Goal: Task Accomplishment & Management: Use online tool/utility

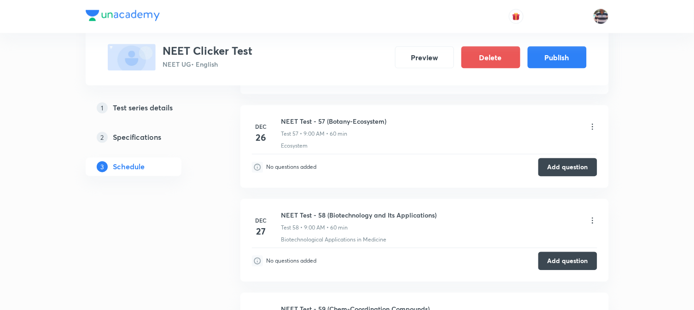
scroll to position [5729, 0]
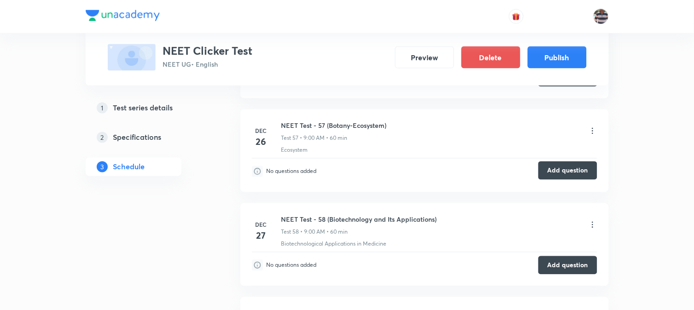
click at [558, 177] on button "Add question" at bounding box center [567, 171] width 59 height 18
click at [568, 175] on button "Add question" at bounding box center [567, 171] width 59 height 18
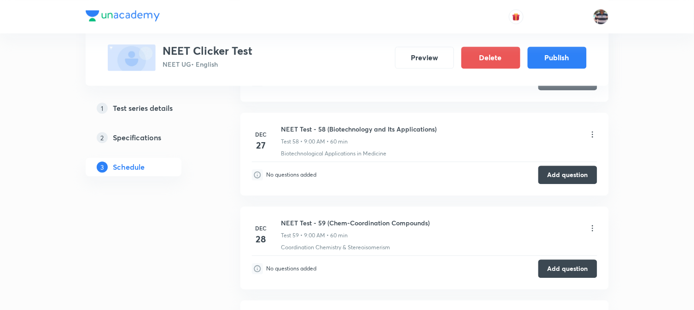
scroll to position [5832, 0]
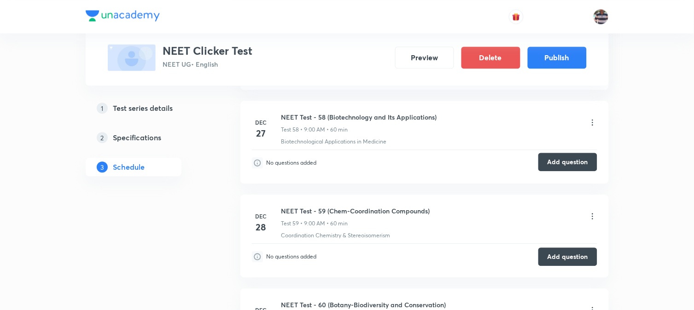
click at [555, 171] on button "Add question" at bounding box center [567, 162] width 59 height 18
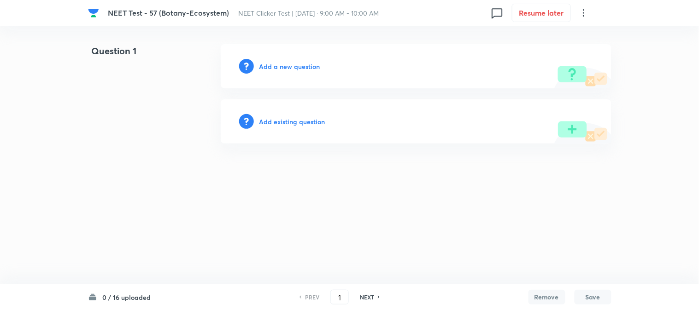
click at [273, 66] on h6 "Add a new question" at bounding box center [289, 67] width 61 height 10
click at [273, 66] on h6 "Choose a question type" at bounding box center [294, 67] width 71 height 10
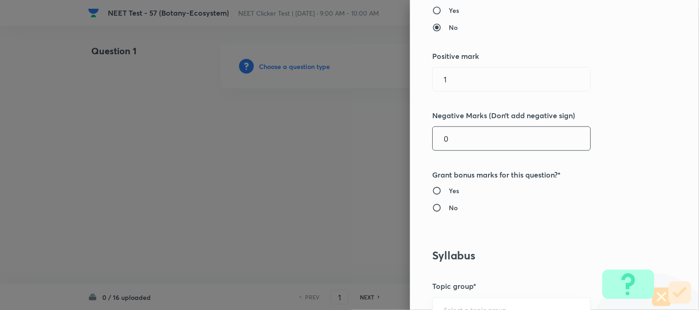
scroll to position [205, 0]
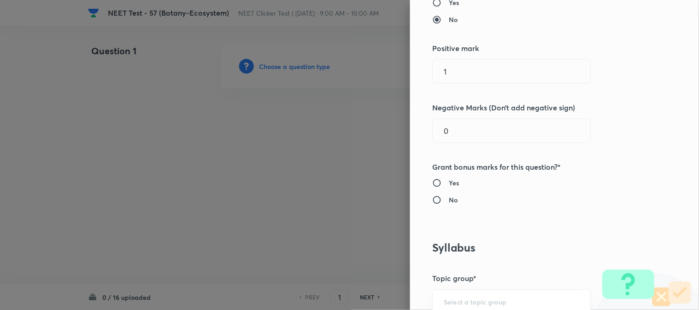
drag, startPoint x: 443, startPoint y: 72, endPoint x: 264, endPoint y: 85, distance: 179.2
click at [280, 81] on div "Question settings Question type* Single choice correct Number of options* 2 3 4…" at bounding box center [349, 155] width 699 height 310
type input "74"
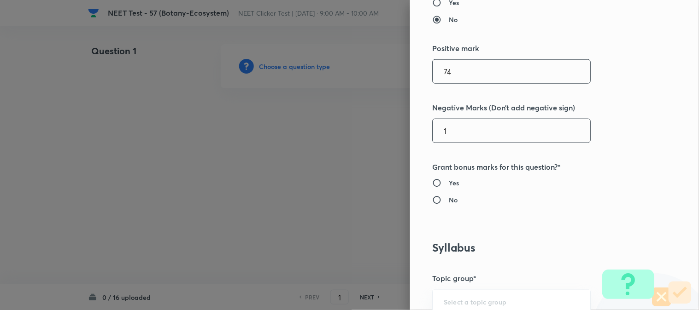
type input "1"
drag, startPoint x: 462, startPoint y: 70, endPoint x: 297, endPoint y: 87, distance: 165.7
click at [338, 81] on div "Question settings Question type* Single choice correct Number of options* 2 3 4…" at bounding box center [349, 155] width 699 height 310
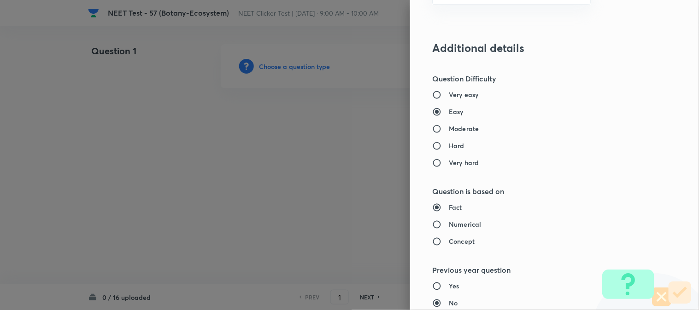
scroll to position [818, 0]
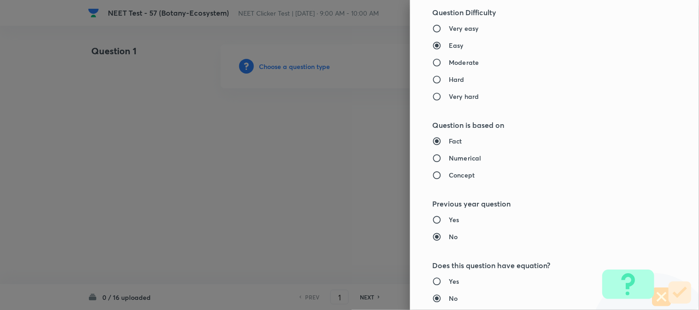
type input "4"
click at [453, 62] on h6 "Moderate" at bounding box center [464, 63] width 30 height 10
click at [449, 62] on input "Moderate" at bounding box center [440, 62] width 17 height 9
radio input "true"
radio input "false"
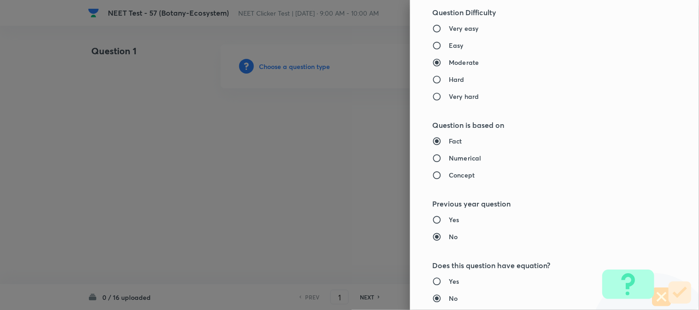
click at [450, 159] on h6 "Numerical" at bounding box center [465, 158] width 32 height 10
click at [449, 159] on input "Numerical" at bounding box center [440, 158] width 17 height 9
radio input "true"
radio input "false"
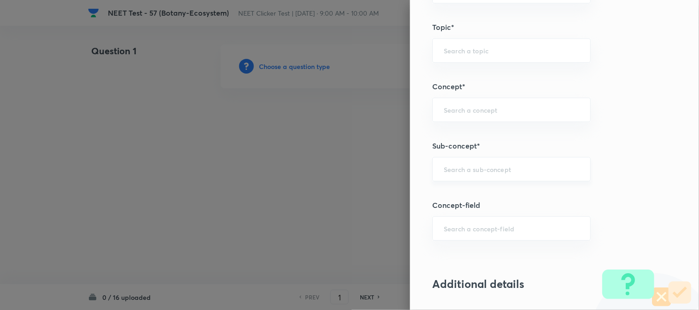
scroll to position [512, 0]
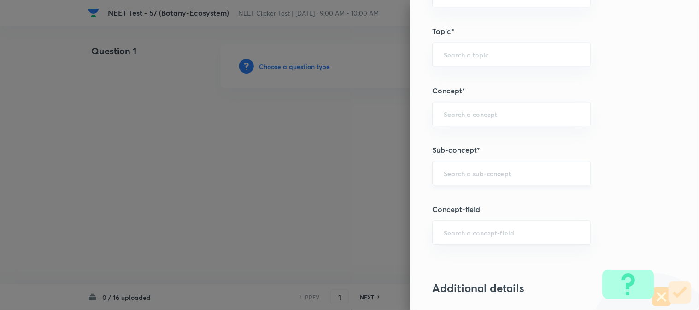
click at [452, 180] on div "​" at bounding box center [511, 173] width 158 height 24
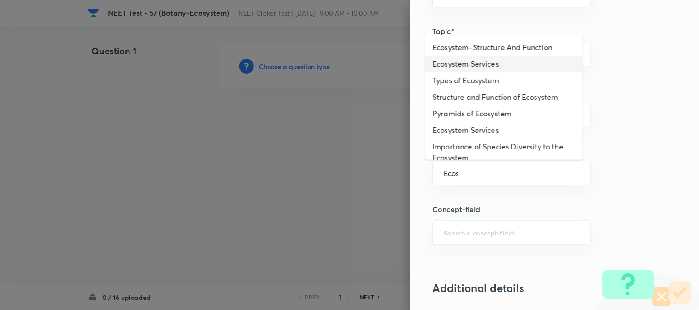
click at [487, 66] on li "Ecosystem Services" at bounding box center [504, 64] width 158 height 17
type input "Ecosystem Services"
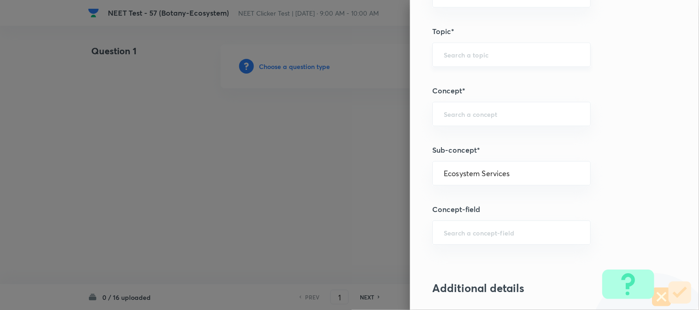
type input "Biology"
type input "Environment & Ecology"
type input "Ecosystem"
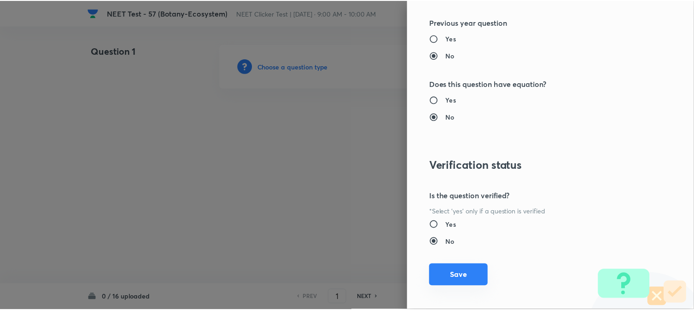
scroll to position [1007, 0]
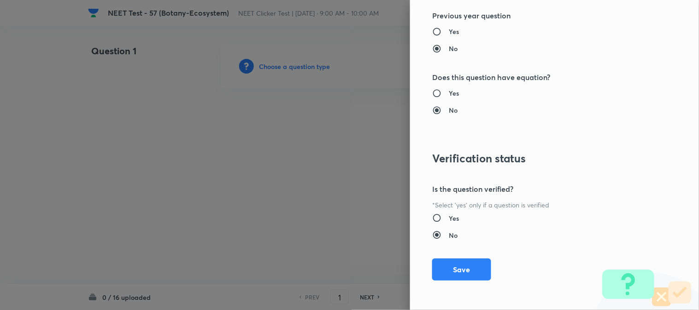
drag, startPoint x: 445, startPoint y: 270, endPoint x: 422, endPoint y: 268, distance: 23.1
click at [445, 270] on button "Save" at bounding box center [461, 270] width 59 height 22
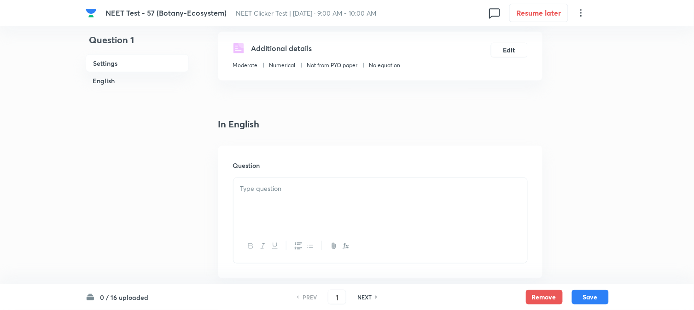
scroll to position [205, 0]
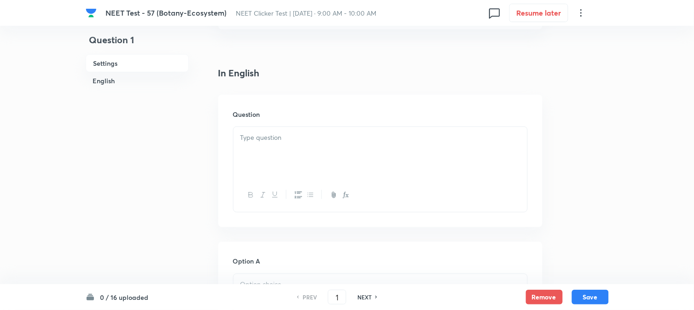
click at [284, 143] on div at bounding box center [381, 153] width 294 height 52
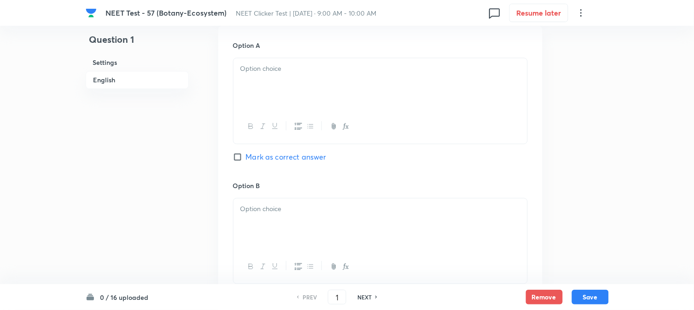
scroll to position [358, 0]
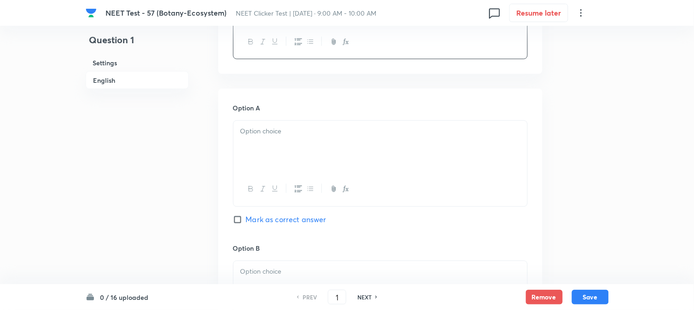
click at [292, 168] on div at bounding box center [381, 147] width 294 height 52
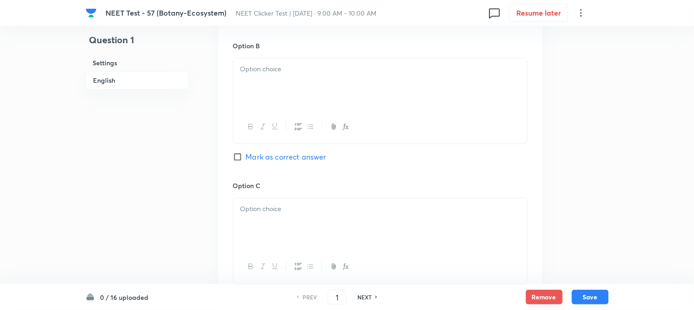
scroll to position [563, 0]
click at [292, 96] on div at bounding box center [381, 83] width 294 height 52
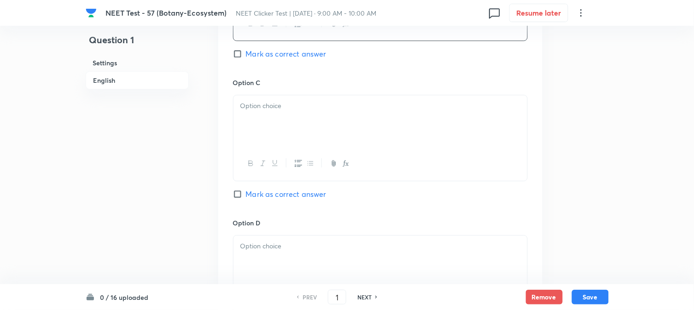
scroll to position [665, 0]
click at [276, 121] on div at bounding box center [381, 120] width 294 height 52
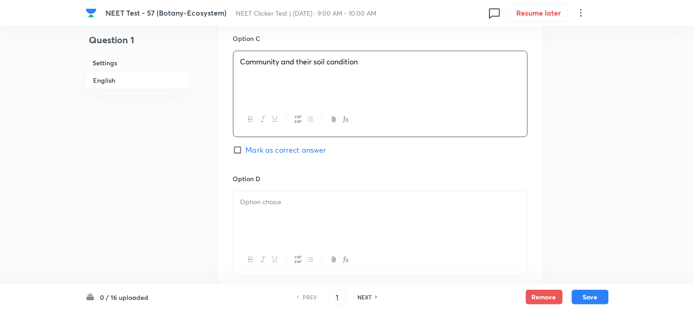
scroll to position [767, 0]
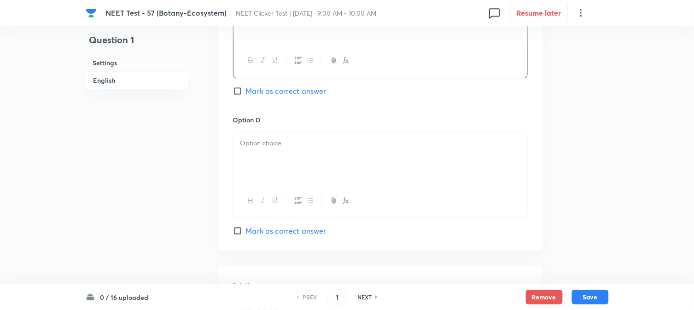
click at [287, 158] on div at bounding box center [381, 159] width 294 height 52
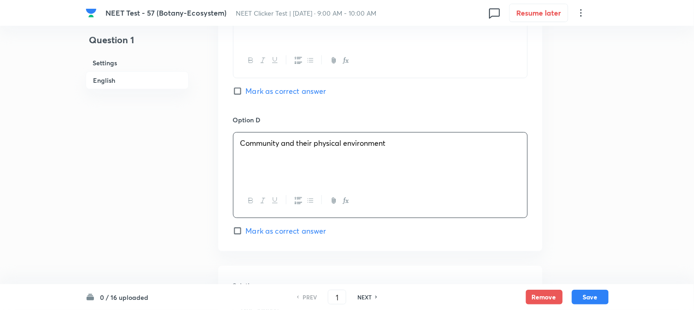
click at [263, 234] on span "Mark as correct answer" at bounding box center [286, 231] width 81 height 11
click at [246, 234] on input "Mark as correct answer" at bounding box center [239, 231] width 13 height 9
checkbox input "true"
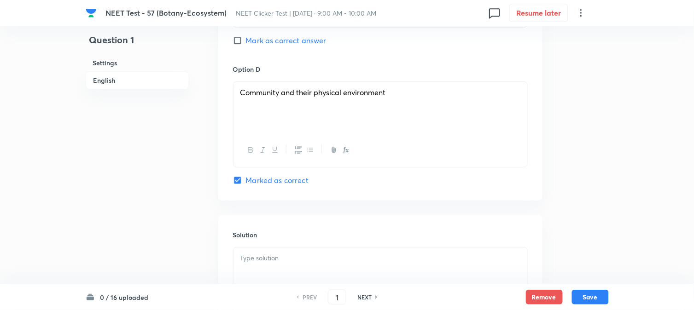
scroll to position [921, 0]
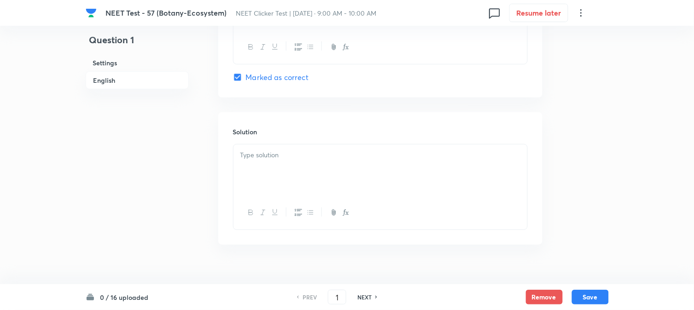
click at [300, 178] on div at bounding box center [381, 171] width 294 height 52
click at [593, 298] on button "Save" at bounding box center [590, 296] width 37 height 15
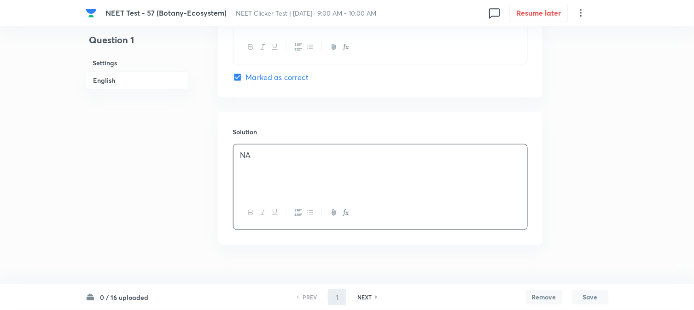
type input "2"
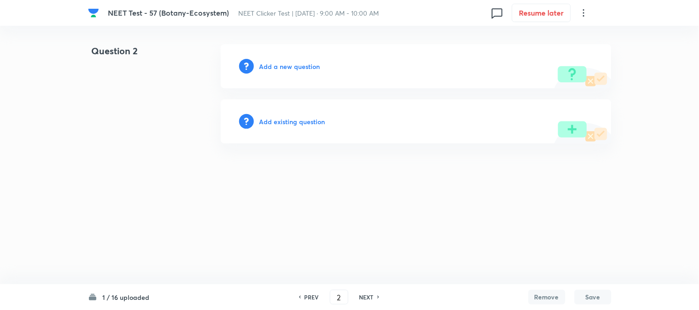
click at [282, 70] on h6 "Add a new question" at bounding box center [289, 67] width 61 height 10
click at [282, 70] on h6 "Choose a question type" at bounding box center [294, 67] width 71 height 10
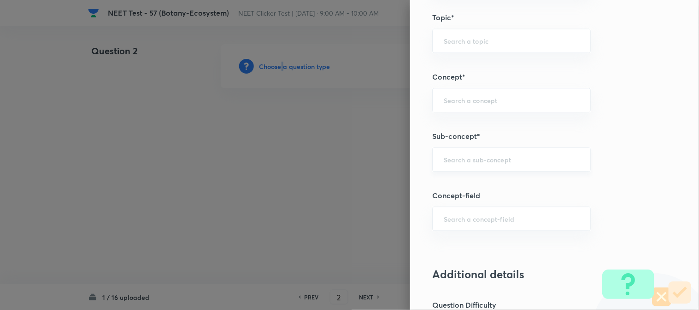
scroll to position [512, 0]
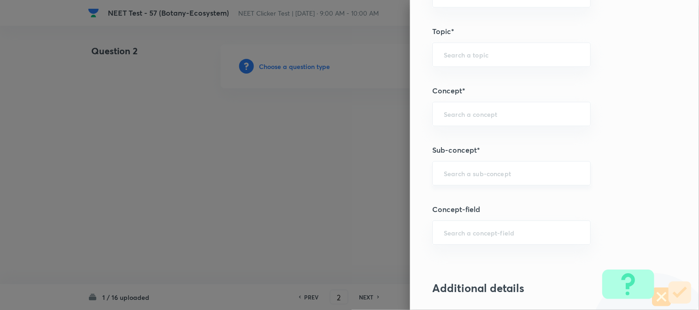
click at [458, 172] on input "text" at bounding box center [511, 173] width 135 height 9
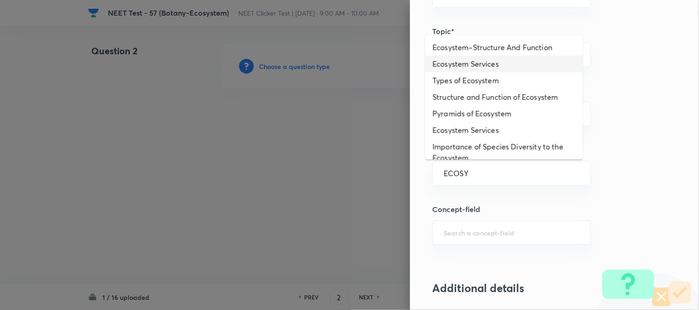
click at [482, 67] on li "Ecosystem Services" at bounding box center [504, 64] width 158 height 17
type input "Ecosystem Services"
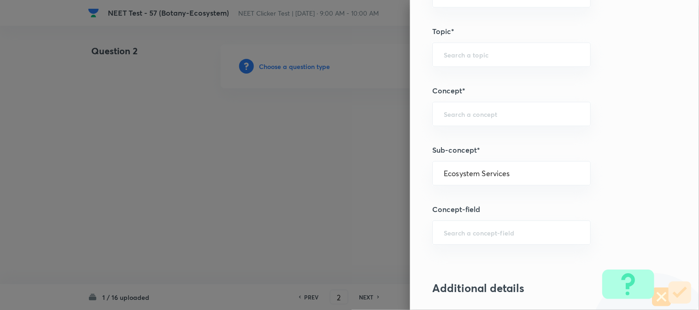
type input "Biology"
type input "Environment & Ecology"
type input "Ecosystem"
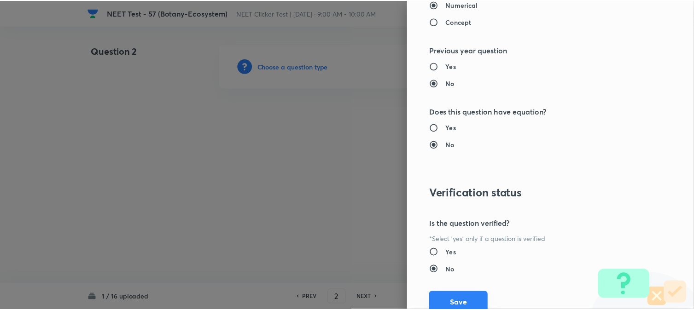
scroll to position [1007, 0]
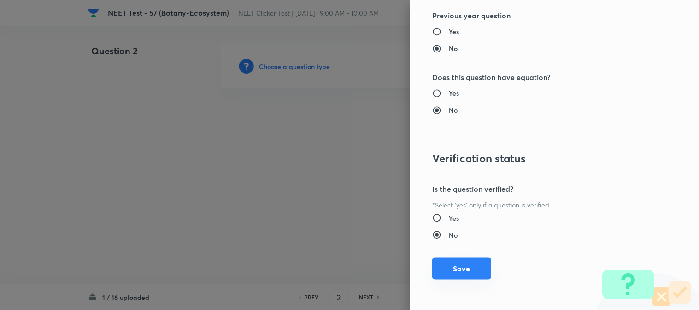
click at [456, 264] on button "Save" at bounding box center [461, 269] width 59 height 22
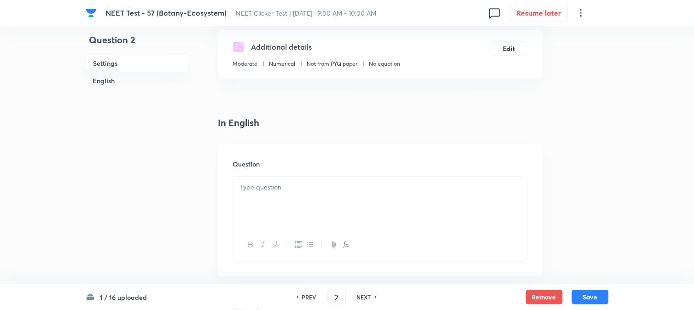
scroll to position [205, 0]
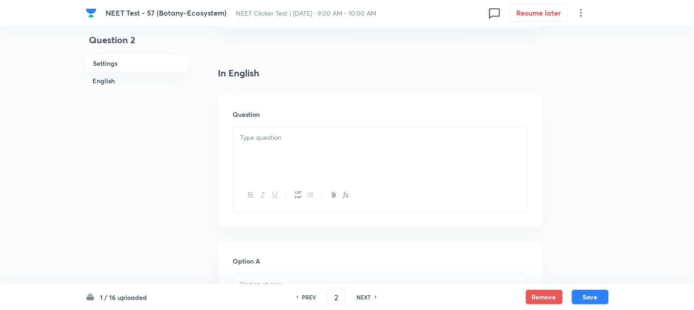
click at [296, 149] on div at bounding box center [381, 153] width 294 height 52
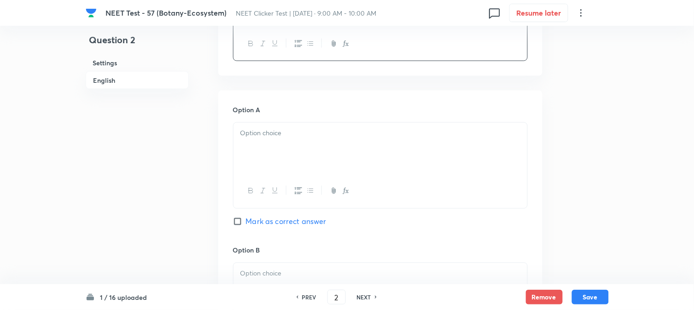
scroll to position [358, 0]
click at [279, 157] on div at bounding box center [381, 147] width 294 height 52
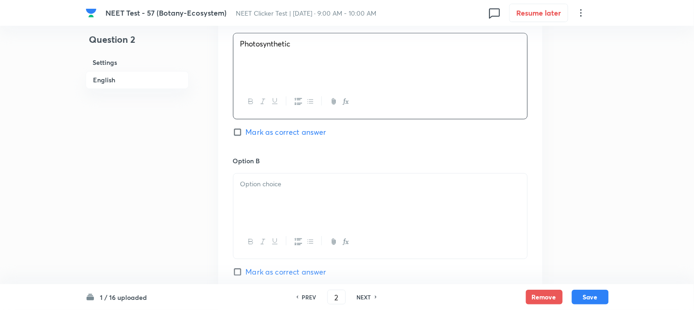
scroll to position [461, 0]
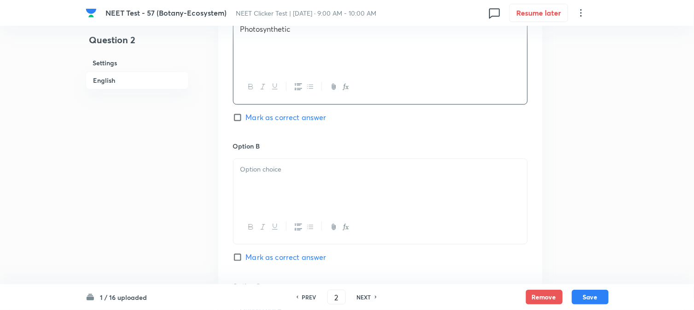
click at [281, 181] on div at bounding box center [381, 185] width 294 height 52
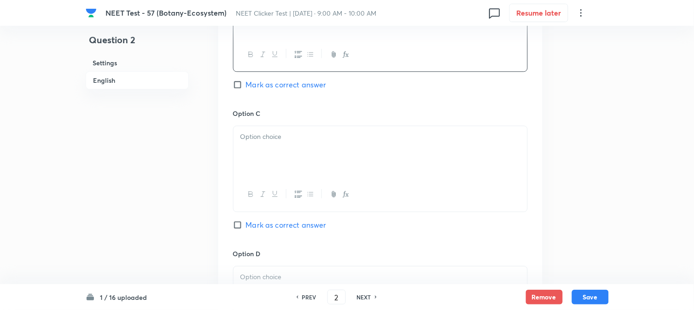
scroll to position [665, 0]
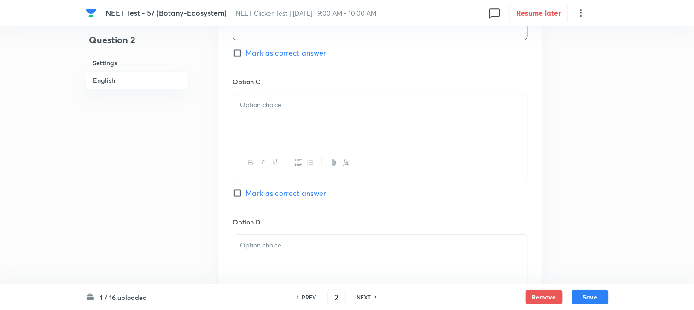
click at [286, 141] on div at bounding box center [381, 120] width 294 height 52
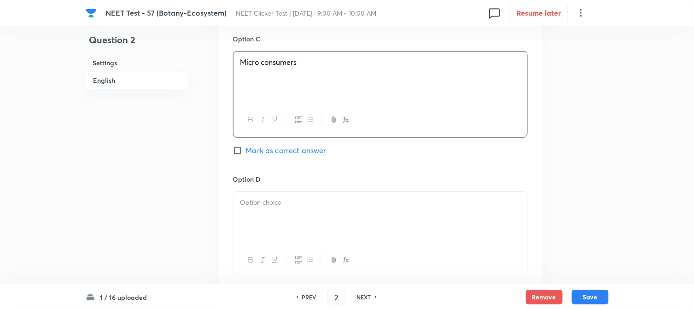
scroll to position [767, 0]
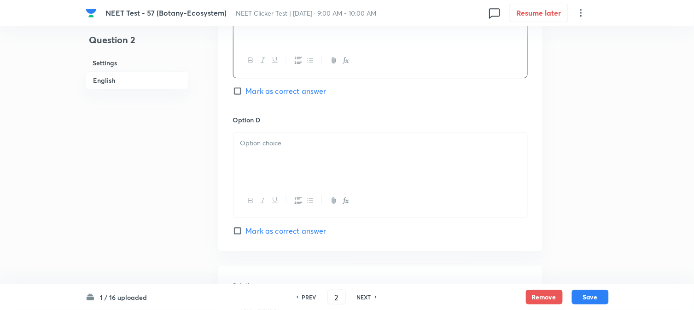
click at [310, 152] on div at bounding box center [381, 159] width 294 height 52
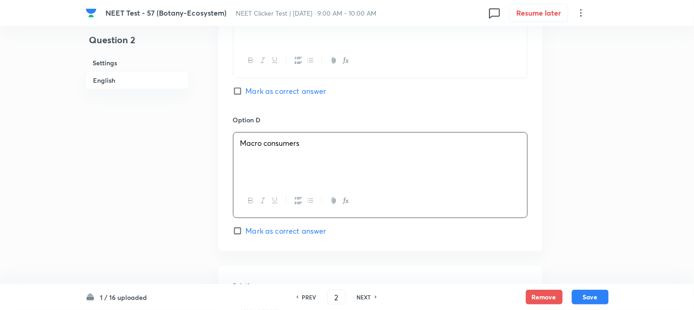
click at [248, 231] on span "Mark as correct answer" at bounding box center [286, 231] width 81 height 11
click at [246, 231] on input "Mark as correct answer" at bounding box center [239, 231] width 13 height 9
checkbox input "true"
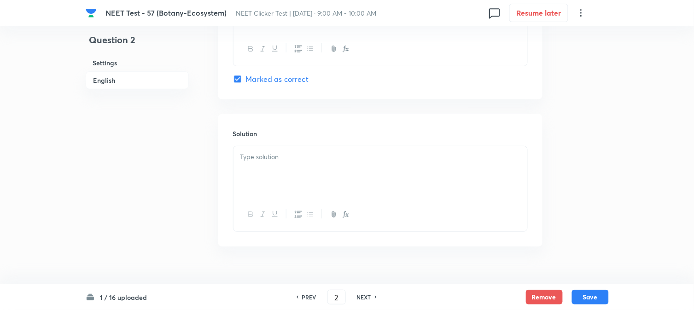
scroll to position [921, 0]
click at [282, 177] on div at bounding box center [381, 171] width 294 height 52
click at [588, 295] on button "Save" at bounding box center [590, 296] width 37 height 15
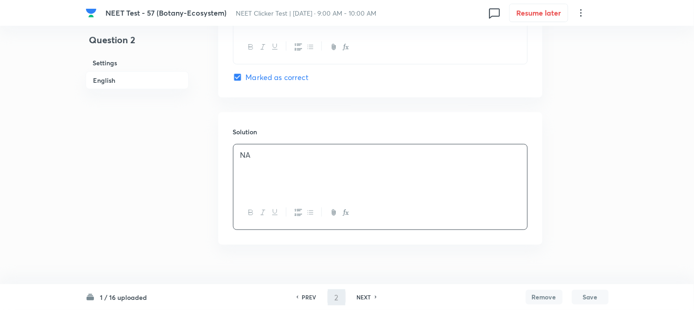
type input "3"
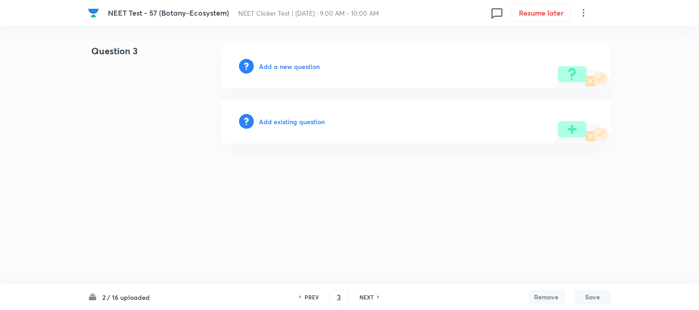
click at [292, 63] on h6 "Add a new question" at bounding box center [289, 67] width 61 height 10
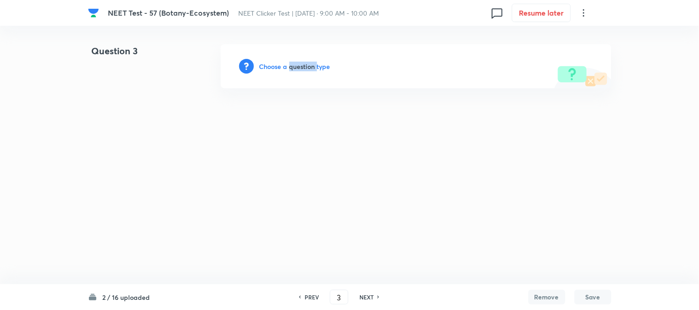
click at [292, 63] on h6 "Choose a question type" at bounding box center [294, 67] width 71 height 10
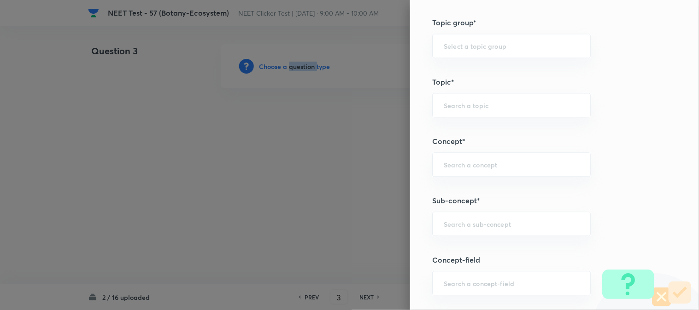
scroll to position [563, 0]
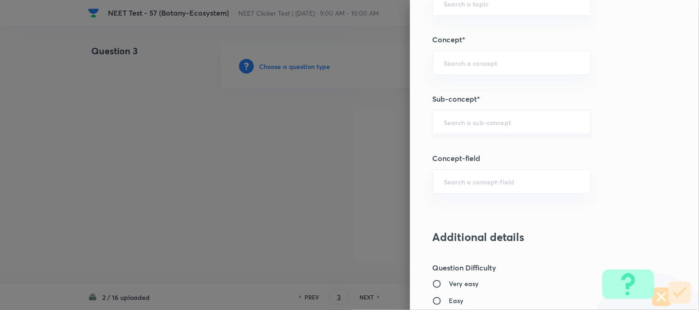
click at [457, 120] on input "text" at bounding box center [511, 122] width 135 height 9
type input "A"
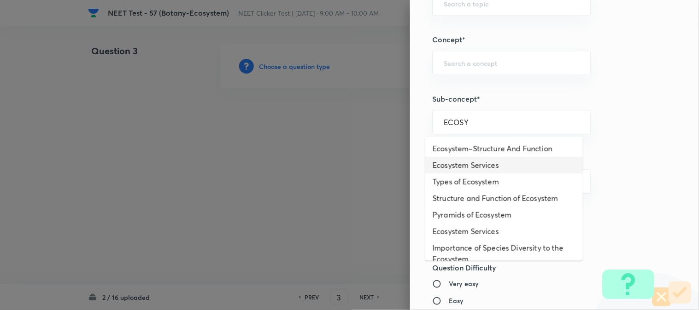
click at [466, 169] on li "Ecosystem Services" at bounding box center [504, 165] width 158 height 17
type input "Ecosystem Services"
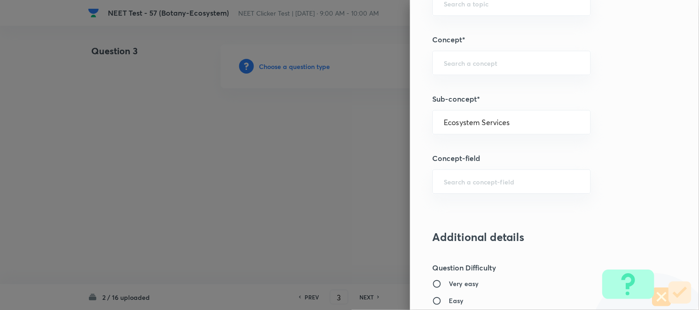
type input "Biology"
type input "Environment & Ecology"
type input "Ecosystem"
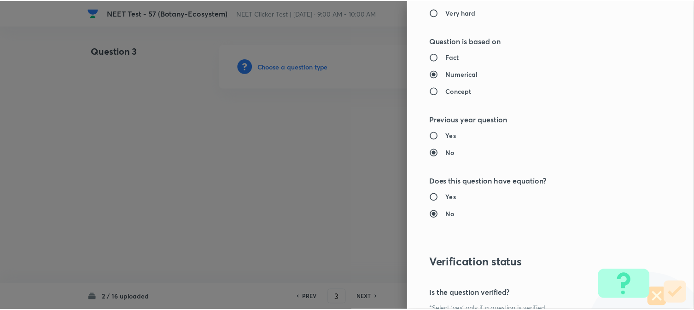
scroll to position [1007, 0]
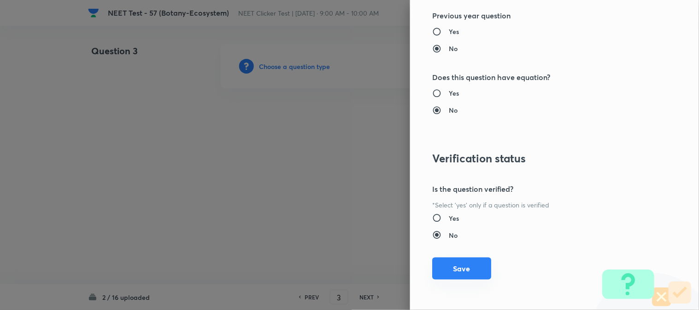
drag, startPoint x: 456, startPoint y: 270, endPoint x: 449, endPoint y: 267, distance: 7.6
click at [455, 270] on button "Save" at bounding box center [461, 269] width 59 height 22
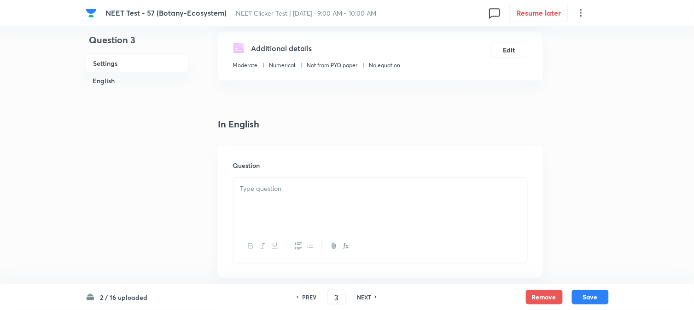
click at [286, 187] on p at bounding box center [380, 189] width 280 height 11
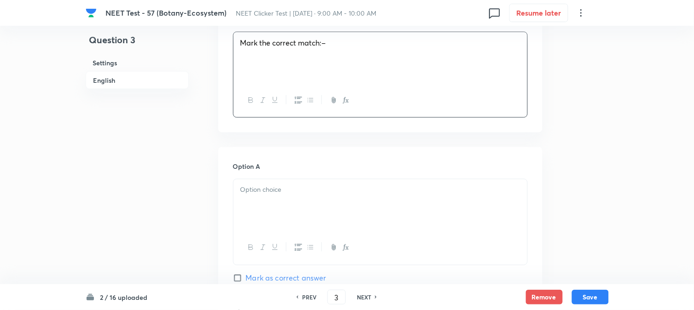
scroll to position [358, 0]
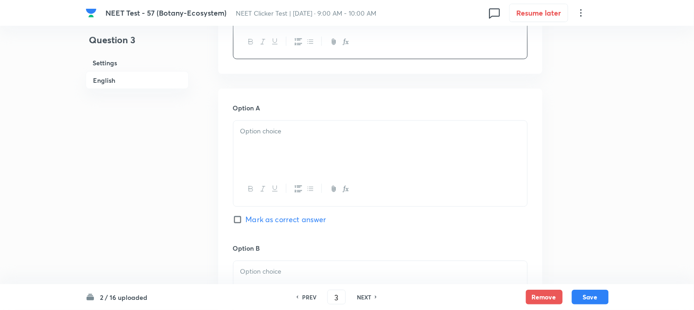
click at [286, 155] on div at bounding box center [381, 147] width 294 height 52
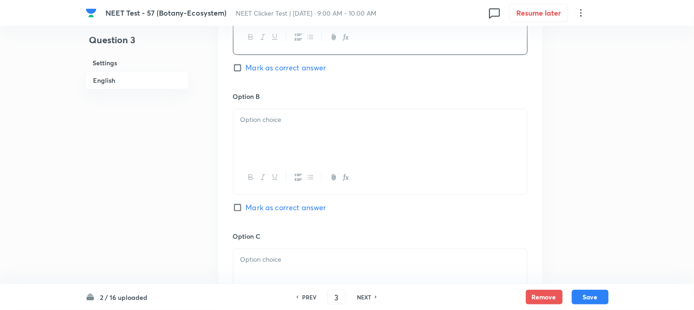
scroll to position [512, 0]
click at [275, 125] on div at bounding box center [381, 134] width 294 height 52
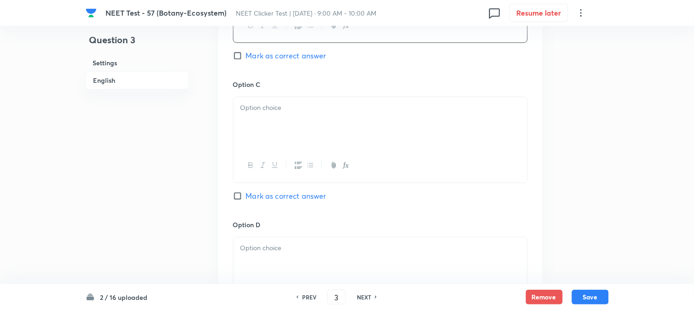
scroll to position [665, 0]
click at [314, 134] on div at bounding box center [381, 120] width 294 height 52
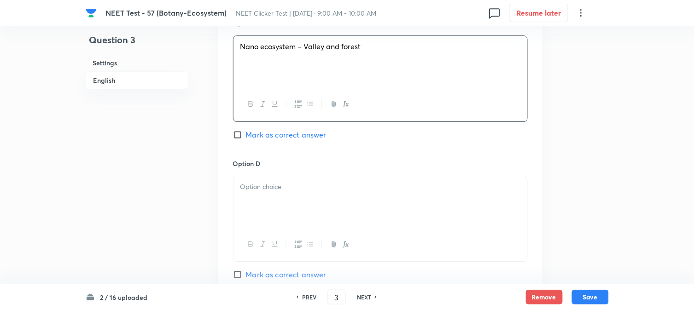
scroll to position [818, 0]
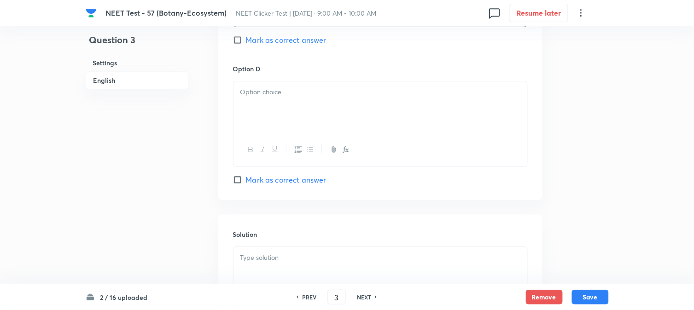
click at [287, 114] on div at bounding box center [381, 108] width 294 height 52
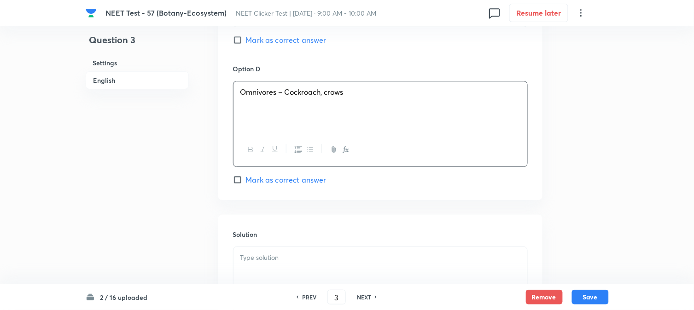
click at [250, 179] on span "Mark as correct answer" at bounding box center [286, 180] width 81 height 11
click at [246, 179] on input "Mark as correct answer" at bounding box center [239, 179] width 13 height 9
checkbox input "true"
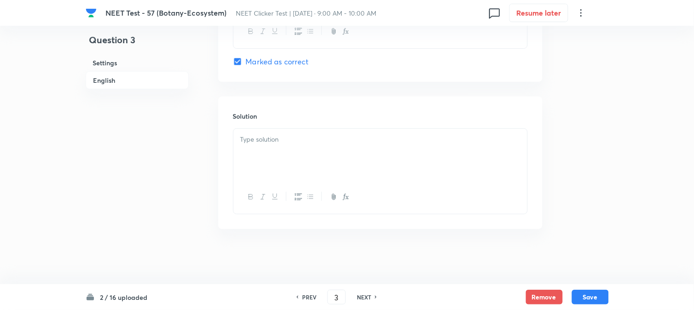
scroll to position [938, 0]
click at [294, 145] on p at bounding box center [380, 139] width 280 height 11
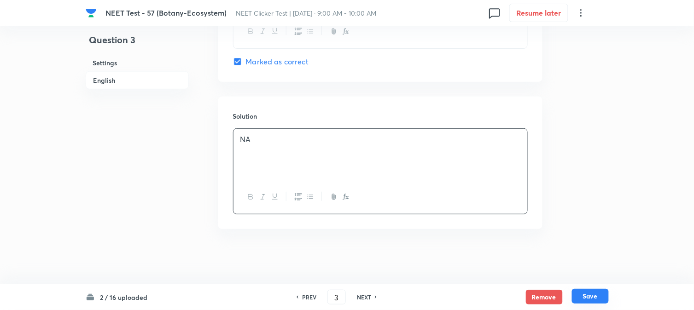
click at [599, 298] on button "Save" at bounding box center [590, 296] width 37 height 15
type input "4"
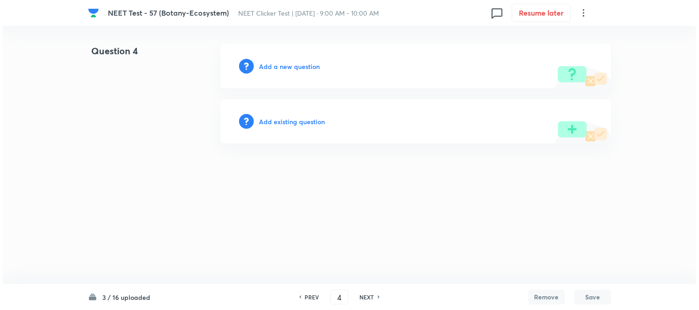
scroll to position [0, 0]
click at [284, 70] on h6 "Add a new question" at bounding box center [289, 67] width 61 height 10
click at [284, 70] on h6 "Choose a question type" at bounding box center [294, 67] width 71 height 10
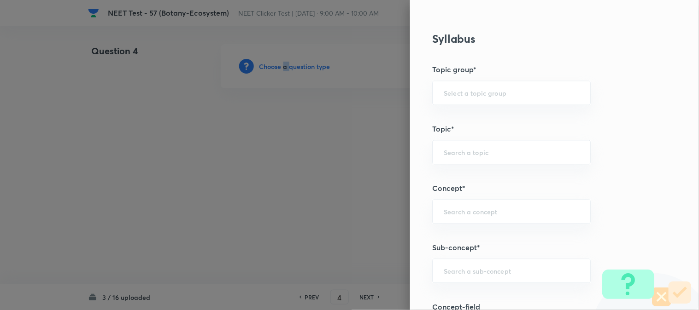
scroll to position [461, 0]
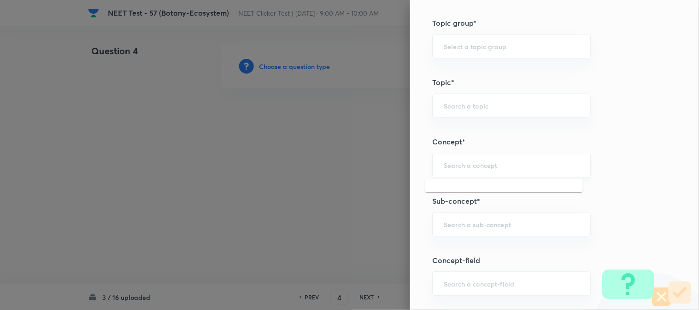
click at [457, 167] on input "text" at bounding box center [511, 165] width 135 height 9
click at [467, 226] on input "text" at bounding box center [511, 224] width 135 height 9
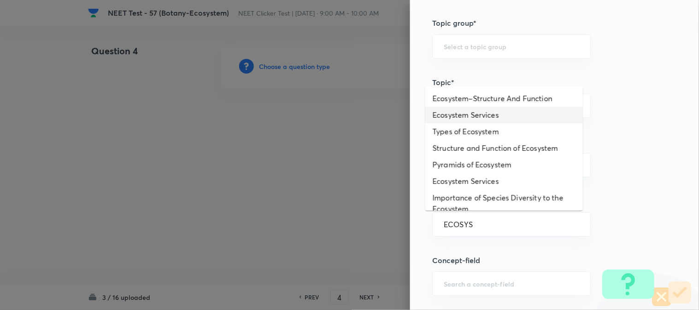
click at [467, 113] on li "Ecosystem Services" at bounding box center [504, 115] width 158 height 17
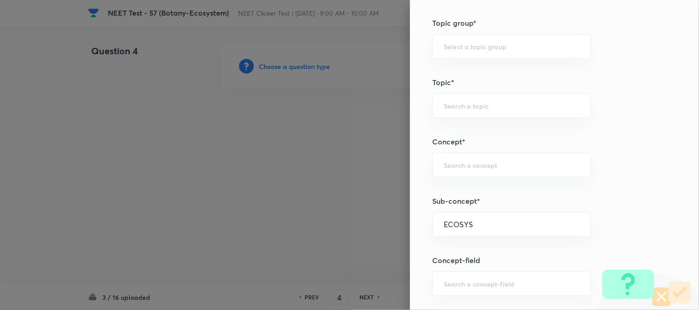
type input "Ecosystem Services"
type input "Biology"
type input "Environment & Ecology"
type input "Ecosystem"
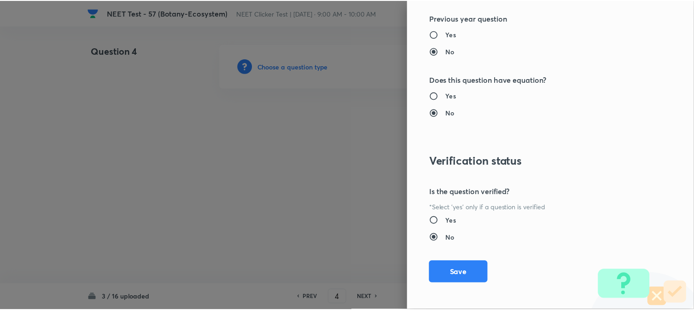
scroll to position [1007, 0]
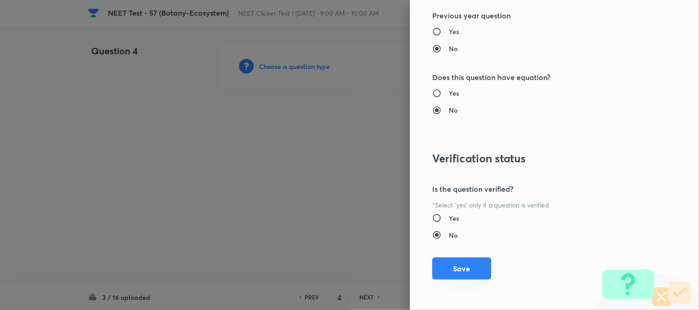
click at [455, 272] on button "Save" at bounding box center [461, 269] width 59 height 22
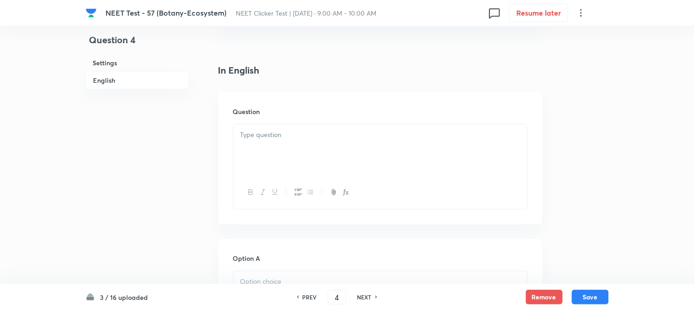
scroll to position [256, 0]
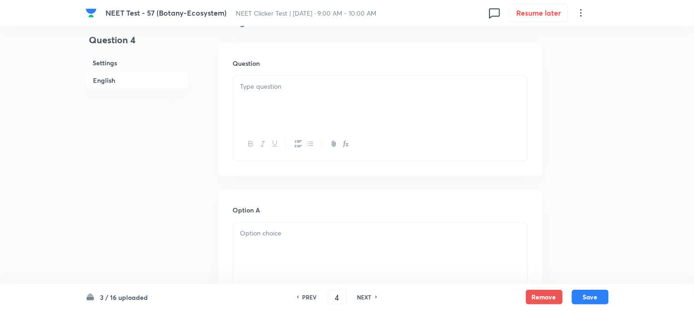
click at [331, 93] on div at bounding box center [381, 102] width 294 height 52
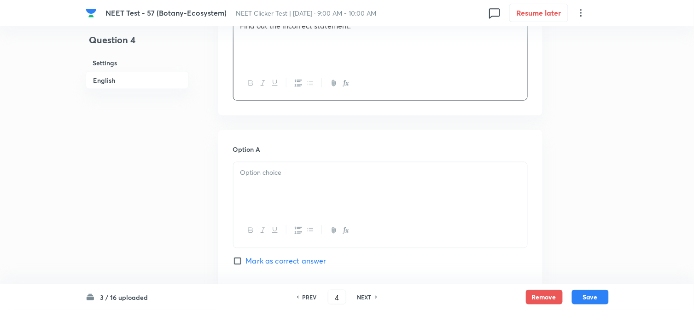
scroll to position [358, 0]
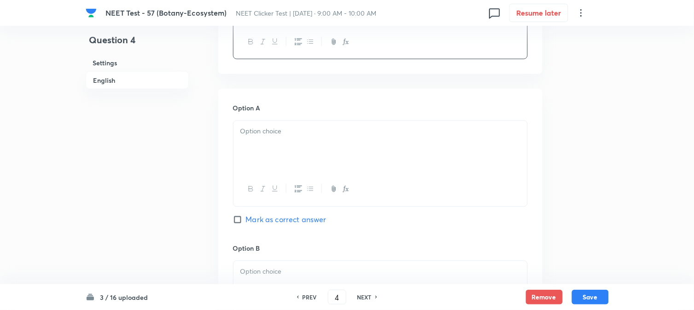
click at [307, 143] on div at bounding box center [381, 147] width 294 height 52
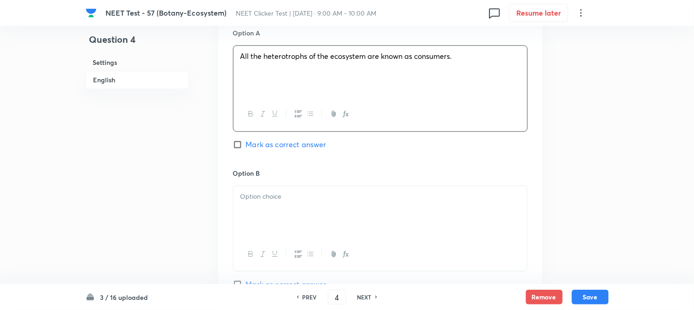
scroll to position [512, 0]
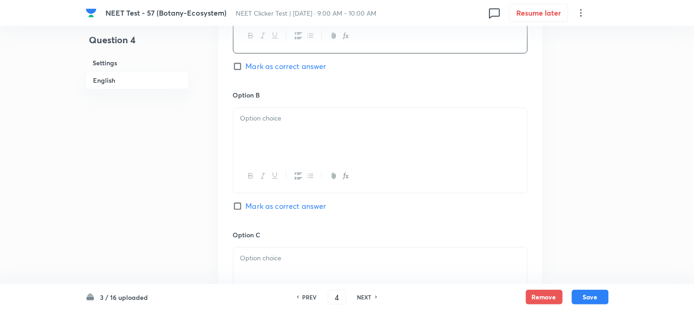
click at [320, 131] on div at bounding box center [381, 134] width 294 height 52
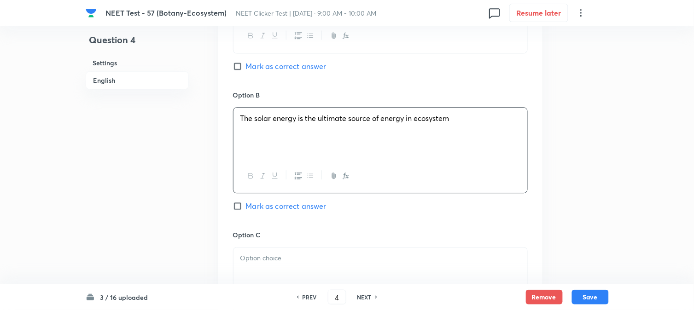
scroll to position [665, 0]
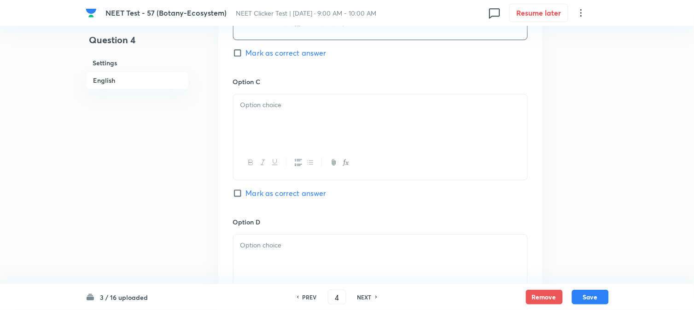
click at [280, 122] on div at bounding box center [381, 120] width 294 height 52
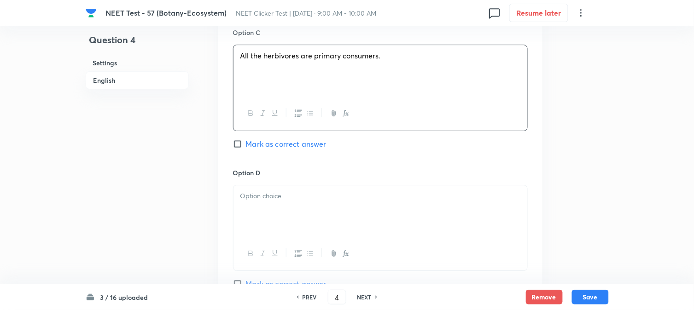
scroll to position [767, 0]
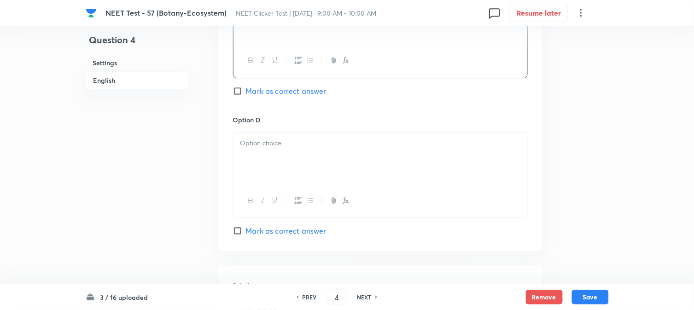
click at [280, 150] on div at bounding box center [381, 159] width 294 height 52
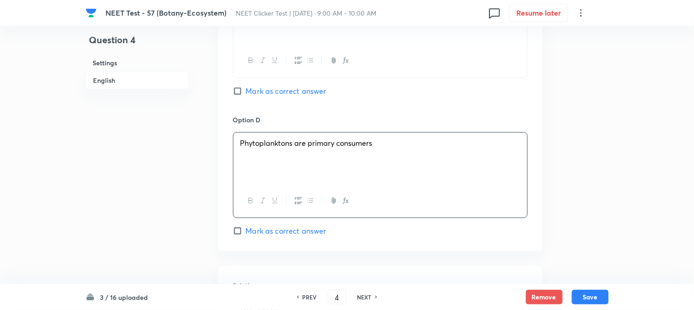
click at [250, 237] on span "Mark as correct answer" at bounding box center [286, 231] width 81 height 11
click at [246, 236] on input "Mark as correct answer" at bounding box center [239, 231] width 13 height 9
checkbox input "true"
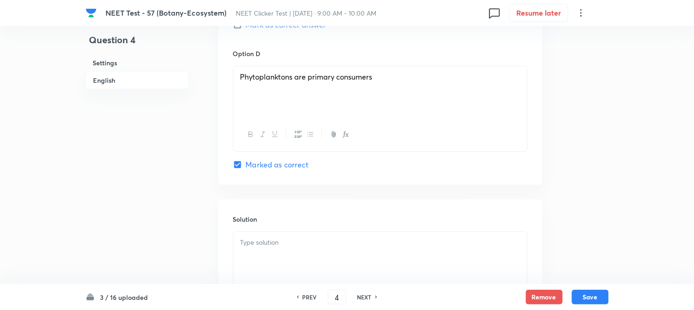
scroll to position [921, 0]
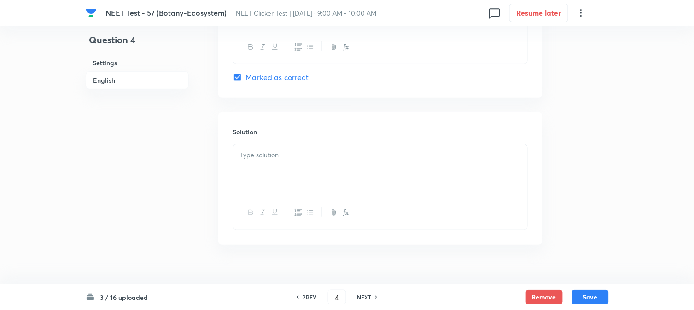
click at [296, 187] on div at bounding box center [381, 171] width 294 height 52
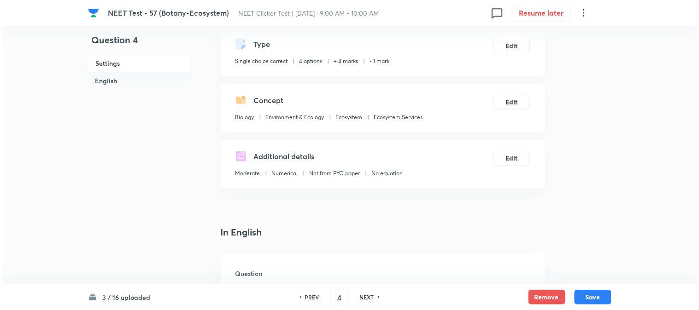
scroll to position [0, 0]
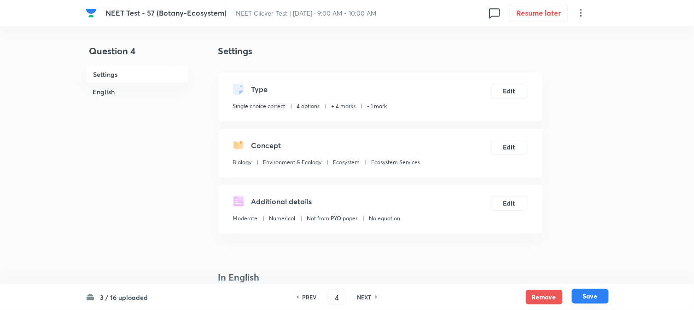
click at [595, 296] on button "Save" at bounding box center [590, 296] width 37 height 15
type input "5"
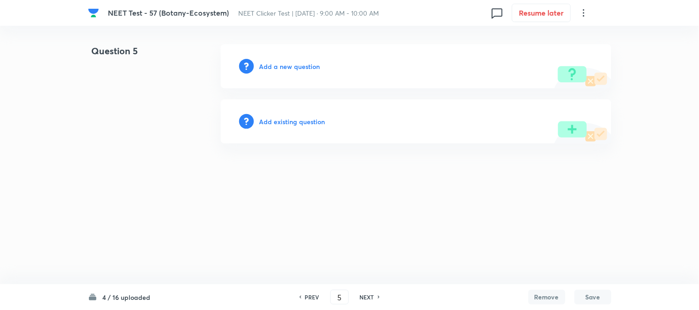
click at [281, 70] on h6 "Add a new question" at bounding box center [289, 67] width 61 height 10
click at [281, 70] on h6 "Choose a question type" at bounding box center [294, 67] width 71 height 10
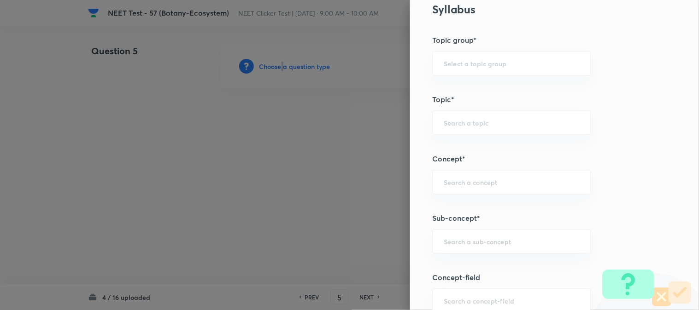
scroll to position [461, 0]
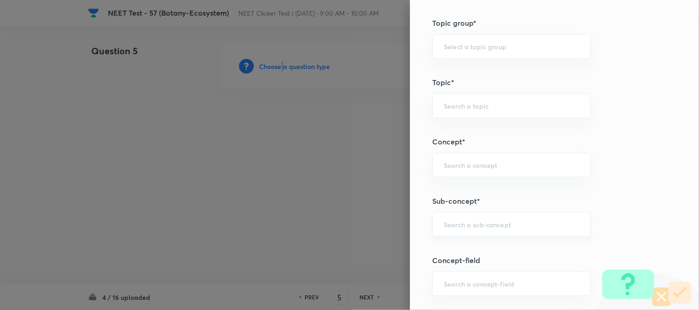
click at [460, 230] on div "​" at bounding box center [511, 224] width 158 height 24
type input "A"
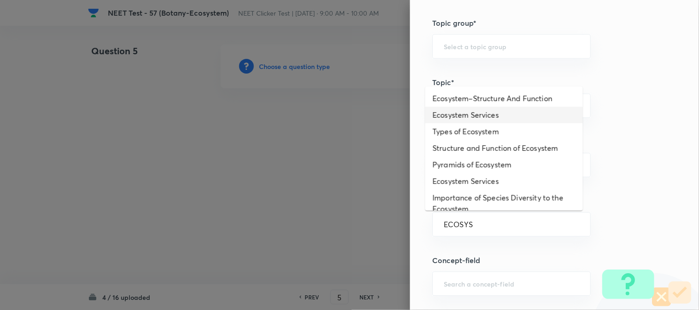
click at [454, 117] on li "Ecosystem Services" at bounding box center [504, 115] width 158 height 17
type input "Ecosystem Services"
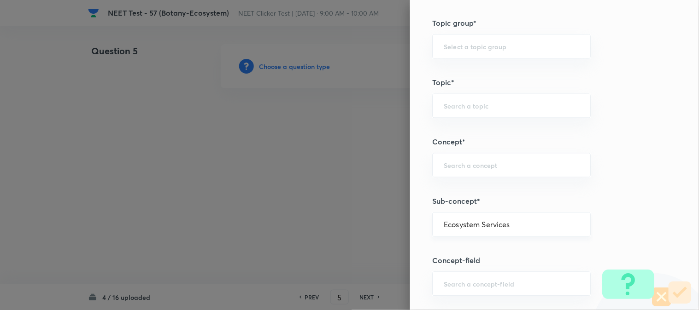
type input "Biology"
type input "Environment & Ecology"
type input "Ecosystem"
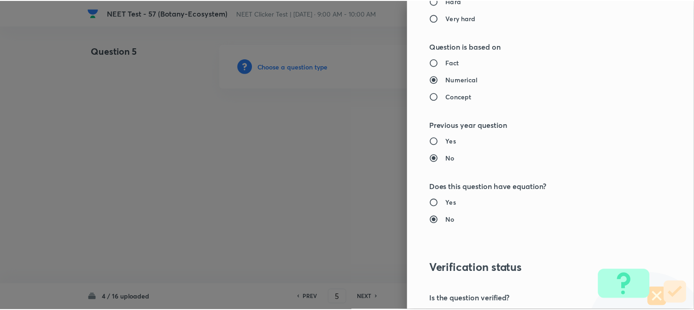
scroll to position [972, 0]
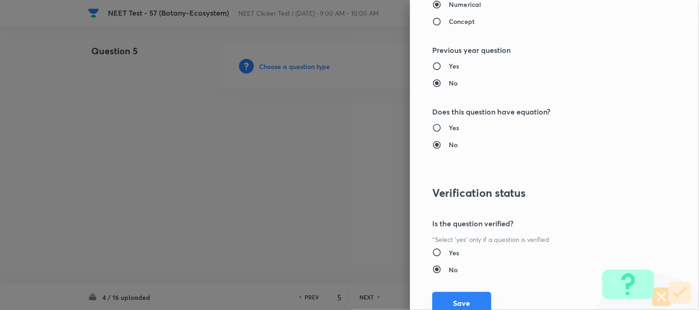
click at [458, 294] on button "Save" at bounding box center [461, 303] width 59 height 22
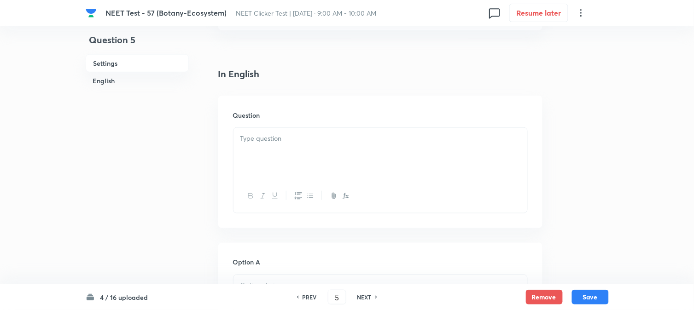
scroll to position [205, 0]
click at [279, 155] on div at bounding box center [381, 153] width 294 height 52
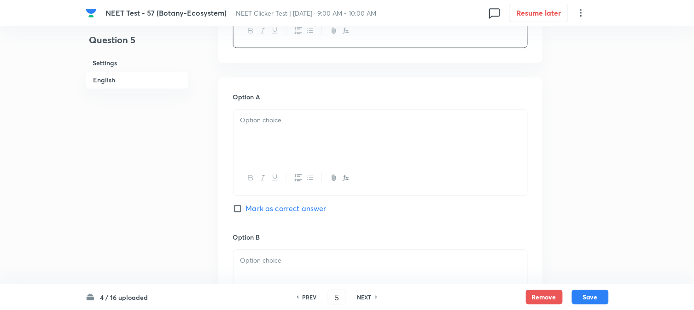
scroll to position [409, 0]
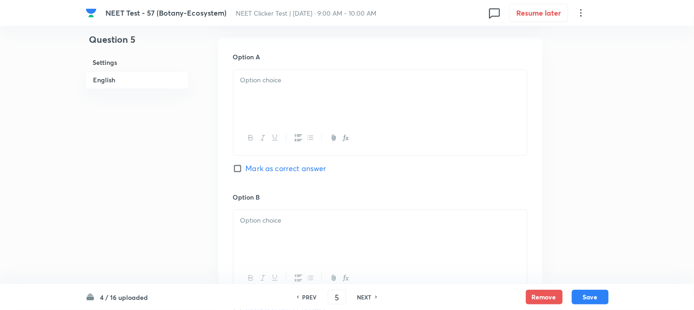
click at [275, 101] on div at bounding box center [381, 96] width 294 height 52
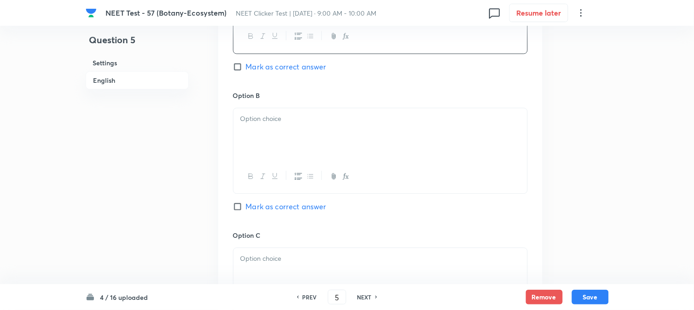
scroll to position [512, 0]
click at [268, 131] on div at bounding box center [381, 134] width 294 height 52
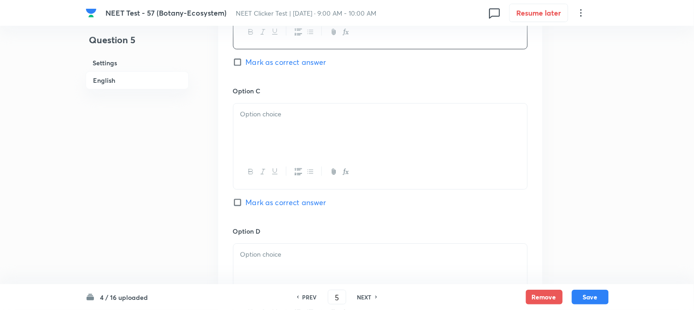
scroll to position [665, 0]
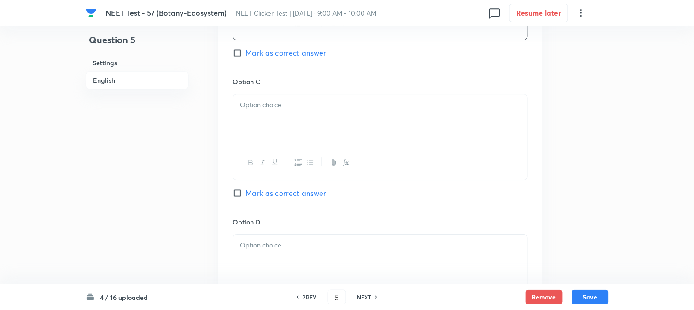
click at [277, 124] on div at bounding box center [381, 120] width 294 height 52
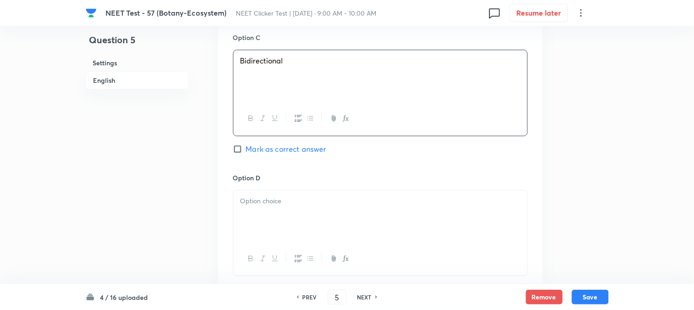
scroll to position [767, 0]
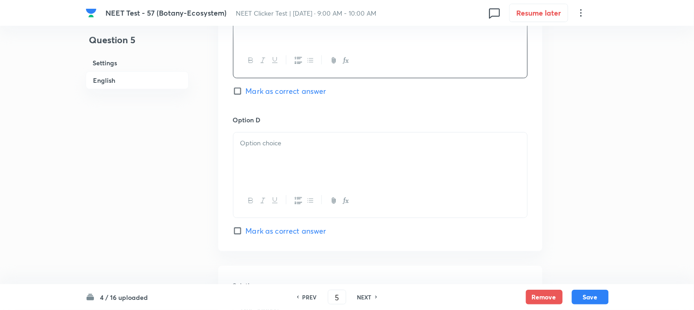
click at [299, 144] on p at bounding box center [380, 143] width 280 height 11
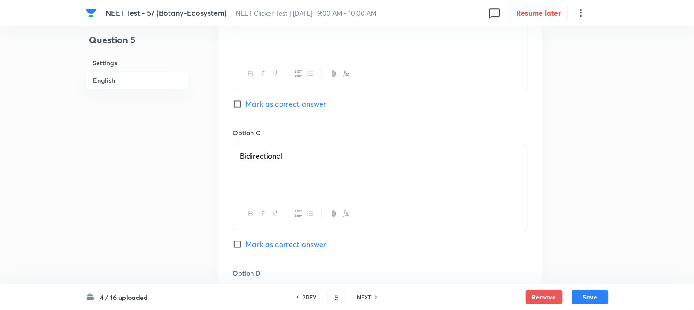
click at [238, 108] on input "Mark as correct answer" at bounding box center [239, 103] width 13 height 9
checkbox input "true"
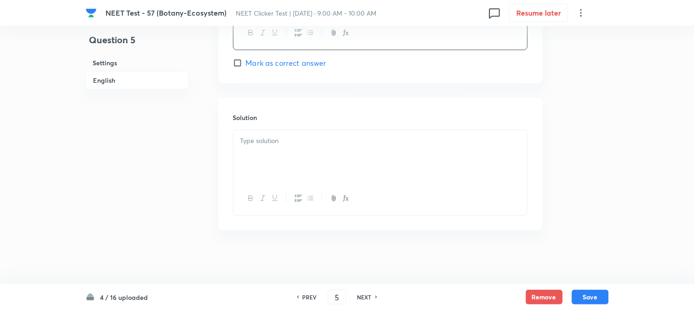
scroll to position [938, 0]
click at [282, 157] on div at bounding box center [381, 155] width 294 height 52
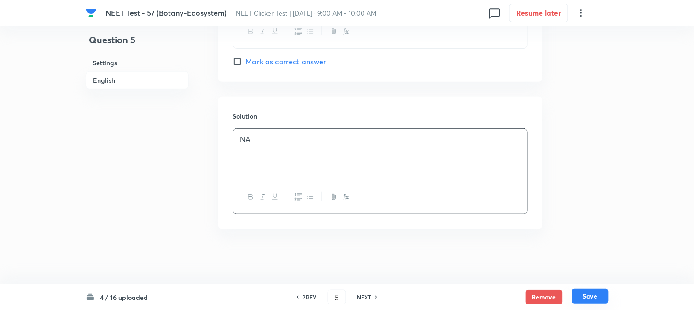
click at [592, 293] on button "Save" at bounding box center [590, 296] width 37 height 15
type input "6"
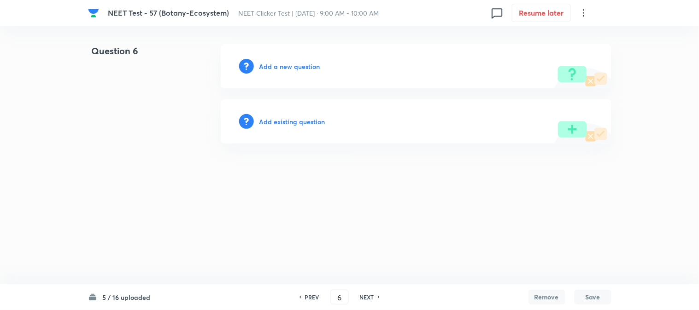
click at [287, 68] on h6 "Add a new question" at bounding box center [289, 67] width 61 height 10
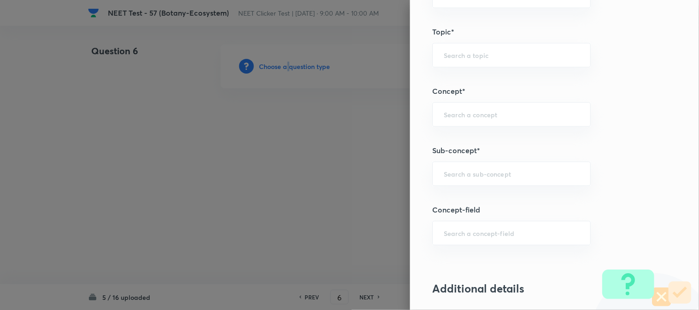
scroll to position [512, 0]
click at [461, 181] on div "​" at bounding box center [511, 173] width 158 height 24
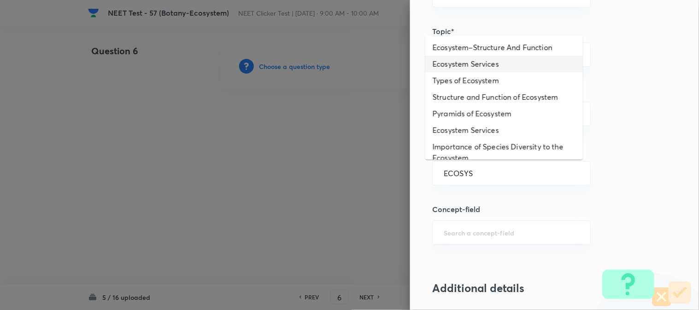
click at [471, 61] on li "Ecosystem Services" at bounding box center [504, 64] width 158 height 17
type input "Ecosystem Services"
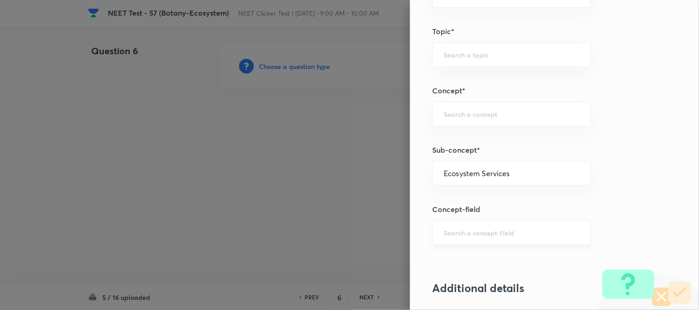
type input "Biology"
type input "Environment & Ecology"
type input "Ecosystem"
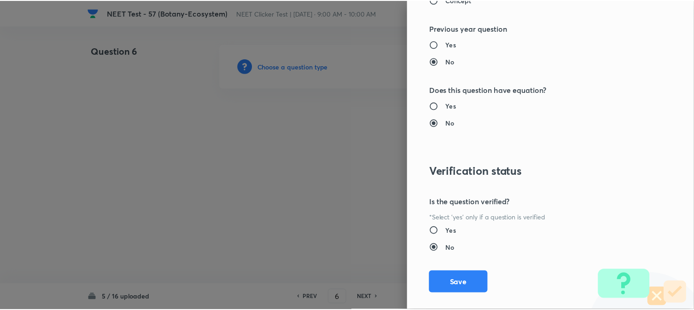
scroll to position [1007, 0]
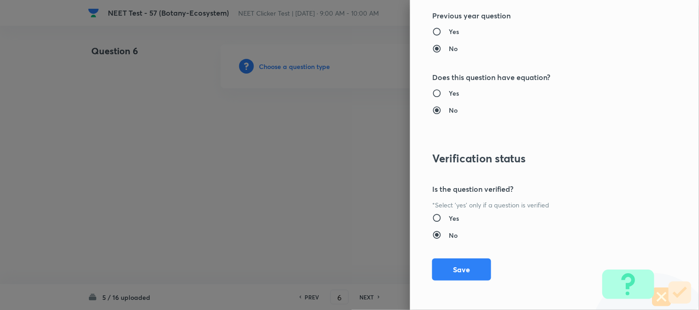
click at [448, 272] on button "Save" at bounding box center [461, 270] width 59 height 22
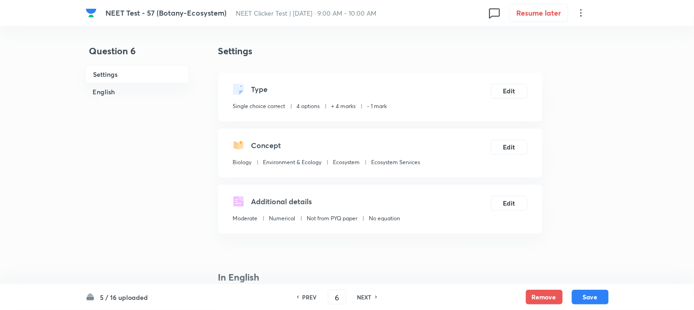
scroll to position [256, 0]
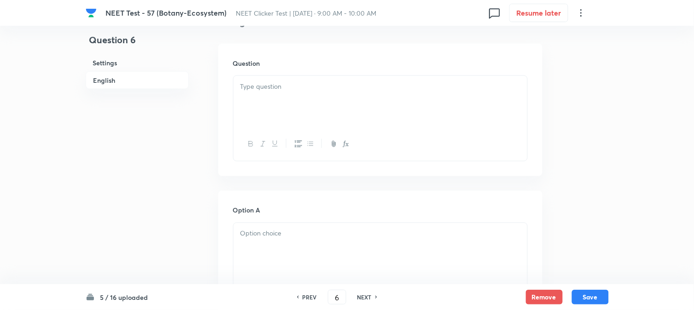
click at [321, 111] on div at bounding box center [381, 102] width 294 height 52
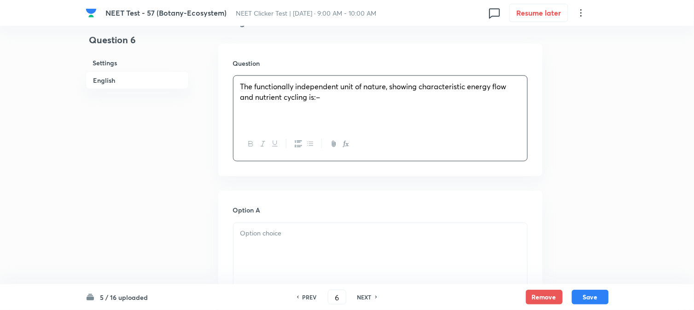
scroll to position [358, 0]
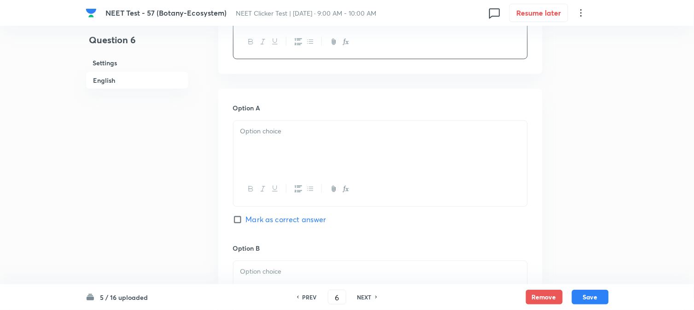
drag, startPoint x: 263, startPoint y: 154, endPoint x: 263, endPoint y: 160, distance: 5.6
click at [263, 154] on div at bounding box center [381, 147] width 294 height 52
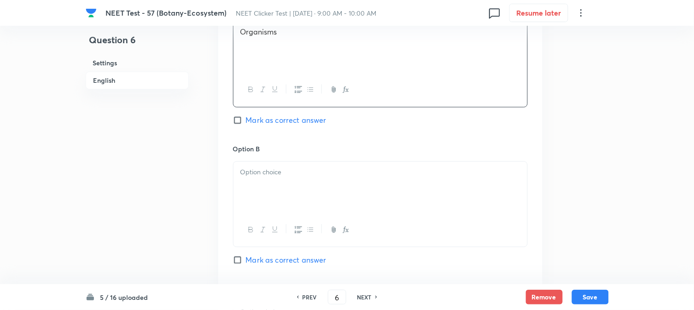
scroll to position [461, 0]
click at [269, 159] on div at bounding box center [381, 185] width 294 height 52
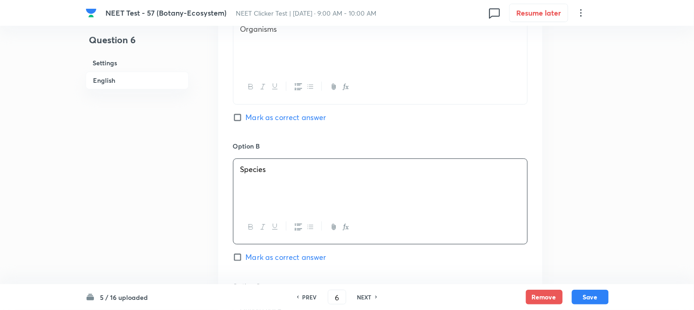
scroll to position [614, 0]
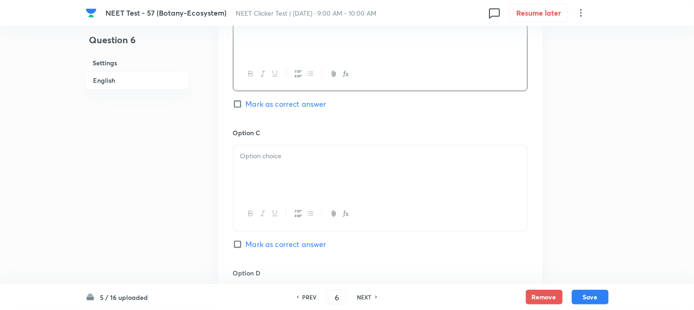
click at [283, 176] on div at bounding box center [381, 172] width 294 height 52
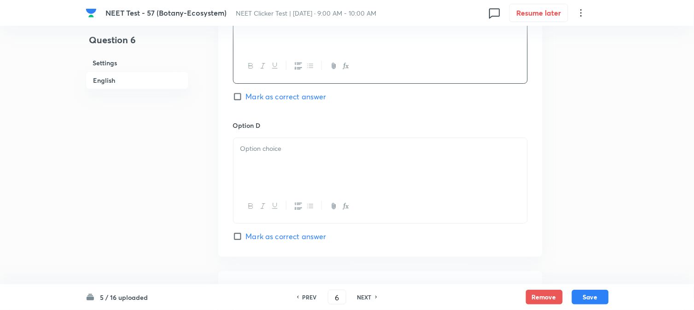
scroll to position [767, 0]
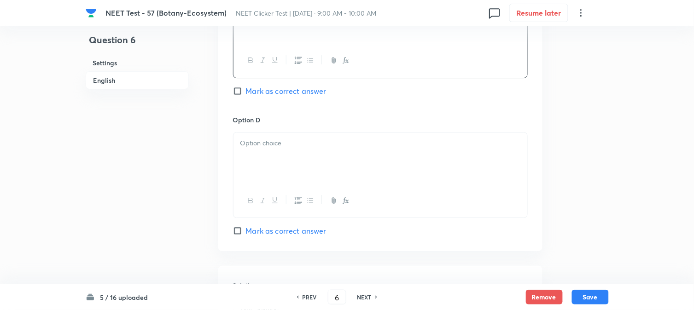
click at [285, 164] on div at bounding box center [381, 159] width 294 height 52
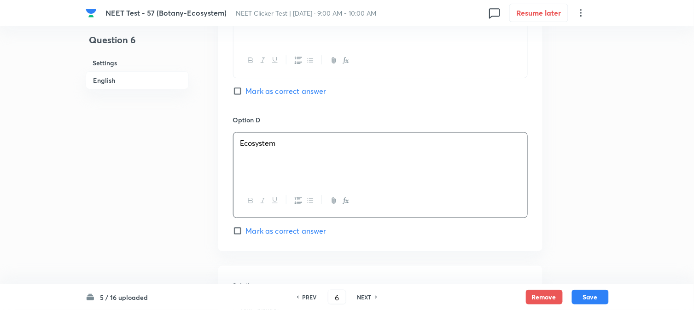
click at [258, 228] on span "Mark as correct answer" at bounding box center [286, 231] width 81 height 11
click at [246, 228] on input "Mark as correct answer" at bounding box center [239, 231] width 13 height 9
checkbox input "true"
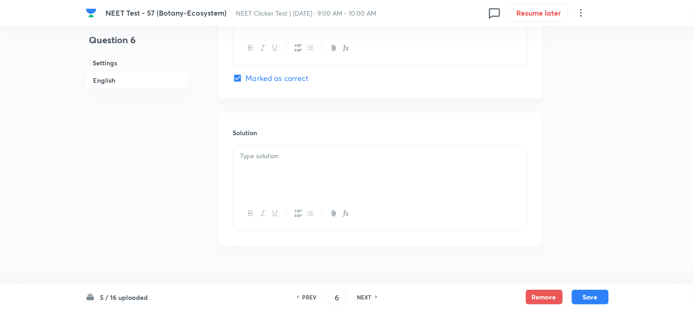
scroll to position [921, 0]
click at [284, 188] on div at bounding box center [381, 171] width 294 height 52
click at [592, 292] on button "Save" at bounding box center [590, 296] width 37 height 15
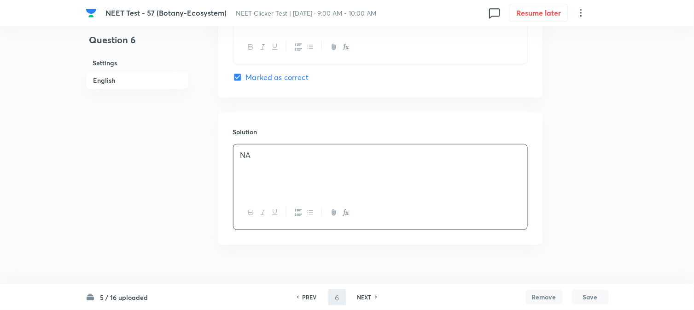
type input "7"
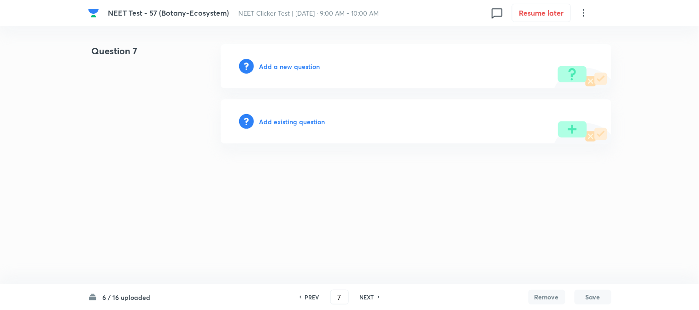
click at [268, 67] on h6 "Add a new question" at bounding box center [289, 67] width 61 height 10
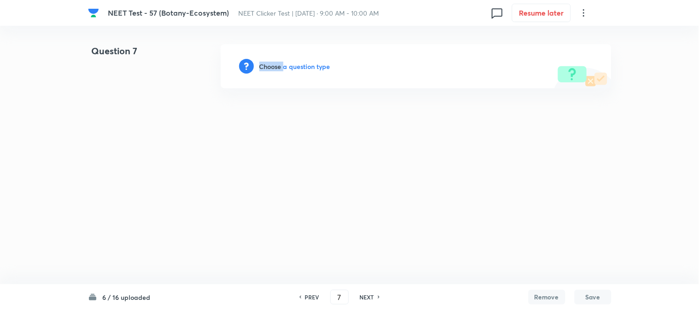
click at [268, 67] on h6 "Choose a question type" at bounding box center [294, 67] width 71 height 10
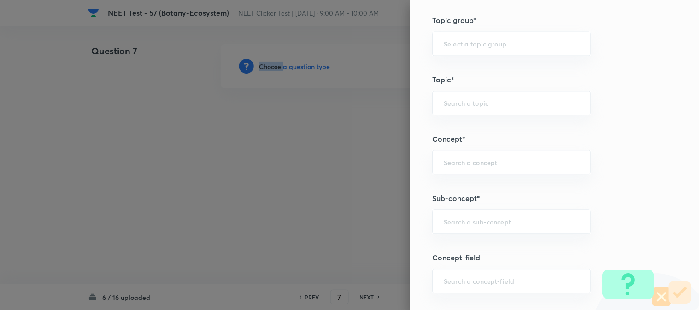
scroll to position [563, 0]
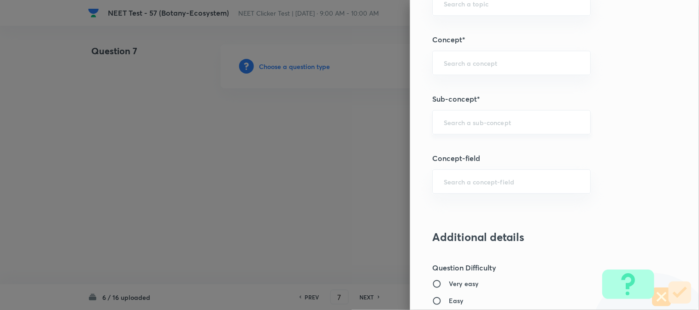
click at [451, 120] on input "text" at bounding box center [511, 122] width 135 height 9
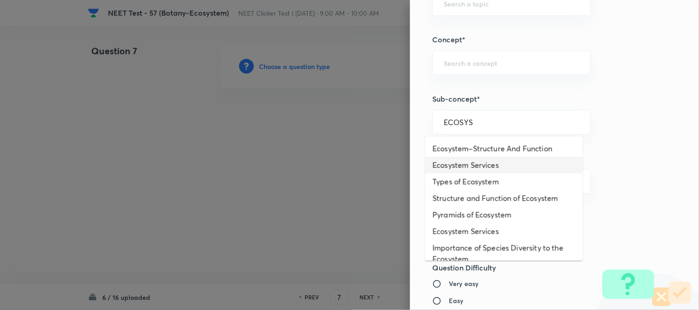
click at [453, 168] on li "Ecosystem Services" at bounding box center [504, 165] width 158 height 17
type input "Ecosystem Services"
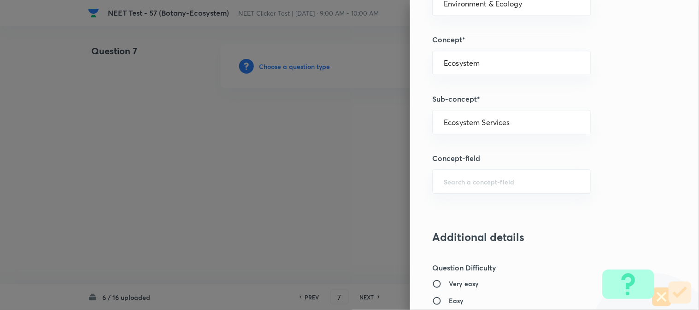
type input "Biology"
type input "Environment & Ecology"
type input "Ecosystem"
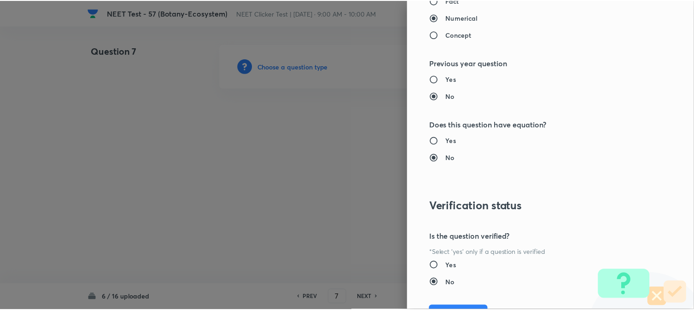
scroll to position [1007, 0]
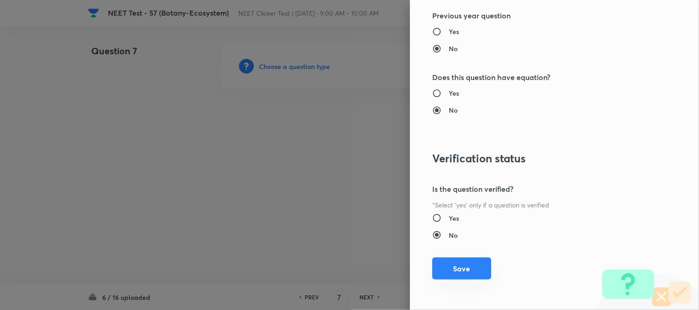
click at [456, 273] on button "Save" at bounding box center [461, 269] width 59 height 22
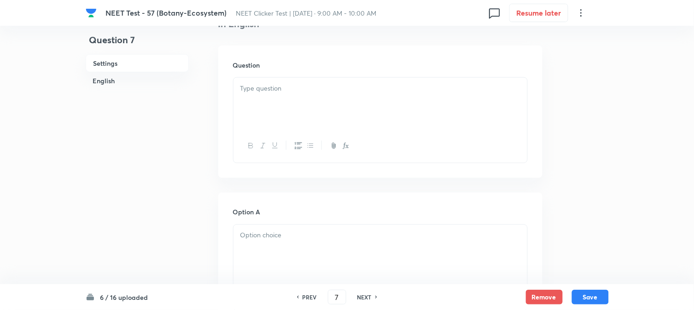
scroll to position [256, 0]
click at [293, 112] on div at bounding box center [381, 102] width 294 height 52
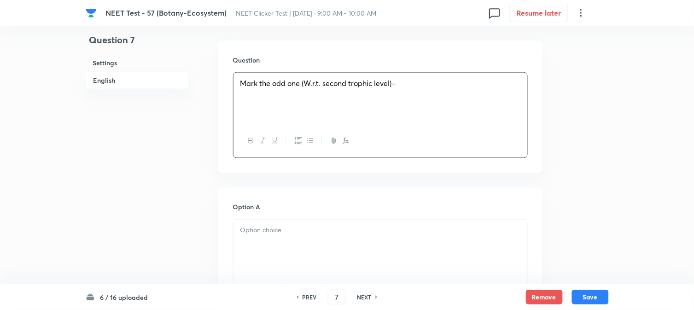
scroll to position [358, 0]
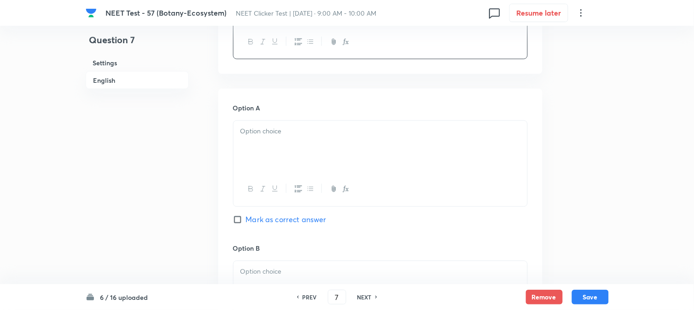
click at [282, 138] on div at bounding box center [381, 147] width 294 height 52
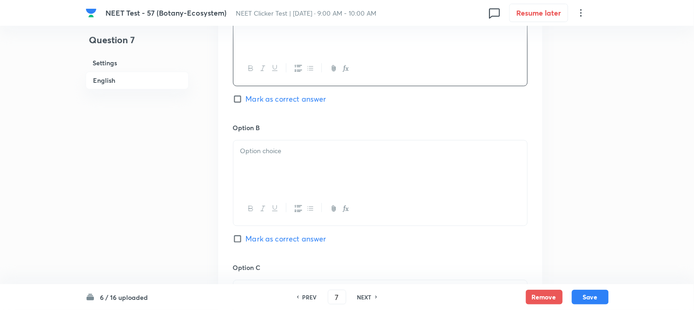
scroll to position [512, 0]
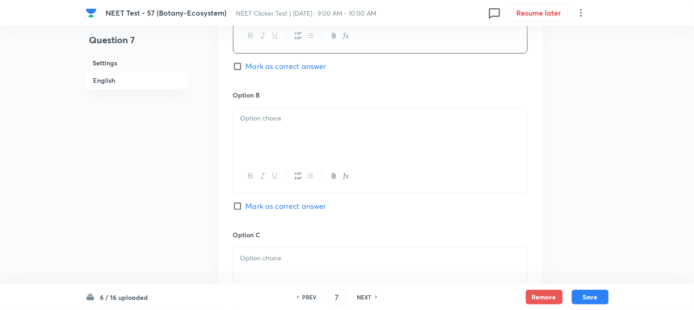
click at [287, 140] on div at bounding box center [381, 134] width 294 height 52
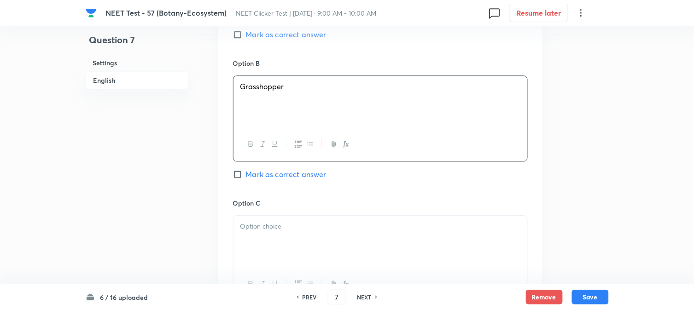
scroll to position [665, 0]
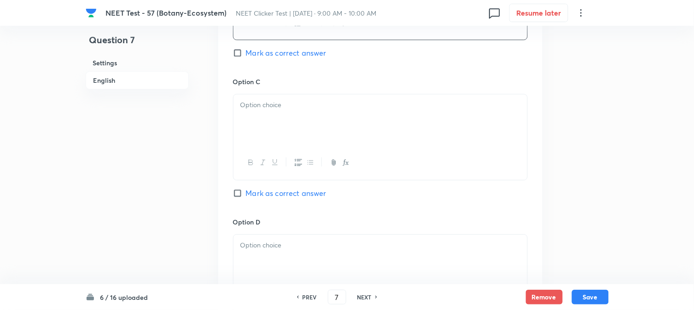
click at [284, 141] on div at bounding box center [381, 120] width 294 height 52
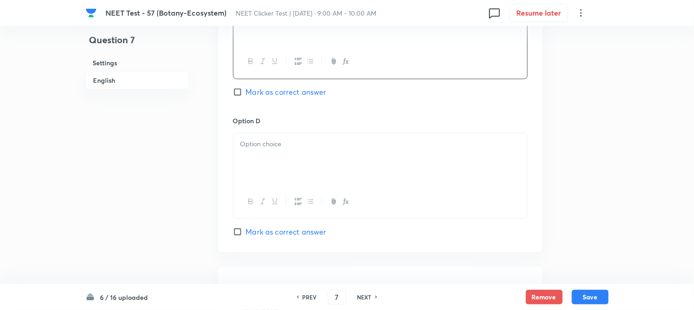
scroll to position [767, 0]
click at [281, 154] on div at bounding box center [381, 159] width 294 height 52
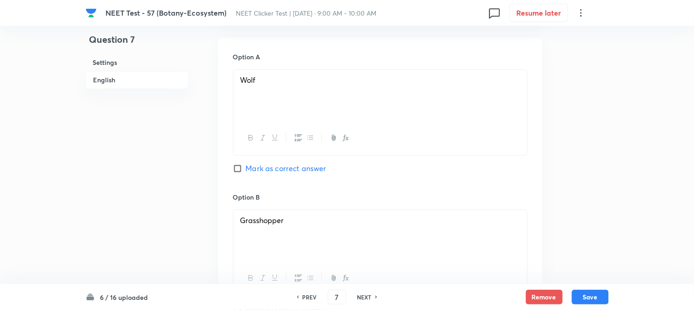
click at [245, 166] on input "Mark as correct answer" at bounding box center [239, 168] width 13 height 9
checkbox input "true"
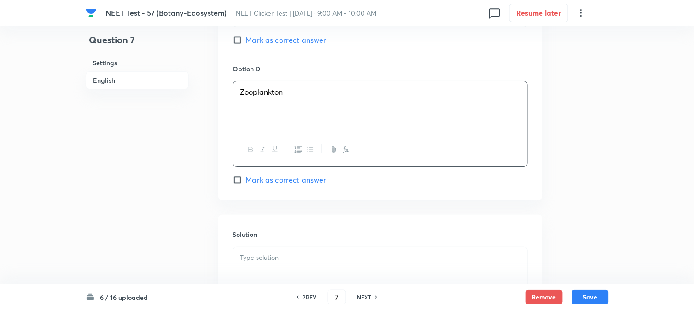
scroll to position [938, 0]
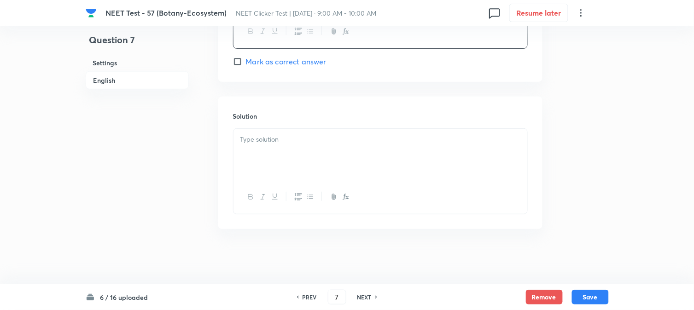
click at [304, 179] on div at bounding box center [381, 155] width 294 height 52
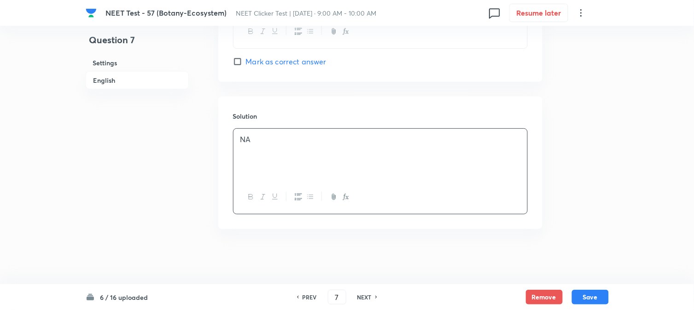
drag, startPoint x: 598, startPoint y: 295, endPoint x: 555, endPoint y: 150, distance: 151.3
click at [599, 295] on button "Save" at bounding box center [590, 297] width 37 height 15
type input "8"
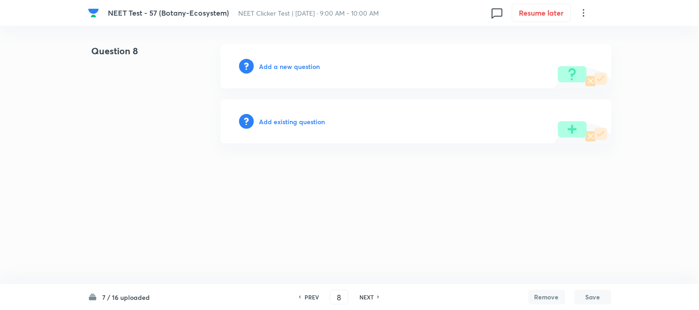
click at [287, 67] on h6 "Add a new question" at bounding box center [289, 67] width 61 height 10
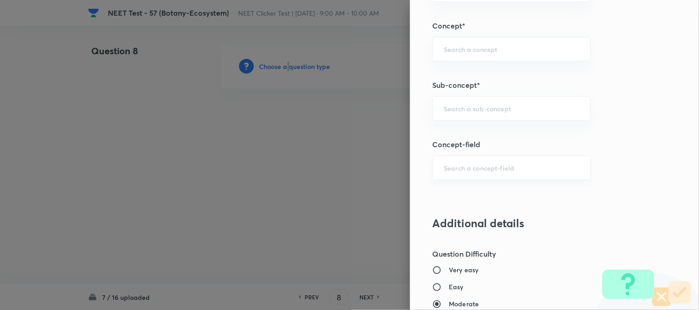
scroll to position [614, 0]
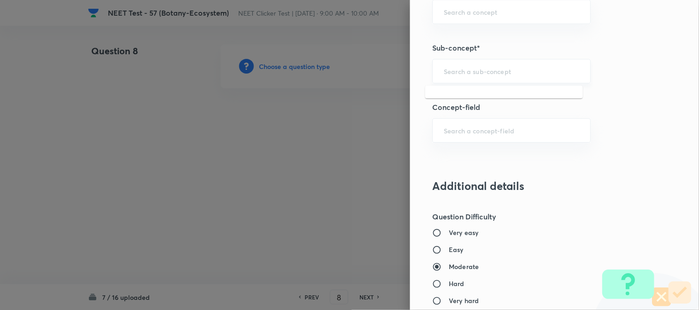
click at [467, 72] on input "text" at bounding box center [511, 71] width 135 height 9
type input "C"
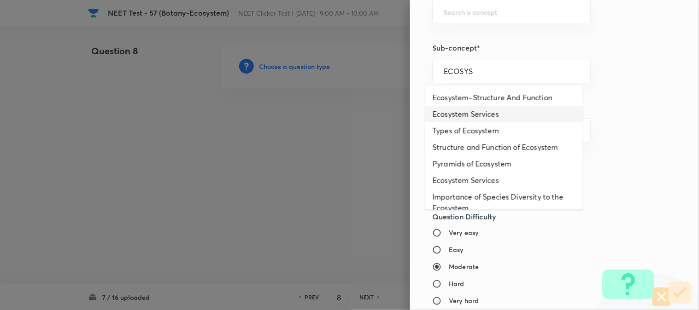
click at [463, 117] on li "Ecosystem Services" at bounding box center [504, 114] width 158 height 17
type input "Ecosystem Services"
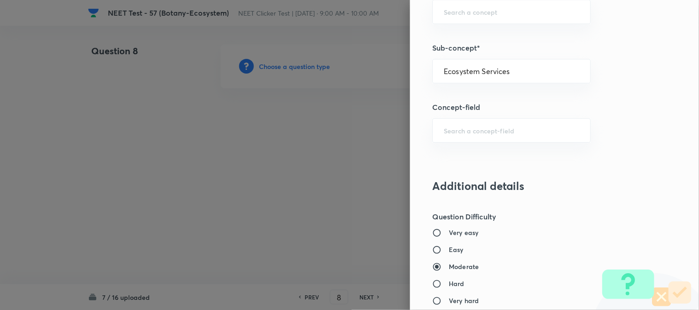
type input "Biology"
type input "Environment & Ecology"
type input "Ecosystem"
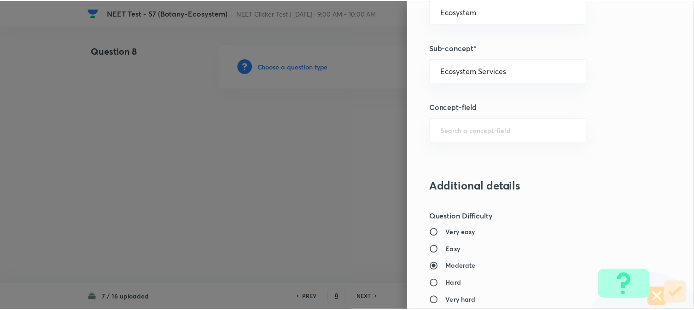
scroll to position [1007, 0]
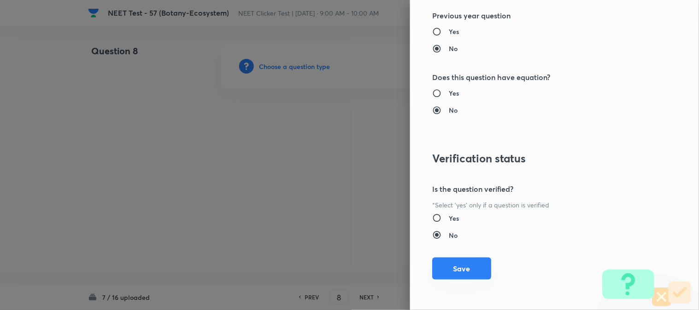
click at [455, 264] on button "Save" at bounding box center [461, 269] width 59 height 22
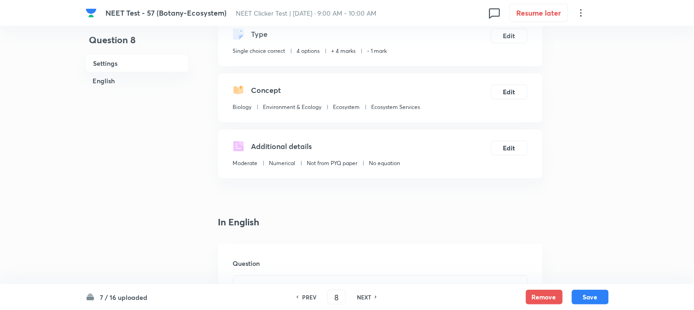
scroll to position [153, 0]
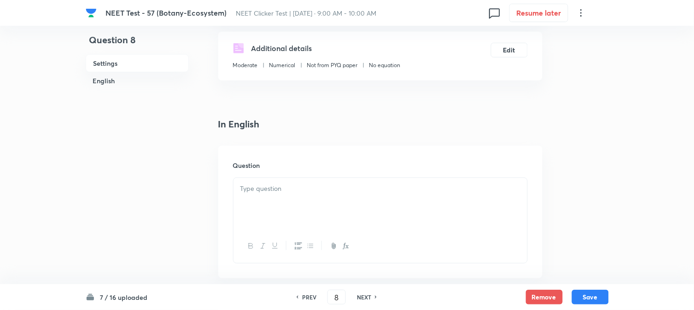
click at [283, 194] on p at bounding box center [380, 189] width 280 height 11
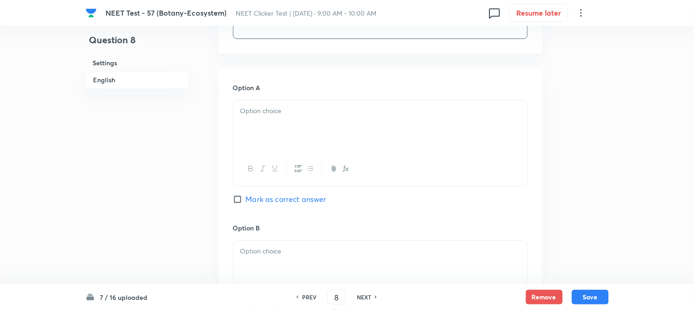
scroll to position [409, 0]
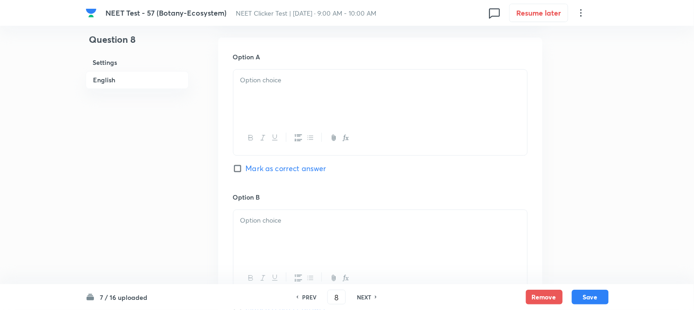
drag, startPoint x: 286, startPoint y: 126, endPoint x: 297, endPoint y: 108, distance: 20.9
click at [287, 123] on div at bounding box center [381, 139] width 294 height 34
click at [299, 104] on div at bounding box center [381, 96] width 294 height 52
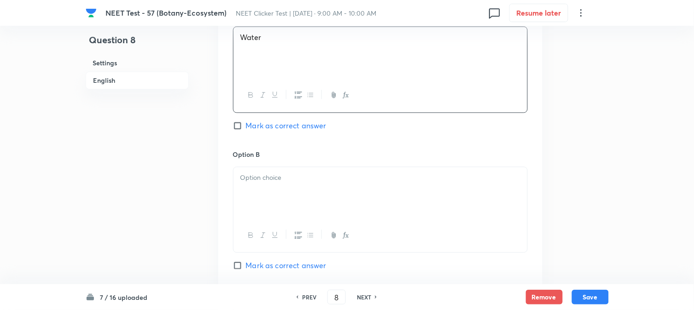
scroll to position [512, 0]
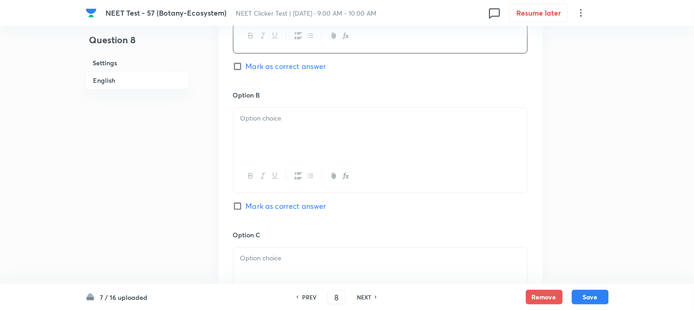
click at [293, 139] on div at bounding box center [381, 134] width 294 height 52
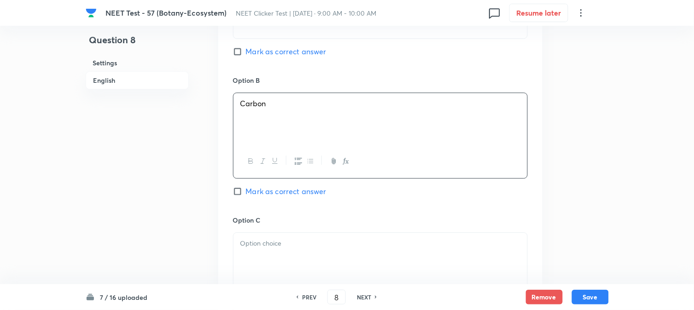
scroll to position [665, 0]
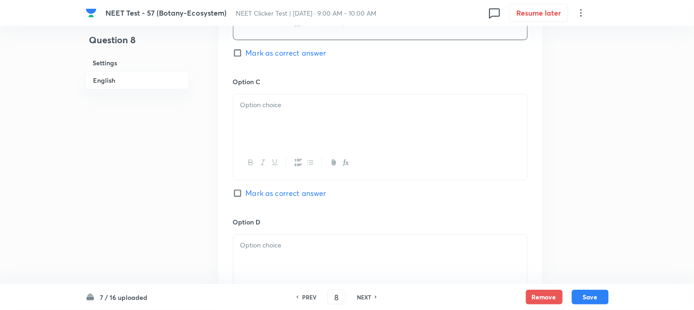
click at [278, 121] on div at bounding box center [381, 120] width 294 height 52
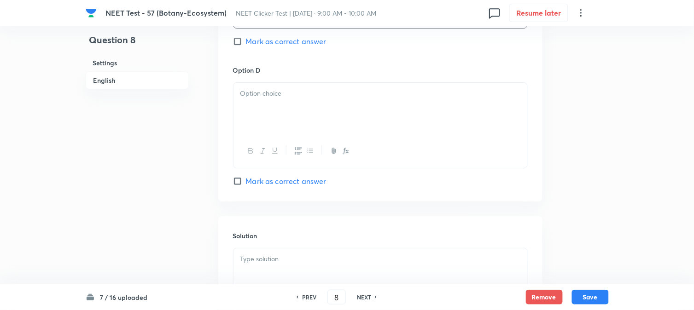
scroll to position [818, 0]
click at [302, 108] on div at bounding box center [381, 108] width 294 height 52
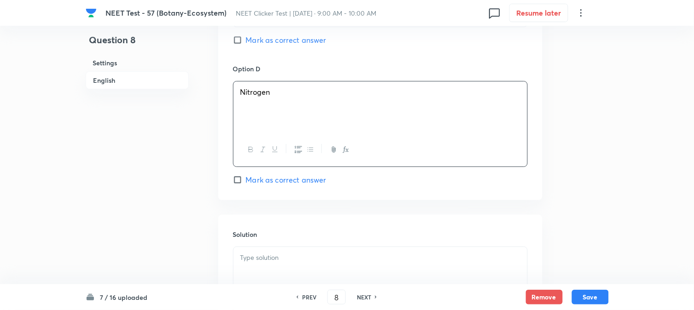
click at [241, 39] on input "Mark as correct answer" at bounding box center [239, 39] width 13 height 9
checkbox input "true"
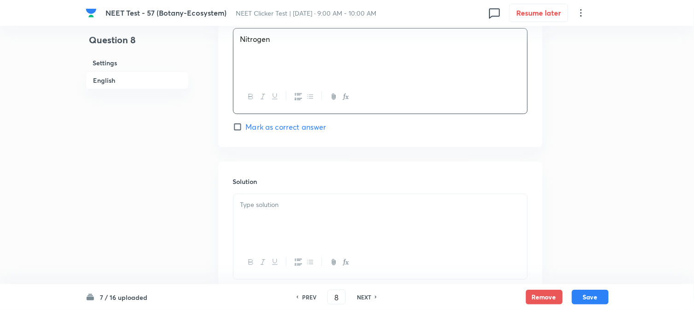
scroll to position [921, 0]
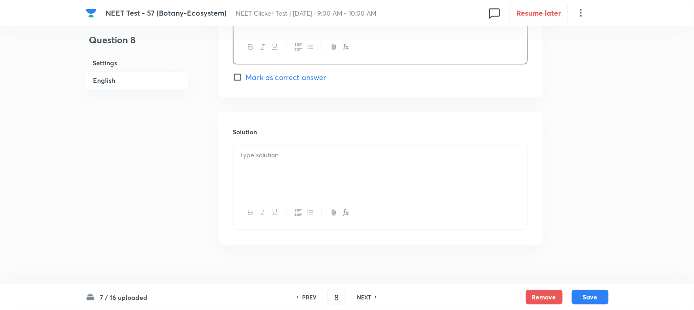
click at [292, 154] on p at bounding box center [380, 155] width 280 height 11
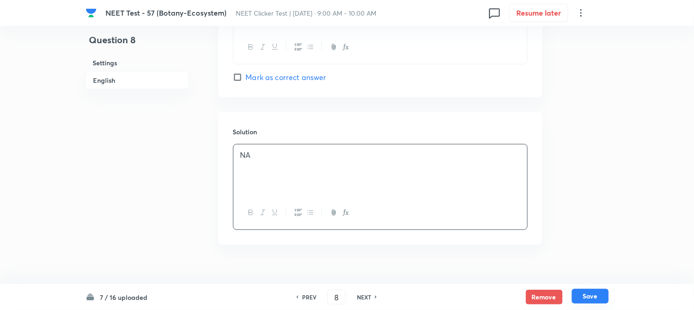
click at [591, 298] on button "Save" at bounding box center [590, 296] width 37 height 15
type input "9"
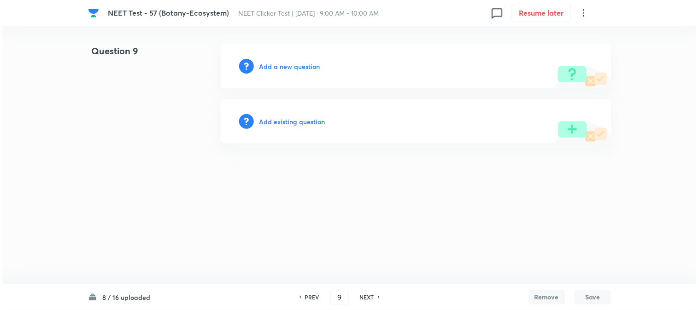
scroll to position [0, 0]
click at [278, 65] on h6 "Add a new question" at bounding box center [289, 67] width 61 height 10
click at [278, 65] on h6 "Choose a question type" at bounding box center [294, 67] width 71 height 10
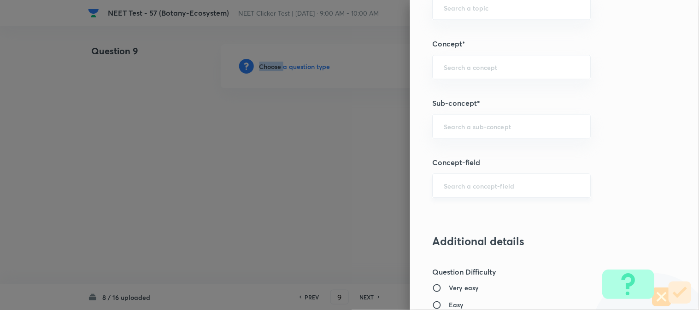
scroll to position [614, 0]
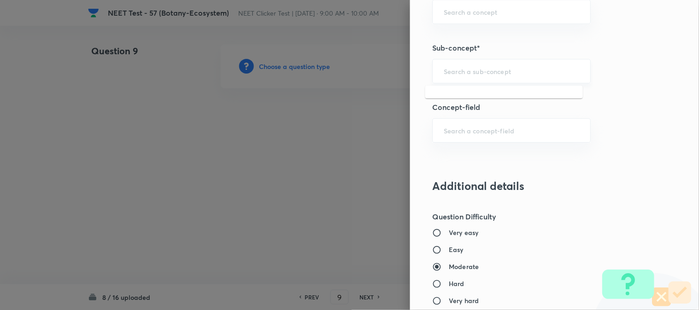
click at [458, 72] on input "text" at bounding box center [511, 71] width 135 height 9
type input "A"
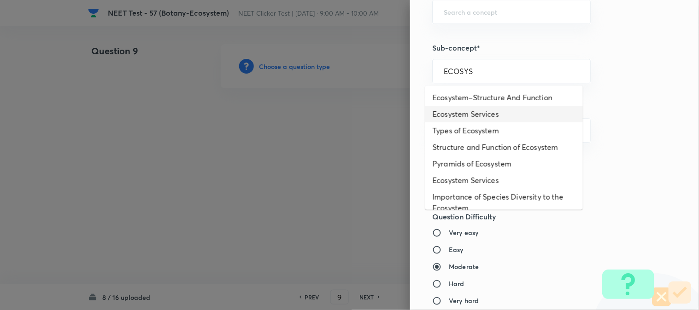
click at [464, 115] on li "Ecosystem Services" at bounding box center [504, 114] width 158 height 17
type input "Ecosystem Services"
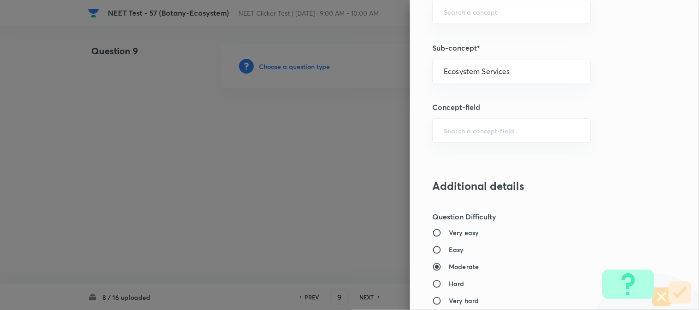
type input "Biology"
type input "Environment & Ecology"
type input "Ecosystem"
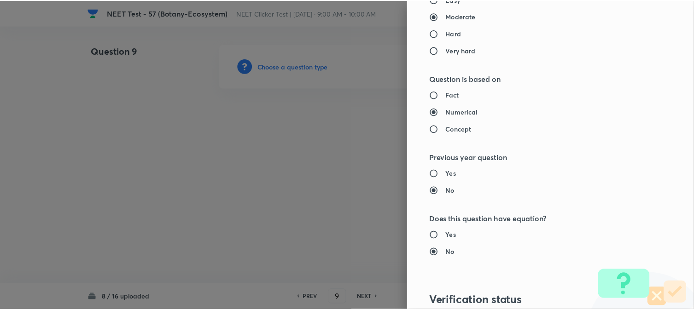
scroll to position [1007, 0]
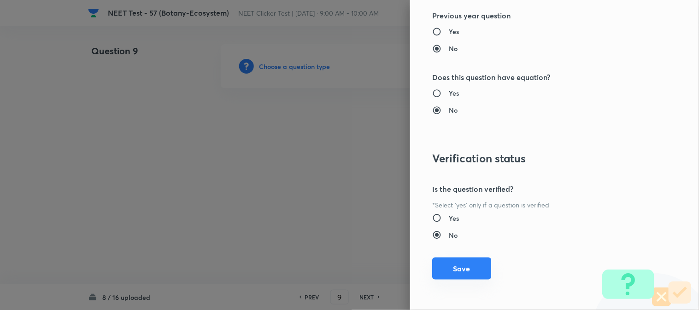
click at [468, 264] on button "Save" at bounding box center [461, 269] width 59 height 22
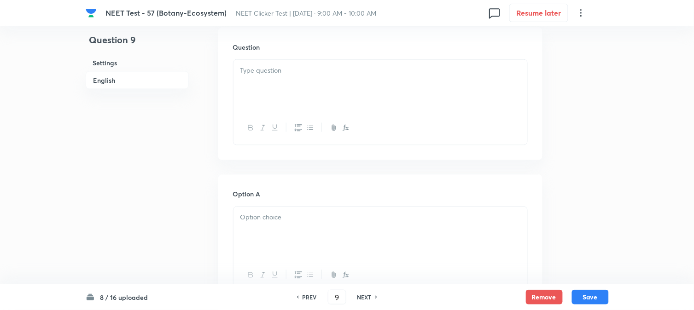
scroll to position [256, 0]
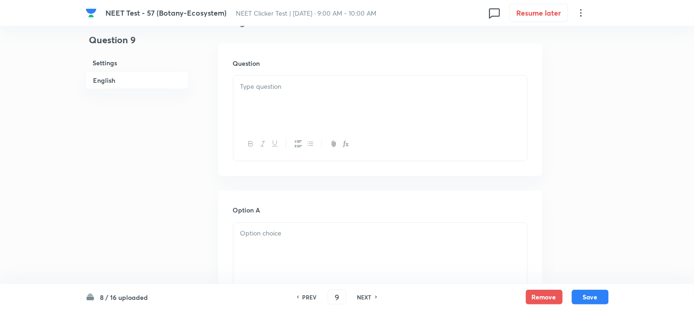
click at [318, 117] on div at bounding box center [381, 102] width 294 height 52
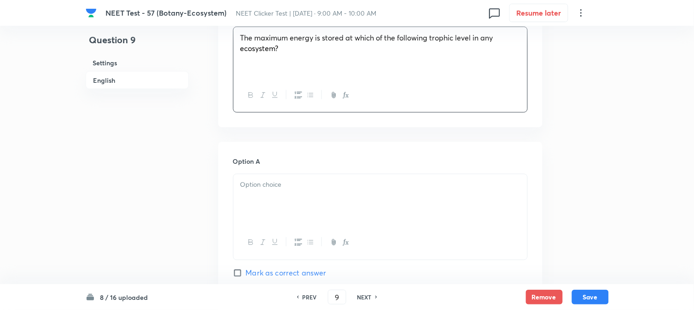
scroll to position [358, 0]
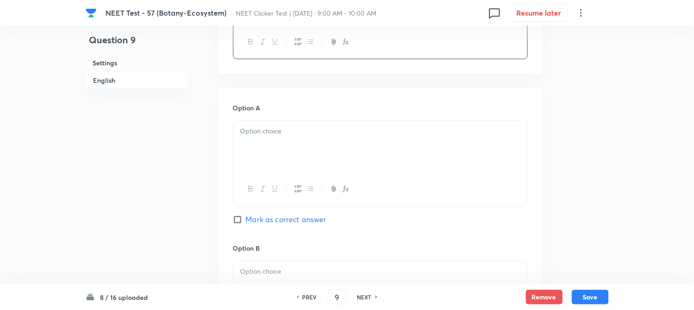
click at [275, 122] on div at bounding box center [381, 147] width 294 height 52
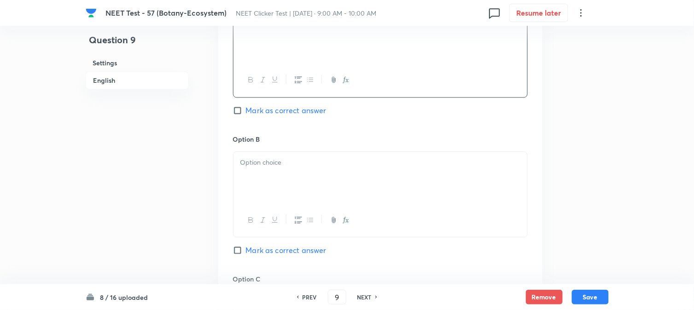
scroll to position [512, 0]
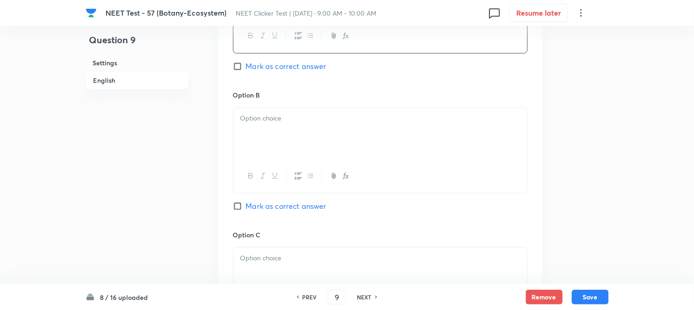
click at [301, 137] on div at bounding box center [381, 134] width 294 height 52
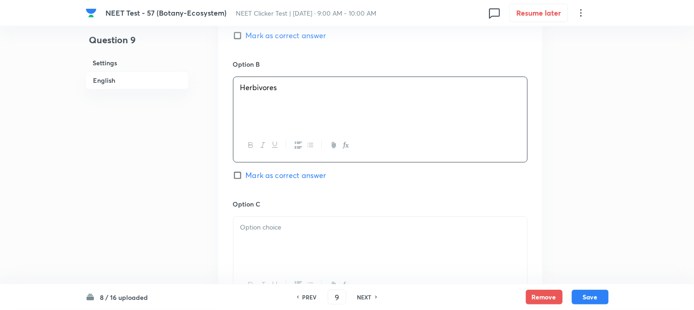
scroll to position [614, 0]
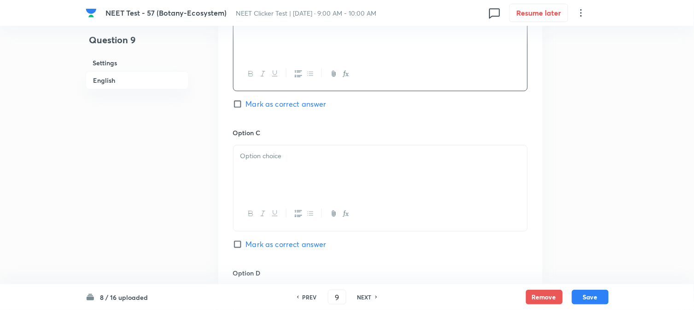
drag, startPoint x: 268, startPoint y: 164, endPoint x: 274, endPoint y: 170, distance: 8.8
click at [268, 164] on div at bounding box center [381, 172] width 294 height 52
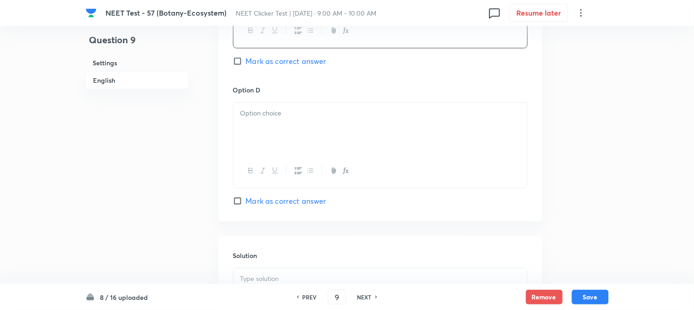
scroll to position [818, 0]
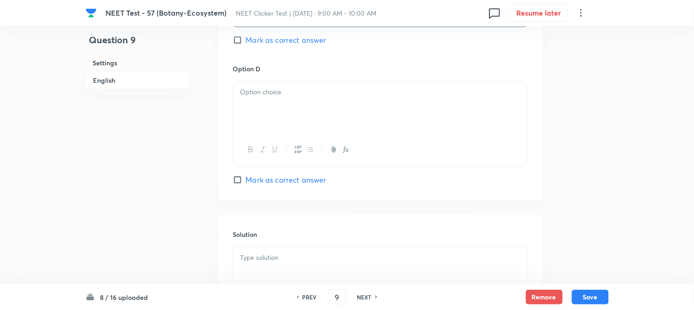
drag, startPoint x: 292, startPoint y: 124, endPoint x: 345, endPoint y: 144, distance: 57.4
click at [292, 123] on div at bounding box center [381, 108] width 294 height 52
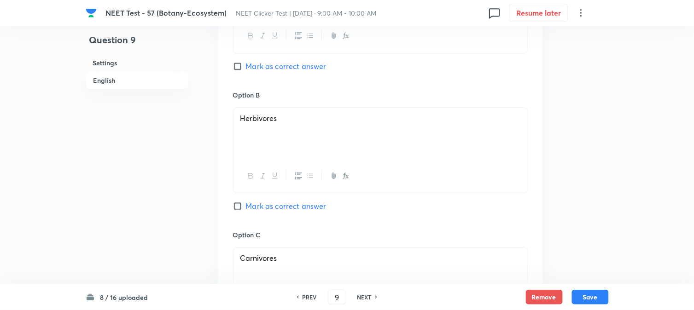
scroll to position [409, 0]
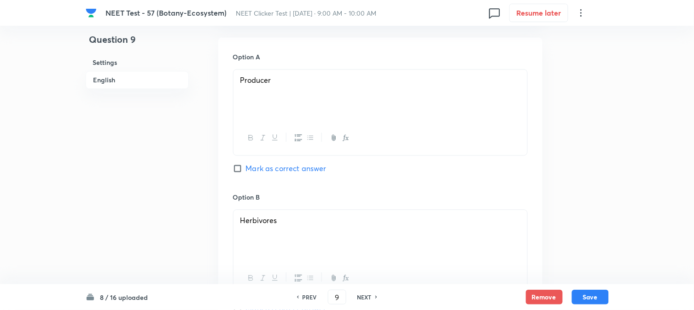
click at [240, 169] on input "Mark as correct answer" at bounding box center [239, 168] width 13 height 9
checkbox input "true"
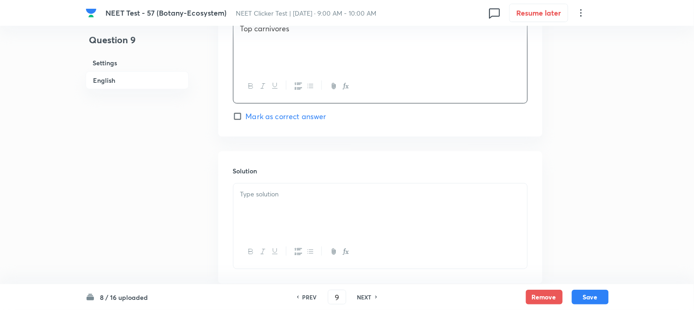
scroll to position [938, 0]
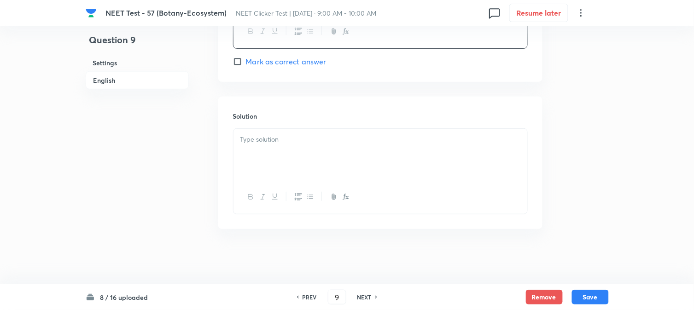
click at [296, 146] on div at bounding box center [381, 155] width 294 height 52
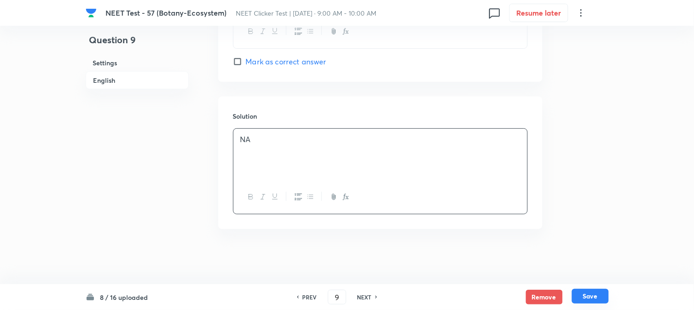
click at [585, 292] on button "Save" at bounding box center [590, 296] width 37 height 15
type input "10"
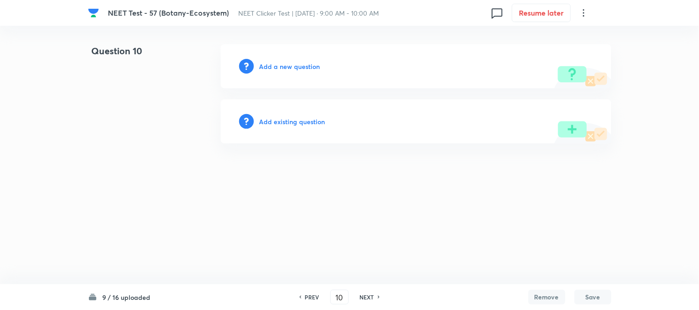
click at [268, 66] on h6 "Add a new question" at bounding box center [289, 67] width 61 height 10
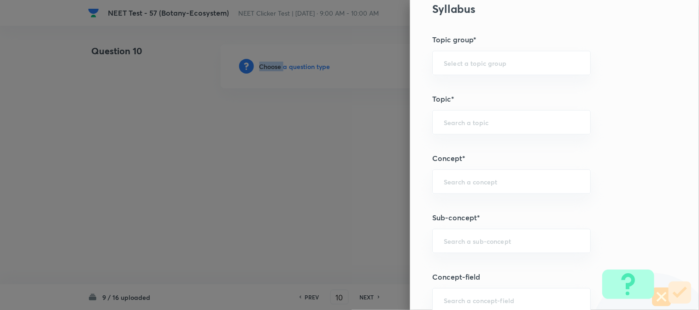
scroll to position [512, 0]
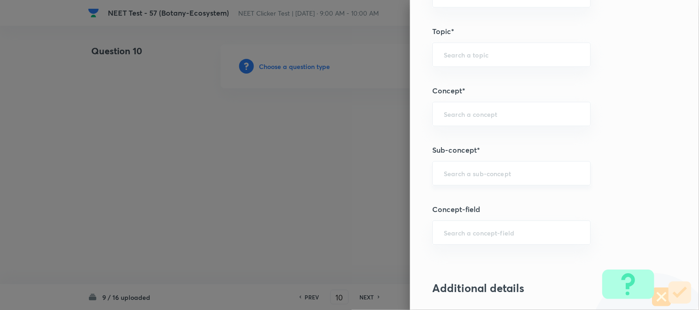
click at [458, 175] on input "text" at bounding box center [511, 173] width 135 height 9
type input "A"
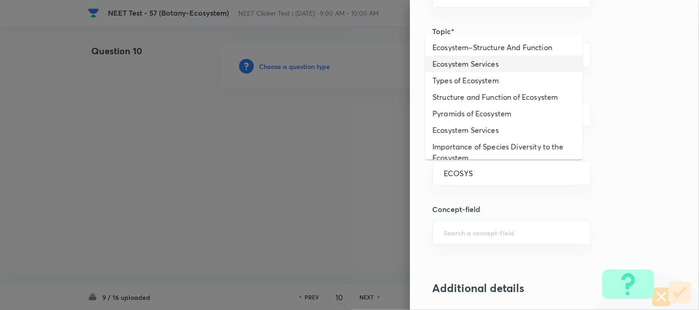
click at [453, 64] on li "Ecosystem Services" at bounding box center [504, 64] width 158 height 17
type input "Ecosystem Services"
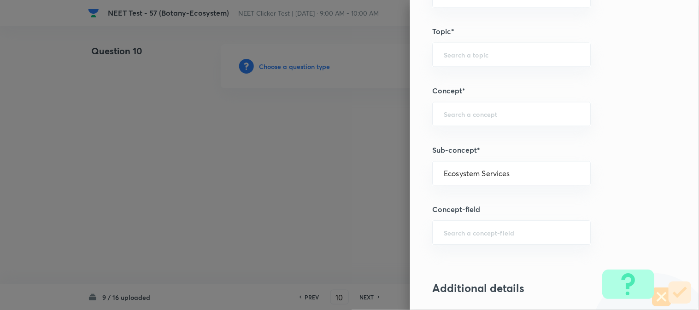
type input "Biology"
type input "Environment & Ecology"
type input "Ecosystem"
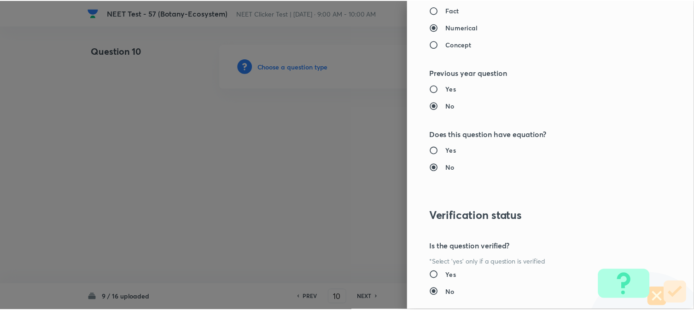
scroll to position [972, 0]
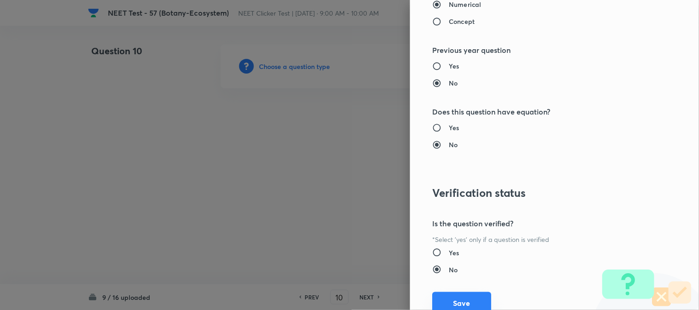
click at [451, 305] on button "Save" at bounding box center [461, 303] width 59 height 22
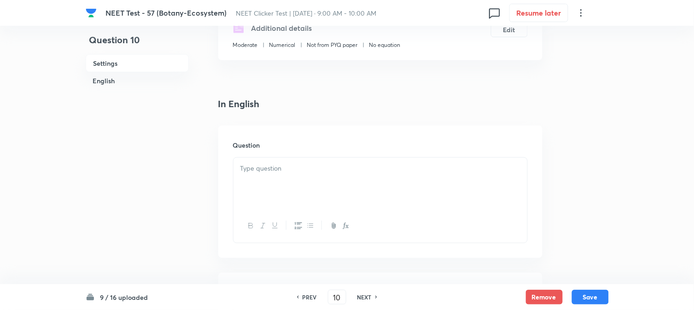
scroll to position [205, 0]
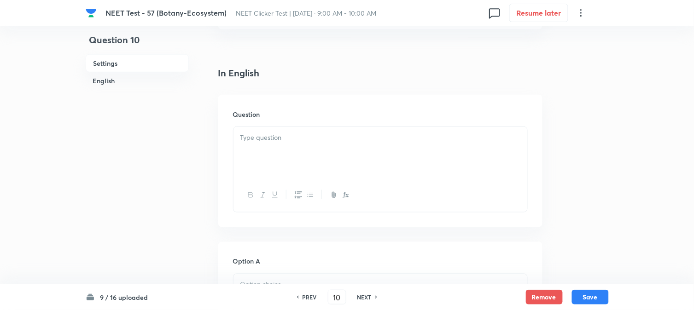
click at [356, 149] on div at bounding box center [381, 153] width 294 height 52
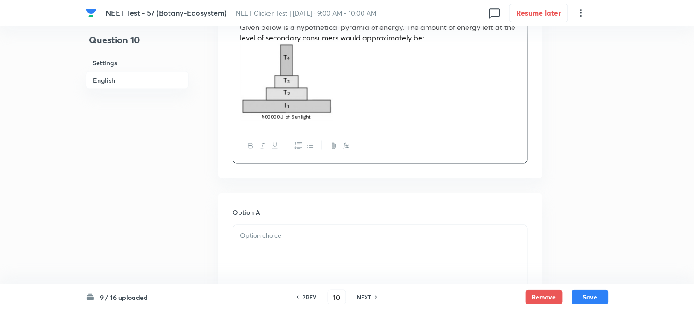
scroll to position [358, 0]
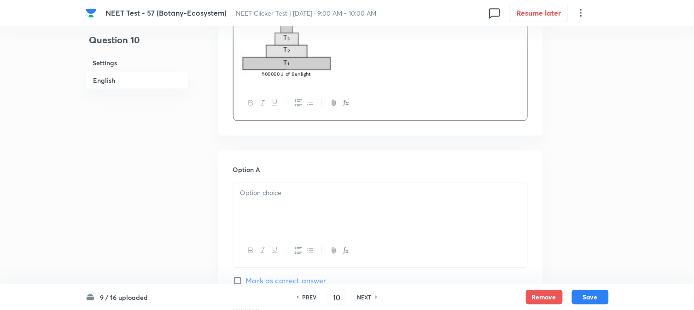
click at [321, 200] on div at bounding box center [381, 209] width 294 height 52
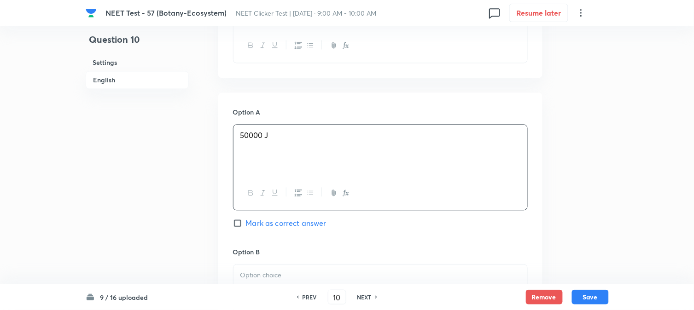
scroll to position [512, 0]
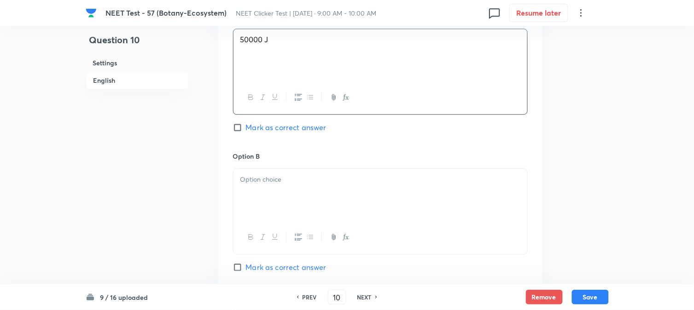
click at [286, 166] on div "Option B Mark as correct answer" at bounding box center [380, 222] width 295 height 140
click at [293, 197] on div at bounding box center [381, 195] width 294 height 52
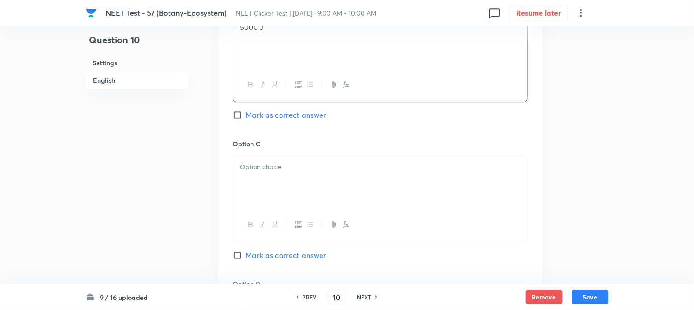
scroll to position [665, 0]
click at [279, 160] on div at bounding box center [381, 182] width 294 height 52
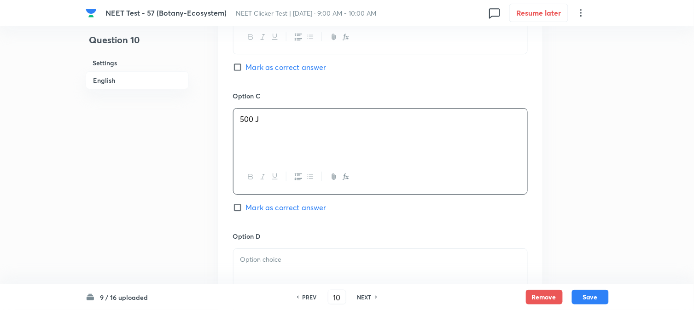
scroll to position [767, 0]
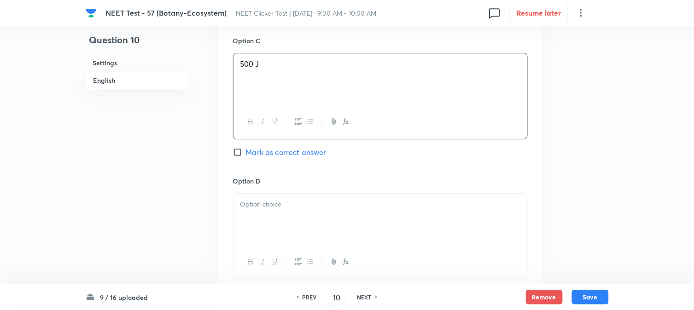
click at [279, 183] on h6 "Option D" at bounding box center [380, 181] width 295 height 10
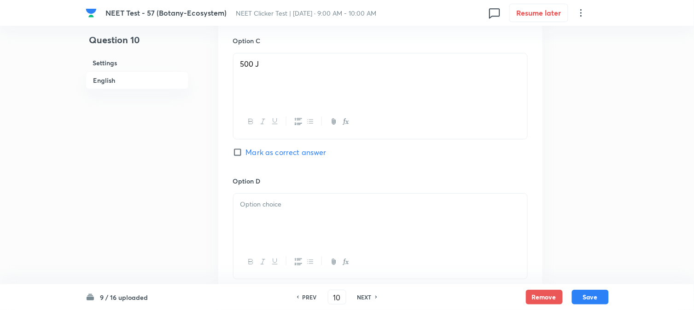
click at [288, 205] on p at bounding box center [380, 204] width 280 height 11
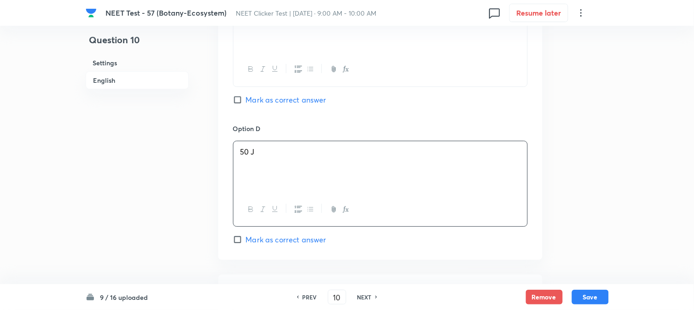
scroll to position [921, 0]
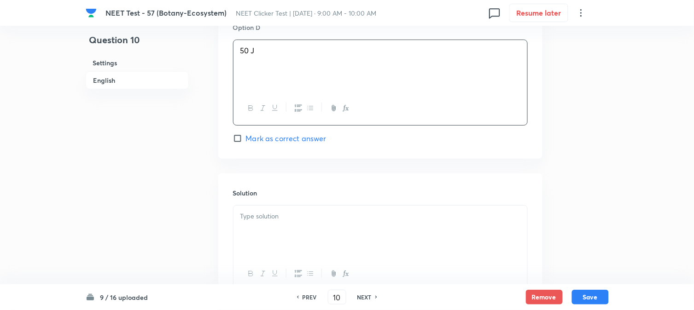
click at [245, 139] on input "Mark as correct answer" at bounding box center [239, 138] width 13 height 9
checkbox input "true"
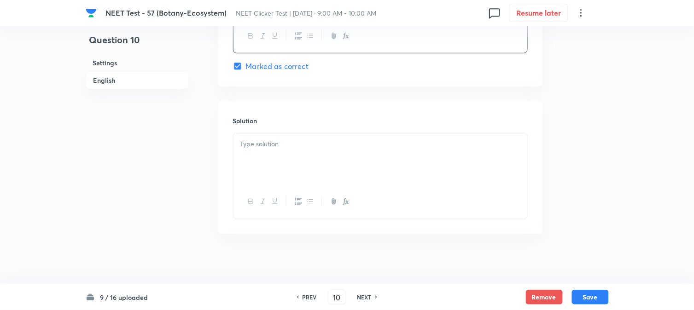
scroll to position [1000, 0]
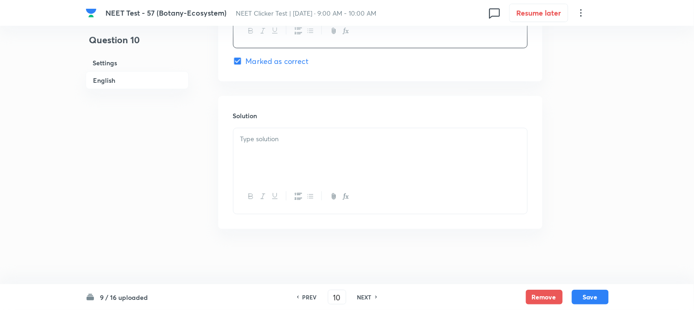
click at [283, 178] on div at bounding box center [381, 155] width 294 height 52
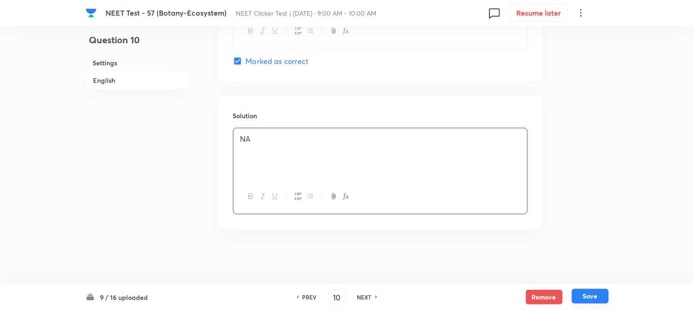
click at [588, 296] on button "Save" at bounding box center [590, 296] width 37 height 15
type input "11"
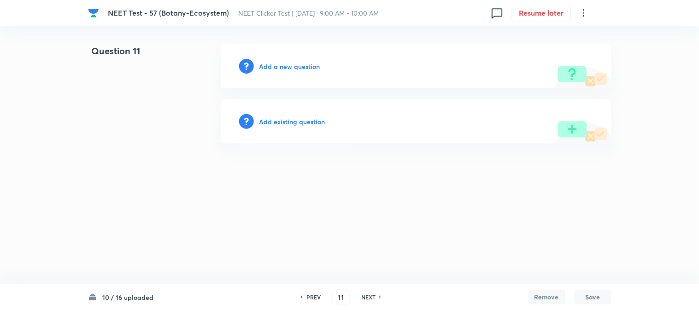
click at [270, 66] on h6 "Add a new question" at bounding box center [289, 67] width 61 height 10
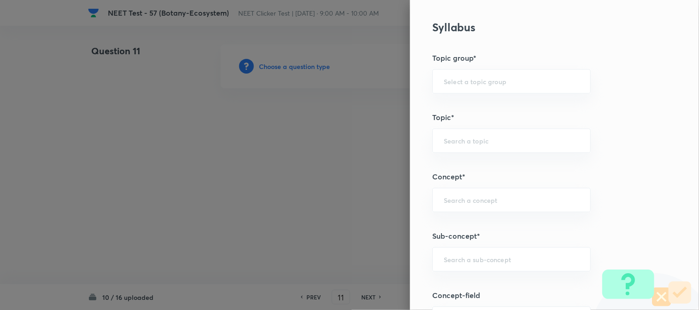
scroll to position [512, 0]
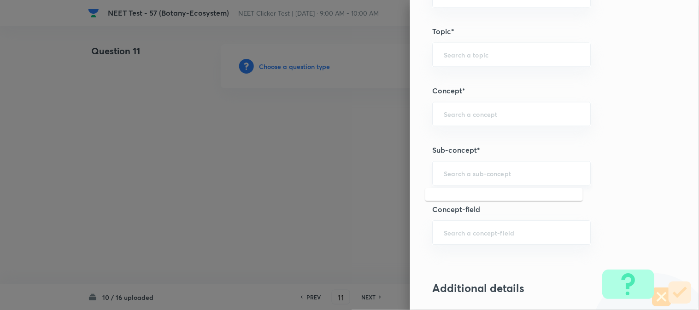
click at [476, 174] on input "text" at bounding box center [511, 173] width 135 height 9
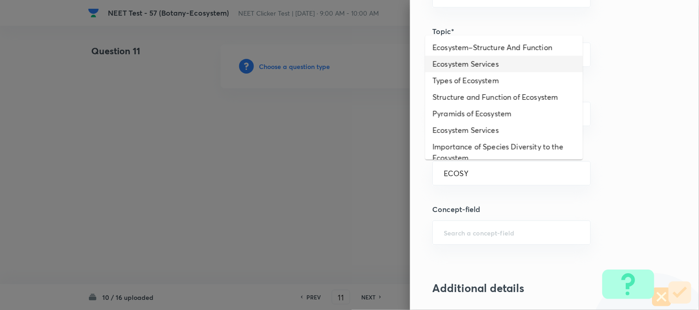
click at [454, 61] on li "Ecosystem Services" at bounding box center [504, 64] width 158 height 17
type input "Ecosystem Services"
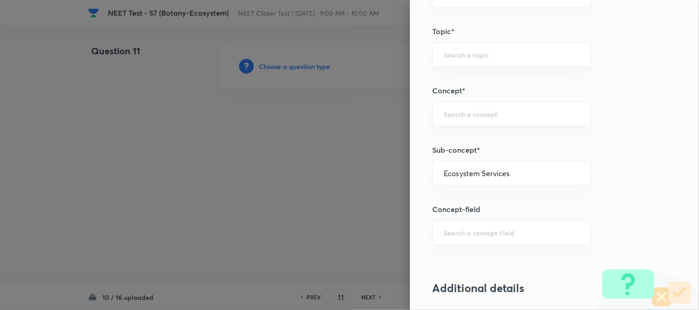
type input "Biology"
type input "Environment & Ecology"
type input "Ecosystem"
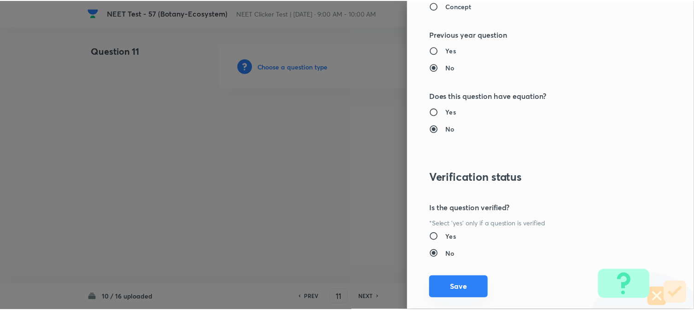
scroll to position [1007, 0]
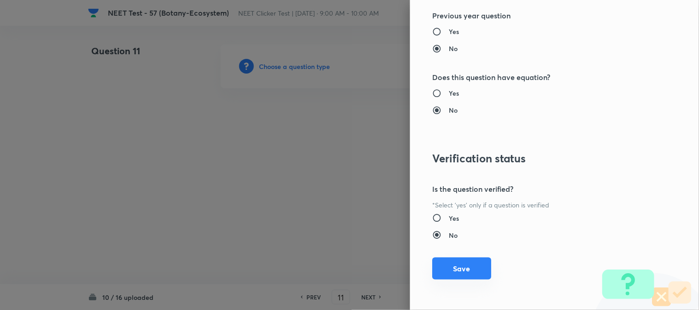
click at [464, 270] on button "Save" at bounding box center [461, 269] width 59 height 22
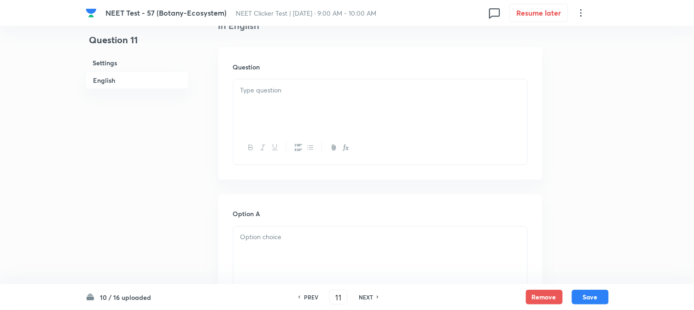
scroll to position [256, 0]
click at [321, 102] on div at bounding box center [381, 102] width 294 height 52
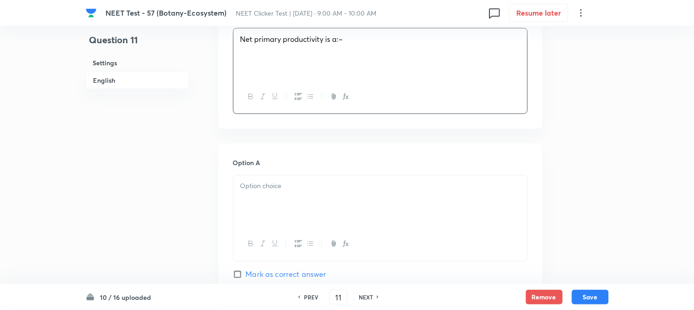
scroll to position [358, 0]
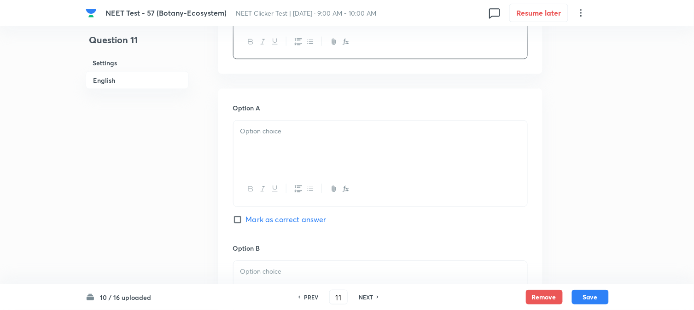
click at [297, 151] on div at bounding box center [381, 147] width 294 height 52
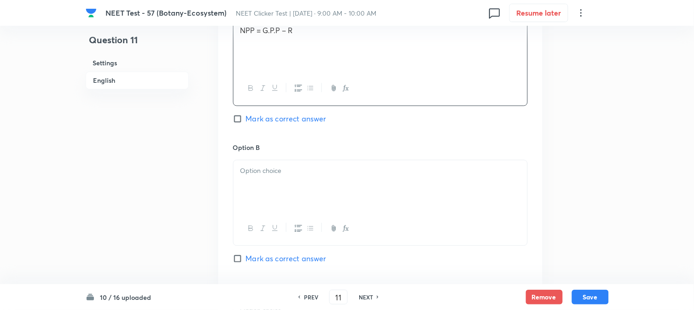
scroll to position [461, 0]
click at [282, 163] on div at bounding box center [381, 185] width 294 height 52
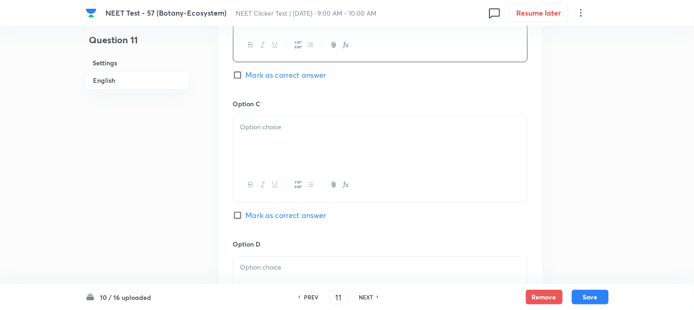
scroll to position [665, 0]
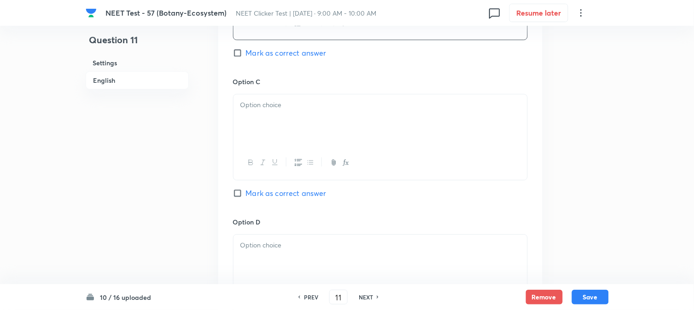
drag, startPoint x: 285, startPoint y: 143, endPoint x: 292, endPoint y: 135, distance: 10.8
click at [286, 139] on div at bounding box center [381, 120] width 294 height 52
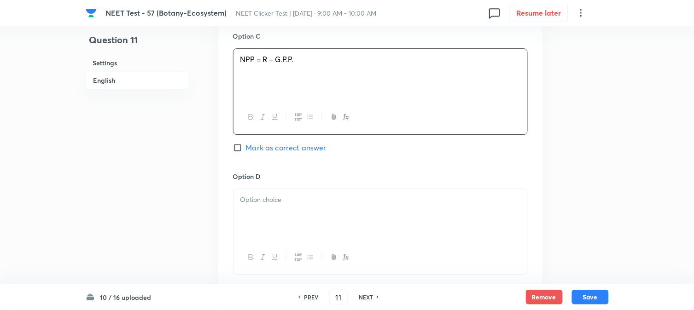
scroll to position [767, 0]
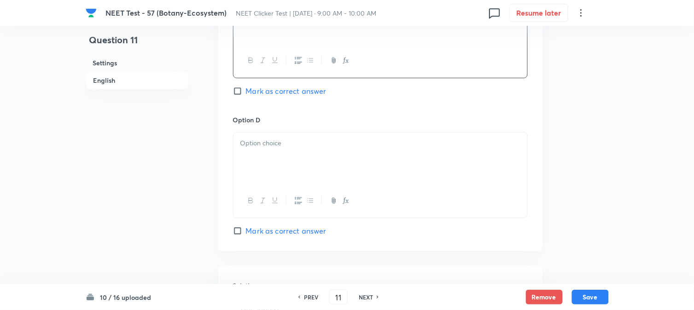
click at [289, 164] on div at bounding box center [381, 159] width 294 height 52
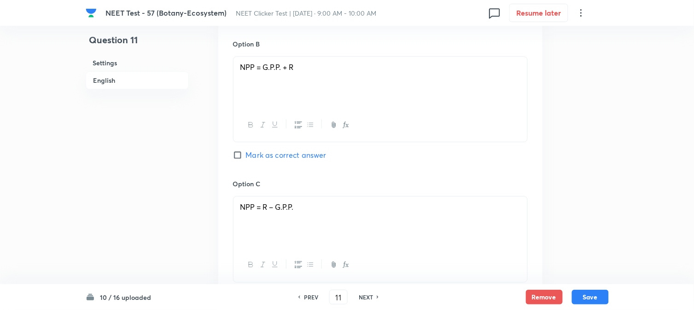
scroll to position [358, 0]
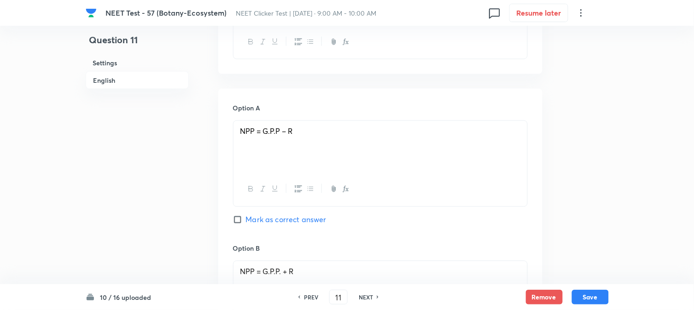
click at [247, 224] on span "Mark as correct answer" at bounding box center [286, 220] width 81 height 11
click at [246, 224] on input "Mark as correct answer" at bounding box center [239, 220] width 13 height 9
checkbox input "true"
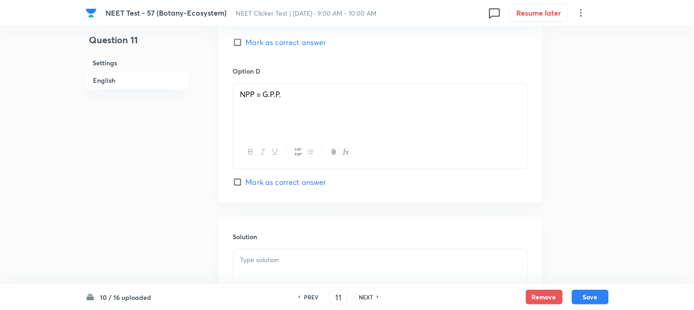
scroll to position [938, 0]
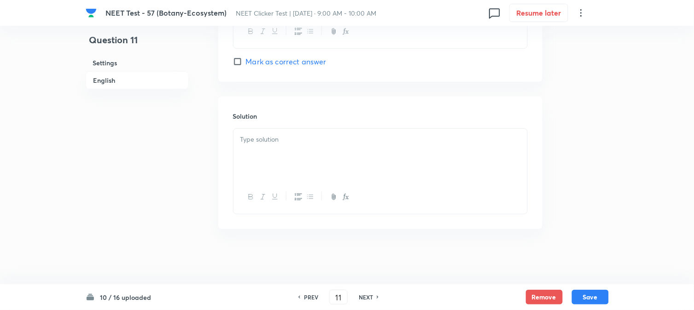
click at [311, 136] on p at bounding box center [380, 139] width 280 height 11
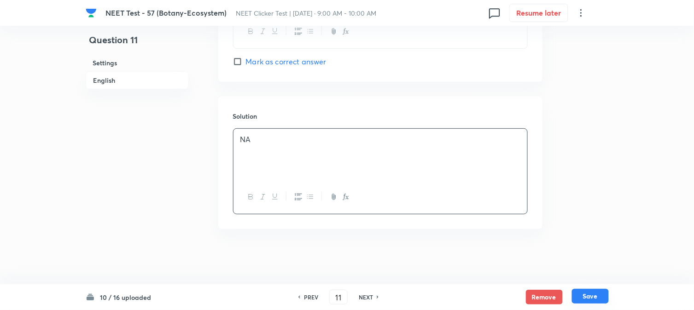
click at [592, 293] on button "Save" at bounding box center [590, 296] width 37 height 15
type input "12"
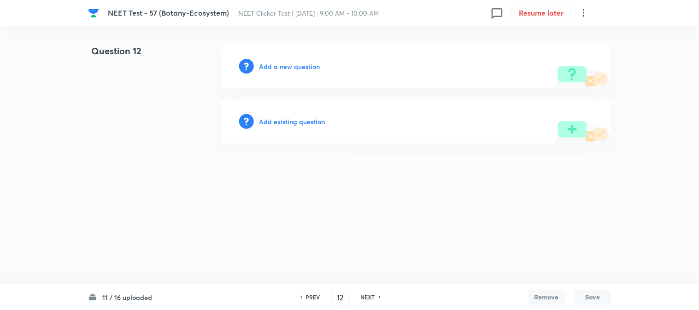
click at [267, 62] on h6 "Add a new question" at bounding box center [289, 67] width 61 height 10
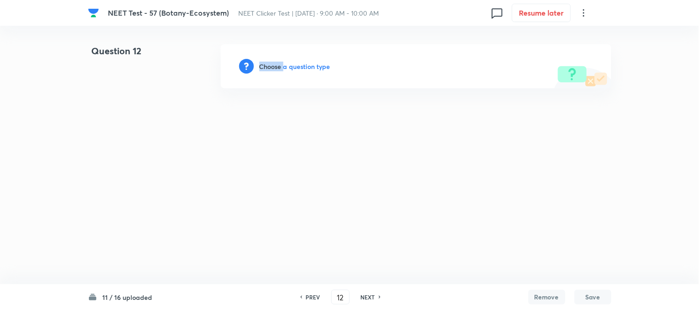
click at [267, 62] on h6 "Choose a question type" at bounding box center [294, 67] width 71 height 10
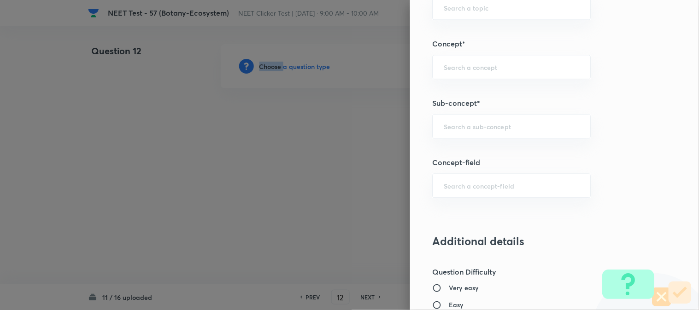
scroll to position [563, 0]
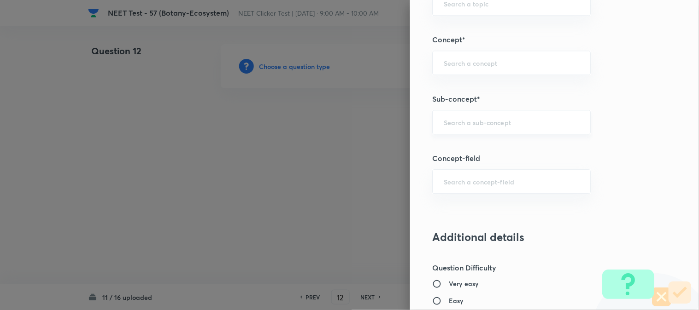
click at [465, 121] on input "text" at bounding box center [511, 122] width 135 height 9
type input "A"
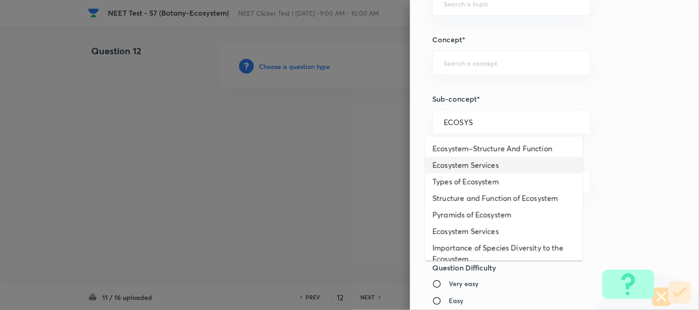
click at [487, 172] on li "Ecosystem Services" at bounding box center [504, 165] width 158 height 17
type input "Ecosystem Services"
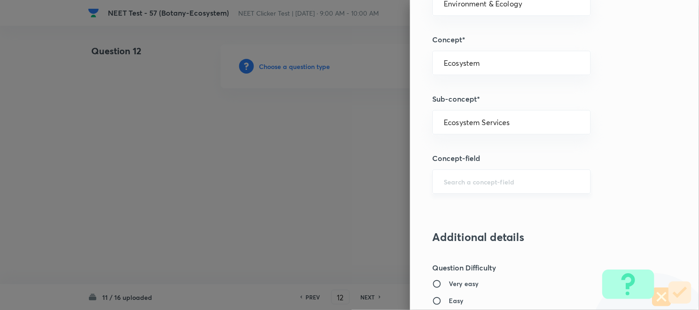
type input "Biology"
type input "Environment & Ecology"
type input "Ecosystem"
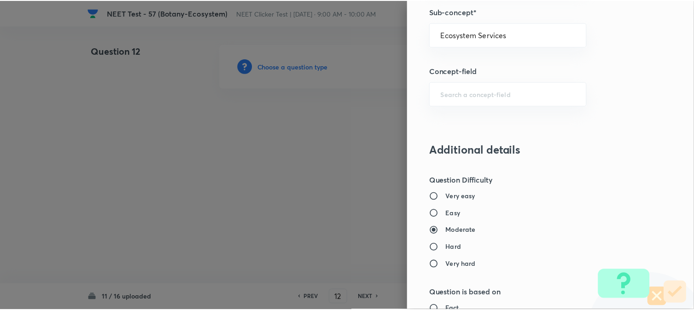
scroll to position [1007, 0]
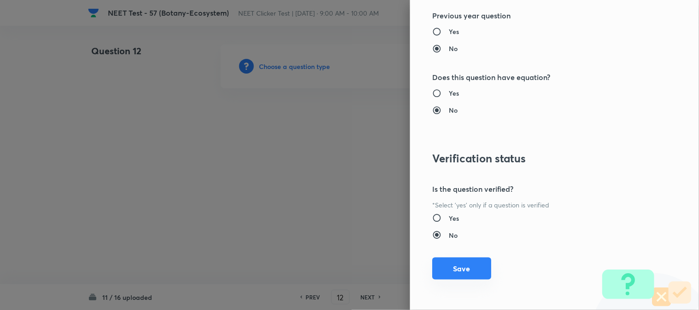
click at [467, 273] on button "Save" at bounding box center [461, 269] width 59 height 22
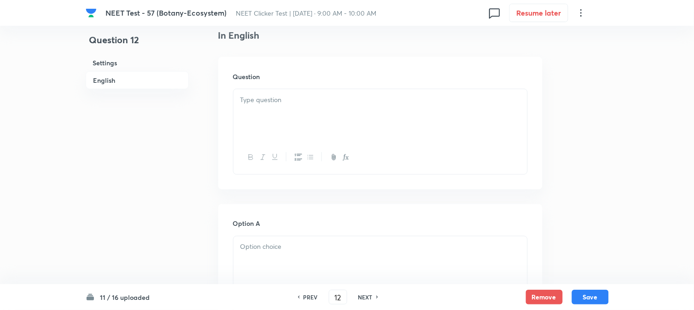
scroll to position [256, 0]
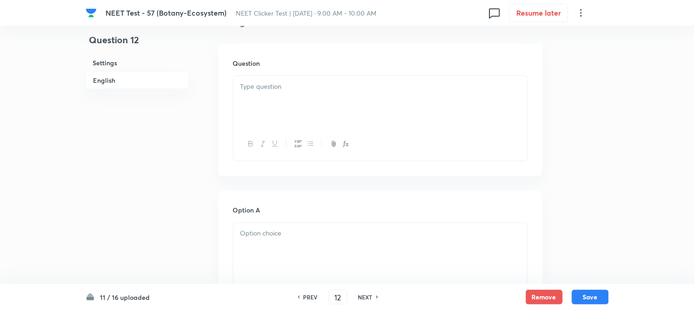
click at [321, 113] on div at bounding box center [381, 102] width 294 height 52
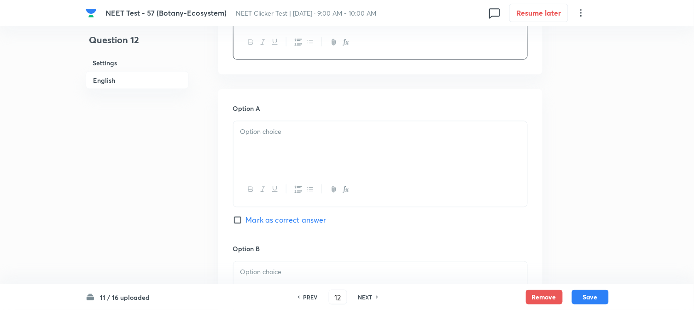
scroll to position [358, 0]
click at [283, 145] on div at bounding box center [381, 147] width 294 height 52
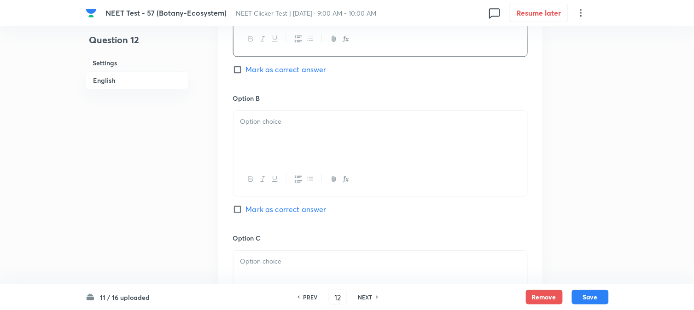
scroll to position [512, 0]
click at [272, 133] on div at bounding box center [381, 134] width 294 height 52
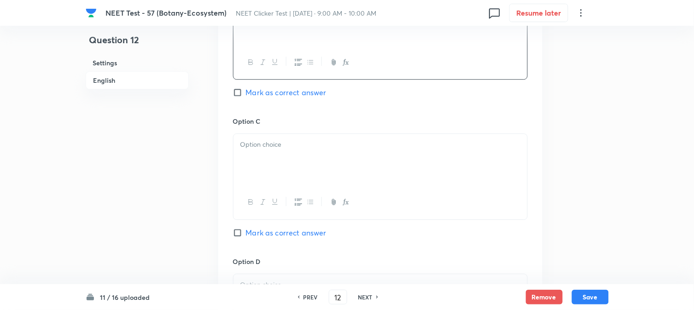
scroll to position [665, 0]
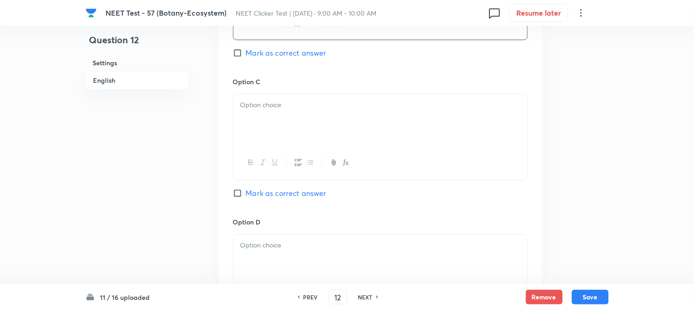
click at [267, 140] on div at bounding box center [381, 120] width 294 height 52
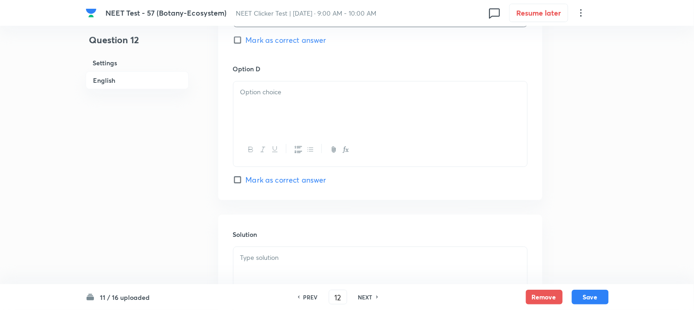
click at [283, 151] on div at bounding box center [381, 150] width 294 height 34
click at [307, 121] on div at bounding box center [381, 108] width 294 height 52
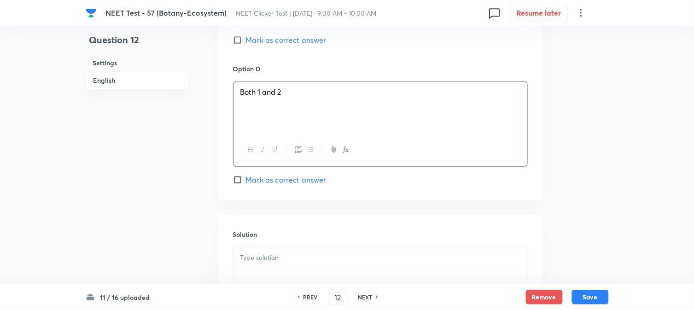
click at [272, 180] on span "Mark as correct answer" at bounding box center [286, 180] width 81 height 11
click at [246, 180] on input "Mark as correct answer" at bounding box center [239, 179] width 13 height 9
checkbox input "true"
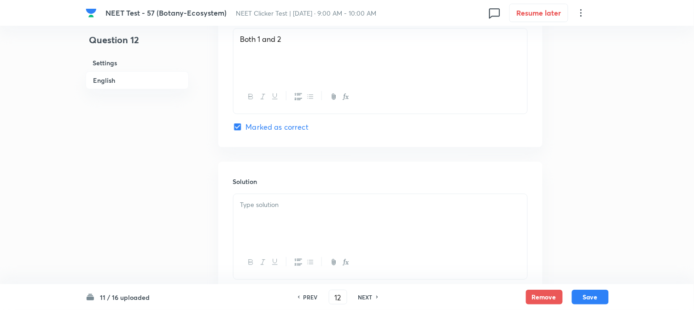
scroll to position [921, 0]
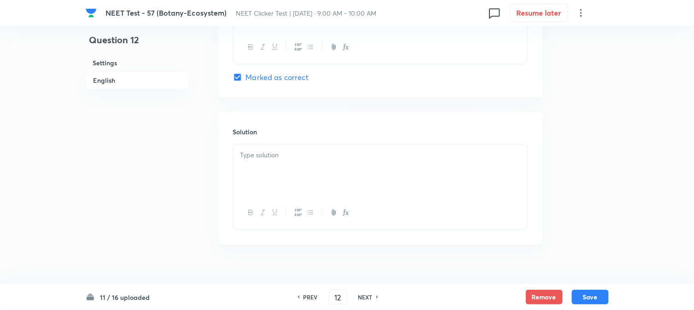
click at [287, 168] on div at bounding box center [381, 171] width 294 height 52
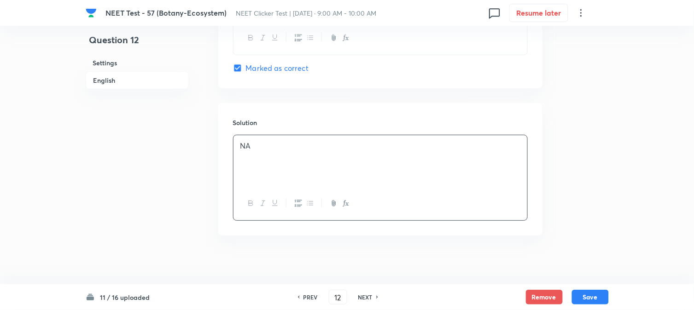
scroll to position [938, 0]
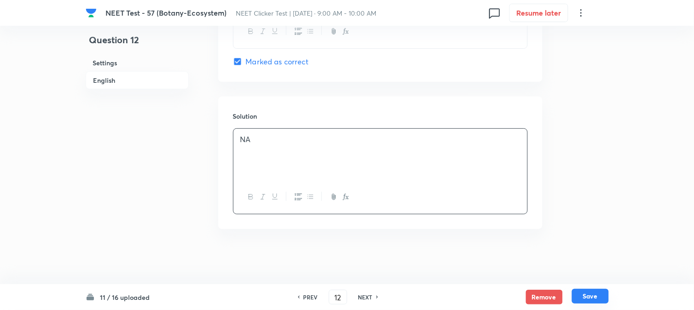
click at [582, 301] on button "Save" at bounding box center [590, 296] width 37 height 15
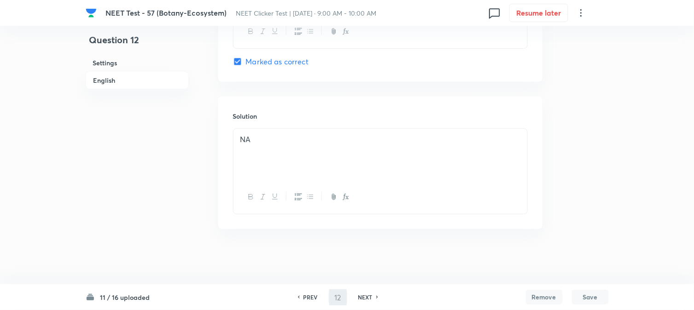
type input "13"
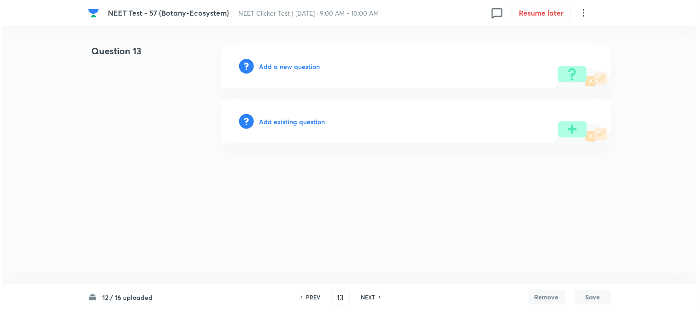
scroll to position [0, 0]
click at [280, 64] on h6 "Add a new question" at bounding box center [289, 67] width 61 height 10
click at [280, 64] on h6 "Choose a question type" at bounding box center [294, 67] width 71 height 10
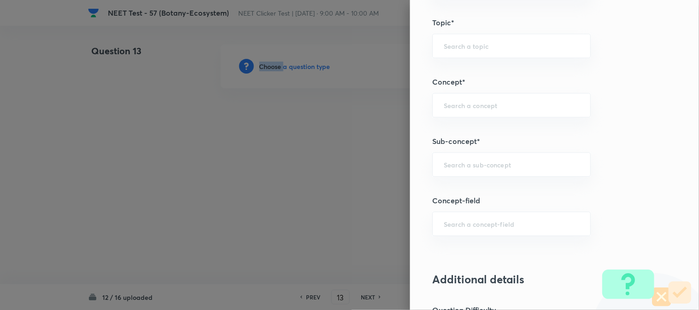
scroll to position [563, 0]
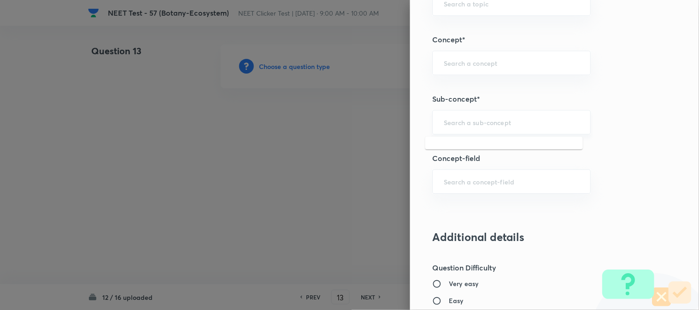
click at [473, 123] on input "text" at bounding box center [511, 122] width 135 height 9
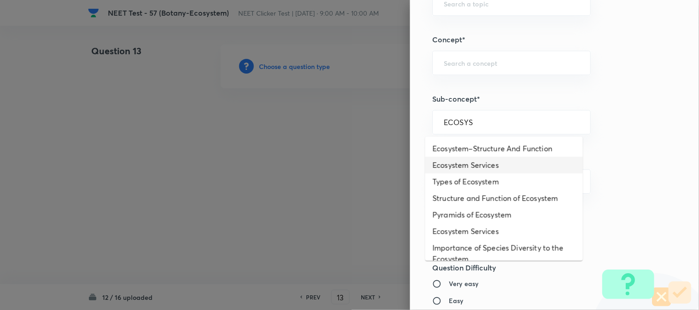
click at [467, 164] on li "Ecosystem Services" at bounding box center [504, 165] width 158 height 17
type input "Ecosystem Services"
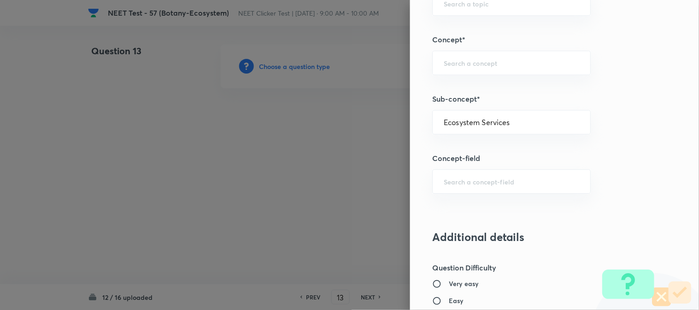
type input "Biology"
type input "Environment & Ecology"
type input "Ecosystem"
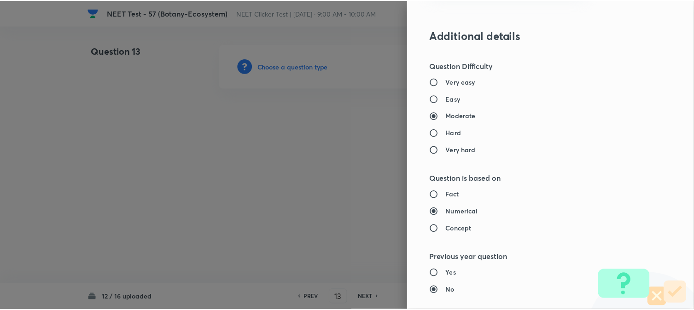
scroll to position [1007, 0]
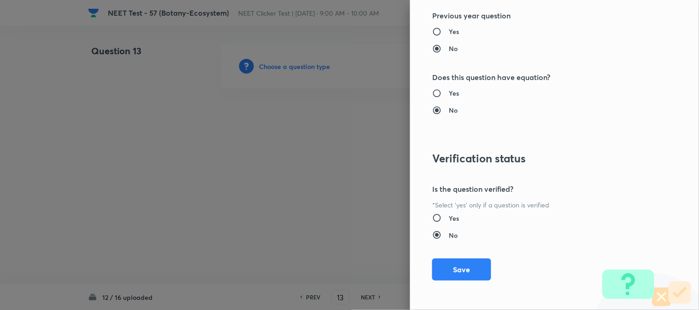
drag, startPoint x: 435, startPoint y: 259, endPoint x: 407, endPoint y: 255, distance: 28.4
click at [435, 259] on button "Save" at bounding box center [461, 270] width 59 height 22
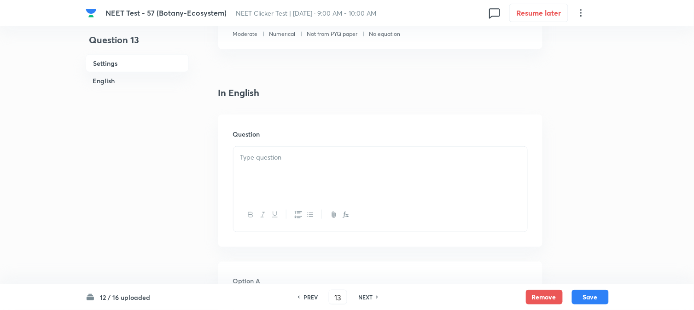
scroll to position [205, 0]
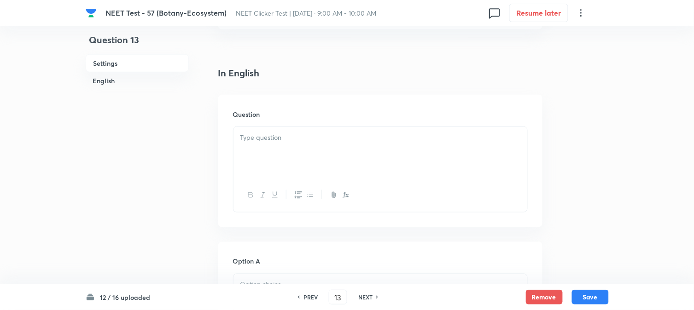
click at [266, 127] on div at bounding box center [380, 170] width 295 height 86
click at [286, 162] on div at bounding box center [381, 153] width 294 height 52
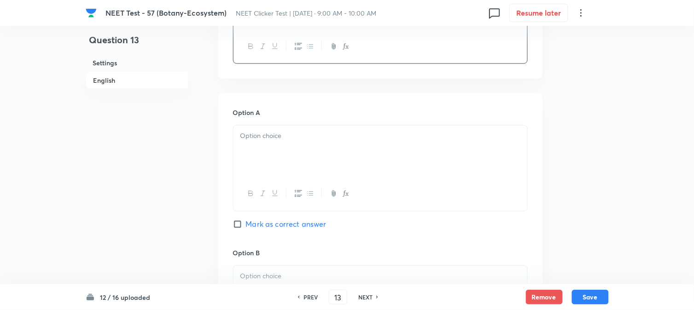
scroll to position [358, 0]
click at [296, 140] on div at bounding box center [381, 147] width 294 height 52
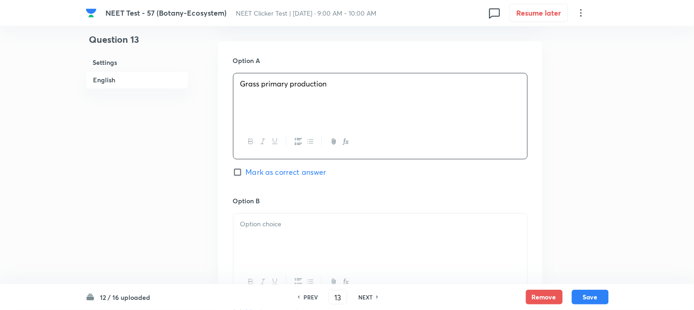
scroll to position [512, 0]
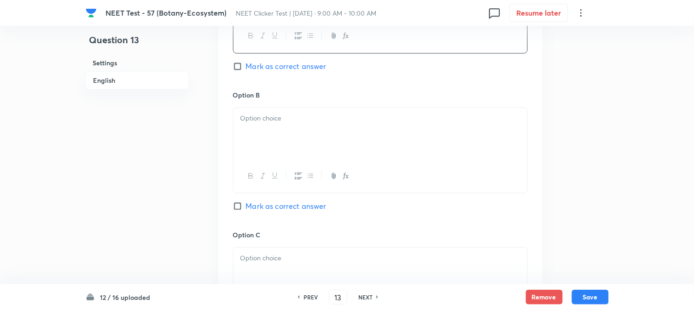
click at [295, 139] on div at bounding box center [381, 134] width 294 height 52
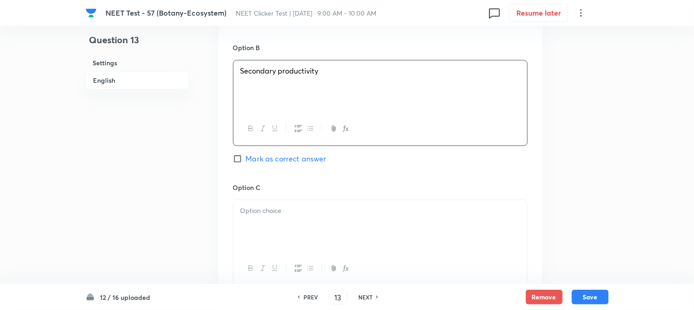
scroll to position [614, 0]
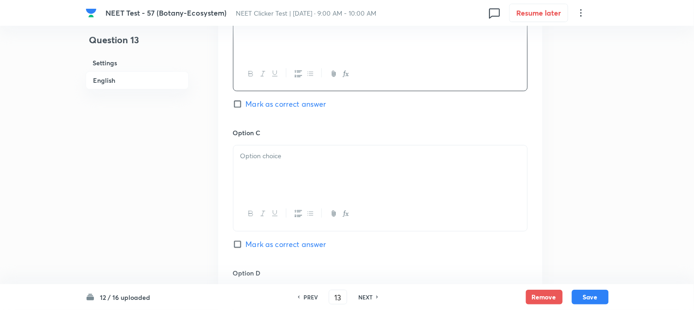
drag, startPoint x: 281, startPoint y: 172, endPoint x: 284, endPoint y: 186, distance: 13.6
click at [282, 172] on div at bounding box center [381, 172] width 294 height 52
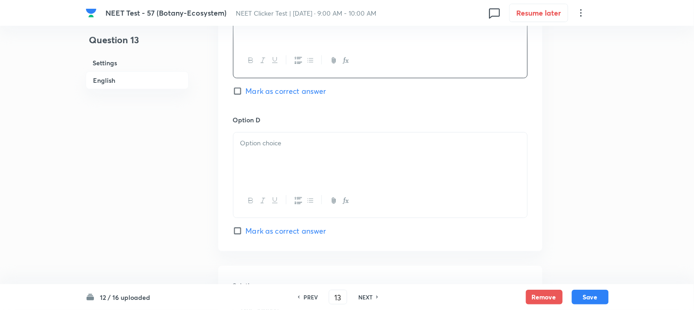
click at [287, 154] on div at bounding box center [381, 159] width 294 height 52
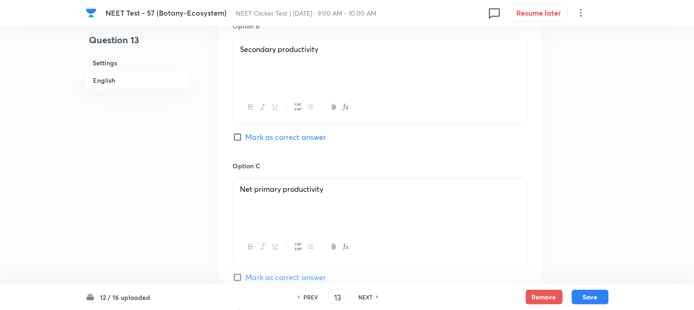
scroll to position [563, 0]
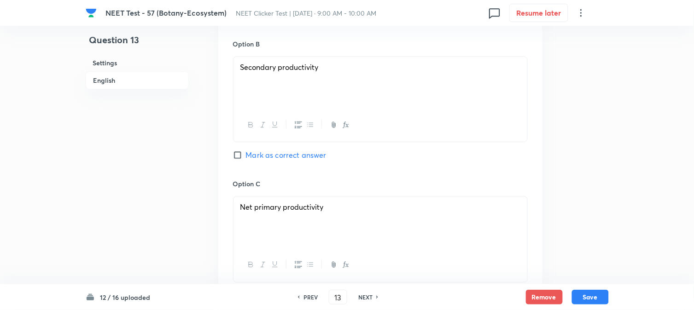
click at [245, 163] on div "Option B Secondary productivity Mark as correct answer" at bounding box center [380, 109] width 295 height 140
click at [250, 152] on span "Mark as correct answer" at bounding box center [286, 155] width 81 height 11
click at [246, 152] on input "Mark as correct answer" at bounding box center [239, 155] width 13 height 9
checkbox input "true"
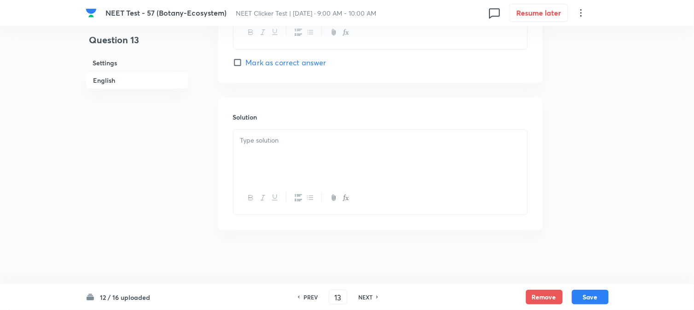
scroll to position [938, 0]
click at [283, 164] on div at bounding box center [381, 155] width 294 height 52
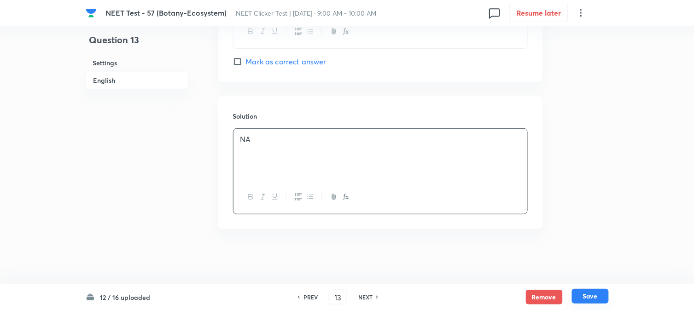
click at [593, 294] on button "Save" at bounding box center [590, 296] width 37 height 15
type input "14"
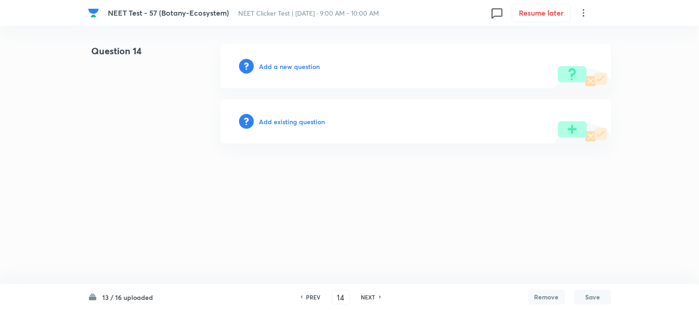
click at [270, 67] on h6 "Add a new question" at bounding box center [289, 67] width 61 height 10
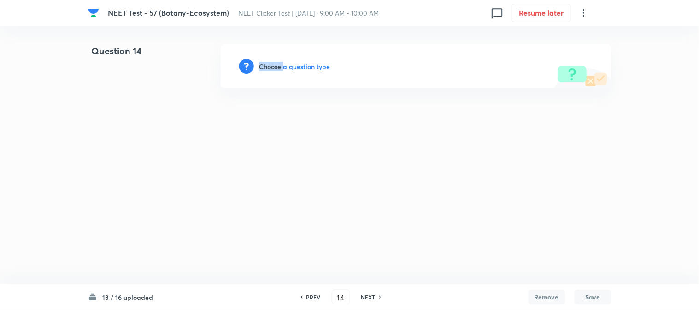
click at [270, 66] on h6 "Choose a question type" at bounding box center [294, 67] width 71 height 10
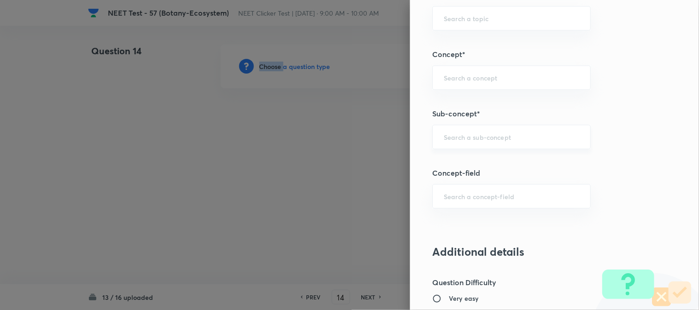
scroll to position [563, 0]
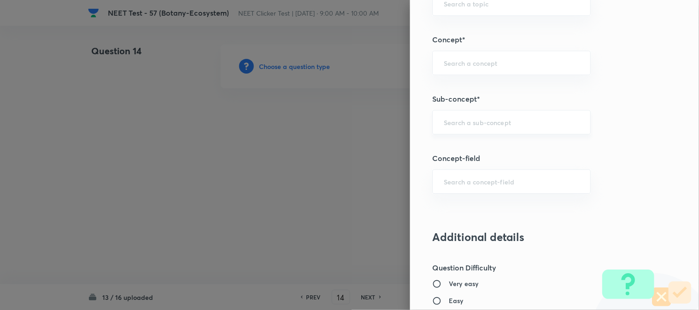
click at [462, 123] on input "text" at bounding box center [511, 122] width 135 height 9
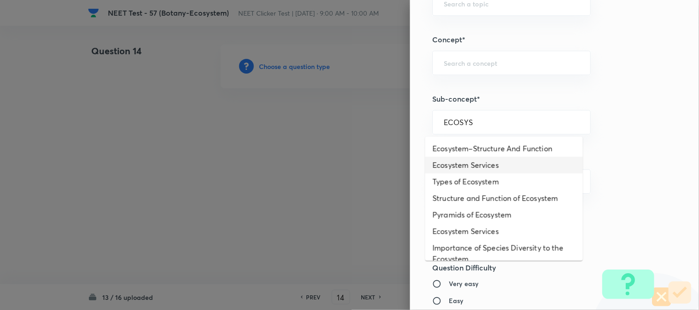
click at [474, 166] on li "Ecosystem Services" at bounding box center [504, 165] width 158 height 17
type input "Ecosystem Services"
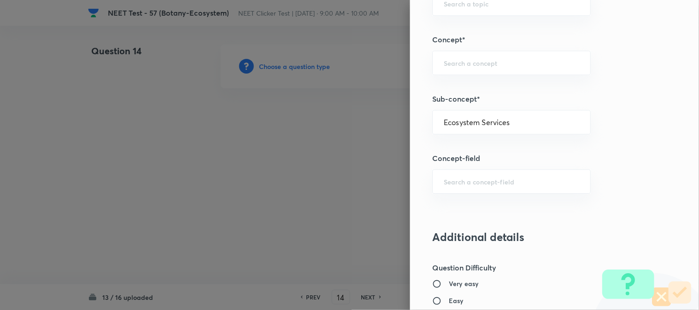
type input "Biology"
type input "Environment & Ecology"
type input "Ecosystem"
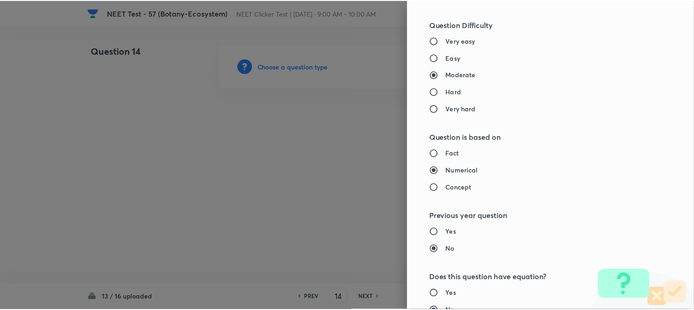
scroll to position [1007, 0]
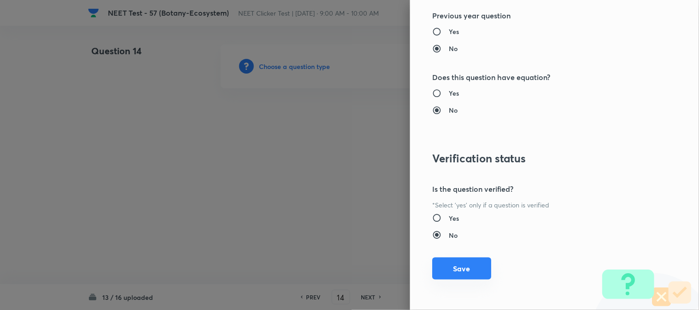
click at [463, 273] on button "Save" at bounding box center [461, 269] width 59 height 22
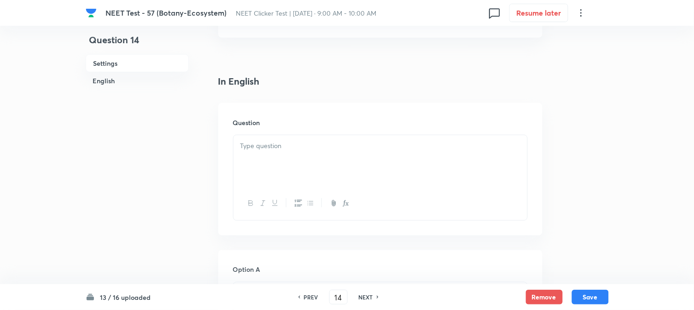
scroll to position [205, 0]
click at [310, 163] on div at bounding box center [381, 153] width 294 height 52
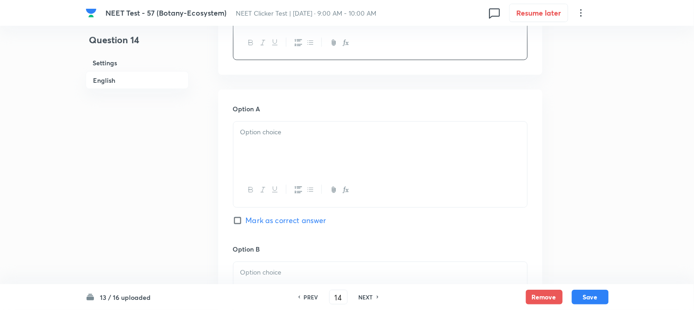
scroll to position [358, 0]
drag, startPoint x: 275, startPoint y: 167, endPoint x: 277, endPoint y: 158, distance: 8.9
click at [275, 162] on div at bounding box center [381, 147] width 294 height 52
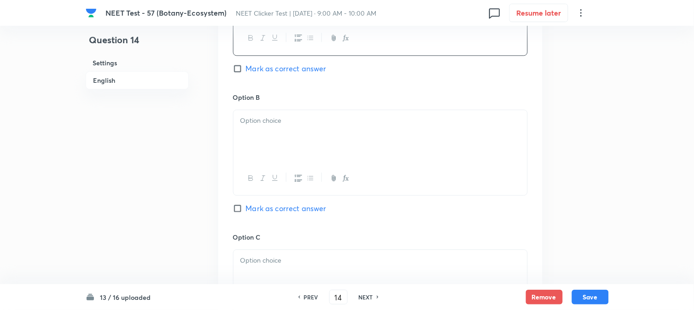
scroll to position [512, 0]
click at [271, 140] on div at bounding box center [381, 134] width 294 height 52
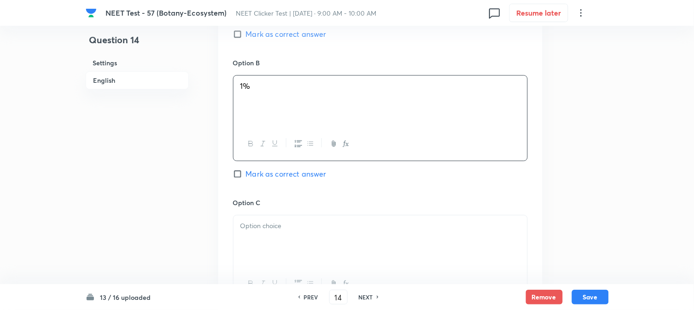
scroll to position [614, 0]
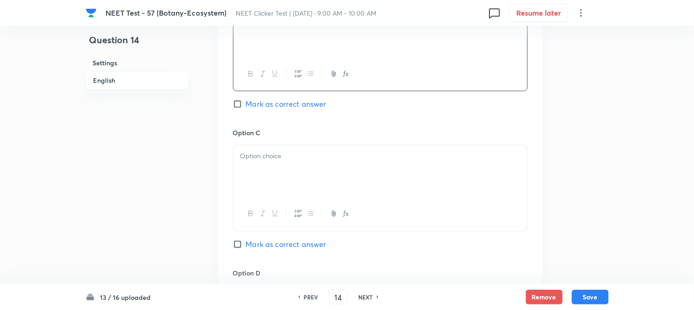
click at [280, 168] on div at bounding box center [381, 172] width 294 height 52
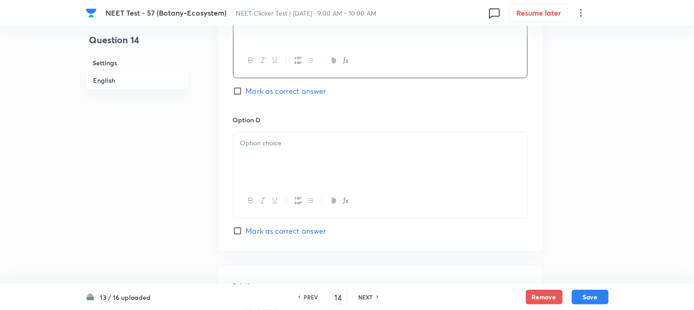
drag, startPoint x: 284, startPoint y: 172, endPoint x: 312, endPoint y: 179, distance: 29.3
click at [284, 172] on div at bounding box center [381, 159] width 294 height 52
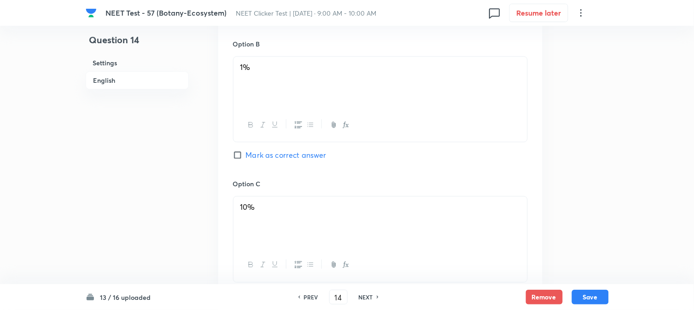
click at [253, 157] on span "Mark as correct answer" at bounding box center [286, 155] width 81 height 11
click at [246, 157] on input "Mark as correct answer" at bounding box center [239, 155] width 13 height 9
checkbox input "true"
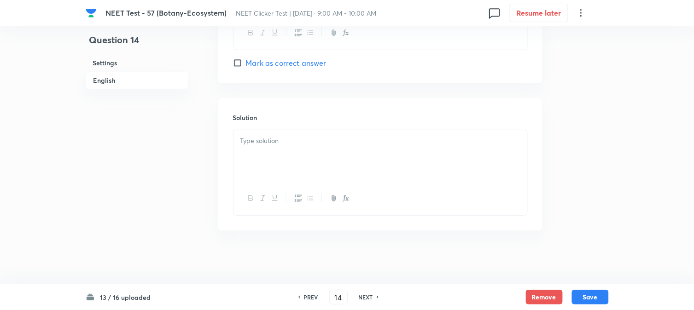
scroll to position [938, 0]
click at [281, 153] on div at bounding box center [381, 155] width 294 height 52
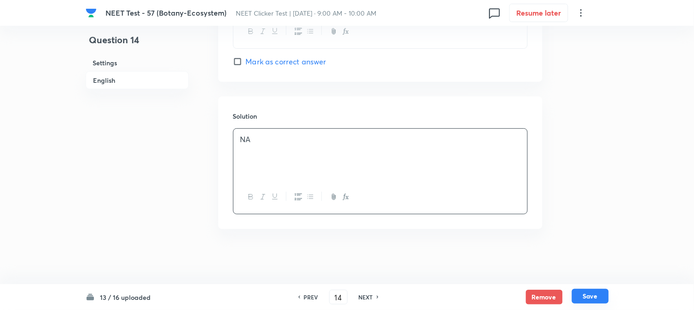
click at [598, 298] on button "Save" at bounding box center [590, 296] width 37 height 15
type input "15"
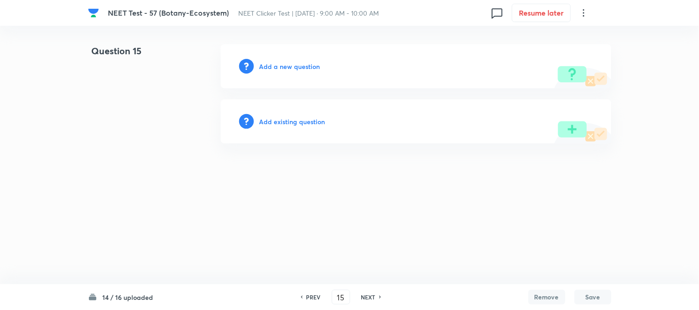
click at [271, 62] on h6 "Add a new question" at bounding box center [289, 67] width 61 height 10
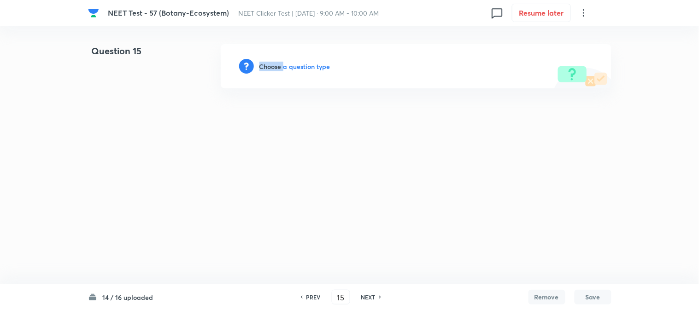
click at [271, 62] on h6 "Choose a question type" at bounding box center [294, 67] width 71 height 10
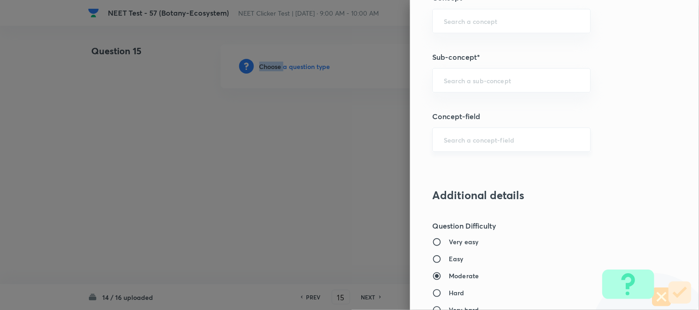
scroll to position [614, 0]
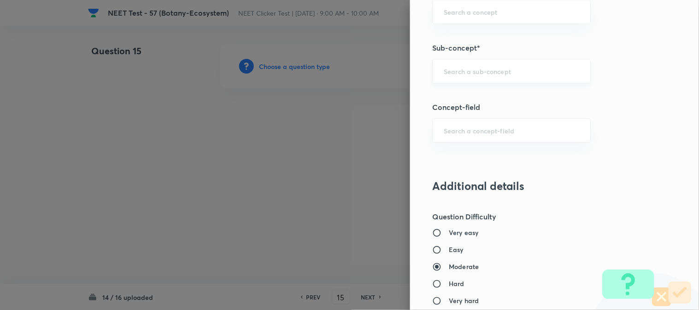
click at [471, 74] on input "text" at bounding box center [511, 71] width 135 height 9
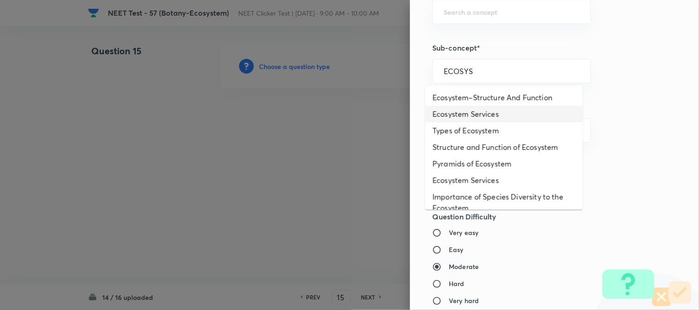
click at [470, 115] on li "Ecosystem Services" at bounding box center [504, 114] width 158 height 17
type input "Ecosystem Services"
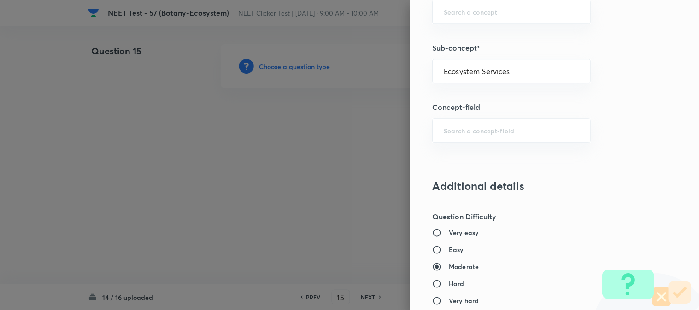
type input "Biology"
type input "Environment & Ecology"
type input "Ecosystem"
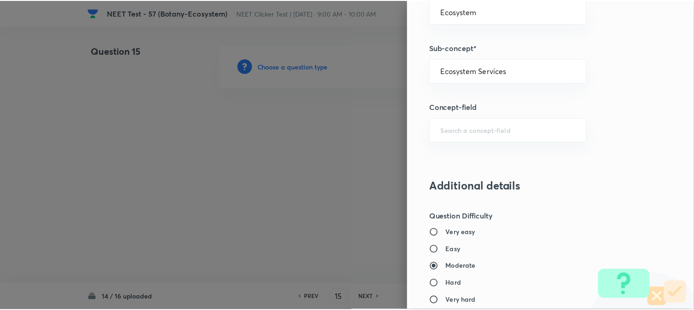
scroll to position [1007, 0]
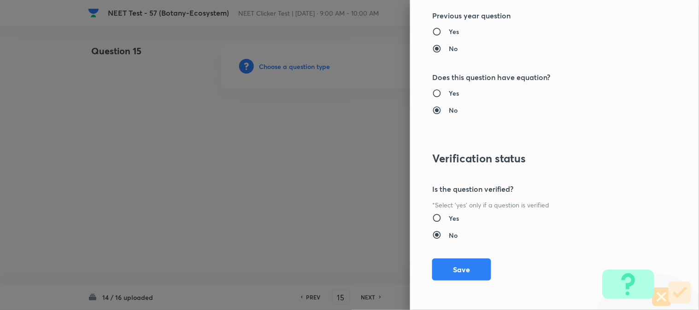
drag, startPoint x: 444, startPoint y: 263, endPoint x: 375, endPoint y: 215, distance: 83.4
click at [444, 263] on button "Save" at bounding box center [461, 270] width 59 height 22
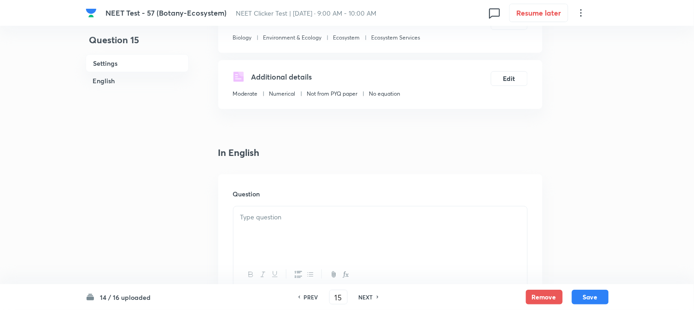
scroll to position [205, 0]
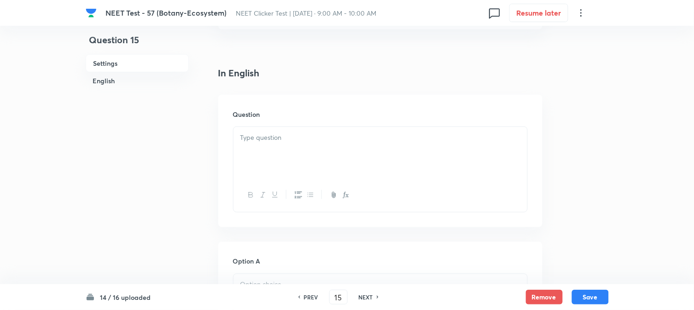
click at [304, 144] on div at bounding box center [381, 153] width 294 height 52
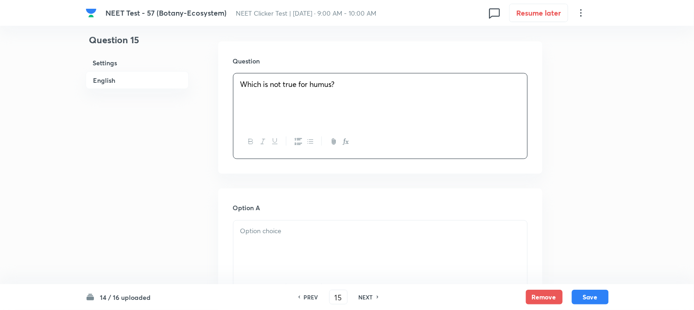
scroll to position [307, 0]
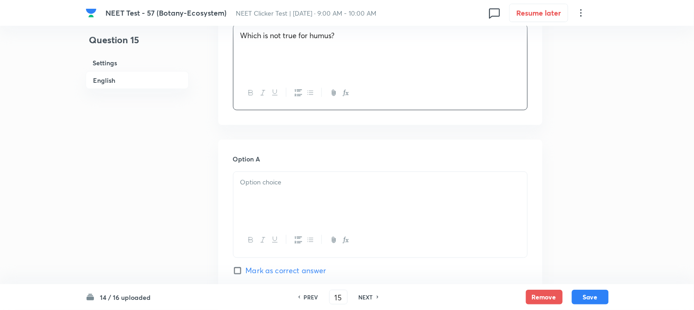
click at [300, 183] on p at bounding box center [380, 183] width 280 height 11
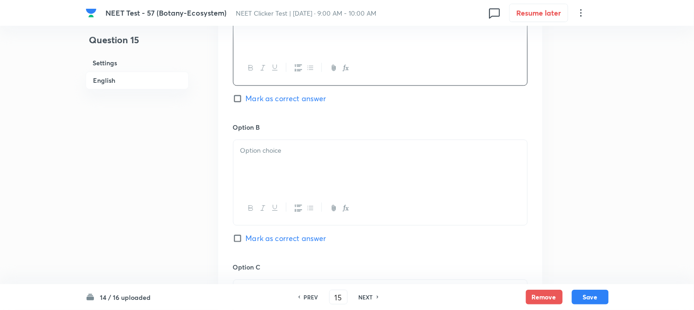
scroll to position [512, 0]
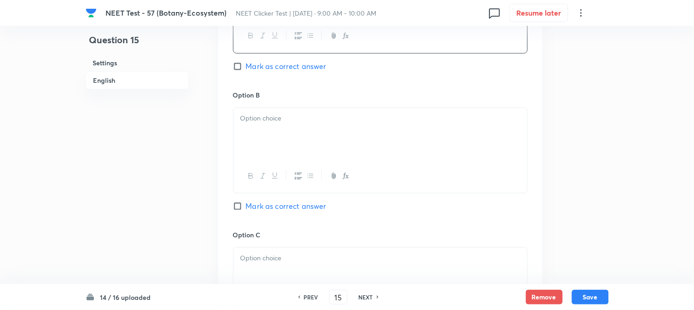
click at [289, 145] on div at bounding box center [381, 134] width 294 height 52
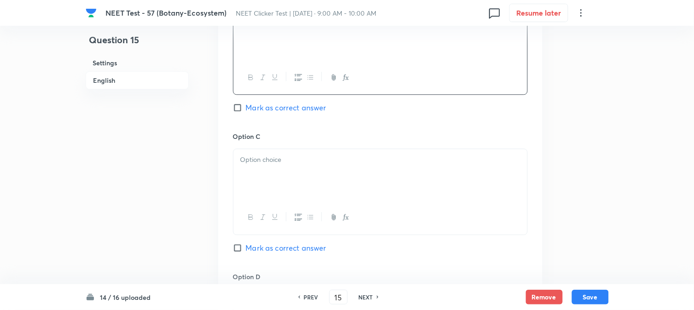
scroll to position [614, 0]
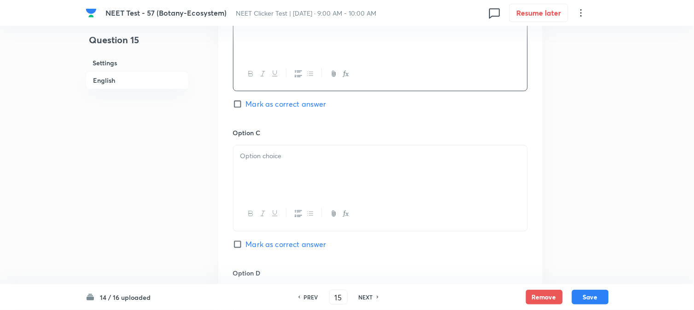
click at [296, 165] on div at bounding box center [381, 172] width 294 height 52
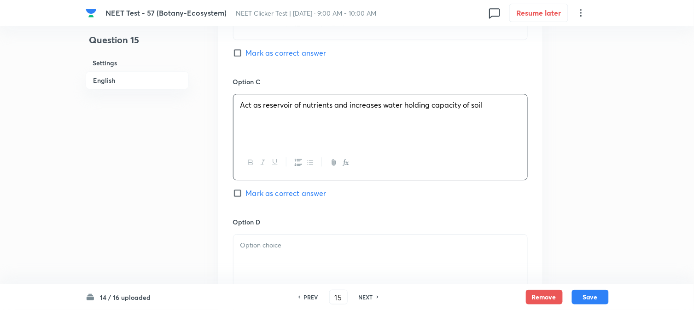
scroll to position [767, 0]
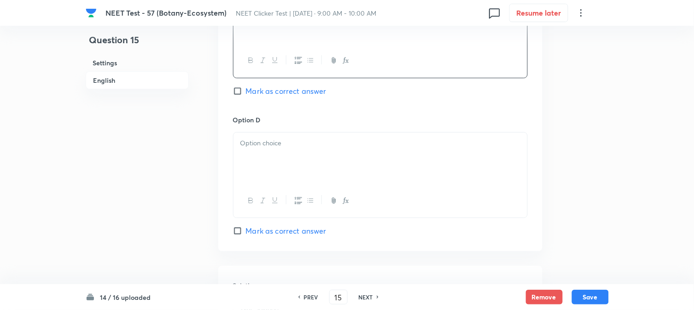
click at [295, 169] on div at bounding box center [381, 159] width 294 height 52
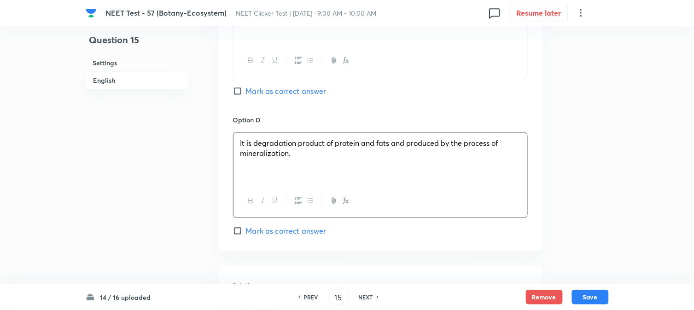
click at [250, 235] on span "Mark as correct answer" at bounding box center [286, 231] width 81 height 11
click at [246, 235] on input "Mark as correct answer" at bounding box center [239, 231] width 13 height 9
checkbox input "true"
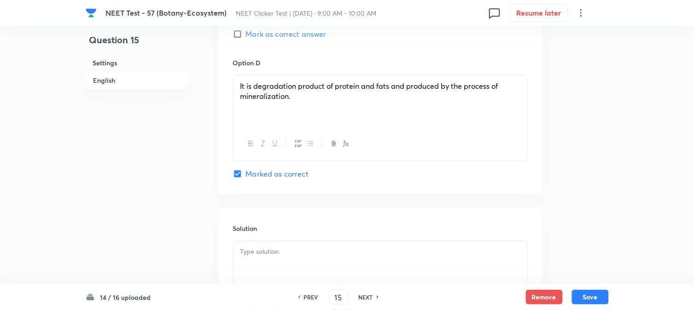
scroll to position [938, 0]
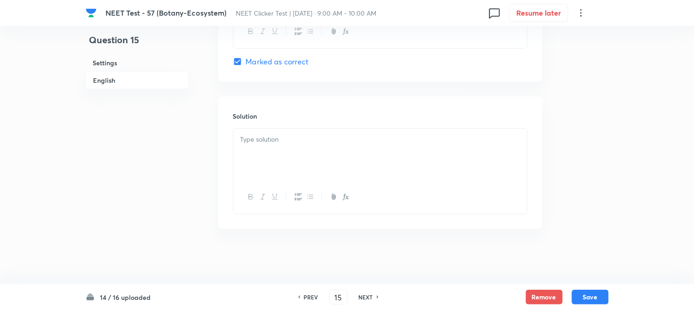
click at [309, 148] on div at bounding box center [381, 155] width 294 height 52
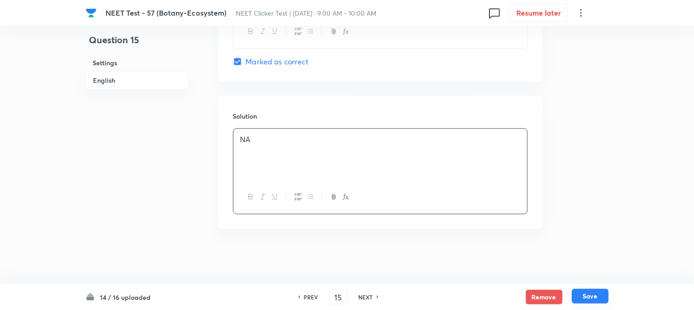
click at [597, 300] on button "Save" at bounding box center [590, 296] width 37 height 15
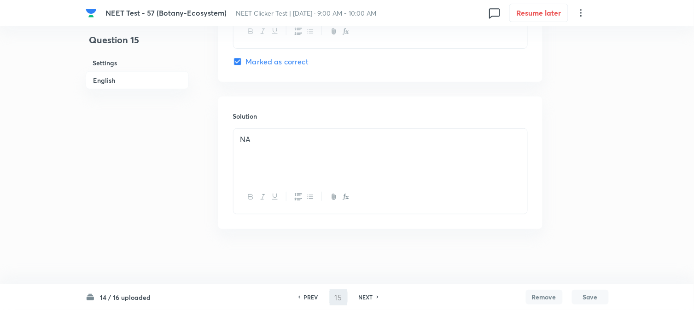
type input "16"
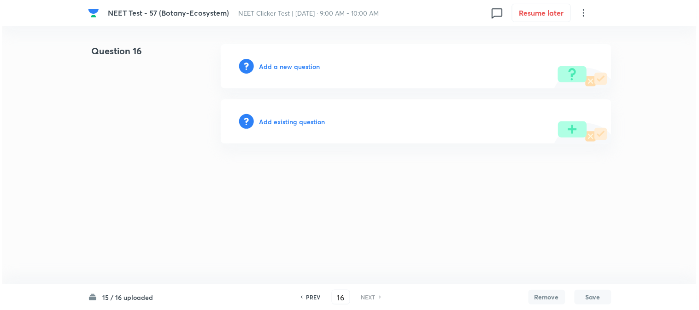
scroll to position [0, 0]
click at [267, 65] on h6 "Add a new question" at bounding box center [289, 67] width 61 height 10
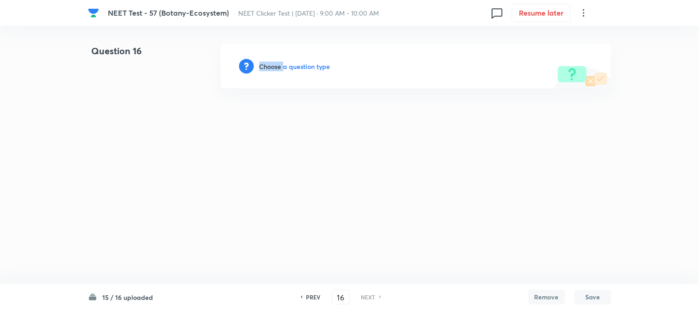
click at [267, 65] on h6 "Choose a question type" at bounding box center [294, 67] width 71 height 10
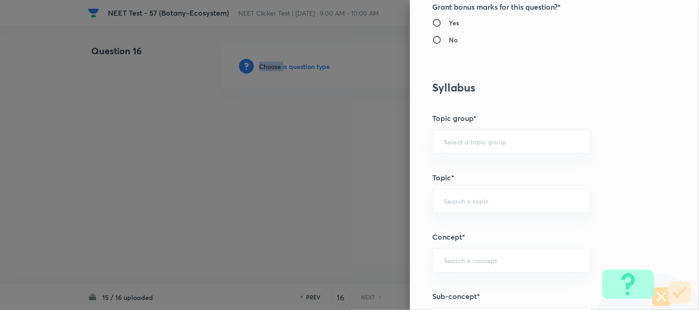
scroll to position [512, 0]
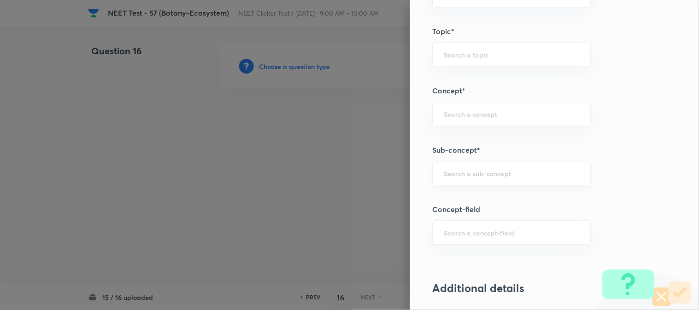
click at [470, 174] on input "text" at bounding box center [511, 173] width 135 height 9
type input "C"
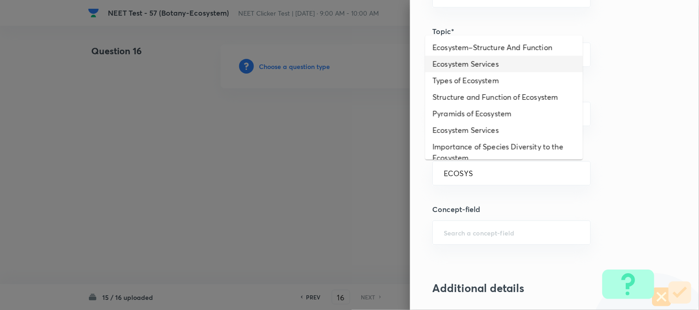
click at [474, 61] on li "Ecosystem Services" at bounding box center [504, 64] width 158 height 17
type input "Ecosystem Services"
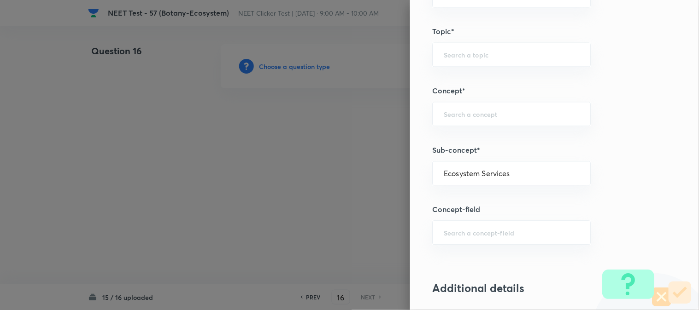
type input "Biology"
type input "Environment & Ecology"
type input "Ecosystem"
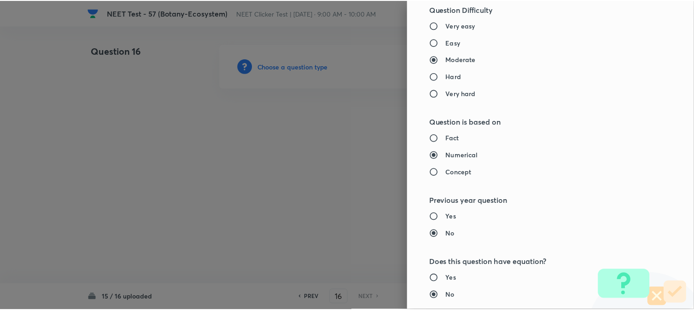
scroll to position [972, 0]
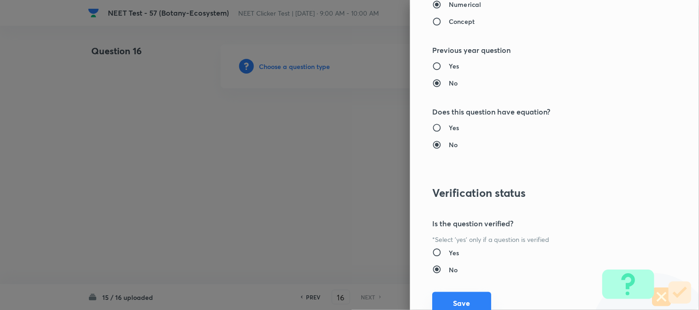
click at [453, 305] on button "Save" at bounding box center [461, 303] width 59 height 22
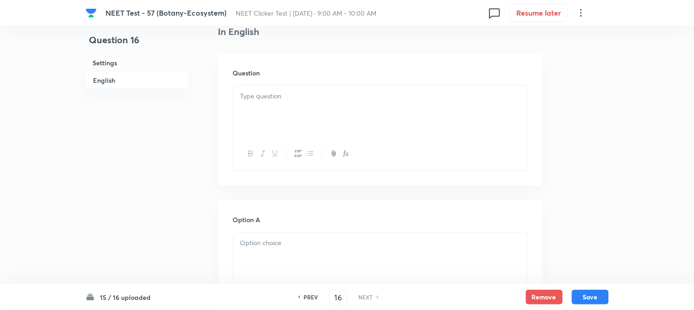
scroll to position [256, 0]
click at [287, 103] on div at bounding box center [381, 102] width 294 height 52
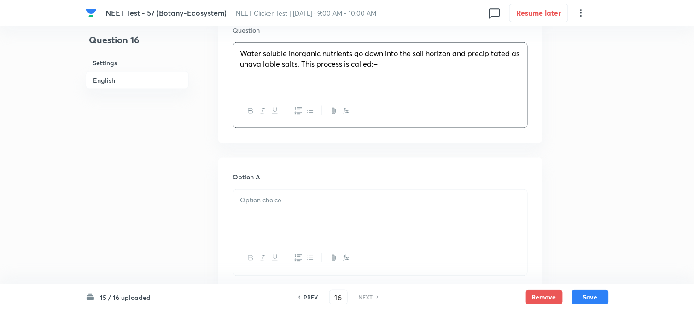
scroll to position [307, 0]
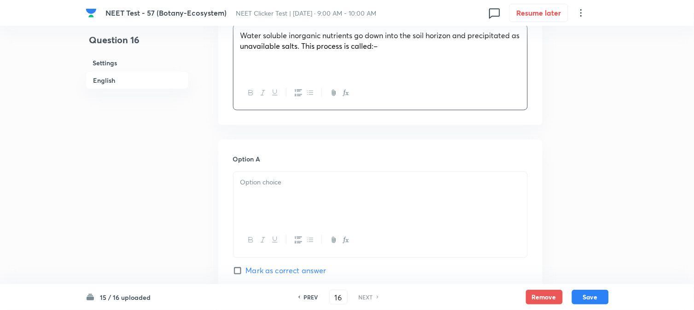
click at [300, 204] on div at bounding box center [381, 198] width 294 height 52
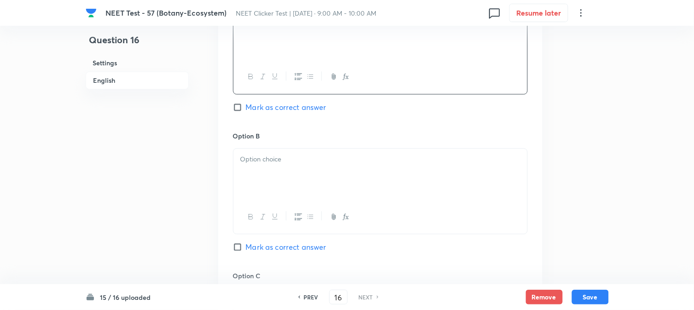
scroll to position [512, 0]
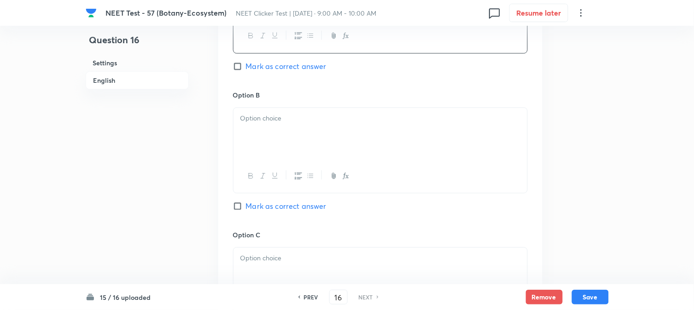
click at [293, 153] on div at bounding box center [381, 134] width 294 height 52
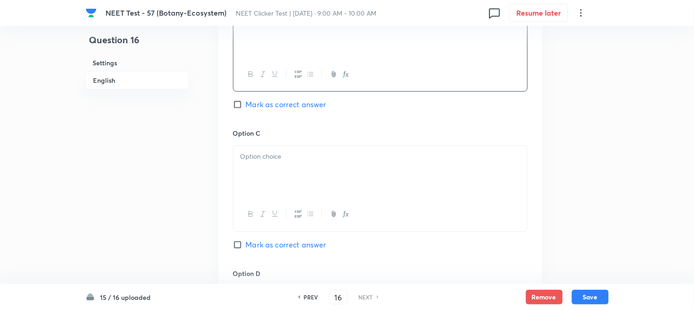
scroll to position [614, 0]
click at [270, 175] on div at bounding box center [381, 172] width 294 height 52
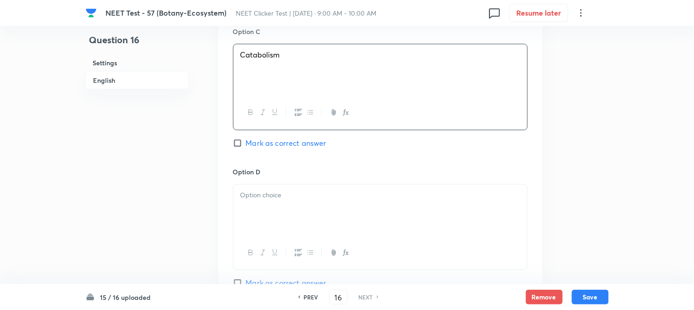
scroll to position [716, 0]
drag, startPoint x: 278, startPoint y: 185, endPoint x: 285, endPoint y: 204, distance: 20.5
click at [278, 185] on div at bounding box center [381, 210] width 294 height 52
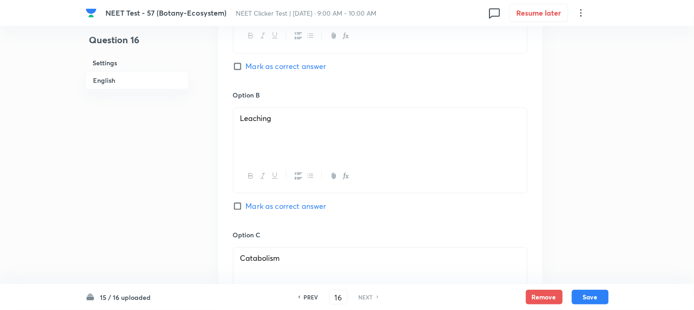
drag, startPoint x: 242, startPoint y: 210, endPoint x: 266, endPoint y: 222, distance: 27.6
click at [242, 210] on input "Mark as correct answer" at bounding box center [239, 206] width 13 height 9
checkbox input "true"
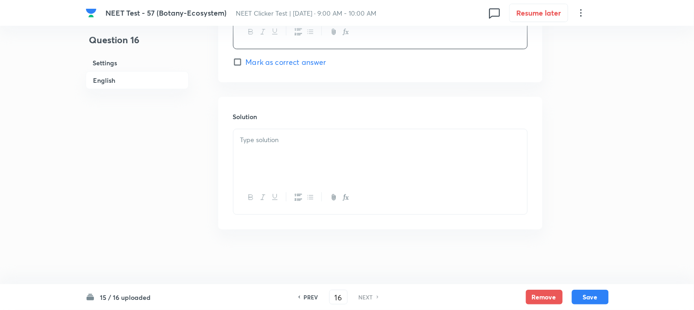
scroll to position [938, 0]
click at [297, 158] on div at bounding box center [381, 155] width 294 height 52
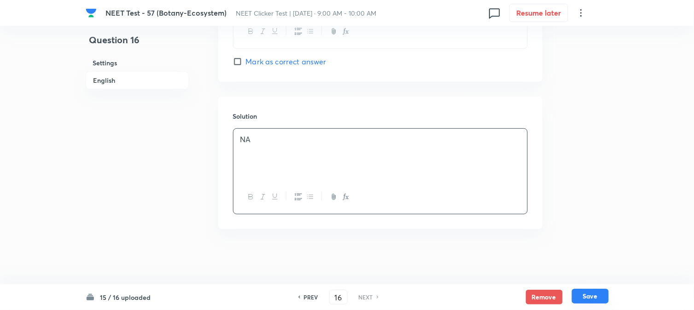
click at [590, 293] on button "Save" at bounding box center [590, 296] width 37 height 15
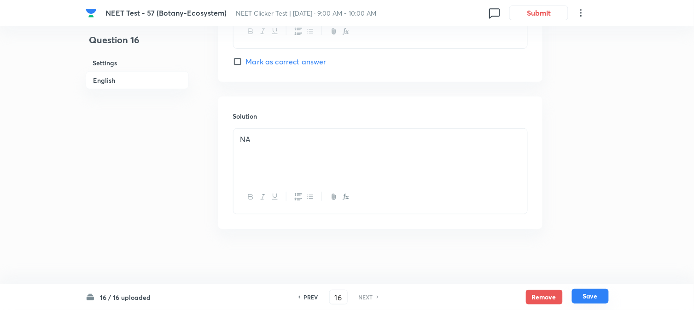
click at [600, 294] on button "Save" at bounding box center [590, 296] width 37 height 15
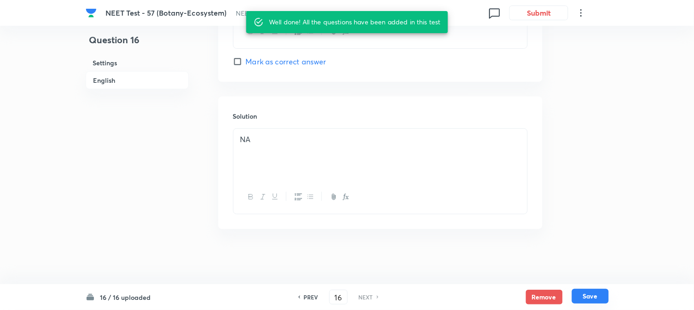
click at [597, 298] on button "Save" at bounding box center [590, 296] width 37 height 15
click at [585, 298] on button "Save" at bounding box center [590, 296] width 37 height 15
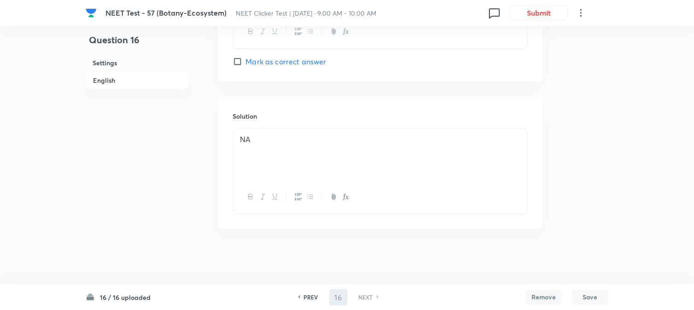
checkbox input "true"
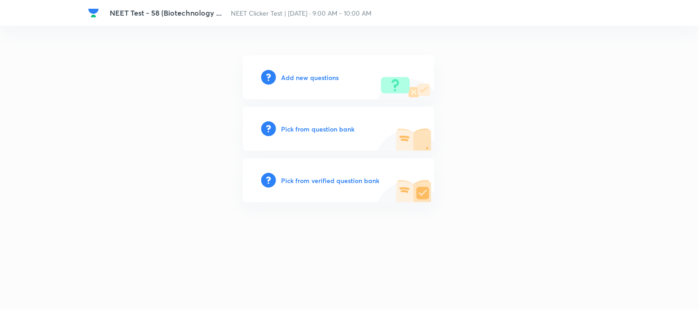
click at [307, 81] on h6 "Add new questions" at bounding box center [310, 78] width 58 height 10
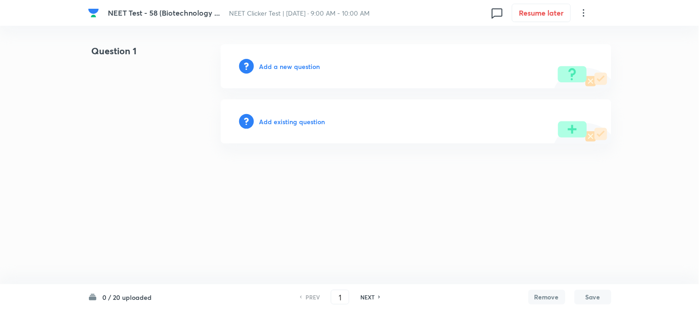
click at [282, 68] on h6 "Add a new question" at bounding box center [289, 67] width 61 height 10
click at [282, 68] on h6 "Choose a question type" at bounding box center [294, 67] width 71 height 10
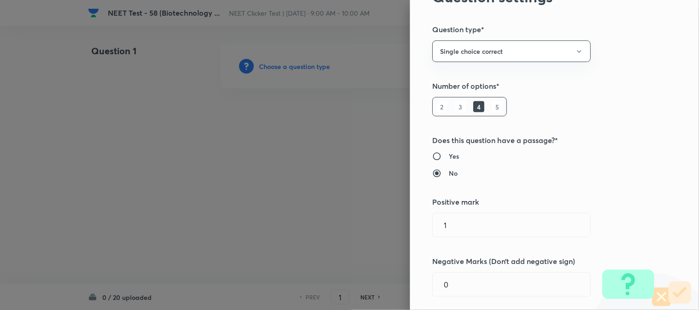
scroll to position [153, 0]
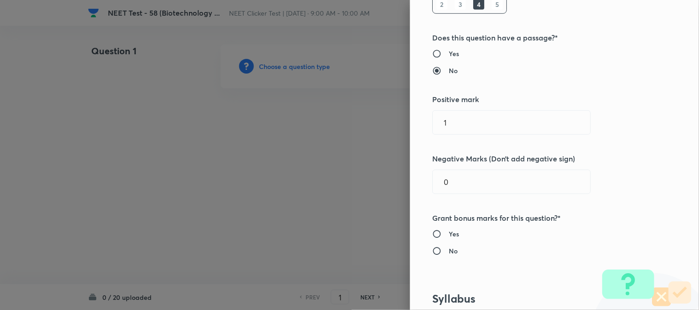
drag, startPoint x: 459, startPoint y: 117, endPoint x: 304, endPoint y: 126, distance: 155.0
click at [304, 126] on div "Question settings Question type* Single choice correct Number of options* 2 3 4…" at bounding box center [349, 155] width 699 height 310
type input "4"
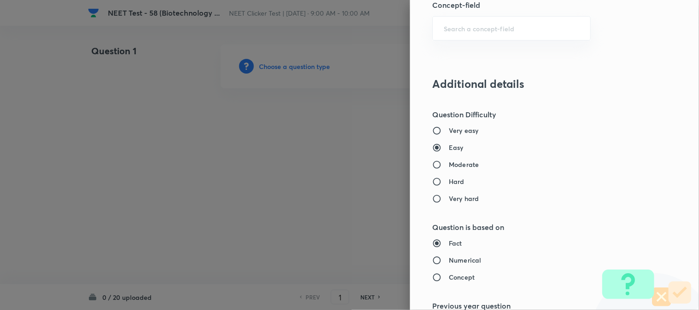
type input "1"
click at [450, 164] on h6 "Moderate" at bounding box center [464, 165] width 30 height 10
click at [449, 164] on input "Moderate" at bounding box center [440, 164] width 17 height 9
radio input "true"
radio input "false"
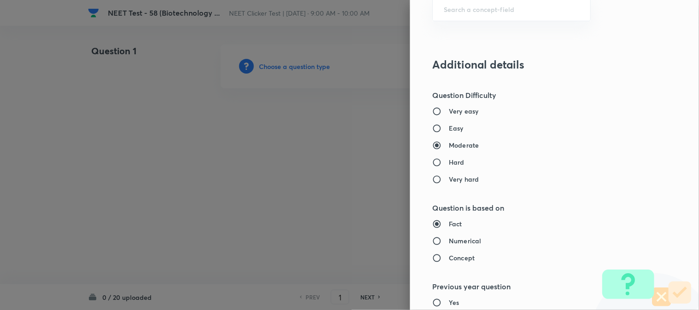
scroll to position [767, 0]
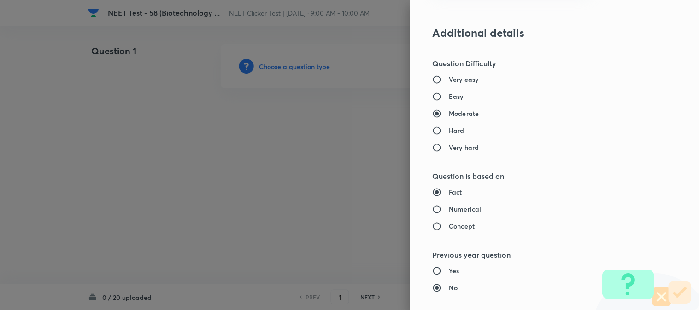
click at [455, 205] on h6 "Numerical" at bounding box center [465, 210] width 32 height 10
click at [449, 205] on input "Numerical" at bounding box center [440, 209] width 17 height 9
radio input "true"
radio input "false"
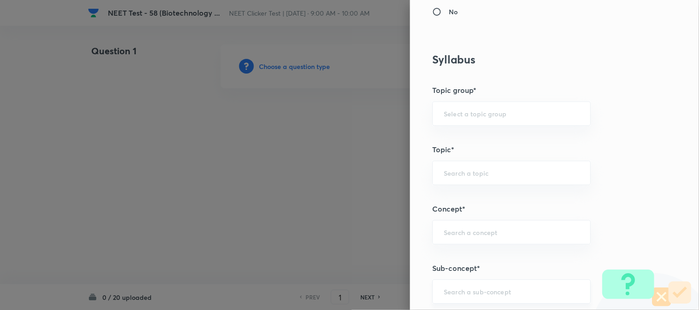
scroll to position [495, 0]
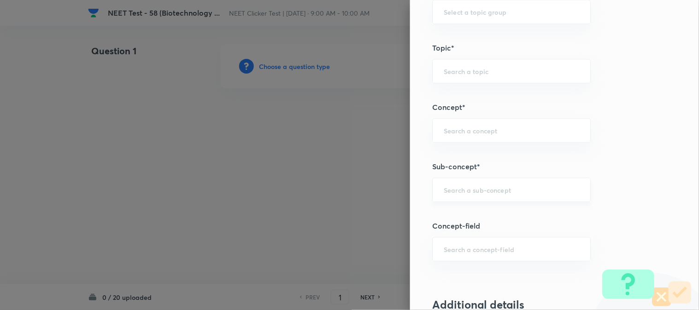
click at [449, 192] on input "text" at bounding box center [511, 190] width 135 height 9
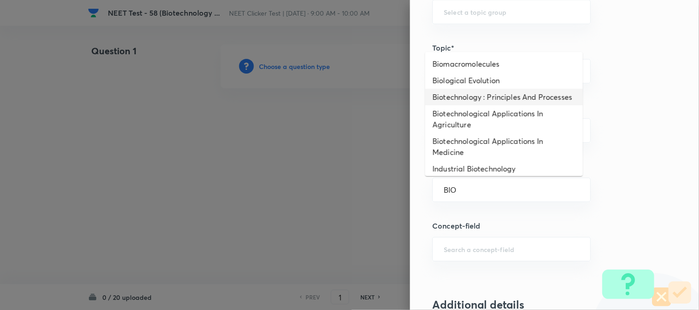
click at [463, 95] on li "Biotechnology : Principles And Processes" at bounding box center [504, 97] width 158 height 17
type input "Biotechnology : Principles And Processes"
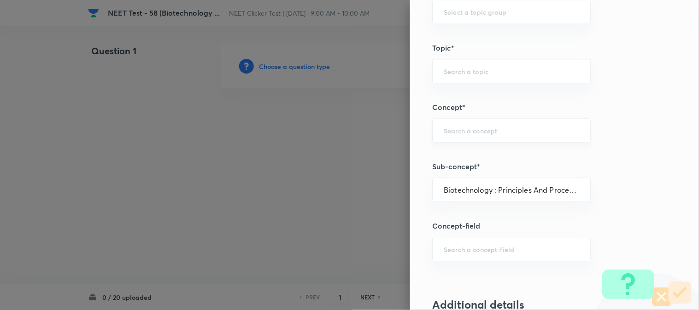
type input "Biology"
type input "Biotechnology & Applications"
type input "Principles & Processes"
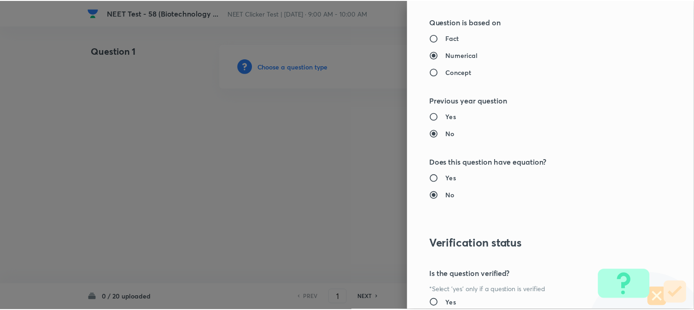
scroll to position [1007, 0]
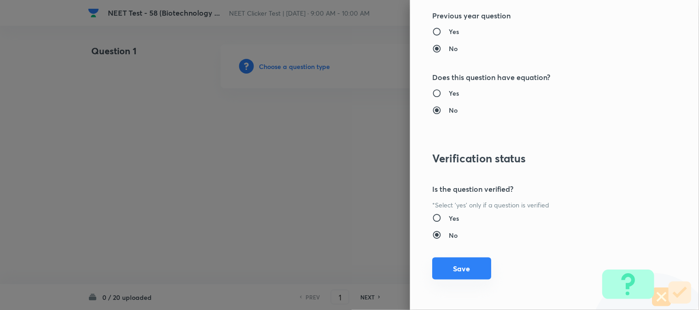
click at [445, 269] on button "Save" at bounding box center [461, 269] width 59 height 22
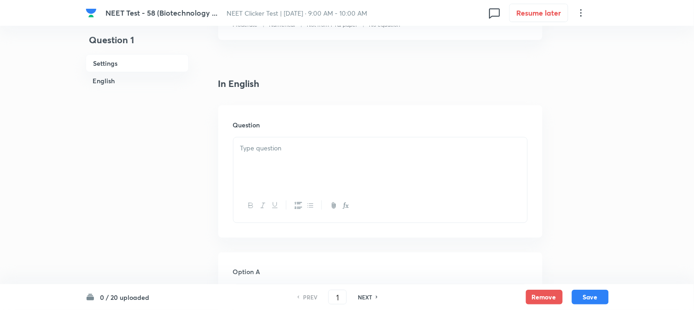
scroll to position [256, 0]
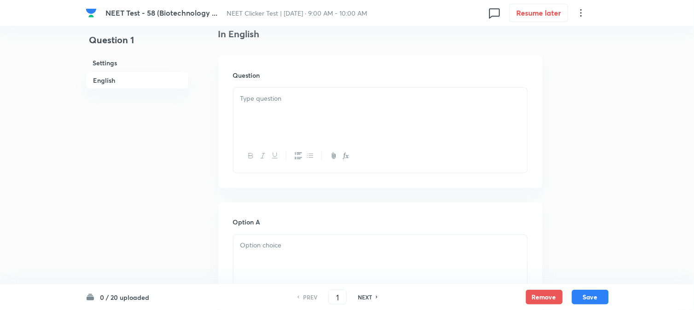
click at [302, 122] on div at bounding box center [381, 114] width 294 height 52
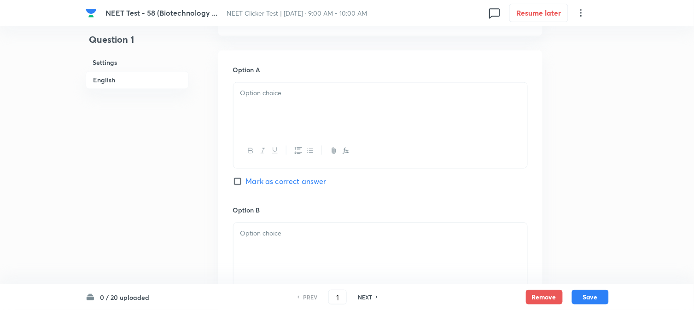
scroll to position [409, 0]
click at [269, 103] on div at bounding box center [381, 108] width 294 height 52
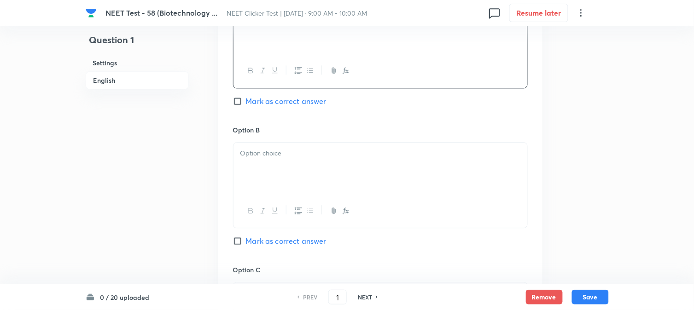
scroll to position [512, 0]
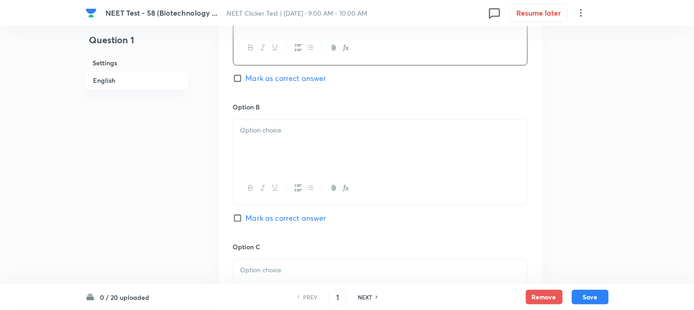
click at [280, 149] on div at bounding box center [381, 146] width 294 height 52
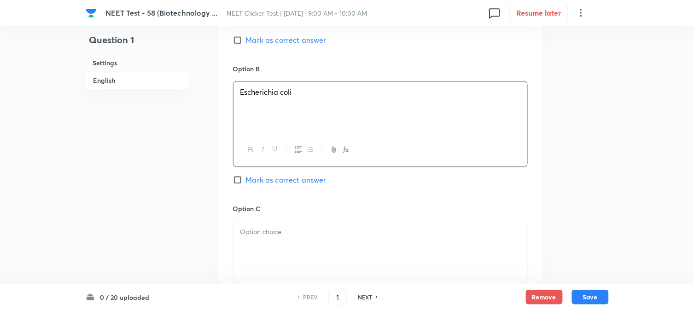
scroll to position [614, 0]
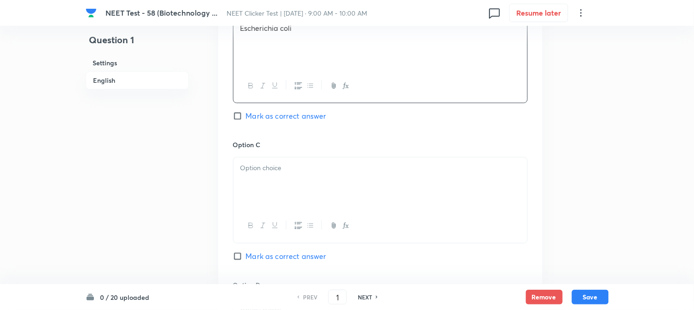
click at [278, 171] on p at bounding box center [380, 168] width 280 height 11
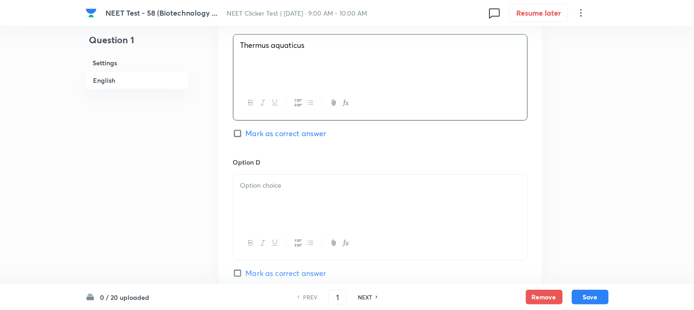
scroll to position [767, 0]
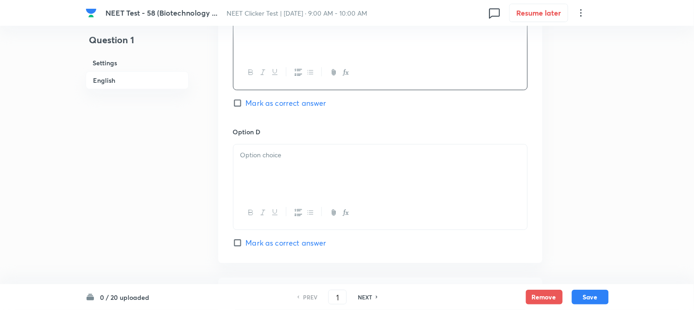
click at [286, 154] on p at bounding box center [380, 155] width 280 height 11
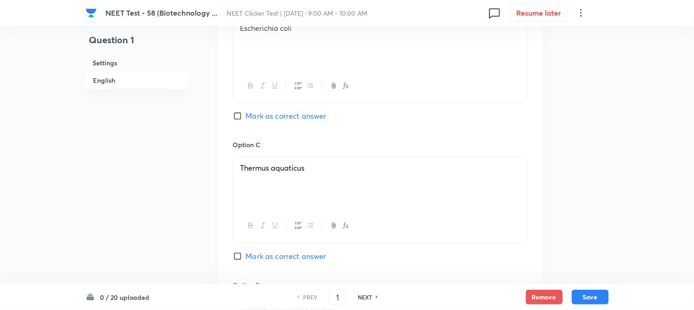
click at [251, 120] on span "Mark as correct answer" at bounding box center [286, 116] width 81 height 11
click at [246, 120] on input "Mark as correct answer" at bounding box center [239, 115] width 13 height 9
checkbox input "true"
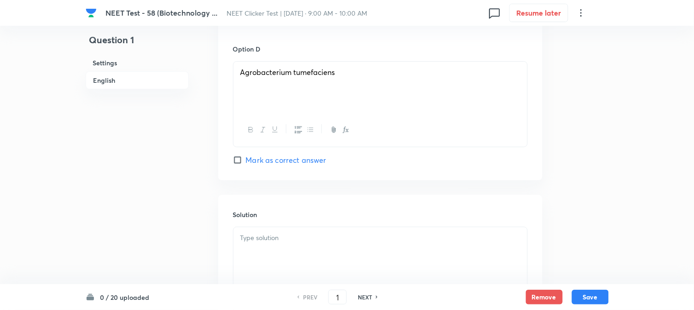
scroll to position [921, 0]
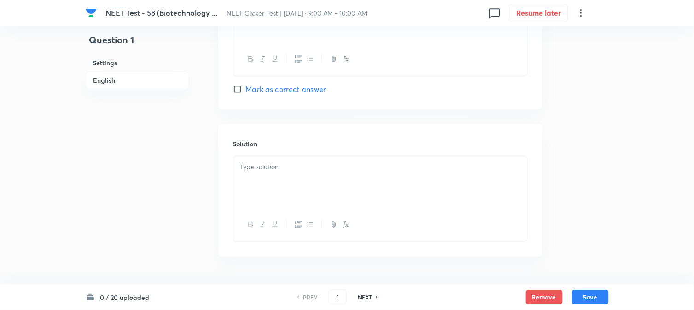
click at [307, 189] on div at bounding box center [381, 183] width 294 height 52
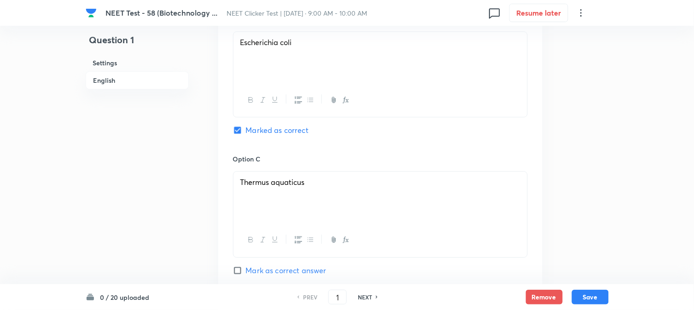
scroll to position [541, 0]
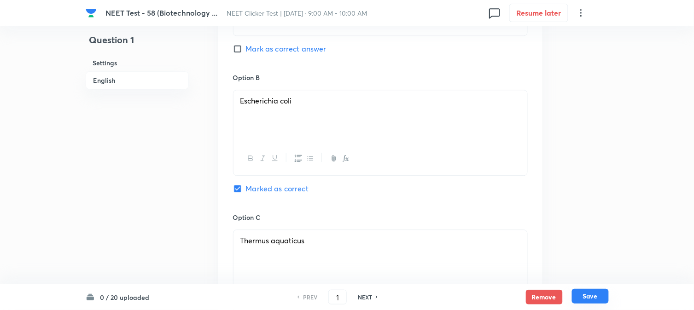
click at [597, 298] on button "Save" at bounding box center [590, 296] width 37 height 15
type input "2"
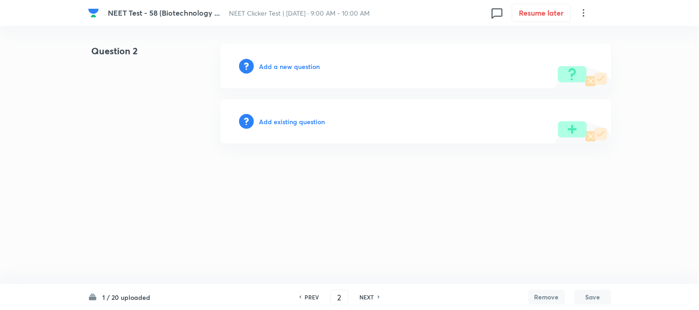
click at [282, 65] on h6 "Add a new question" at bounding box center [289, 67] width 61 height 10
click at [282, 65] on h6 "Choose a question type" at bounding box center [294, 67] width 71 height 10
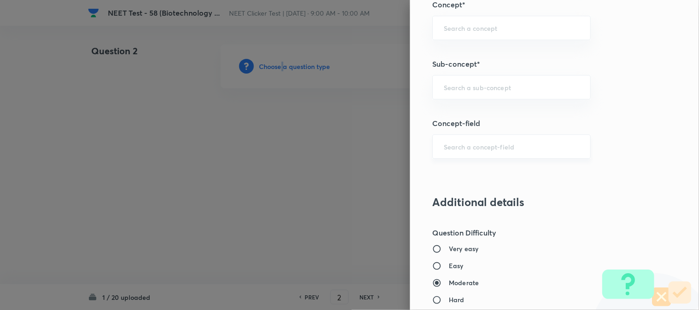
scroll to position [597, 0]
click at [453, 89] on input "text" at bounding box center [511, 87] width 135 height 9
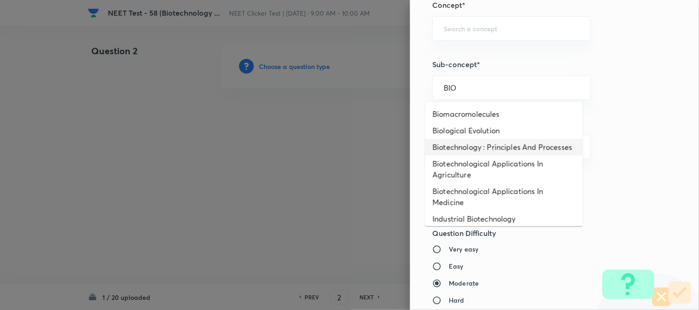
click at [468, 150] on li "Biotechnology : Principles And Processes" at bounding box center [504, 147] width 158 height 17
type input "Biotechnology : Principles And Processes"
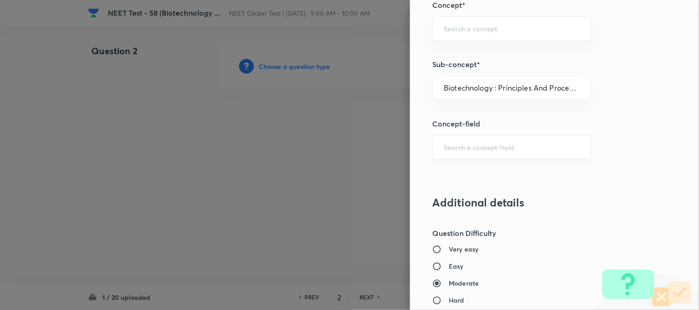
type input "Biology"
type input "Biotechnology & Applications"
type input "Principles & Processes"
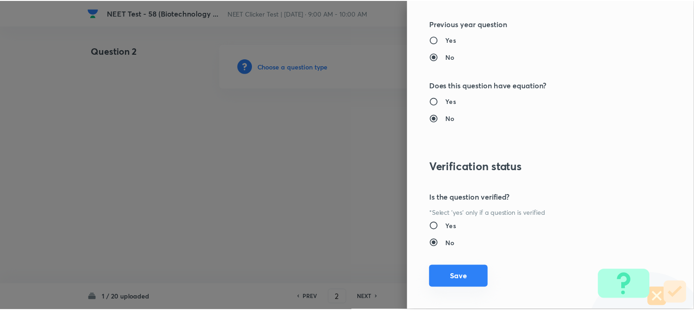
scroll to position [1007, 0]
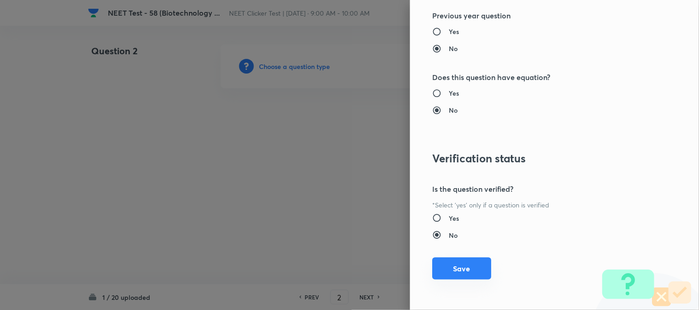
click at [450, 270] on button "Save" at bounding box center [461, 269] width 59 height 22
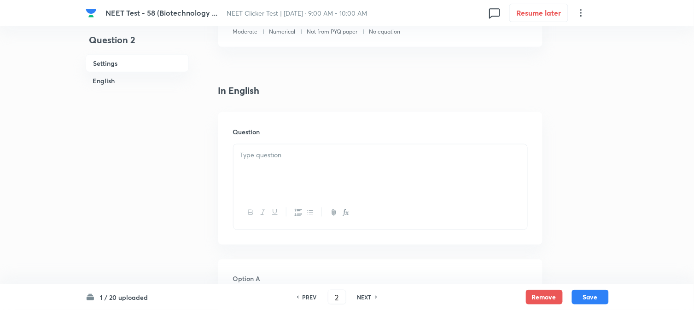
scroll to position [205, 0]
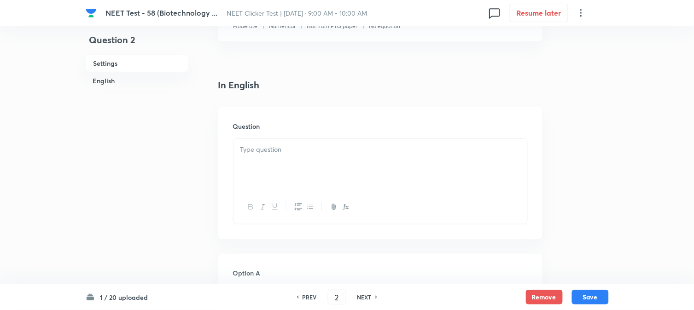
click at [292, 161] on div at bounding box center [381, 165] width 294 height 52
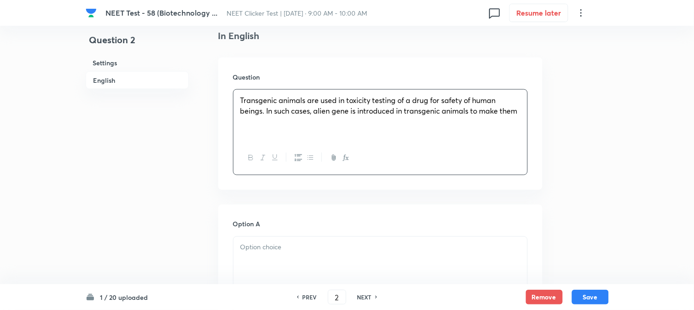
scroll to position [358, 0]
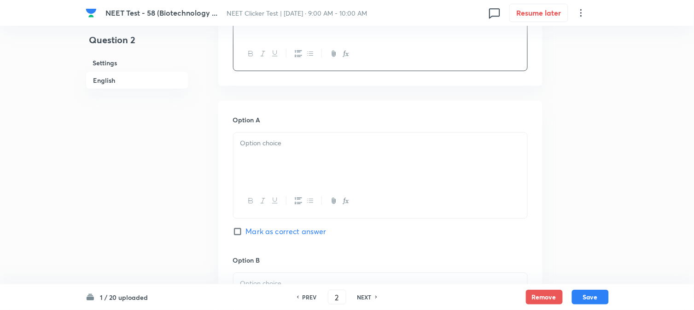
click at [278, 148] on p at bounding box center [380, 144] width 280 height 11
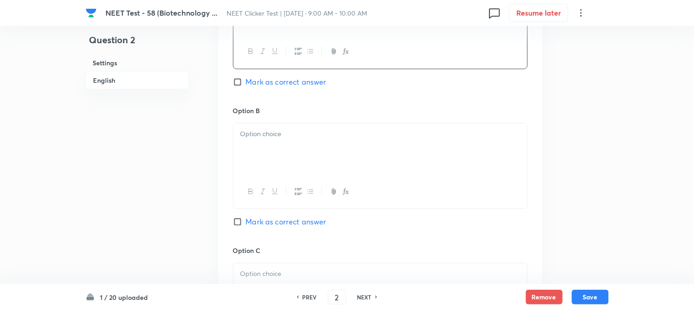
scroll to position [512, 0]
drag, startPoint x: 292, startPoint y: 160, endPoint x: 285, endPoint y: 164, distance: 8.1
click at [292, 160] on div at bounding box center [381, 146] width 294 height 52
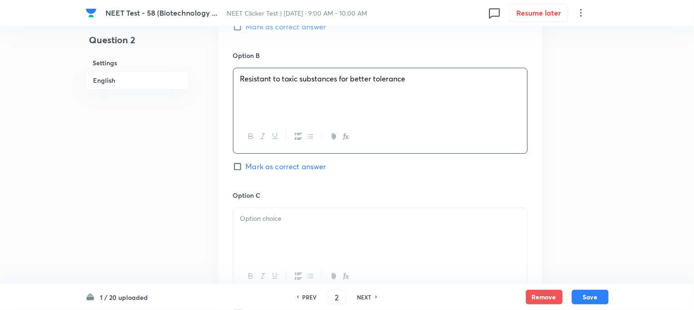
scroll to position [665, 0]
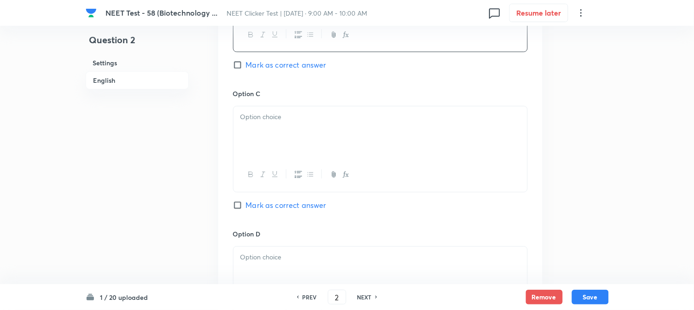
click at [279, 120] on p at bounding box center [380, 117] width 280 height 11
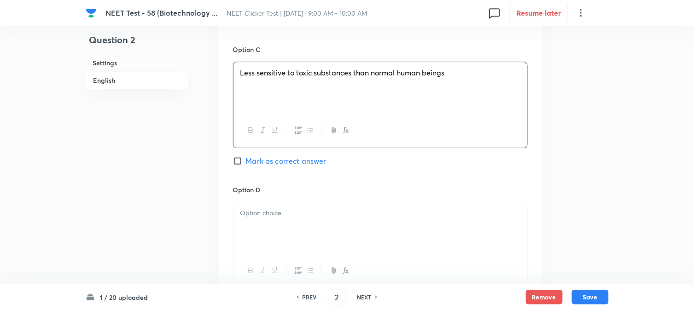
scroll to position [818, 0]
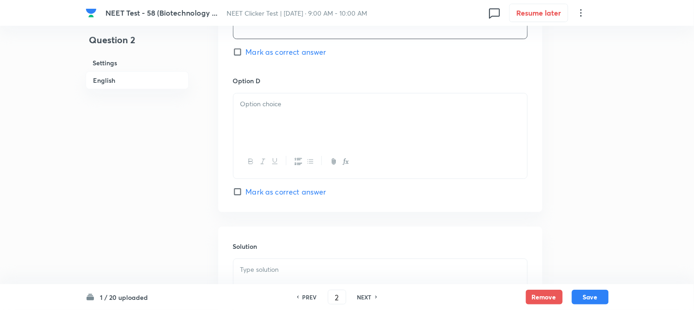
click at [298, 109] on p at bounding box center [380, 104] width 280 height 11
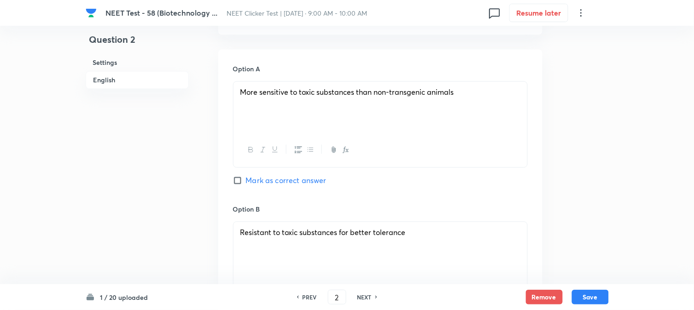
click at [250, 180] on span "Mark as correct answer" at bounding box center [286, 180] width 81 height 11
click at [246, 180] on input "Mark as correct answer" at bounding box center [239, 180] width 13 height 9
checkbox input "true"
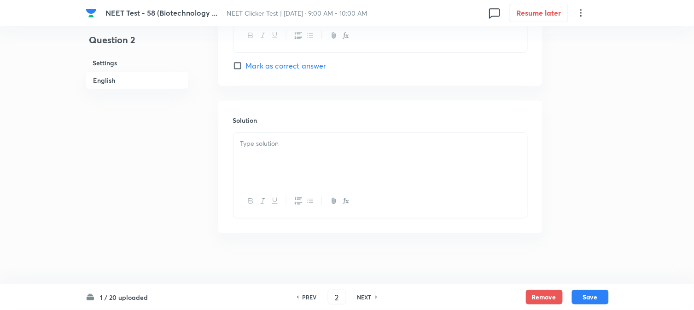
scroll to position [951, 0]
click at [266, 143] on p at bounding box center [380, 139] width 280 height 11
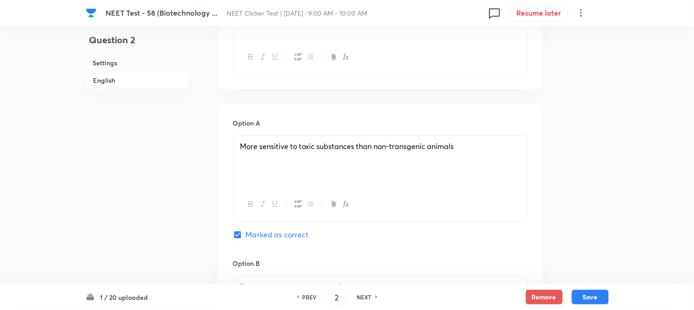
scroll to position [337, 0]
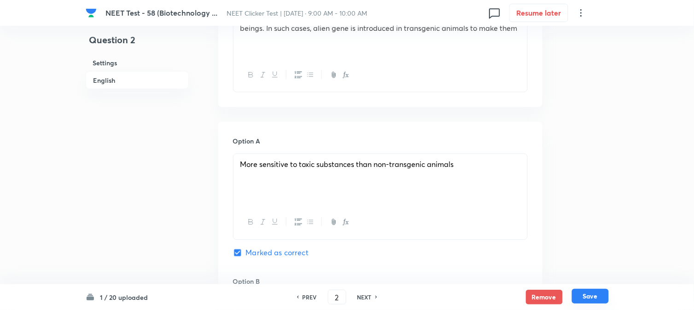
click at [596, 300] on button "Save" at bounding box center [590, 296] width 37 height 15
type input "3"
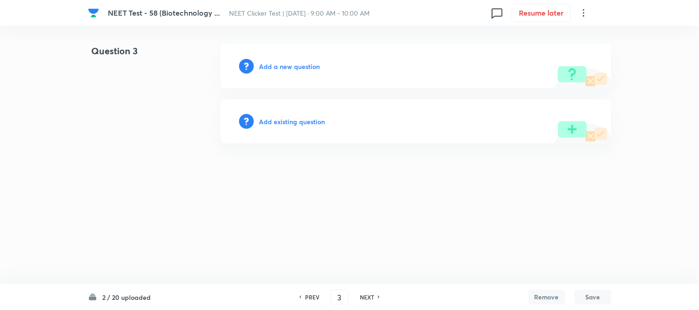
click at [268, 67] on h6 "Add a new question" at bounding box center [289, 67] width 61 height 10
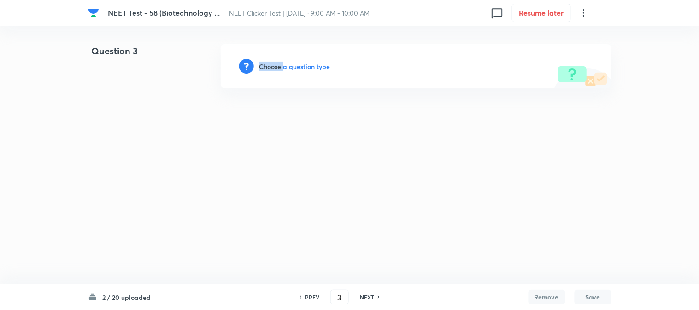
click at [268, 67] on h6 "Choose a question type" at bounding box center [294, 67] width 71 height 10
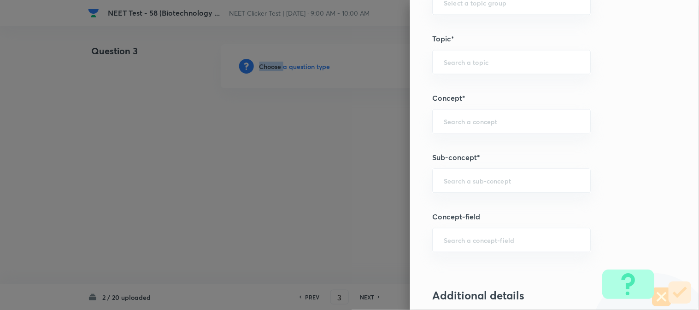
scroll to position [563, 0]
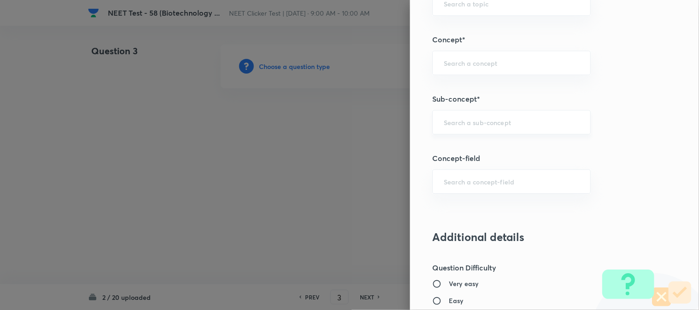
click at [450, 121] on input "text" at bounding box center [511, 122] width 135 height 9
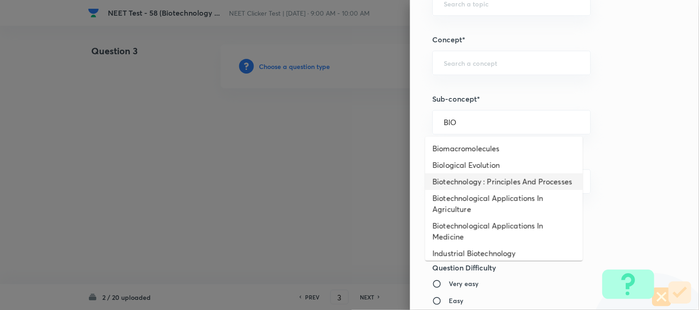
click at [458, 182] on li "Biotechnology : Principles And Processes" at bounding box center [504, 182] width 158 height 17
type input "Biotechnology : Principles And Processes"
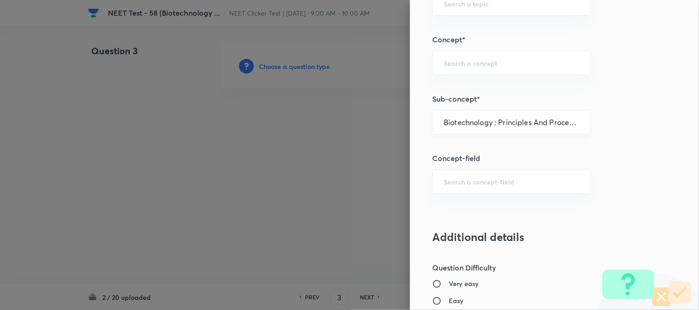
type input "Biology"
type input "Biotechnology & Applications"
type input "Principles & Processes"
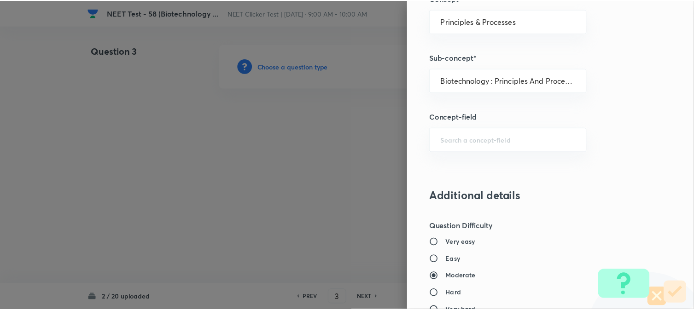
scroll to position [1007, 0]
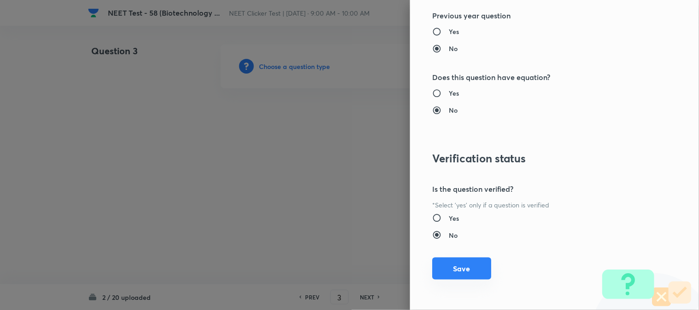
click at [452, 275] on button "Save" at bounding box center [461, 269] width 59 height 22
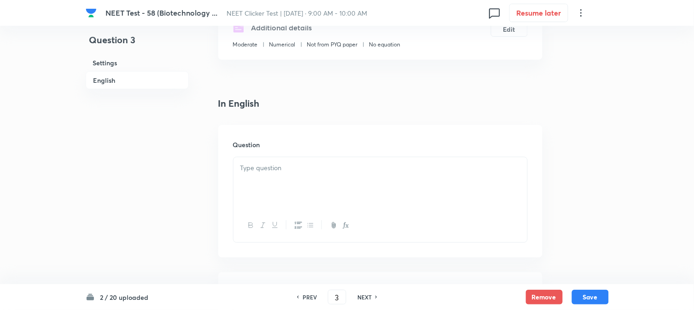
scroll to position [256, 0]
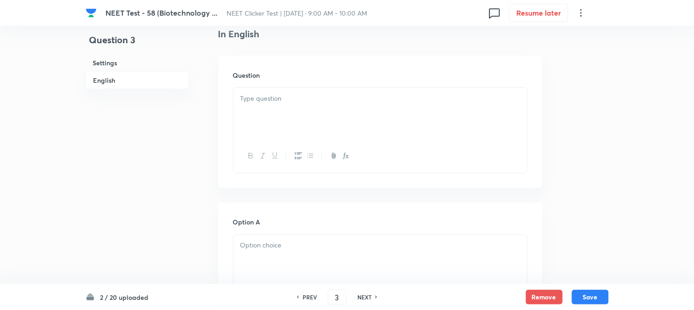
click at [298, 122] on div at bounding box center [381, 114] width 294 height 52
paste div
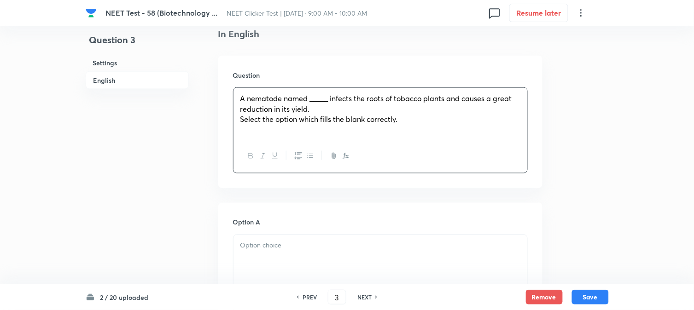
click at [261, 119] on span "Select the option which fills the blank correctly." at bounding box center [319, 119] width 158 height 10
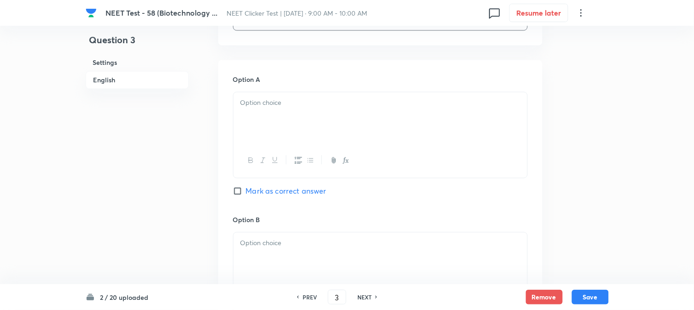
scroll to position [409, 0]
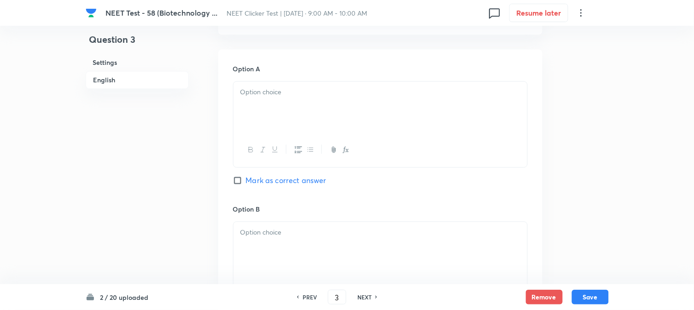
click at [275, 109] on div at bounding box center [381, 108] width 294 height 52
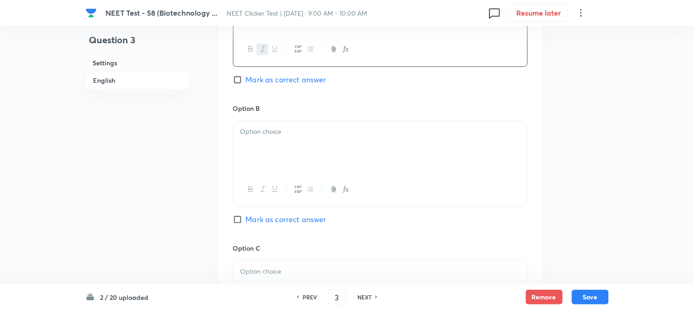
scroll to position [512, 0]
click at [263, 135] on p at bounding box center [380, 130] width 280 height 11
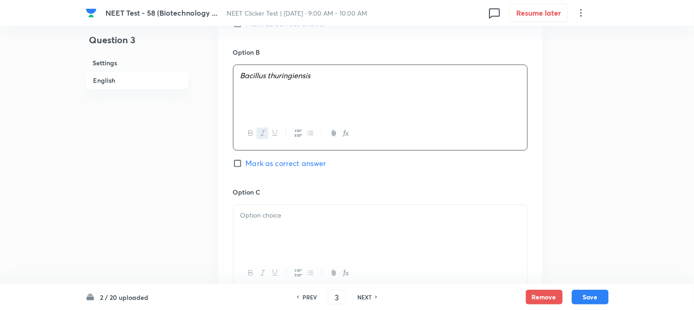
scroll to position [614, 0]
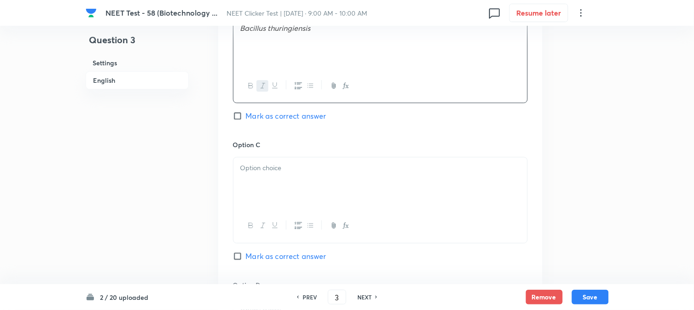
click at [271, 152] on div "Option C Mark as correct answer" at bounding box center [380, 210] width 295 height 140
click at [273, 169] on p at bounding box center [380, 168] width 280 height 11
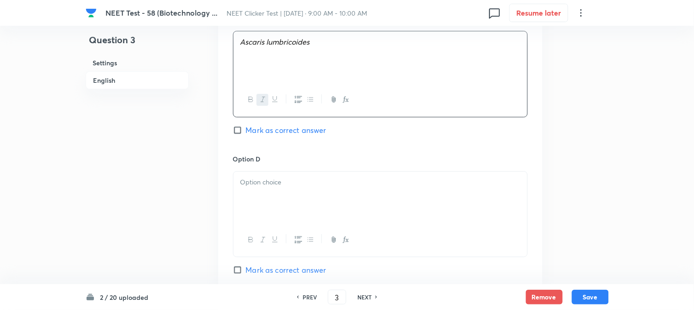
scroll to position [767, 0]
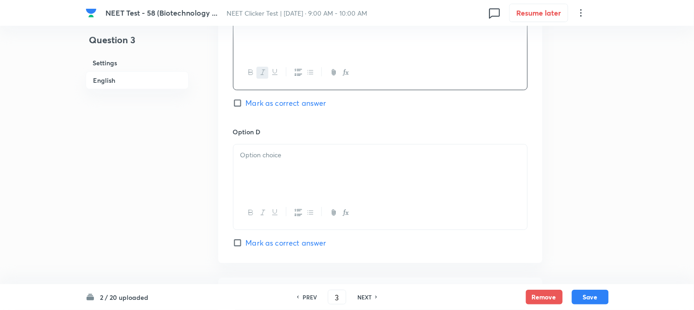
click at [285, 169] on div at bounding box center [381, 171] width 294 height 52
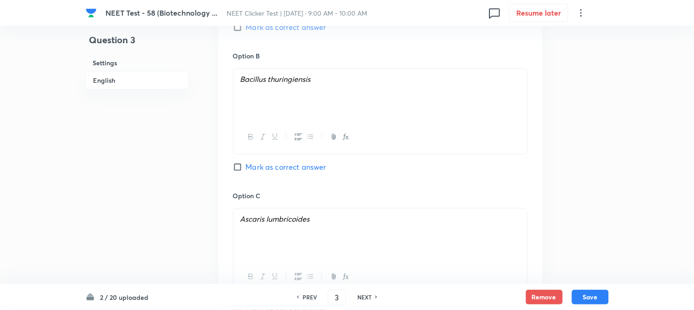
scroll to position [461, 0]
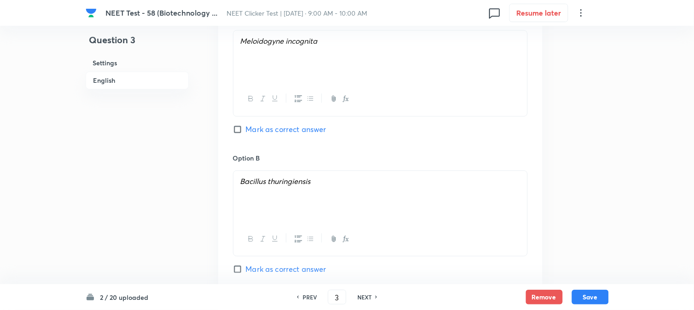
click at [237, 132] on input "Mark as correct answer" at bounding box center [239, 129] width 13 height 9
checkbox input "true"
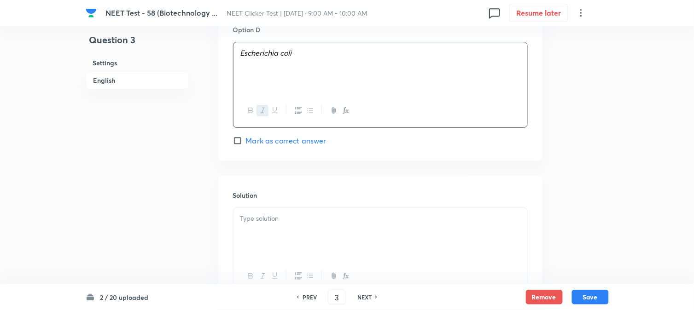
scroll to position [951, 0]
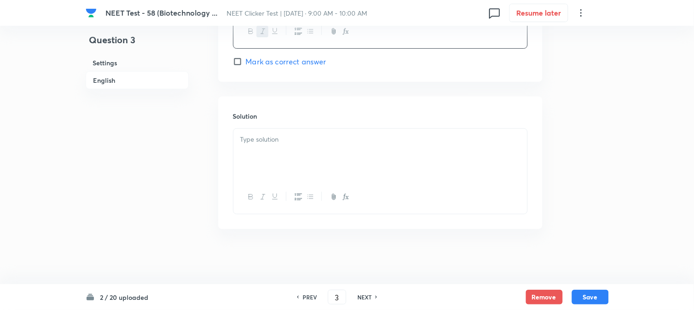
click at [282, 157] on div at bounding box center [381, 155] width 294 height 52
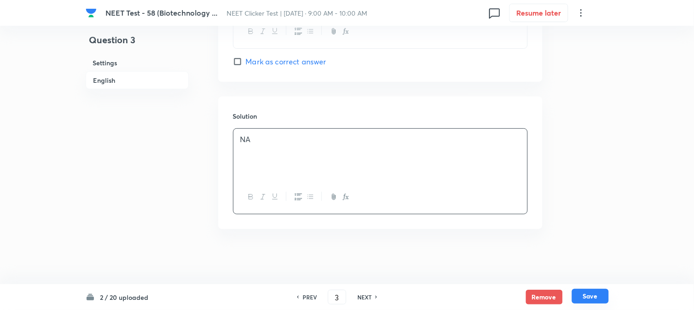
click at [593, 293] on button "Save" at bounding box center [590, 296] width 37 height 15
type input "4"
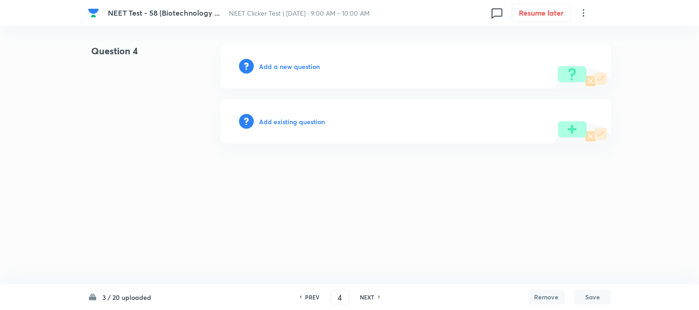
click at [267, 65] on h6 "Add a new question" at bounding box center [289, 67] width 61 height 10
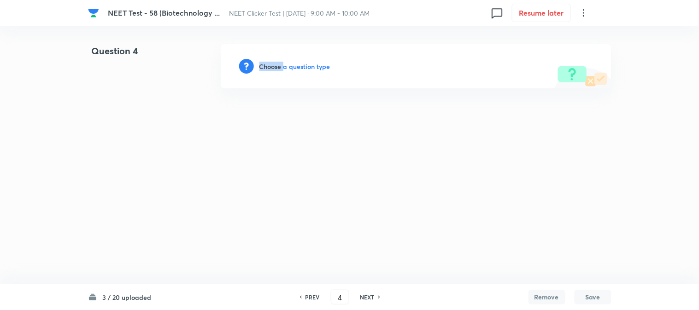
click at [267, 65] on h6 "Choose a question type" at bounding box center [294, 67] width 71 height 10
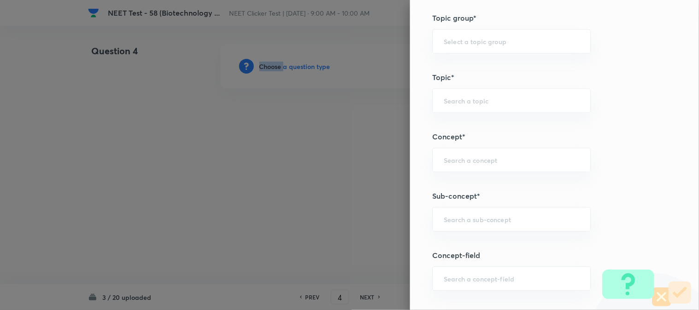
scroll to position [512, 0]
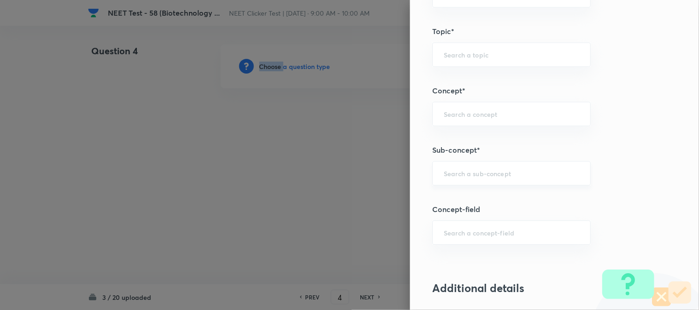
click at [491, 183] on div "​" at bounding box center [511, 173] width 158 height 24
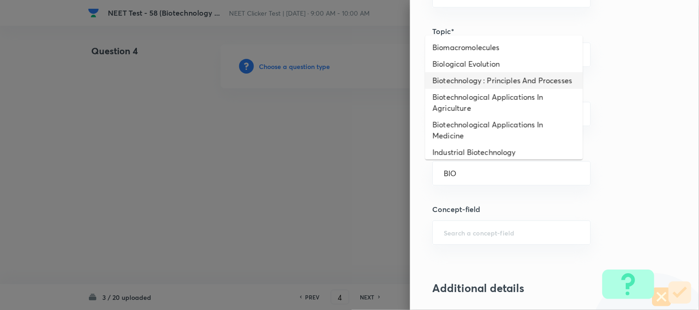
click at [458, 88] on li "Biotechnology : Principles And Processes" at bounding box center [504, 80] width 158 height 17
type input "Biotechnology : Principles And Processes"
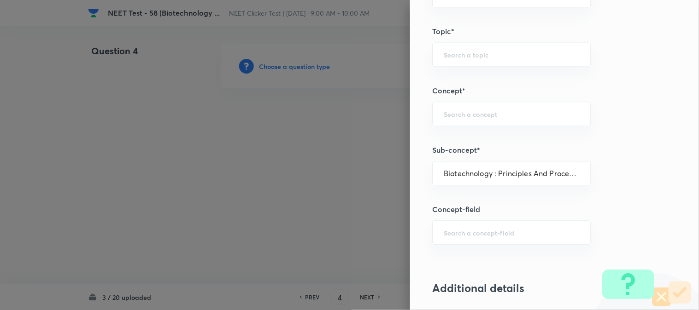
type input "Biology"
type input "Biotechnology & Applications"
type input "Principles & Processes"
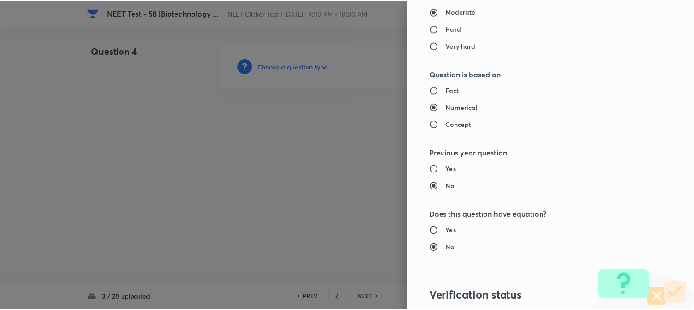
scroll to position [1007, 0]
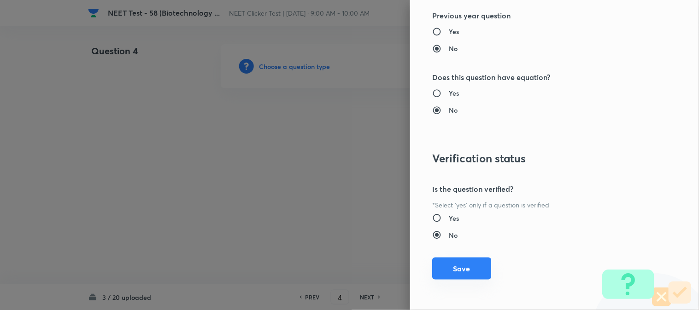
click at [440, 272] on button "Save" at bounding box center [461, 269] width 59 height 22
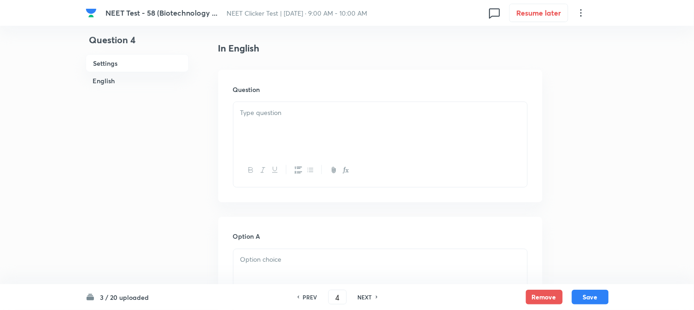
scroll to position [256, 0]
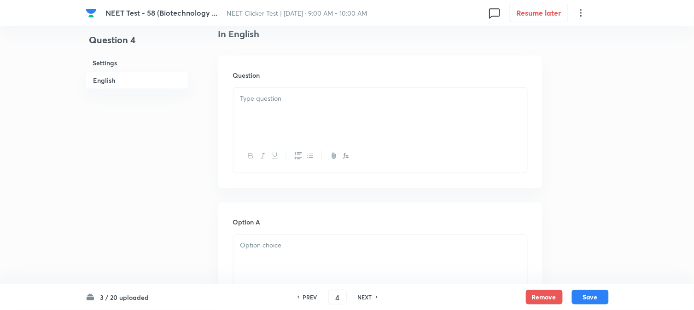
click at [305, 128] on div at bounding box center [381, 114] width 294 height 52
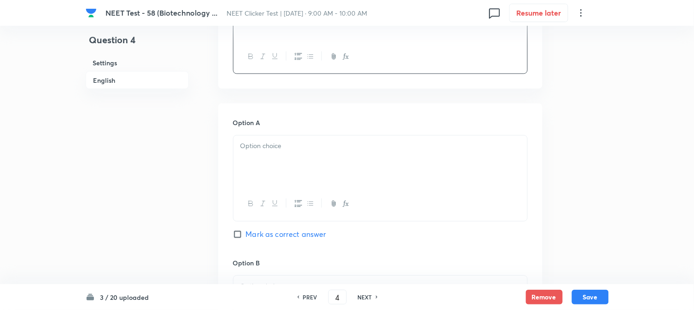
scroll to position [358, 0]
click at [269, 160] on div at bounding box center [381, 159] width 294 height 52
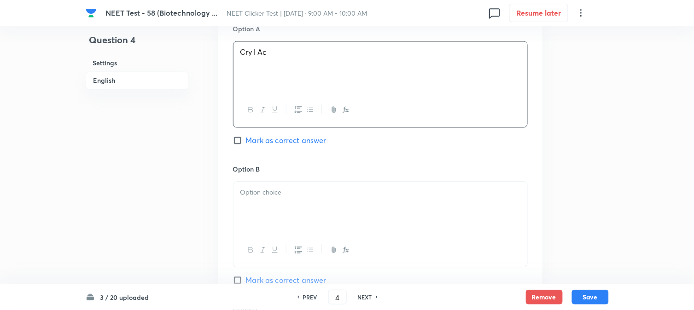
scroll to position [461, 0]
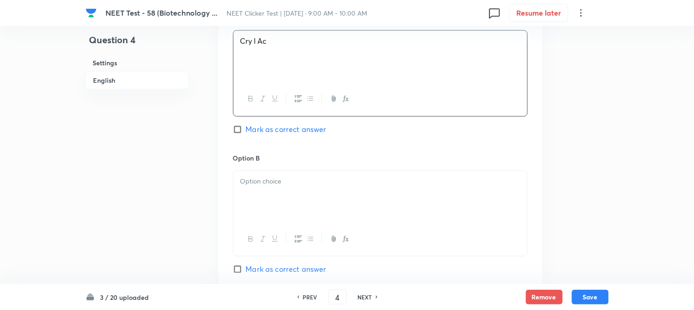
click at [274, 189] on div at bounding box center [381, 197] width 294 height 52
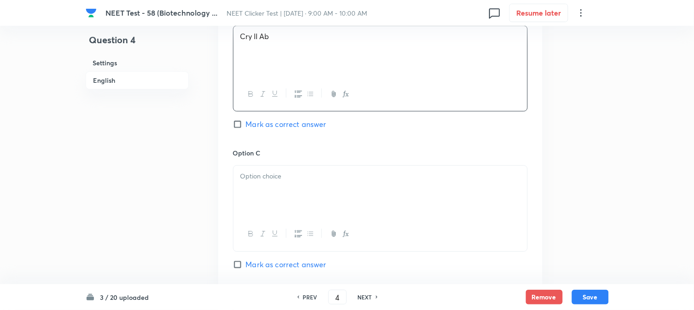
scroll to position [614, 0]
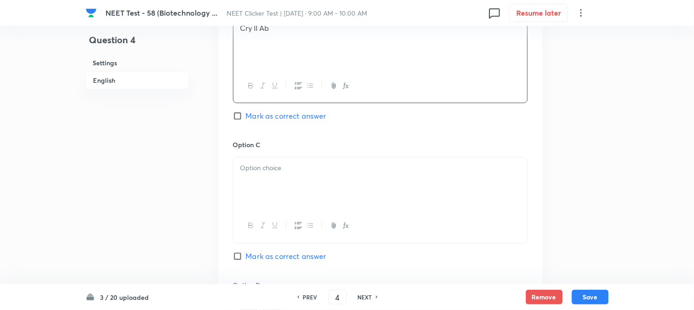
click at [264, 187] on div at bounding box center [381, 184] width 294 height 52
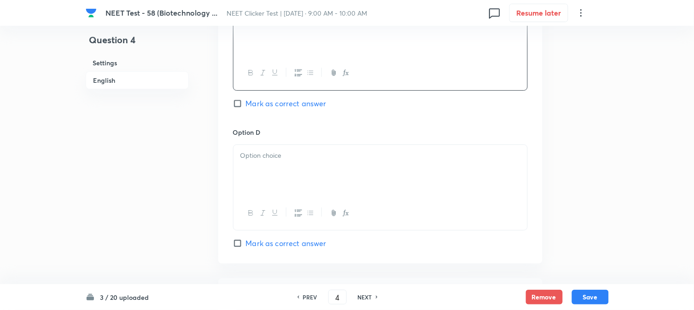
scroll to position [767, 0]
click at [272, 173] on div at bounding box center [381, 171] width 294 height 52
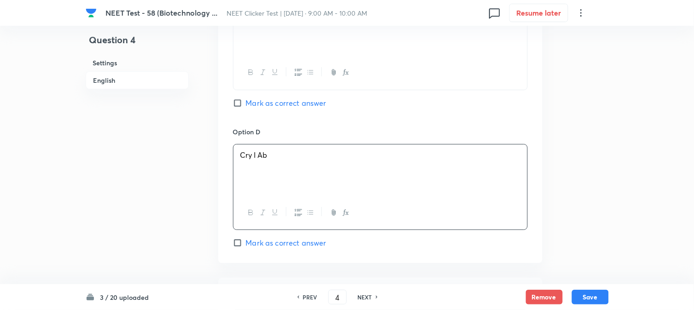
click at [262, 248] on span "Mark as correct answer" at bounding box center [286, 243] width 81 height 11
click at [246, 248] on input "Mark as correct answer" at bounding box center [239, 243] width 13 height 9
checkbox input "true"
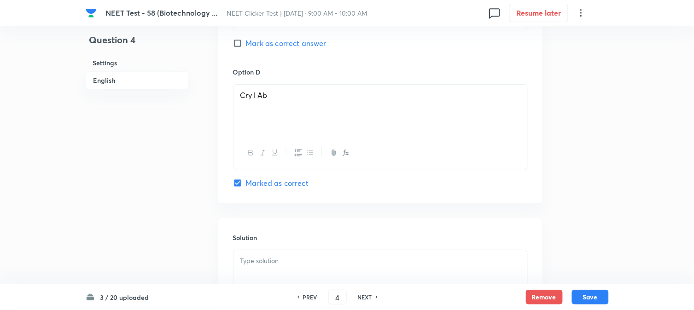
scroll to position [921, 0]
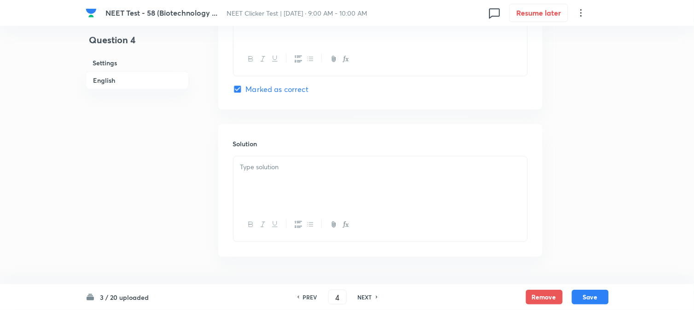
click at [302, 196] on div at bounding box center [381, 183] width 294 height 52
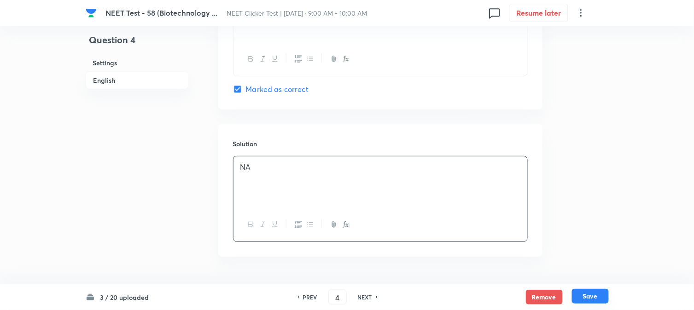
click at [593, 293] on button "Save" at bounding box center [590, 296] width 37 height 15
type input "5"
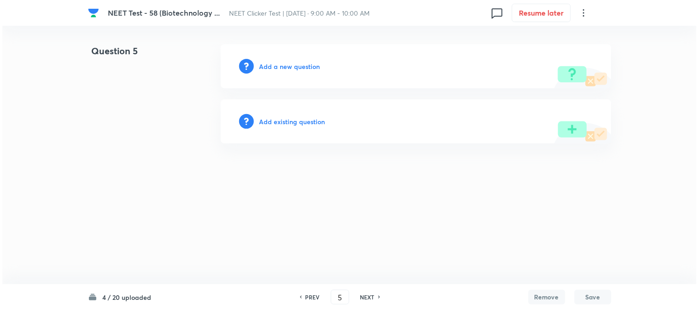
scroll to position [0, 0]
click at [295, 65] on h6 "Add a new question" at bounding box center [289, 67] width 61 height 10
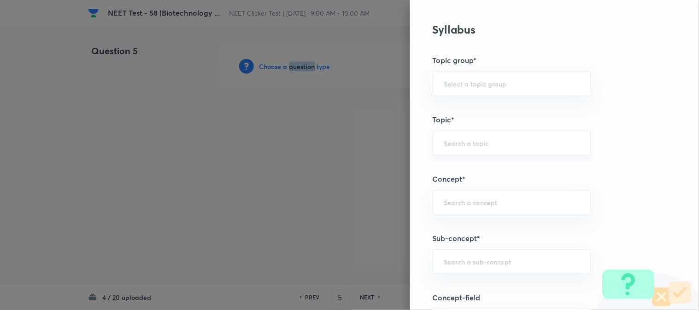
scroll to position [512, 0]
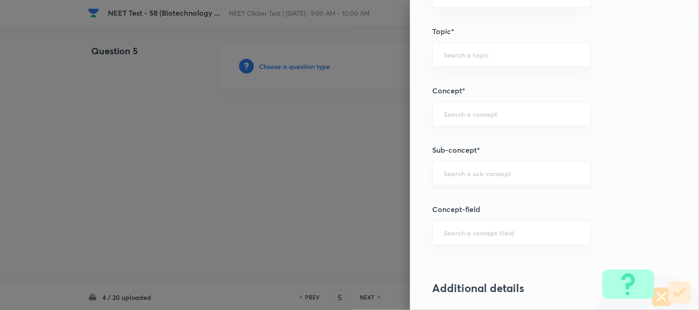
click at [469, 171] on input "text" at bounding box center [511, 173] width 135 height 9
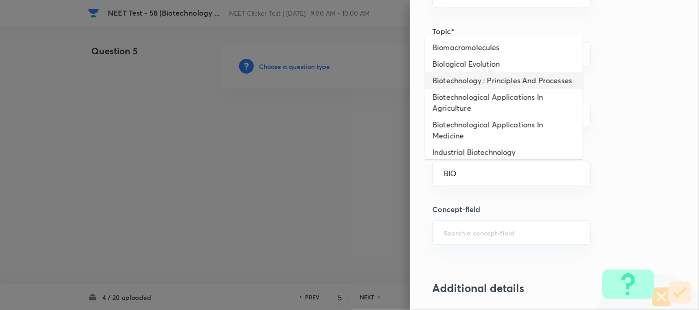
click at [463, 86] on li "Biotechnology : Principles And Processes" at bounding box center [504, 80] width 158 height 17
type input "Biotechnology : Principles And Processes"
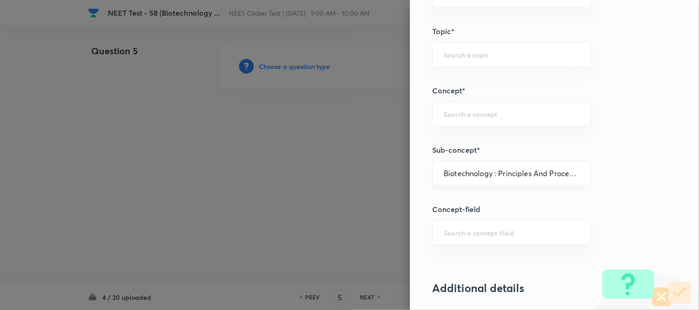
type input "Biology"
type input "Biotechnology & Applications"
type input "Principles & Processes"
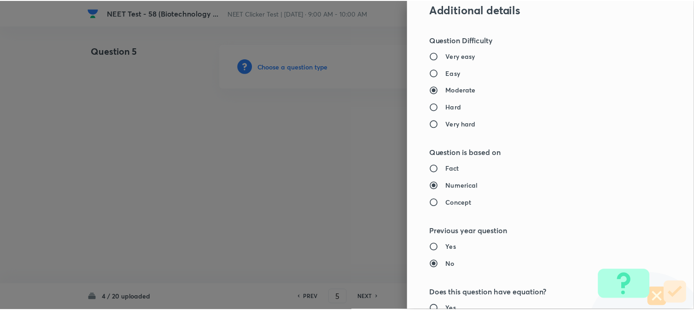
scroll to position [1007, 0]
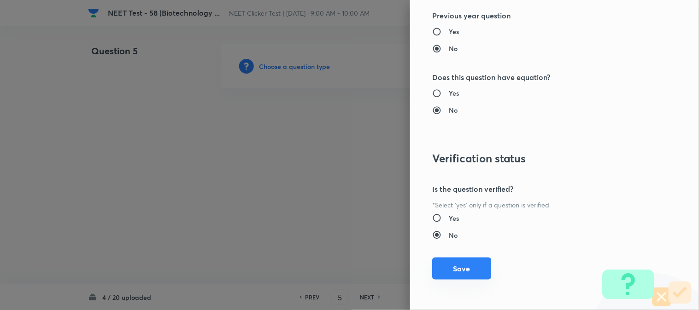
click at [453, 271] on button "Save" at bounding box center [461, 269] width 59 height 22
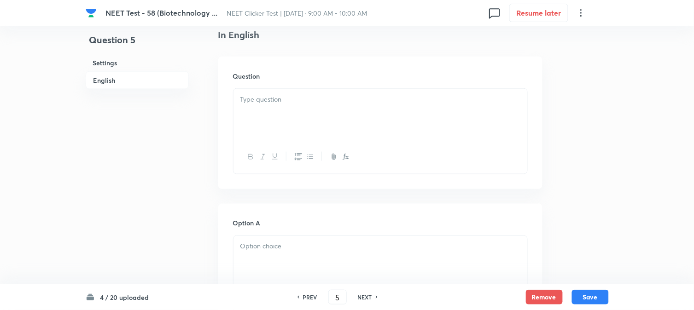
scroll to position [256, 0]
click at [305, 121] on div at bounding box center [381, 114] width 294 height 52
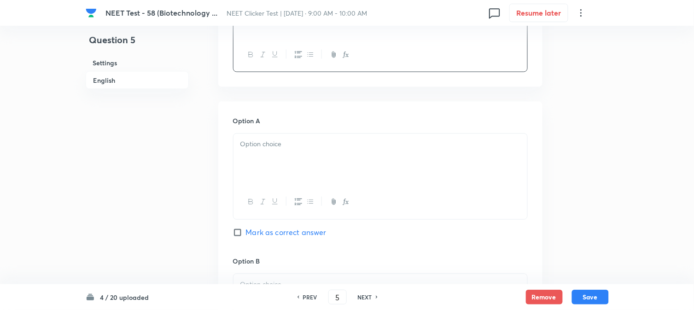
scroll to position [358, 0]
click at [296, 154] on div at bounding box center [381, 159] width 294 height 52
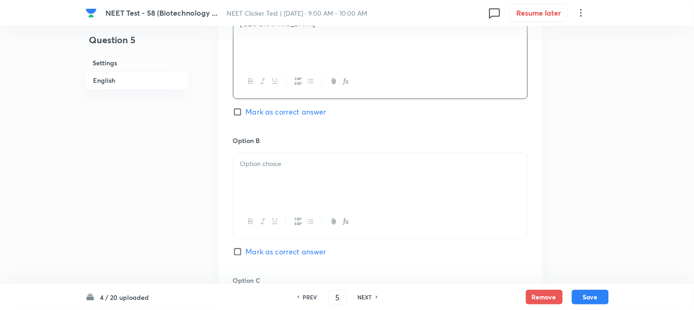
scroll to position [512, 0]
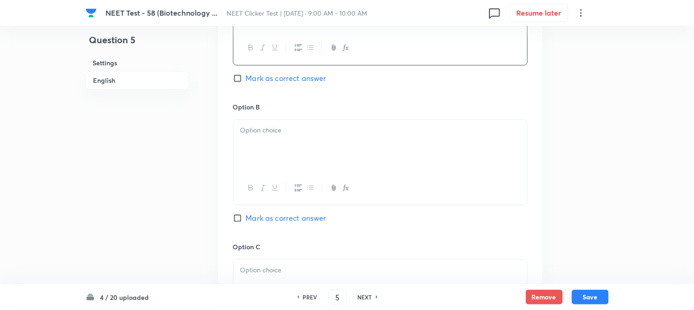
click at [302, 155] on div at bounding box center [381, 146] width 294 height 52
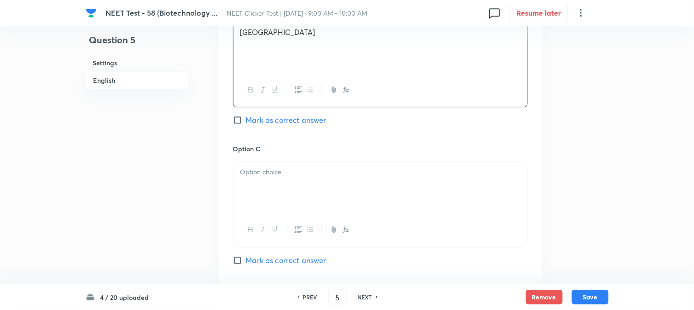
scroll to position [614, 0]
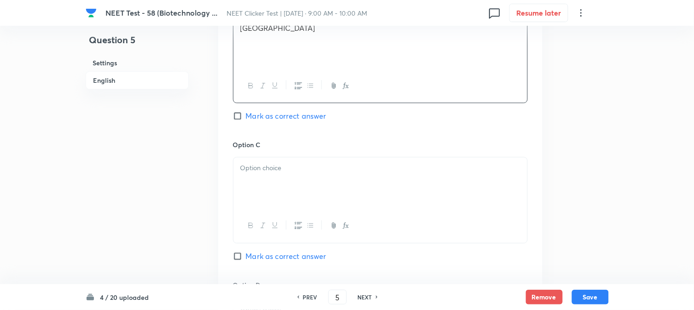
click at [277, 187] on div at bounding box center [381, 184] width 294 height 52
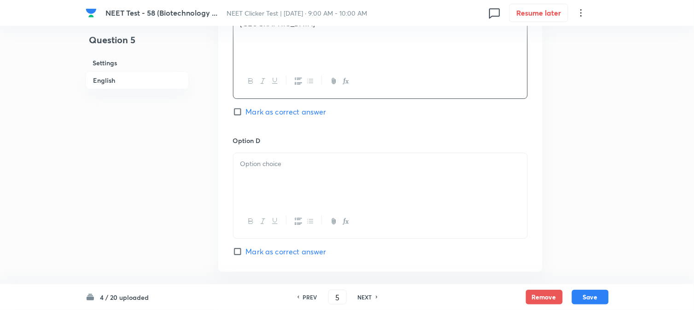
scroll to position [767, 0]
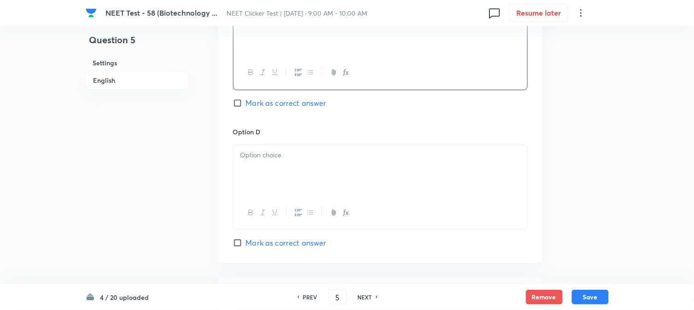
click at [284, 165] on div at bounding box center [381, 171] width 294 height 52
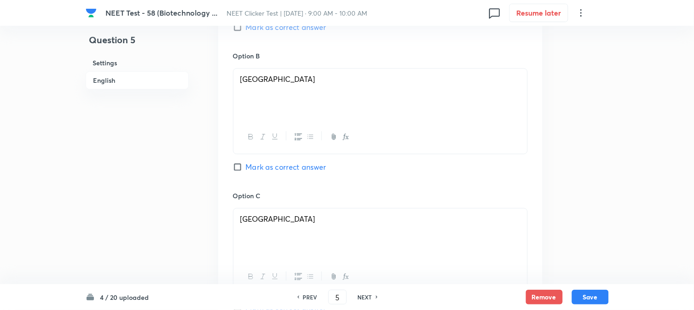
click at [254, 167] on span "Mark as correct answer" at bounding box center [286, 167] width 81 height 11
click at [246, 167] on input "Mark as correct answer" at bounding box center [239, 167] width 13 height 9
checkbox input "true"
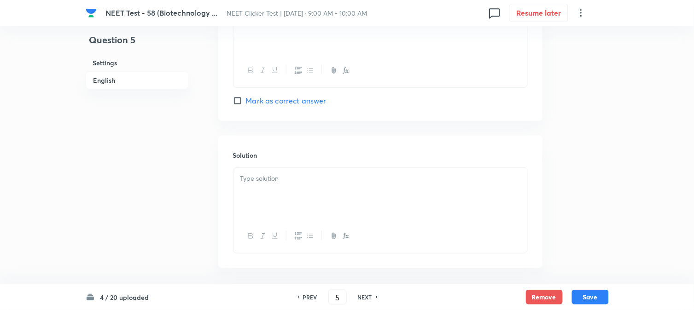
scroll to position [951, 0]
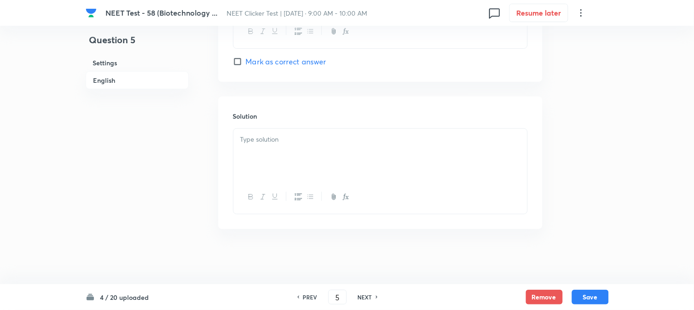
click at [285, 137] on p at bounding box center [380, 139] width 280 height 11
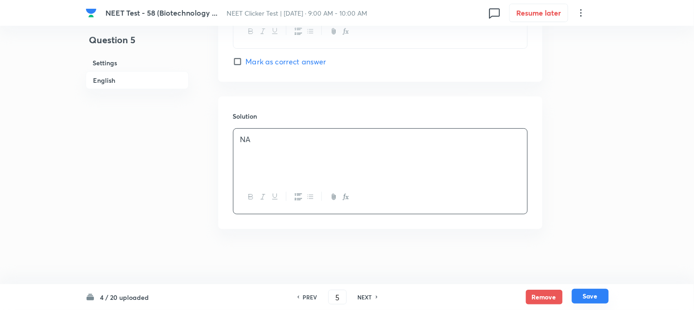
click at [588, 292] on button "Save" at bounding box center [590, 296] width 37 height 15
type input "6"
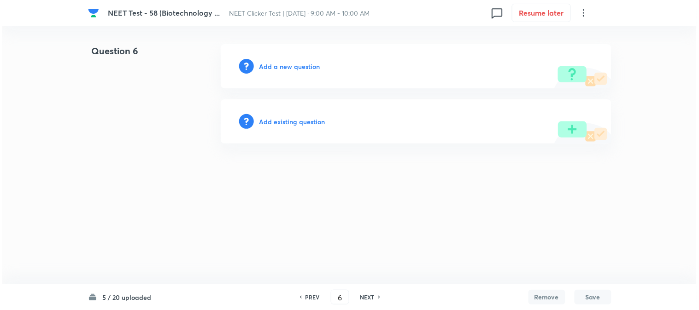
scroll to position [0, 0]
click at [267, 63] on h6 "Add a new question" at bounding box center [289, 67] width 61 height 10
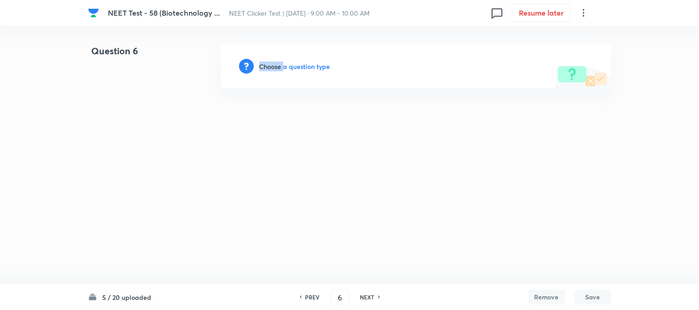
click at [267, 63] on h6 "Choose a question type" at bounding box center [294, 67] width 71 height 10
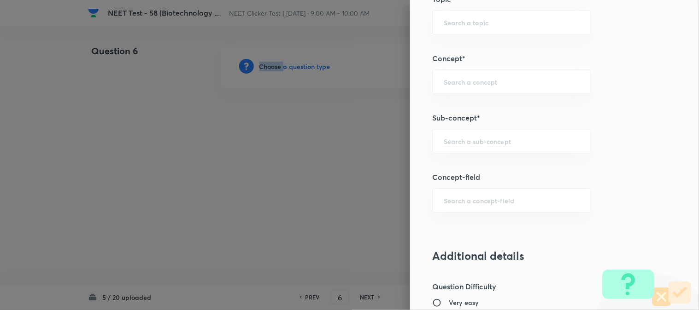
scroll to position [563, 0]
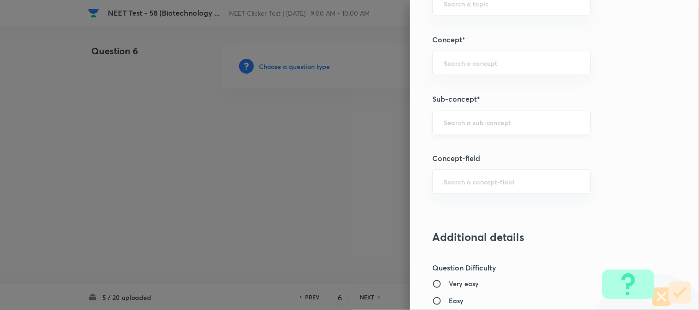
click at [464, 125] on input "text" at bounding box center [511, 122] width 135 height 9
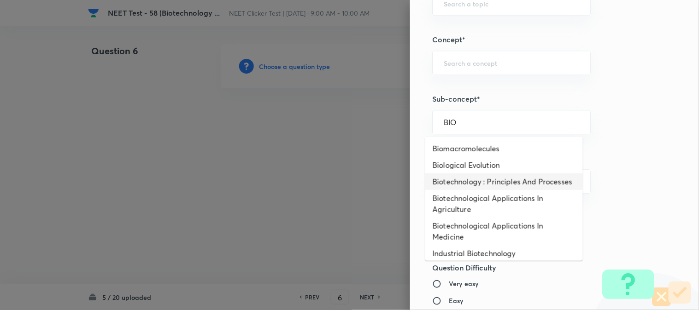
click at [463, 190] on li "Biotechnology : Principles And Processes" at bounding box center [504, 182] width 158 height 17
type input "Biotechnology : Principles And Processes"
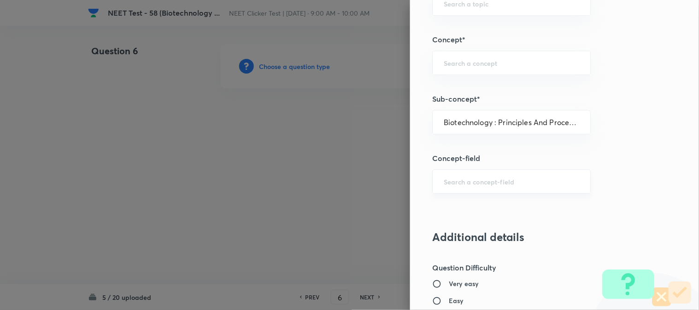
type input "Biology"
type input "Biotechnology & Applications"
type input "Principles & Processes"
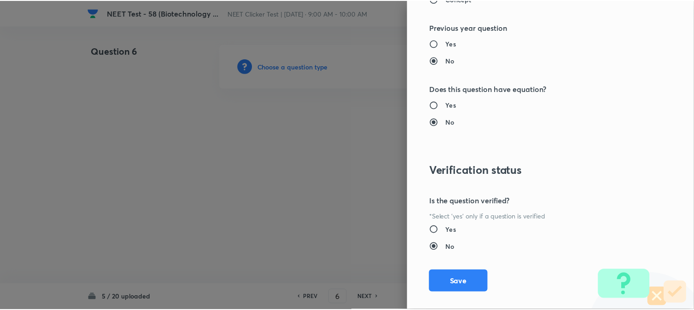
scroll to position [1007, 0]
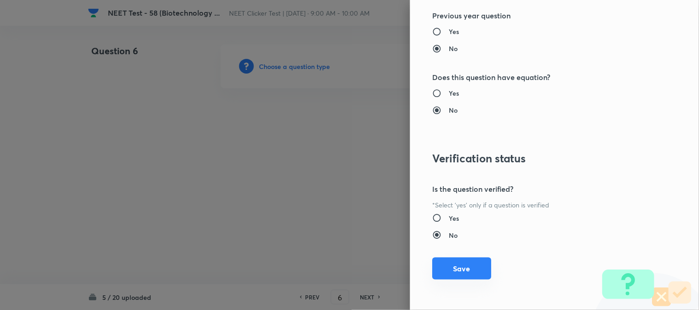
click at [459, 266] on button "Save" at bounding box center [461, 269] width 59 height 22
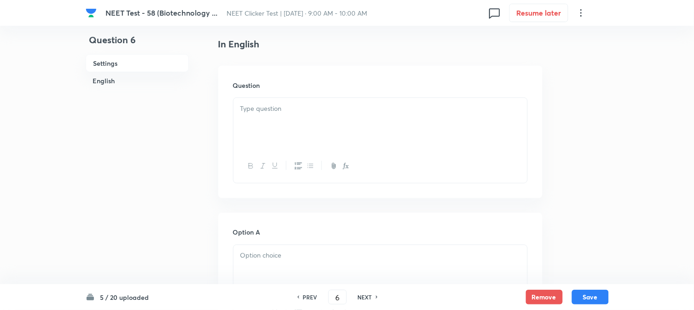
scroll to position [307, 0]
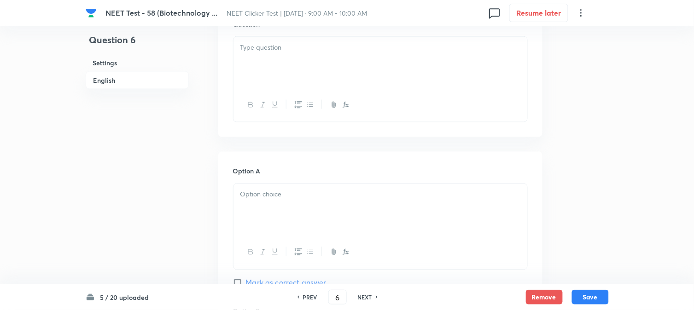
click at [320, 79] on div at bounding box center [381, 63] width 294 height 52
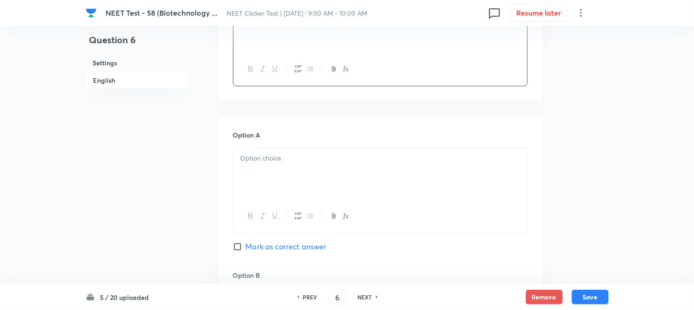
scroll to position [358, 0]
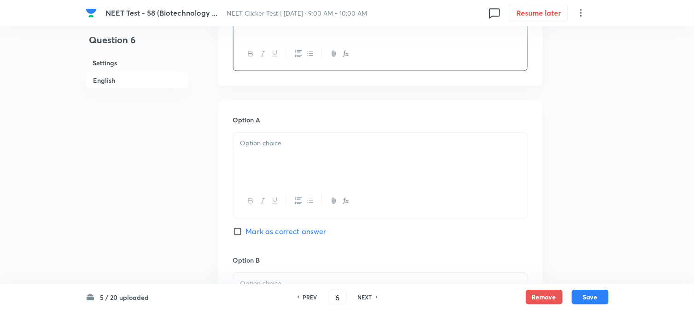
click at [278, 164] on div at bounding box center [381, 159] width 294 height 52
click at [290, 175] on div at bounding box center [381, 159] width 294 height 52
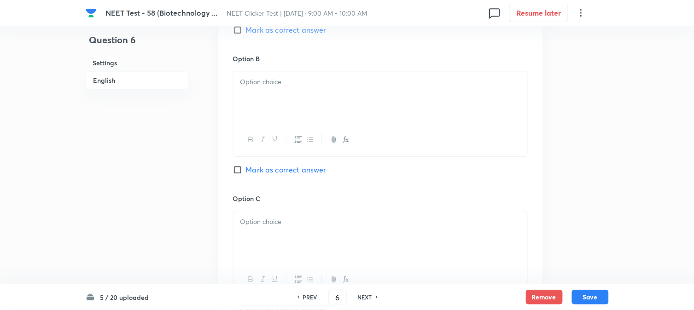
scroll to position [563, 0]
click at [283, 98] on div at bounding box center [381, 95] width 294 height 52
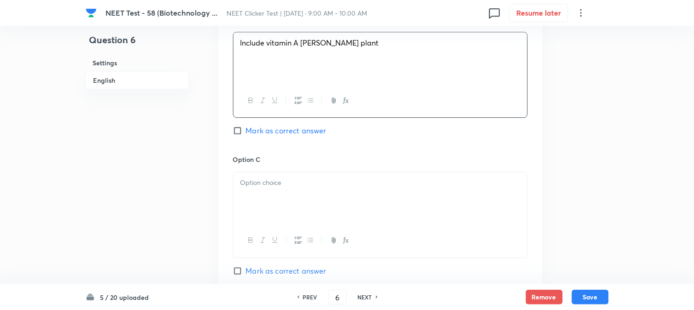
scroll to position [614, 0]
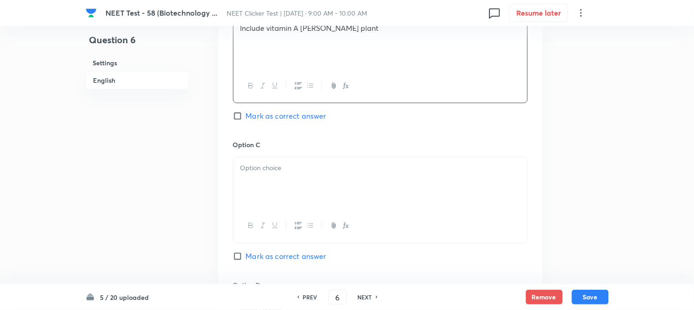
click at [281, 181] on div at bounding box center [381, 184] width 294 height 52
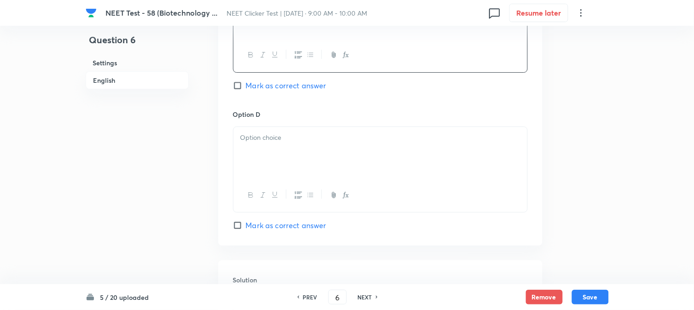
scroll to position [818, 0]
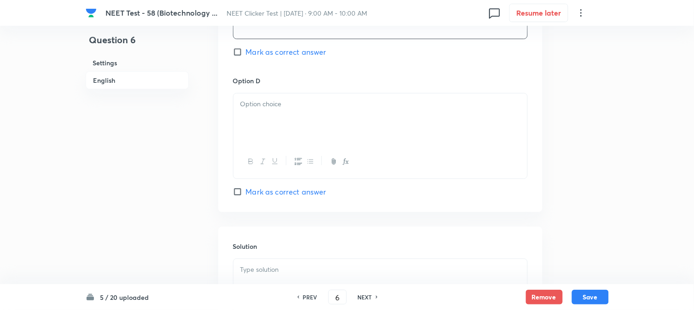
drag, startPoint x: 295, startPoint y: 134, endPoint x: 287, endPoint y: 146, distance: 14.7
click at [295, 134] on div at bounding box center [381, 120] width 294 height 52
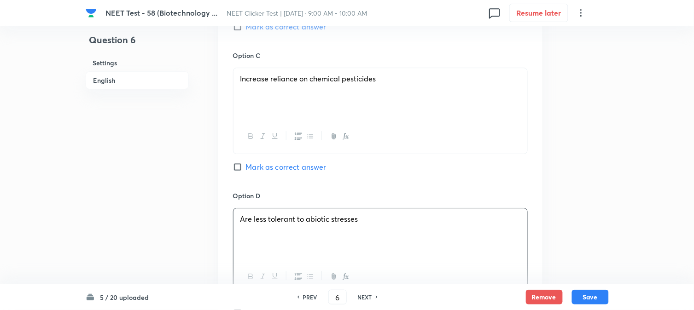
scroll to position [665, 0]
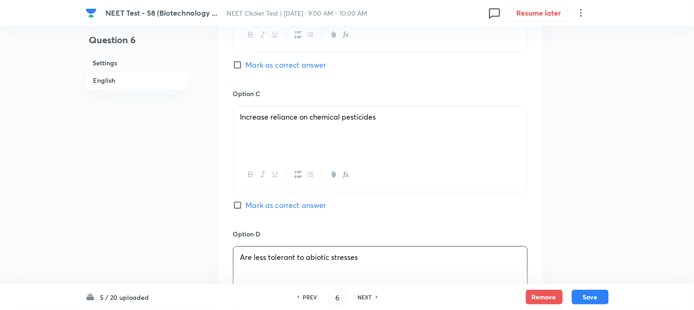
drag, startPoint x: 240, startPoint y: 71, endPoint x: 246, endPoint y: 84, distance: 14.2
click at [240, 70] on label "Mark as correct answer" at bounding box center [280, 64] width 94 height 11
click at [240, 70] on input "Mark as correct answer" at bounding box center [239, 64] width 13 height 9
checkbox input "true"
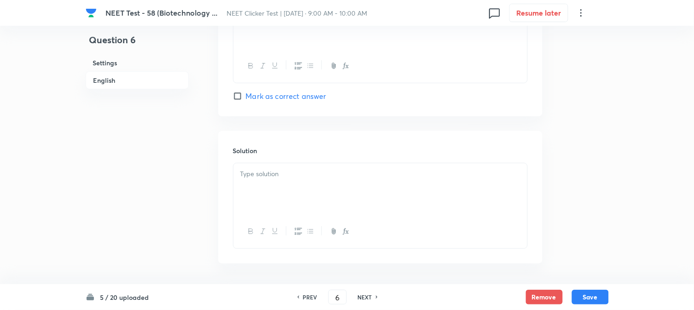
scroll to position [951, 0]
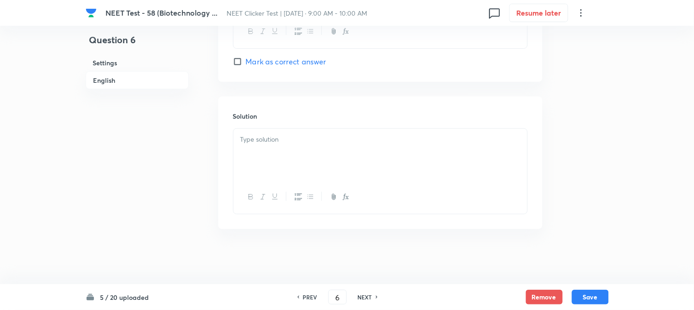
click at [296, 146] on div at bounding box center [381, 155] width 294 height 52
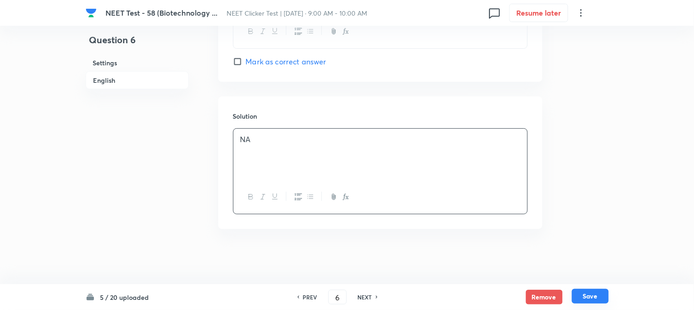
click at [591, 295] on button "Save" at bounding box center [590, 296] width 37 height 15
type input "7"
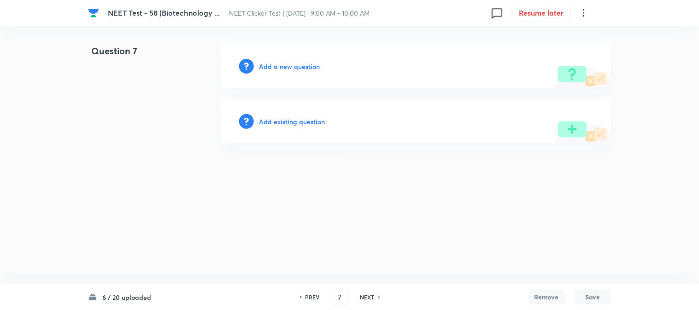
click at [271, 63] on h6 "Add a new question" at bounding box center [289, 67] width 61 height 10
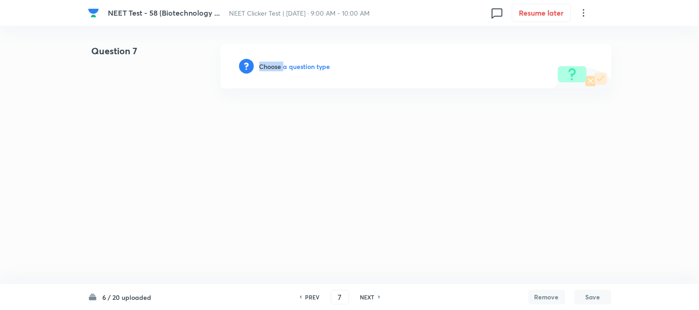
click at [271, 63] on h6 "Choose a question type" at bounding box center [294, 67] width 71 height 10
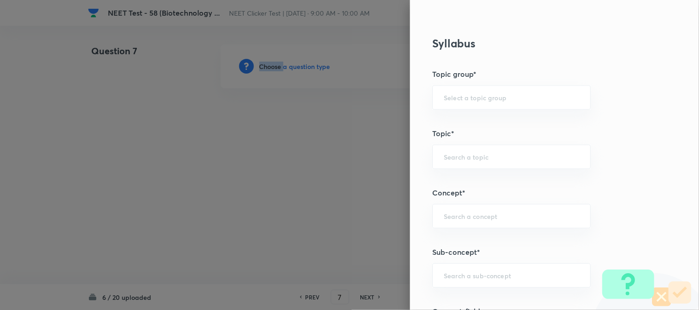
scroll to position [512, 0]
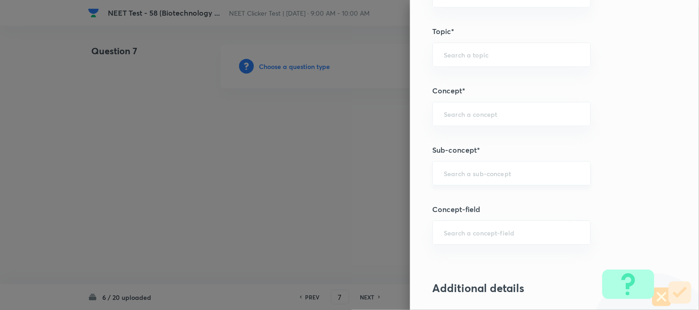
drag, startPoint x: 464, startPoint y: 174, endPoint x: 469, endPoint y: 172, distance: 5.1
click at [469, 172] on input "text" at bounding box center [511, 173] width 135 height 9
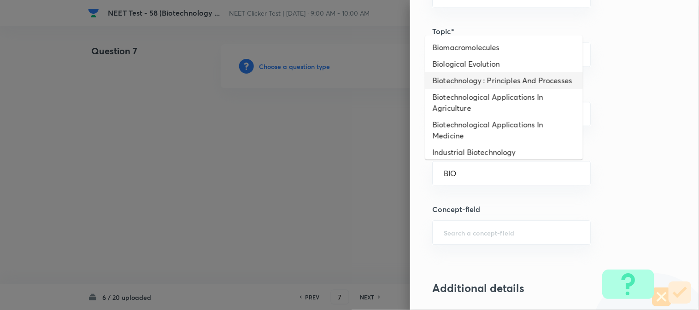
click at [444, 85] on li "Biotechnology : Principles And Processes" at bounding box center [504, 80] width 158 height 17
type input "Biotechnology : Principles And Processes"
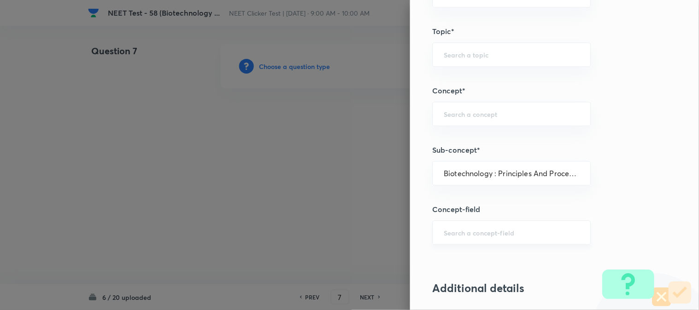
type input "Biology"
type input "Biotechnology & Applications"
type input "Principles & Processes"
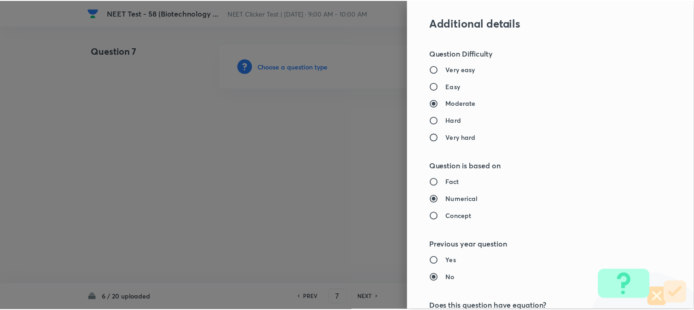
scroll to position [1007, 0]
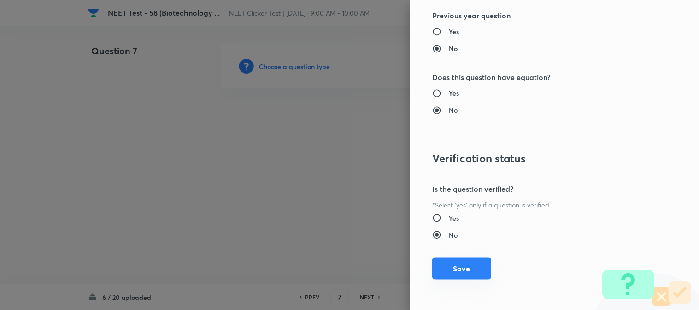
click at [447, 270] on button "Save" at bounding box center [461, 269] width 59 height 22
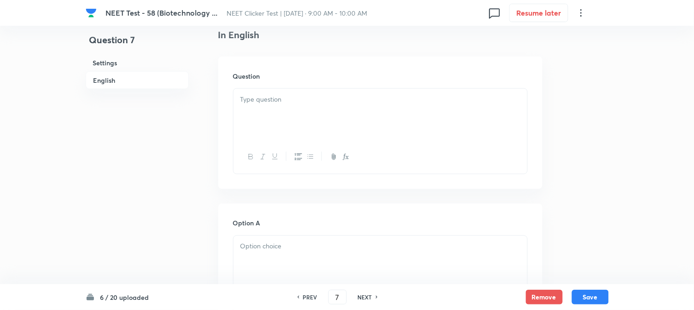
scroll to position [256, 0]
click at [284, 122] on div at bounding box center [381, 114] width 294 height 52
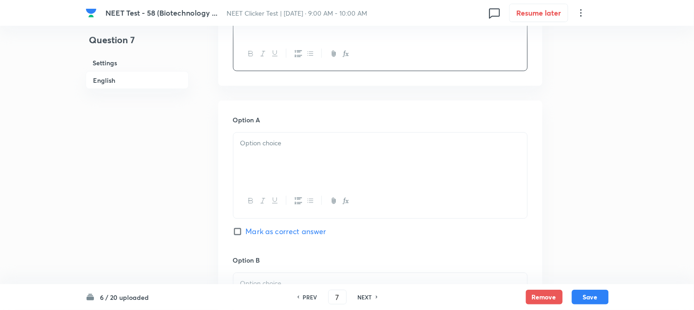
click at [280, 151] on div at bounding box center [381, 159] width 294 height 52
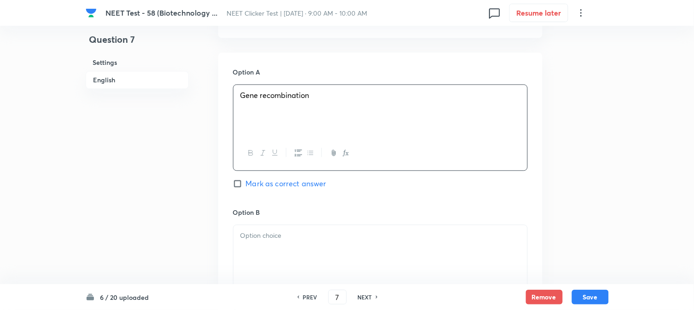
scroll to position [512, 0]
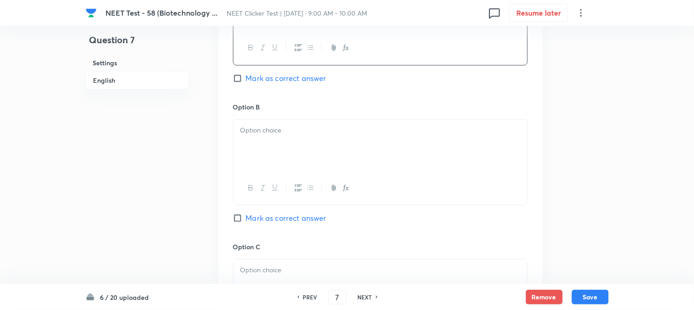
click at [279, 136] on div at bounding box center [381, 146] width 294 height 52
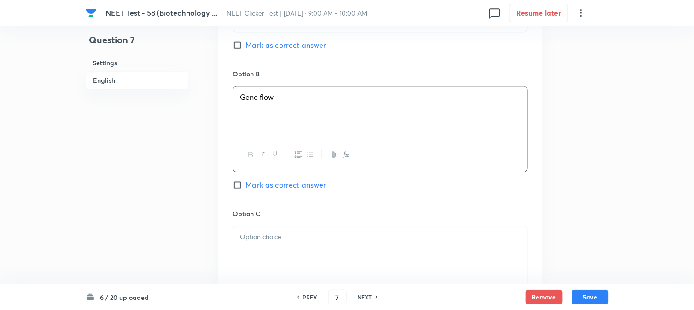
scroll to position [614, 0]
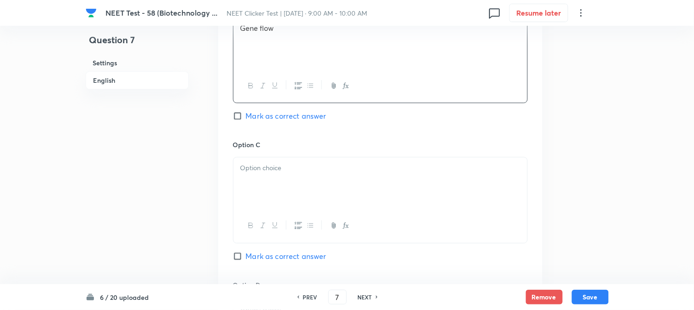
click at [273, 173] on p at bounding box center [380, 168] width 280 height 11
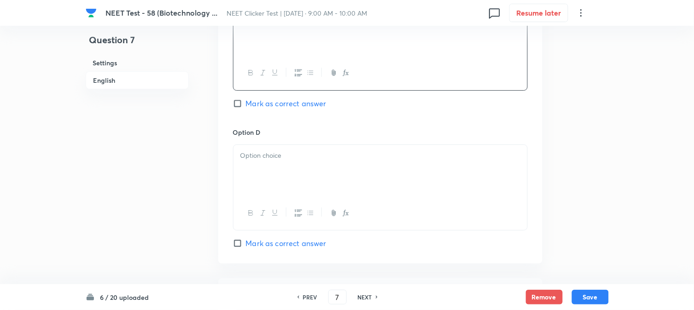
scroll to position [767, 0]
click at [268, 171] on div at bounding box center [381, 171] width 294 height 52
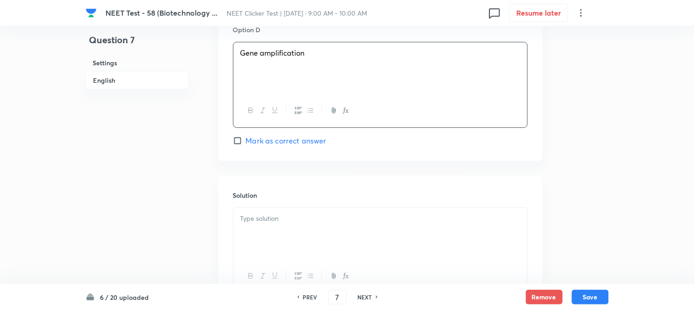
click at [260, 140] on span "Mark as correct answer" at bounding box center [286, 140] width 81 height 11
click at [246, 140] on input "Mark as correct answer" at bounding box center [239, 140] width 13 height 9
checkbox input "true"
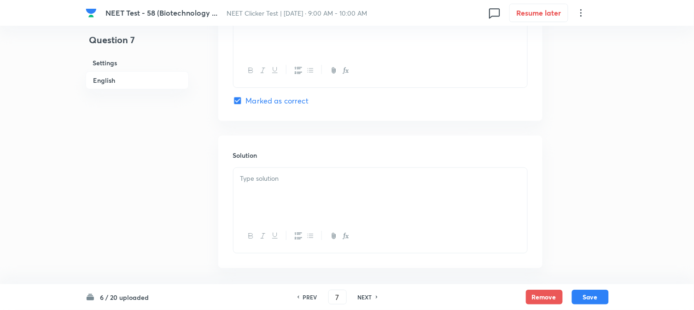
scroll to position [921, 0]
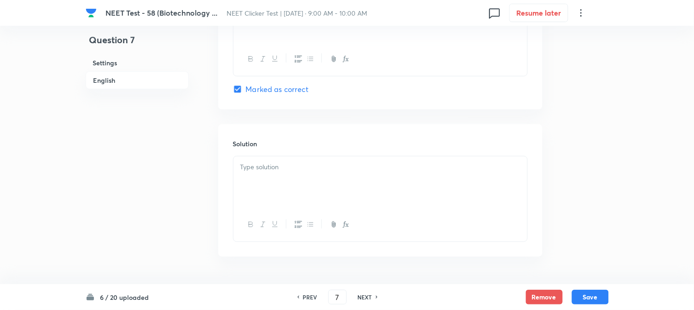
click at [304, 189] on div at bounding box center [381, 183] width 294 height 52
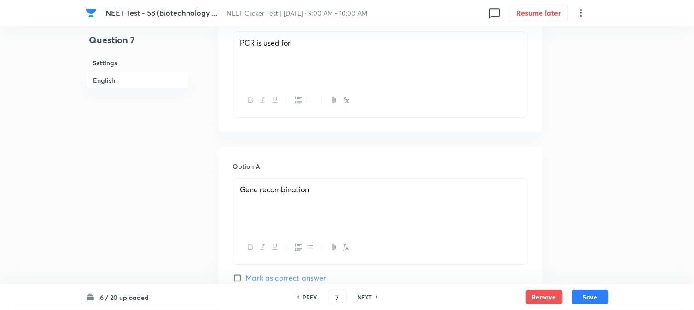
scroll to position [234, 0]
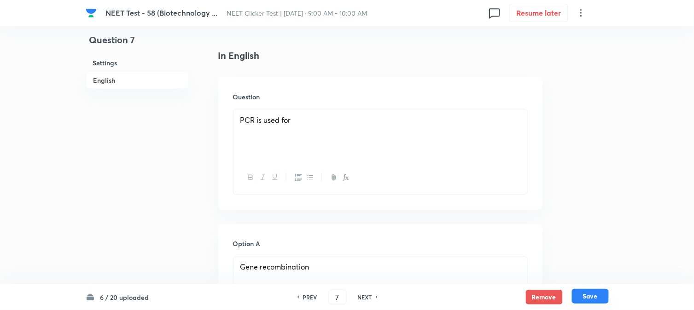
click at [597, 300] on button "Save" at bounding box center [590, 296] width 37 height 15
type input "8"
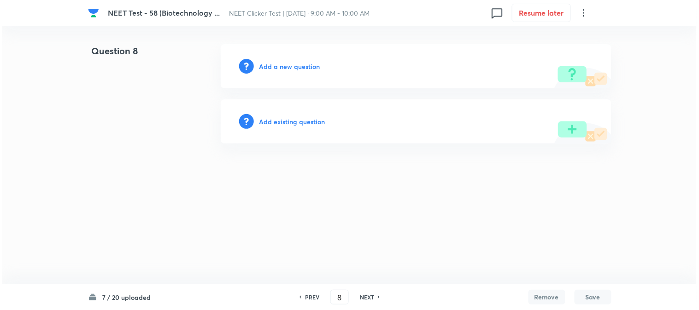
scroll to position [0, 0]
click at [266, 66] on h6 "Add a new question" at bounding box center [289, 67] width 61 height 10
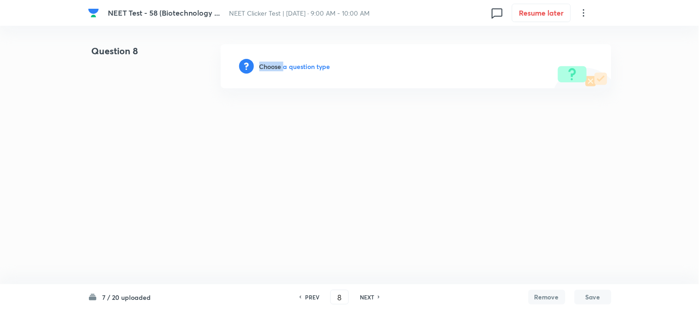
click at [266, 66] on h6 "Choose a question type" at bounding box center [294, 67] width 71 height 10
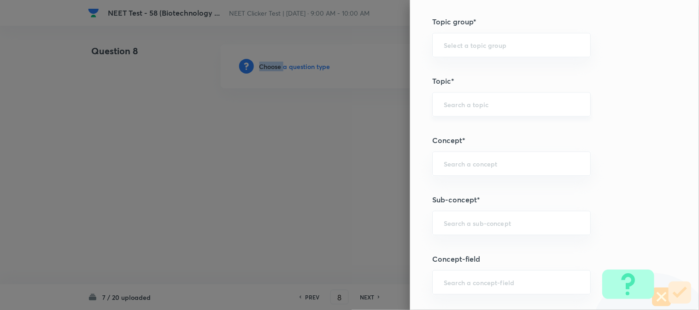
scroll to position [512, 0]
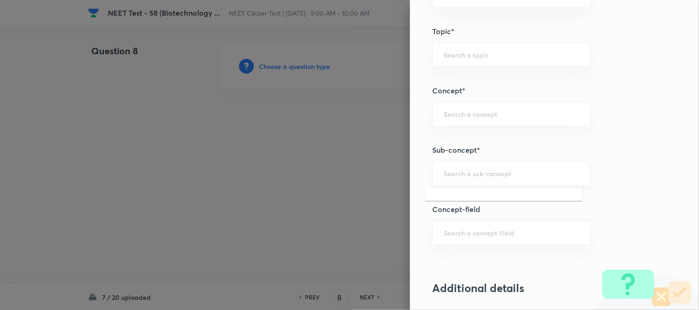
click at [473, 172] on input "text" at bounding box center [511, 173] width 135 height 9
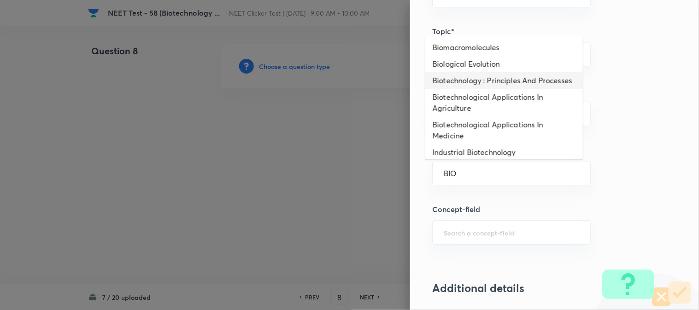
click at [476, 76] on li "Biotechnology : Principles And Processes" at bounding box center [504, 80] width 158 height 17
type input "Biotechnology : Principles And Processes"
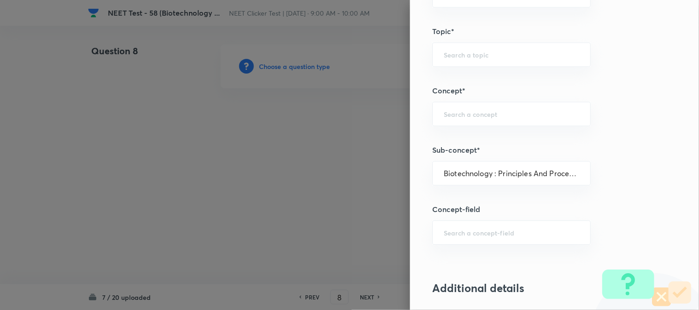
type input "Biology"
type input "Biotechnology & Applications"
type input "Principles & Processes"
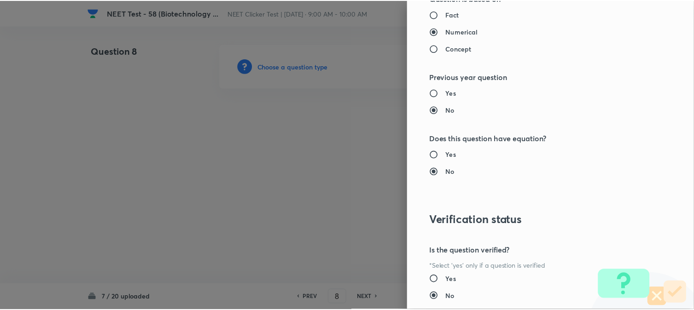
scroll to position [972, 0]
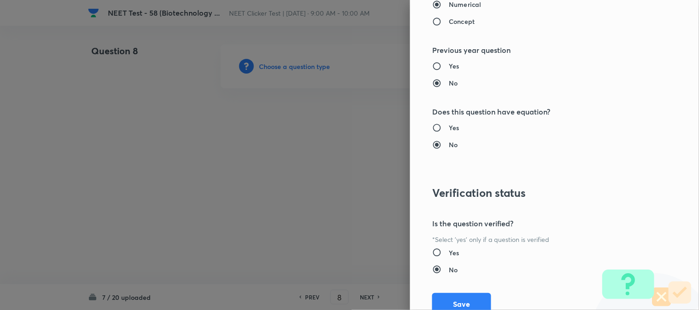
click at [456, 297] on button "Save" at bounding box center [461, 304] width 59 height 22
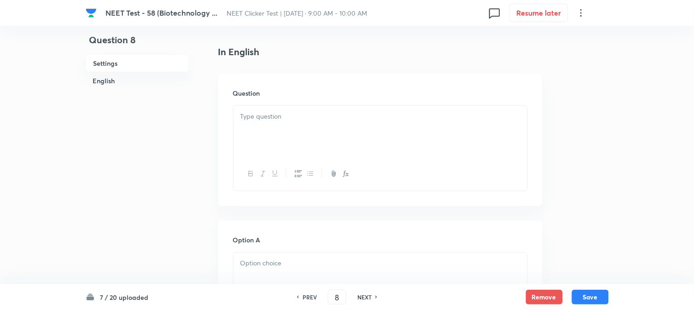
scroll to position [256, 0]
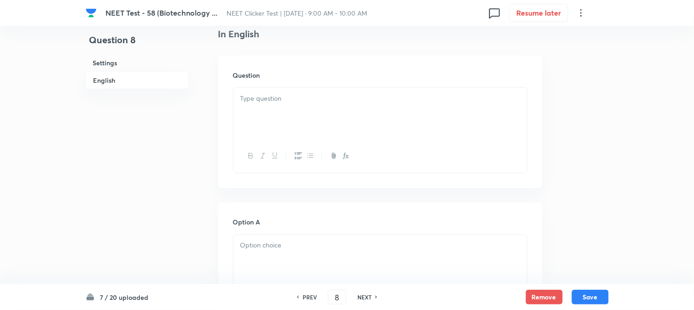
click at [318, 119] on div at bounding box center [381, 114] width 294 height 52
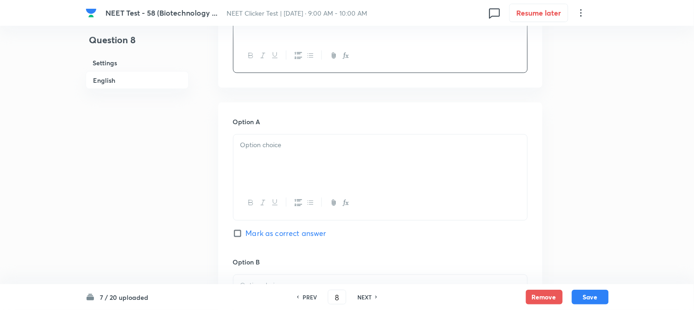
scroll to position [358, 0]
click at [274, 145] on p at bounding box center [380, 144] width 280 height 11
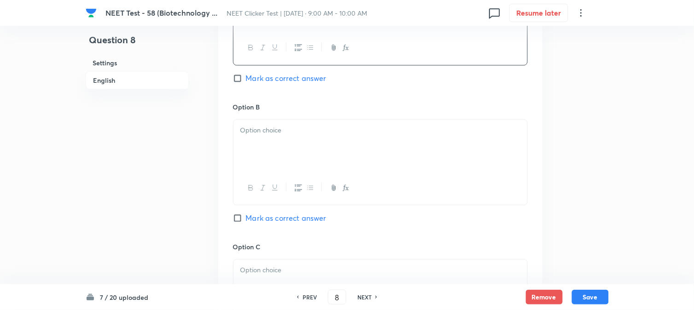
click at [286, 155] on div at bounding box center [381, 146] width 294 height 52
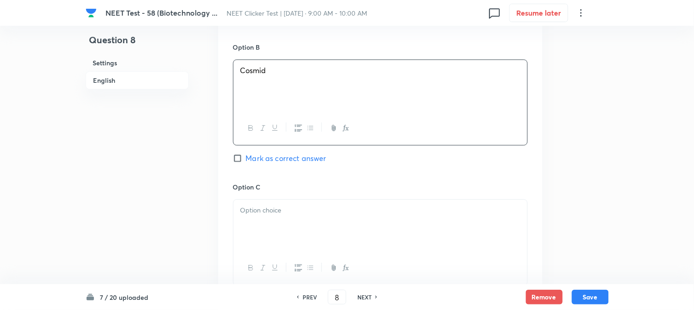
scroll to position [665, 0]
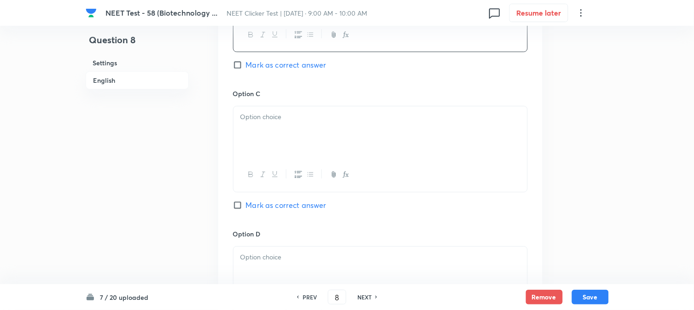
click at [310, 137] on div at bounding box center [381, 132] width 294 height 52
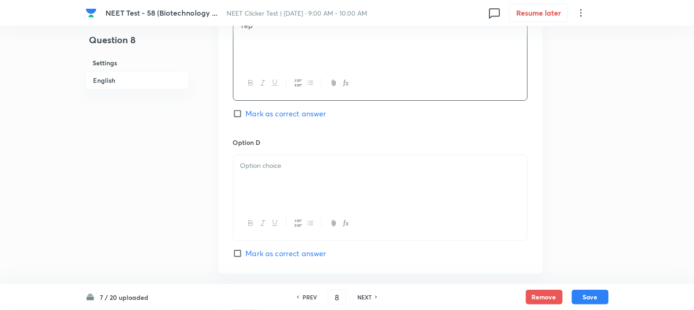
scroll to position [767, 0]
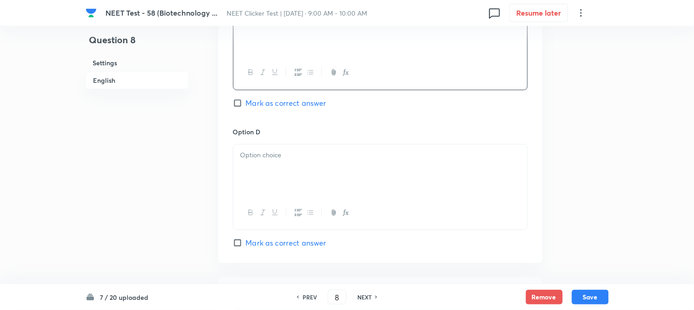
click at [284, 162] on div at bounding box center [381, 171] width 294 height 52
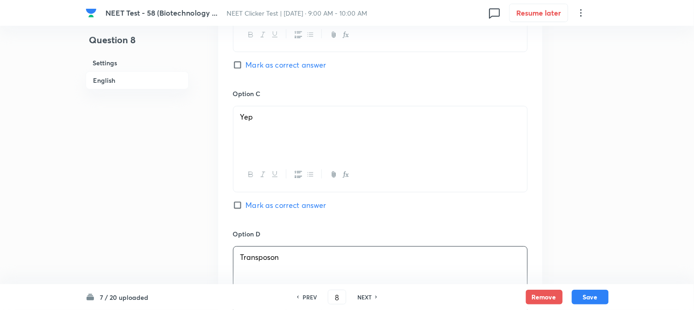
scroll to position [409, 0]
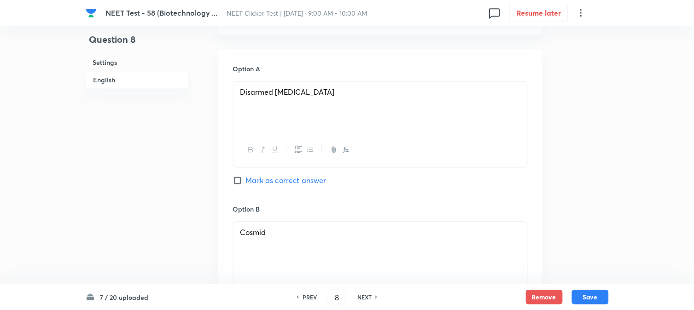
click at [241, 185] on input "Mark as correct answer" at bounding box center [239, 180] width 13 height 9
checkbox input "true"
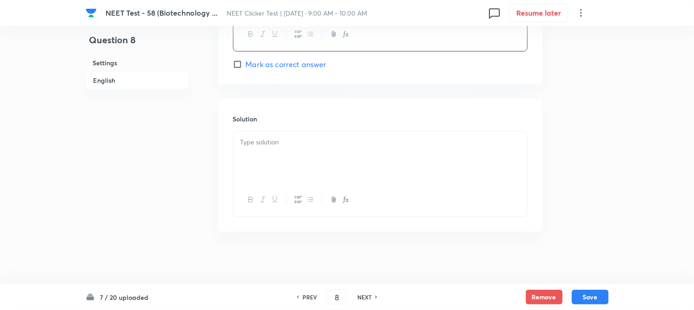
scroll to position [951, 0]
click at [307, 173] on div at bounding box center [381, 155] width 294 height 52
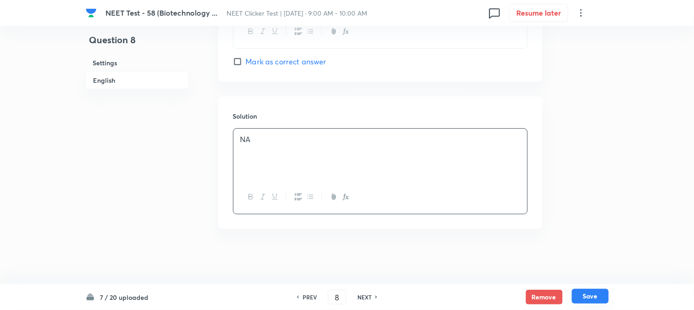
click at [590, 297] on button "Save" at bounding box center [590, 296] width 37 height 15
type input "9"
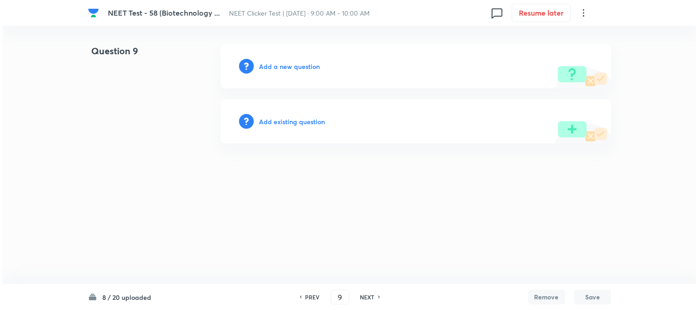
scroll to position [0, 0]
click at [268, 67] on h6 "Add a new question" at bounding box center [289, 67] width 61 height 10
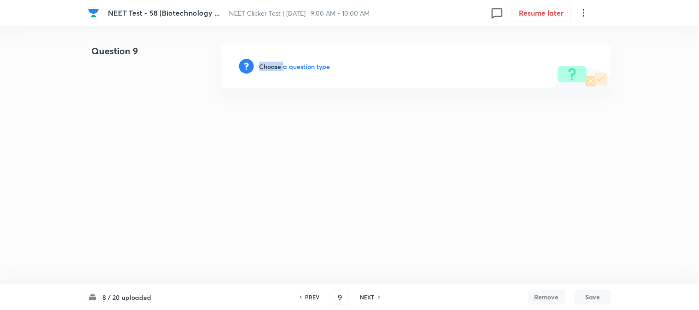
click at [268, 67] on h6 "Choose a question type" at bounding box center [294, 67] width 71 height 10
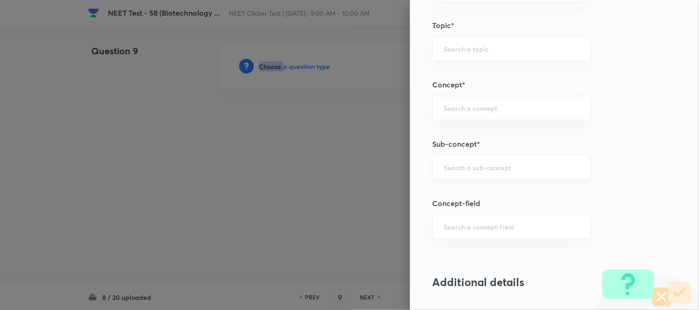
scroll to position [512, 0]
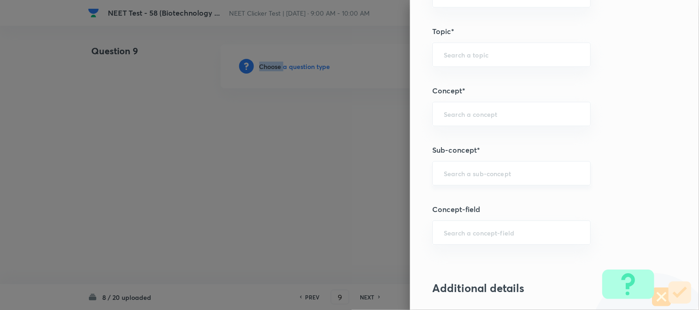
click at [477, 181] on div "​" at bounding box center [511, 173] width 158 height 24
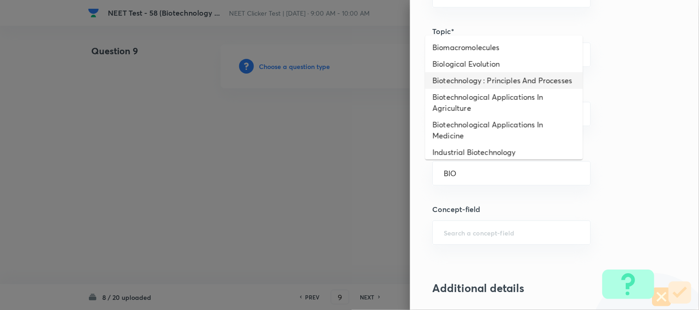
click at [460, 88] on li "Biotechnology : Principles And Processes" at bounding box center [504, 80] width 158 height 17
type input "Biotechnology : Principles And Processes"
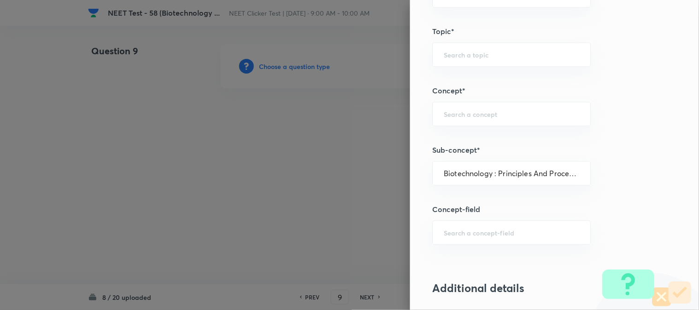
type input "Biology"
type input "Biotechnology & Applications"
type input "Principles & Processes"
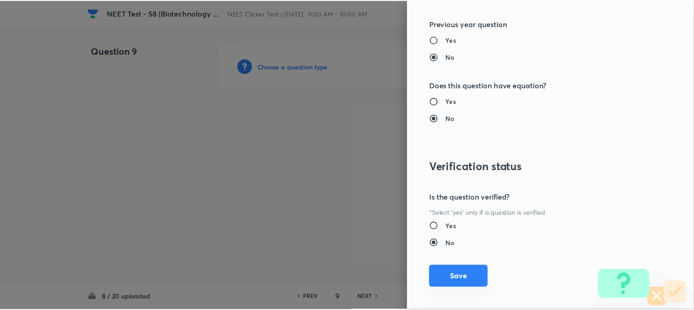
scroll to position [1007, 0]
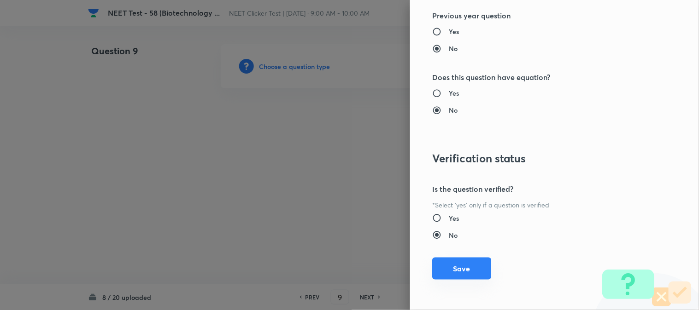
click at [455, 272] on button "Save" at bounding box center [461, 269] width 59 height 22
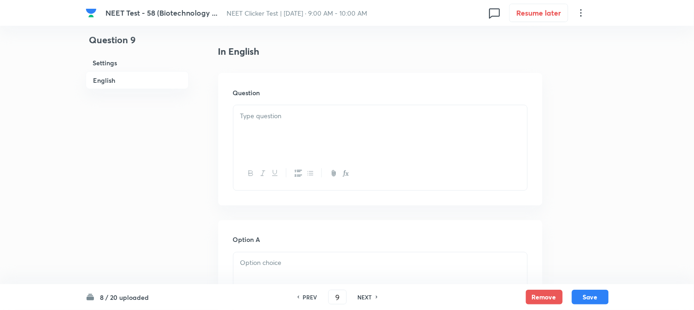
scroll to position [256, 0]
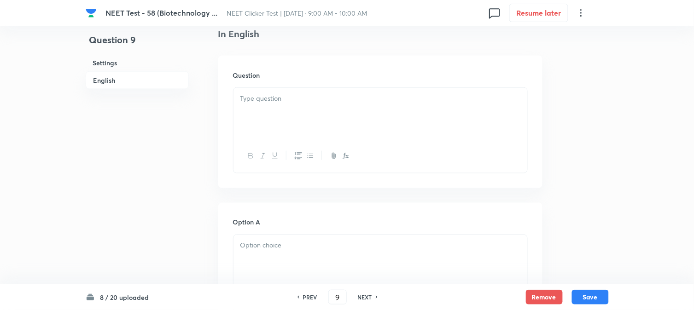
click at [312, 119] on div at bounding box center [381, 114] width 294 height 52
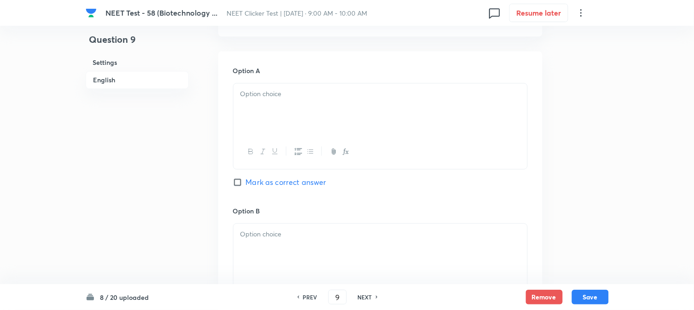
scroll to position [409, 0]
click at [294, 114] on div at bounding box center [381, 108] width 294 height 52
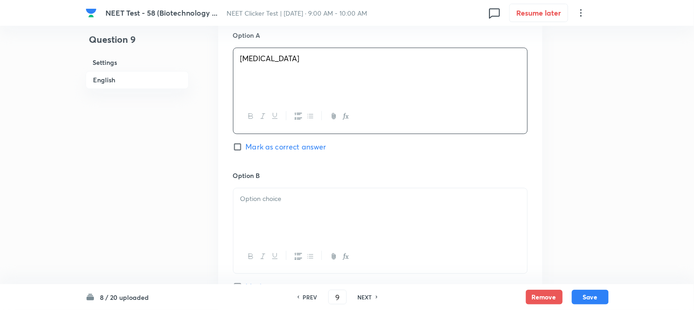
scroll to position [461, 0]
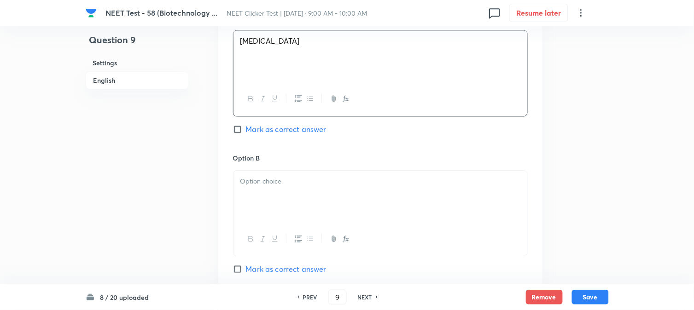
click at [292, 187] on p at bounding box center [380, 181] width 280 height 11
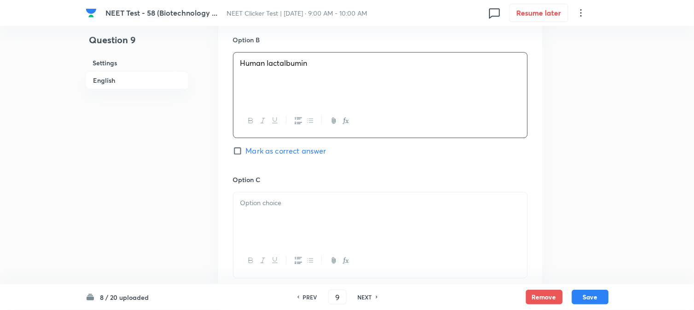
scroll to position [614, 0]
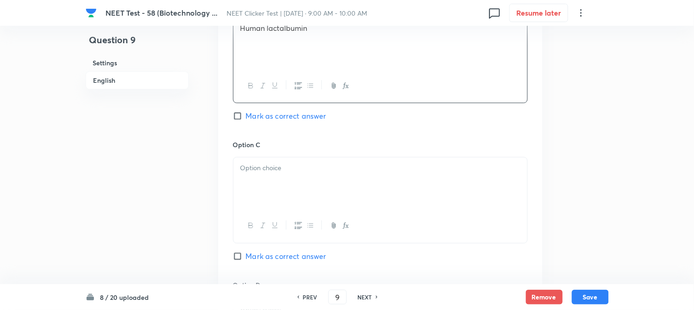
click at [281, 169] on p at bounding box center [380, 168] width 280 height 11
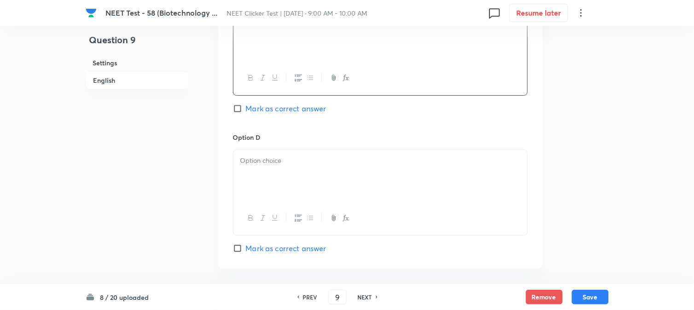
scroll to position [767, 0]
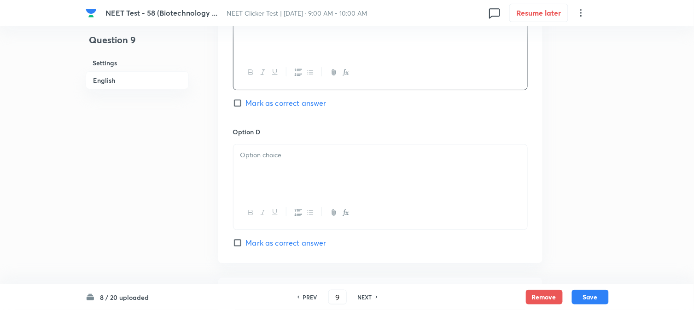
click at [276, 186] on div at bounding box center [381, 171] width 294 height 52
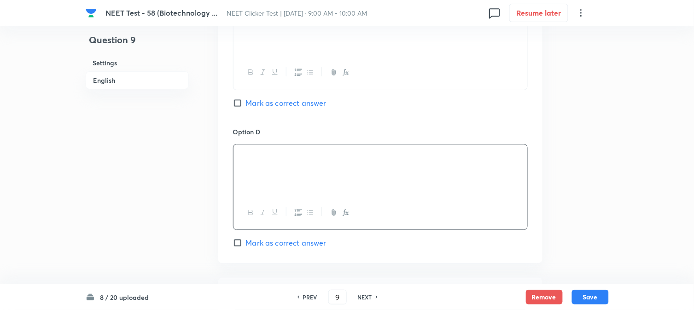
click at [250, 243] on span "Mark as correct answer" at bounding box center [286, 243] width 81 height 11
click at [246, 243] on input "Mark as correct answer" at bounding box center [239, 243] width 13 height 9
checkbox input "true"
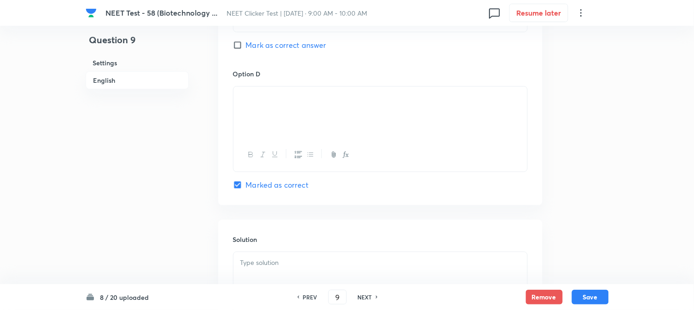
scroll to position [921, 0]
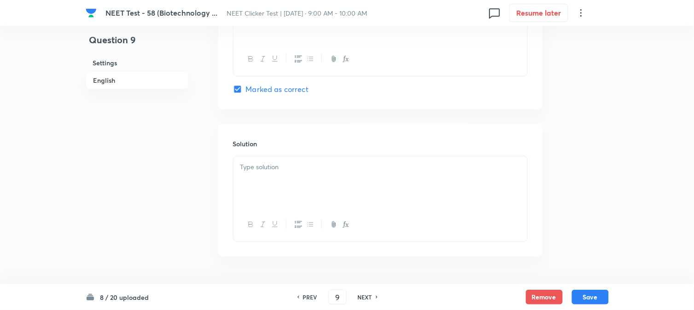
click at [287, 178] on div at bounding box center [381, 183] width 294 height 52
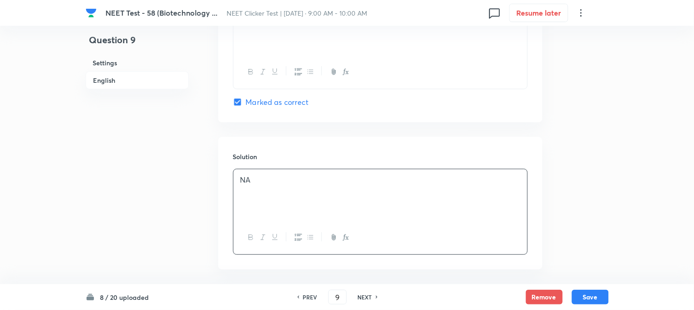
scroll to position [951, 0]
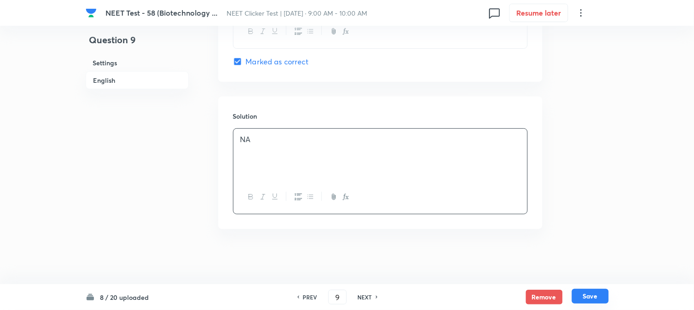
click at [586, 293] on button "Save" at bounding box center [590, 296] width 37 height 15
type input "10"
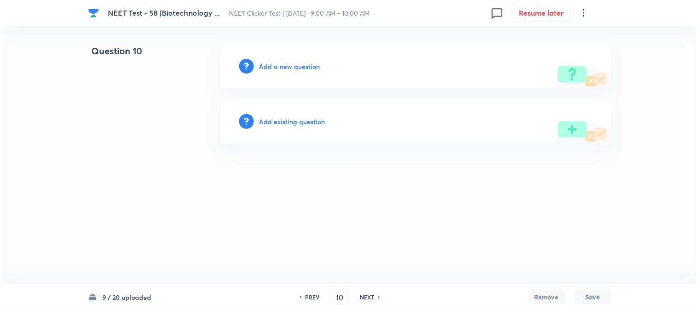
scroll to position [0, 0]
click at [278, 66] on h6 "Add a new question" at bounding box center [289, 67] width 61 height 10
click at [278, 66] on h6 "Choose a question type" at bounding box center [294, 67] width 71 height 10
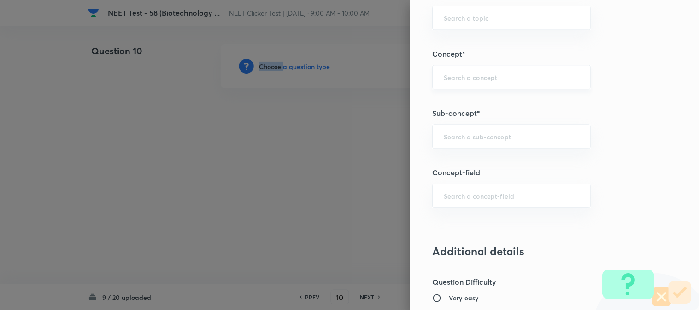
scroll to position [563, 0]
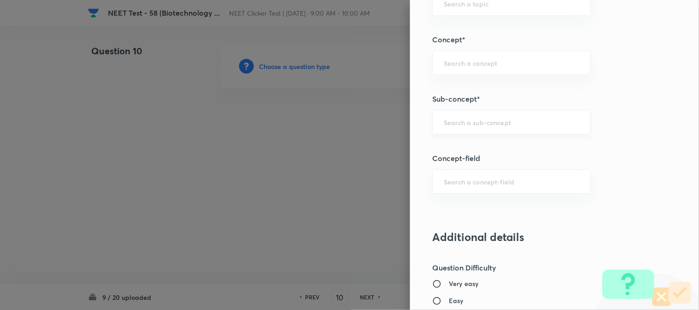
click at [468, 126] on input "text" at bounding box center [511, 122] width 135 height 9
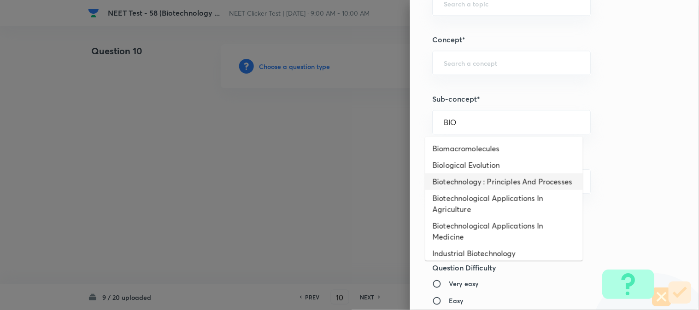
click at [458, 181] on li "Biotechnology : Principles And Processes" at bounding box center [504, 182] width 158 height 17
type input "Biotechnology : Principles And Processes"
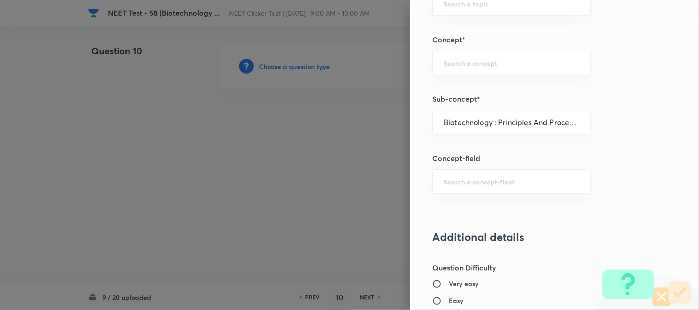
type input "Biology"
type input "Biotechnology & Applications"
type input "Principles & Processes"
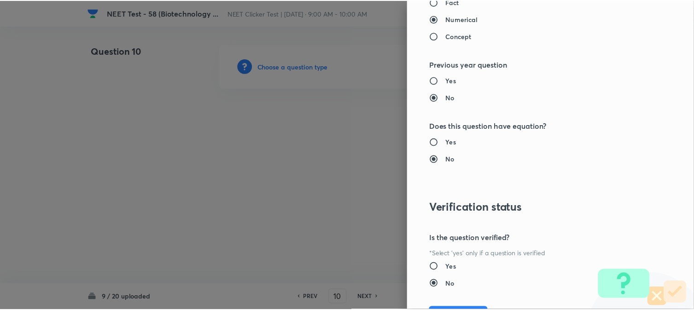
scroll to position [1007, 0]
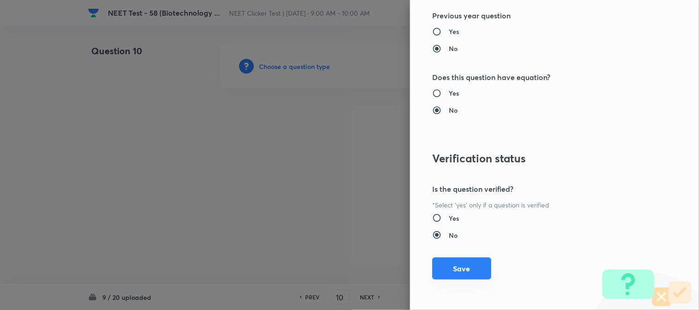
click at [449, 269] on button "Save" at bounding box center [461, 269] width 59 height 22
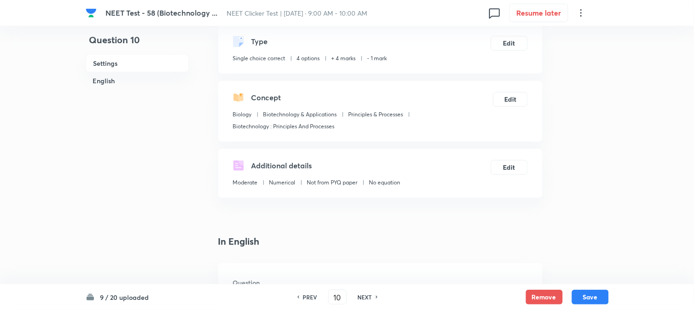
scroll to position [153, 0]
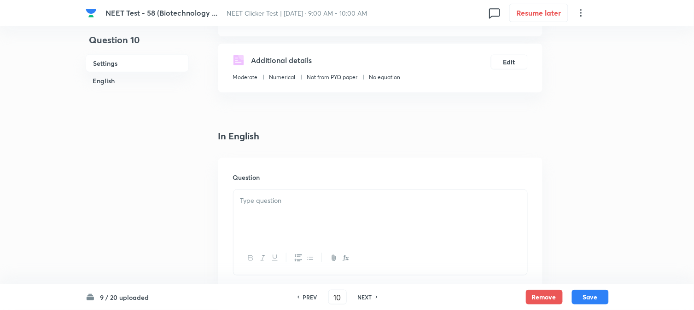
click at [305, 195] on div at bounding box center [381, 216] width 294 height 52
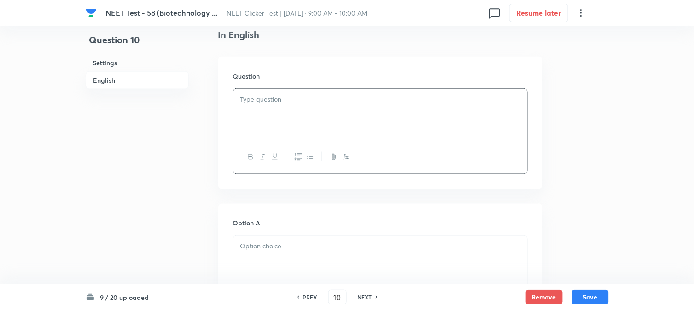
scroll to position [256, 0]
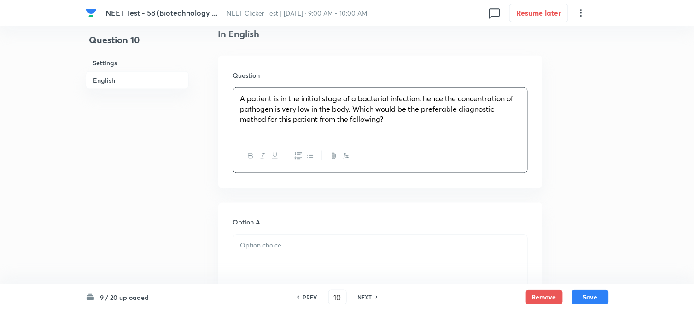
click at [240, 102] on div "A patient is in the initial stage of a bacterial infection, hence the concentra…" at bounding box center [381, 114] width 294 height 52
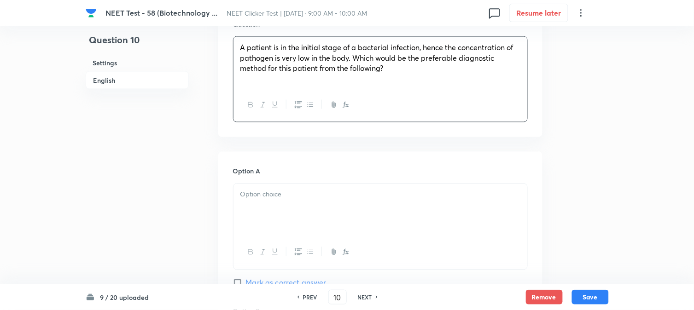
scroll to position [409, 0]
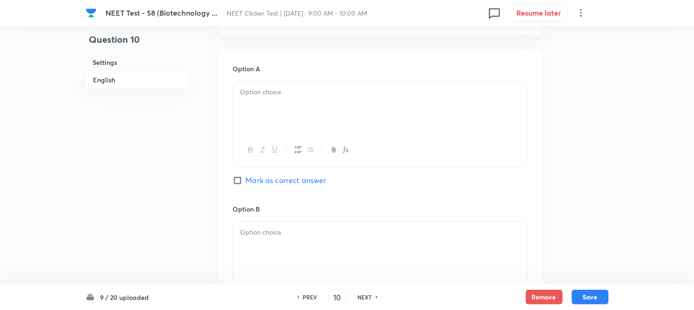
click at [324, 107] on div at bounding box center [381, 108] width 294 height 52
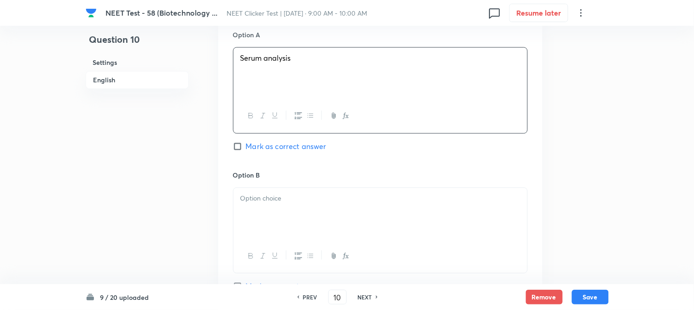
scroll to position [461, 0]
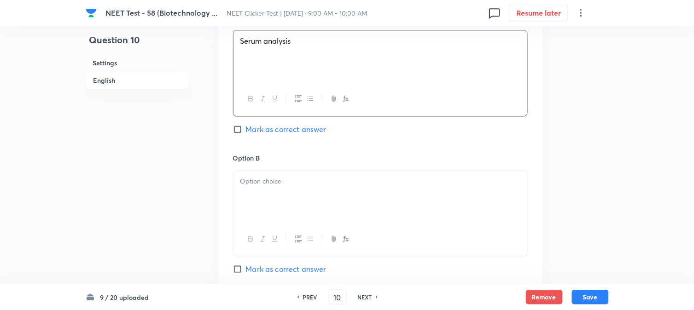
click at [287, 186] on p at bounding box center [380, 181] width 280 height 11
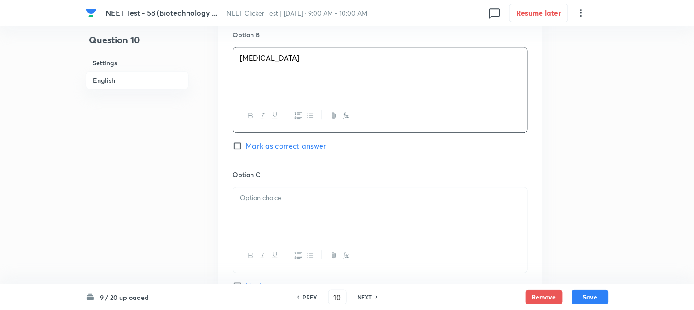
scroll to position [614, 0]
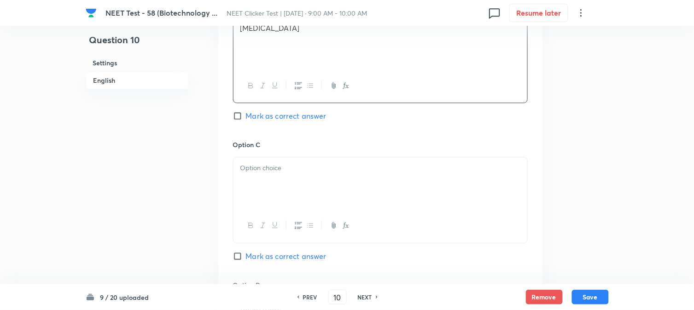
click at [278, 174] on div at bounding box center [381, 184] width 294 height 52
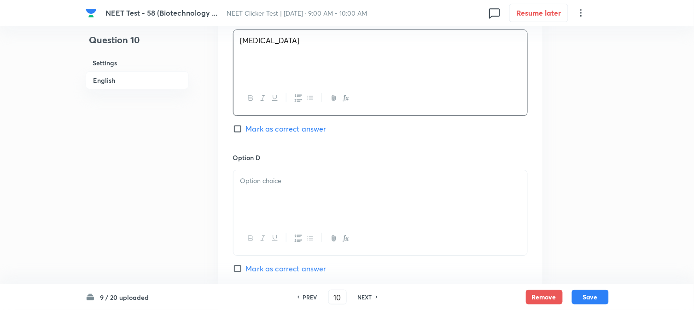
scroll to position [767, 0]
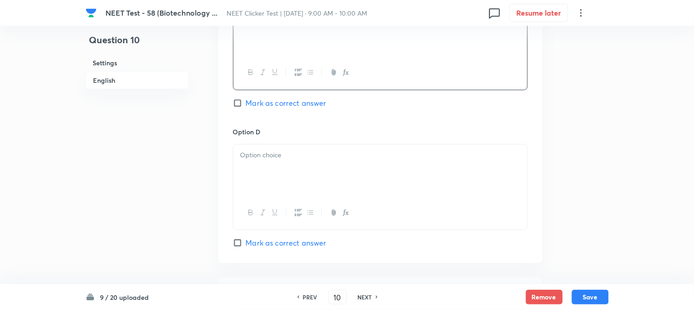
click at [295, 166] on div at bounding box center [381, 171] width 294 height 52
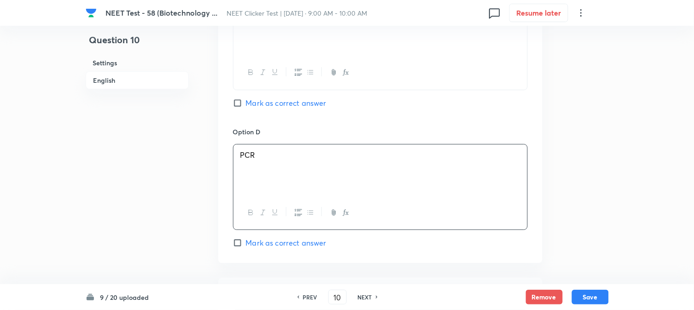
click at [248, 242] on span "Mark as correct answer" at bounding box center [286, 243] width 81 height 11
click at [246, 242] on input "Mark as correct answer" at bounding box center [239, 243] width 13 height 9
checkbox input "true"
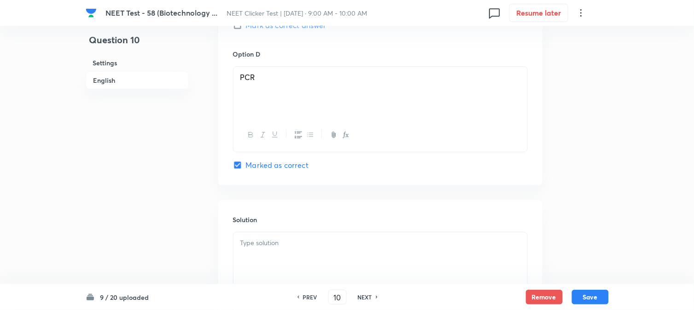
scroll to position [951, 0]
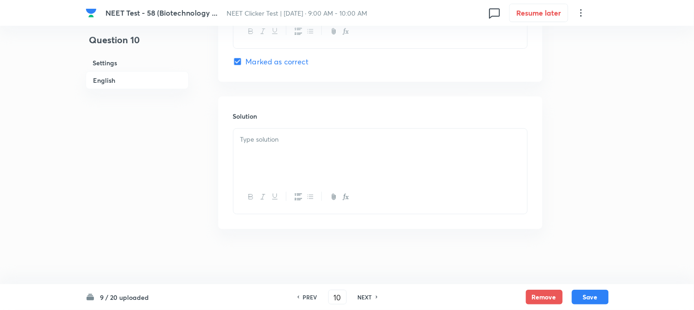
click at [312, 157] on div at bounding box center [381, 155] width 294 height 52
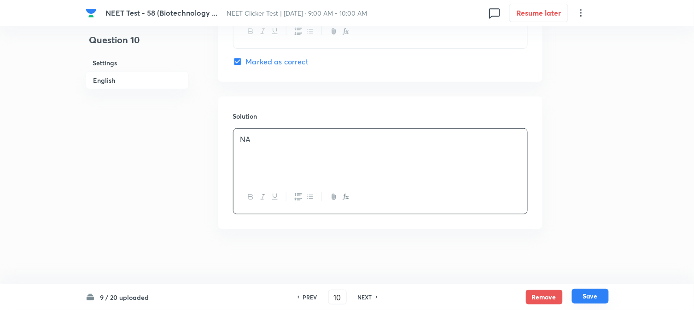
click at [593, 293] on button "Save" at bounding box center [590, 296] width 37 height 15
type input "11"
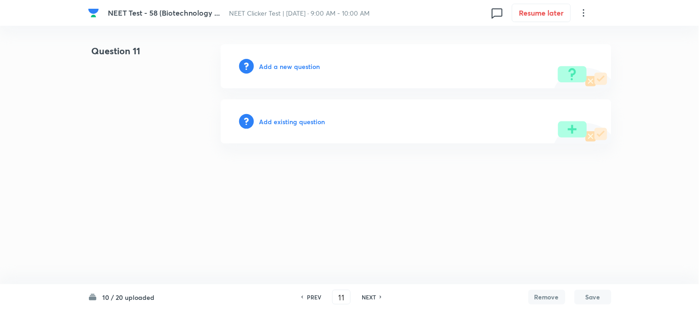
click at [275, 72] on div "Add a new question" at bounding box center [416, 66] width 391 height 44
click at [275, 69] on h6 "Add a new question" at bounding box center [289, 67] width 61 height 10
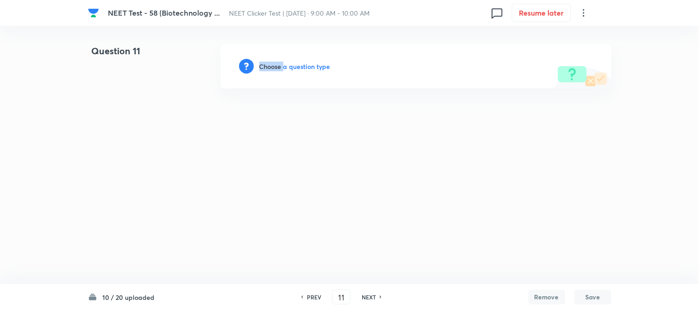
click at [275, 69] on h6 "Choose a question type" at bounding box center [294, 67] width 71 height 10
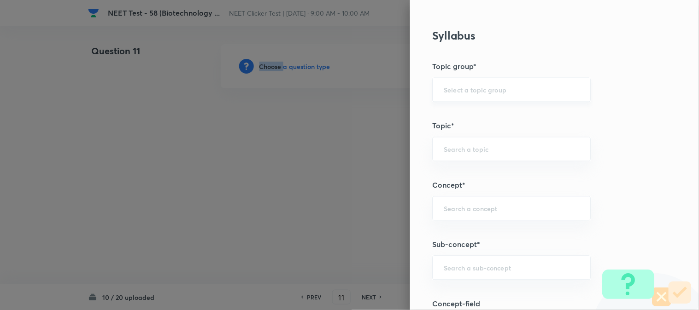
scroll to position [512, 0]
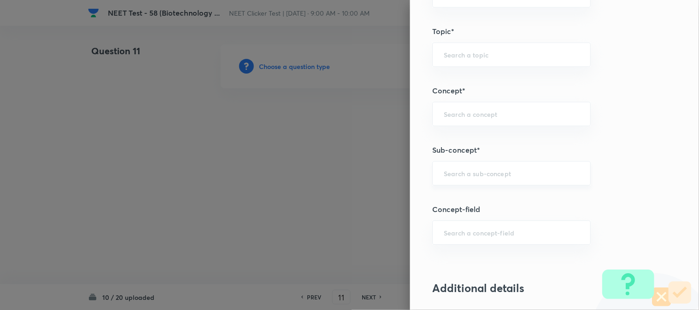
click at [463, 171] on input "text" at bounding box center [511, 173] width 135 height 9
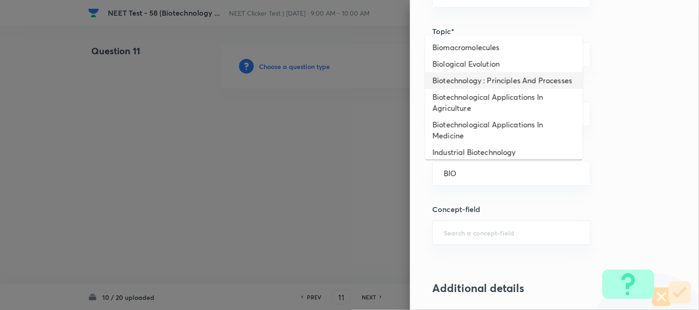
click at [460, 81] on li "Biotechnology : Principles And Processes" at bounding box center [504, 80] width 158 height 17
type input "Biotechnology : Principles And Processes"
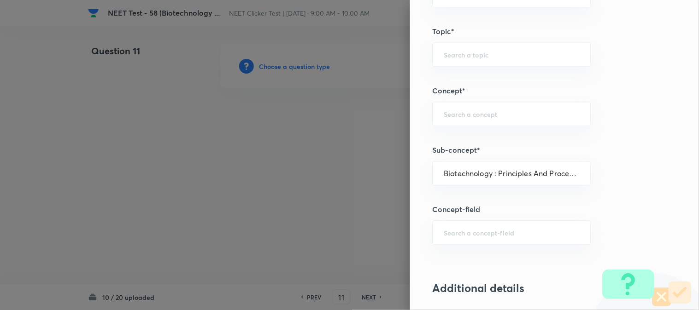
type input "Biology"
type input "Biotechnology & Applications"
type input "Principles & Processes"
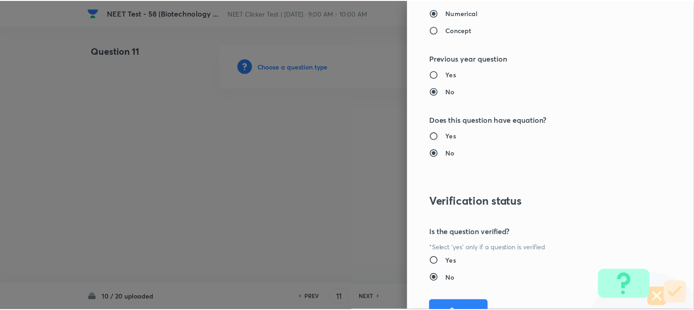
scroll to position [1007, 0]
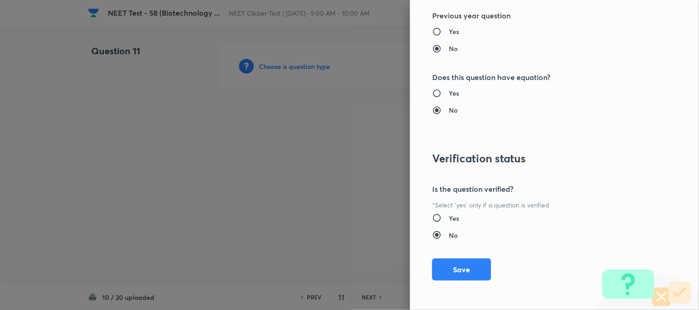
click at [447, 275] on button "Save" at bounding box center [461, 270] width 59 height 22
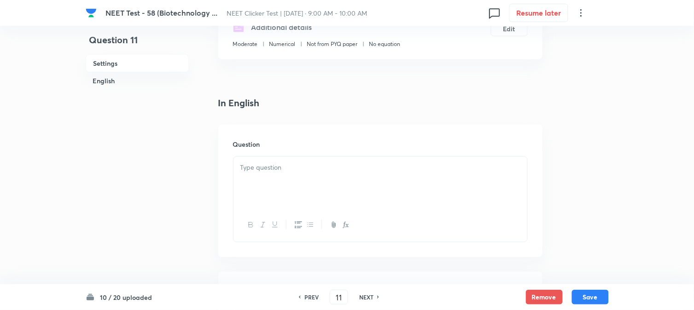
scroll to position [205, 0]
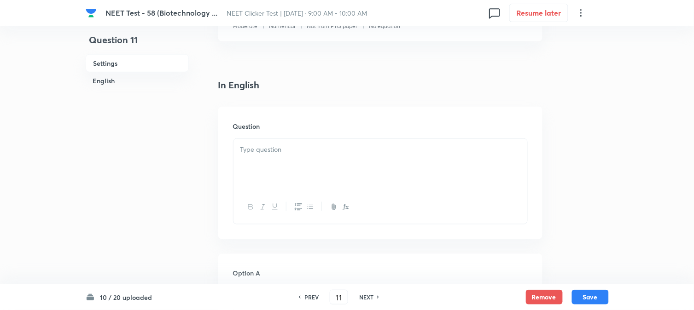
click at [316, 164] on div at bounding box center [381, 165] width 294 height 52
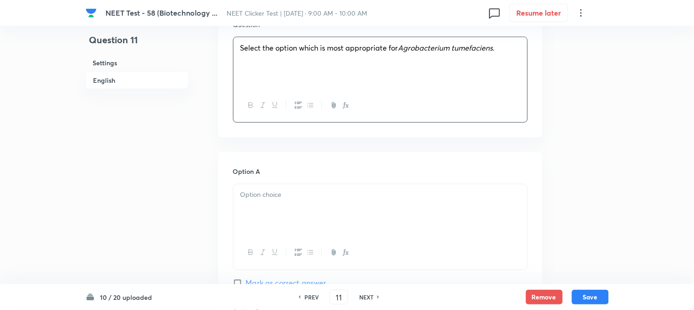
scroll to position [307, 0]
click at [282, 220] on div at bounding box center [381, 210] width 294 height 52
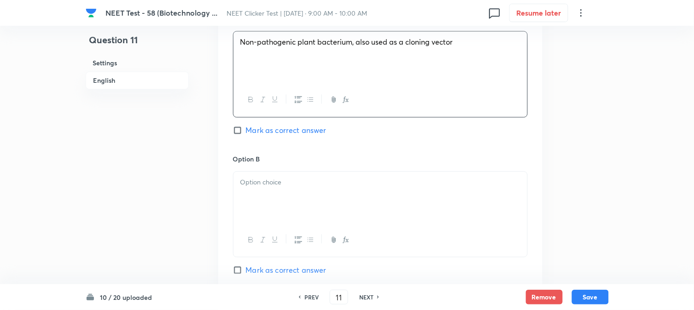
scroll to position [461, 0]
click at [296, 195] on div at bounding box center [381, 197] width 294 height 52
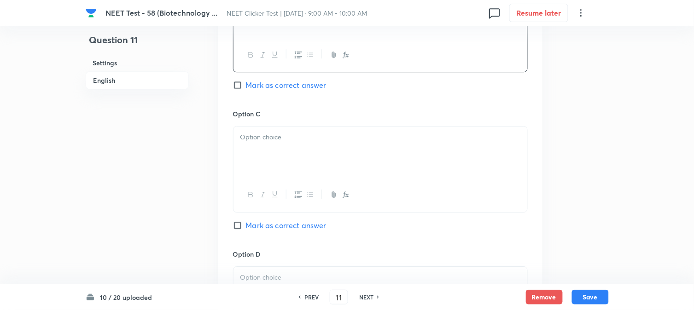
scroll to position [665, 0]
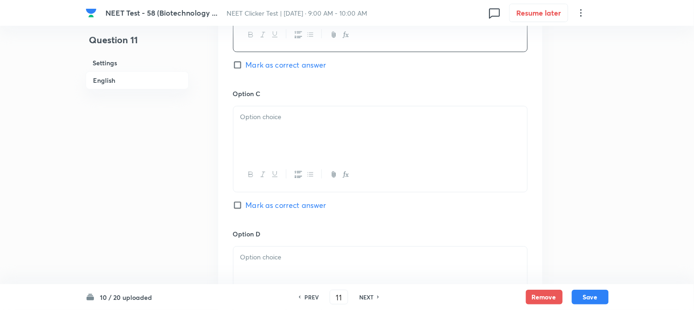
click at [303, 143] on div at bounding box center [381, 132] width 294 height 52
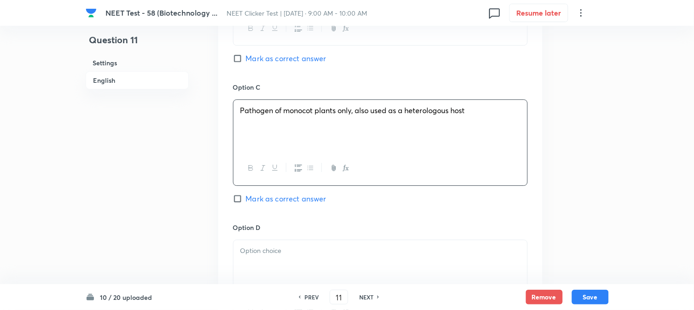
scroll to position [767, 0]
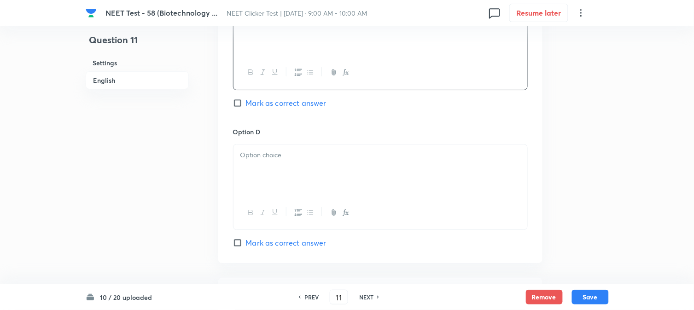
click at [305, 175] on div at bounding box center [381, 171] width 294 height 52
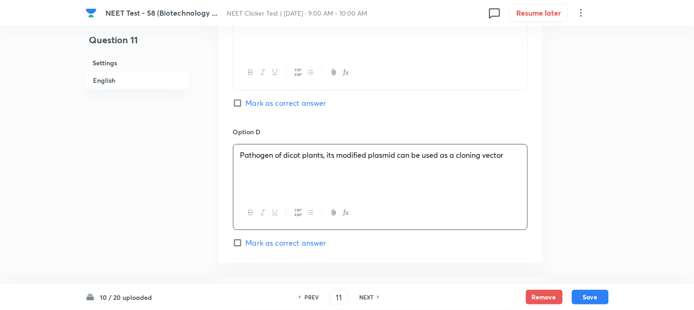
click at [256, 245] on span "Mark as correct answer" at bounding box center [286, 243] width 81 height 11
click at [246, 245] on input "Mark as correct answer" at bounding box center [239, 243] width 13 height 9
checkbox input "true"
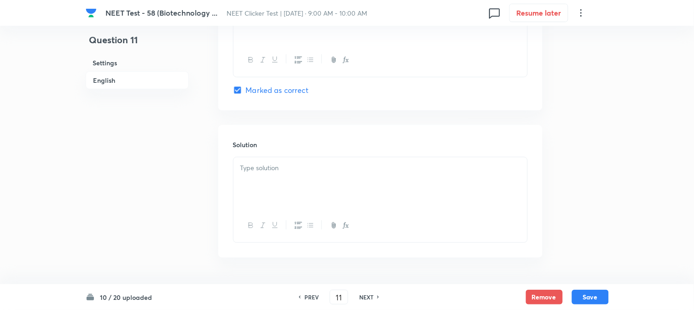
scroll to position [921, 0]
click at [315, 179] on div at bounding box center [381, 183] width 294 height 52
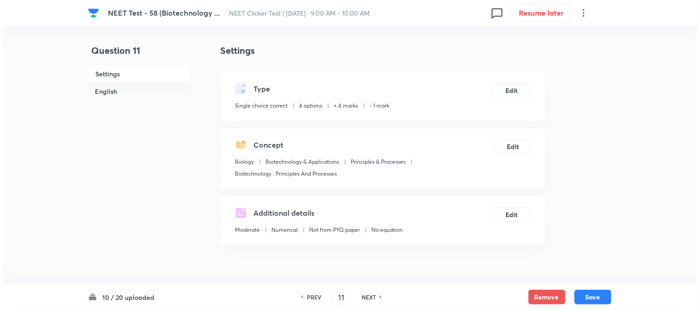
scroll to position [0, 0]
click at [600, 296] on button "Save" at bounding box center [590, 296] width 37 height 15
type input "12"
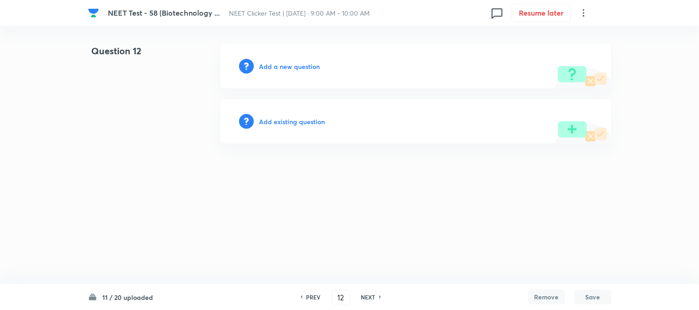
click at [274, 69] on h6 "Add a new question" at bounding box center [289, 67] width 61 height 10
click at [274, 69] on h6 "Choose a question type" at bounding box center [294, 67] width 71 height 10
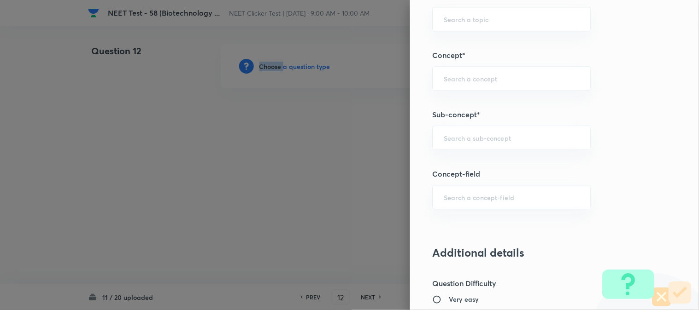
scroll to position [563, 0]
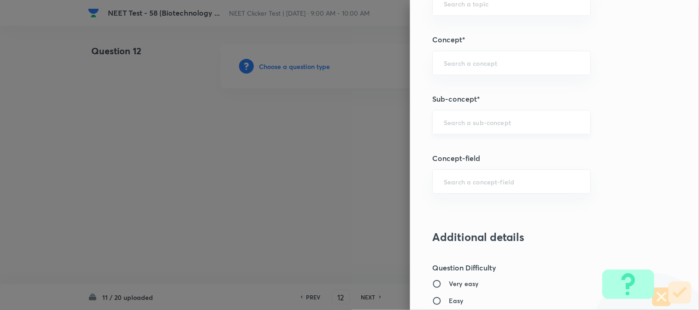
click at [467, 123] on input "text" at bounding box center [511, 122] width 135 height 9
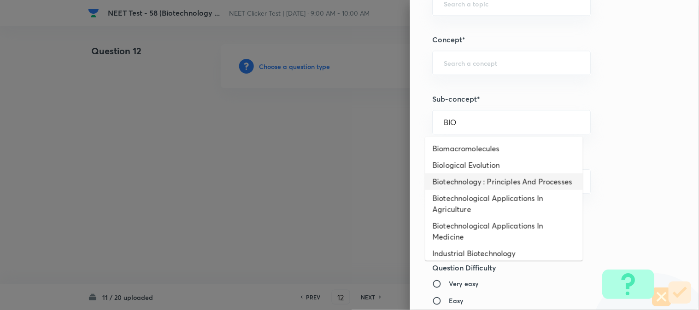
click at [457, 183] on li "Biotechnology : Principles And Processes" at bounding box center [504, 182] width 158 height 17
type input "Biotechnology : Principles And Processes"
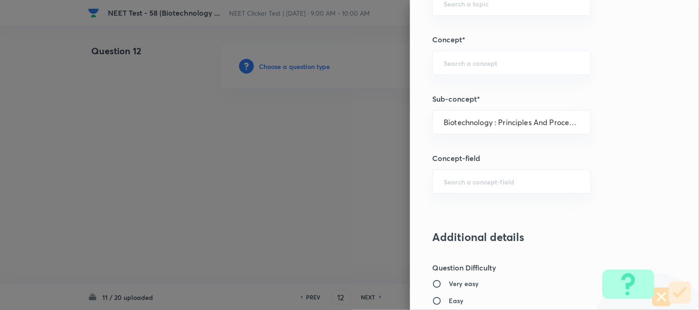
type input "Biology"
type input "Biotechnology & Applications"
type input "Principles & Processes"
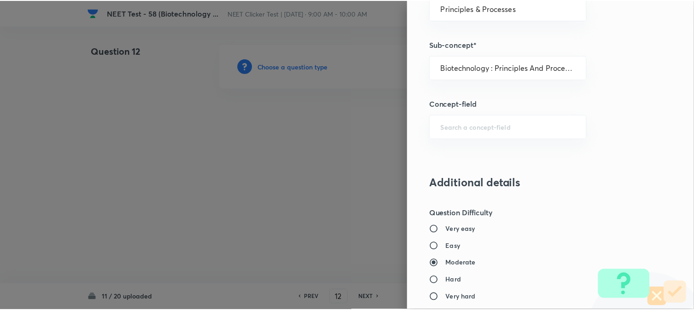
scroll to position [1007, 0]
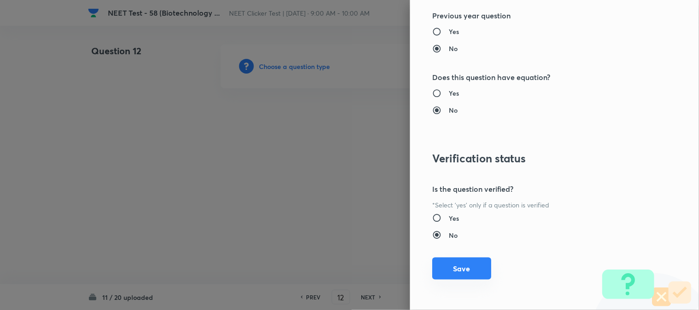
click at [441, 277] on button "Save" at bounding box center [461, 269] width 59 height 22
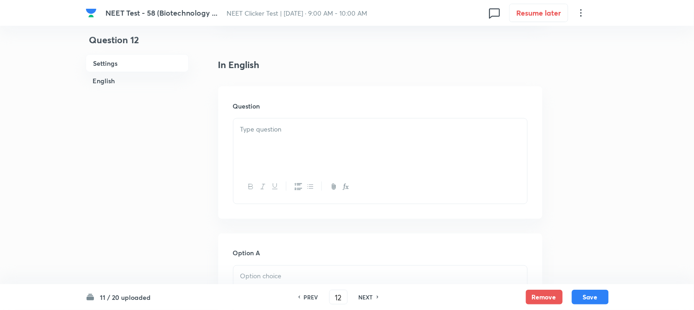
scroll to position [256, 0]
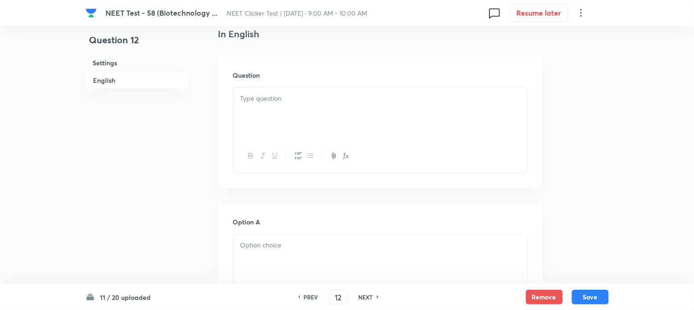
click at [298, 128] on div at bounding box center [381, 114] width 294 height 52
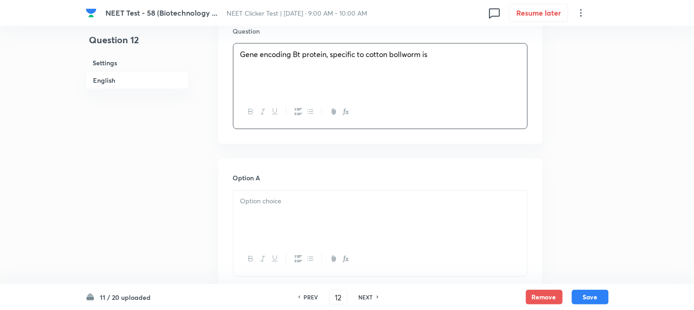
scroll to position [358, 0]
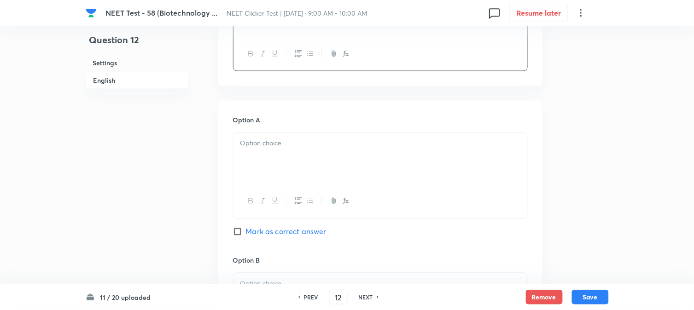
click at [264, 149] on div at bounding box center [381, 159] width 294 height 52
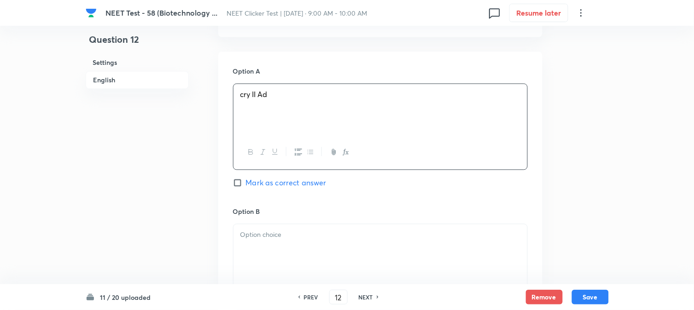
scroll to position [512, 0]
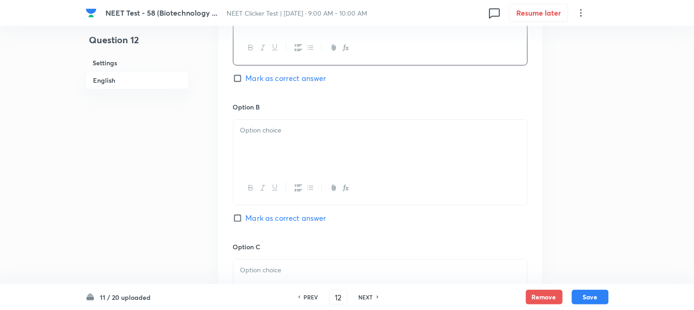
click at [275, 147] on div at bounding box center [381, 146] width 294 height 52
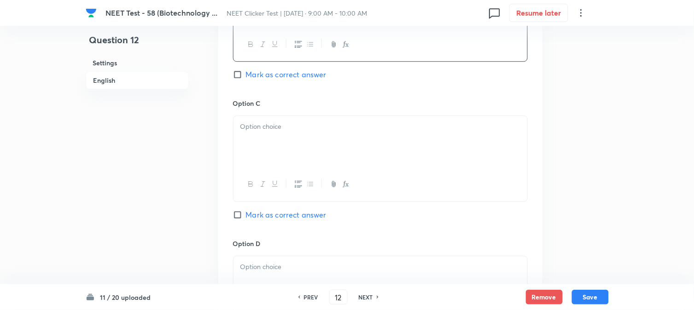
scroll to position [665, 0]
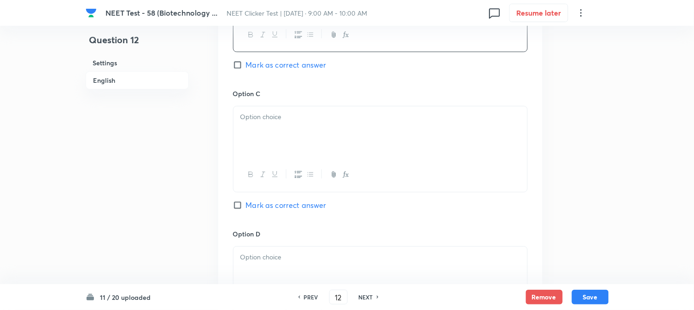
click at [279, 146] on div at bounding box center [381, 132] width 294 height 52
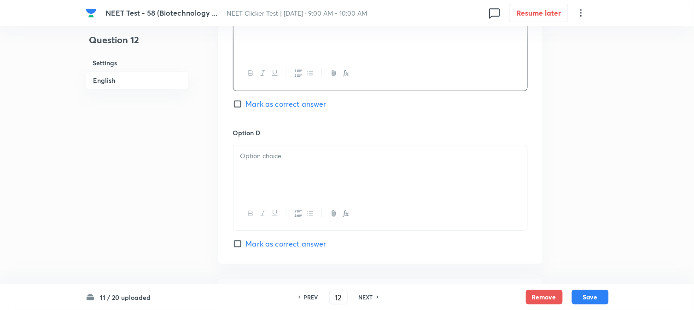
scroll to position [767, 0]
click at [288, 174] on div at bounding box center [381, 171] width 294 height 52
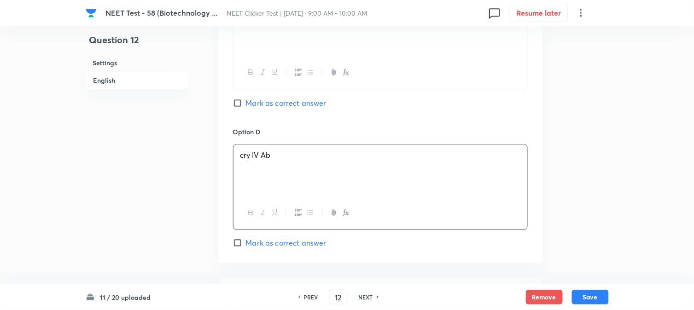
click at [250, 100] on span "Mark as correct answer" at bounding box center [286, 103] width 81 height 11
click at [246, 100] on input "Mark as correct answer" at bounding box center [239, 103] width 13 height 9
checkbox input "true"
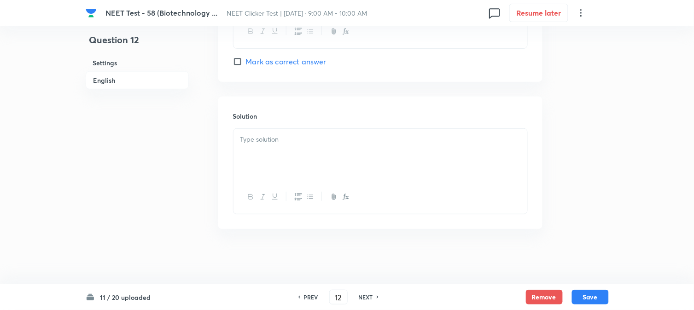
scroll to position [951, 0]
click at [284, 161] on div at bounding box center [381, 155] width 294 height 52
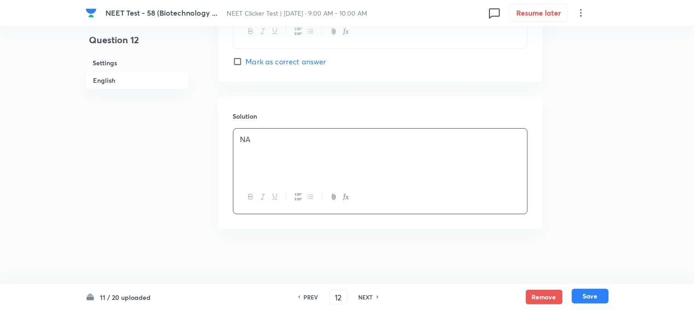
click at [602, 301] on button "Save" at bounding box center [590, 296] width 37 height 15
type input "13"
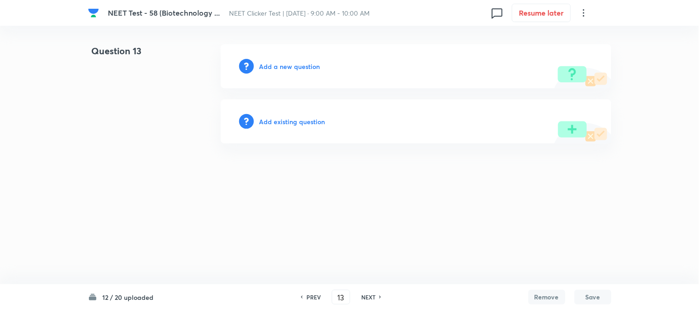
click at [269, 68] on h6 "Add a new question" at bounding box center [289, 67] width 61 height 10
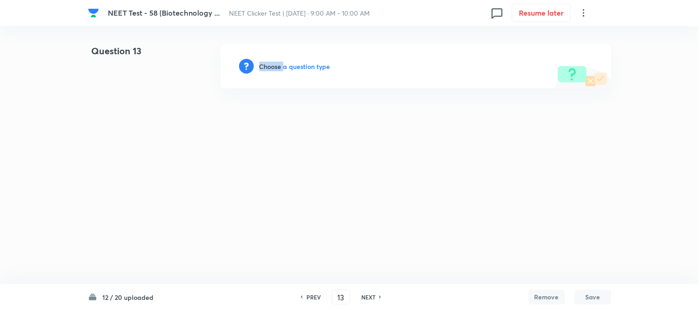
click at [269, 68] on h6 "Choose a question type" at bounding box center [294, 67] width 71 height 10
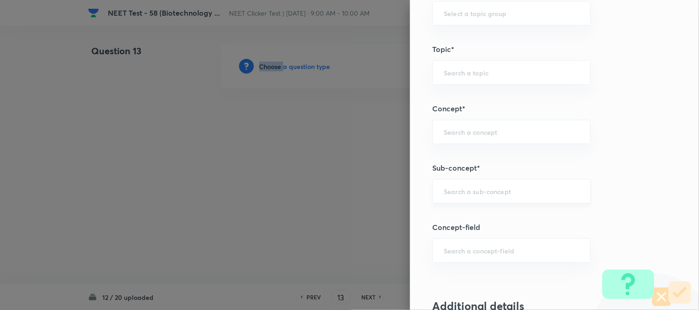
scroll to position [512, 0]
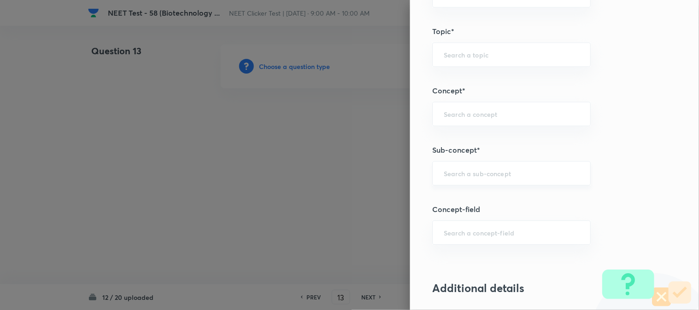
click at [454, 176] on input "text" at bounding box center [511, 173] width 135 height 9
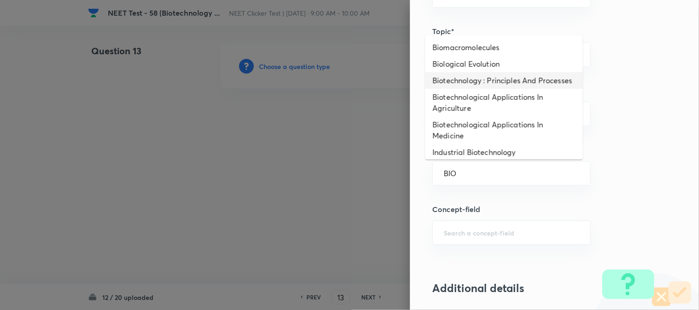
click at [458, 88] on li "Biotechnology : Principles And Processes" at bounding box center [504, 80] width 158 height 17
type input "Biotechnology : Principles And Processes"
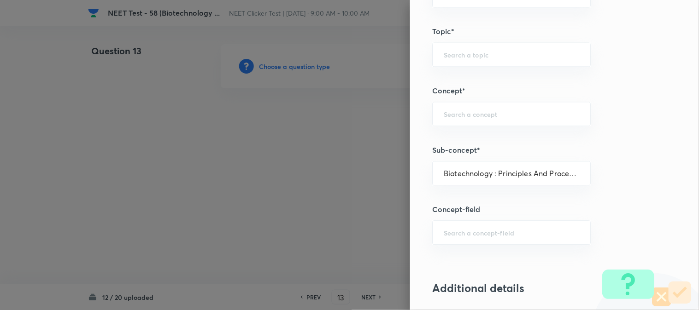
type input "Biology"
type input "Biotechnology & Applications"
type input "Principles & Processes"
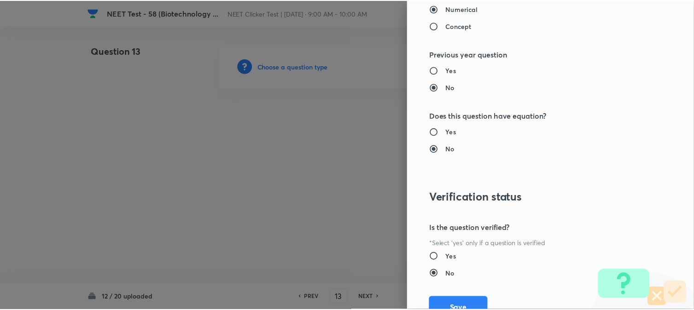
scroll to position [1007, 0]
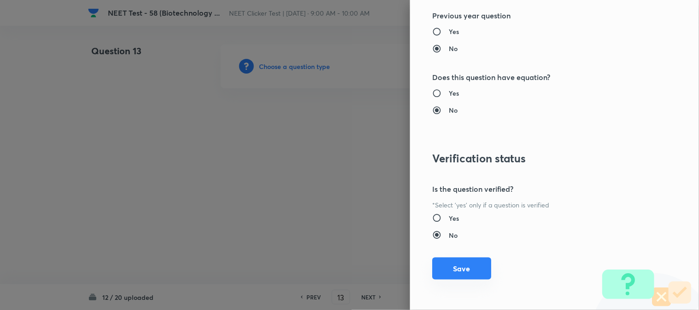
click at [458, 267] on button "Save" at bounding box center [461, 269] width 59 height 22
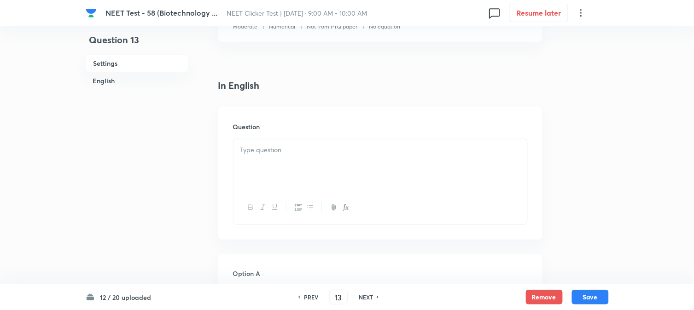
scroll to position [205, 0]
click at [276, 175] on div at bounding box center [381, 165] width 294 height 52
paste div
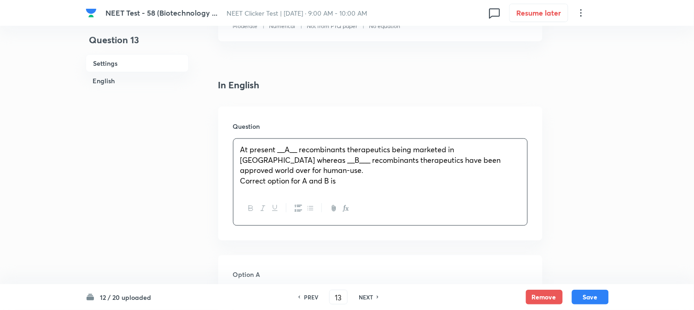
drag, startPoint x: 259, startPoint y: 176, endPoint x: 260, endPoint y: 186, distance: 9.7
click at [259, 174] on div "At present __A__ recombinants therapeutics being marketed in India whereas __B_…" at bounding box center [381, 165] width 294 height 53
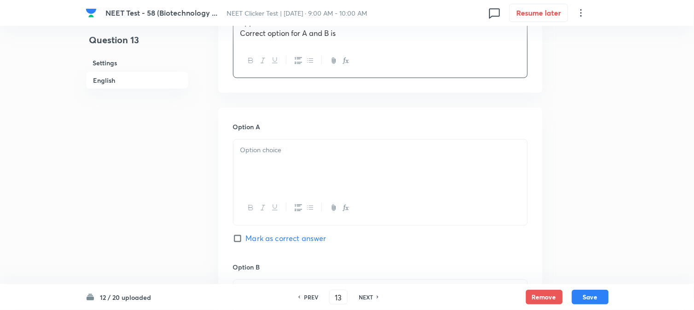
scroll to position [358, 0]
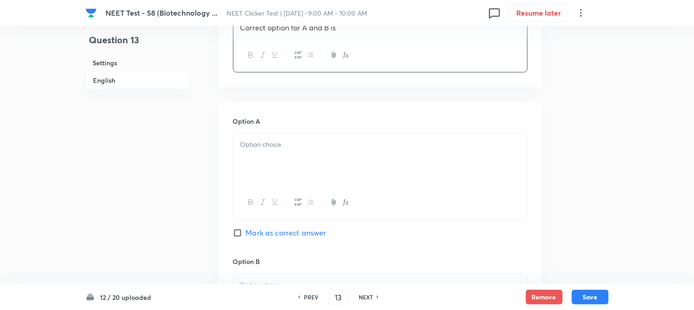
click at [269, 134] on div at bounding box center [381, 160] width 294 height 52
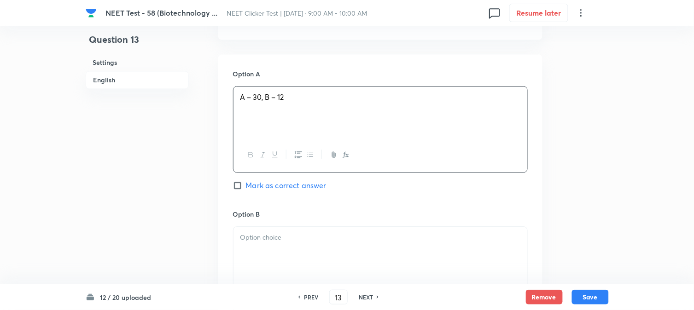
scroll to position [461, 0]
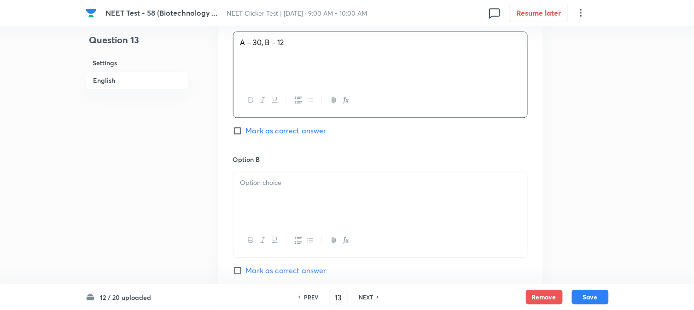
click at [281, 178] on p at bounding box center [380, 183] width 280 height 11
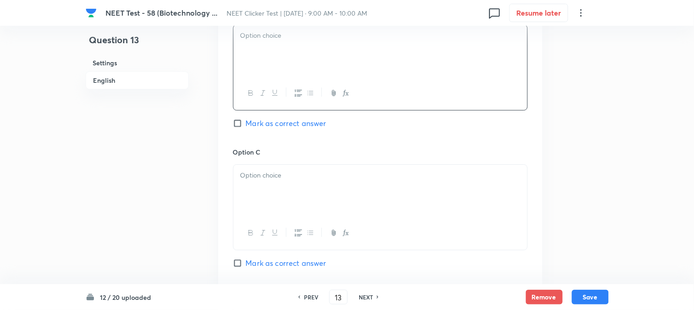
scroll to position [614, 0]
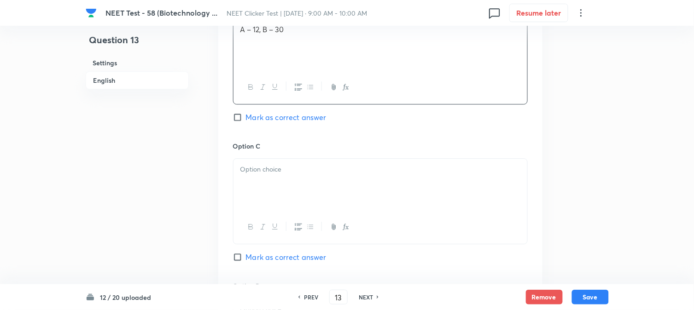
click at [276, 172] on p at bounding box center [380, 169] width 280 height 11
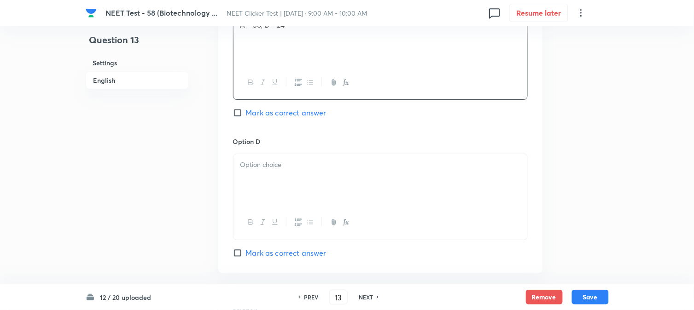
scroll to position [767, 0]
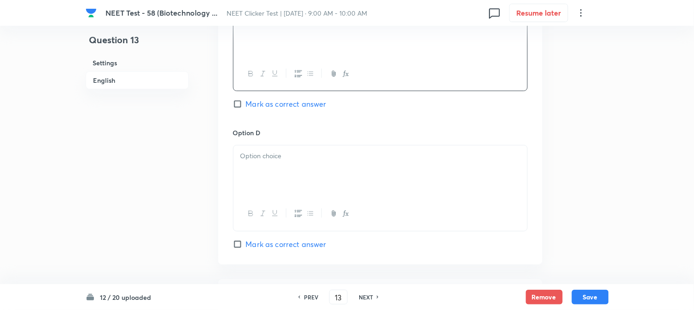
click at [292, 168] on div at bounding box center [381, 172] width 294 height 52
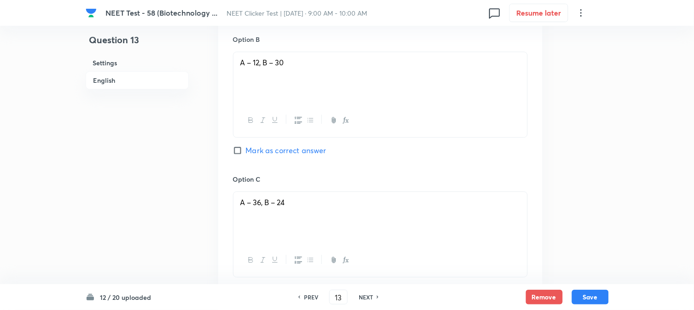
scroll to position [563, 0]
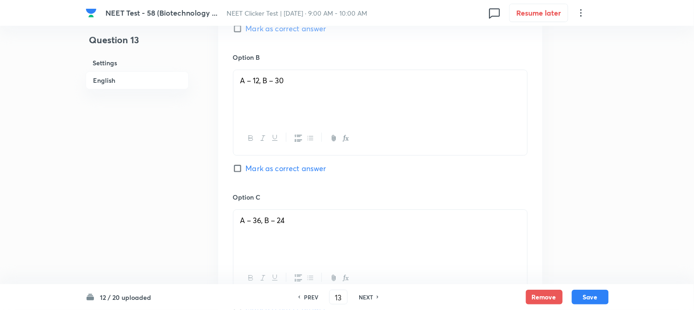
click at [262, 174] on div "Option B A – 12, B – 30 Mark as correct answer" at bounding box center [380, 123] width 295 height 140
click at [265, 169] on span "Mark as correct answer" at bounding box center [286, 168] width 81 height 11
click at [246, 169] on input "Mark as correct answer" at bounding box center [239, 168] width 13 height 9
checkbox input "true"
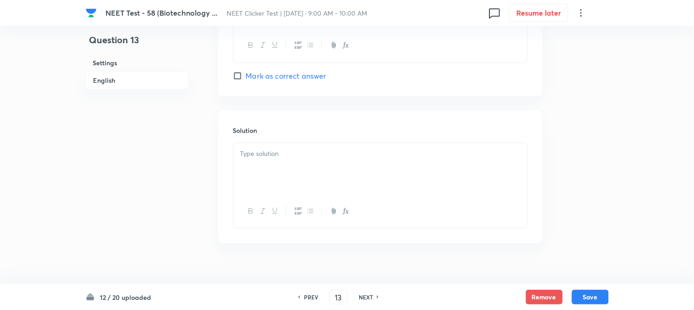
scroll to position [951, 0]
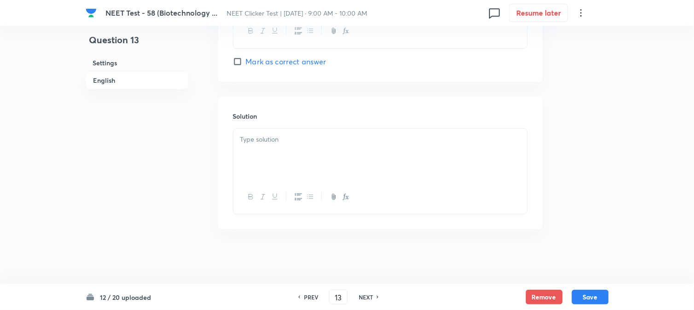
click at [295, 173] on div at bounding box center [381, 155] width 294 height 52
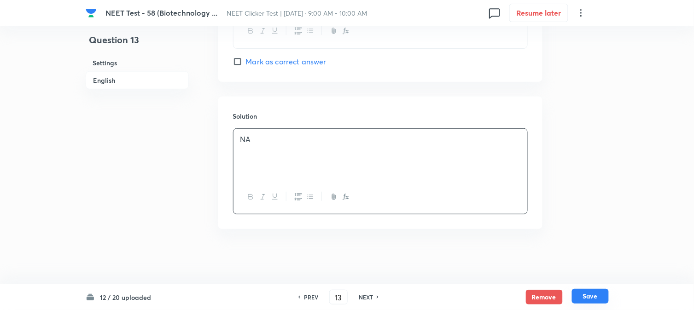
click at [588, 293] on button "Save" at bounding box center [590, 296] width 37 height 15
type input "14"
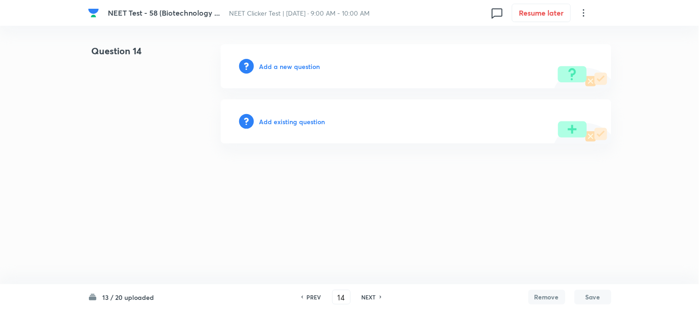
click at [277, 65] on h6 "Add a new question" at bounding box center [289, 67] width 61 height 10
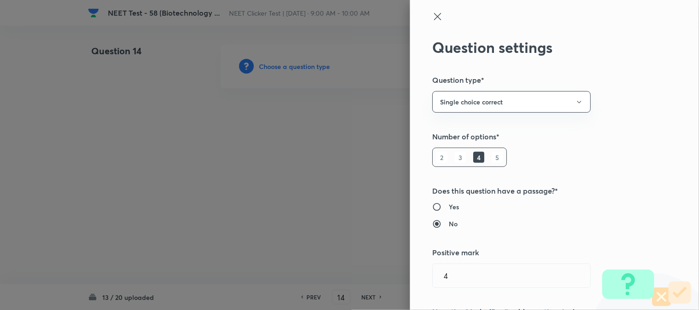
type input "Biology"
type input "Biotechnology & Applications"
type input "Principles & Processes"
type input "Biotechnology : Principles And Processes"
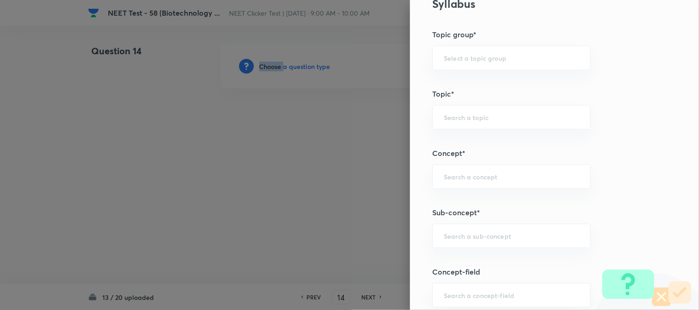
scroll to position [512, 0]
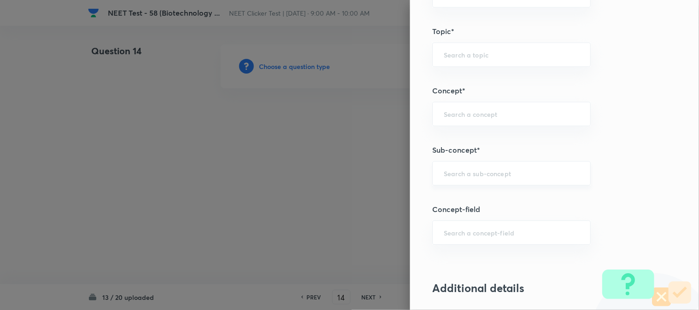
click at [456, 176] on input "text" at bounding box center [511, 173] width 135 height 9
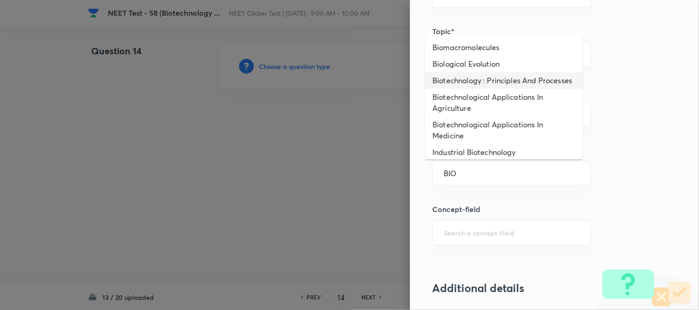
click at [462, 85] on li "Biotechnology : Principles And Processes" at bounding box center [504, 80] width 158 height 17
type input "Biotechnology : Principles And Processes"
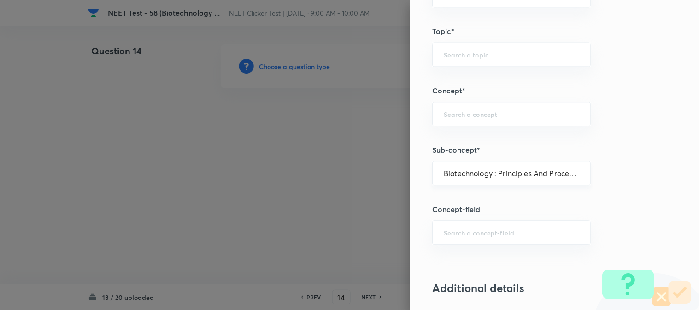
type input "Biology"
type input "Biotechnology & Applications"
type input "Principles & Processes"
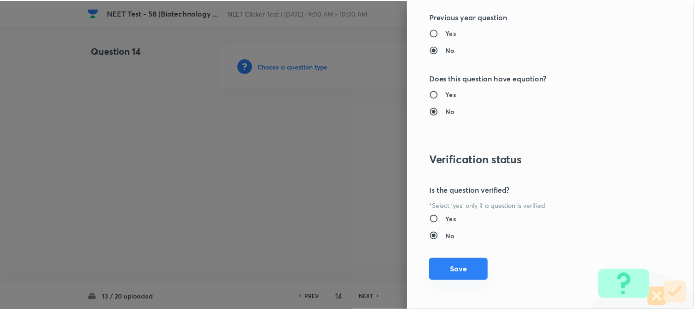
scroll to position [1007, 0]
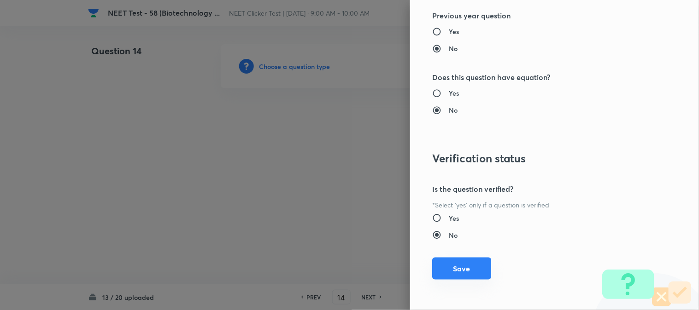
click at [460, 270] on button "Save" at bounding box center [461, 269] width 59 height 22
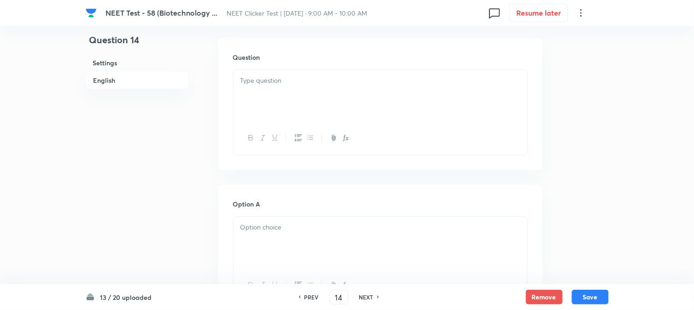
scroll to position [256, 0]
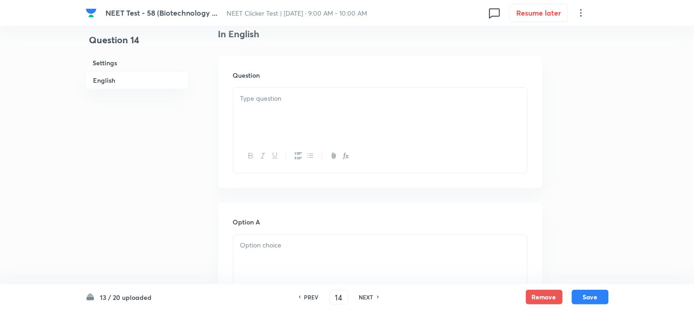
click at [289, 114] on div at bounding box center [381, 114] width 294 height 52
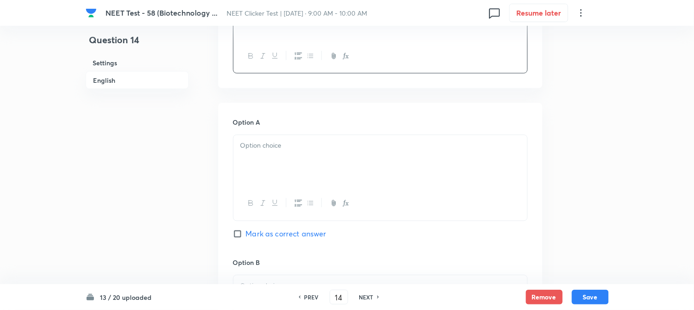
scroll to position [358, 0]
click at [271, 168] on div at bounding box center [381, 159] width 294 height 52
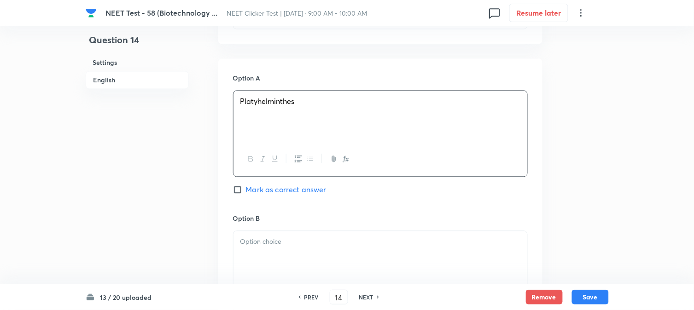
scroll to position [461, 0]
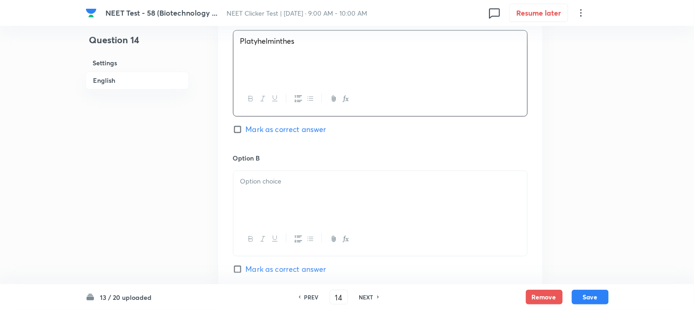
click at [277, 168] on div "Option B Mark as correct answer" at bounding box center [380, 223] width 295 height 140
click at [288, 190] on div at bounding box center [381, 197] width 294 height 52
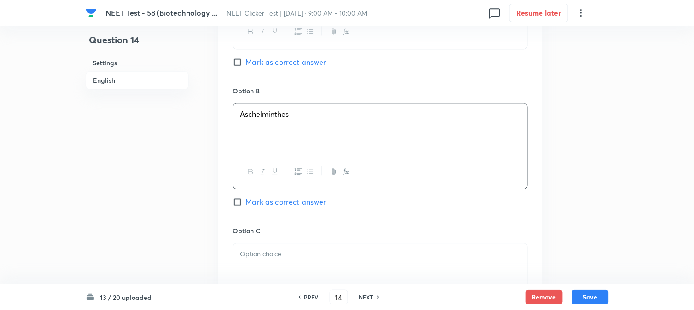
scroll to position [614, 0]
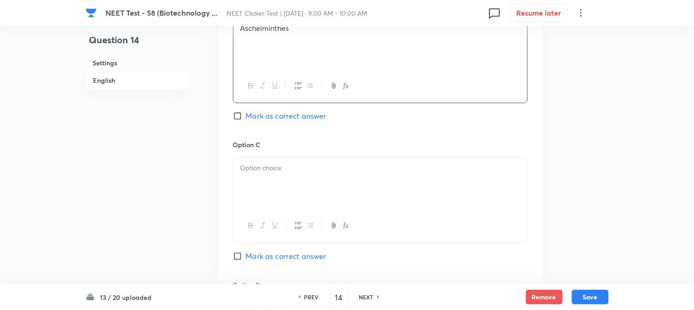
click at [295, 176] on div at bounding box center [381, 184] width 294 height 52
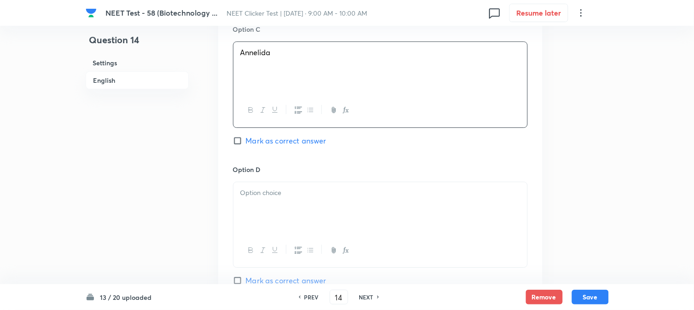
scroll to position [767, 0]
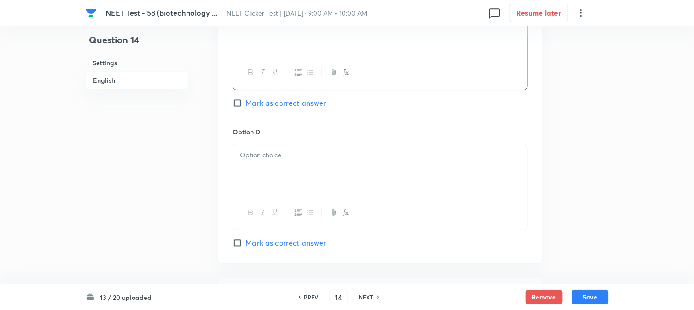
click at [282, 171] on div at bounding box center [381, 171] width 294 height 52
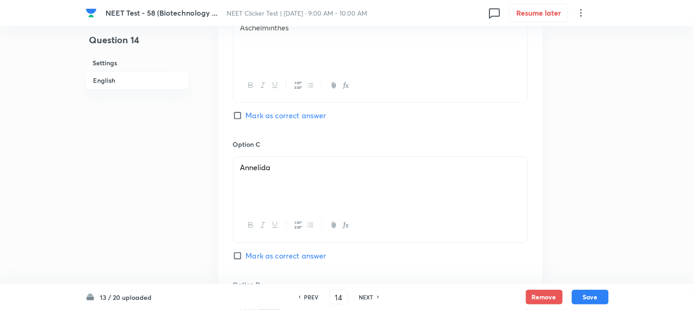
scroll to position [614, 0]
click at [236, 111] on label "Mark as correct answer" at bounding box center [280, 116] width 94 height 11
click at [236, 111] on input "Mark as correct answer" at bounding box center [239, 115] width 13 height 9
checkbox input "true"
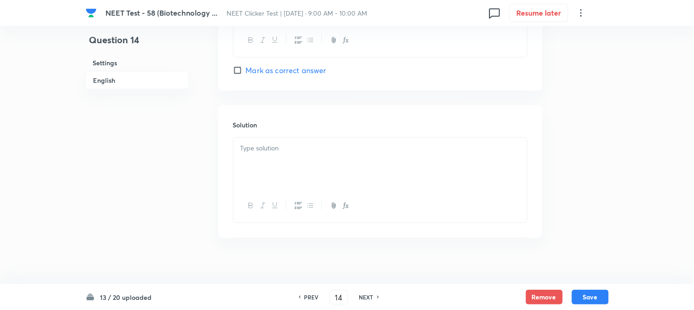
scroll to position [951, 0]
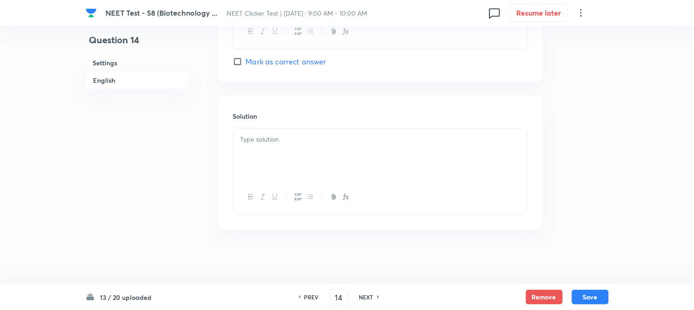
click at [298, 169] on div at bounding box center [381, 155] width 294 height 52
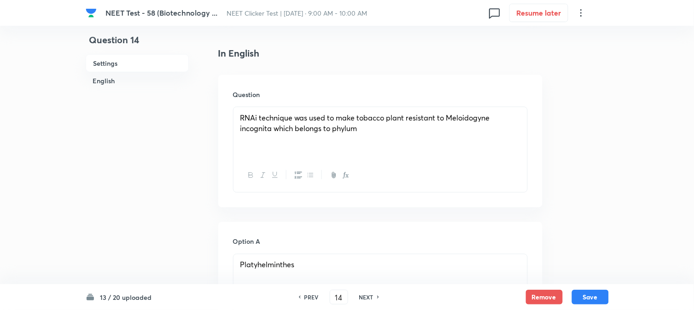
scroll to position [183, 0]
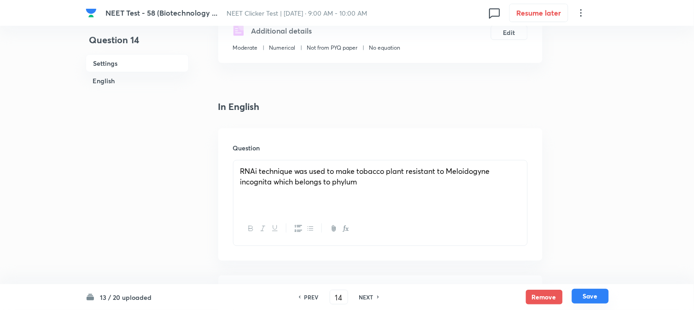
click at [588, 297] on button "Save" at bounding box center [590, 296] width 37 height 15
type input "15"
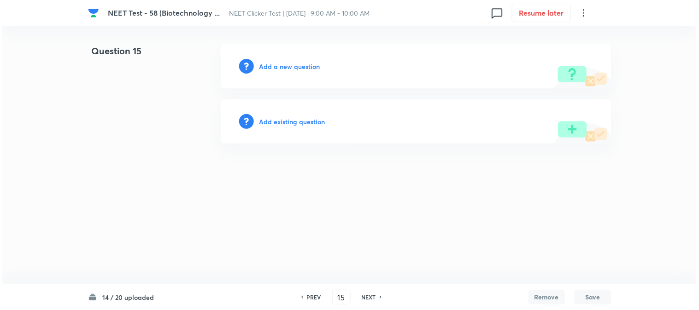
scroll to position [0, 0]
click at [270, 70] on h6 "Add a new question" at bounding box center [289, 67] width 61 height 10
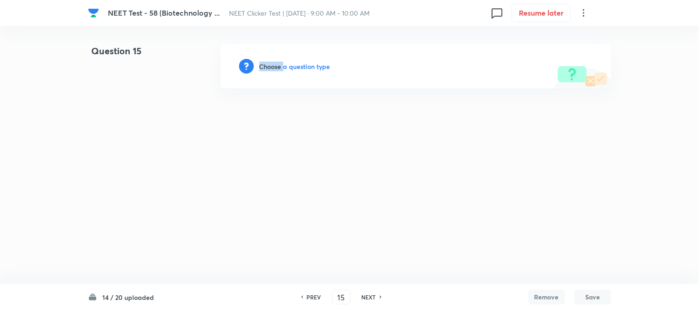
click at [270, 70] on h6 "Choose a question type" at bounding box center [294, 67] width 71 height 10
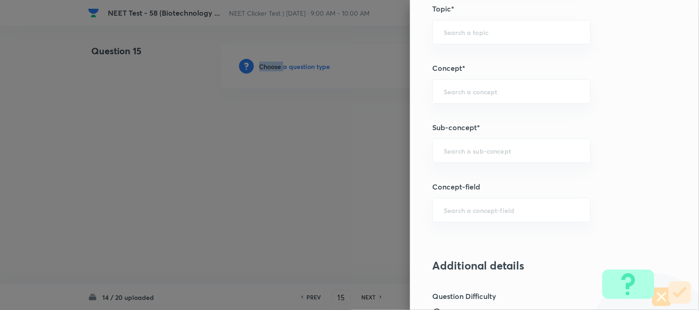
scroll to position [563, 0]
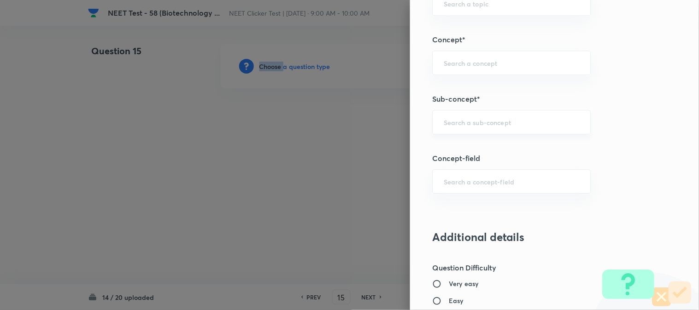
click at [471, 116] on div "​" at bounding box center [511, 122] width 158 height 24
type input "A"
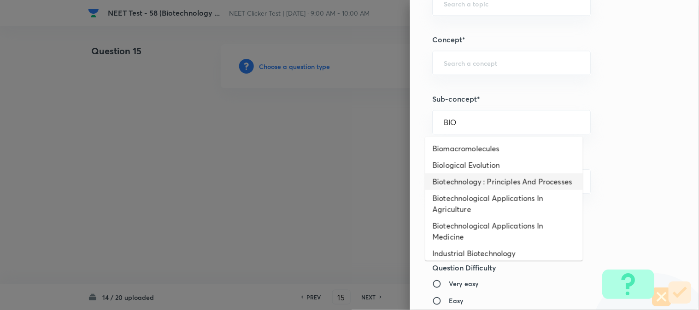
click at [471, 180] on li "Biotechnology : Principles And Processes" at bounding box center [504, 182] width 158 height 17
type input "Biotechnology : Principles And Processes"
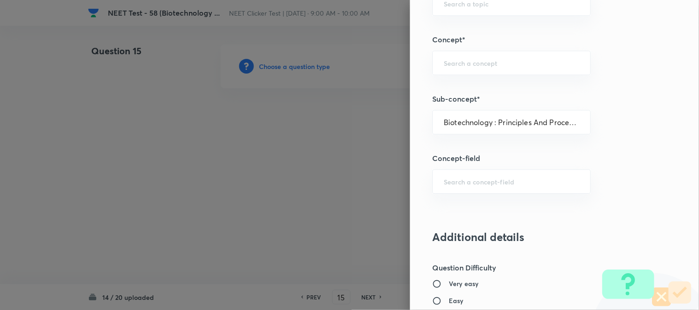
type input "Biology"
type input "Biotechnology & Applications"
type input "Principles & Processes"
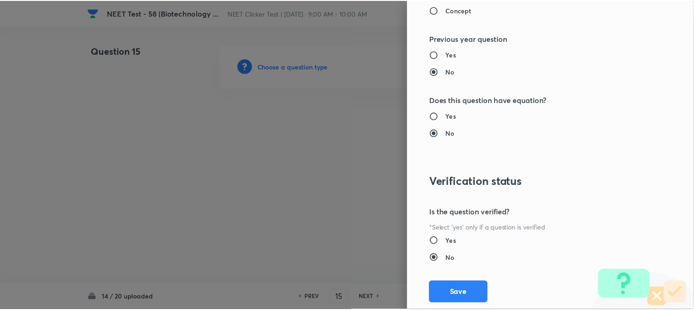
scroll to position [1007, 0]
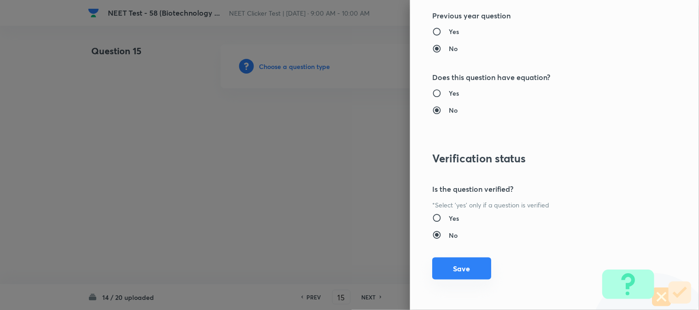
click at [463, 263] on button "Save" at bounding box center [461, 269] width 59 height 22
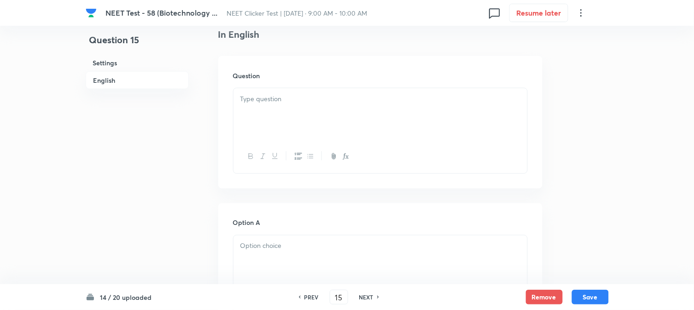
scroll to position [256, 0]
click at [316, 132] on div at bounding box center [381, 114] width 294 height 52
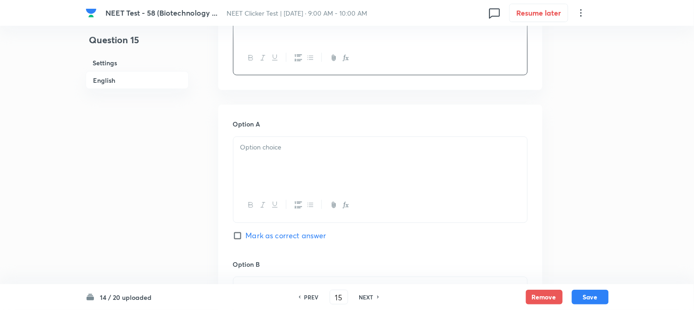
scroll to position [358, 0]
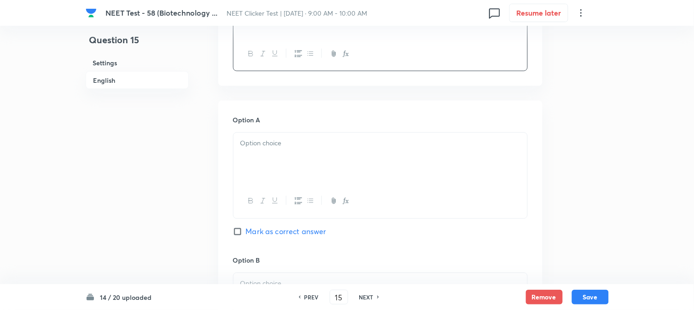
click at [268, 155] on div at bounding box center [381, 159] width 294 height 52
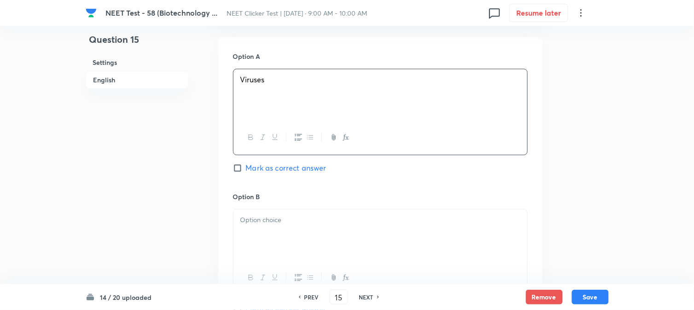
scroll to position [512, 0]
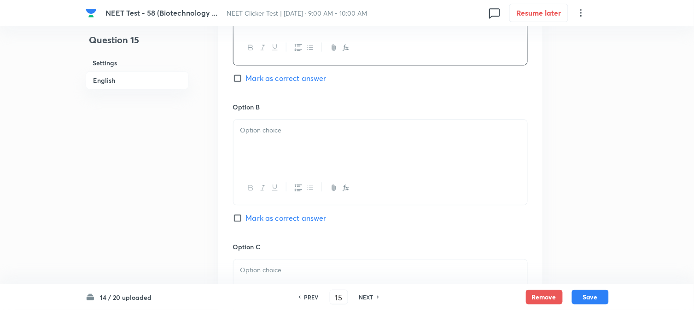
click at [286, 144] on div at bounding box center [381, 146] width 294 height 52
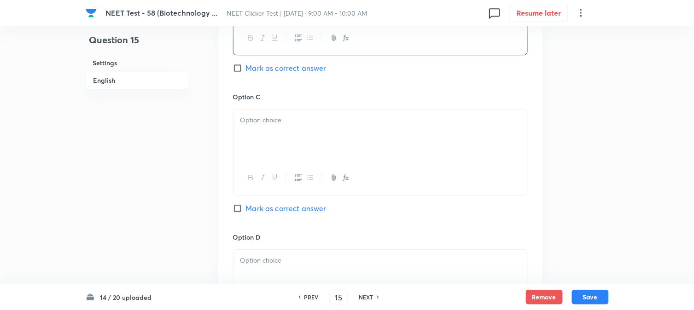
scroll to position [665, 0]
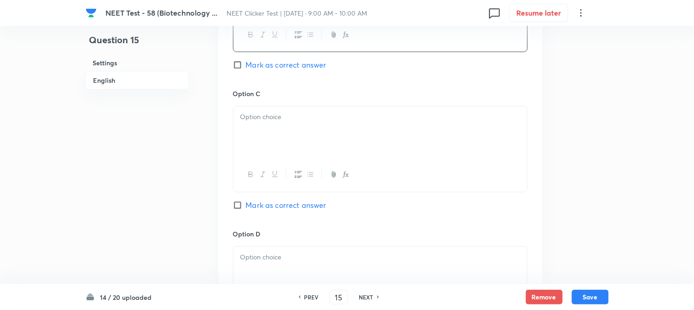
click at [293, 147] on div at bounding box center [381, 132] width 294 height 52
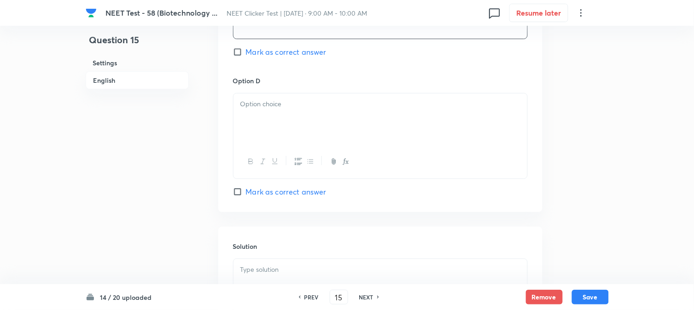
click at [304, 116] on div at bounding box center [381, 120] width 294 height 52
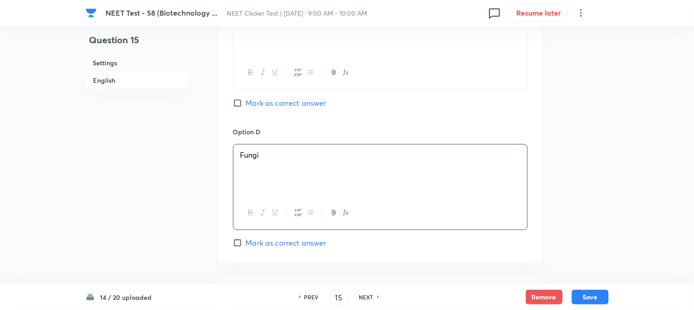
click at [255, 101] on span "Mark as correct answer" at bounding box center [286, 103] width 81 height 11
click at [246, 101] on input "Mark as correct answer" at bounding box center [239, 103] width 13 height 9
checkbox input "true"
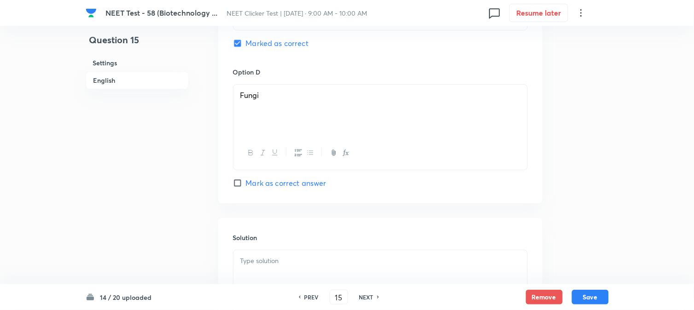
scroll to position [951, 0]
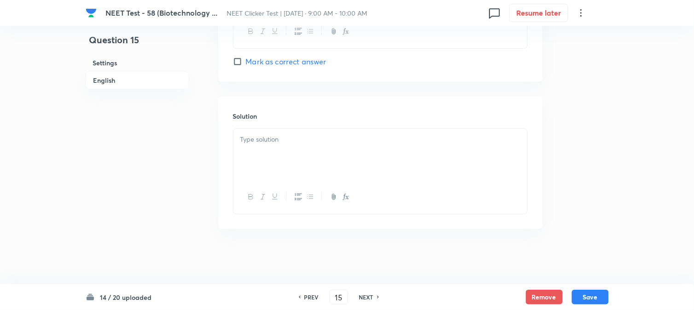
click at [281, 149] on div at bounding box center [381, 155] width 294 height 52
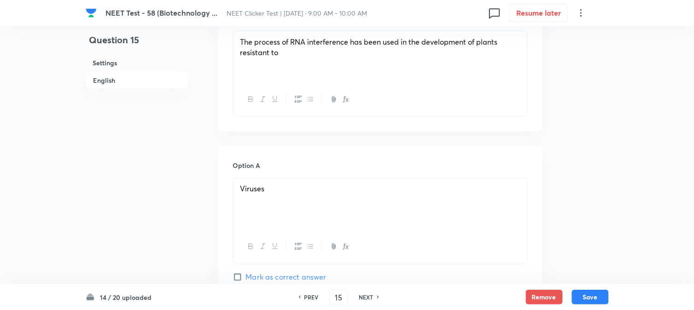
scroll to position [286, 0]
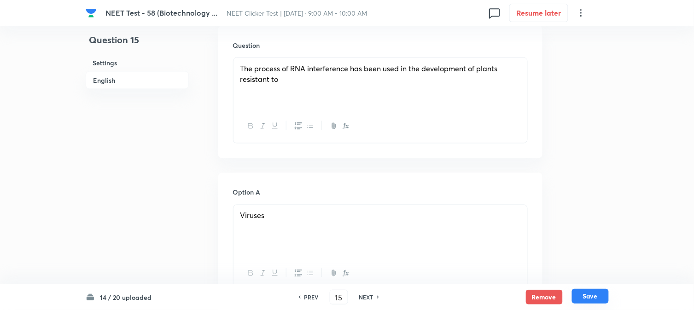
click at [598, 294] on button "Save" at bounding box center [590, 296] width 37 height 15
type input "16"
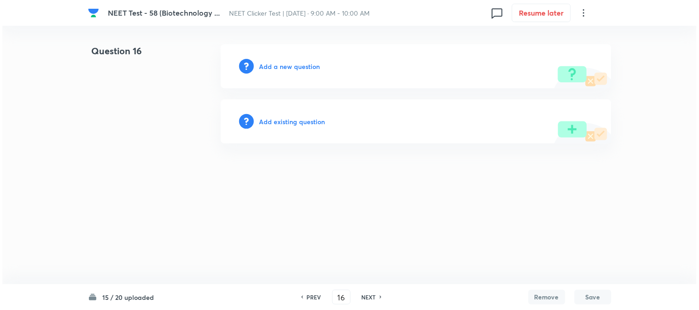
scroll to position [0, 0]
click at [278, 66] on h6 "Add a new question" at bounding box center [289, 67] width 61 height 10
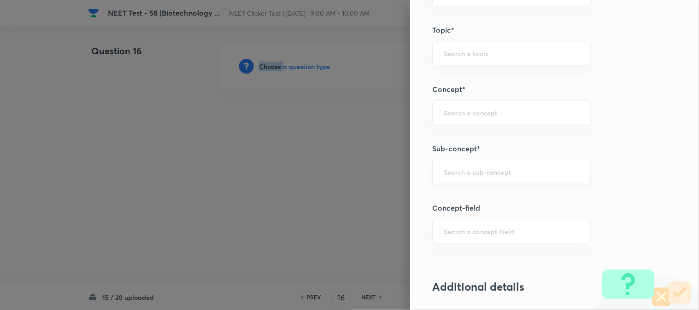
scroll to position [563, 0]
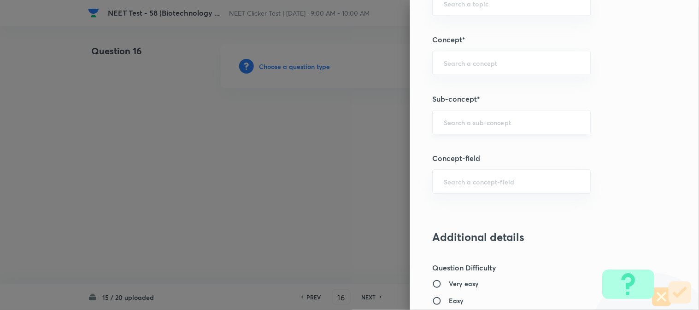
click at [461, 123] on input "text" at bounding box center [511, 122] width 135 height 9
type input "A"
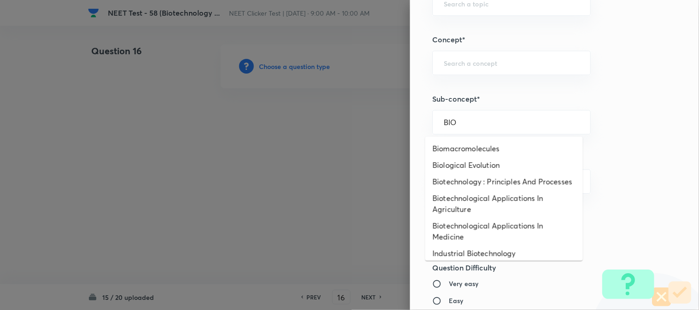
click at [485, 183] on li "Biotechnology : Principles And Processes" at bounding box center [504, 182] width 158 height 17
type input "Biotechnology : Principles And Processes"
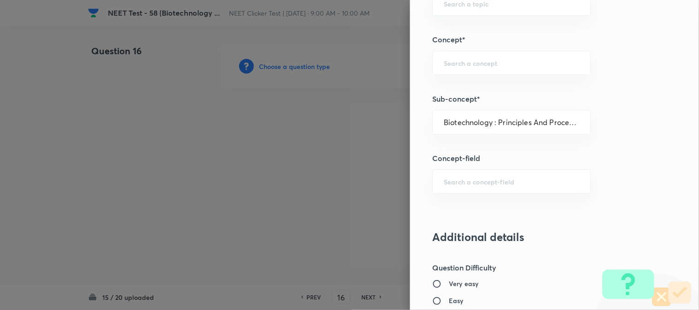
type input "Biology"
type input "Biotechnology & Applications"
type input "Principles & Processes"
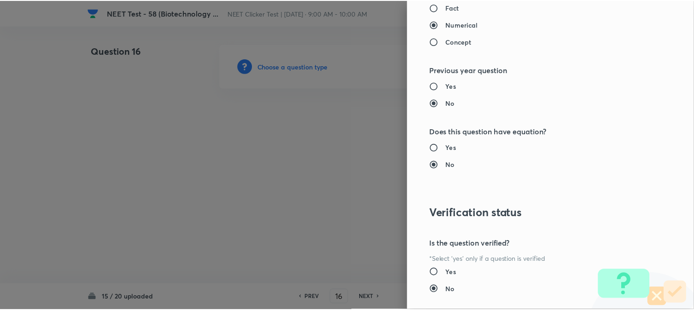
scroll to position [1007, 0]
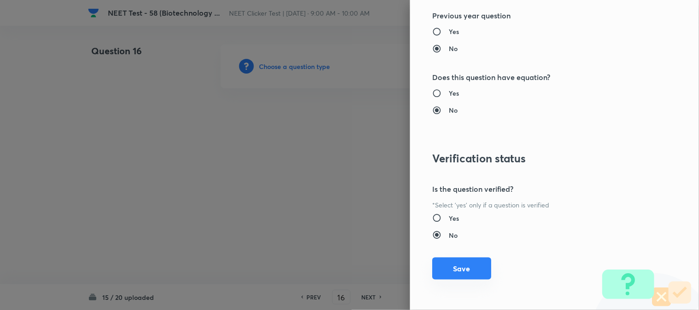
click at [460, 273] on button "Save" at bounding box center [461, 269] width 59 height 22
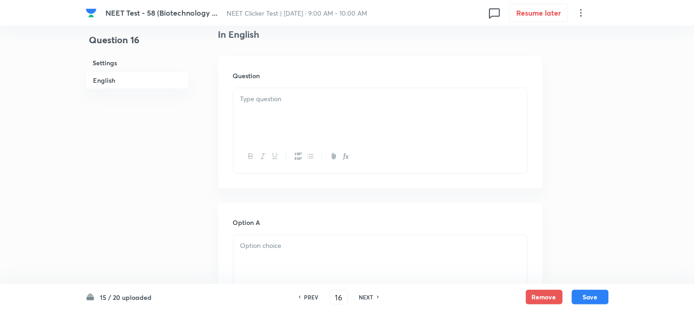
scroll to position [256, 0]
click at [316, 112] on div at bounding box center [381, 114] width 294 height 52
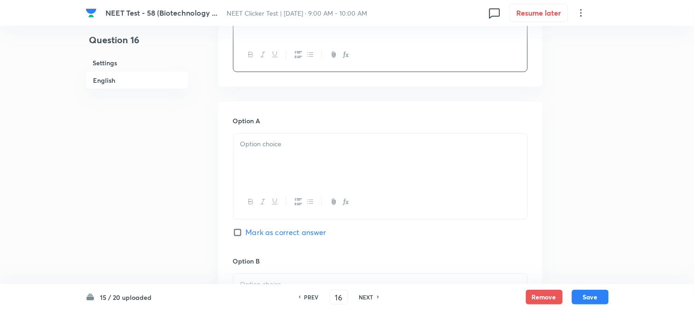
scroll to position [358, 0]
drag, startPoint x: 283, startPoint y: 150, endPoint x: 276, endPoint y: 160, distance: 12.4
click at [284, 150] on div at bounding box center [381, 159] width 294 height 52
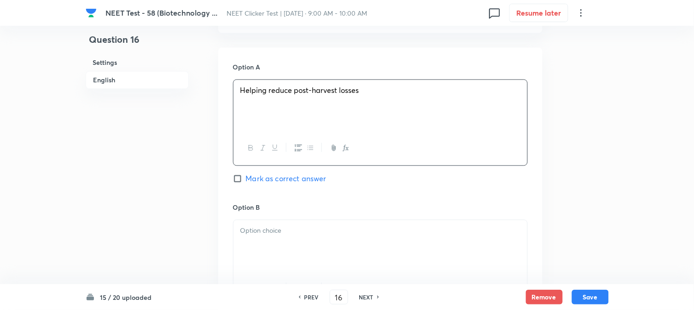
scroll to position [512, 0]
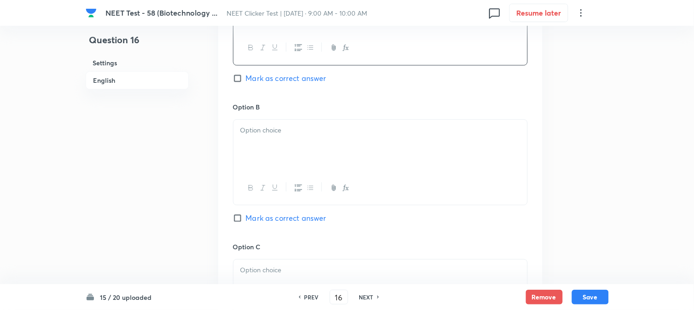
click at [279, 151] on div at bounding box center [381, 146] width 294 height 52
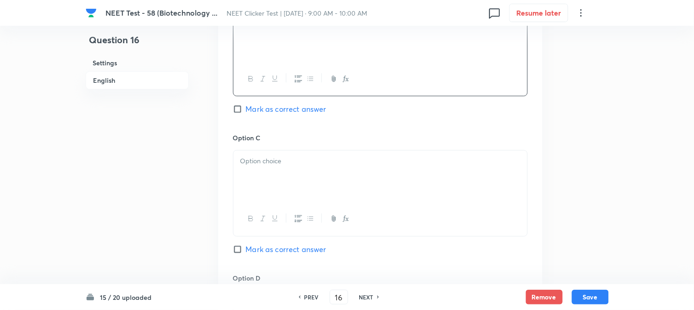
scroll to position [665, 0]
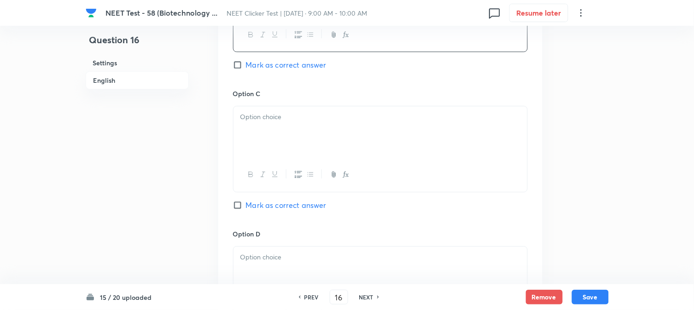
click at [295, 129] on div at bounding box center [381, 132] width 294 height 52
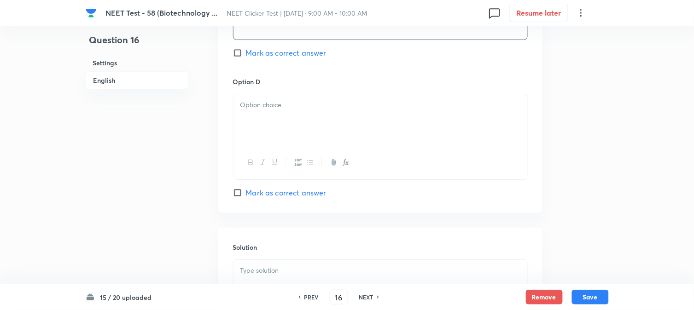
scroll to position [818, 0]
click at [300, 123] on div at bounding box center [381, 120] width 294 height 52
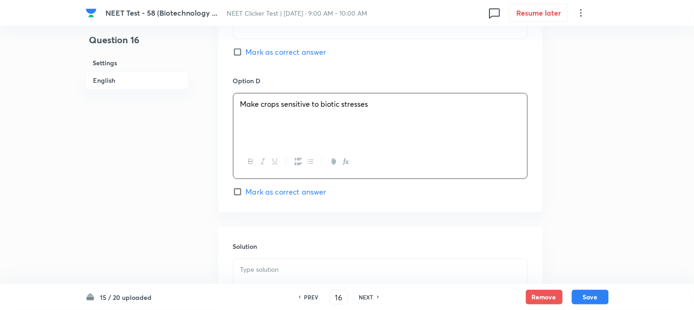
click at [257, 189] on span "Mark as correct answer" at bounding box center [286, 192] width 81 height 11
click at [246, 189] on input "Mark as correct answer" at bounding box center [239, 191] width 13 height 9
checkbox input "true"
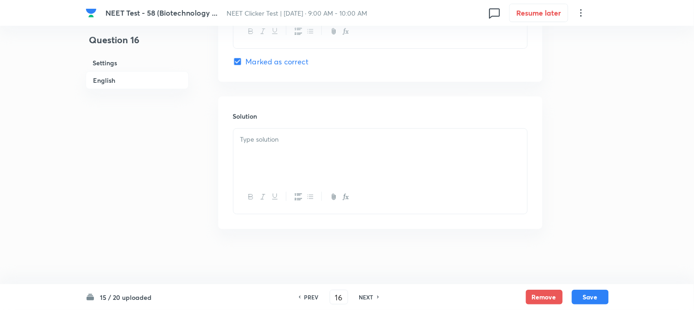
scroll to position [951, 0]
click at [295, 169] on div at bounding box center [381, 155] width 294 height 52
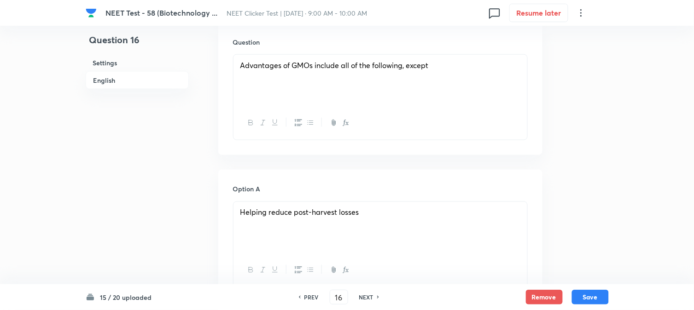
scroll to position [183, 0]
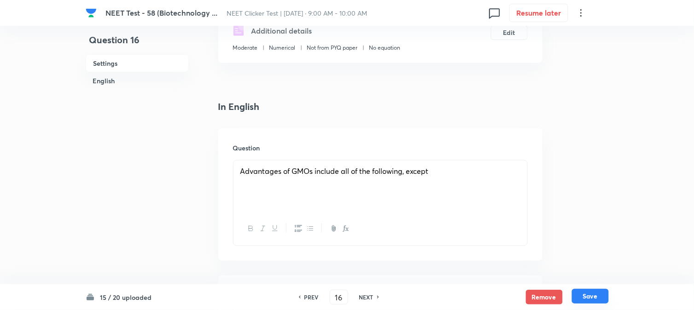
click at [596, 293] on button "Save" at bounding box center [590, 296] width 37 height 15
type input "17"
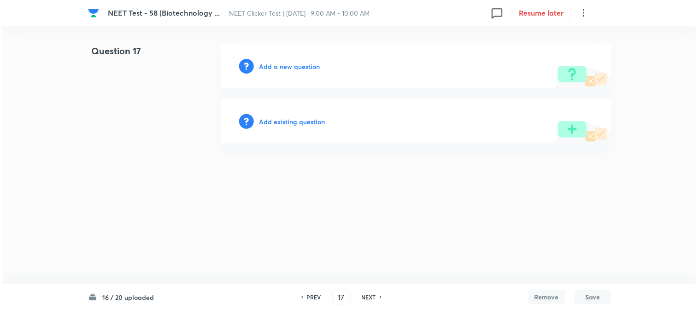
scroll to position [0, 0]
click at [269, 66] on h6 "Add a new question" at bounding box center [289, 67] width 61 height 10
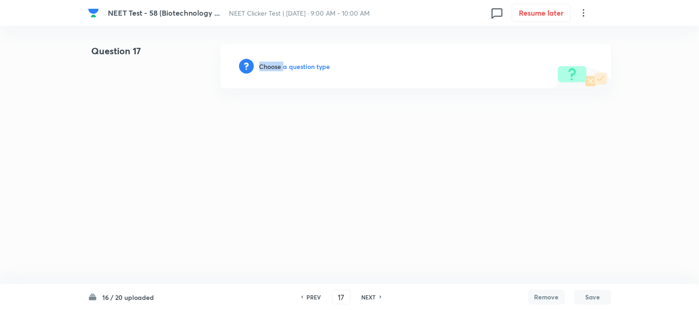
click at [269, 66] on h6 "Choose a question type" at bounding box center [294, 67] width 71 height 10
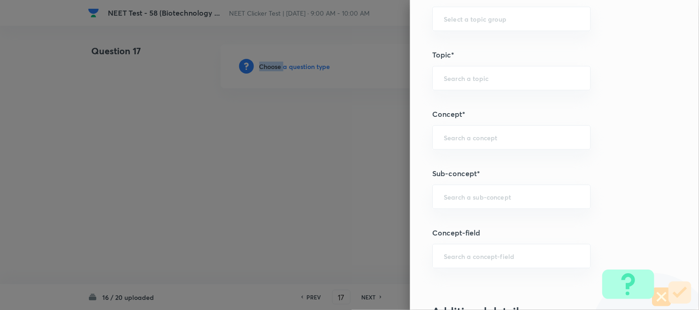
scroll to position [512, 0]
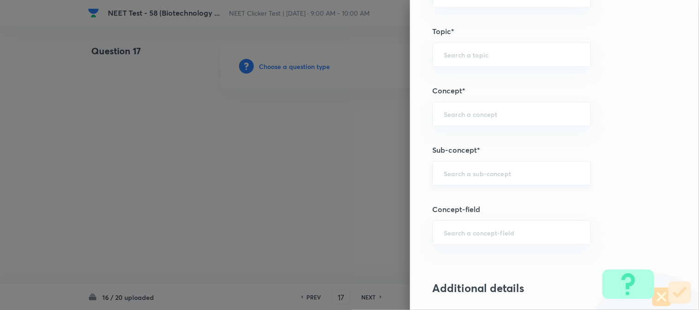
click at [470, 170] on input "text" at bounding box center [511, 173] width 135 height 9
type input "A"
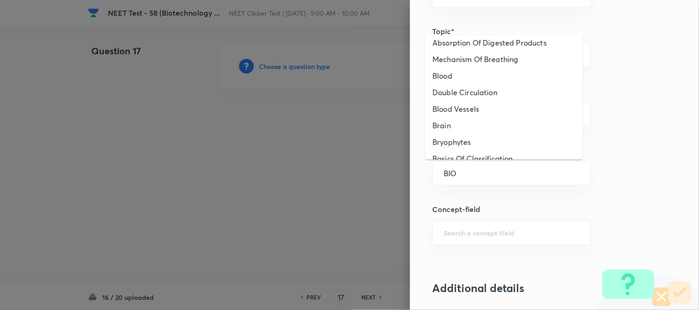
scroll to position [0, 0]
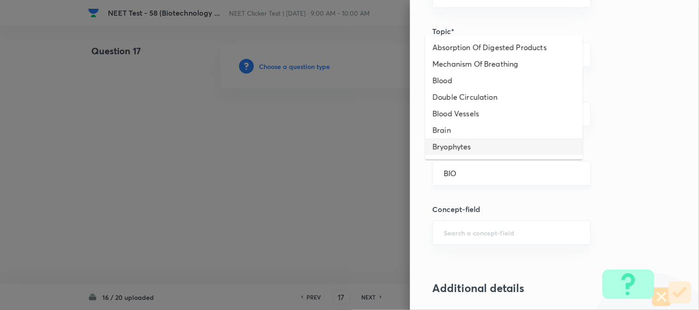
click at [464, 169] on input "BIO" at bounding box center [511, 173] width 135 height 9
type input "B"
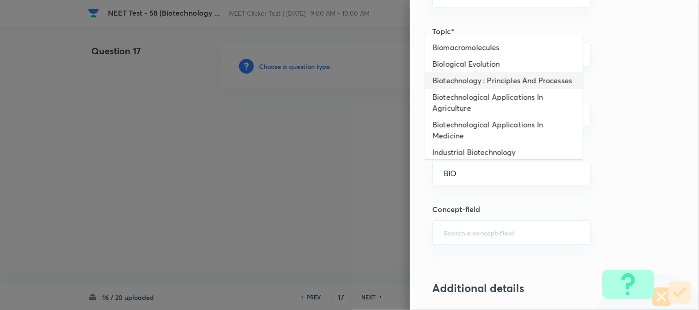
click at [479, 85] on li "Biotechnology : Principles And Processes" at bounding box center [504, 80] width 158 height 17
type input "Biotechnology : Principles And Processes"
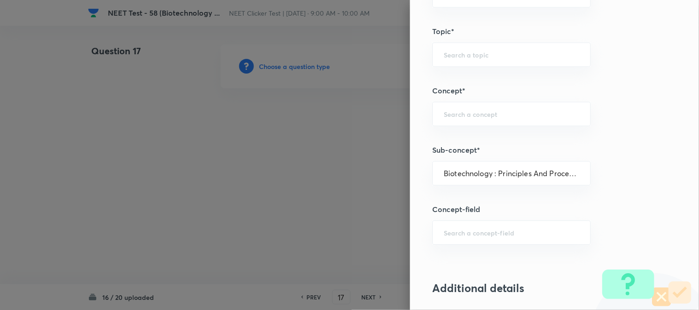
type input "Biology"
type input "Biotechnology & Applications"
type input "Principles & Processes"
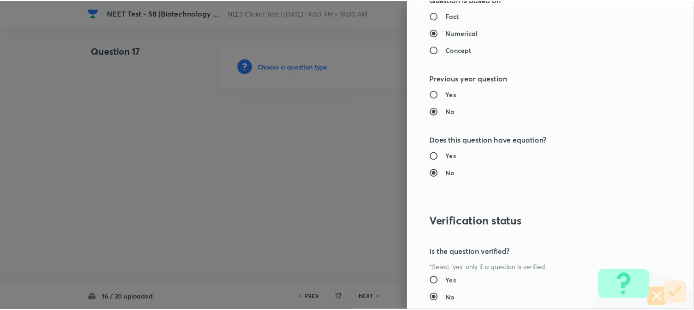
scroll to position [1007, 0]
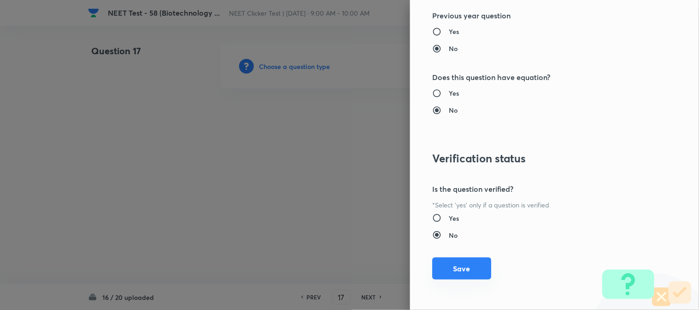
click at [445, 260] on button "Save" at bounding box center [461, 269] width 59 height 22
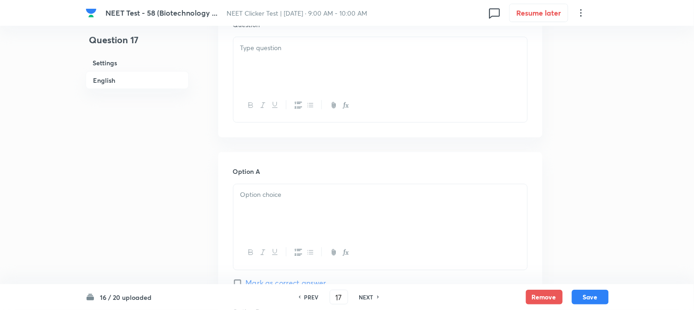
scroll to position [307, 0]
click at [297, 79] on div at bounding box center [381, 63] width 294 height 52
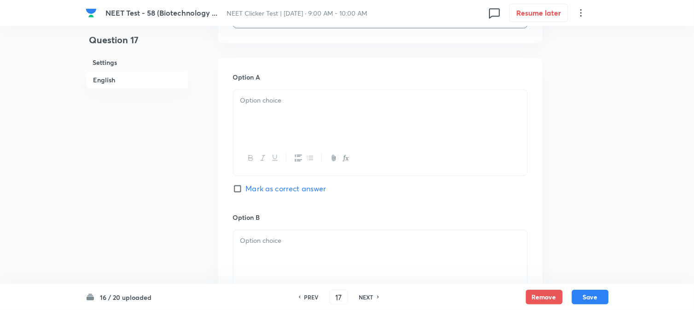
scroll to position [409, 0]
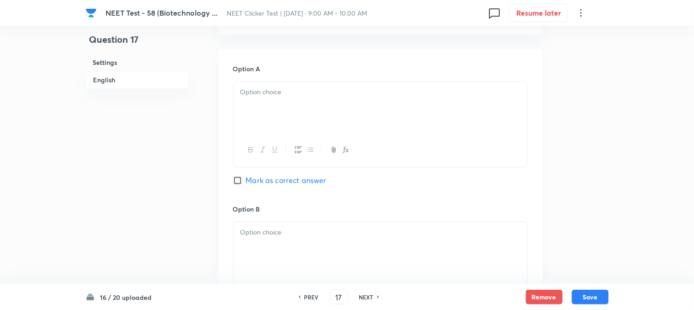
click at [278, 110] on div at bounding box center [381, 108] width 294 height 52
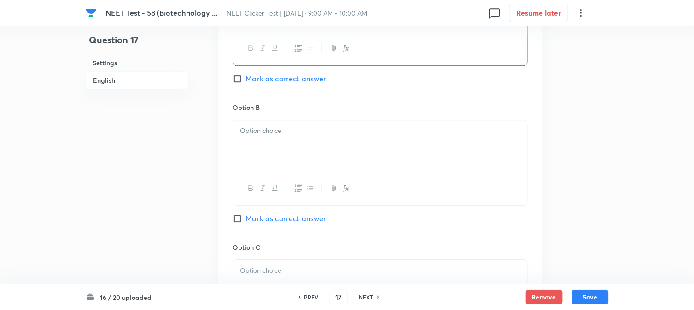
scroll to position [512, 0]
click at [270, 141] on div at bounding box center [381, 146] width 294 height 52
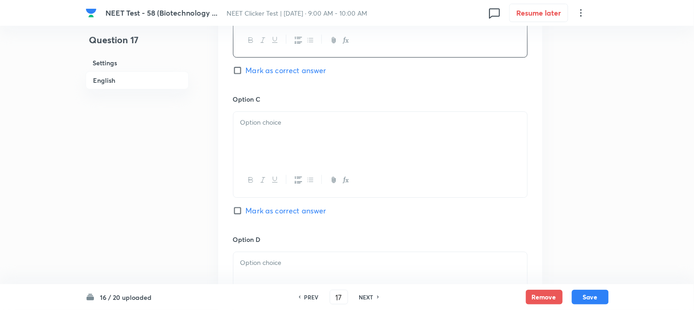
scroll to position [665, 0]
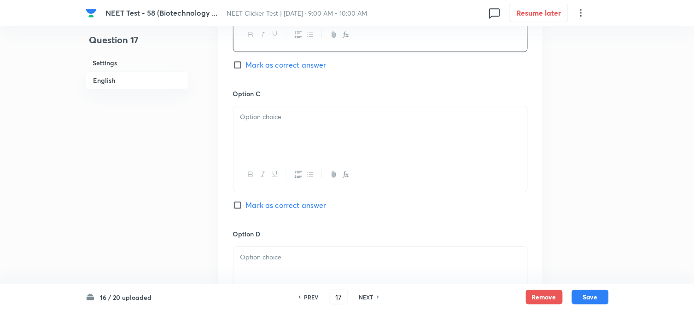
click at [291, 133] on div at bounding box center [381, 132] width 294 height 52
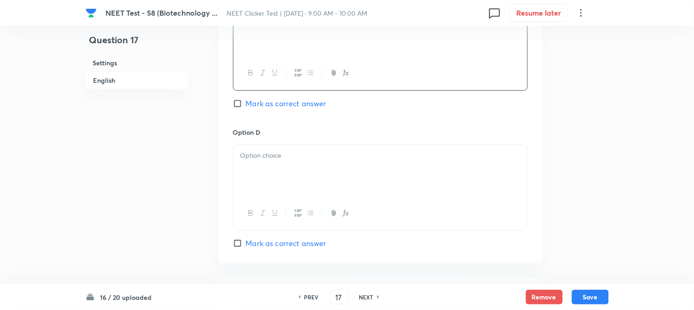
scroll to position [767, 0]
click at [280, 149] on div at bounding box center [381, 171] width 294 height 52
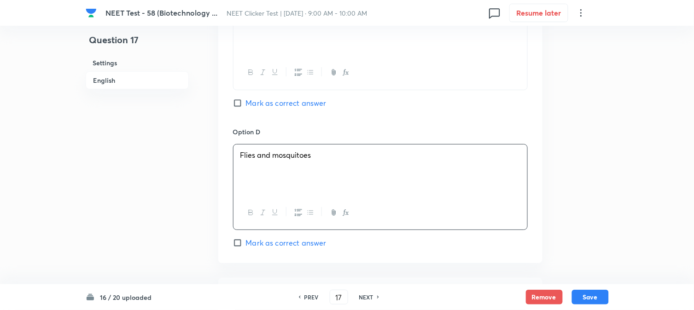
drag, startPoint x: 245, startPoint y: 247, endPoint x: 251, endPoint y: 245, distance: 7.0
click at [245, 247] on input "Mark as correct answer" at bounding box center [239, 243] width 13 height 9
checkbox input "true"
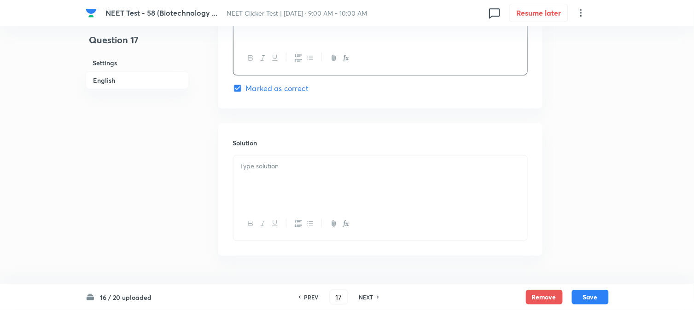
scroll to position [951, 0]
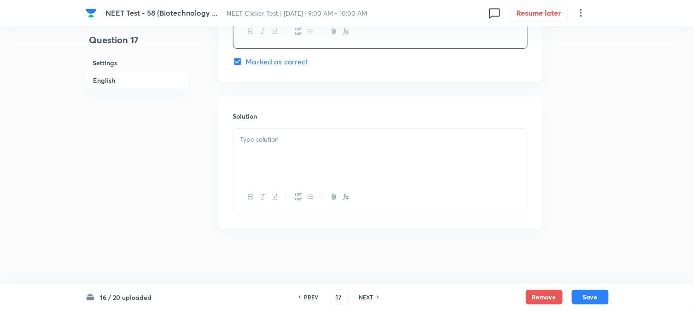
click at [318, 172] on div at bounding box center [381, 155] width 294 height 52
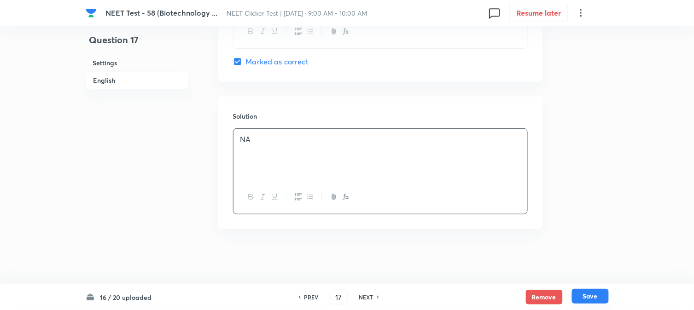
click at [574, 293] on button "Save" at bounding box center [590, 296] width 37 height 15
type input "18"
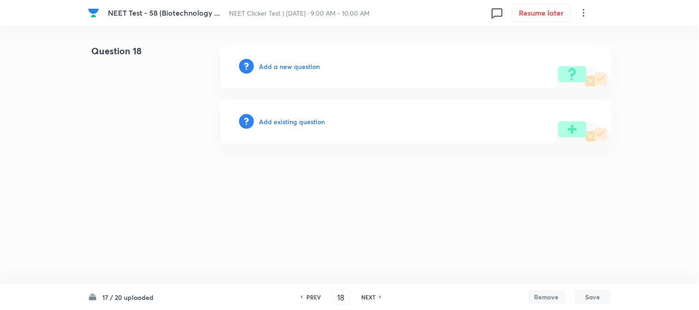
click at [284, 70] on h6 "Add a new question" at bounding box center [289, 67] width 61 height 10
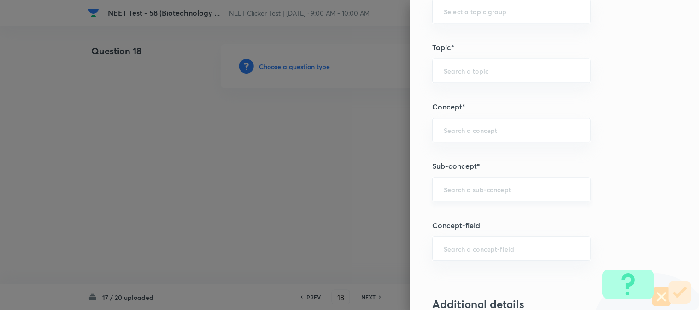
scroll to position [563, 0]
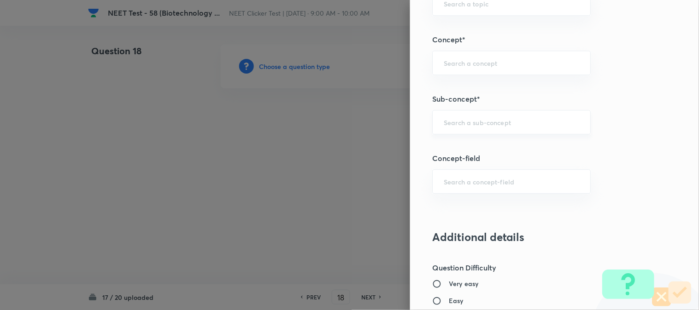
click at [453, 120] on input "text" at bounding box center [511, 122] width 135 height 9
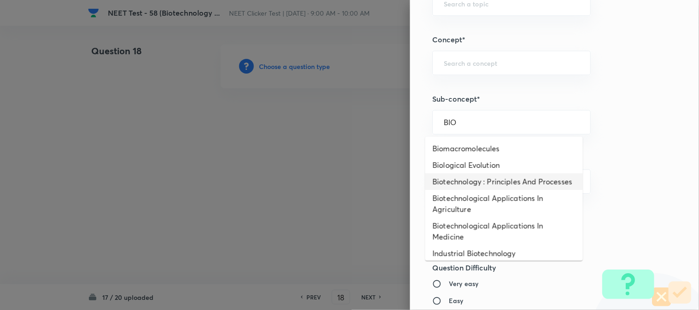
click at [462, 187] on li "Biotechnology : Principles And Processes" at bounding box center [504, 182] width 158 height 17
type input "Biotechnology : Principles And Processes"
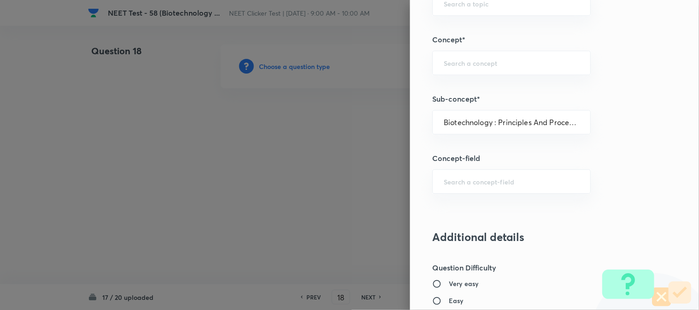
type input "Biology"
type input "Biotechnology & Applications"
type input "Principles & Processes"
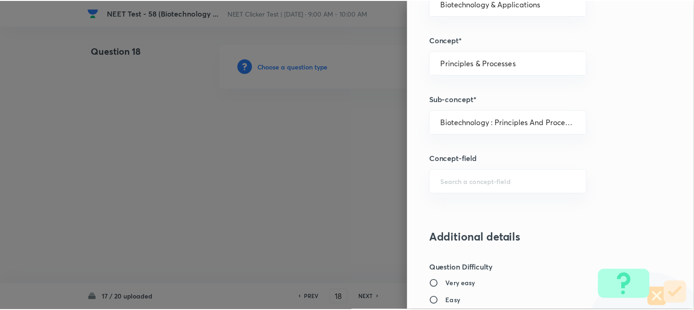
scroll to position [1007, 0]
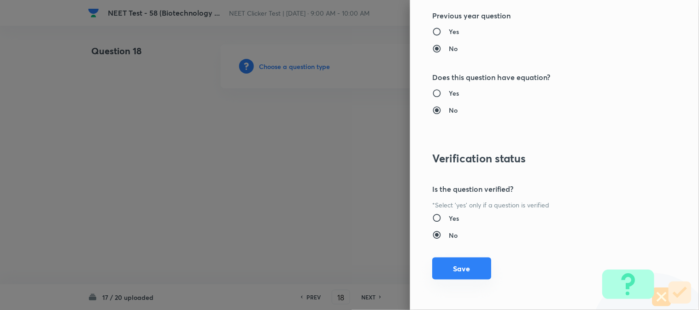
click at [457, 269] on button "Save" at bounding box center [461, 269] width 59 height 22
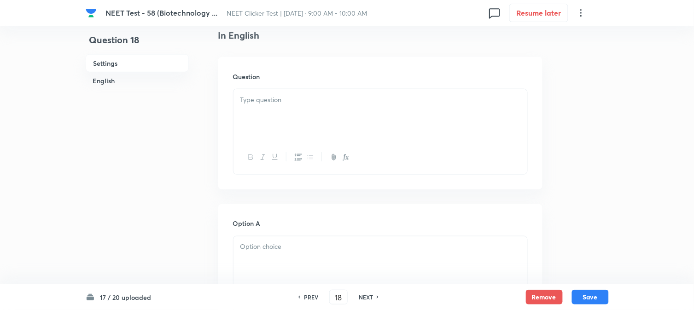
scroll to position [256, 0]
click at [306, 114] on div at bounding box center [381, 114] width 294 height 52
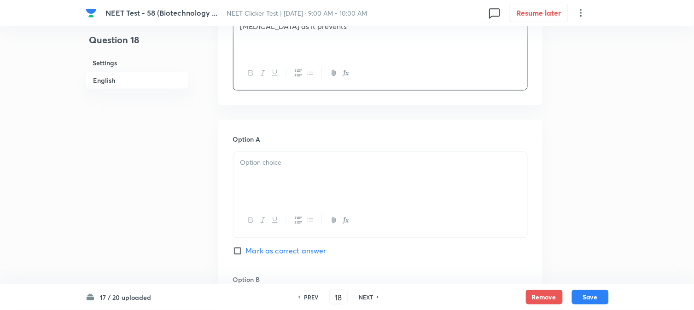
scroll to position [409, 0]
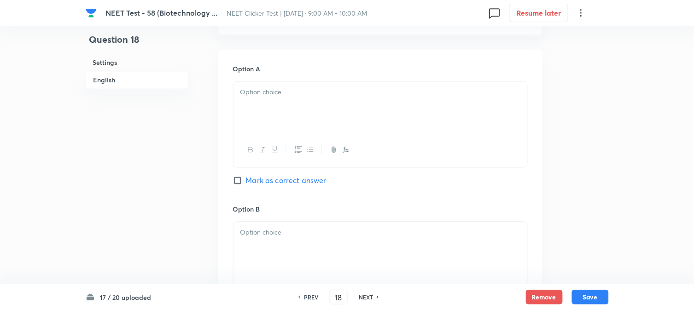
click at [298, 102] on div at bounding box center [381, 108] width 294 height 52
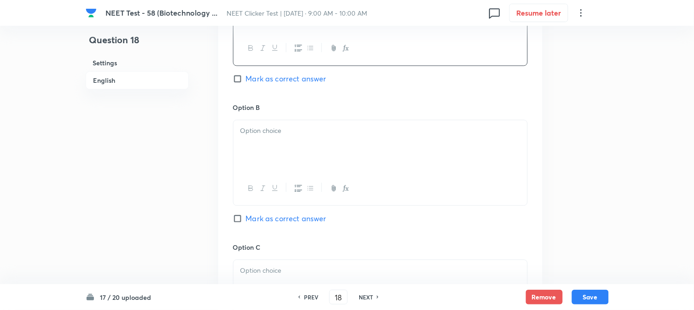
scroll to position [512, 0]
click at [281, 135] on p at bounding box center [380, 130] width 280 height 11
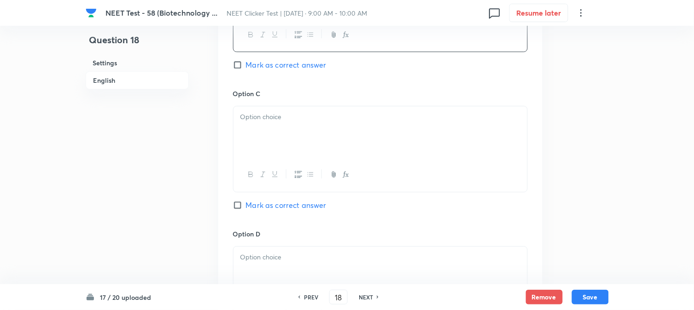
click at [289, 134] on div at bounding box center [381, 132] width 294 height 52
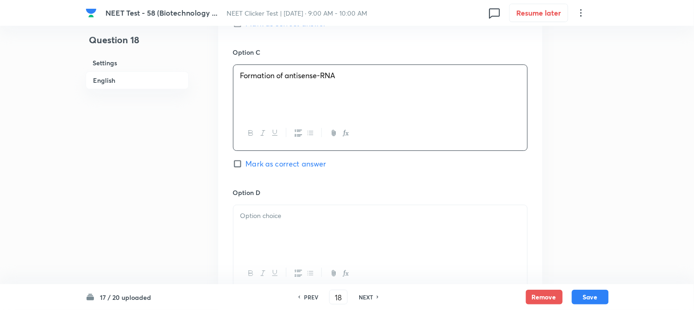
scroll to position [767, 0]
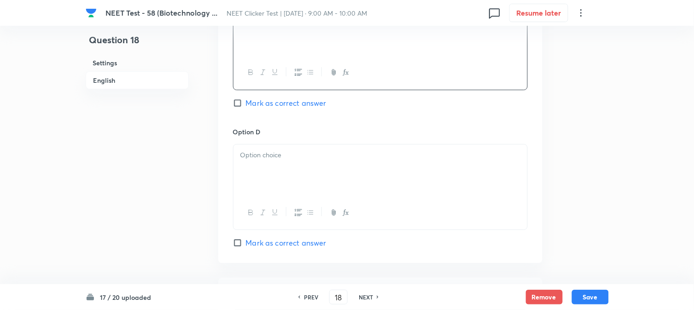
click at [285, 161] on p at bounding box center [380, 155] width 280 height 11
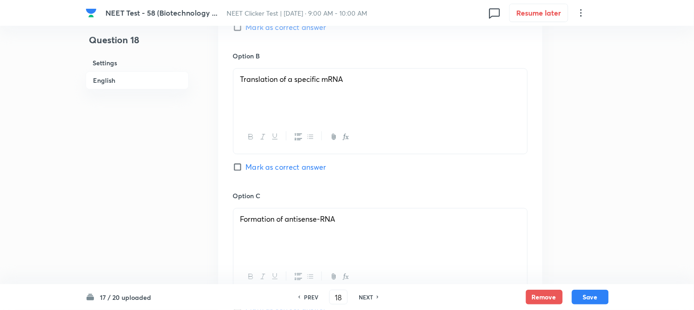
click at [254, 170] on span "Mark as correct answer" at bounding box center [286, 167] width 81 height 11
click at [246, 170] on input "Mark as correct answer" at bounding box center [239, 167] width 13 height 9
checkbox input "true"
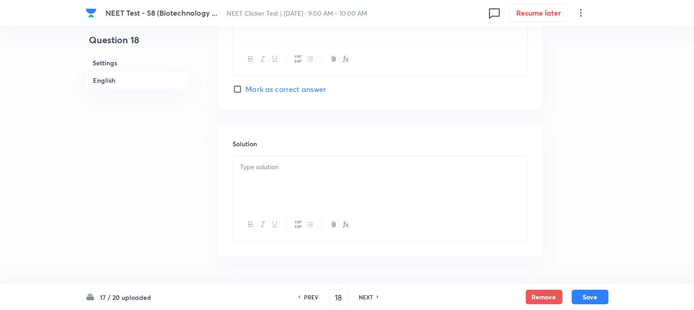
scroll to position [951, 0]
click at [286, 159] on div at bounding box center [381, 155] width 294 height 52
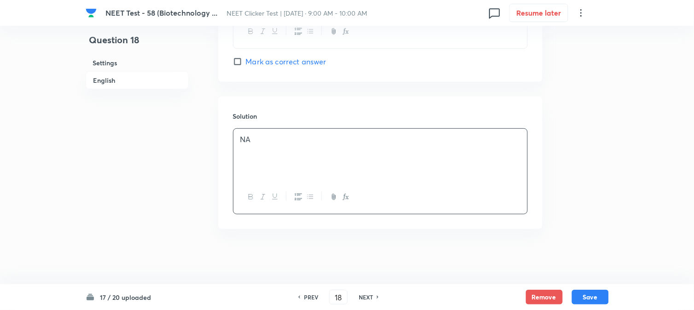
click at [610, 303] on div "17 / 20 uploaded PREV 18 ​ NEXT Remove Save" at bounding box center [347, 298] width 694 height 26
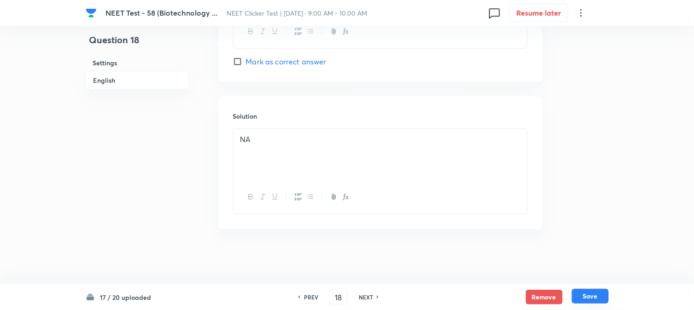
click at [597, 295] on button "Save" at bounding box center [590, 296] width 37 height 15
type input "19"
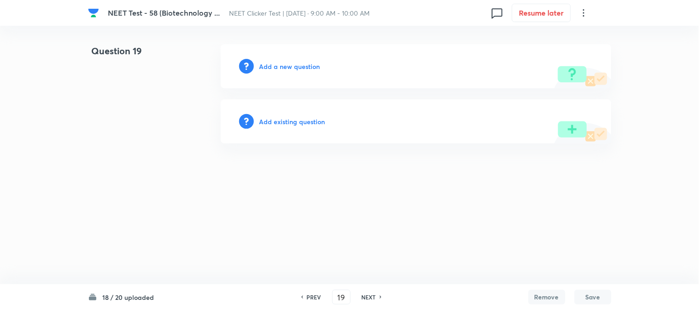
click at [278, 63] on h6 "Add a new question" at bounding box center [289, 67] width 61 height 10
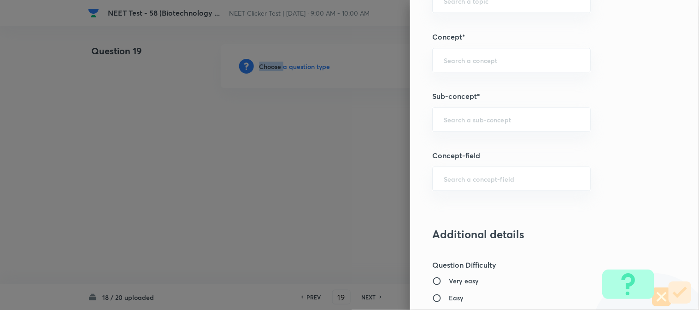
scroll to position [614, 0]
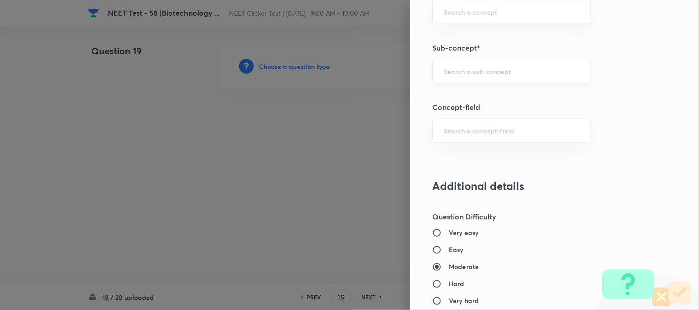
click at [466, 71] on input "text" at bounding box center [511, 71] width 135 height 9
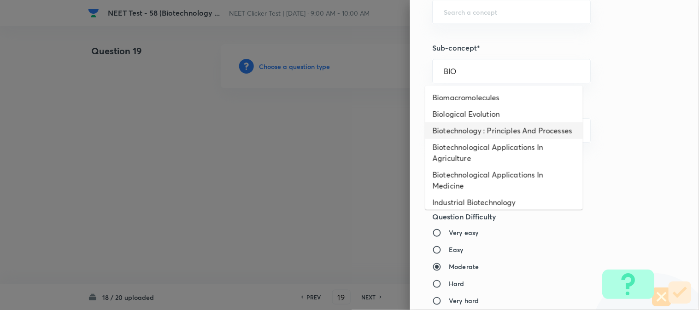
click at [457, 126] on li "Biotechnology : Principles And Processes" at bounding box center [504, 131] width 158 height 17
type input "Biotechnology : Principles And Processes"
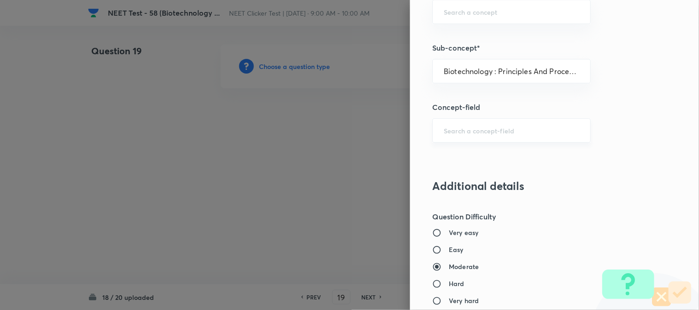
type input "Biology"
type input "Biotechnology & Applications"
type input "Principles & Processes"
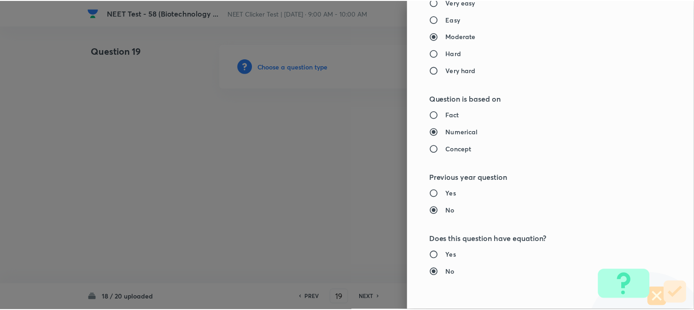
scroll to position [1007, 0]
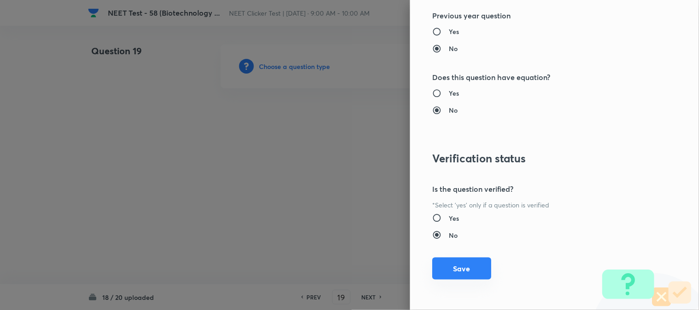
click at [452, 263] on button "Save" at bounding box center [461, 269] width 59 height 22
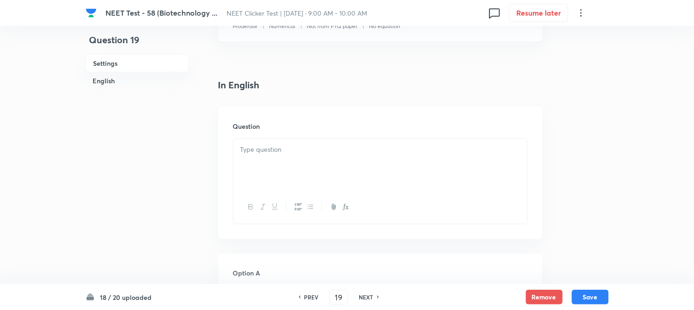
click at [274, 159] on div at bounding box center [381, 165] width 294 height 52
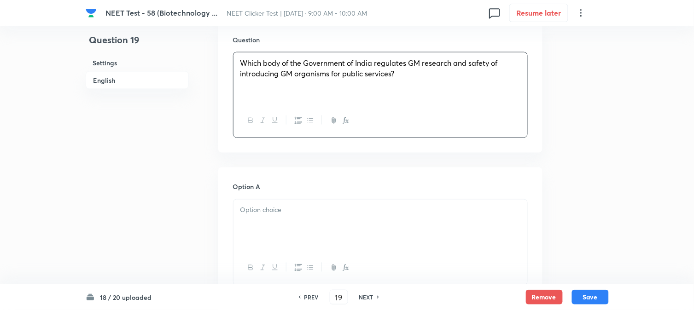
scroll to position [358, 0]
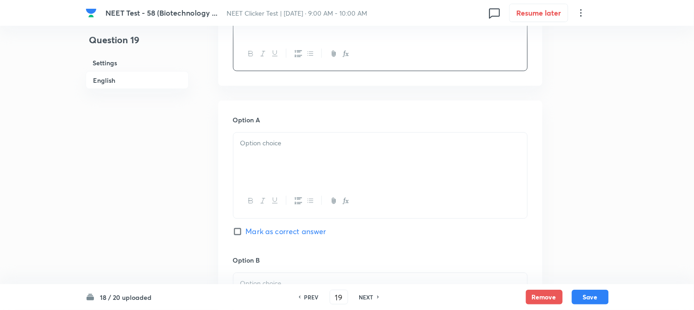
click at [273, 151] on div at bounding box center [381, 159] width 294 height 52
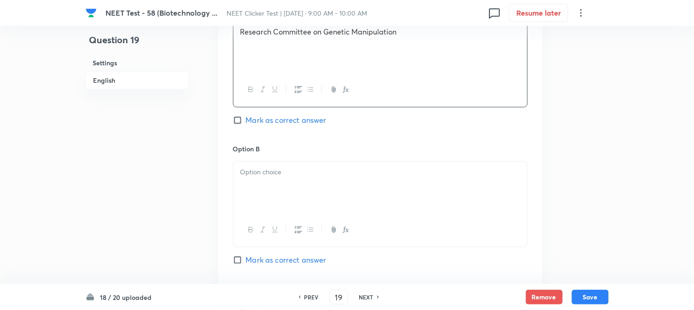
scroll to position [512, 0]
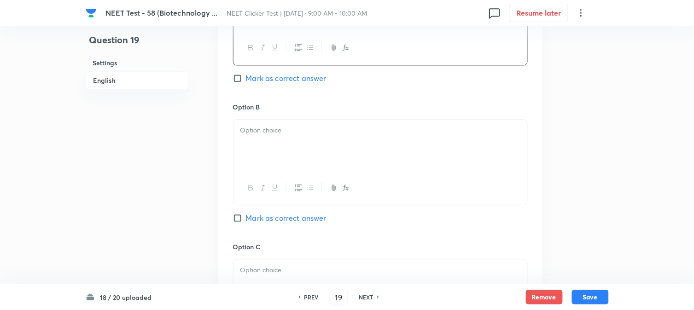
click at [292, 146] on div at bounding box center [381, 146] width 294 height 52
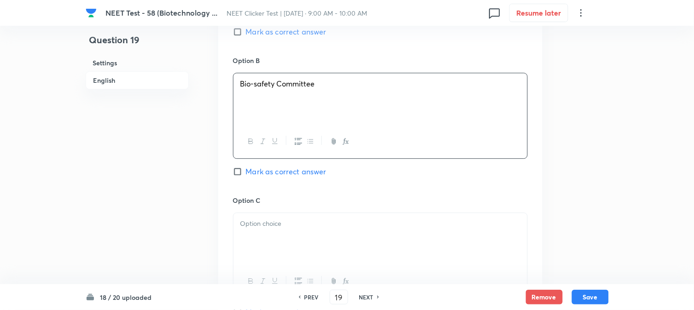
scroll to position [614, 0]
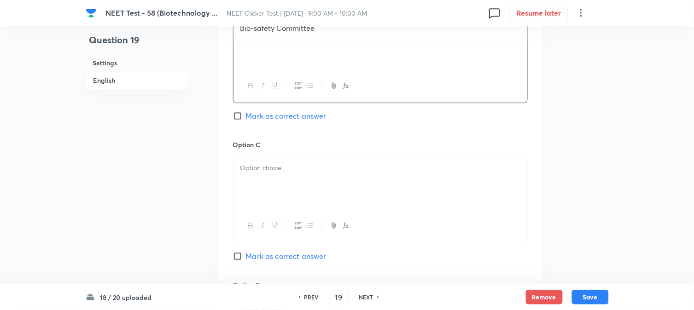
drag, startPoint x: 274, startPoint y: 162, endPoint x: 274, endPoint y: 173, distance: 11.1
click at [274, 162] on div at bounding box center [381, 184] width 294 height 52
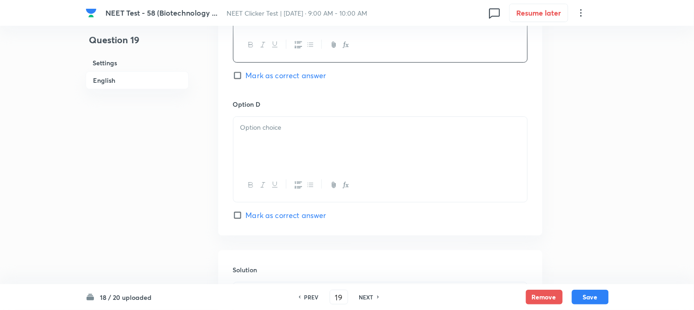
scroll to position [818, 0]
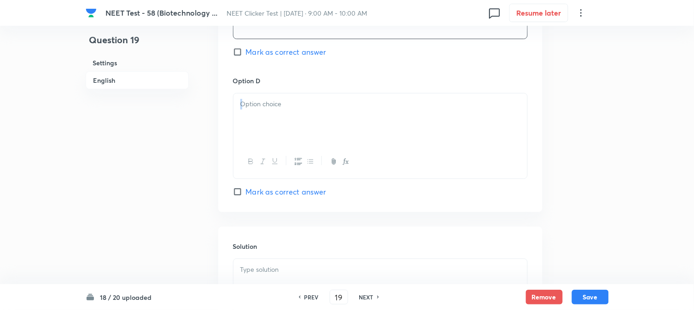
drag, startPoint x: 303, startPoint y: 143, endPoint x: 314, endPoint y: 133, distance: 15.0
click at [306, 140] on div at bounding box center [380, 136] width 295 height 86
click at [314, 133] on div at bounding box center [381, 120] width 294 height 52
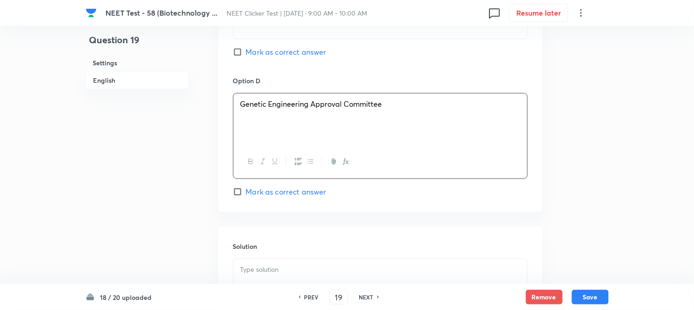
click at [241, 195] on input "Mark as correct answer" at bounding box center [239, 191] width 13 height 9
checkbox input "true"
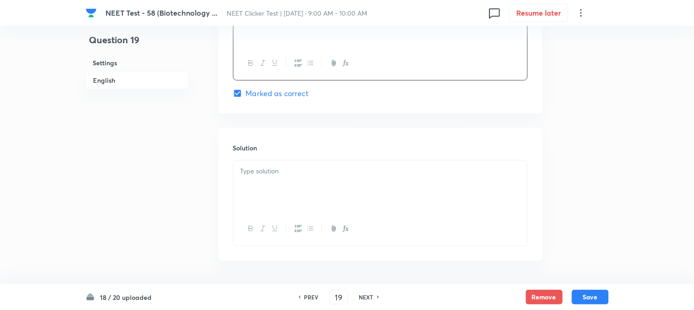
scroll to position [921, 0]
click at [278, 193] on div at bounding box center [381, 183] width 294 height 52
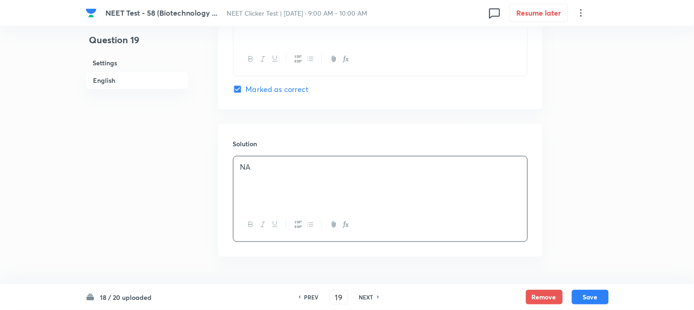
scroll to position [951, 0]
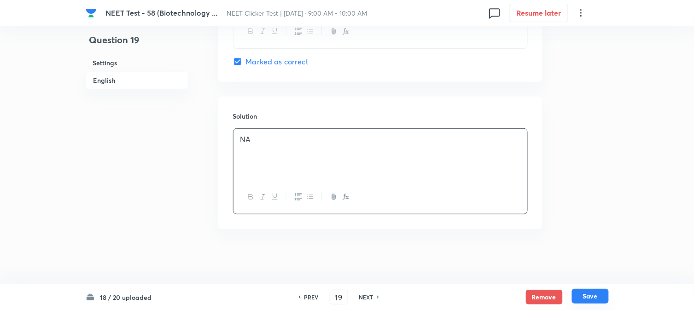
click at [604, 297] on button "Save" at bounding box center [590, 296] width 37 height 15
type input "20"
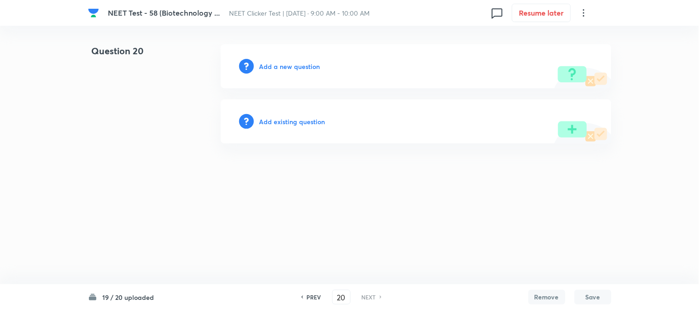
click at [268, 68] on h6 "Add a new question" at bounding box center [289, 67] width 61 height 10
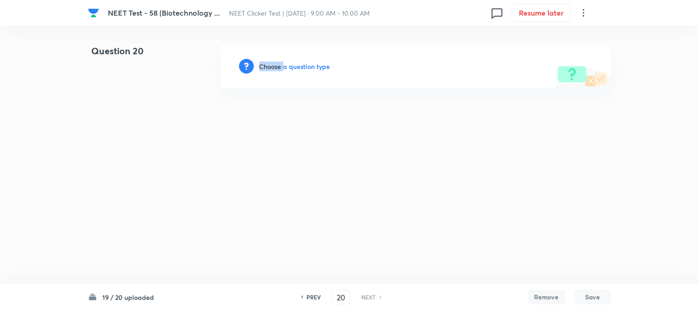
click at [268, 68] on h6 "Choose a question type" at bounding box center [294, 67] width 71 height 10
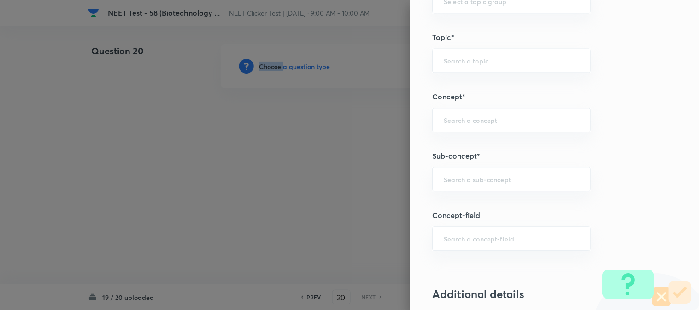
scroll to position [512, 0]
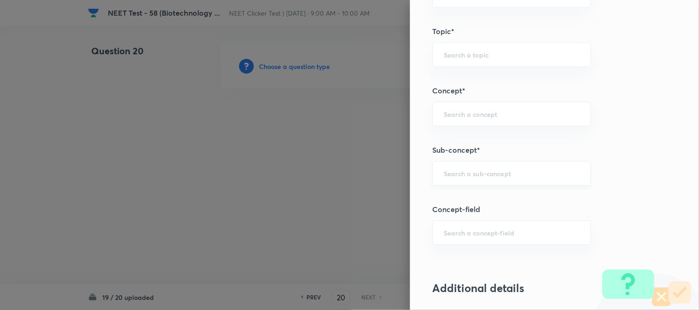
click at [470, 175] on input "text" at bounding box center [511, 173] width 135 height 9
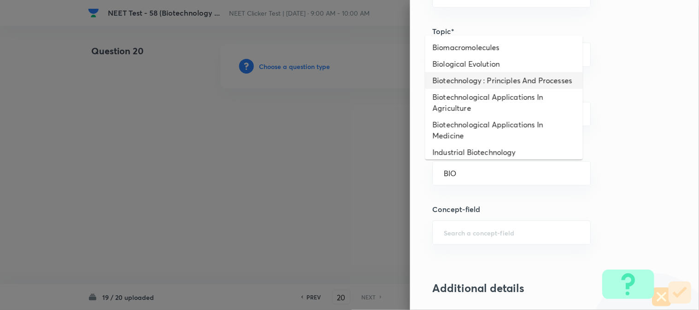
click at [456, 89] on li "Biotechnology : Principles And Processes" at bounding box center [504, 80] width 158 height 17
type input "Biotechnology : Principles And Processes"
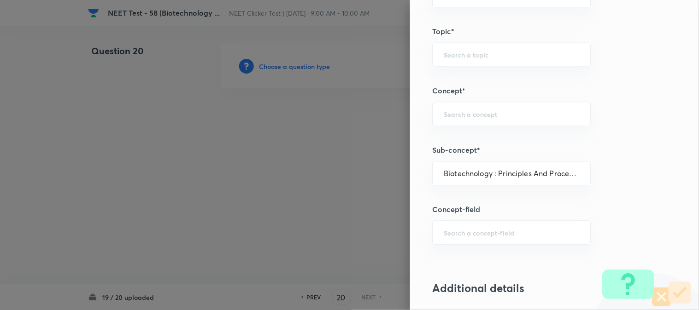
type input "Biology"
type input "Biotechnology & Applications"
type input "Principles & Processes"
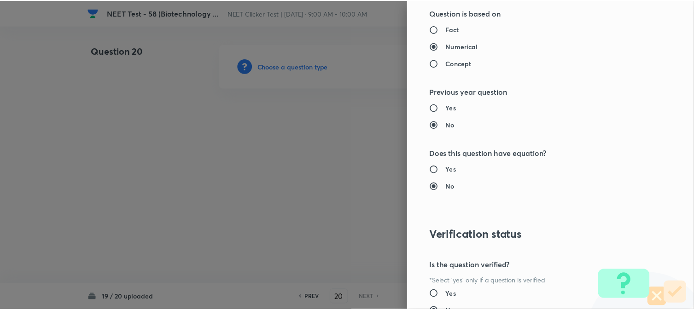
scroll to position [1007, 0]
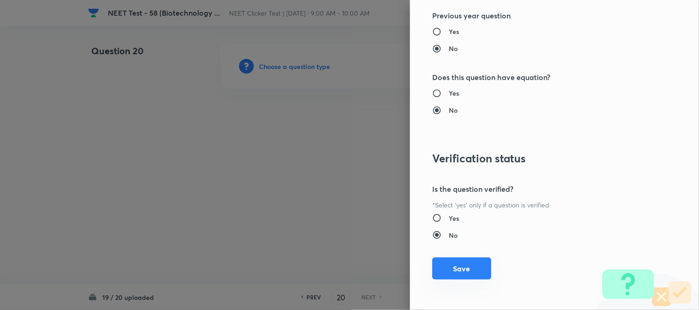
click at [451, 272] on button "Save" at bounding box center [461, 269] width 59 height 22
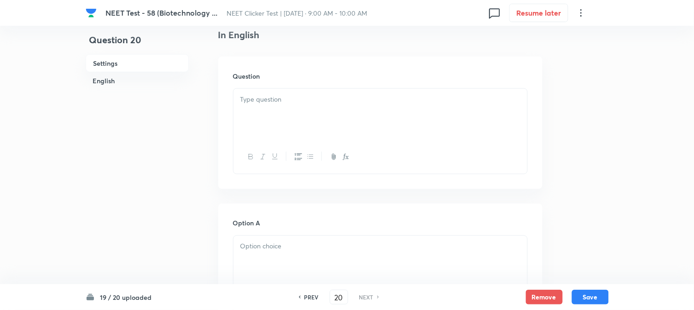
scroll to position [256, 0]
click at [294, 133] on div at bounding box center [381, 114] width 294 height 52
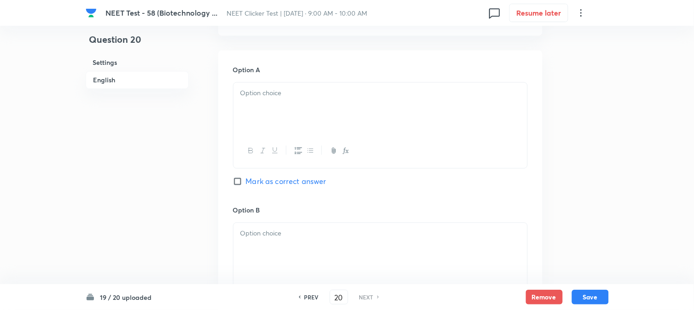
scroll to position [409, 0]
drag, startPoint x: 279, startPoint y: 120, endPoint x: 282, endPoint y: 116, distance: 5.3
click at [281, 117] on div at bounding box center [381, 108] width 294 height 52
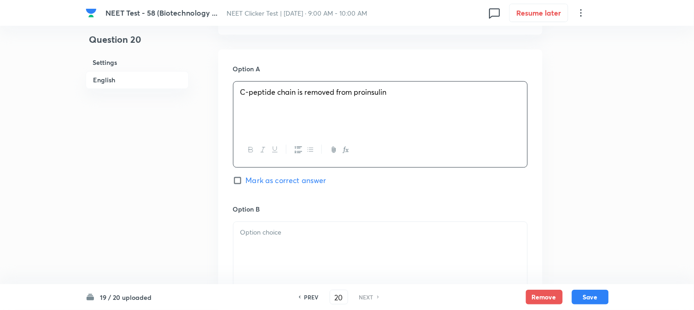
scroll to position [512, 0]
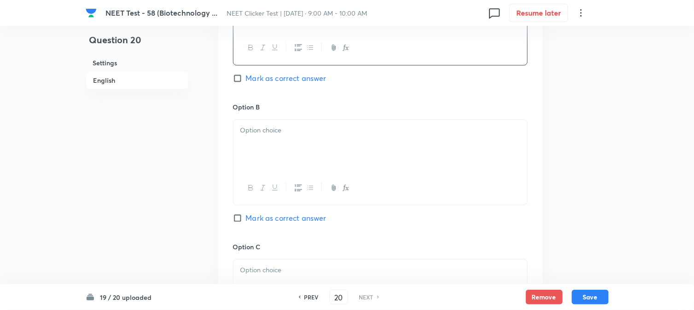
click at [279, 130] on p at bounding box center [380, 130] width 280 height 11
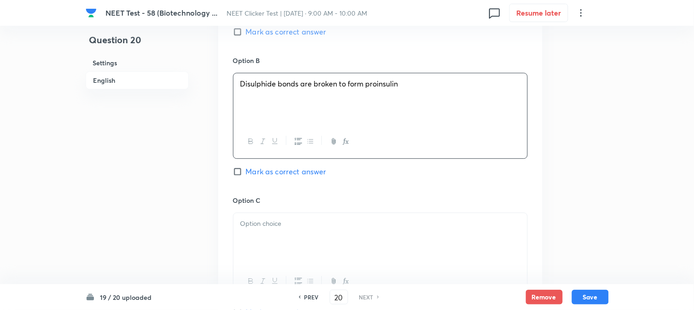
scroll to position [614, 0]
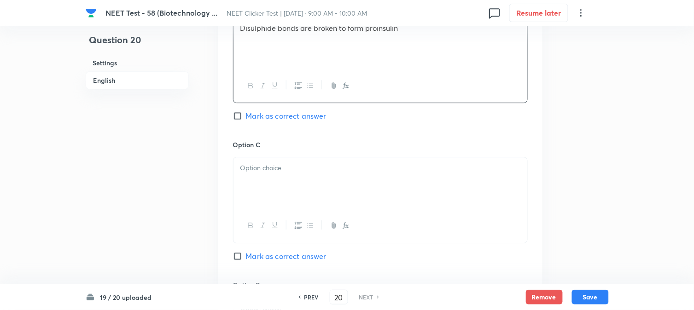
click at [285, 169] on p at bounding box center [380, 168] width 280 height 11
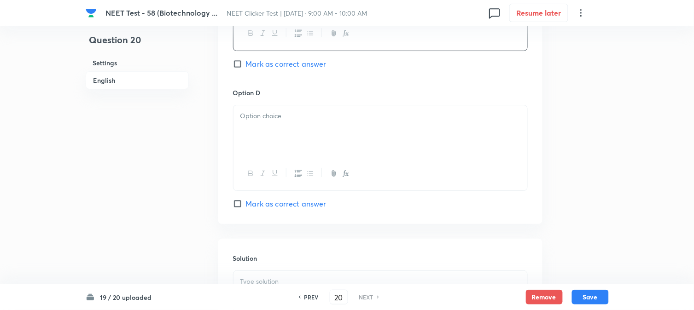
scroll to position [818, 0]
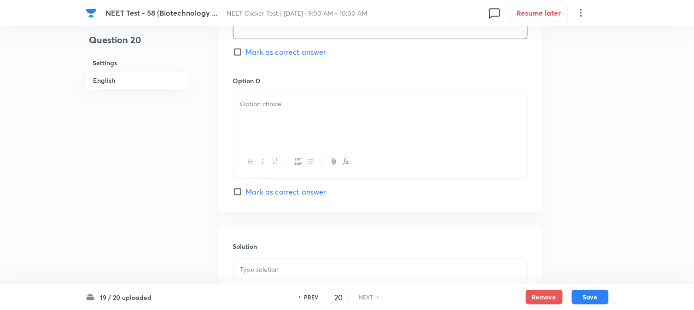
click at [301, 120] on div at bounding box center [381, 120] width 294 height 52
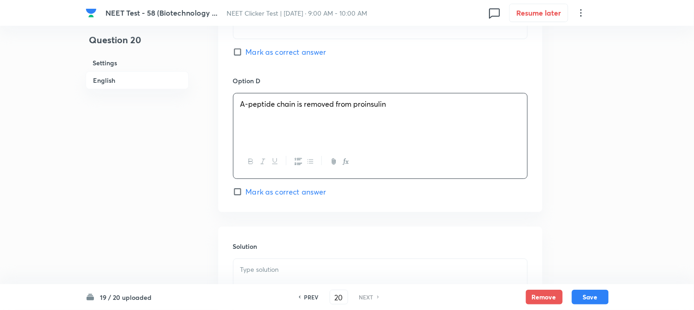
scroll to position [951, 0]
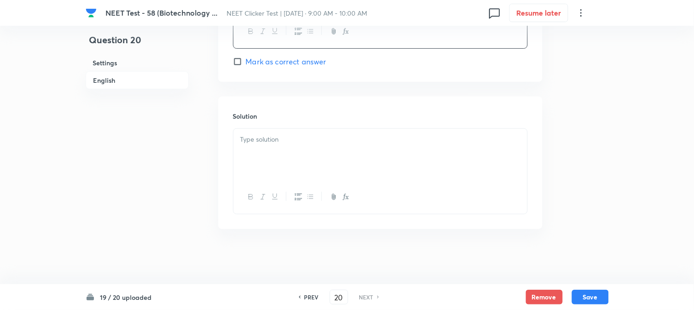
click at [288, 155] on div at bounding box center [381, 155] width 294 height 52
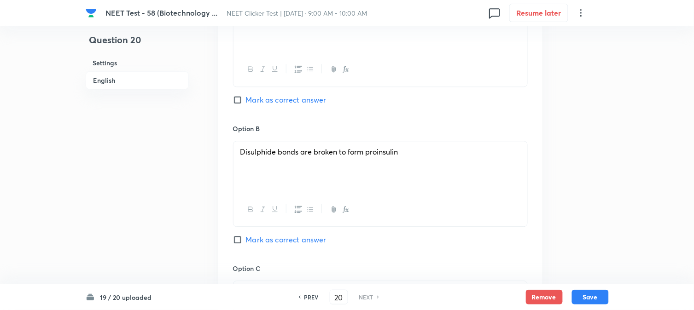
scroll to position [337, 0]
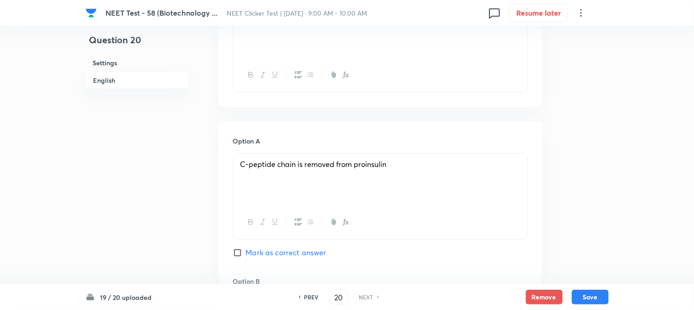
click at [243, 256] on input "Mark as correct answer" at bounding box center [239, 253] width 13 height 9
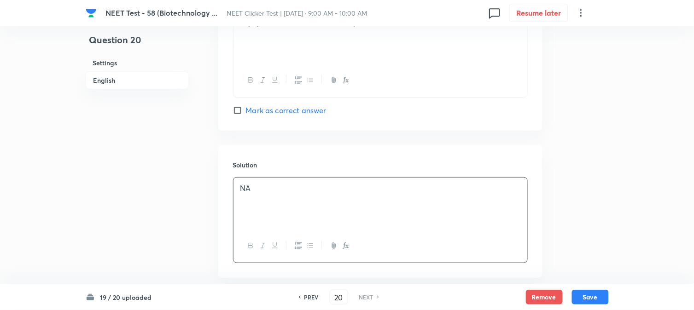
scroll to position [951, 0]
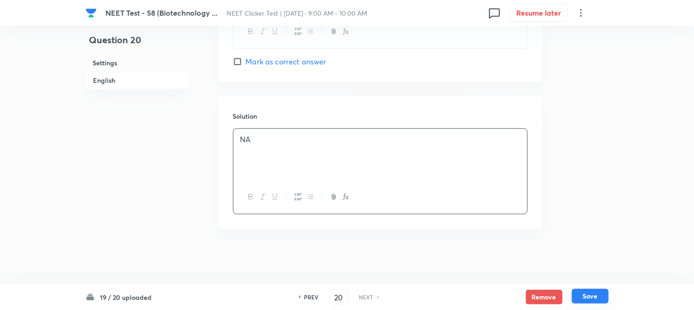
click at [589, 297] on button "Save" at bounding box center [590, 296] width 37 height 15
click at [590, 298] on button "Save" at bounding box center [590, 296] width 37 height 15
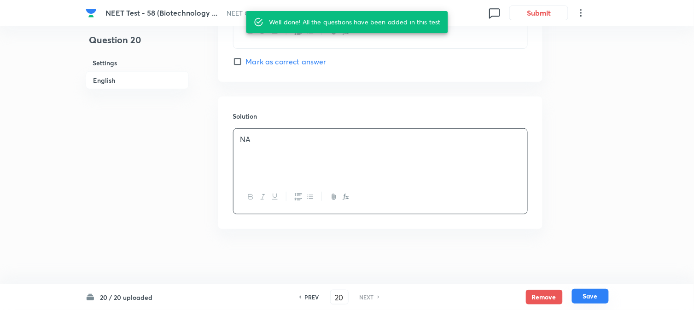
click at [590, 298] on button "Save" at bounding box center [590, 296] width 37 height 15
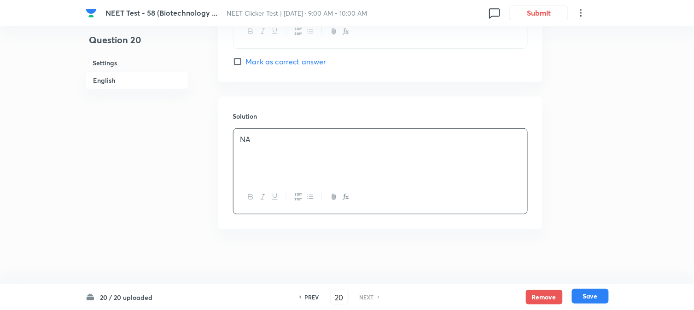
click at [594, 301] on button "Save" at bounding box center [590, 296] width 37 height 15
checkbox input "true"
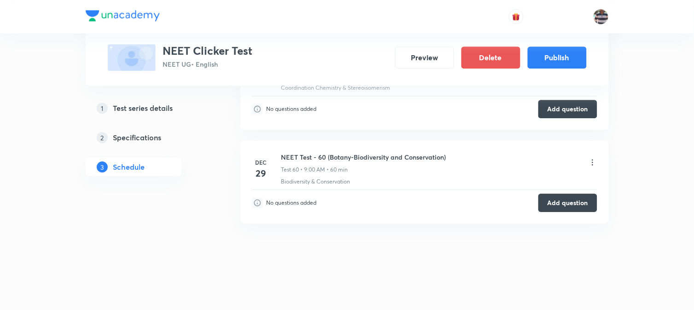
scroll to position [5934, 0]
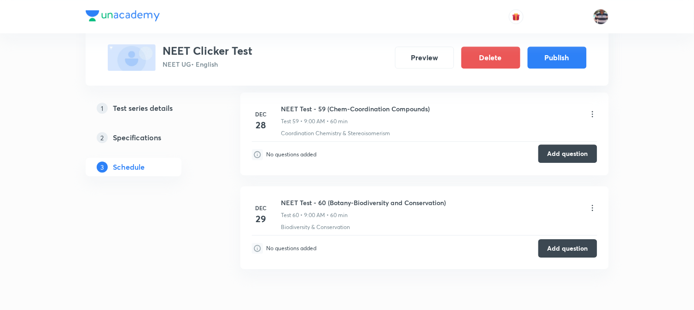
click at [564, 157] on button "Add question" at bounding box center [567, 154] width 59 height 18
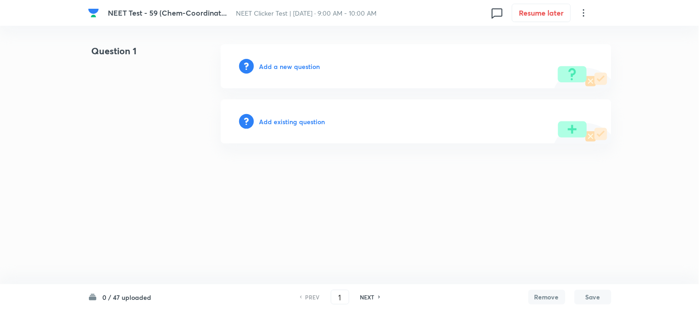
click at [270, 64] on h6 "Add a new question" at bounding box center [289, 67] width 61 height 10
click at [278, 63] on h6 "Choose a question type" at bounding box center [294, 67] width 71 height 10
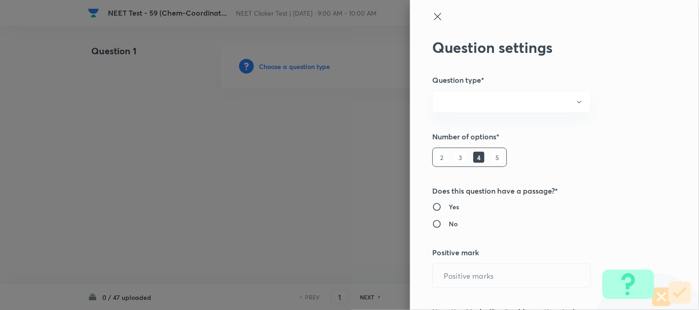
radio input "true"
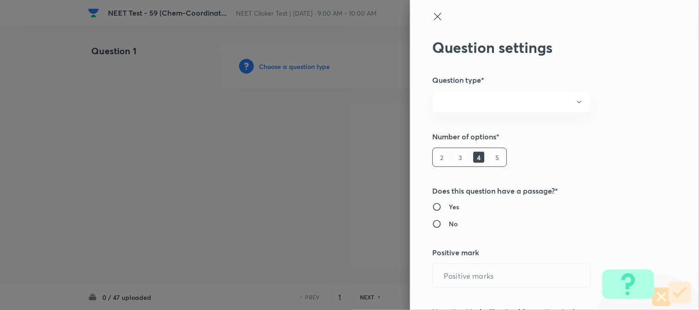
radio input "true"
type input "1"
type input "0"
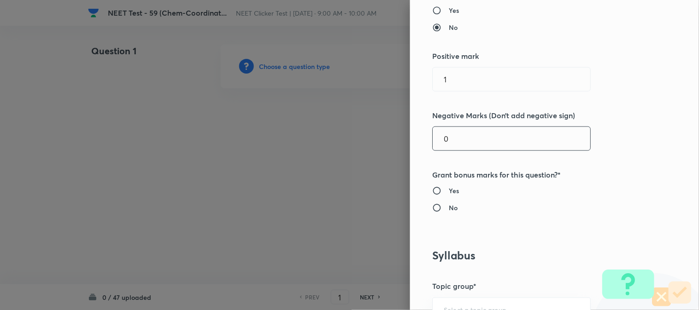
scroll to position [205, 0]
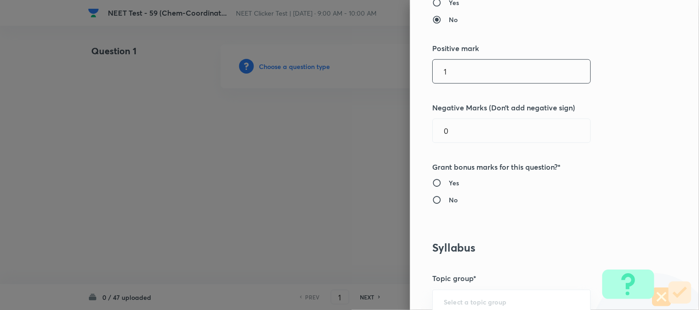
drag, startPoint x: 464, startPoint y: 79, endPoint x: 355, endPoint y: 82, distance: 108.7
click at [355, 82] on div "Question settings Question type* Single choice correct Number of options* 2 3 4…" at bounding box center [349, 155] width 699 height 310
type input "4"
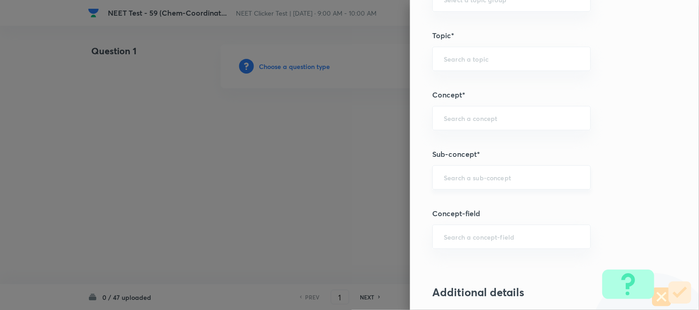
scroll to position [563, 0]
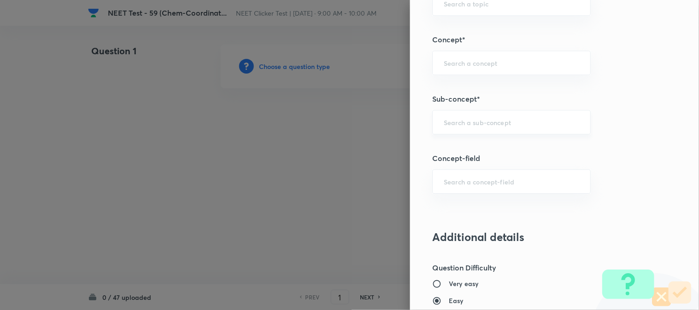
type input "1"
click at [452, 118] on input "text" at bounding box center [511, 122] width 135 height 9
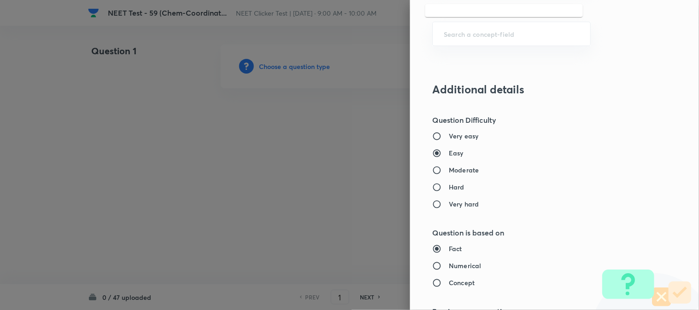
scroll to position [716, 0]
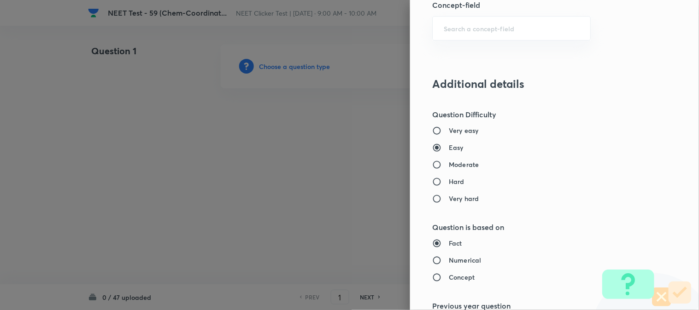
click at [449, 166] on h6 "Moderate" at bounding box center [464, 165] width 30 height 10
click at [443, 166] on input "Moderate" at bounding box center [440, 164] width 17 height 9
radio input "true"
radio input "false"
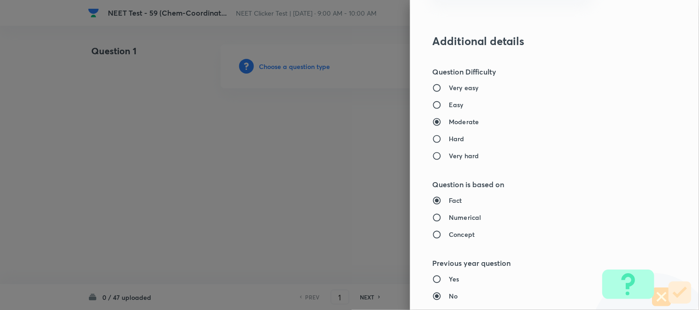
scroll to position [818, 0]
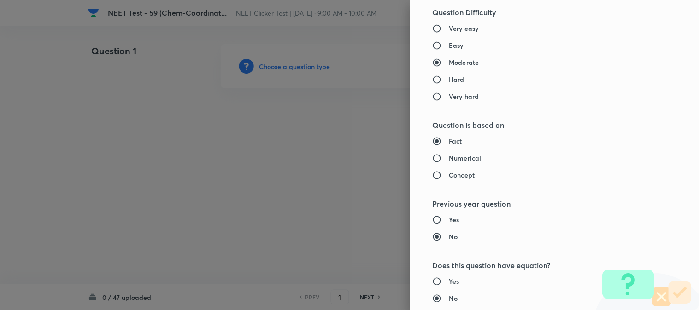
click at [449, 159] on h6 "Numerical" at bounding box center [465, 158] width 32 height 10
click at [444, 159] on input "Numerical" at bounding box center [440, 158] width 17 height 9
radio input "true"
radio input "false"
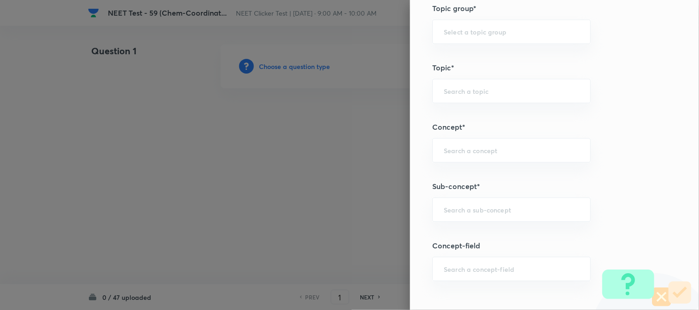
scroll to position [563, 0]
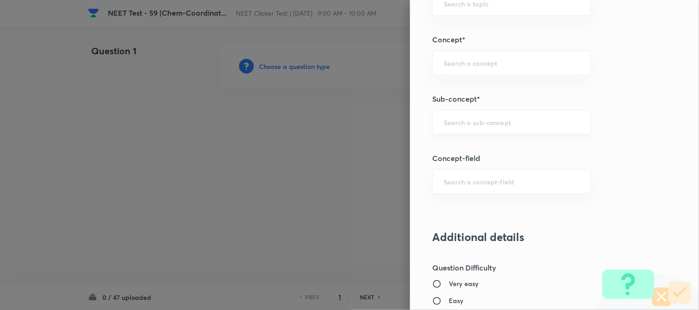
click at [463, 118] on input "text" at bounding box center [511, 122] width 135 height 9
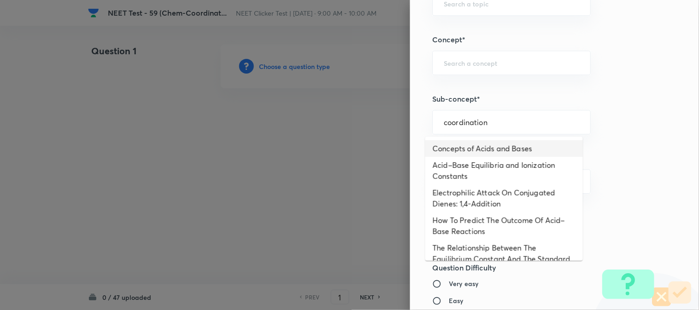
drag, startPoint x: 503, startPoint y: 122, endPoint x: 403, endPoint y: 133, distance: 100.5
click at [410, 133] on div "Question settings Question type* Single choice correct Number of options* 2 3 4…" at bounding box center [554, 155] width 289 height 310
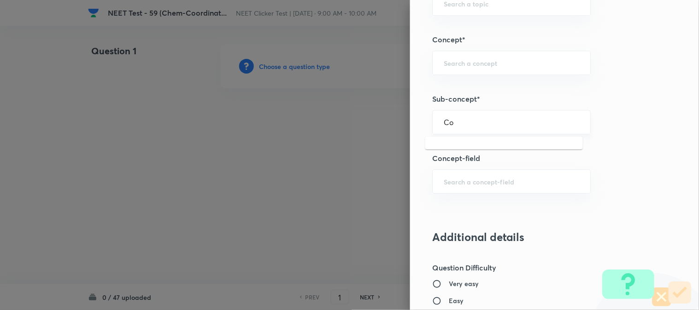
type input "C"
click at [485, 126] on input "CO-OR" at bounding box center [511, 122] width 135 height 9
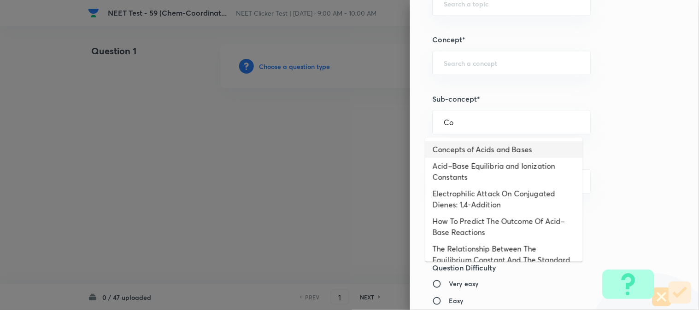
scroll to position [409, 0]
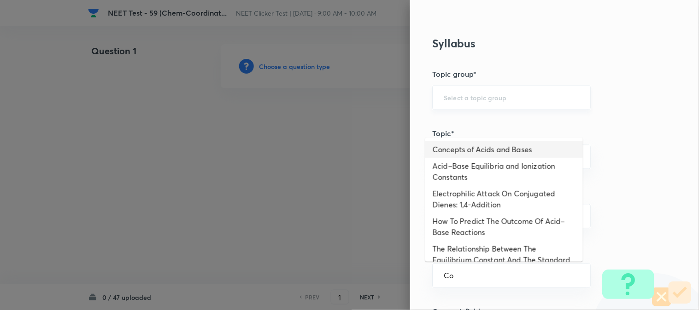
click at [471, 103] on div "​" at bounding box center [511, 98] width 158 height 24
type input "Co"
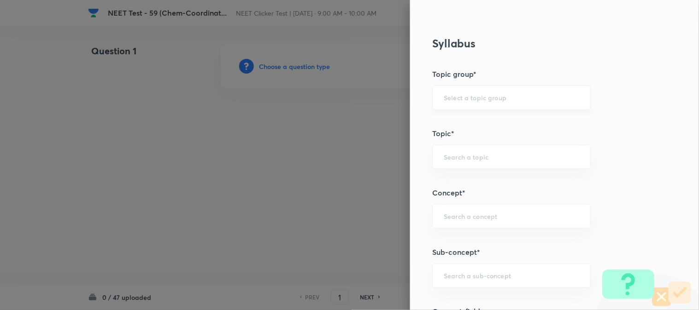
click at [471, 102] on input "text" at bounding box center [511, 98] width 135 height 9
click at [471, 125] on li "Chemistry" at bounding box center [504, 124] width 158 height 17
type input "Chemistry"
click at [457, 153] on input "text" at bounding box center [511, 157] width 135 height 9
type input "p"
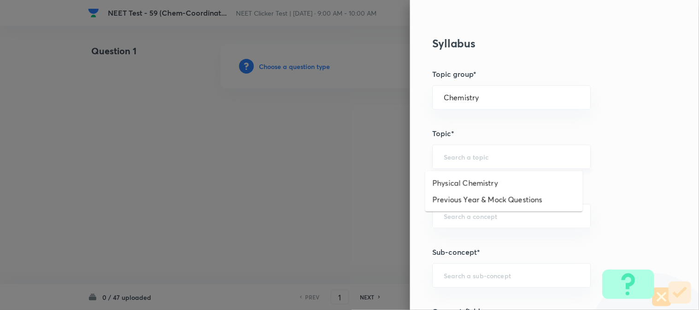
type input "i"
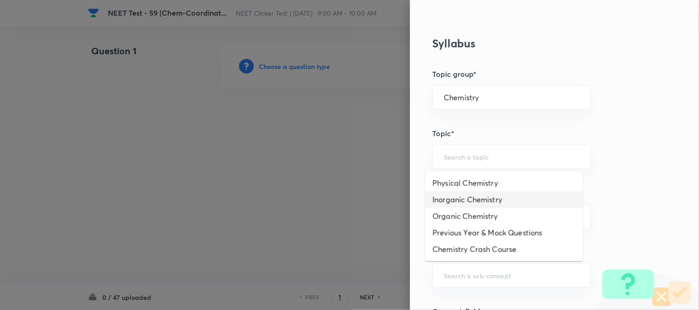
click at [462, 197] on li "Inorganic Chemistry" at bounding box center [504, 200] width 158 height 17
type input "Inorganic Chemistry"
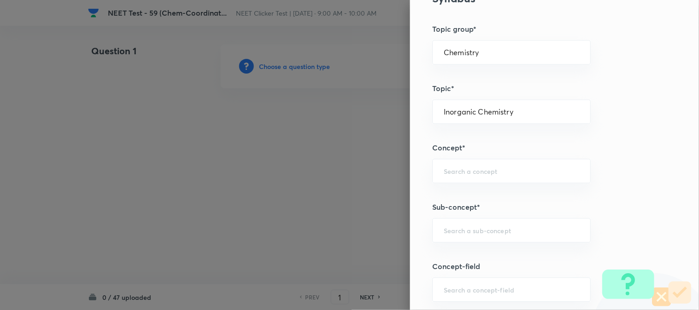
scroll to position [512, 0]
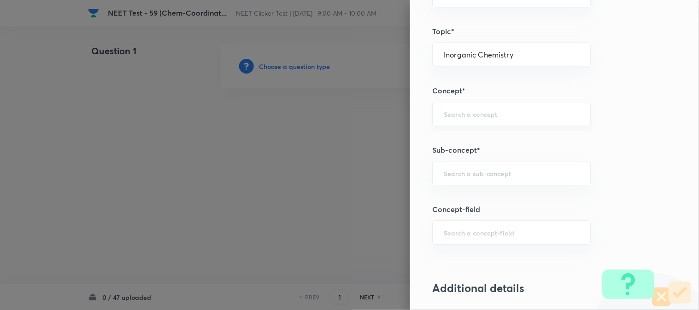
click at [449, 116] on input "text" at bounding box center [511, 114] width 135 height 9
click at [457, 140] on li "Co-ordination Compounds" at bounding box center [504, 140] width 158 height 17
type input "Co-ordination Compounds"
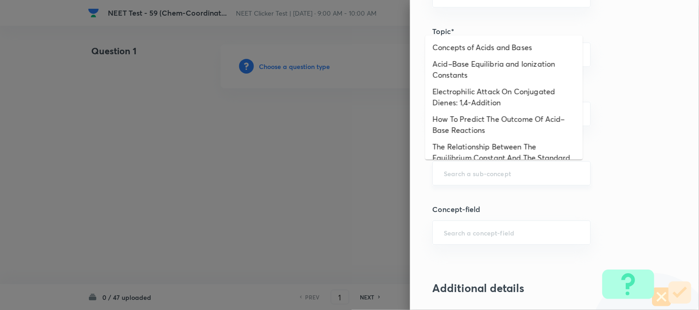
click at [466, 178] on input "text" at bounding box center [511, 173] width 135 height 9
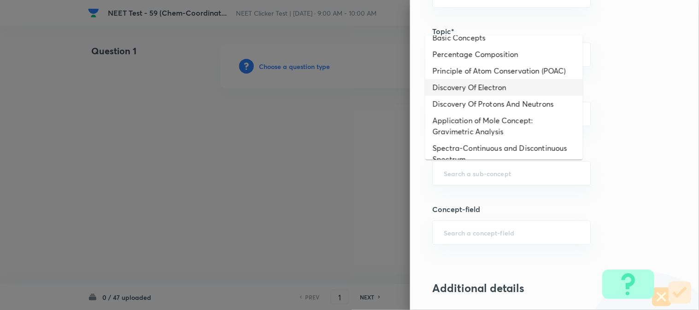
scroll to position [307, 0]
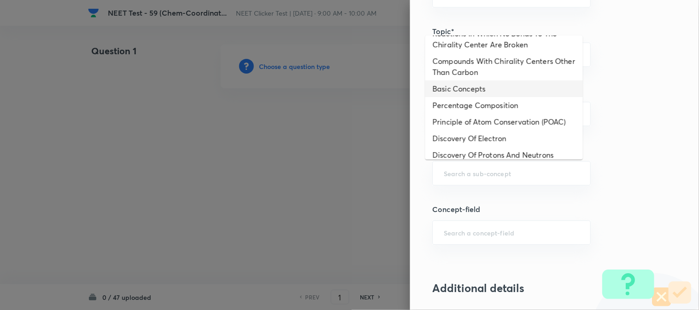
click at [471, 92] on li "Basic Concepts" at bounding box center [504, 89] width 158 height 17
type input "Basic Concepts"
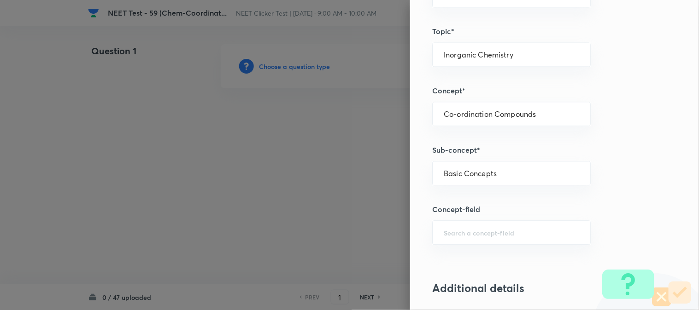
type input "Physical Chemistry"
type input "General Topics & Mole Concept"
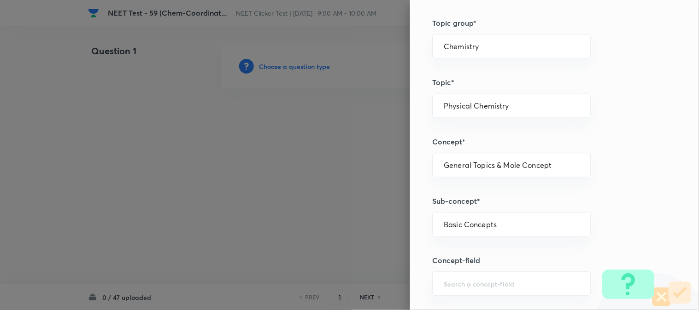
scroll to position [409, 0]
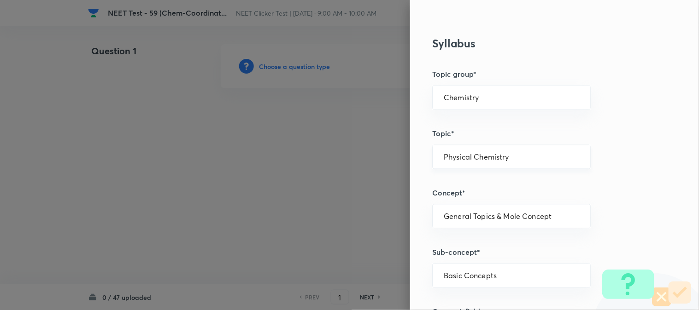
click at [518, 162] on div "Physical Chemistry ​" at bounding box center [511, 157] width 158 height 24
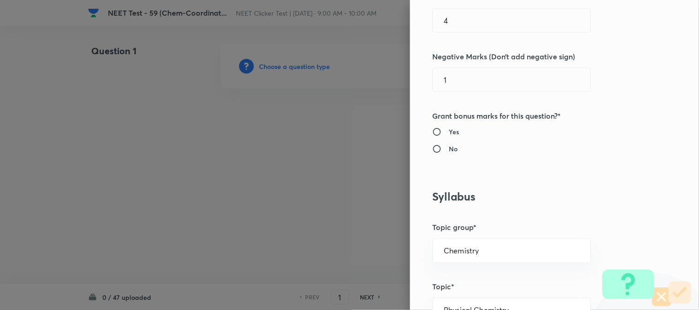
scroll to position [0, 0]
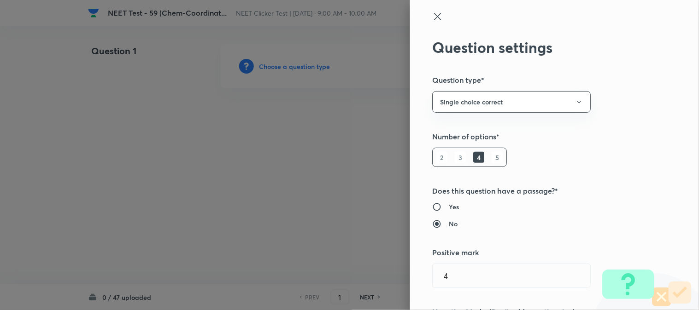
click at [434, 17] on icon at bounding box center [437, 16] width 7 height 7
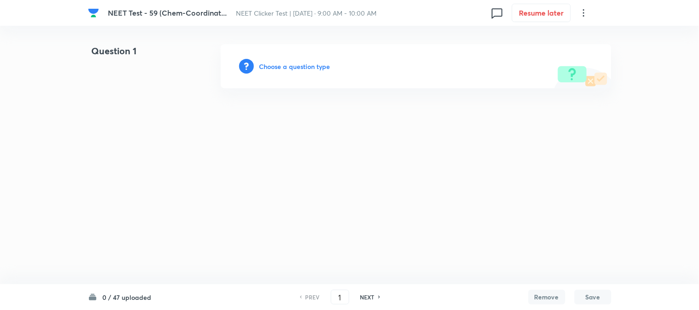
click at [292, 67] on h6 "Choose a question type" at bounding box center [294, 67] width 71 height 10
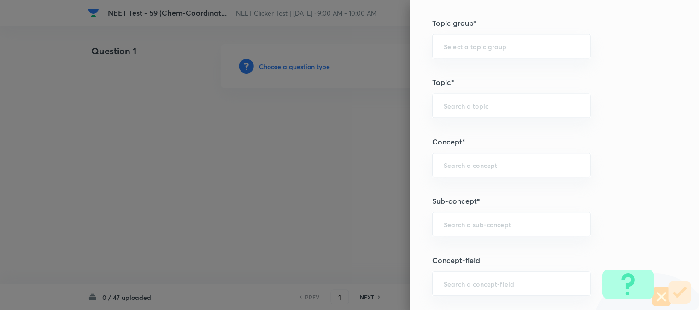
scroll to position [307, 0]
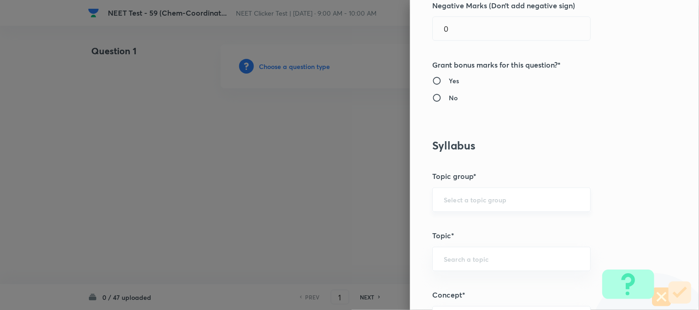
click at [464, 203] on input "text" at bounding box center [511, 200] width 135 height 9
click at [466, 228] on li "Chemistry" at bounding box center [504, 226] width 158 height 17
type input "Chemistry"
click at [462, 257] on input "text" at bounding box center [511, 259] width 135 height 9
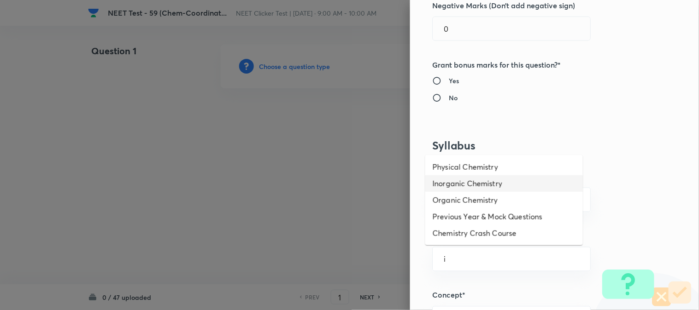
click at [465, 185] on li "Inorganic Chemistry" at bounding box center [504, 183] width 158 height 17
type input "Inorganic Chemistry"
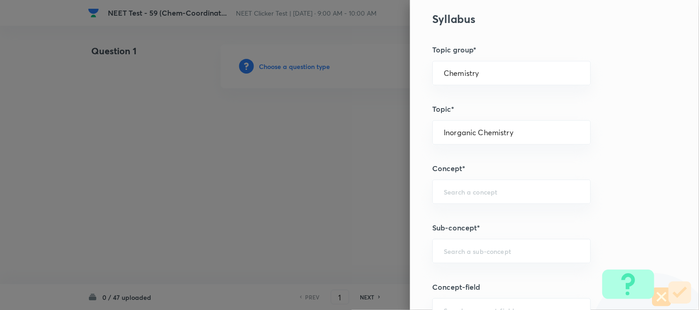
scroll to position [461, 0]
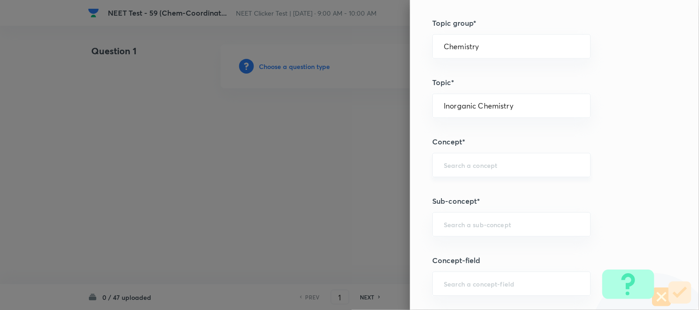
click at [459, 172] on div "​" at bounding box center [511, 165] width 158 height 24
click at [470, 190] on li "Co-ordination Compounds" at bounding box center [504, 191] width 158 height 17
type input "Co-ordination Compounds"
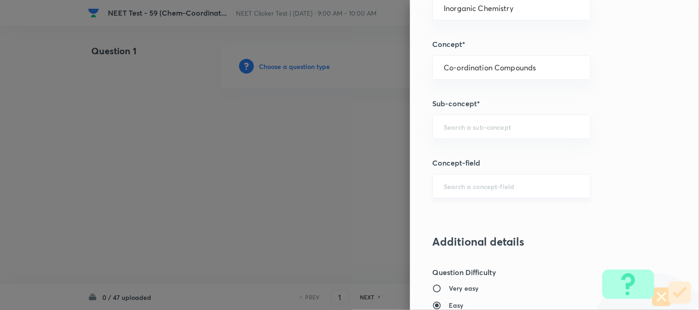
scroll to position [563, 0]
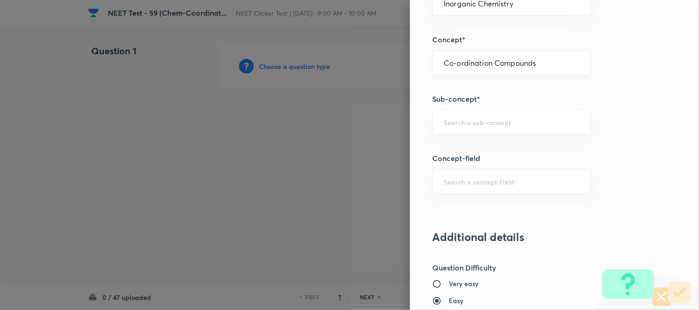
click at [539, 66] on input "Co-ordination Compounds" at bounding box center [511, 62] width 135 height 9
click at [464, 128] on div "​" at bounding box center [511, 122] width 158 height 24
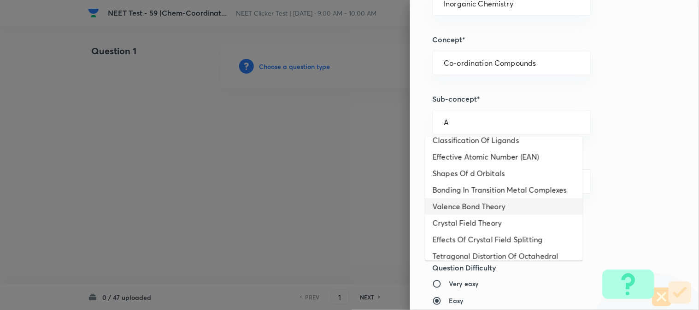
scroll to position [0, 0]
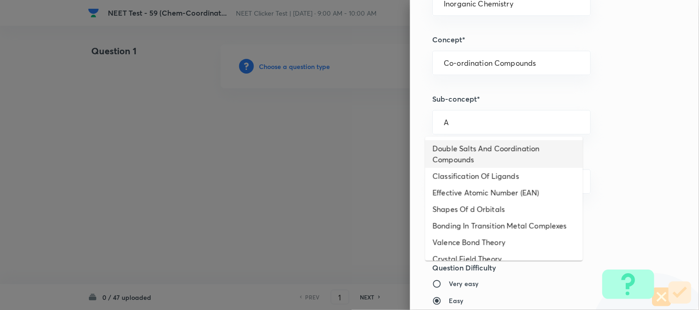
click at [468, 157] on li "Double Salts And Coordination Compounds" at bounding box center [504, 154] width 158 height 28
type input "Double Salts And Coordination Compounds"
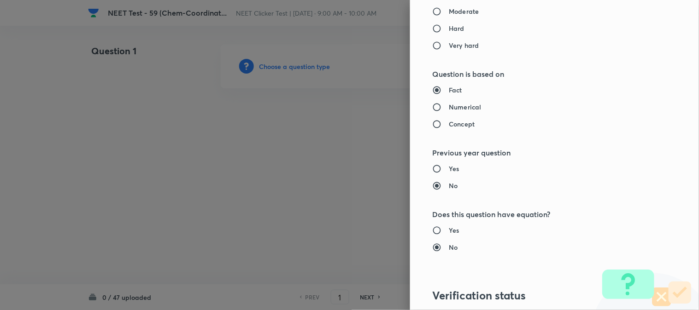
click at [449, 105] on h6 "Numerical" at bounding box center [465, 107] width 32 height 10
click at [448, 105] on input "Numerical" at bounding box center [440, 107] width 17 height 9
radio input "true"
radio input "false"
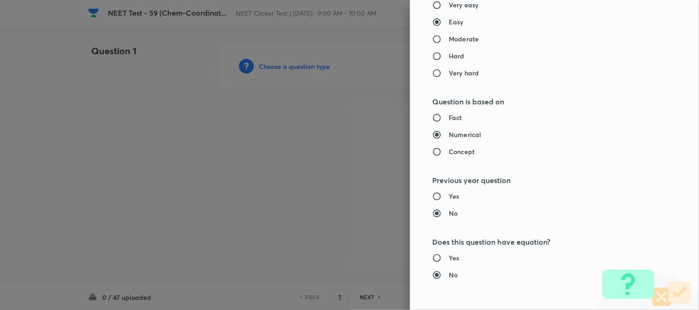
scroll to position [818, 0]
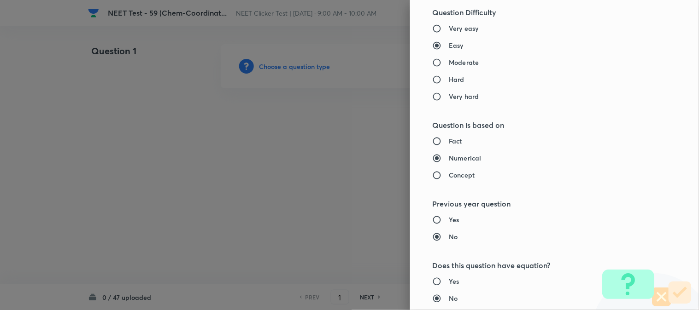
click at [449, 62] on h6 "Moderate" at bounding box center [464, 63] width 30 height 10
click at [444, 62] on input "Moderate" at bounding box center [440, 62] width 17 height 9
radio input "true"
radio input "false"
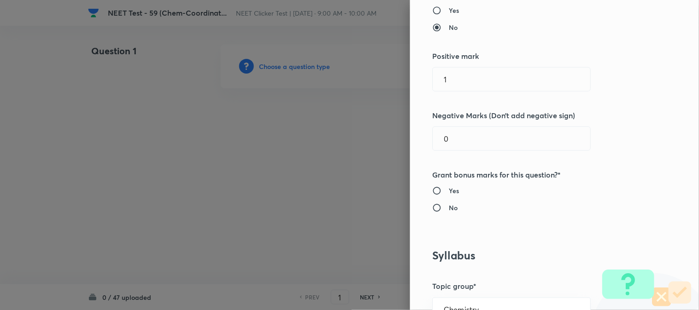
scroll to position [205, 0]
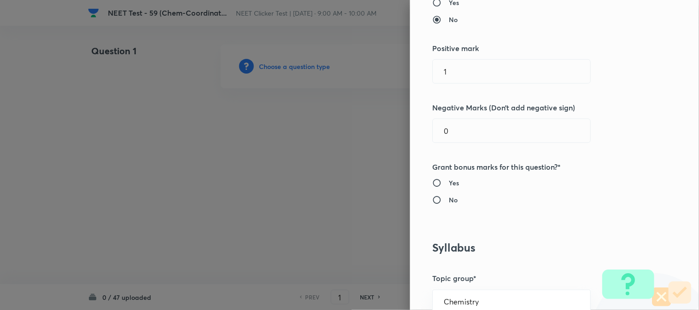
drag, startPoint x: 461, startPoint y: 66, endPoint x: 314, endPoint y: 85, distance: 147.7
click at [333, 85] on div "Question settings Question type* Single choice correct Number of options* 2 3 4…" at bounding box center [349, 155] width 699 height 310
type input "4"
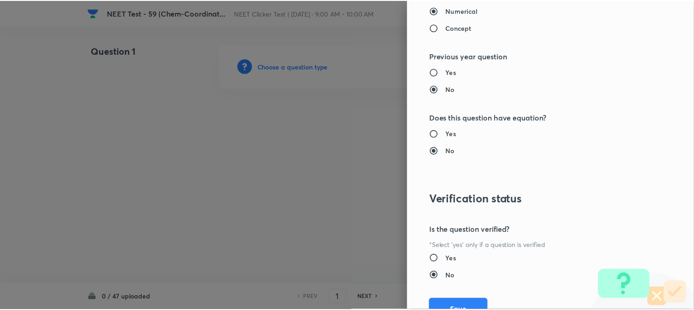
scroll to position [1007, 0]
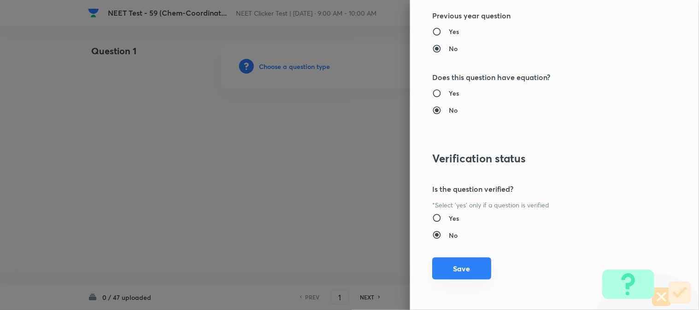
type input "1"
drag, startPoint x: 438, startPoint y: 264, endPoint x: 349, endPoint y: 202, distance: 108.7
click at [439, 264] on button "Save" at bounding box center [461, 270] width 59 height 22
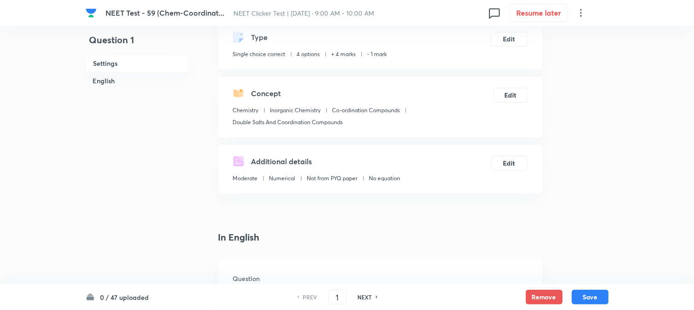
scroll to position [205, 0]
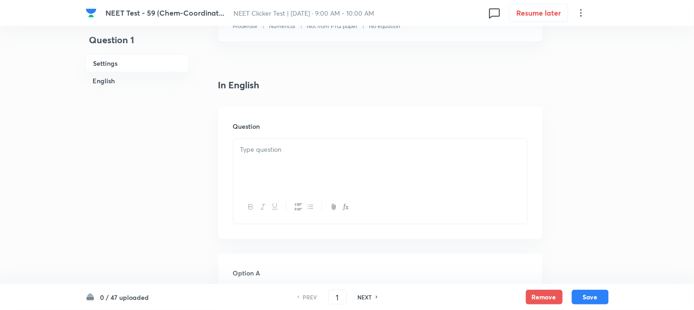
click at [286, 151] on p at bounding box center [380, 150] width 280 height 11
click at [268, 170] on div at bounding box center [381, 165] width 294 height 52
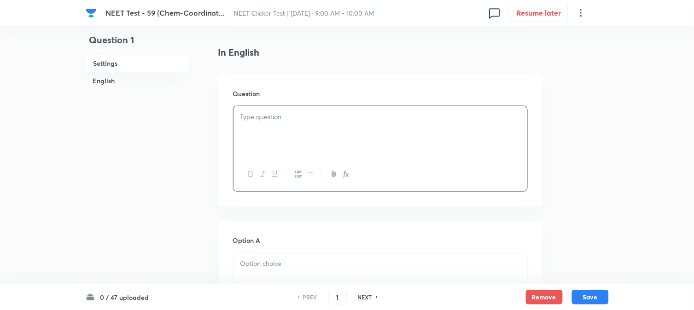
scroll to position [256, 0]
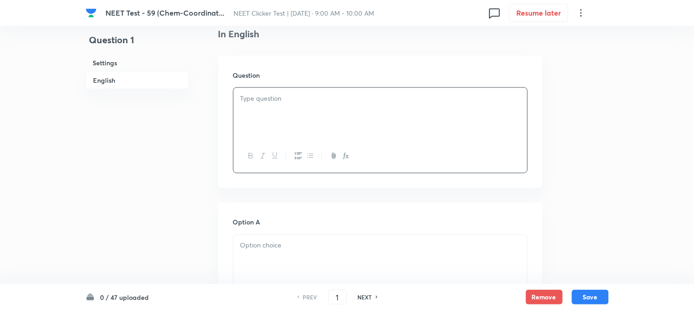
click at [254, 114] on div at bounding box center [381, 114] width 294 height 52
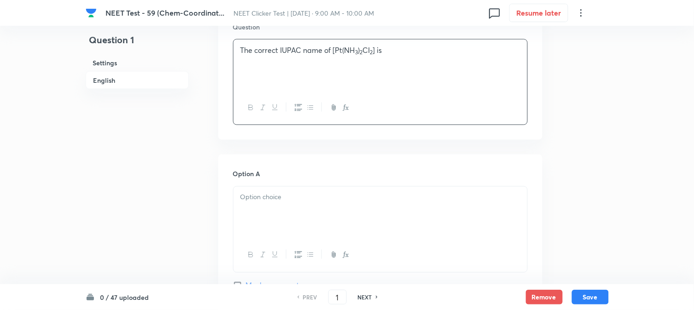
scroll to position [409, 0]
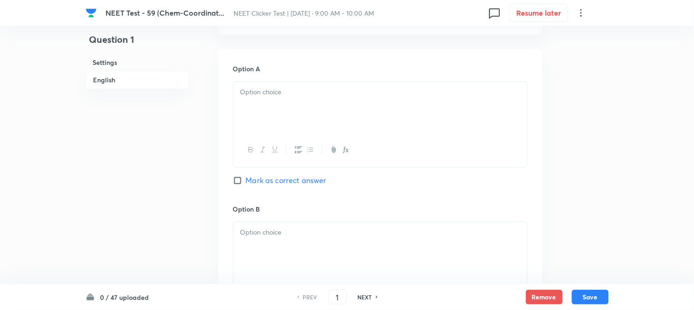
click at [287, 127] on div at bounding box center [381, 108] width 294 height 52
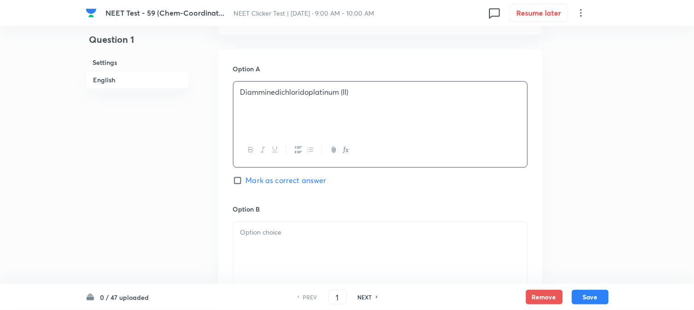
scroll to position [512, 0]
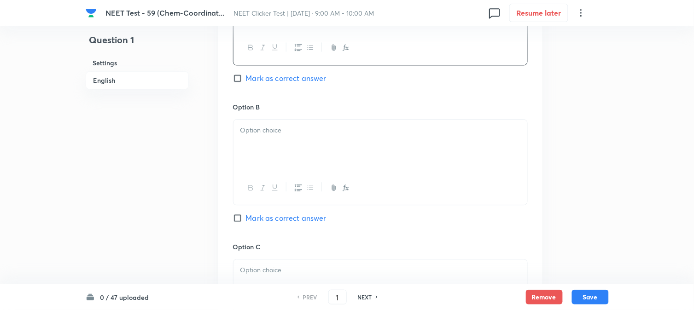
click at [278, 129] on p at bounding box center [380, 130] width 280 height 11
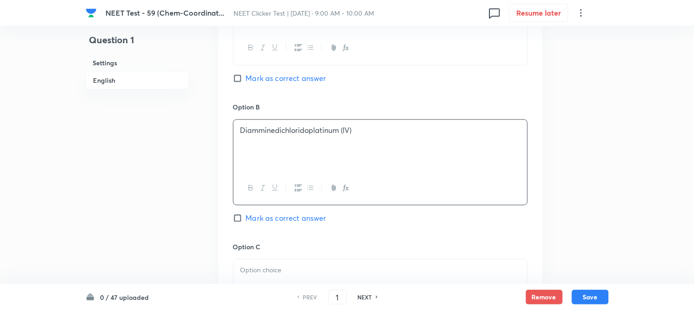
scroll to position [665, 0]
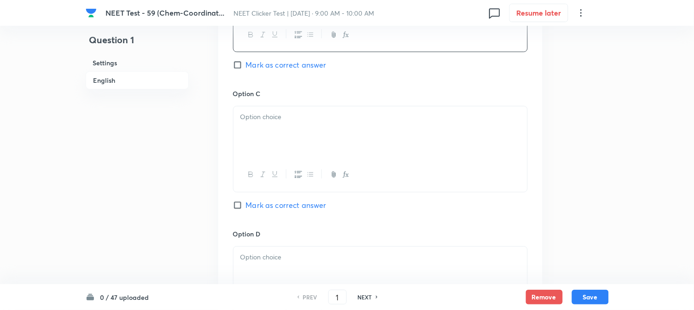
click at [276, 134] on div at bounding box center [381, 132] width 294 height 52
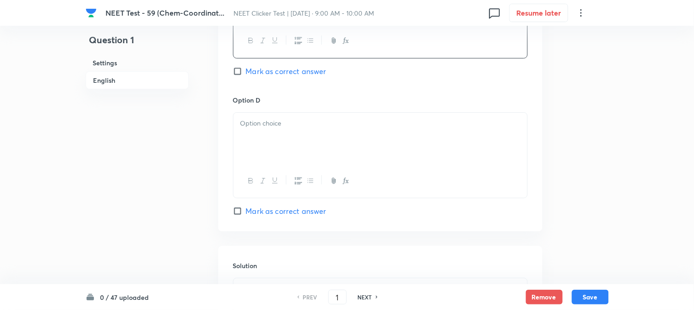
scroll to position [818, 0]
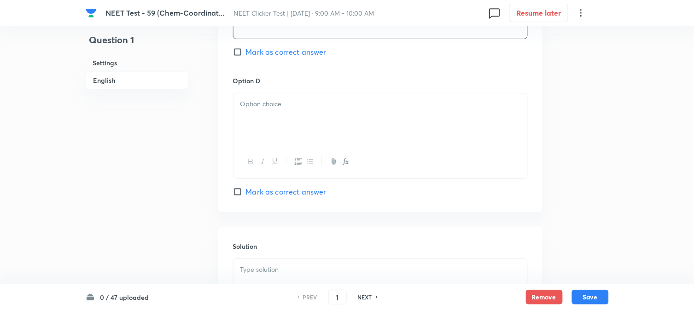
click at [287, 131] on div at bounding box center [381, 120] width 294 height 52
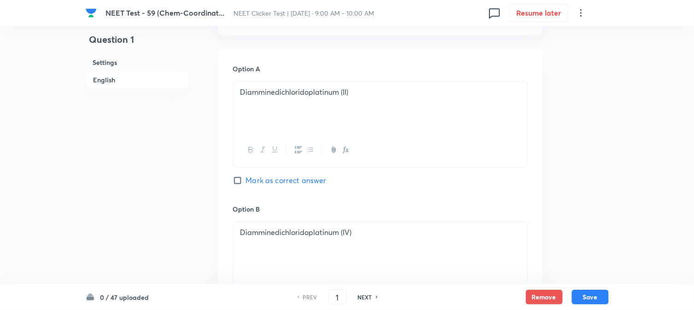
click at [256, 181] on span "Mark as correct answer" at bounding box center [286, 180] width 81 height 11
click at [246, 181] on input "Mark as correct answer" at bounding box center [239, 180] width 13 height 9
checkbox input "true"
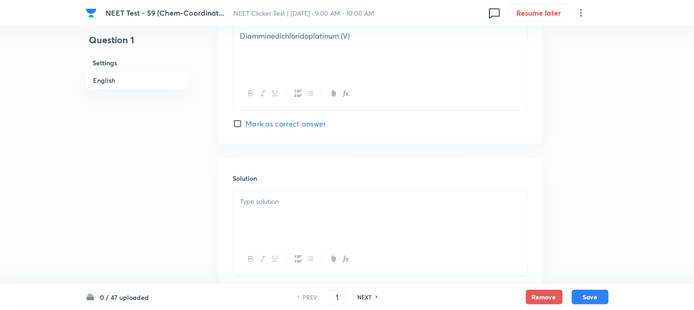
scroll to position [951, 0]
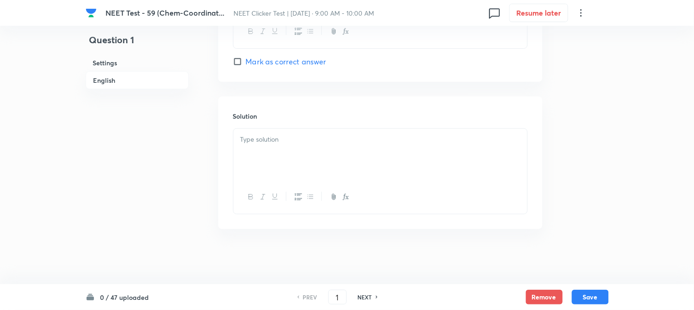
click at [297, 144] on p at bounding box center [380, 139] width 280 height 11
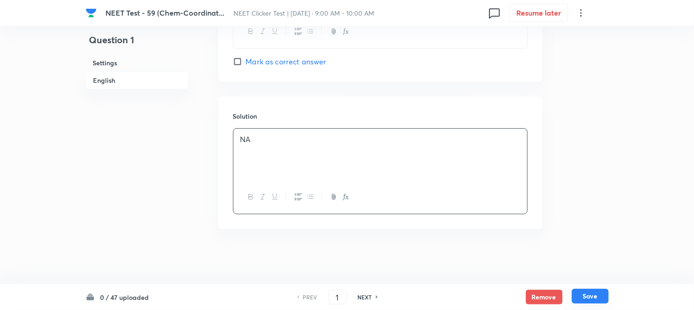
click at [600, 292] on button "Save" at bounding box center [590, 296] width 37 height 15
type input "2"
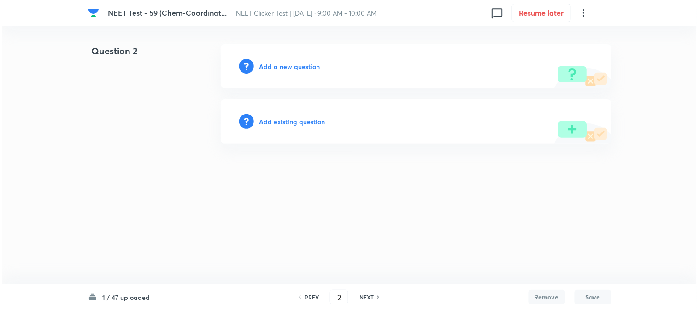
scroll to position [0, 0]
click at [277, 66] on h6 "Add a new question" at bounding box center [289, 67] width 61 height 10
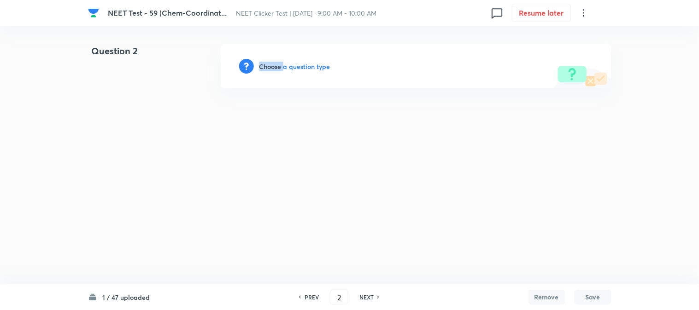
click at [277, 66] on h6 "Choose a question type" at bounding box center [294, 67] width 71 height 10
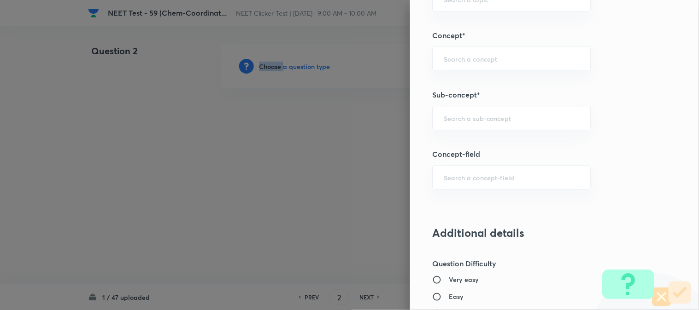
scroll to position [563, 0]
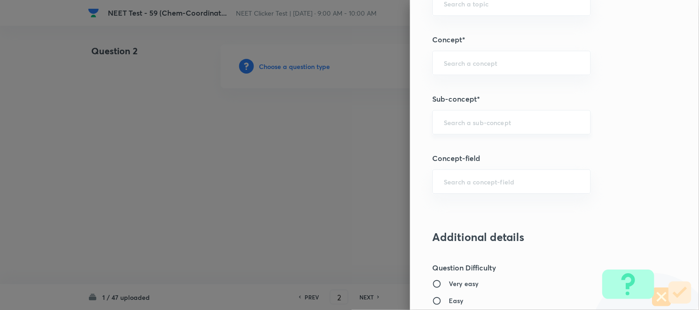
drag, startPoint x: 456, startPoint y: 107, endPoint x: 457, endPoint y: 118, distance: 10.6
click at [456, 110] on div "Question settings Question type* Single choice correct Number of options* 2 3 4…" at bounding box center [554, 155] width 289 height 310
click at [459, 123] on input "text" at bounding box center [511, 122] width 135 height 9
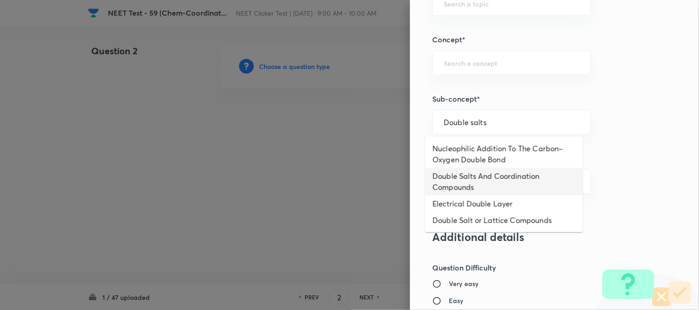
click at [470, 184] on li "Double Salts And Coordination Compounds" at bounding box center [504, 182] width 158 height 28
type input "Double Salts And Coordination Compounds"
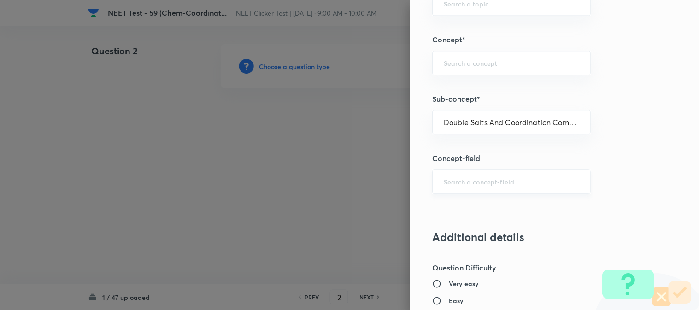
type input "Chemistry"
type input "Inorganic Chemistry"
type input "Co-ordination Compounds"
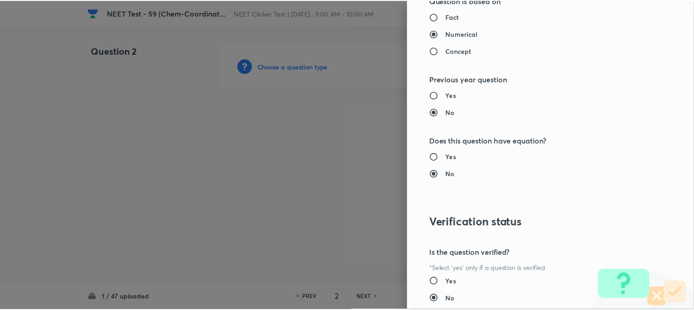
scroll to position [1007, 0]
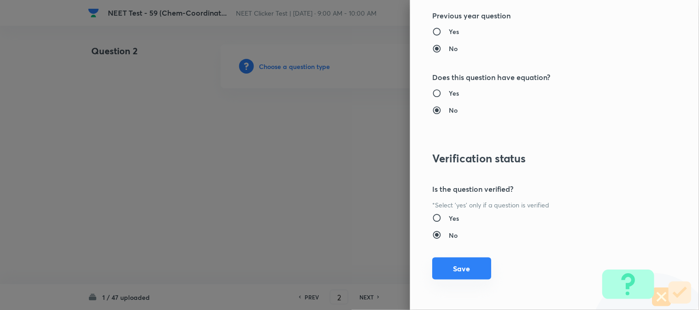
click at [455, 270] on button "Save" at bounding box center [461, 269] width 59 height 22
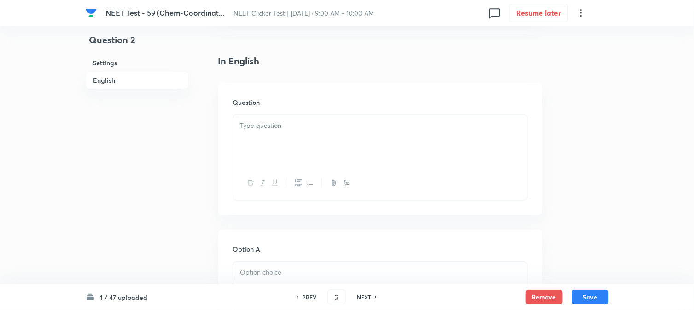
scroll to position [256, 0]
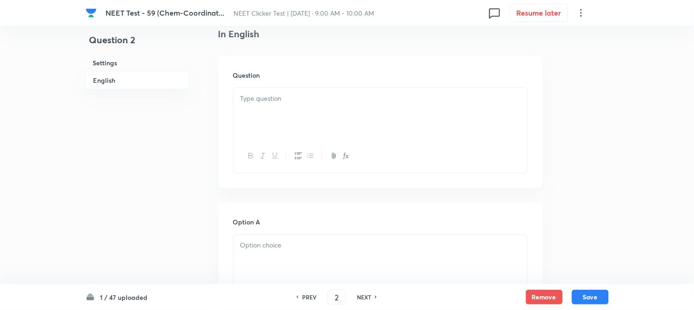
click at [304, 122] on div at bounding box center [381, 114] width 294 height 52
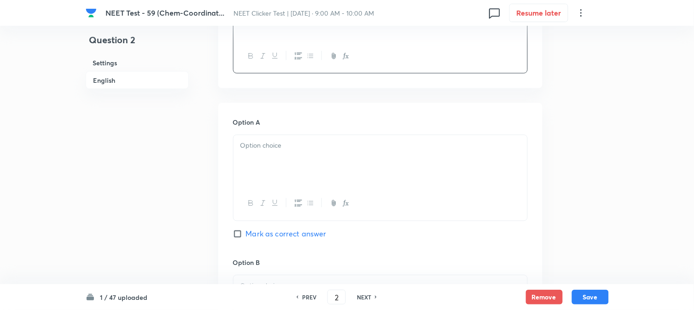
scroll to position [358, 0]
click at [289, 144] on p at bounding box center [380, 144] width 280 height 11
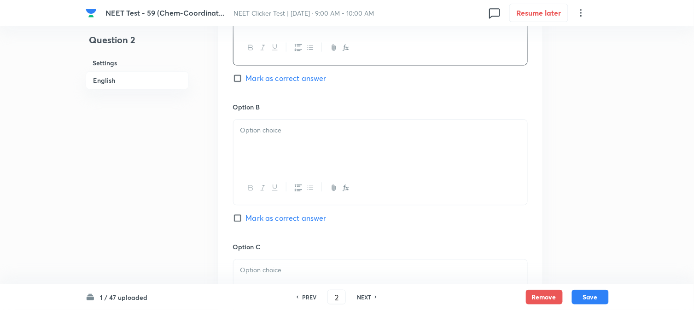
click at [288, 132] on p at bounding box center [380, 130] width 280 height 11
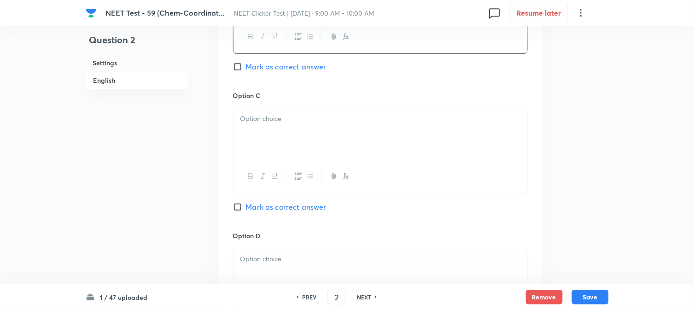
scroll to position [665, 0]
click at [284, 166] on div at bounding box center [381, 175] width 294 height 34
click at [293, 150] on div at bounding box center [381, 132] width 294 height 52
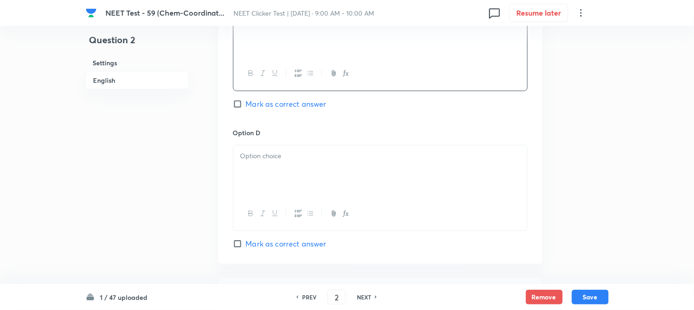
scroll to position [767, 0]
click at [286, 166] on div at bounding box center [381, 171] width 294 height 52
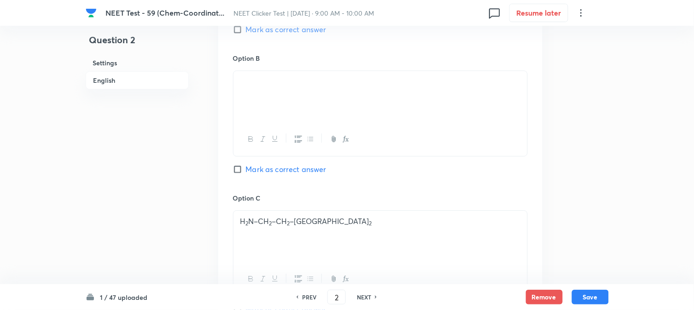
scroll to position [512, 0]
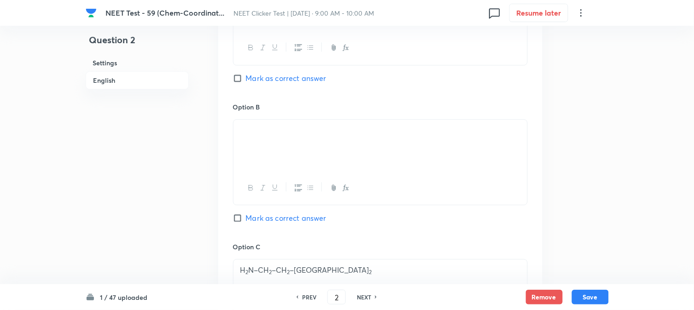
click at [251, 219] on span "Mark as correct answer" at bounding box center [286, 218] width 81 height 11
click at [246, 219] on input "Mark as correct answer" at bounding box center [239, 218] width 13 height 9
checkbox input "true"
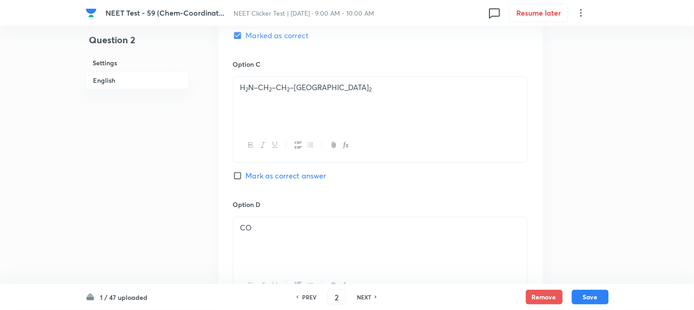
scroll to position [951, 0]
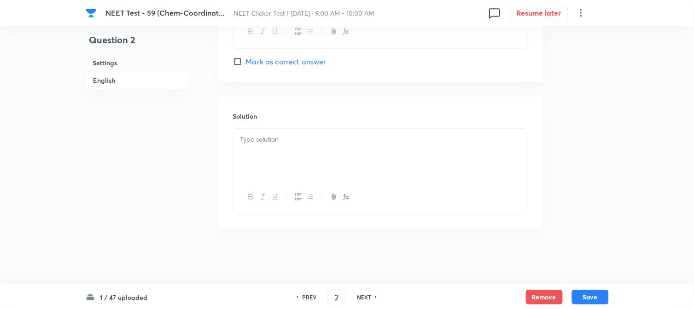
click at [317, 160] on div at bounding box center [381, 155] width 294 height 52
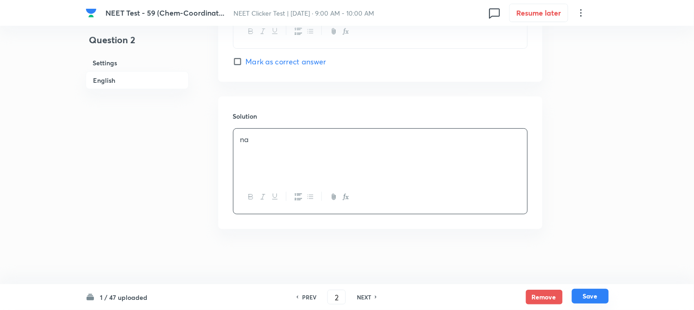
click at [600, 291] on button "Save" at bounding box center [590, 296] width 37 height 15
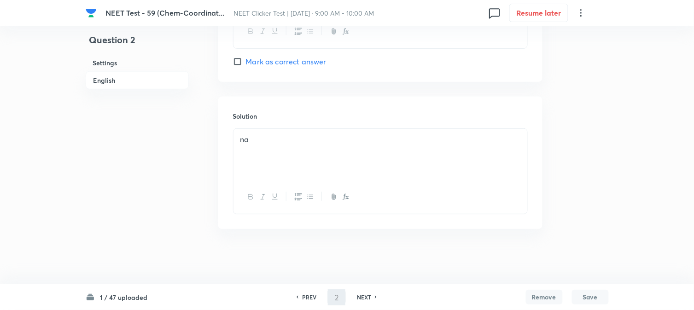
type input "3"
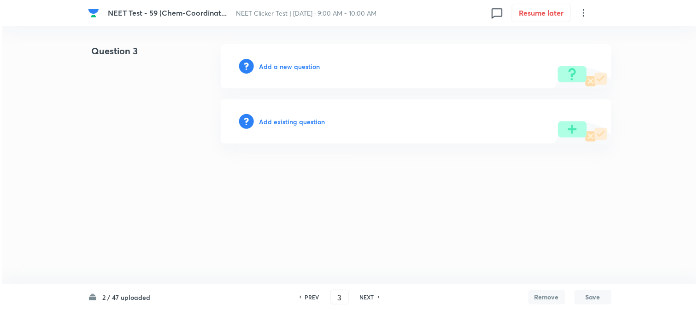
scroll to position [0, 0]
click at [279, 67] on h6 "Add a new question" at bounding box center [289, 67] width 61 height 10
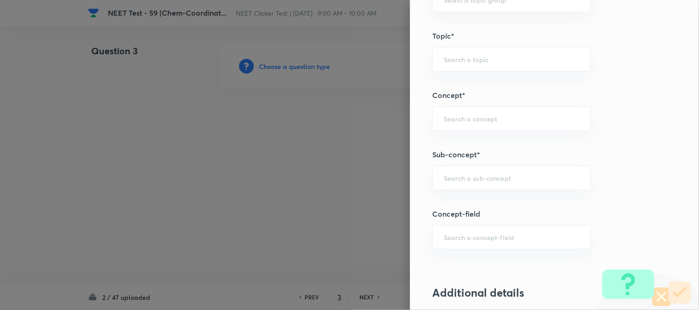
scroll to position [512, 0]
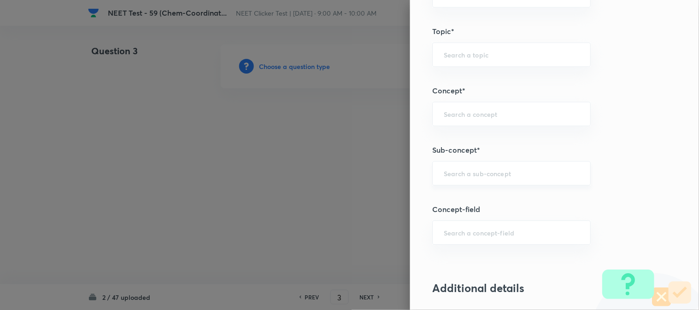
click at [459, 178] on div "​" at bounding box center [511, 173] width 158 height 24
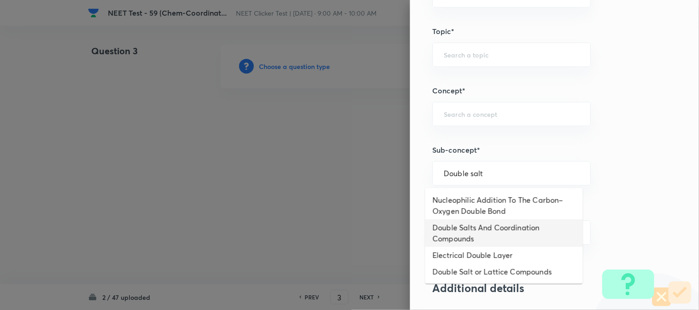
click at [470, 226] on li "Double Salts And Coordination Compounds" at bounding box center [504, 234] width 158 height 28
type input "Double Salts And Coordination Compounds"
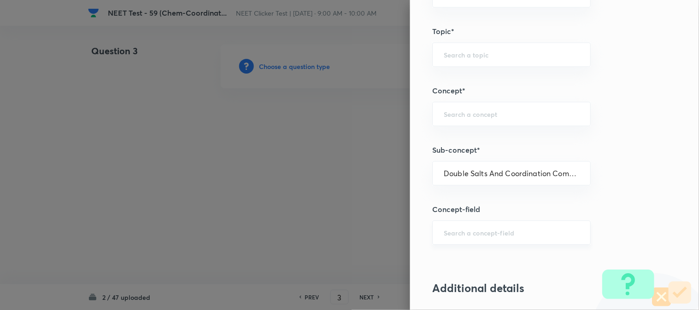
type input "Chemistry"
type input "Inorganic Chemistry"
type input "Co-ordination Compounds"
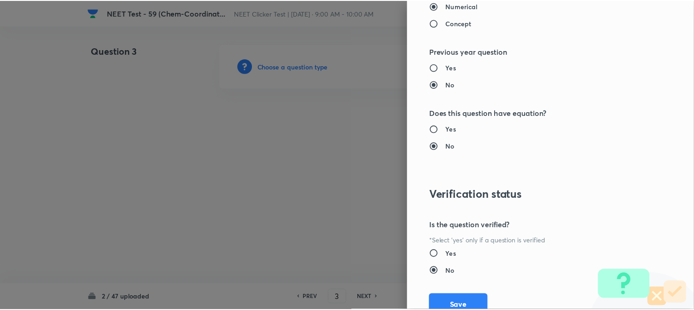
scroll to position [972, 0]
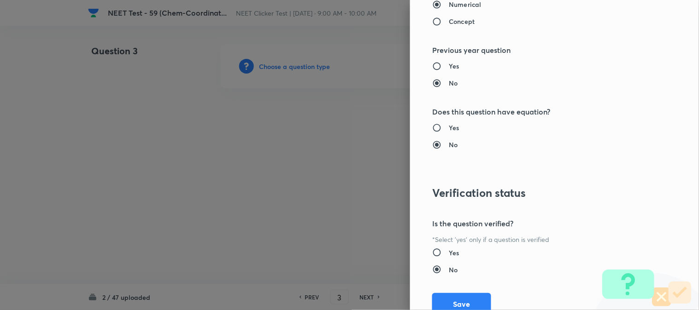
drag, startPoint x: 459, startPoint y: 300, endPoint x: 424, endPoint y: 284, distance: 38.5
click at [459, 300] on button "Save" at bounding box center [461, 304] width 59 height 22
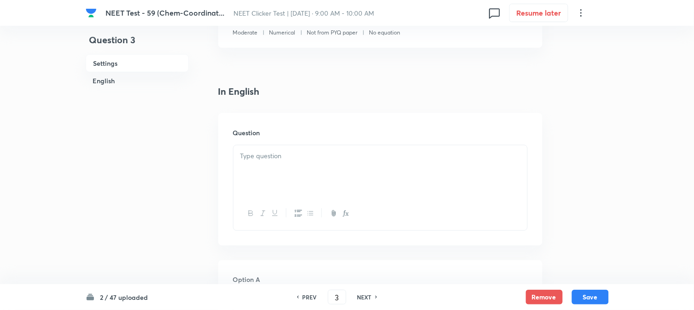
scroll to position [205, 0]
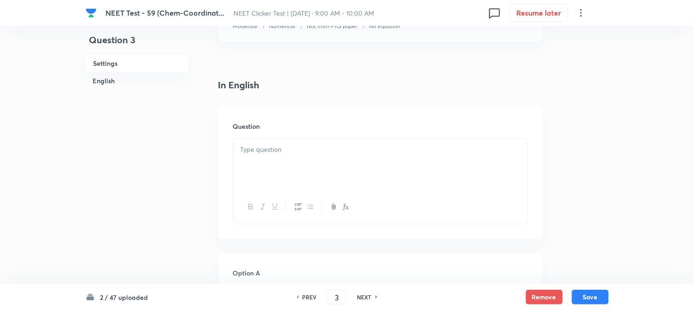
click at [290, 141] on div at bounding box center [381, 165] width 294 height 52
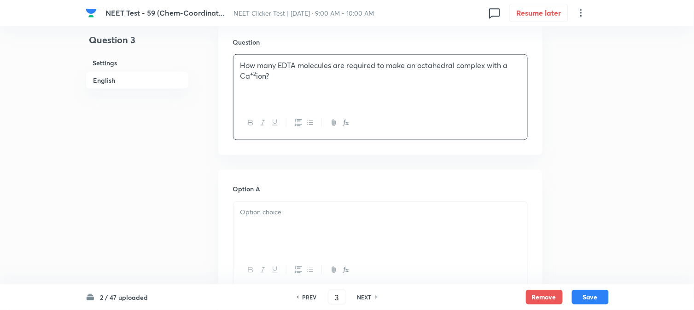
scroll to position [307, 0]
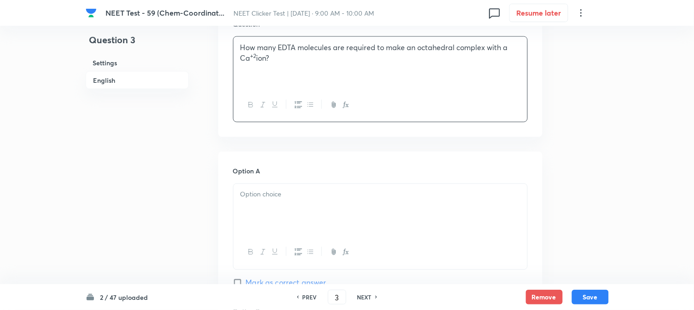
click at [283, 199] on p at bounding box center [380, 195] width 280 height 11
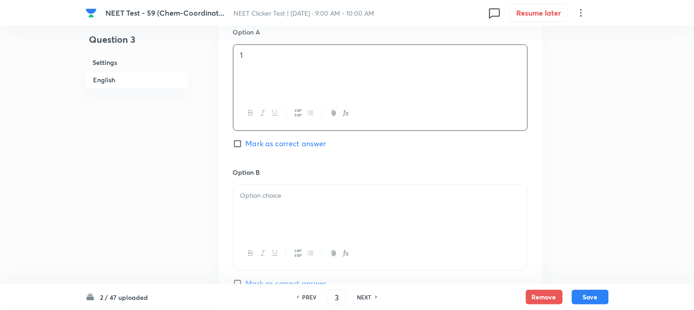
scroll to position [461, 0]
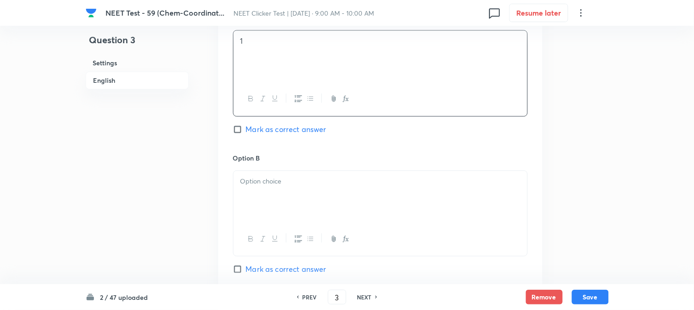
click at [281, 192] on div at bounding box center [381, 197] width 294 height 52
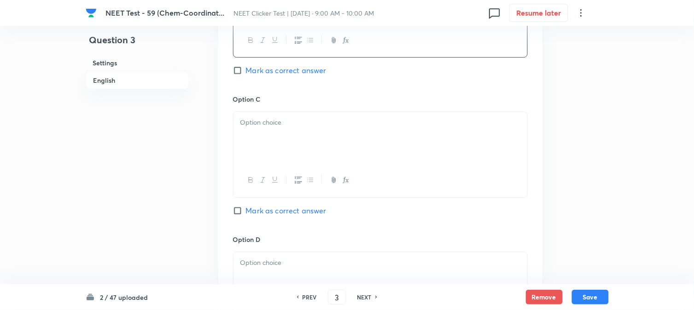
scroll to position [665, 0]
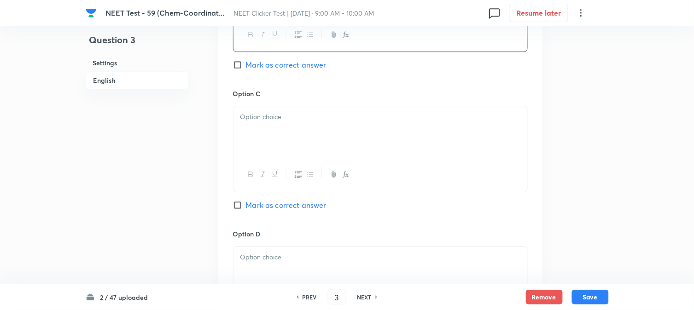
click at [288, 163] on div at bounding box center [381, 175] width 294 height 34
click at [281, 144] on div at bounding box center [381, 132] width 294 height 52
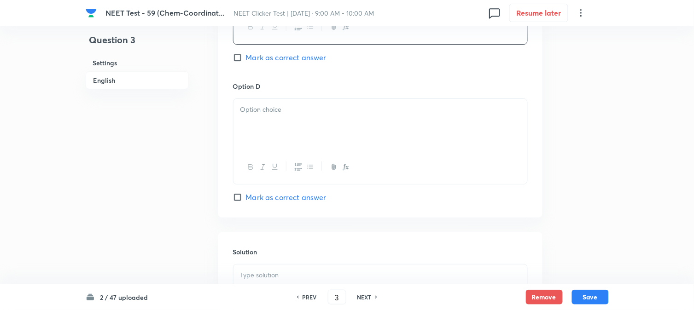
scroll to position [818, 0]
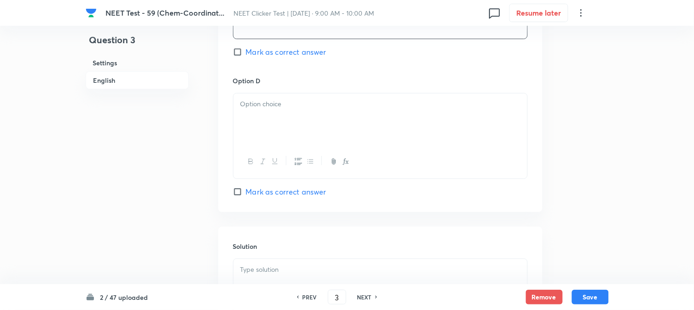
click at [294, 131] on div at bounding box center [381, 120] width 294 height 52
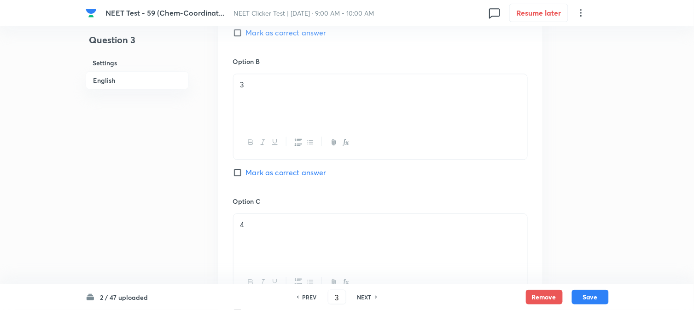
scroll to position [461, 0]
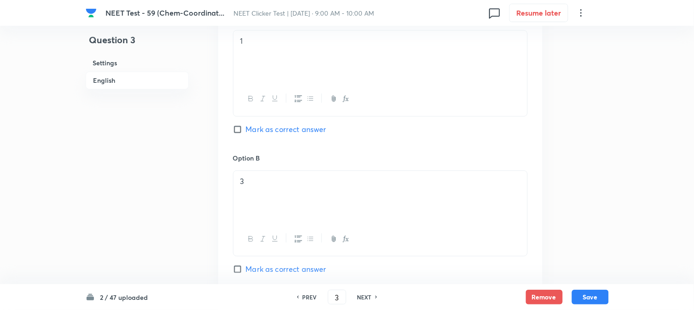
click at [241, 131] on input "Mark as correct answer" at bounding box center [239, 129] width 13 height 9
checkbox input "true"
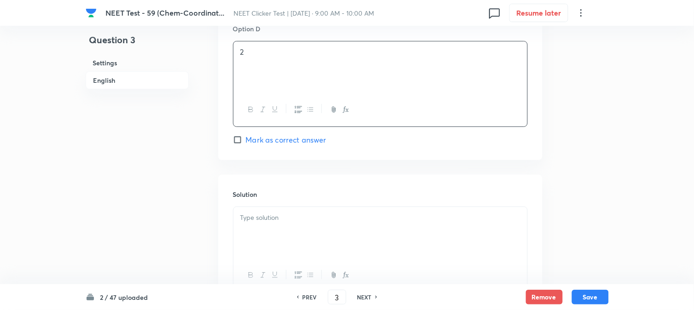
scroll to position [951, 0]
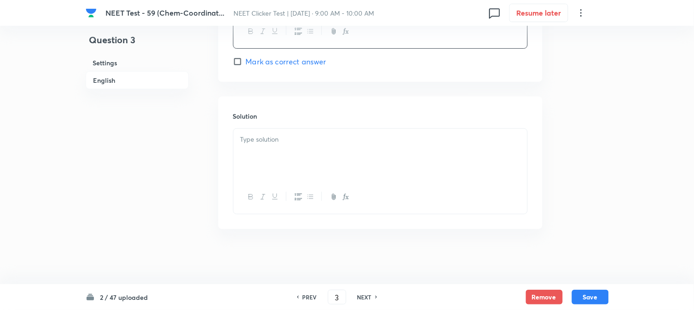
click at [283, 144] on p at bounding box center [380, 139] width 280 height 11
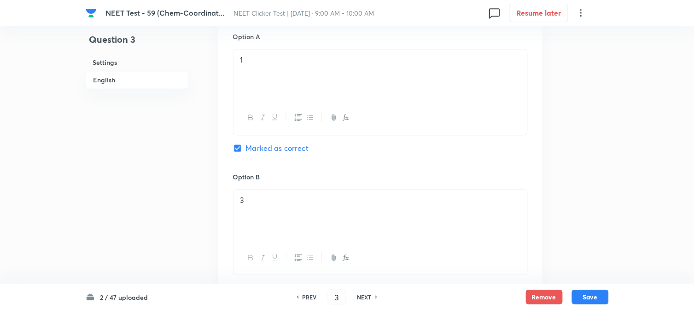
scroll to position [439, 0]
click at [596, 298] on button "Save" at bounding box center [590, 296] width 37 height 15
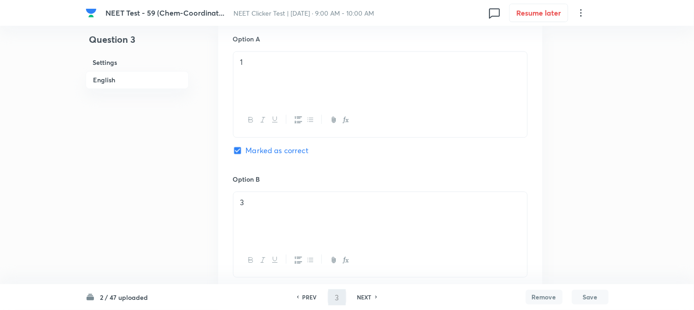
type input "4"
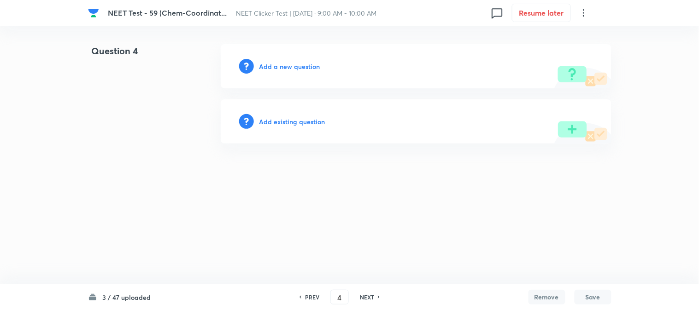
click at [270, 62] on h6 "Add a new question" at bounding box center [289, 67] width 61 height 10
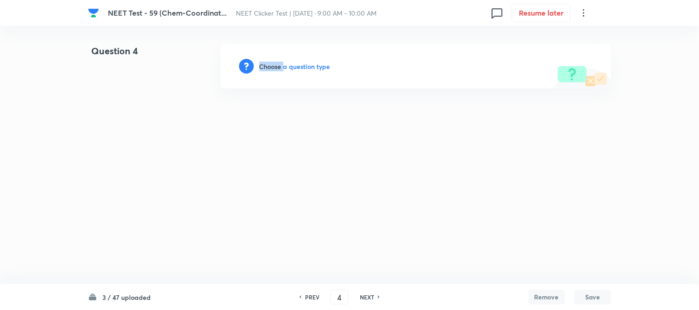
click at [270, 62] on h6 "Choose a question type" at bounding box center [294, 67] width 71 height 10
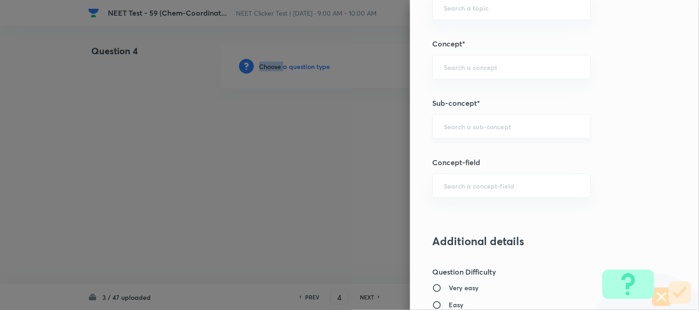
scroll to position [563, 0]
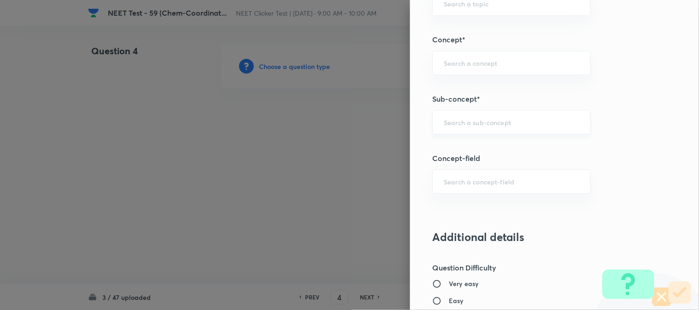
click at [464, 125] on input "text" at bounding box center [511, 122] width 135 height 9
type input "d"
click at [475, 159] on li "Double Salts And Coordination Compounds" at bounding box center [504, 154] width 158 height 28
type input "Double Salts And Coordination Compounds"
type input "Chemistry"
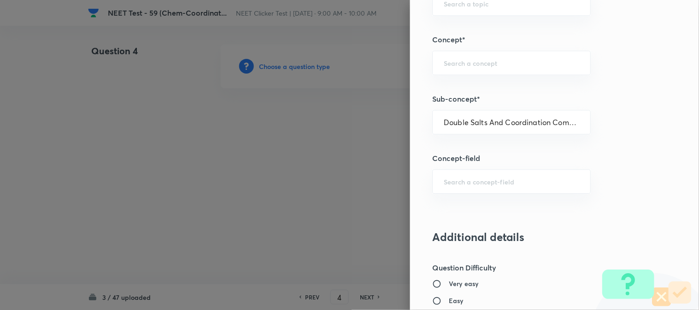
type input "Inorganic Chemistry"
type input "Co-ordination Compounds"
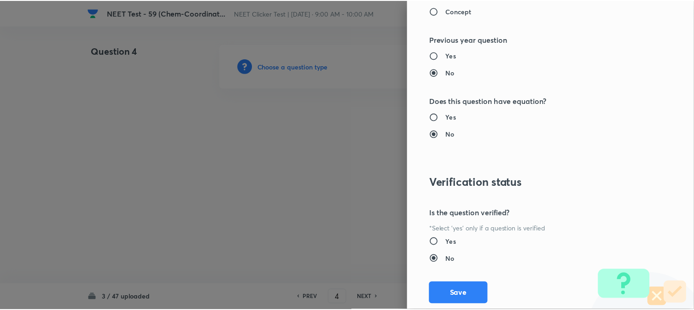
scroll to position [1007, 0]
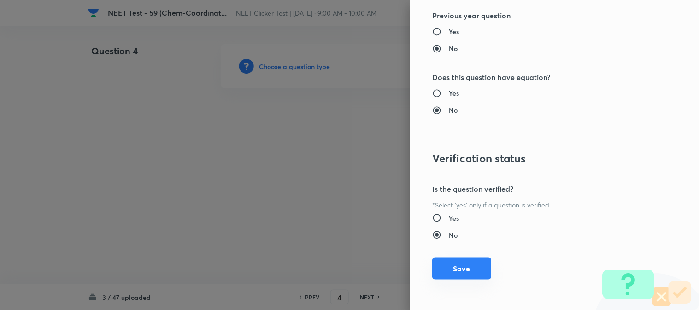
click at [463, 271] on button "Save" at bounding box center [461, 269] width 59 height 22
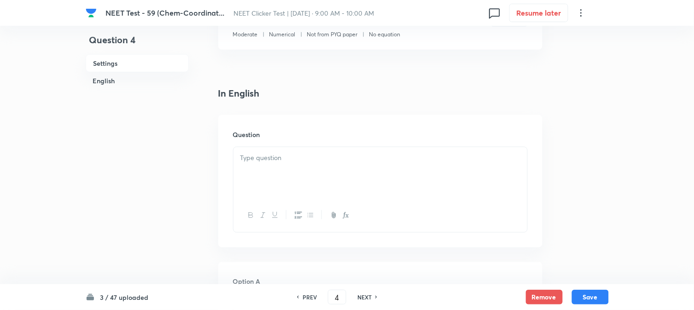
scroll to position [205, 0]
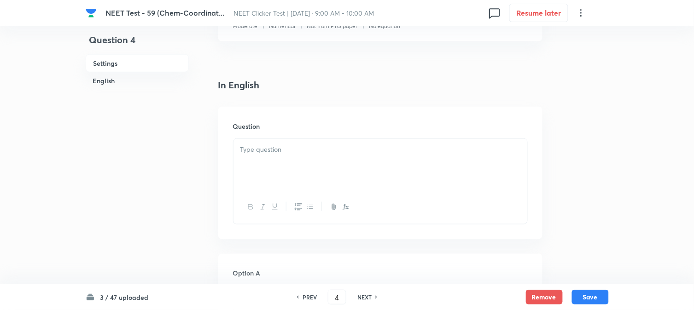
click at [302, 158] on div at bounding box center [381, 165] width 294 height 52
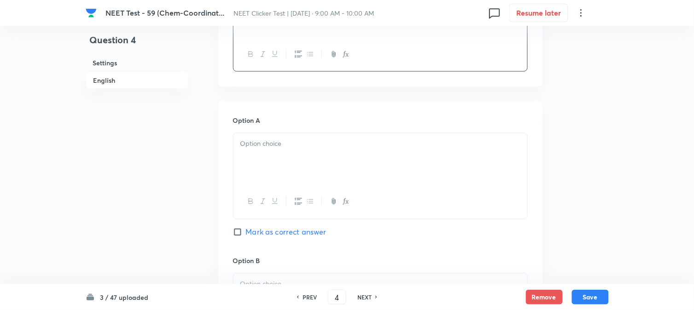
scroll to position [358, 0]
click at [286, 157] on div at bounding box center [381, 159] width 294 height 52
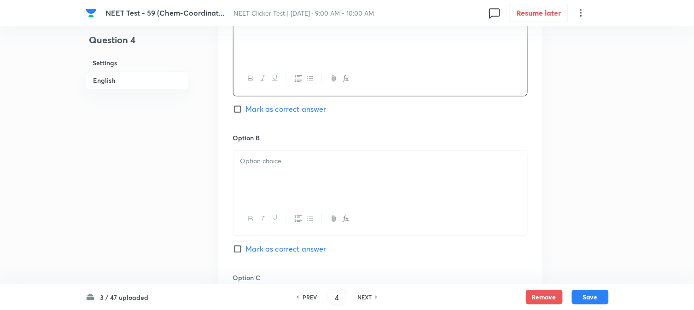
scroll to position [512, 0]
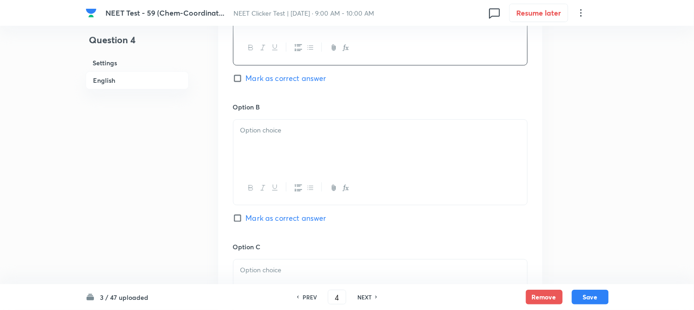
click at [280, 139] on div at bounding box center [381, 146] width 294 height 52
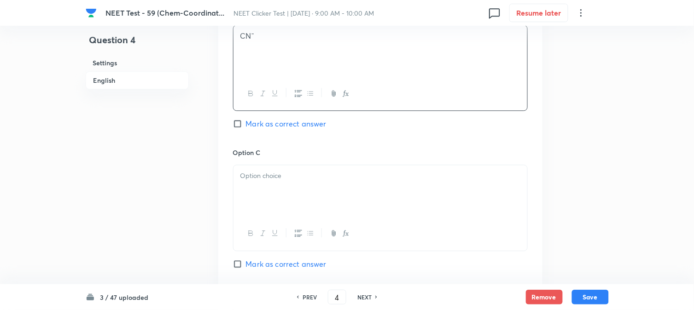
scroll to position [614, 0]
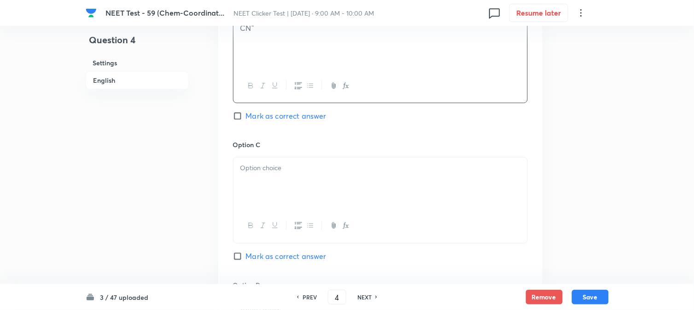
click at [280, 175] on div at bounding box center [381, 184] width 294 height 52
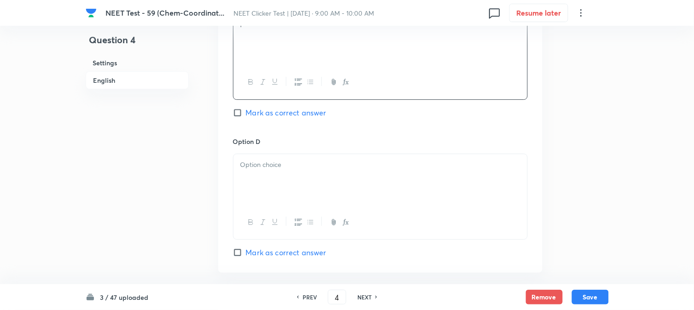
scroll to position [767, 0]
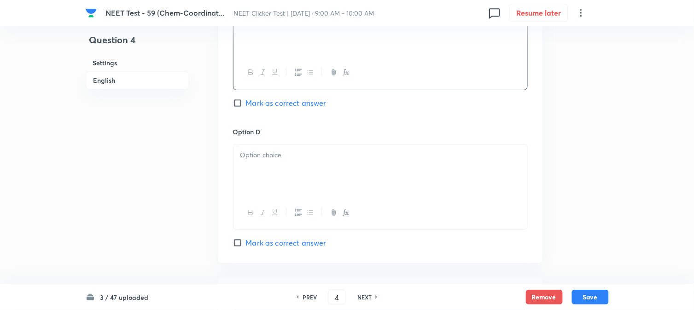
click at [284, 164] on div at bounding box center [381, 171] width 294 height 52
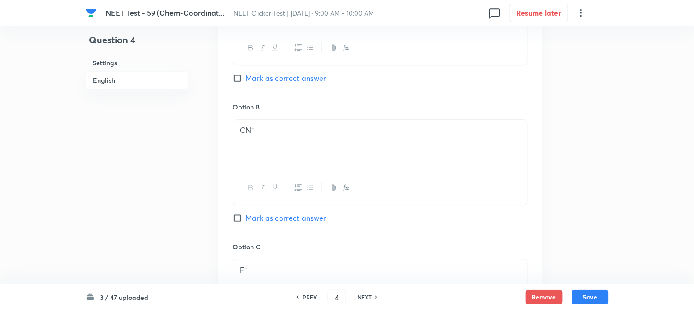
click at [258, 222] on span "Mark as correct answer" at bounding box center [286, 218] width 81 height 11
click at [246, 222] on input "Mark as correct answer" at bounding box center [239, 218] width 13 height 9
checkbox input "true"
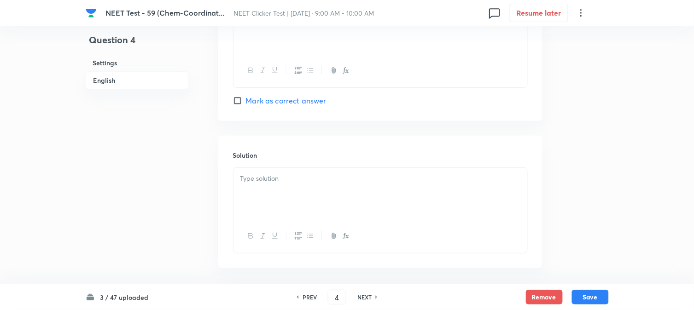
scroll to position [951, 0]
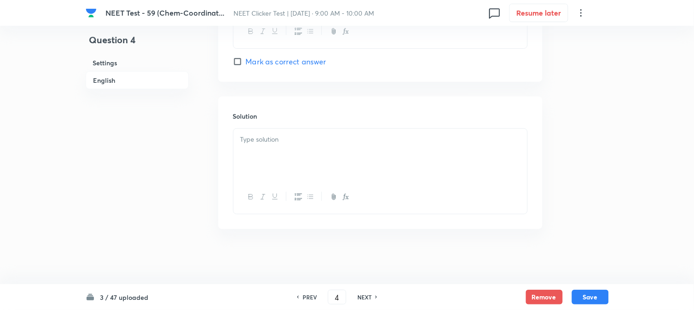
click at [324, 154] on div at bounding box center [381, 155] width 294 height 52
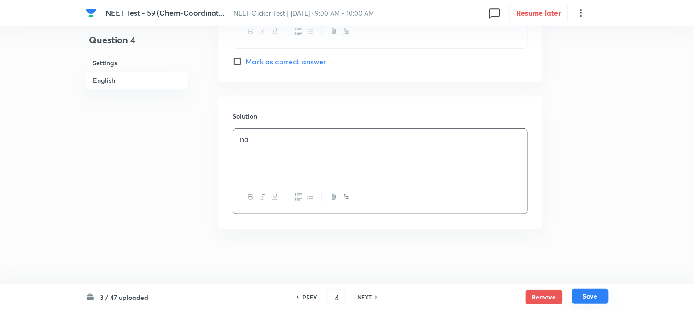
click at [595, 290] on button "Save" at bounding box center [590, 296] width 37 height 15
type input "5"
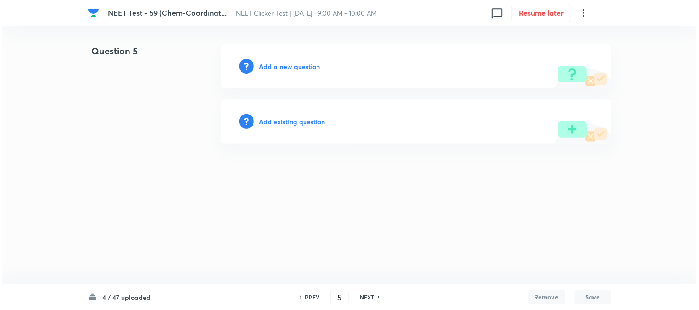
scroll to position [0, 0]
click at [279, 69] on h6 "Add a new question" at bounding box center [289, 67] width 61 height 10
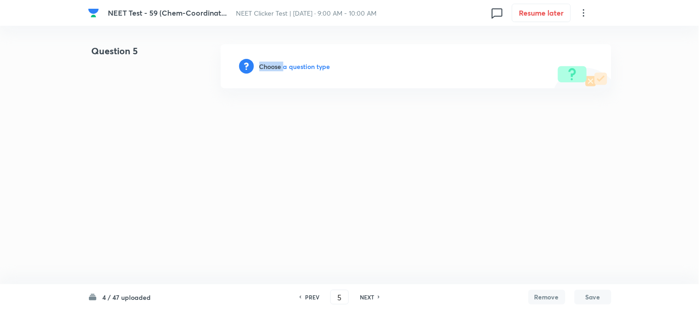
click at [279, 69] on h6 "Choose a question type" at bounding box center [294, 67] width 71 height 10
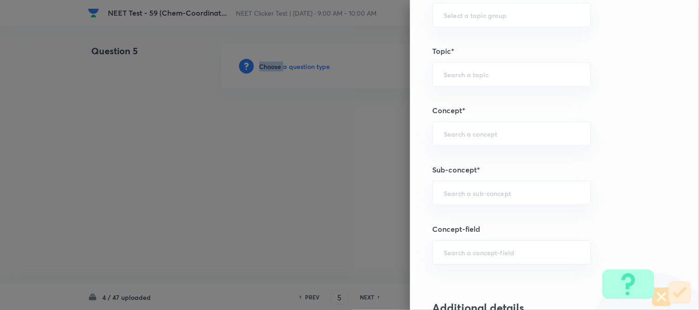
scroll to position [512, 0]
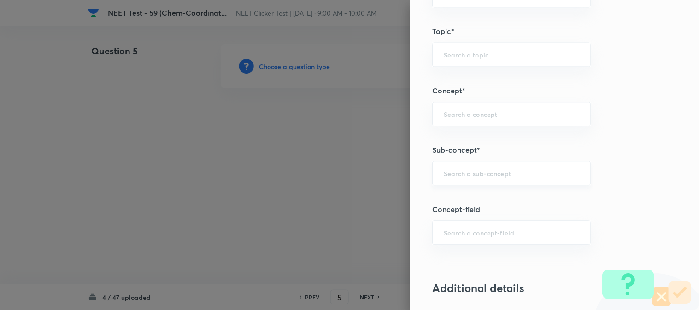
click at [495, 173] on input "text" at bounding box center [511, 173] width 135 height 9
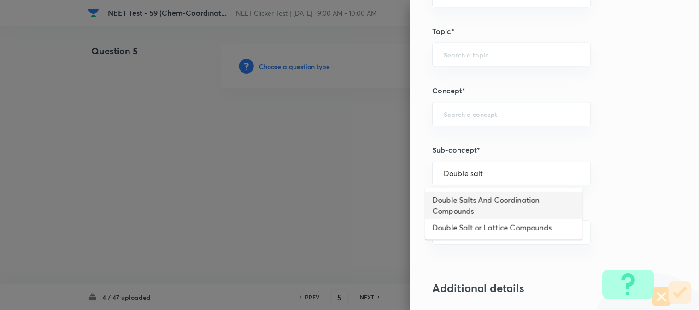
click at [491, 200] on li "Double Salts And Coordination Compounds" at bounding box center [504, 206] width 158 height 28
type input "Double Salts And Coordination Compounds"
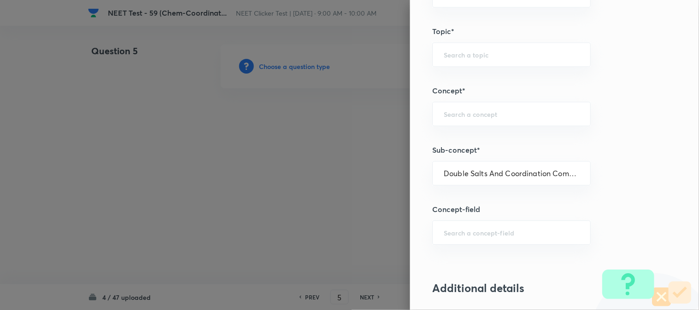
type input "Chemistry"
type input "Inorganic Chemistry"
type input "Co-ordination Compounds"
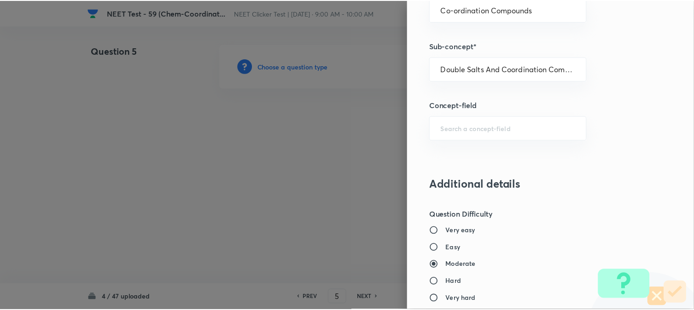
scroll to position [1007, 0]
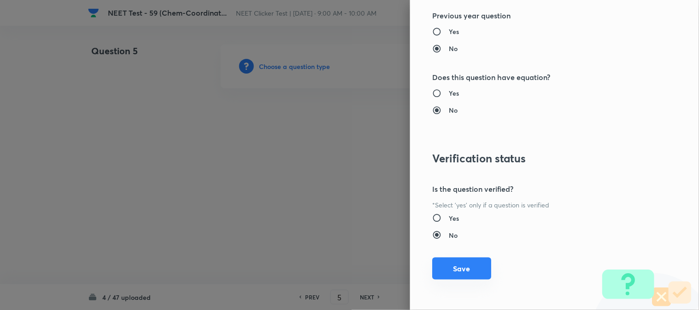
click at [448, 275] on button "Save" at bounding box center [461, 269] width 59 height 22
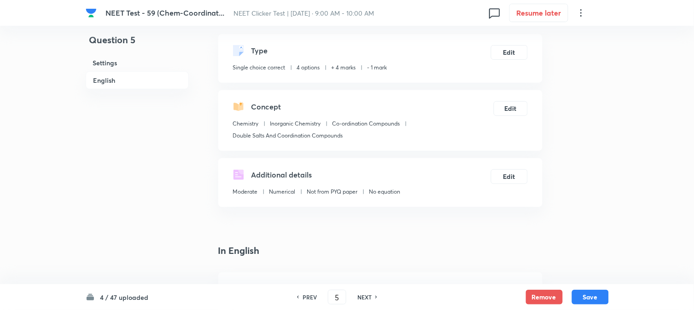
scroll to position [205, 0]
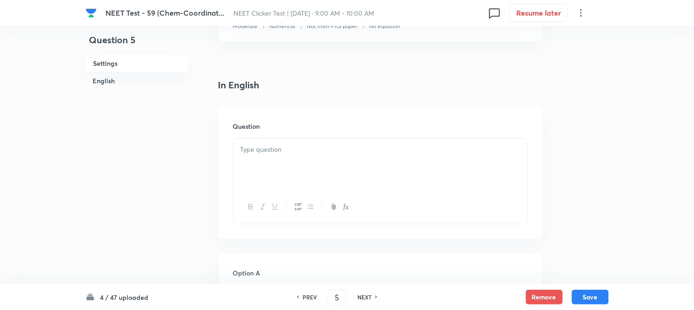
click at [316, 164] on div at bounding box center [381, 165] width 294 height 52
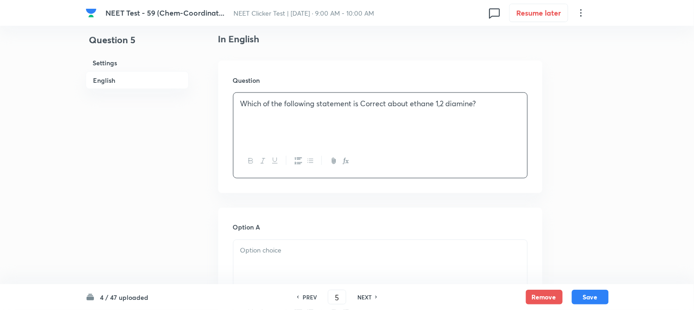
scroll to position [409, 0]
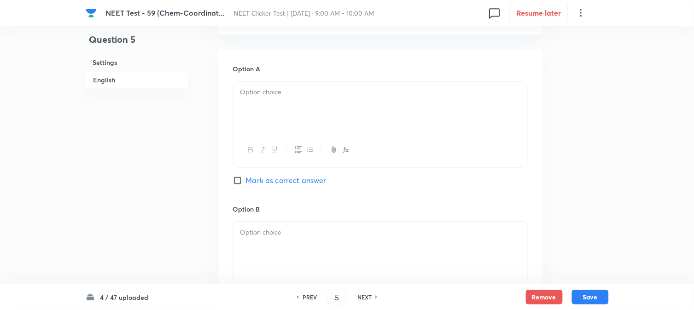
click at [316, 120] on div at bounding box center [381, 108] width 294 height 52
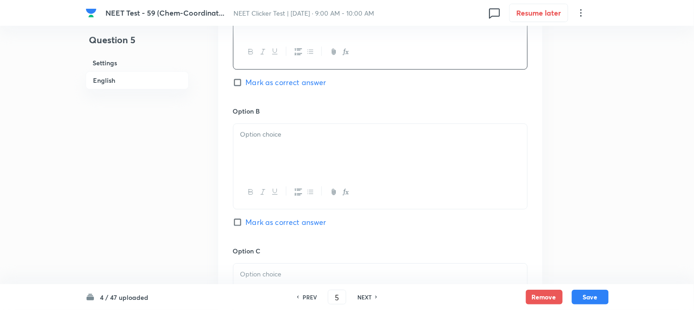
scroll to position [512, 0]
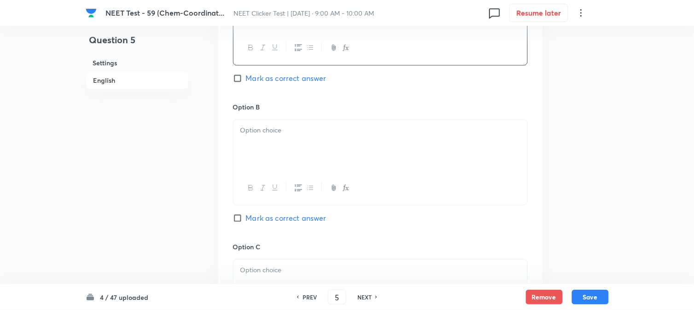
click at [286, 136] on div at bounding box center [381, 146] width 294 height 52
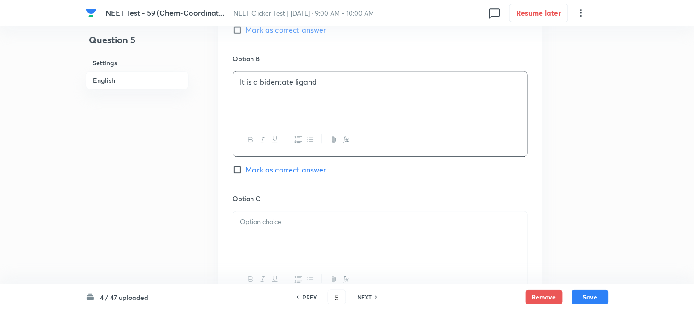
scroll to position [614, 0]
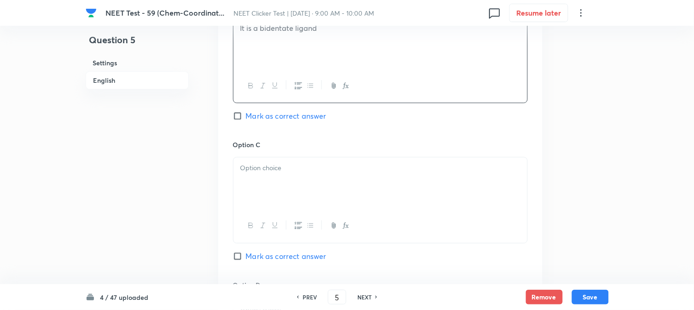
click at [285, 162] on div at bounding box center [381, 184] width 294 height 52
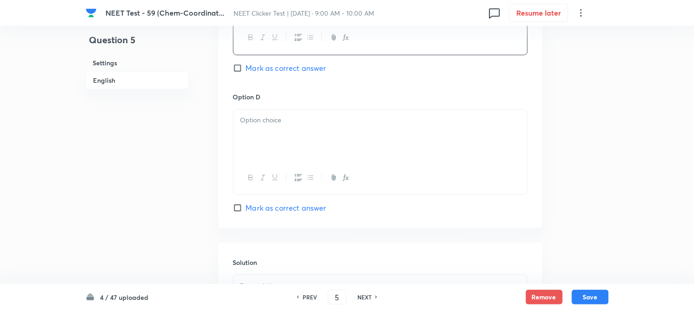
scroll to position [818, 0]
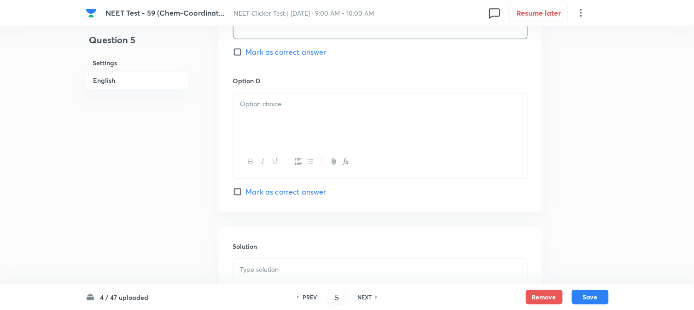
click at [287, 131] on div at bounding box center [381, 120] width 294 height 52
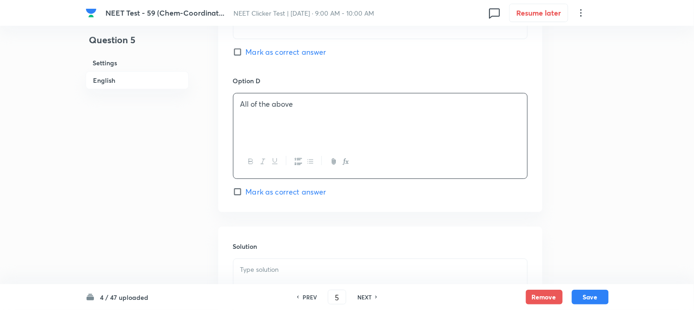
click at [250, 195] on span "Mark as correct answer" at bounding box center [286, 192] width 81 height 11
click at [246, 195] on input "Mark as correct answer" at bounding box center [239, 191] width 13 height 9
checkbox input "true"
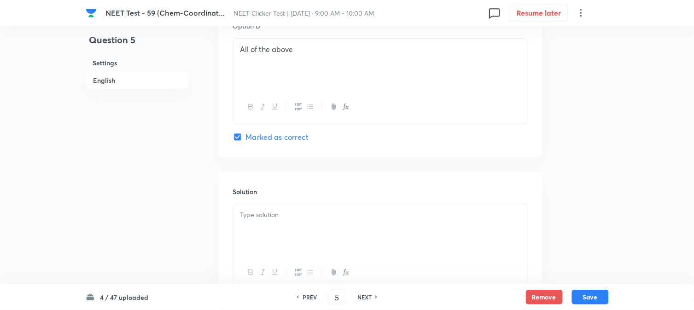
scroll to position [951, 0]
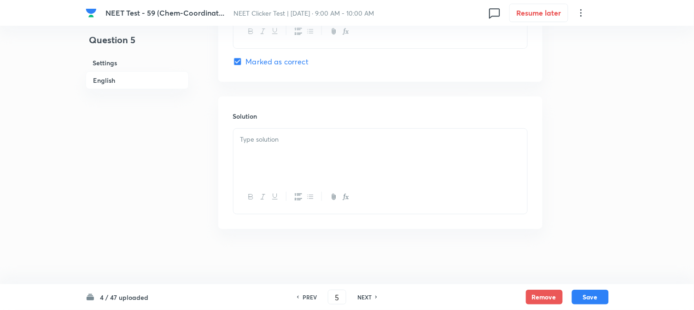
click at [284, 162] on div at bounding box center [381, 155] width 294 height 52
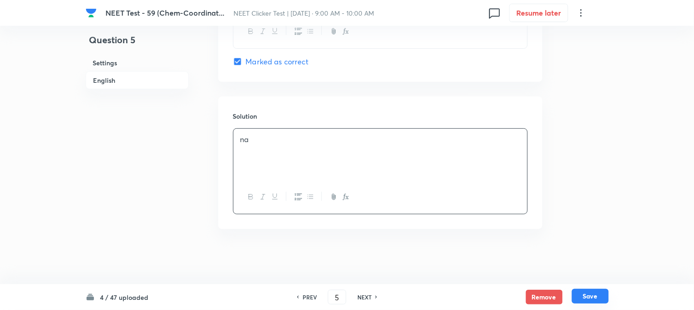
click at [586, 292] on button "Save" at bounding box center [590, 296] width 37 height 15
type input "6"
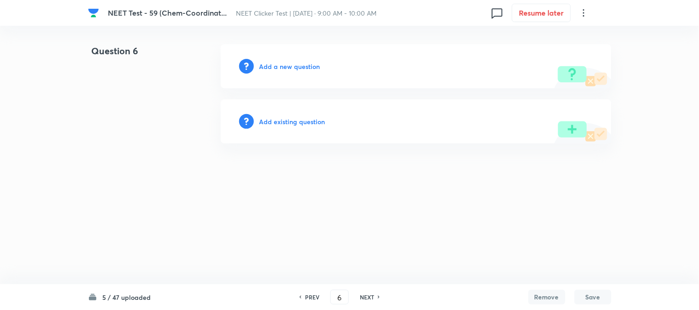
click at [273, 66] on h6 "Add a new question" at bounding box center [289, 67] width 61 height 10
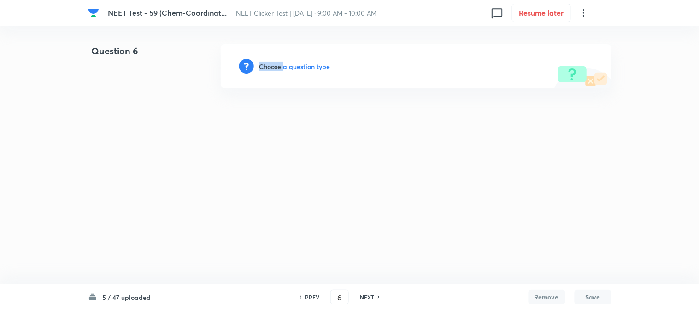
click at [273, 66] on h6 "Choose a question type" at bounding box center [294, 67] width 71 height 10
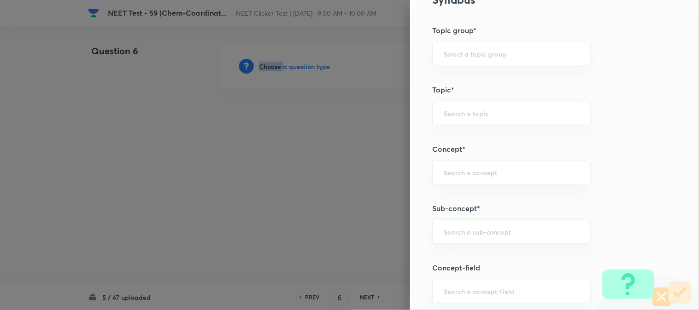
scroll to position [512, 0]
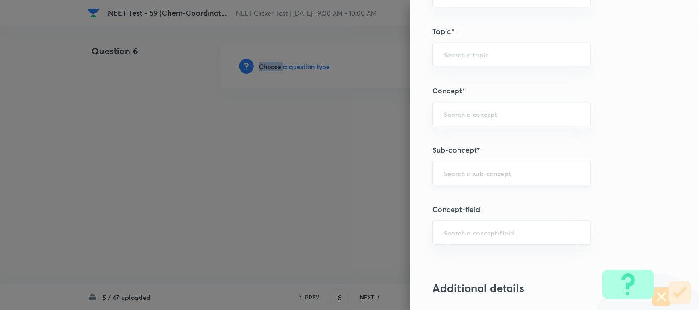
click at [458, 181] on div "​" at bounding box center [511, 173] width 158 height 24
type input "S"
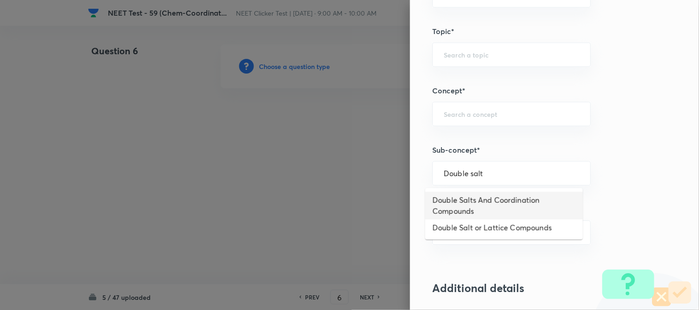
click at [462, 205] on li "Double Salts And Coordination Compounds" at bounding box center [504, 206] width 158 height 28
type input "Double Salts And Coordination Compounds"
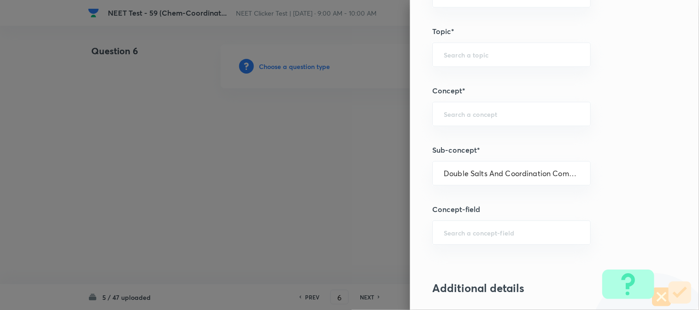
type input "Chemistry"
type input "Inorganic Chemistry"
type input "Co-ordination Compounds"
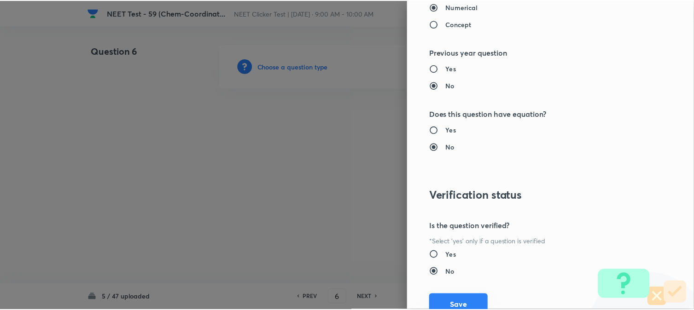
scroll to position [1007, 0]
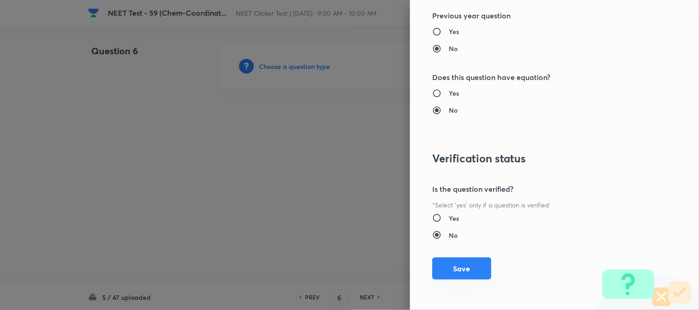
click at [454, 269] on button "Save" at bounding box center [461, 269] width 59 height 22
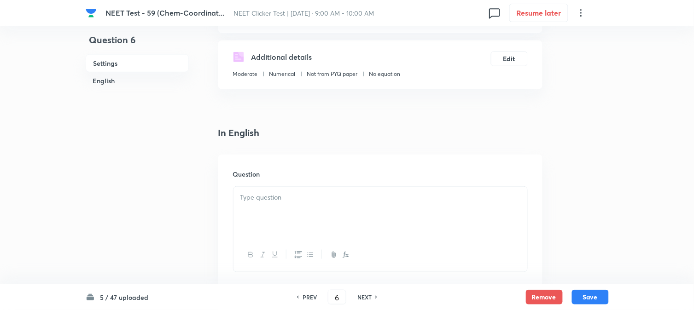
scroll to position [256, 0]
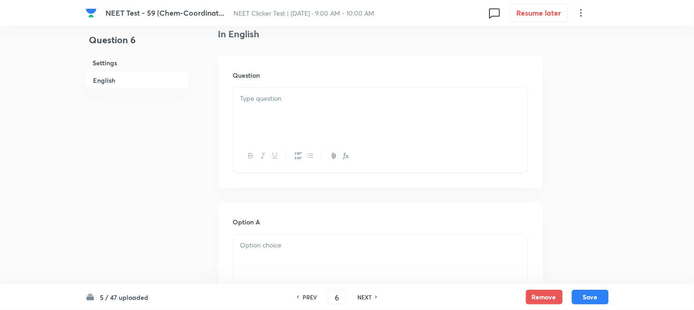
click at [292, 123] on div at bounding box center [381, 114] width 294 height 52
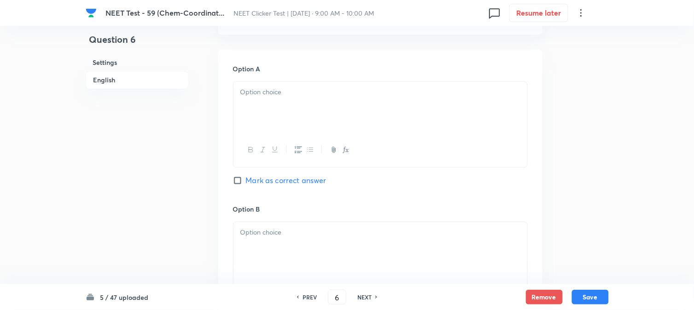
click at [291, 100] on div at bounding box center [381, 108] width 294 height 52
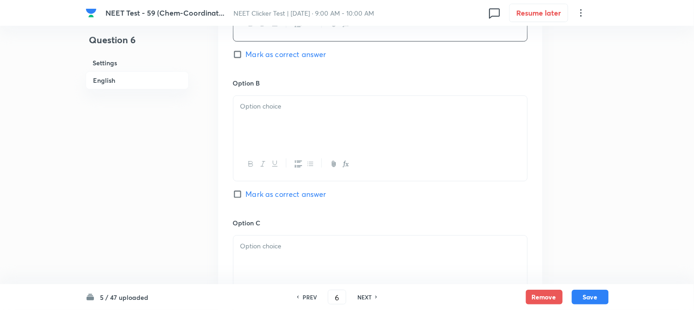
scroll to position [563, 0]
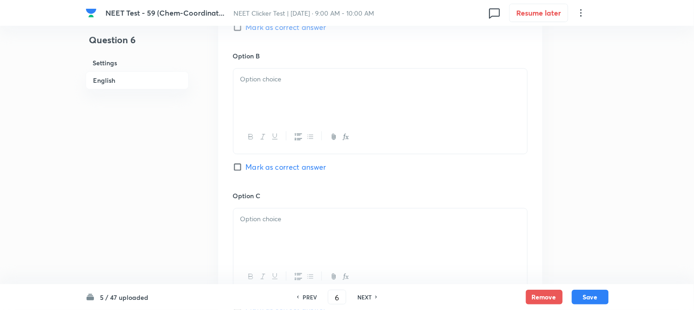
click at [295, 98] on div at bounding box center [381, 95] width 294 height 52
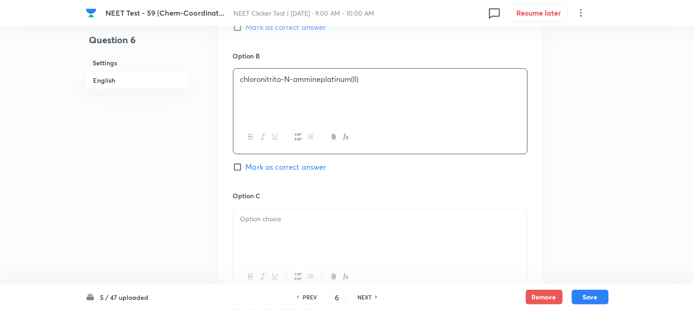
scroll to position [665, 0]
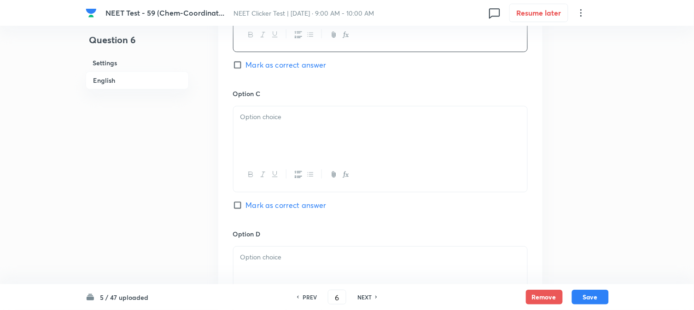
click at [275, 126] on div at bounding box center [381, 132] width 294 height 52
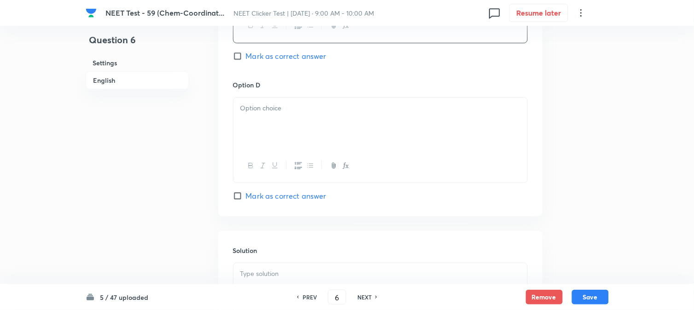
scroll to position [818, 0]
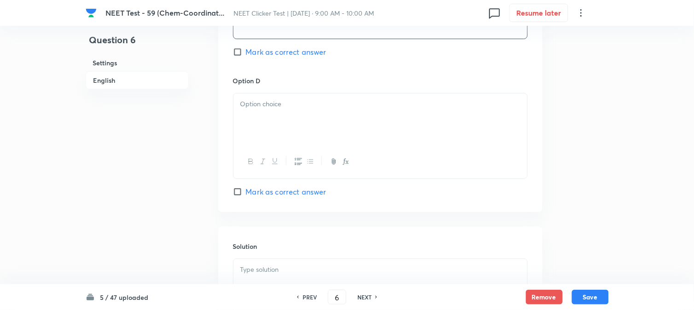
click at [296, 121] on div at bounding box center [381, 120] width 294 height 52
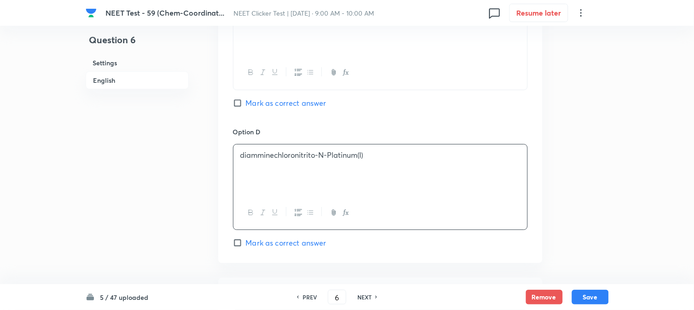
click at [240, 105] on input "Mark as correct answer" at bounding box center [239, 103] width 13 height 9
checkbox input "true"
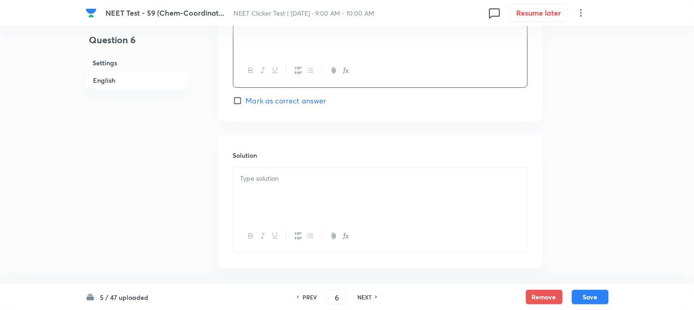
scroll to position [951, 0]
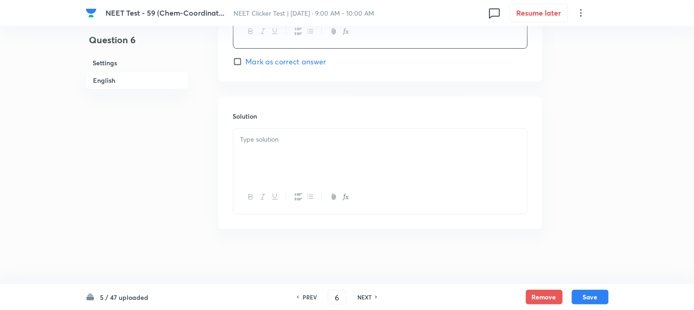
click at [289, 153] on div at bounding box center [381, 155] width 294 height 52
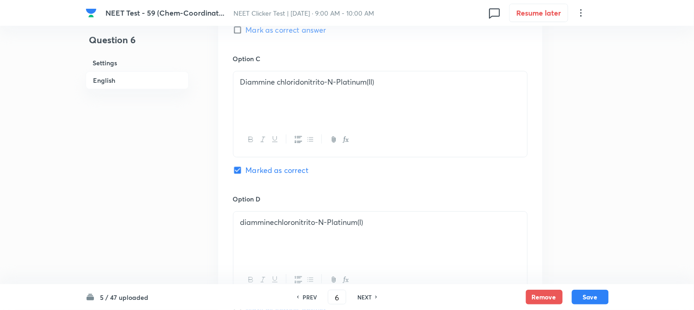
scroll to position [643, 0]
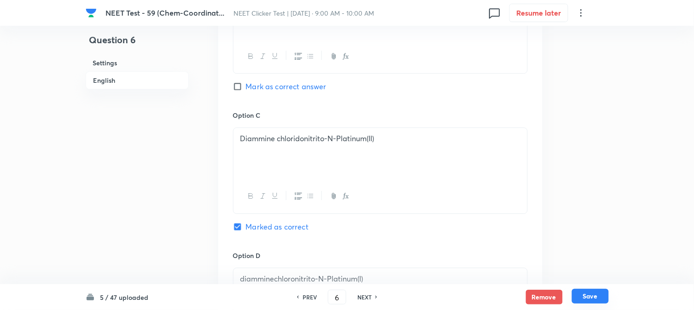
click at [599, 302] on button "Save" at bounding box center [590, 296] width 37 height 15
type input "7"
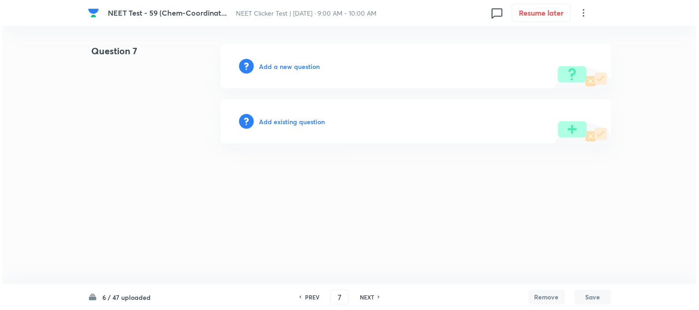
scroll to position [0, 0]
click at [277, 63] on h6 "Add a new question" at bounding box center [289, 67] width 61 height 10
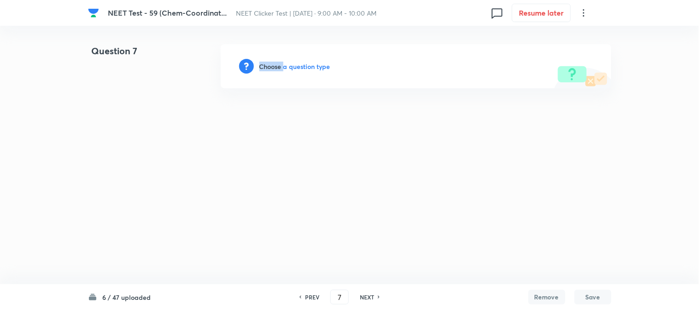
click at [277, 63] on h6 "Choose a question type" at bounding box center [294, 67] width 71 height 10
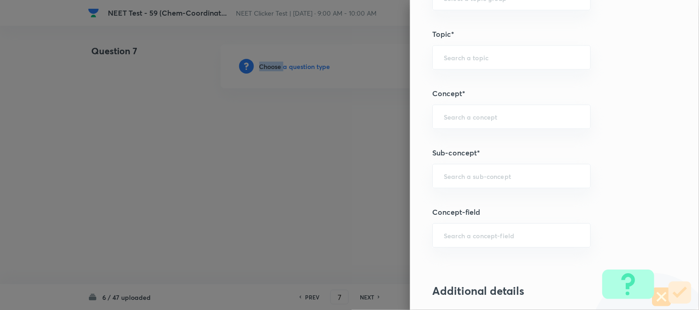
scroll to position [563, 0]
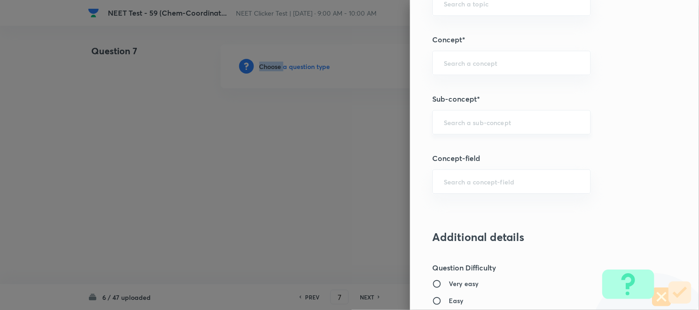
click at [475, 127] on div "​" at bounding box center [511, 122] width 158 height 24
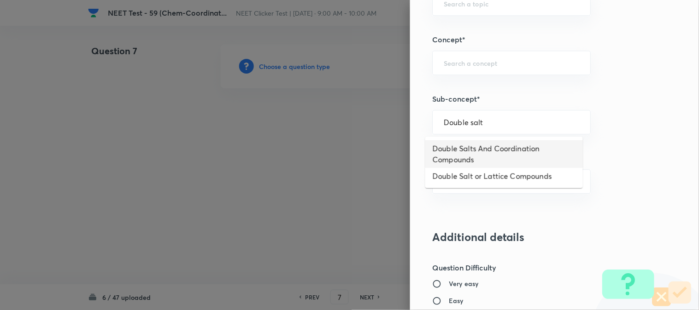
click at [470, 149] on li "Double Salts And Coordination Compounds" at bounding box center [504, 154] width 158 height 28
type input "Double Salts And Coordination Compounds"
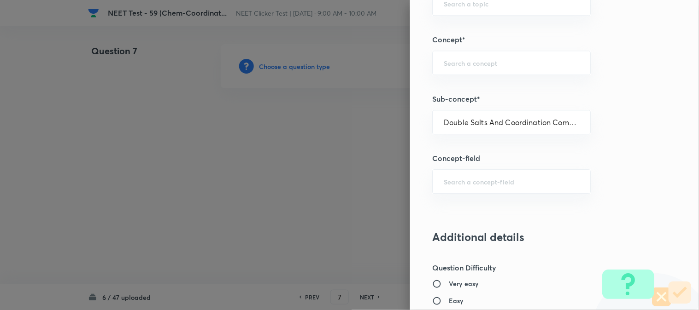
type input "Chemistry"
type input "Inorganic Chemistry"
type input "Co-ordination Compounds"
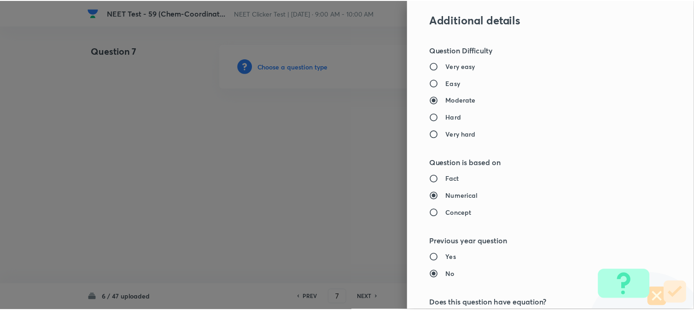
scroll to position [1007, 0]
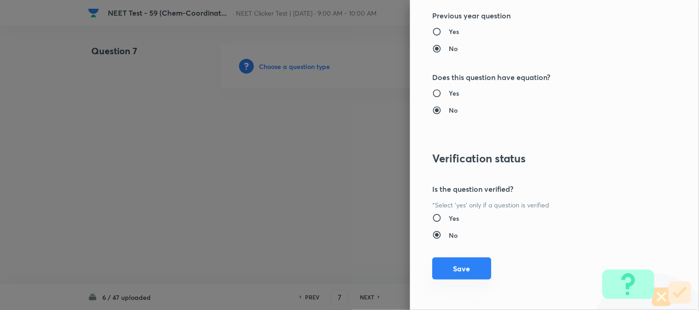
click at [452, 266] on button "Save" at bounding box center [461, 269] width 59 height 22
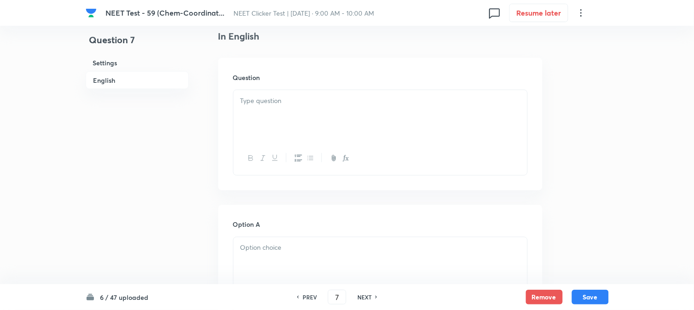
scroll to position [256, 0]
click at [292, 112] on div at bounding box center [381, 114] width 294 height 52
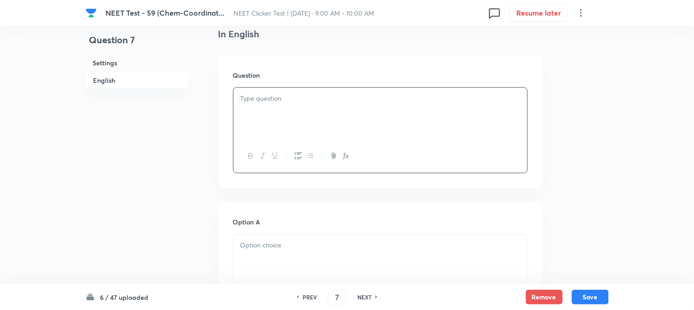
click at [292, 112] on div at bounding box center [381, 114] width 294 height 52
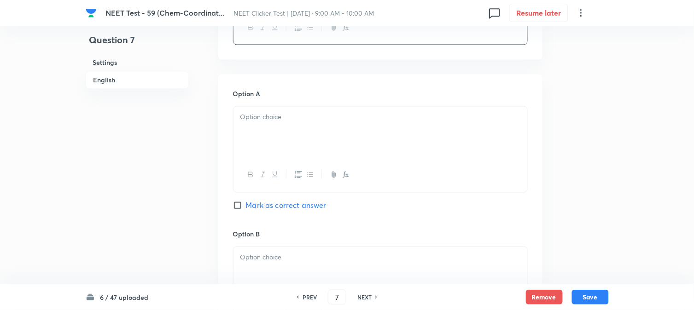
scroll to position [409, 0]
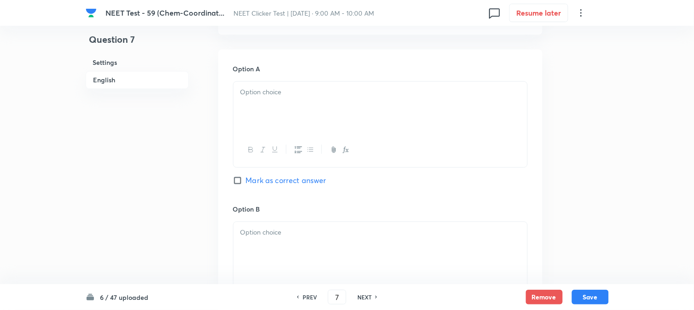
click at [295, 104] on div at bounding box center [381, 108] width 294 height 52
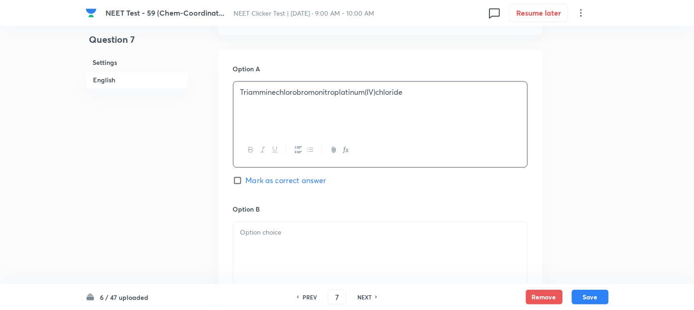
scroll to position [512, 0]
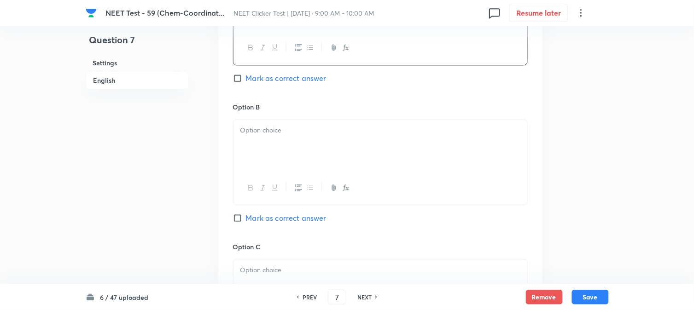
click at [290, 135] on p at bounding box center [380, 130] width 280 height 11
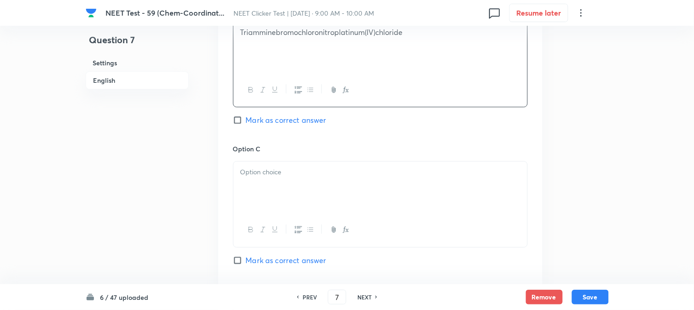
scroll to position [614, 0]
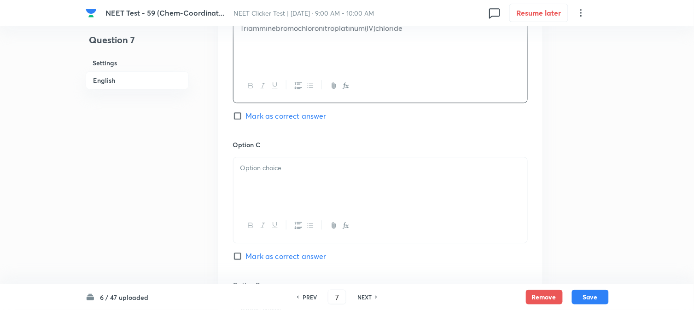
click at [286, 183] on div at bounding box center [381, 184] width 294 height 52
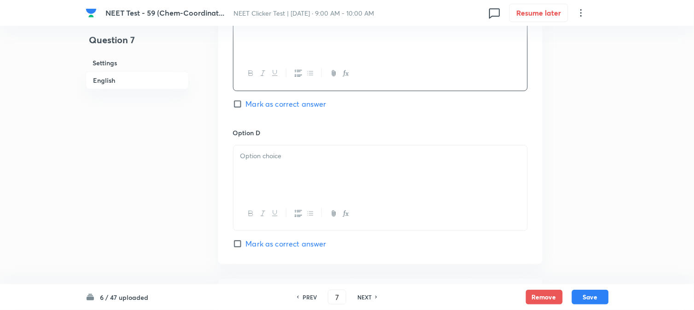
scroll to position [767, 0]
click at [289, 164] on div at bounding box center [381, 171] width 294 height 52
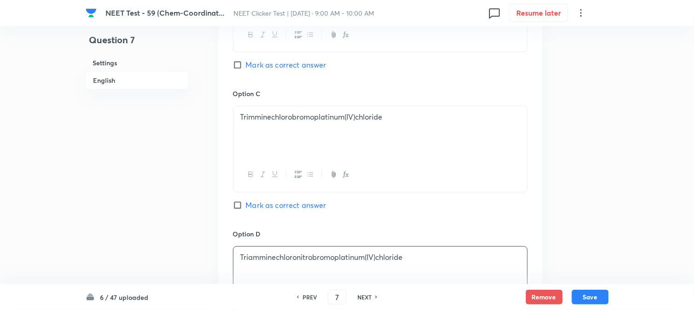
scroll to position [614, 0]
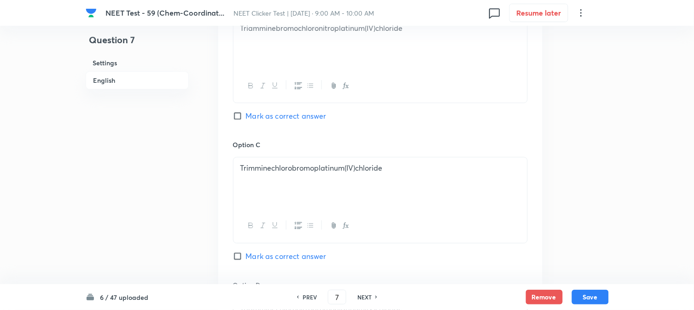
click at [236, 121] on input "Mark as correct answer" at bounding box center [239, 115] width 13 height 9
checkbox input "true"
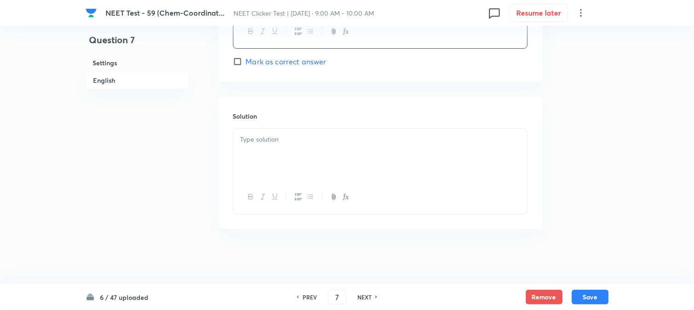
scroll to position [951, 0]
click at [295, 152] on div at bounding box center [381, 155] width 294 height 52
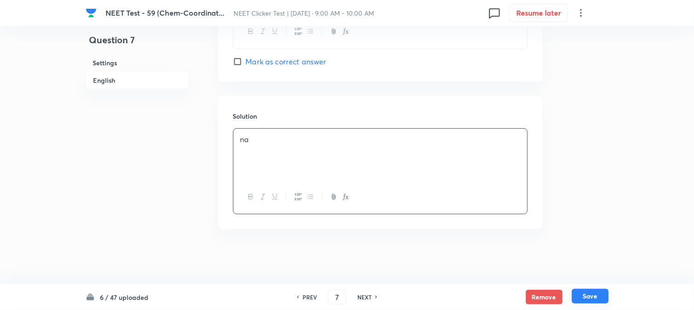
click at [602, 302] on button "Save" at bounding box center [590, 296] width 37 height 15
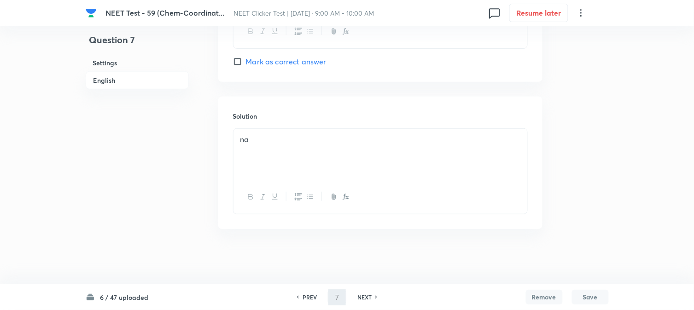
type input "8"
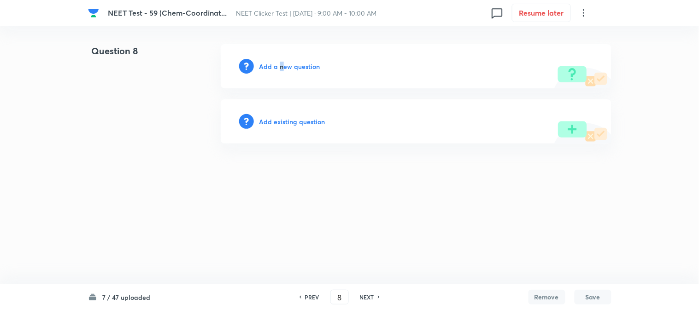
click at [281, 70] on h6 "Add a new question" at bounding box center [289, 67] width 61 height 10
click at [281, 69] on h6 "Choose a question type" at bounding box center [294, 67] width 71 height 10
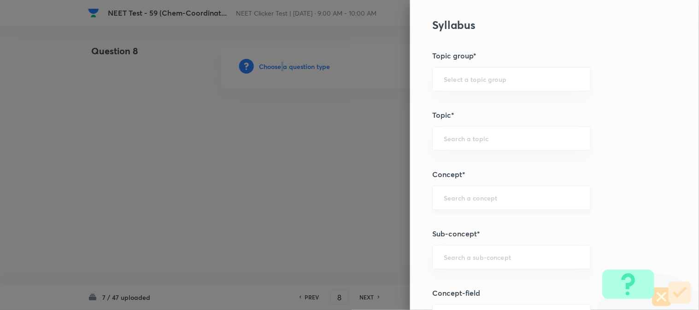
scroll to position [461, 0]
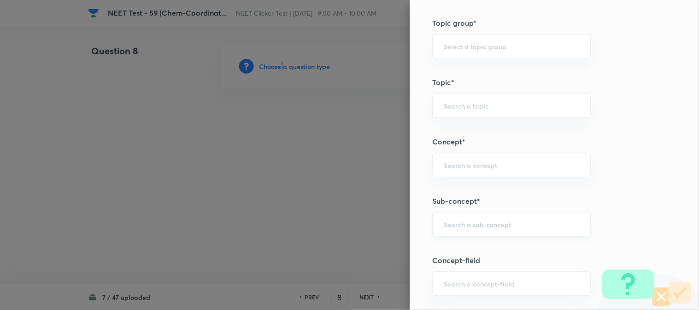
click at [462, 216] on div "​" at bounding box center [511, 224] width 158 height 24
click at [444, 222] on input "double salt" at bounding box center [511, 224] width 135 height 9
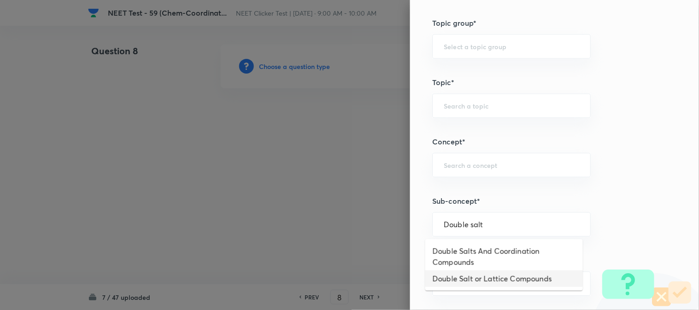
click at [465, 160] on div "​" at bounding box center [511, 165] width 158 height 24
type input "Double salt"
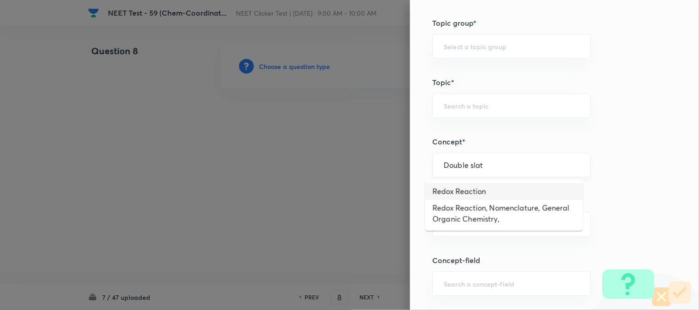
click at [508, 165] on input "Double slat" at bounding box center [511, 165] width 135 height 9
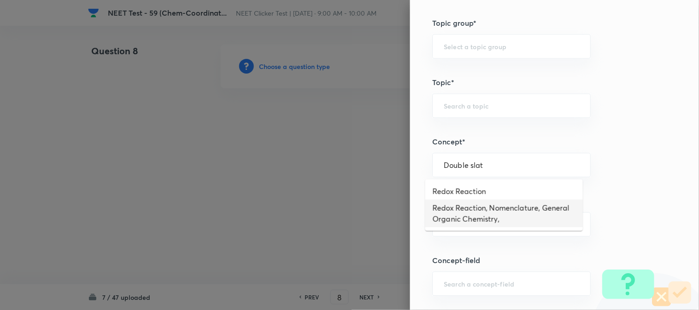
type input "Double slat"
click at [520, 245] on div "Question settings Question type* Single choice correct Number of options* 2 3 4…" at bounding box center [554, 155] width 289 height 310
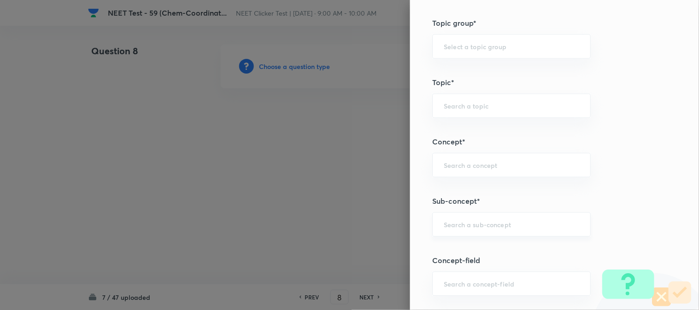
click at [475, 224] on input "text" at bounding box center [511, 224] width 135 height 9
click at [469, 269] on li "Double Salts And Coordination Compounds" at bounding box center [504, 257] width 158 height 28
type input "Double Salts And Coordination Compounds"
type input "Chemistry"
type input "Inorganic Chemistry"
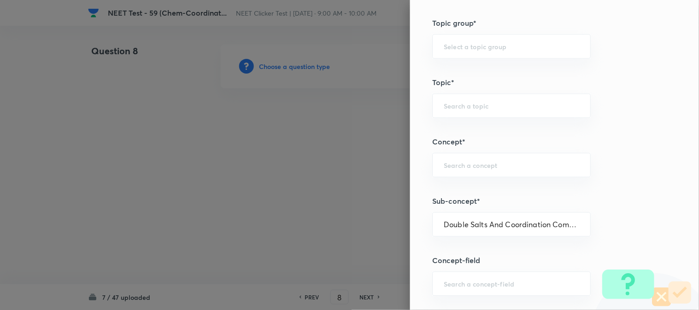
type input "Co-ordination Compounds"
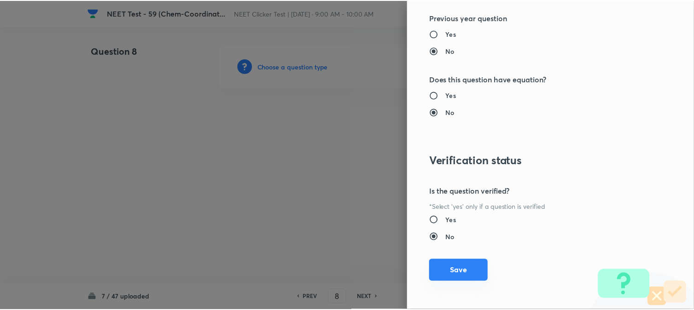
scroll to position [1007, 0]
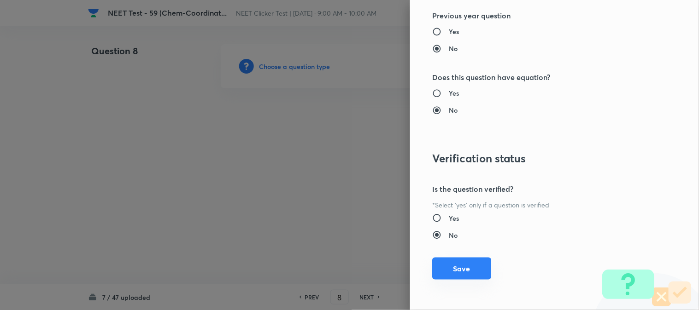
click at [450, 264] on button "Save" at bounding box center [461, 269] width 59 height 22
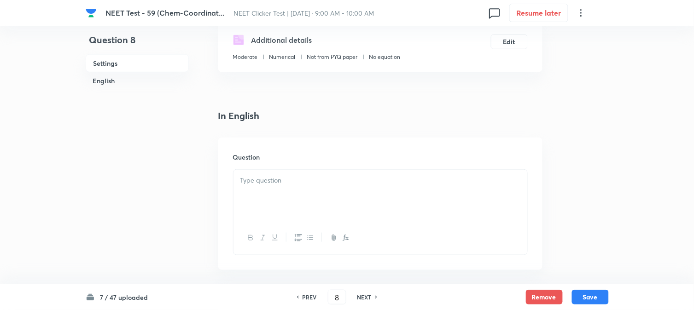
scroll to position [205, 0]
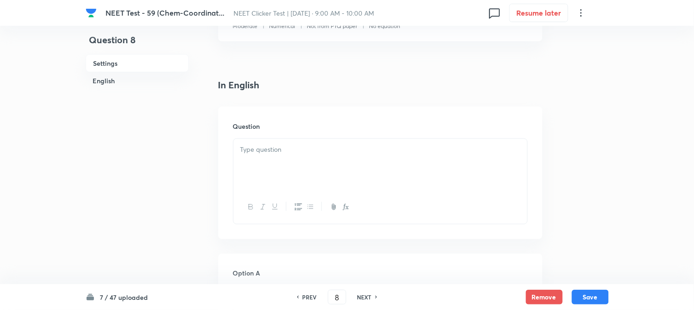
click at [280, 149] on p at bounding box center [380, 150] width 280 height 11
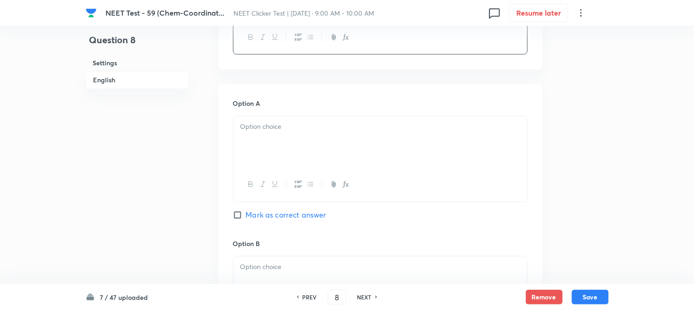
scroll to position [409, 0]
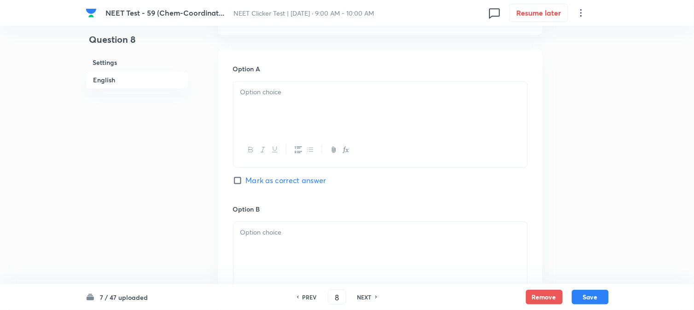
click at [286, 111] on div at bounding box center [381, 108] width 294 height 52
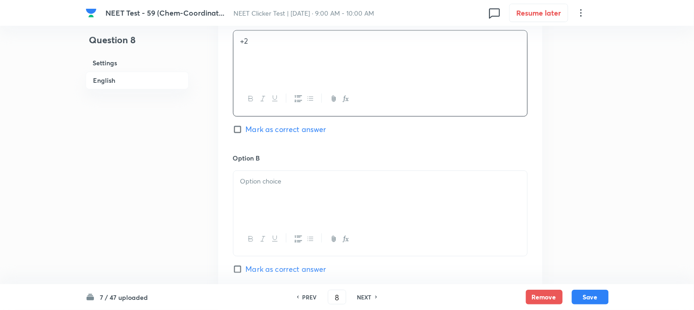
click at [285, 187] on p at bounding box center [380, 181] width 280 height 11
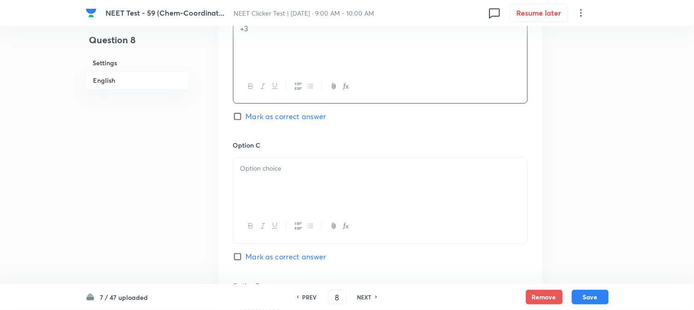
scroll to position [614, 0]
click at [275, 169] on p at bounding box center [380, 168] width 280 height 11
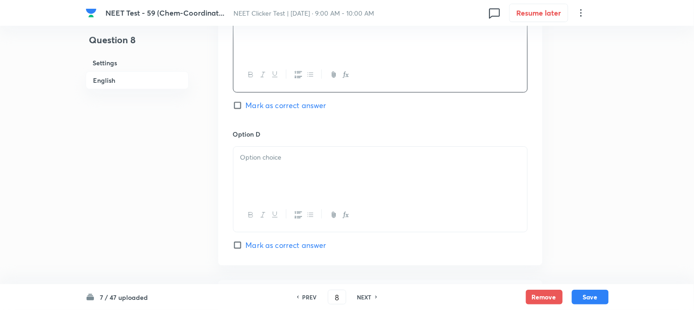
scroll to position [818, 0]
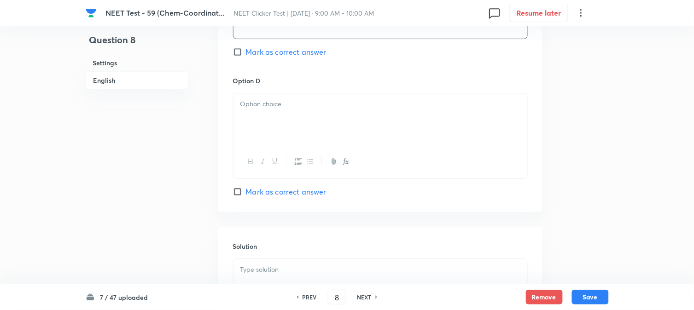
click at [300, 116] on div at bounding box center [381, 120] width 294 height 52
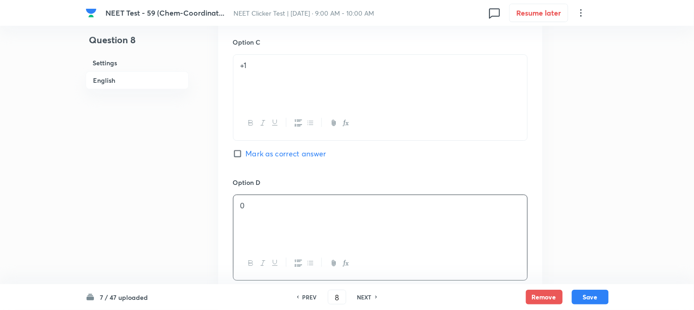
scroll to position [716, 0]
click at [256, 152] on span "Mark as correct answer" at bounding box center [286, 154] width 81 height 11
click at [246, 152] on input "Mark as correct answer" at bounding box center [239, 154] width 13 height 9
checkbox input "true"
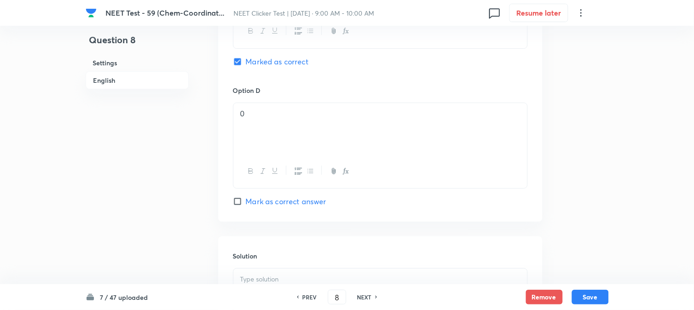
scroll to position [921, 0]
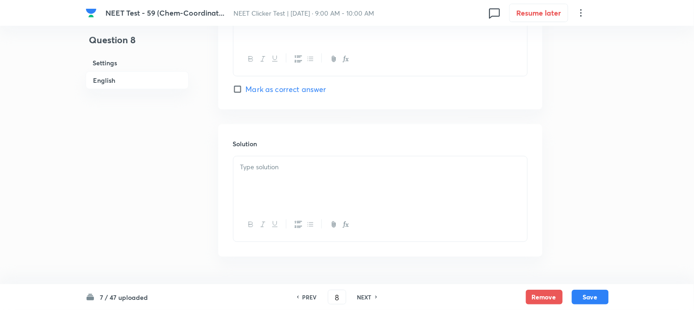
click at [291, 178] on div at bounding box center [381, 183] width 294 height 52
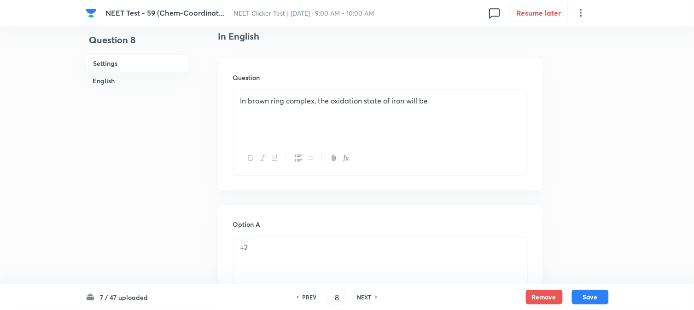
scroll to position [81, 0]
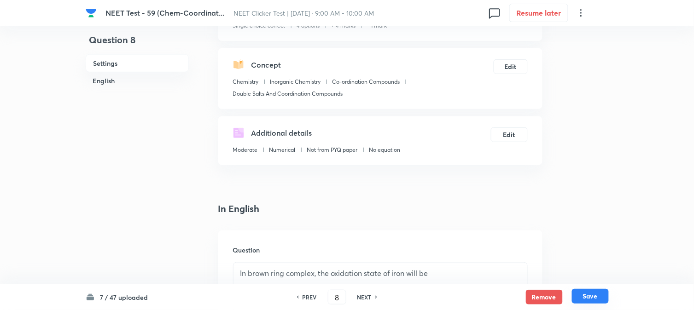
click at [595, 301] on button "Save" at bounding box center [590, 296] width 37 height 15
type input "9"
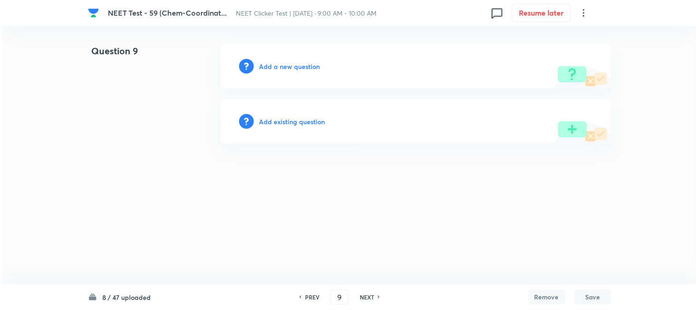
scroll to position [0, 0]
click at [255, 68] on div "Add a new question" at bounding box center [416, 66] width 391 height 44
click at [262, 67] on h6 "Add a new question" at bounding box center [289, 67] width 61 height 10
click at [262, 67] on h6 "Choose a question type" at bounding box center [294, 67] width 71 height 10
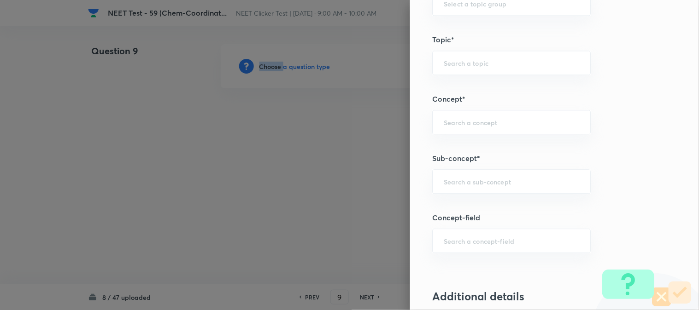
scroll to position [563, 0]
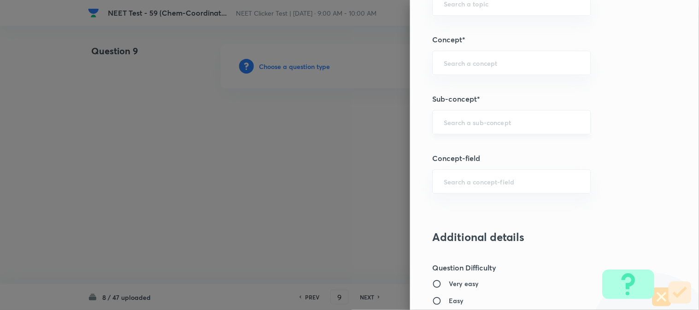
click at [462, 124] on input "text" at bounding box center [511, 122] width 135 height 9
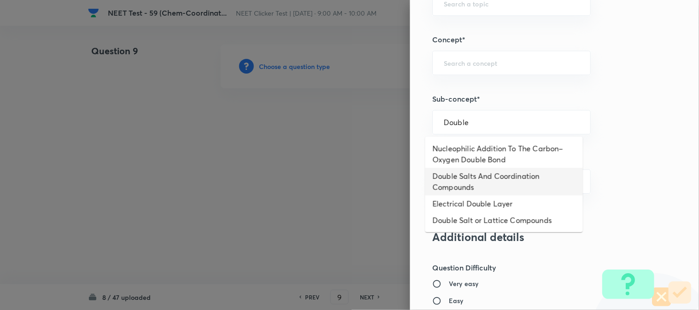
click at [499, 179] on li "Double Salts And Coordination Compounds" at bounding box center [504, 182] width 158 height 28
type input "Double Salts And Coordination Compounds"
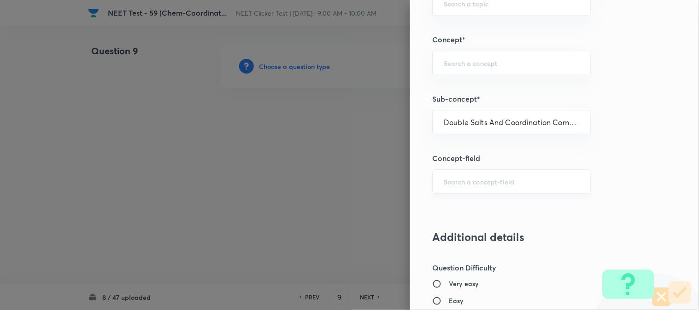
type input "Chemistry"
type input "Inorganic Chemistry"
type input "Co-ordination Compounds"
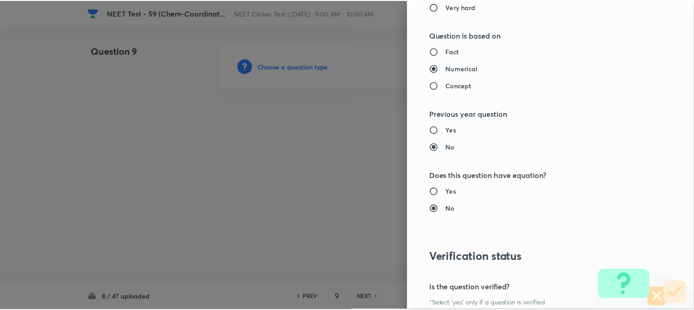
scroll to position [1007, 0]
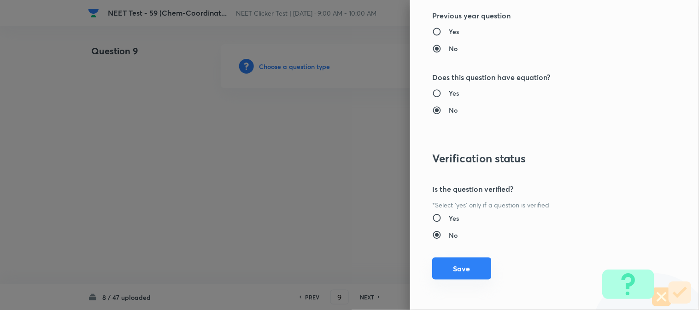
click at [459, 270] on button "Save" at bounding box center [461, 269] width 59 height 22
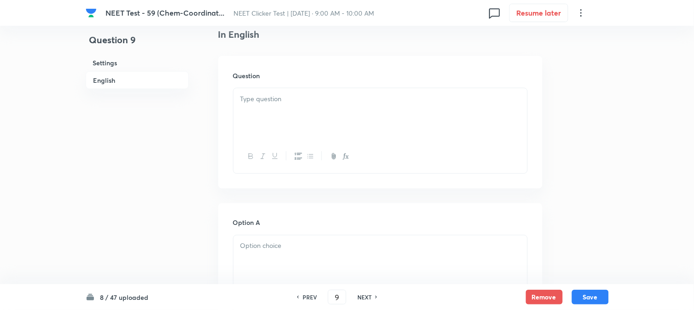
scroll to position [256, 0]
click at [305, 126] on div at bounding box center [381, 114] width 294 height 52
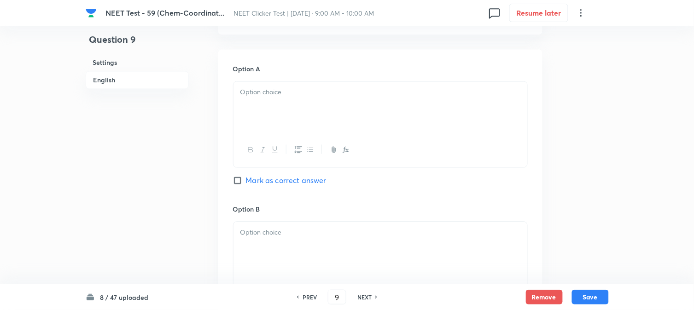
click at [286, 106] on div at bounding box center [381, 108] width 294 height 52
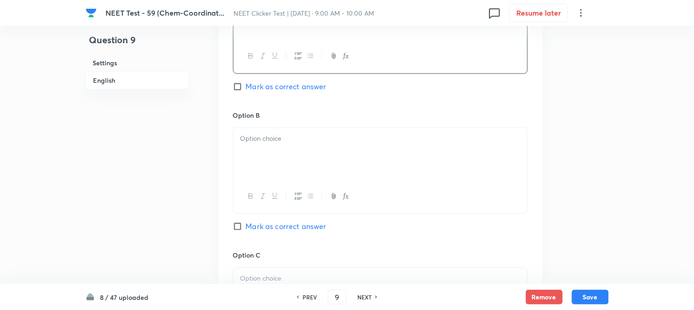
scroll to position [512, 0]
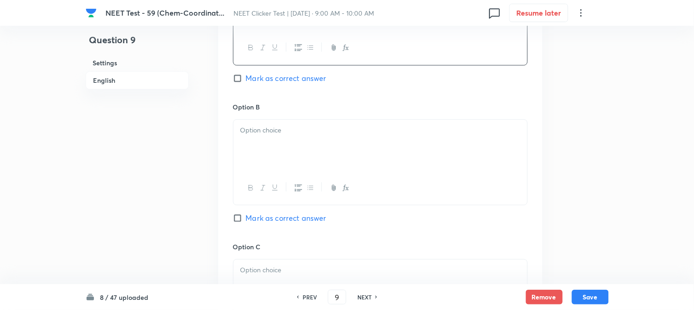
click at [283, 146] on div at bounding box center [381, 146] width 294 height 52
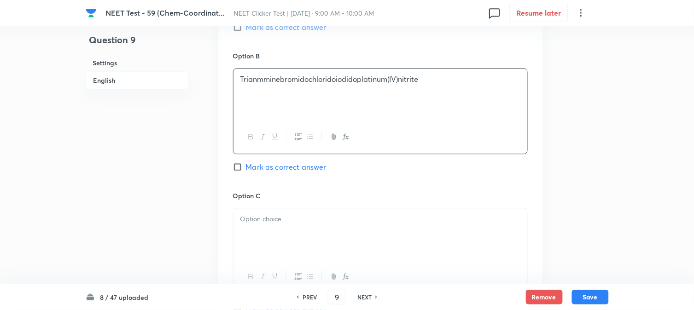
scroll to position [614, 0]
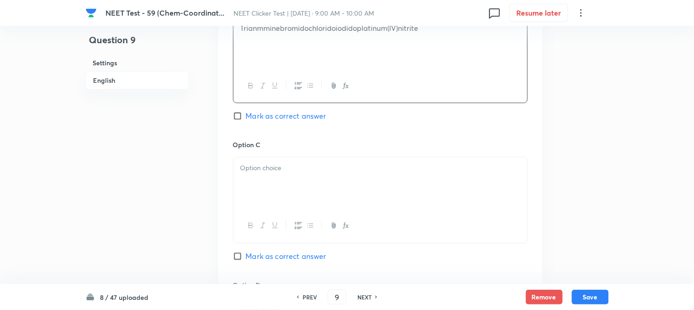
click at [275, 172] on p at bounding box center [380, 168] width 280 height 11
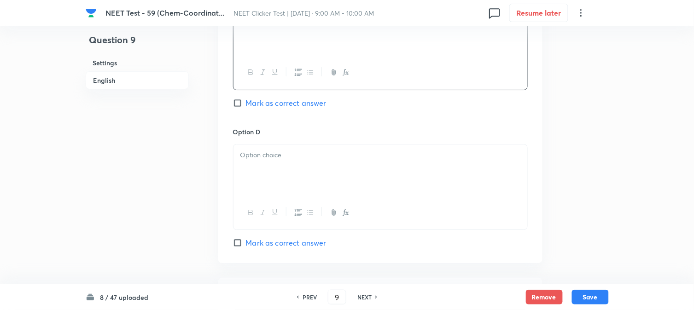
scroll to position [818, 0]
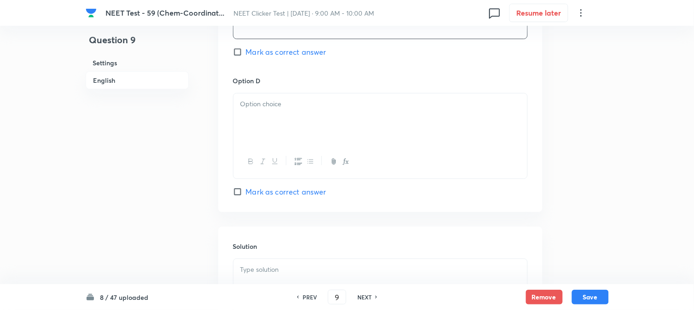
click at [295, 125] on div at bounding box center [381, 120] width 294 height 52
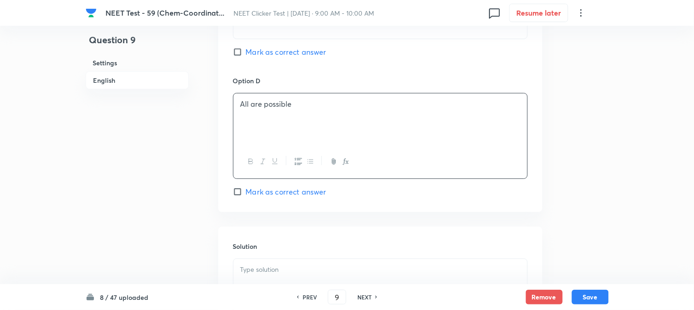
click at [259, 194] on span "Mark as correct answer" at bounding box center [286, 192] width 81 height 11
click at [246, 194] on input "Mark as correct answer" at bounding box center [239, 191] width 13 height 9
checkbox input "true"
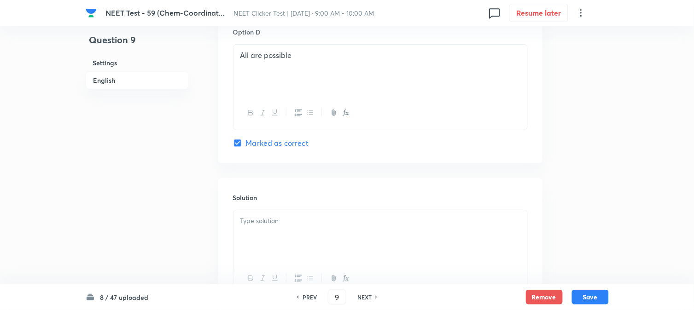
scroll to position [951, 0]
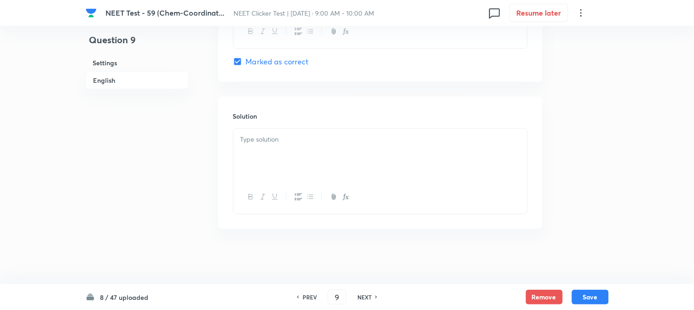
click at [307, 153] on div at bounding box center [381, 155] width 294 height 52
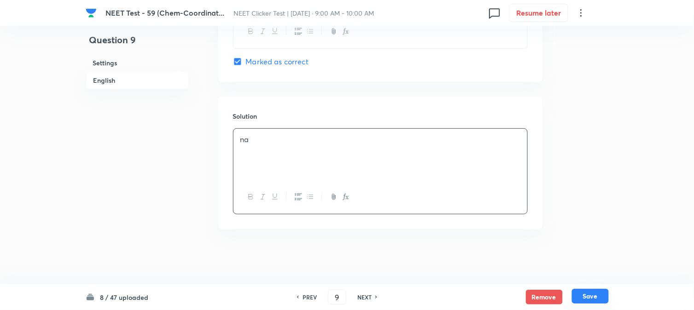
click at [602, 291] on button "Save" at bounding box center [590, 296] width 37 height 15
type input "10"
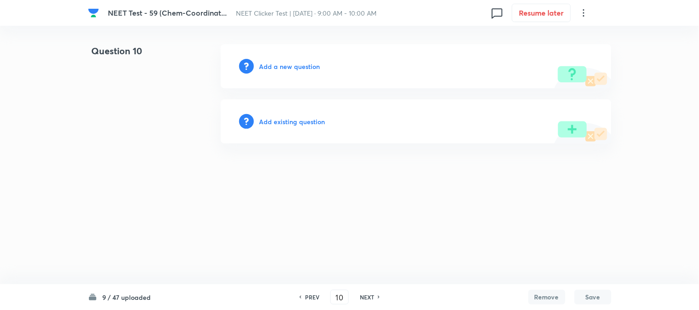
click at [270, 63] on h6 "Add a new question" at bounding box center [289, 67] width 61 height 10
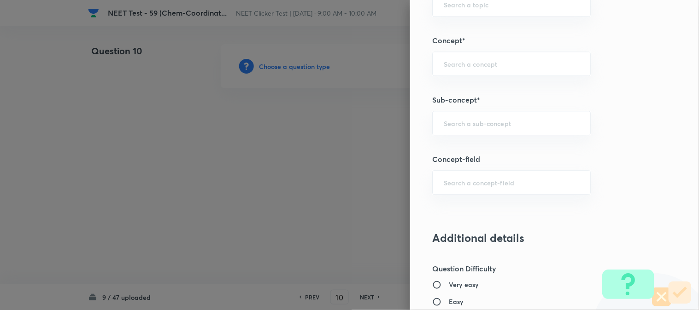
scroll to position [563, 0]
click at [465, 117] on div "​" at bounding box center [511, 122] width 158 height 24
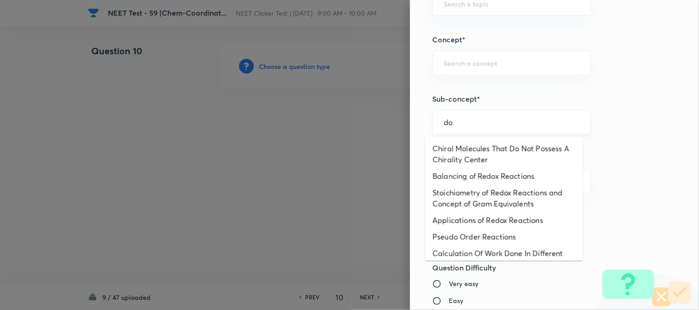
type input "d"
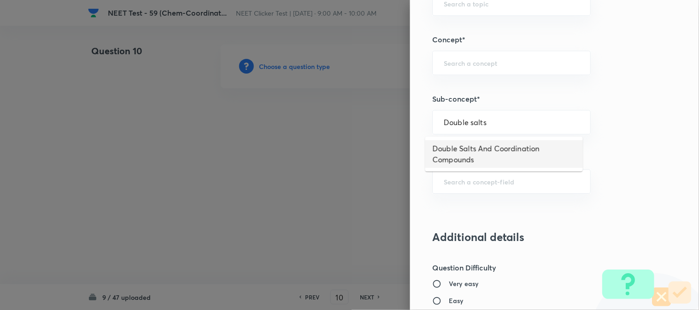
click at [478, 149] on li "Double Salts And Coordination Compounds" at bounding box center [504, 154] width 158 height 28
type input "Double Salts And Coordination Compounds"
type input "Chemistry"
type input "Inorganic Chemistry"
type input "Co-ordination Compounds"
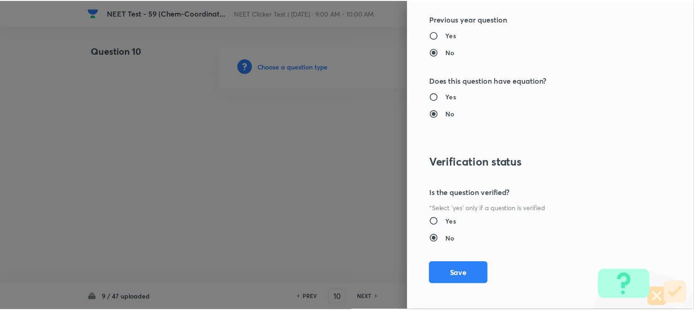
scroll to position [1007, 0]
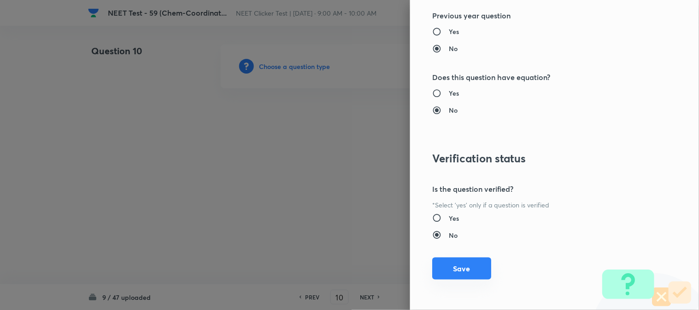
click at [445, 265] on button "Save" at bounding box center [461, 269] width 59 height 22
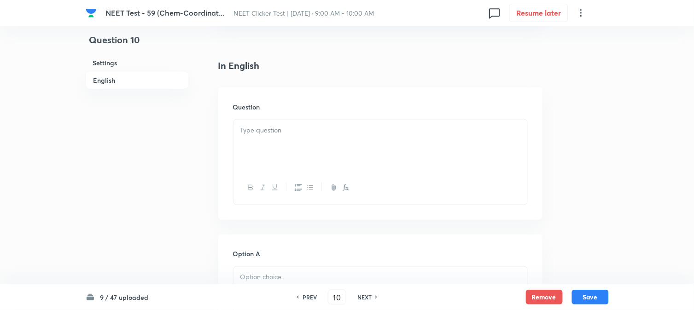
scroll to position [256, 0]
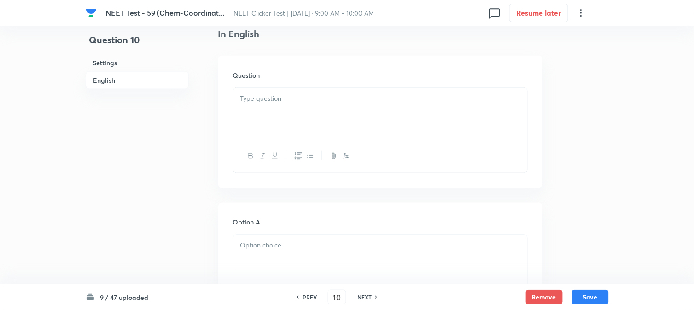
click at [302, 123] on div at bounding box center [381, 114] width 294 height 52
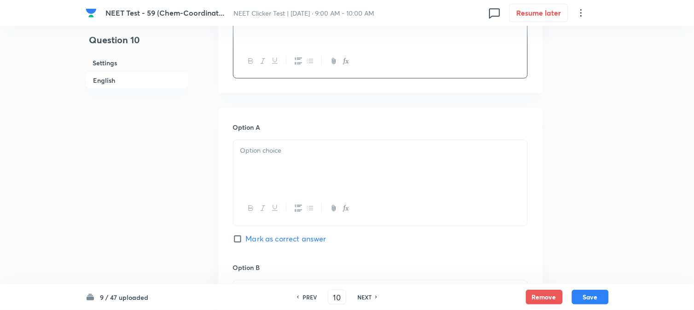
scroll to position [409, 0]
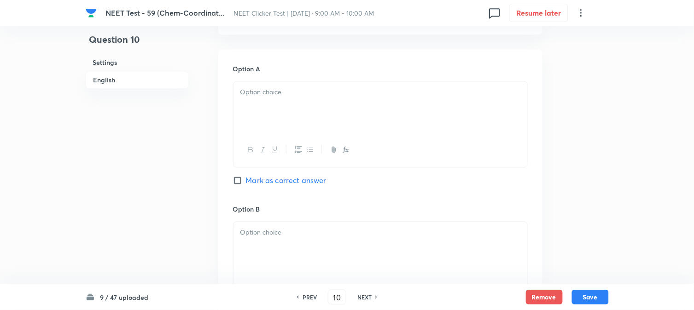
click at [284, 105] on div at bounding box center [381, 108] width 294 height 52
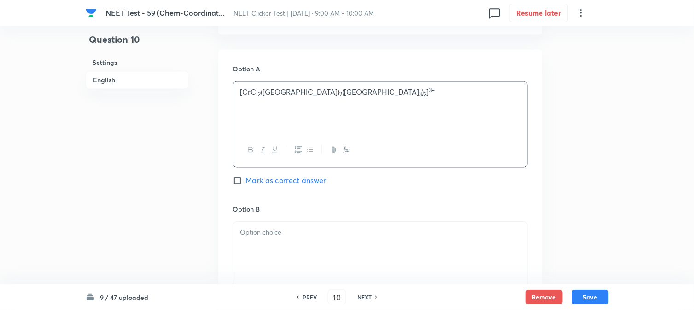
scroll to position [461, 0]
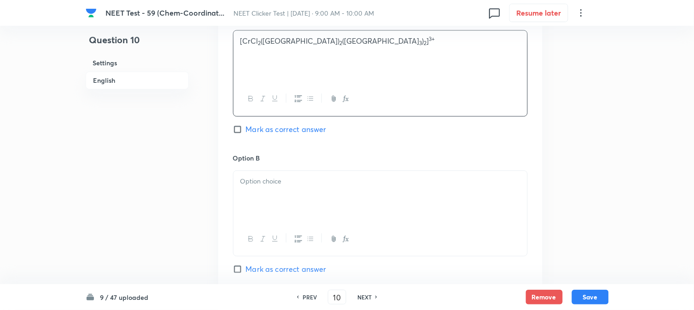
click at [303, 183] on p at bounding box center [380, 181] width 280 height 11
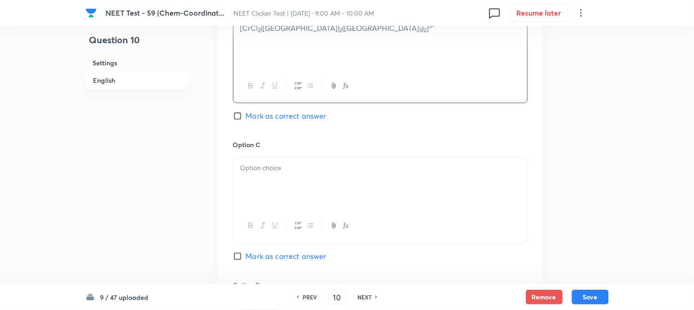
click at [282, 174] on div at bounding box center [381, 184] width 294 height 52
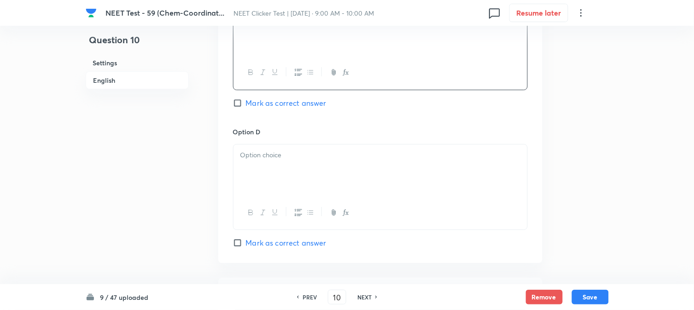
click at [288, 171] on div at bounding box center [381, 171] width 294 height 52
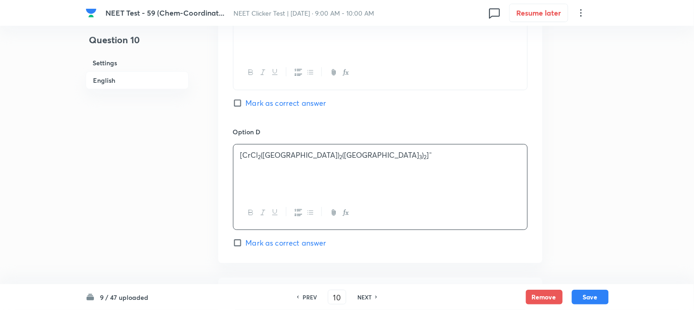
drag, startPoint x: 251, startPoint y: 245, endPoint x: 269, endPoint y: 224, distance: 27.8
click at [251, 244] on span "Mark as correct answer" at bounding box center [286, 243] width 81 height 11
click at [246, 244] on input "Mark as correct answer" at bounding box center [239, 243] width 13 height 9
checkbox input "true"
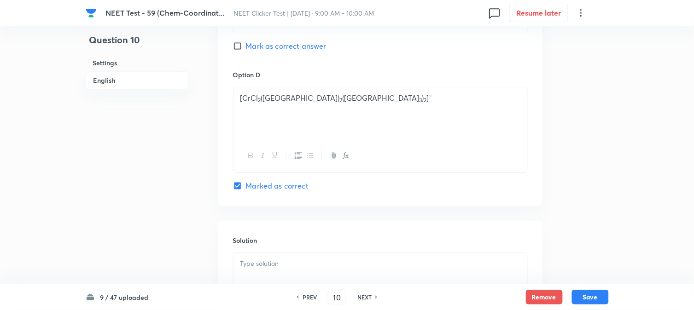
scroll to position [921, 0]
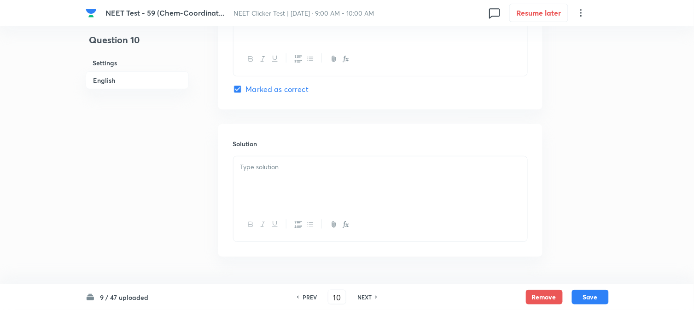
click at [296, 191] on div at bounding box center [381, 183] width 294 height 52
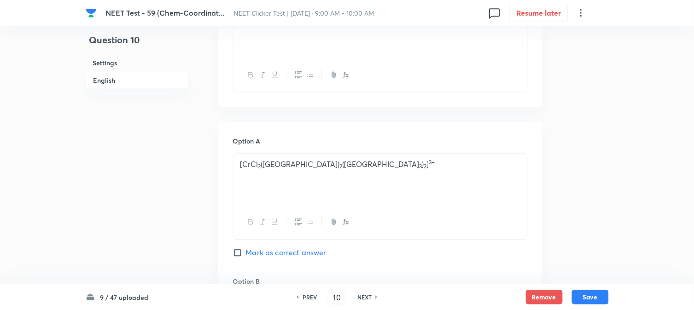
scroll to position [81, 0]
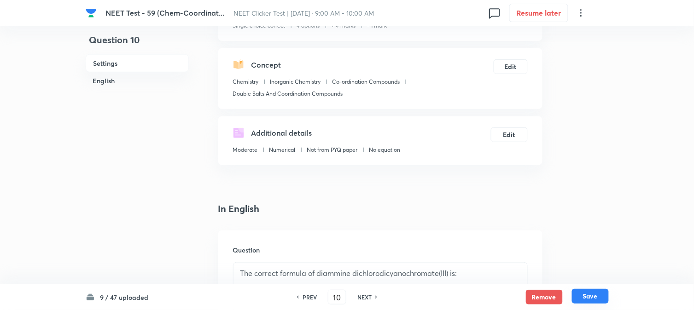
click at [595, 297] on button "Save" at bounding box center [590, 296] width 37 height 15
type input "11"
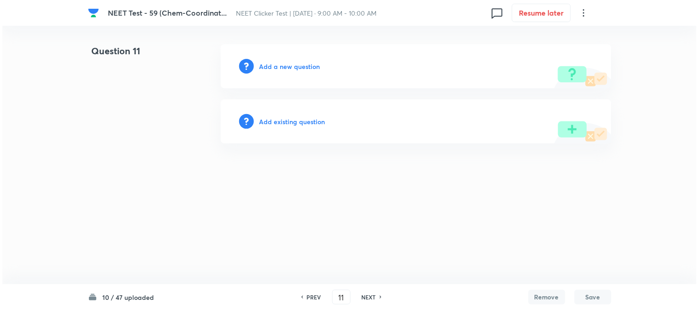
scroll to position [0, 0]
click at [266, 64] on h6 "Add a new question" at bounding box center [289, 67] width 61 height 10
click at [266, 64] on h6 "Choose a question type" at bounding box center [294, 67] width 71 height 10
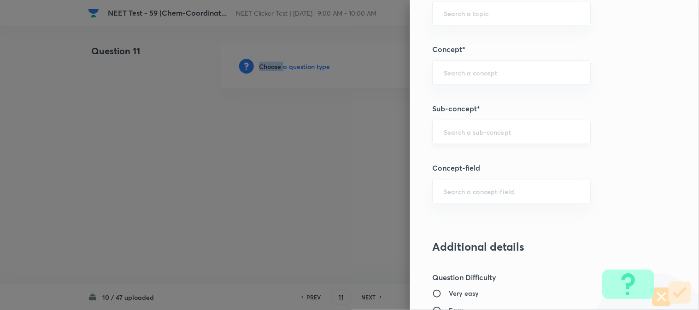
scroll to position [563, 0]
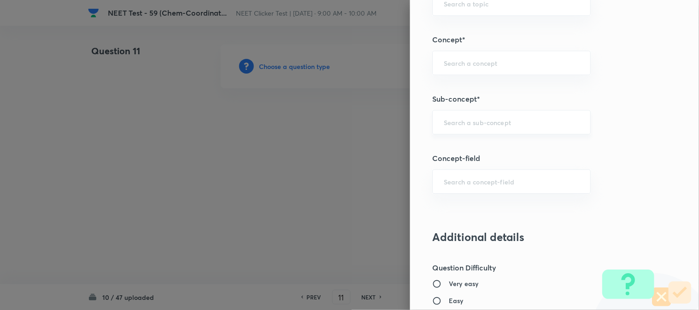
click at [476, 125] on input "text" at bounding box center [511, 122] width 135 height 9
click at [471, 154] on li "Double Salts And Coordination Compounds" at bounding box center [504, 154] width 158 height 28
type input "Double Salts And Coordination Compounds"
type input "Chemistry"
type input "Inorganic Chemistry"
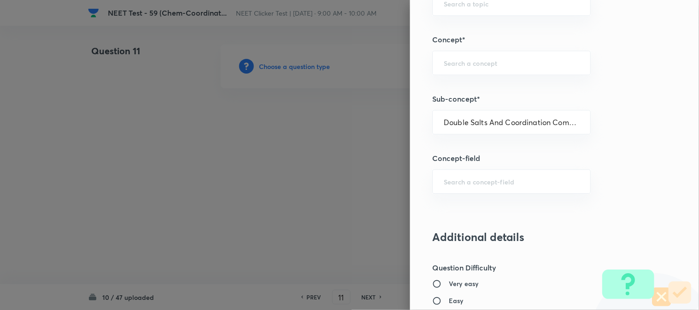
type input "Co-ordination Compounds"
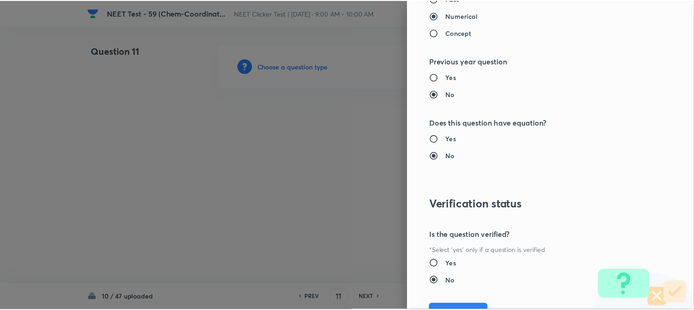
scroll to position [1007, 0]
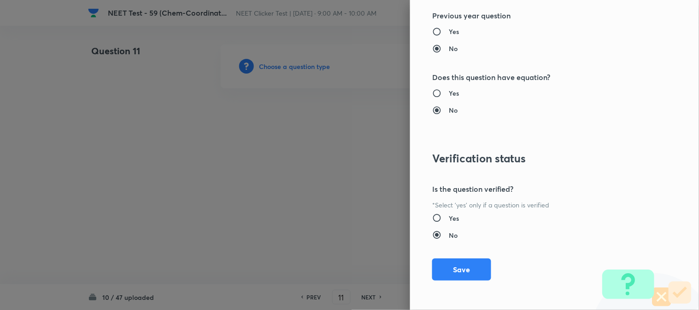
drag, startPoint x: 460, startPoint y: 268, endPoint x: 427, endPoint y: 227, distance: 52.2
click at [460, 267] on button "Save" at bounding box center [461, 270] width 59 height 22
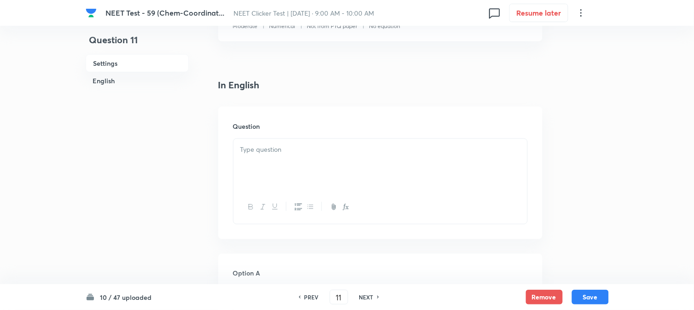
click at [345, 161] on div at bounding box center [381, 165] width 294 height 52
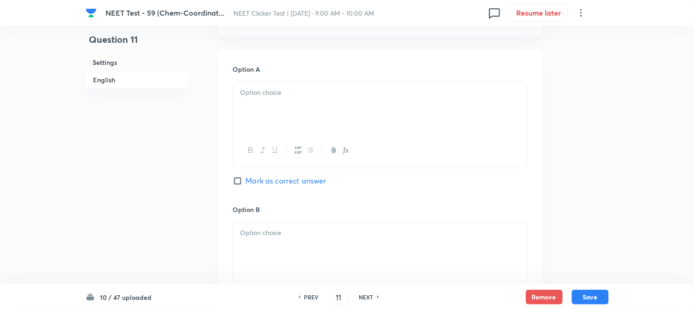
scroll to position [409, 0]
click at [273, 123] on div at bounding box center [381, 108] width 294 height 52
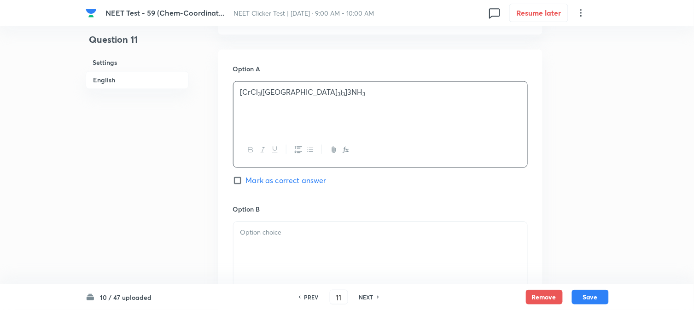
scroll to position [512, 0]
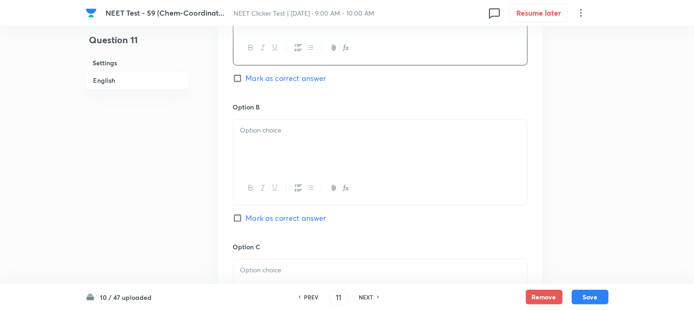
click at [287, 143] on div at bounding box center [381, 146] width 294 height 52
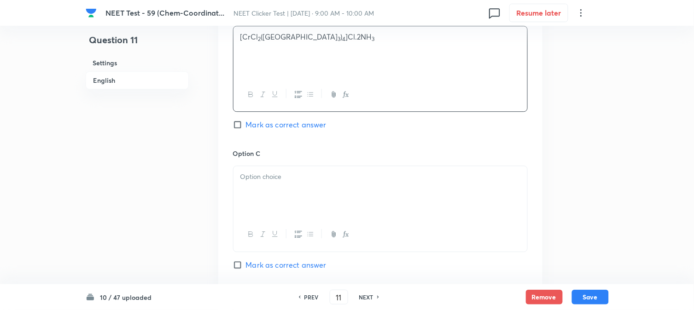
scroll to position [614, 0]
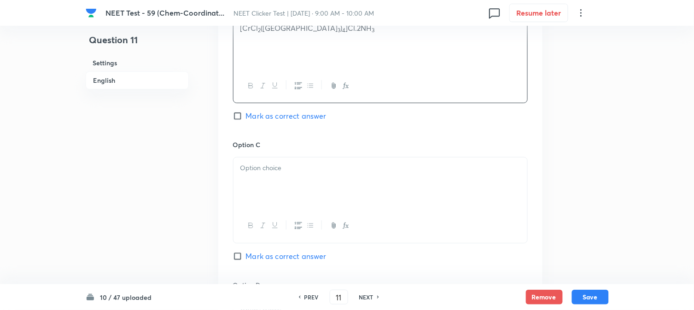
click at [276, 173] on p at bounding box center [380, 168] width 280 height 11
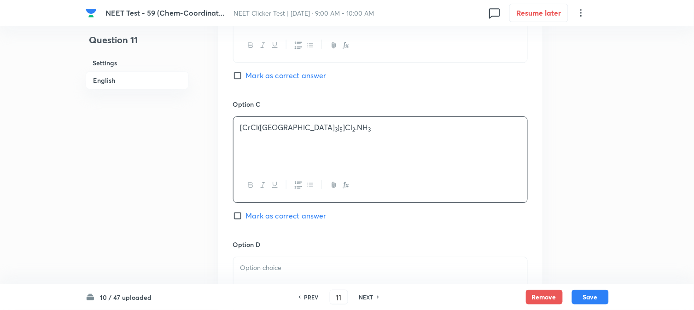
scroll to position [716, 0]
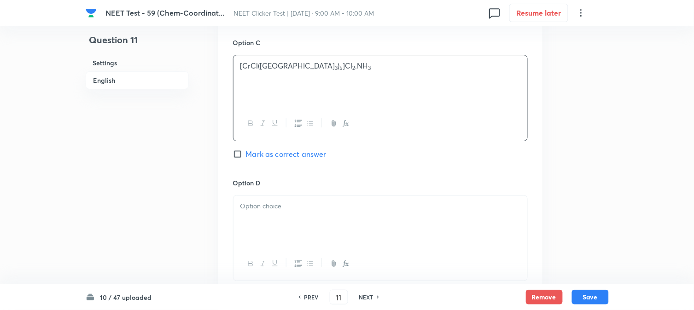
click at [272, 212] on p at bounding box center [380, 206] width 280 height 11
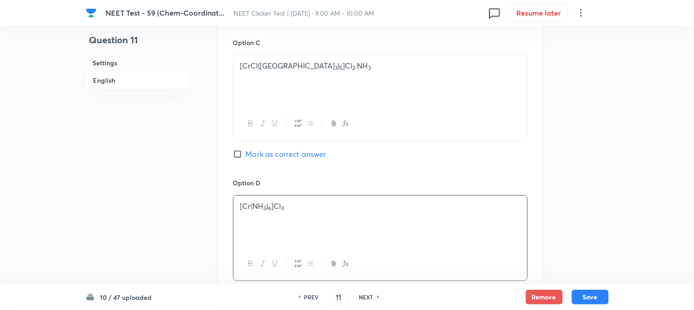
click at [234, 205] on div "[Cr(NH 3 ) 6 ]Cl 3" at bounding box center [381, 222] width 294 height 52
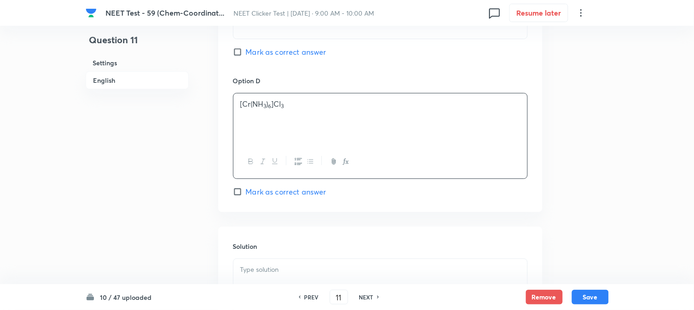
click at [268, 193] on span "Mark as correct answer" at bounding box center [286, 192] width 81 height 11
click at [246, 193] on input "Mark as correct answer" at bounding box center [239, 191] width 13 height 9
checkbox input "true"
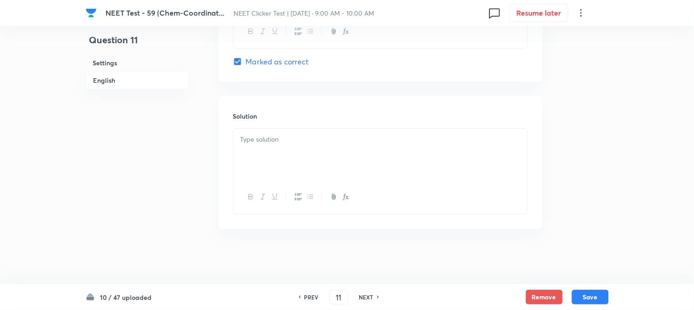
scroll to position [951, 0]
click at [325, 157] on div at bounding box center [381, 155] width 294 height 52
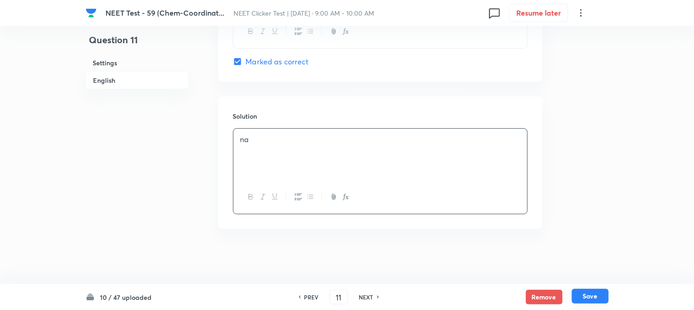
click at [595, 291] on button "Save" at bounding box center [590, 296] width 37 height 15
type input "12"
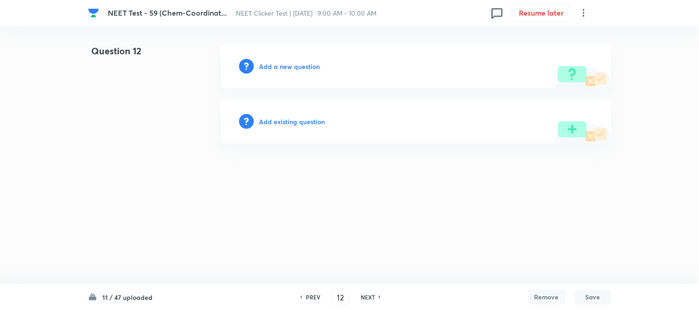
click at [277, 67] on h6 "Add a new question" at bounding box center [289, 67] width 61 height 10
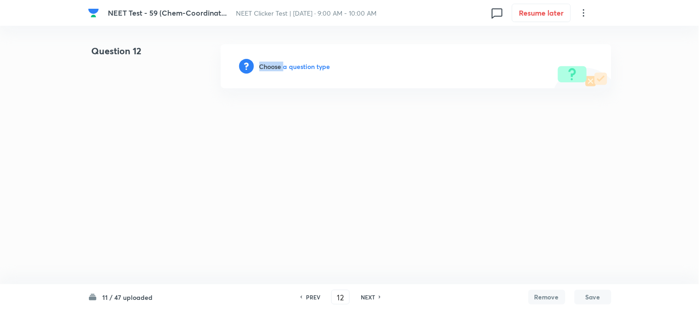
click at [277, 67] on h6 "Choose a question type" at bounding box center [294, 67] width 71 height 10
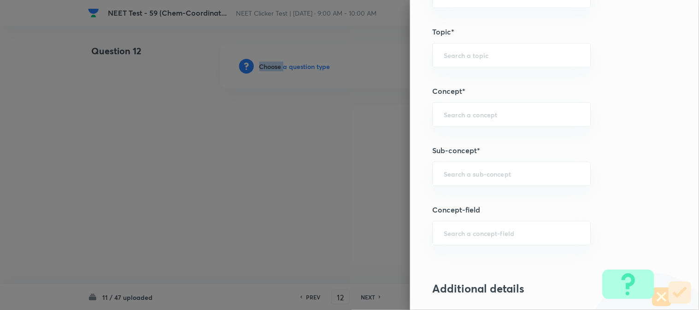
scroll to position [512, 0]
click at [467, 169] on input "text" at bounding box center [511, 173] width 135 height 9
click at [471, 204] on li "Double Salts And Coordination Compounds" at bounding box center [504, 206] width 158 height 28
type input "Double Salts And Coordination Compounds"
type input "Chemistry"
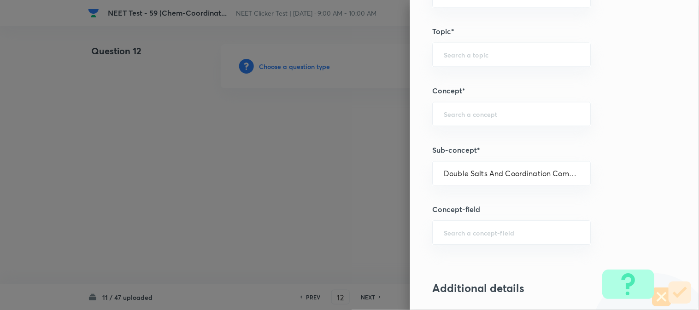
type input "Inorganic Chemistry"
type input "Co-ordination Compounds"
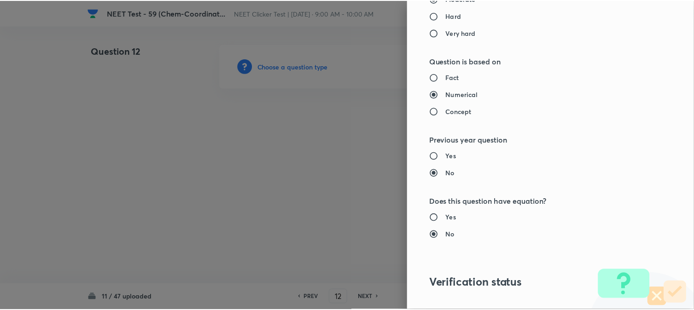
scroll to position [972, 0]
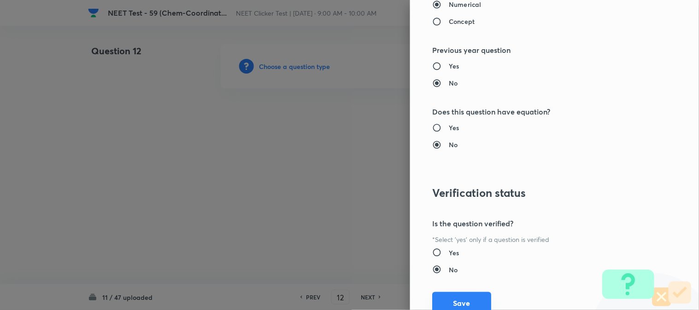
click at [455, 303] on button "Save" at bounding box center [461, 303] width 59 height 22
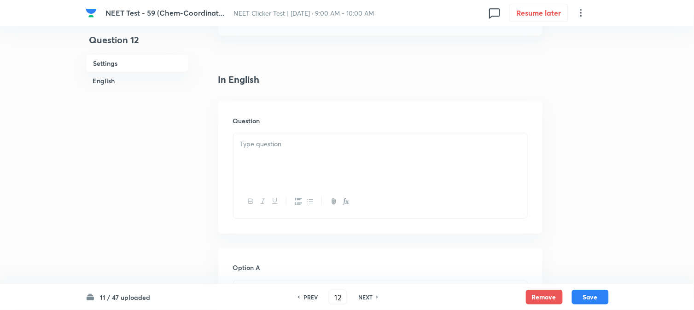
scroll to position [256, 0]
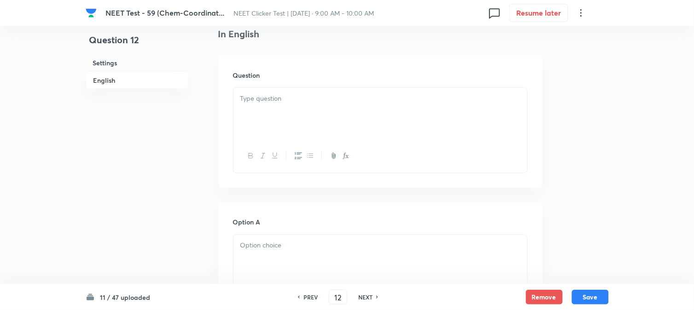
click at [333, 116] on div at bounding box center [381, 114] width 294 height 52
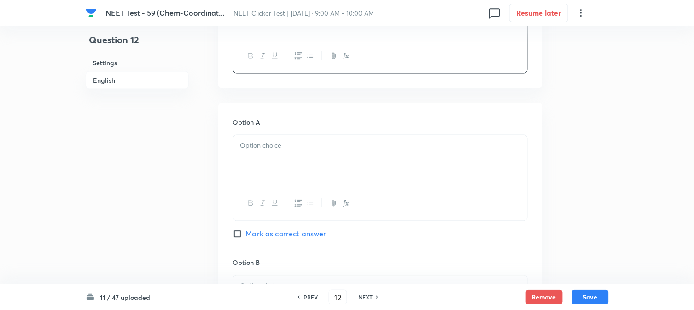
scroll to position [358, 0]
click at [281, 144] on p at bounding box center [380, 144] width 280 height 11
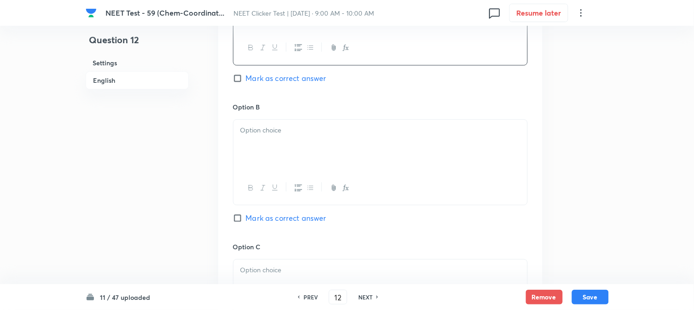
click at [282, 152] on div at bounding box center [381, 146] width 294 height 52
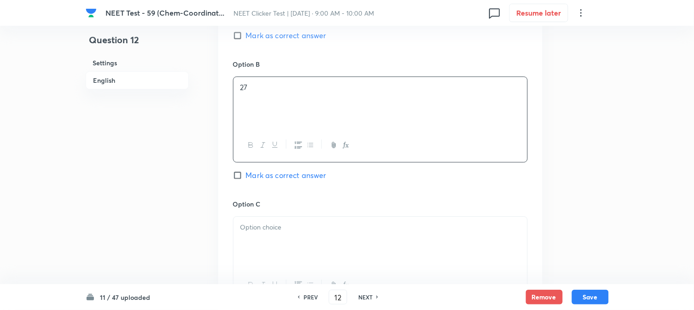
scroll to position [614, 0]
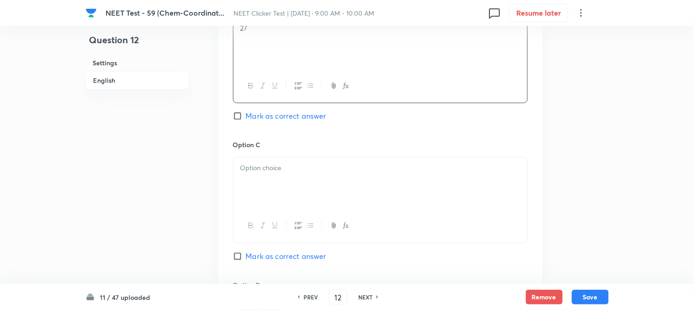
click at [271, 176] on div at bounding box center [381, 184] width 294 height 52
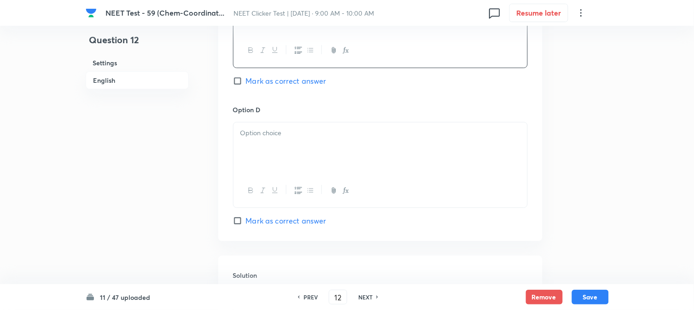
scroll to position [818, 0]
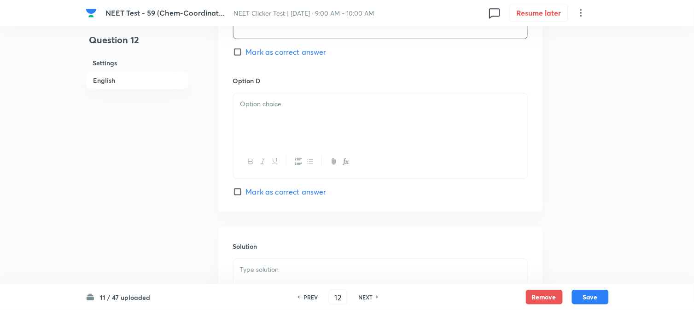
click at [280, 129] on div at bounding box center [381, 120] width 294 height 52
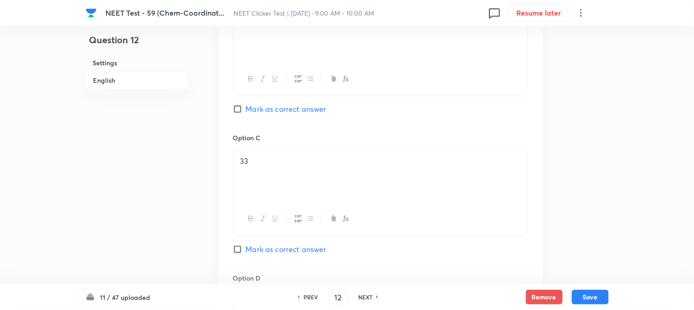
scroll to position [614, 0]
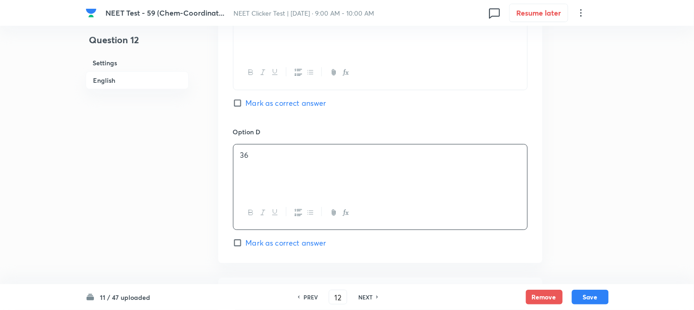
drag, startPoint x: 251, startPoint y: 104, endPoint x: 251, endPoint y: 111, distance: 6.9
click at [251, 103] on span "Mark as correct answer" at bounding box center [286, 103] width 81 height 11
click at [246, 103] on input "Mark as correct answer" at bounding box center [239, 103] width 13 height 9
checkbox input "true"
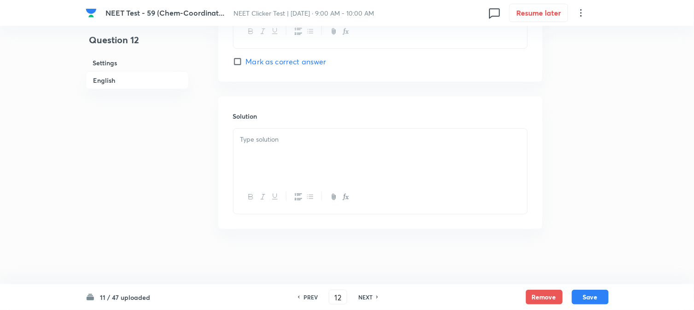
scroll to position [951, 0]
click at [281, 139] on p at bounding box center [380, 139] width 280 height 11
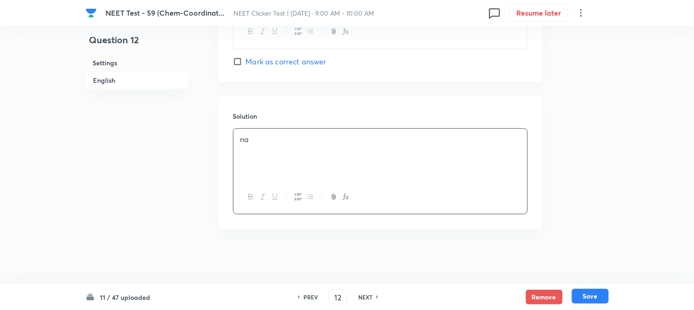
click at [584, 296] on button "Save" at bounding box center [590, 296] width 37 height 15
type input "13"
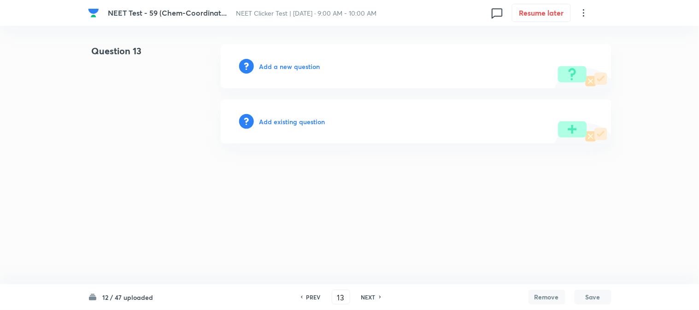
click at [276, 67] on h6 "Add a new question" at bounding box center [289, 67] width 61 height 10
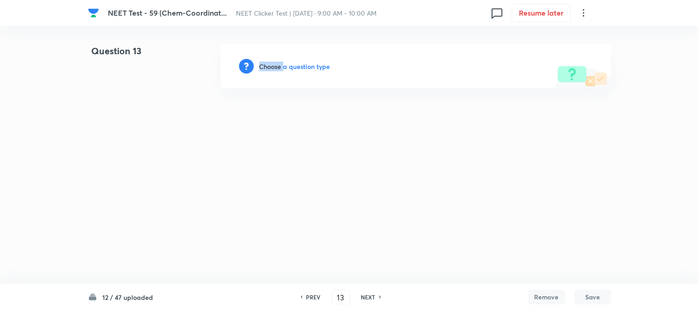
click at [276, 67] on h6 "Choose a question type" at bounding box center [294, 67] width 71 height 10
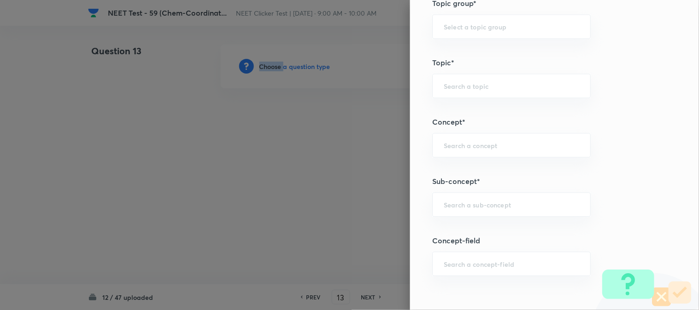
scroll to position [512, 0]
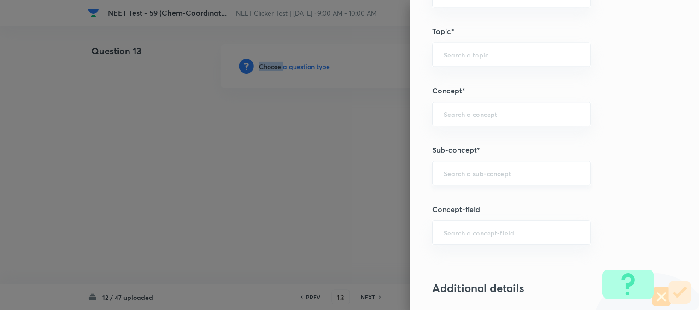
click at [473, 169] on div "​" at bounding box center [511, 173] width 158 height 24
click at [493, 199] on li "Double Salts And Coordination Compounds" at bounding box center [504, 206] width 158 height 28
type input "Double Salts And Coordination Compounds"
type input "Chemistry"
type input "Inorganic Chemistry"
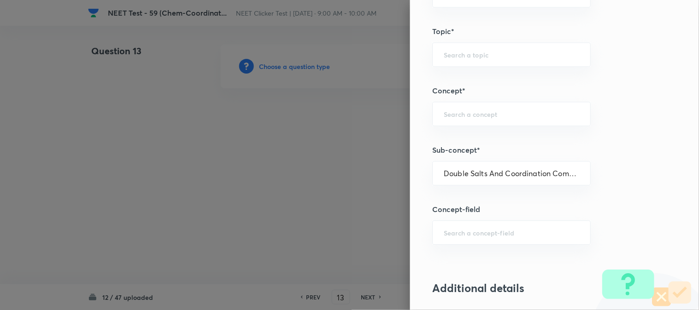
type input "Co-ordination Compounds"
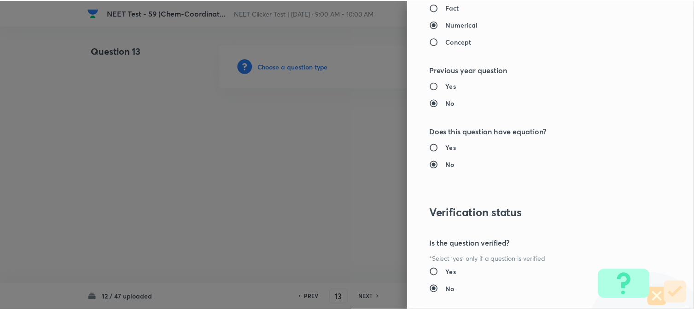
scroll to position [1007, 0]
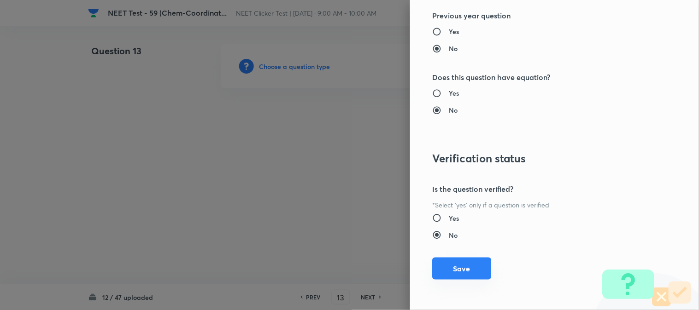
click at [457, 268] on button "Save" at bounding box center [461, 269] width 59 height 22
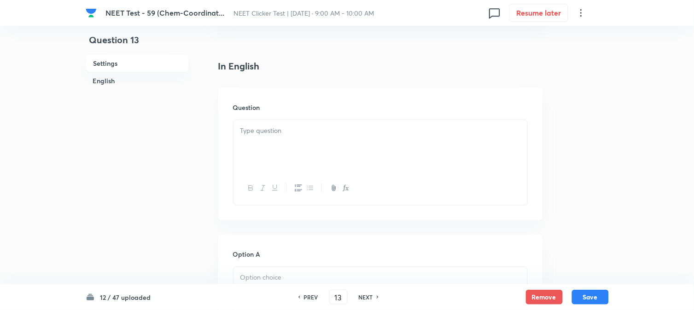
scroll to position [256, 0]
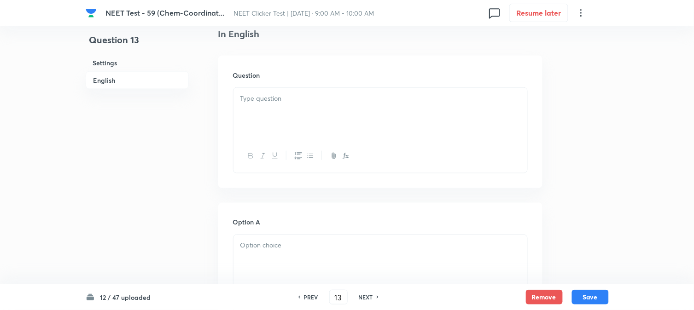
click at [312, 116] on div at bounding box center [381, 114] width 294 height 52
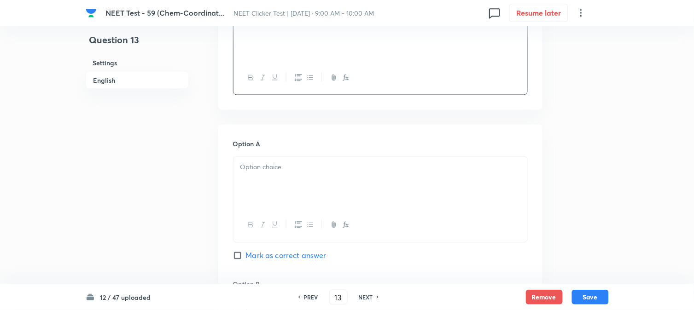
scroll to position [358, 0]
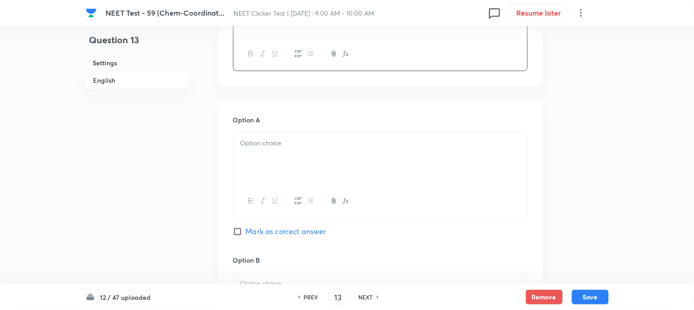
click at [275, 159] on div at bounding box center [381, 159] width 294 height 52
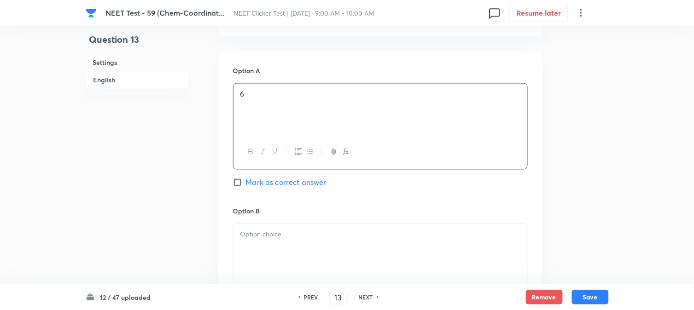
scroll to position [512, 0]
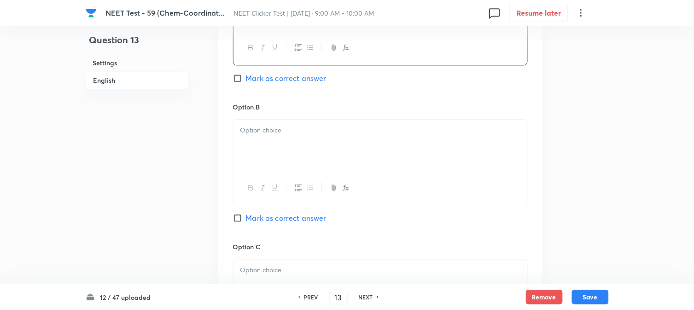
click at [284, 160] on div at bounding box center [381, 146] width 294 height 52
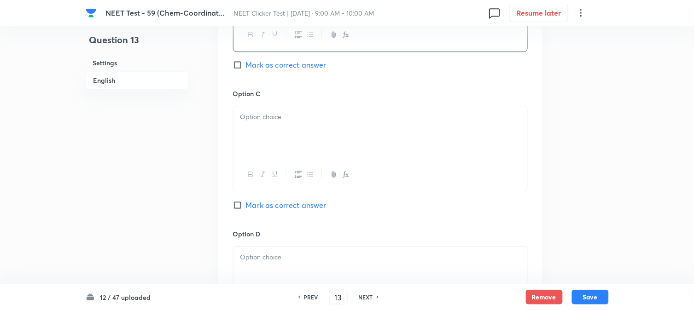
drag, startPoint x: 275, startPoint y: 159, endPoint x: 289, endPoint y: 143, distance: 21.6
click at [280, 155] on div at bounding box center [380, 149] width 295 height 86
click at [289, 143] on div at bounding box center [381, 132] width 294 height 52
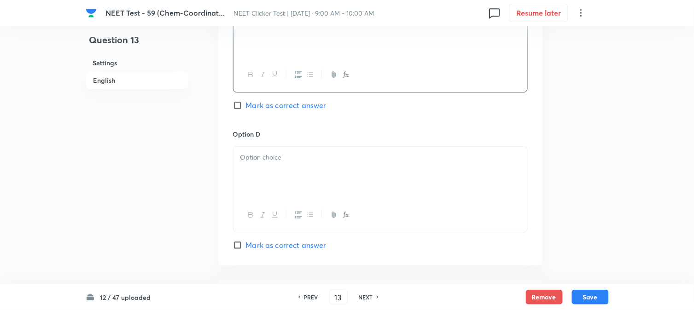
scroll to position [767, 0]
click at [273, 161] on p at bounding box center [380, 155] width 280 height 11
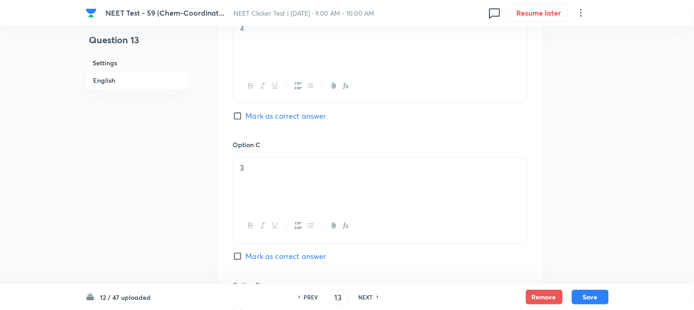
click at [237, 114] on input "Mark as correct answer" at bounding box center [239, 115] width 13 height 9
checkbox input "true"
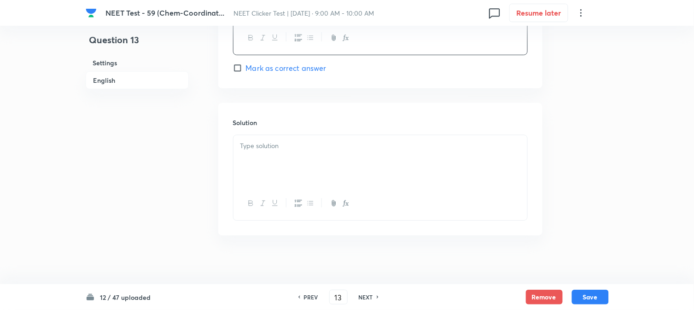
scroll to position [951, 0]
click at [292, 141] on p at bounding box center [380, 139] width 280 height 11
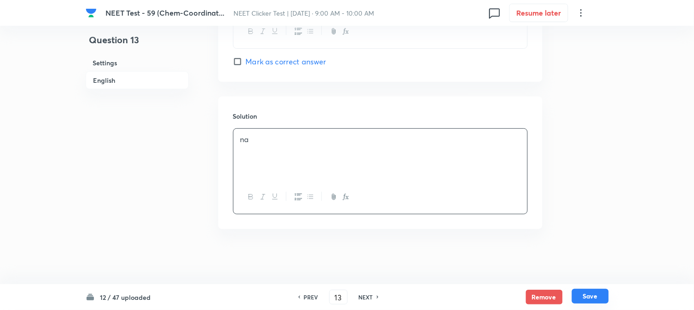
click at [595, 292] on button "Save" at bounding box center [590, 296] width 37 height 15
type input "14"
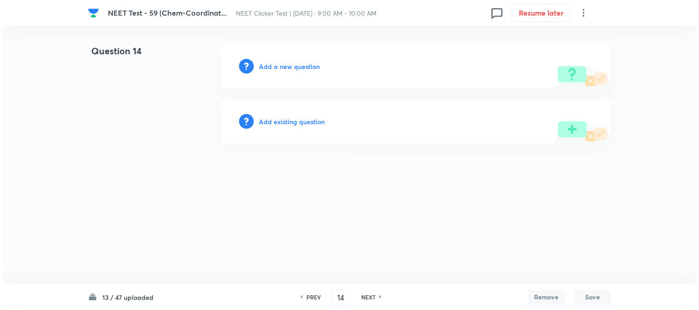
scroll to position [0, 0]
click at [273, 67] on h6 "Add a new question" at bounding box center [289, 67] width 61 height 10
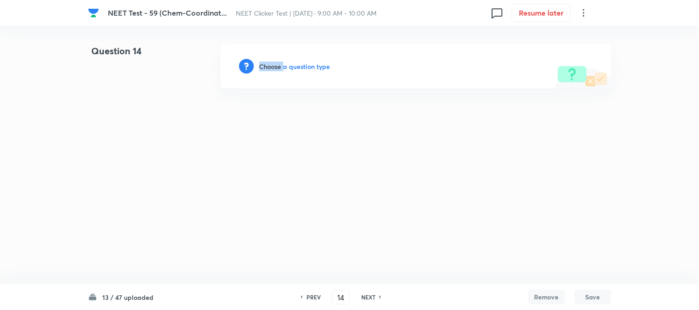
click at [273, 67] on h6 "Choose a question type" at bounding box center [294, 67] width 71 height 10
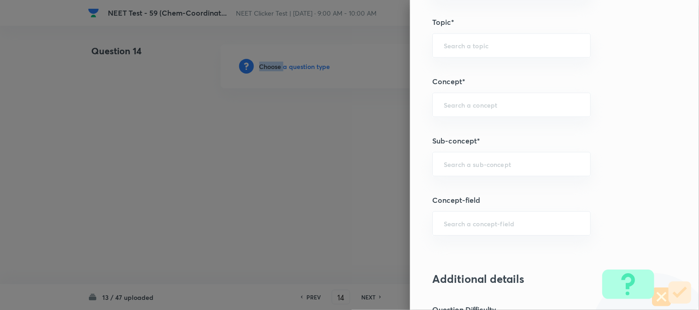
scroll to position [563, 0]
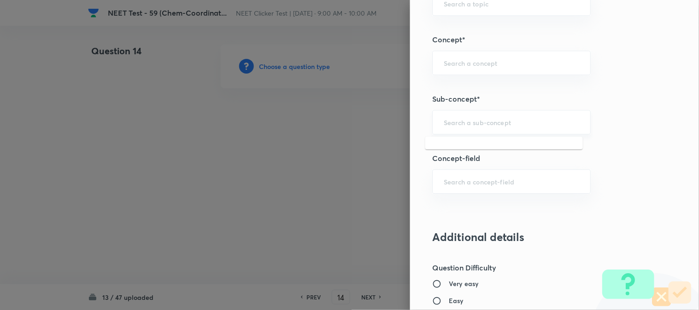
click at [463, 122] on input "text" at bounding box center [511, 122] width 135 height 9
click at [466, 157] on li "Double Salts And Coordination Compounds" at bounding box center [504, 154] width 158 height 28
type input "Double Salts And Coordination Compounds"
type input "Chemistry"
type input "Inorganic Chemistry"
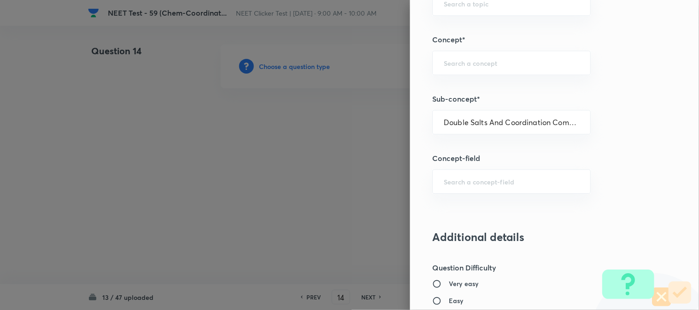
type input "Co-ordination Compounds"
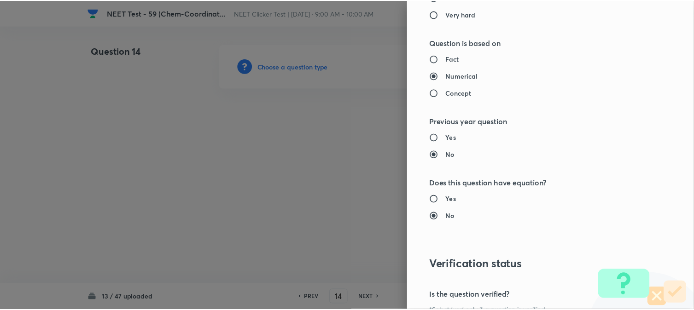
scroll to position [1007, 0]
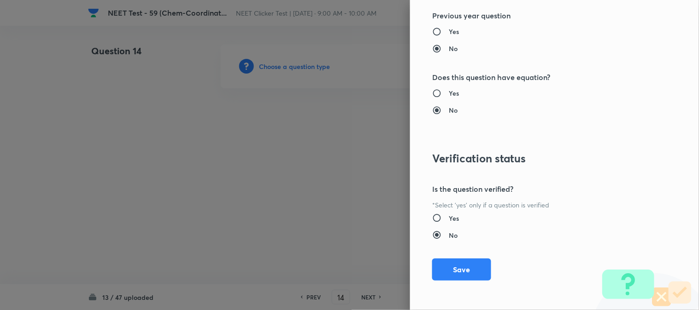
drag, startPoint x: 455, startPoint y: 268, endPoint x: 397, endPoint y: 222, distance: 73.8
click at [456, 268] on button "Save" at bounding box center [461, 270] width 59 height 22
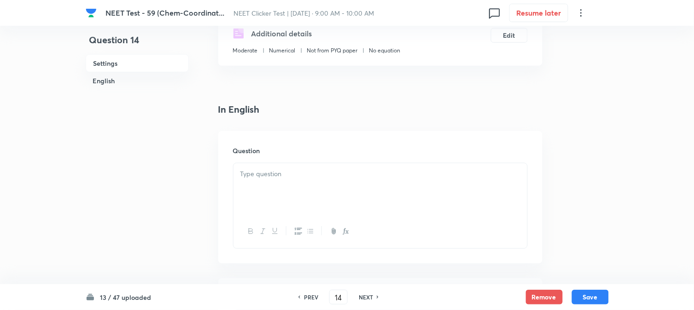
scroll to position [205, 0]
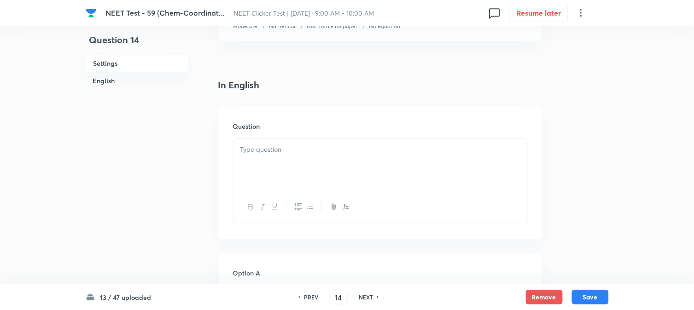
click at [327, 137] on div "Question" at bounding box center [380, 173] width 324 height 133
click at [320, 153] on p at bounding box center [380, 150] width 280 height 11
paste div
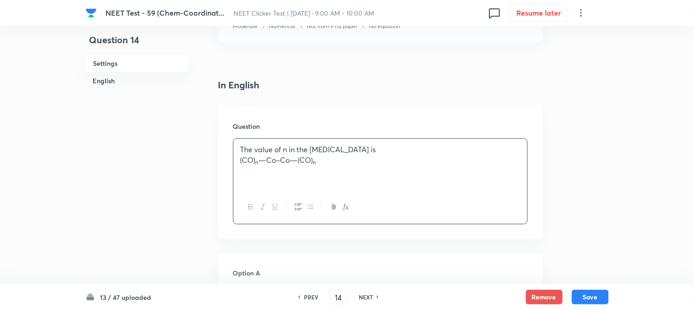
click at [240, 158] on p "(CO) n —Co–Co—(CO) n" at bounding box center [380, 160] width 280 height 11
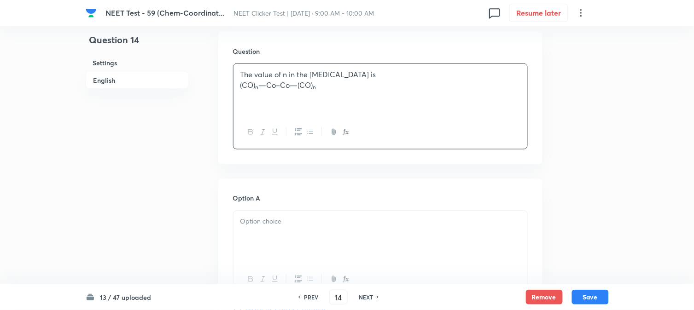
scroll to position [358, 0]
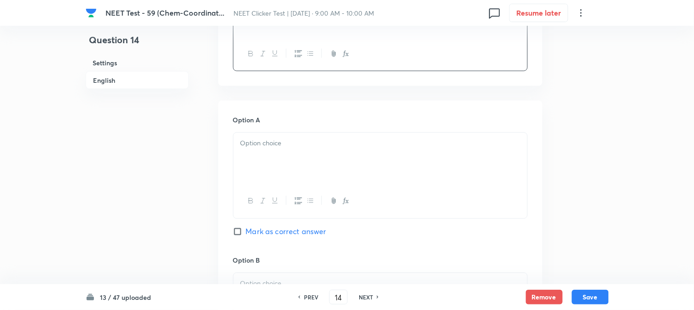
click at [293, 158] on div at bounding box center [381, 159] width 294 height 52
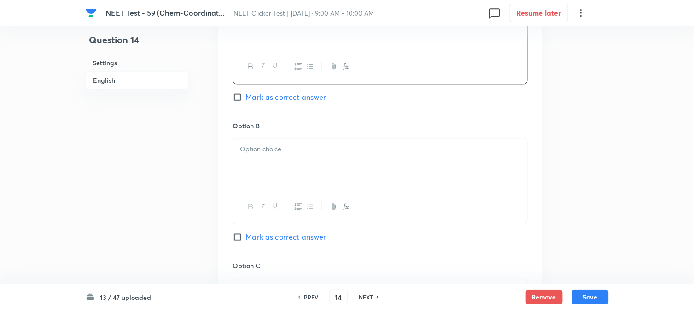
scroll to position [512, 0]
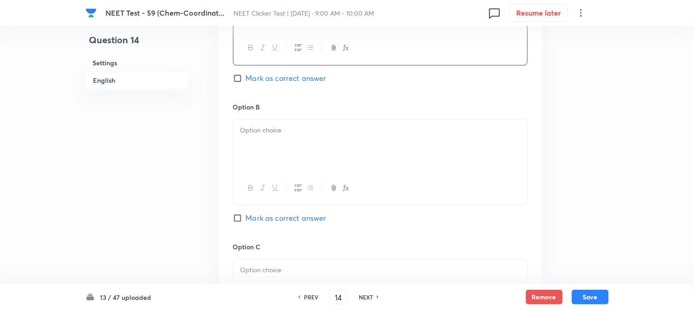
click at [275, 149] on div at bounding box center [381, 146] width 294 height 52
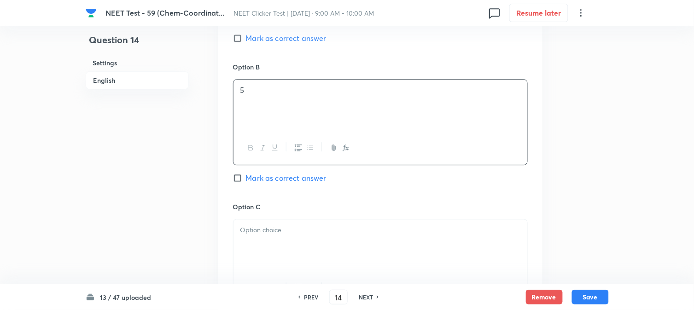
scroll to position [614, 0]
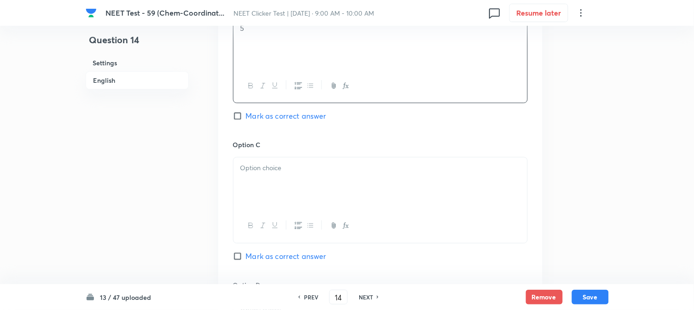
click at [270, 166] on p at bounding box center [380, 168] width 280 height 11
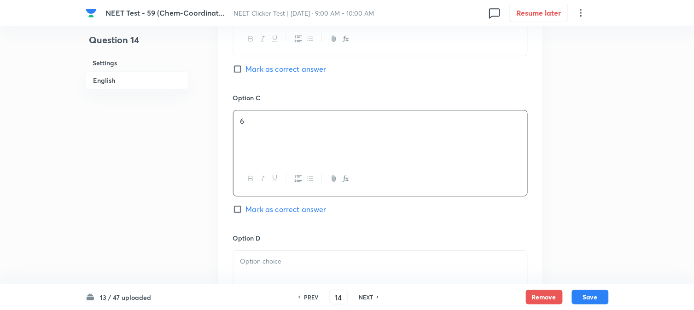
scroll to position [716, 0]
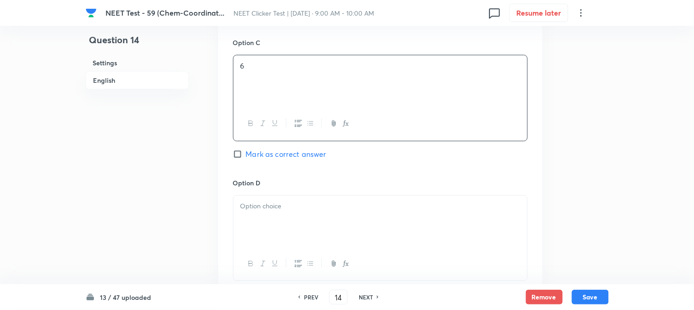
click at [273, 198] on div at bounding box center [381, 222] width 294 height 52
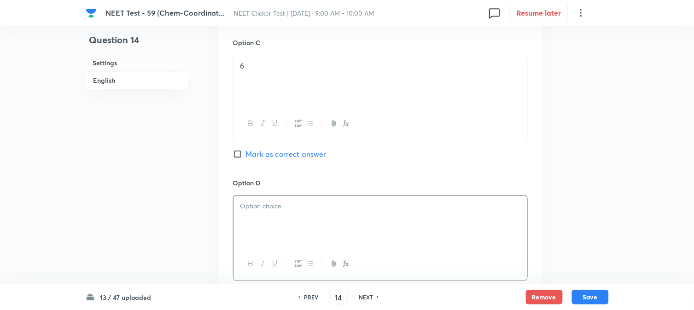
click at [281, 215] on div at bounding box center [381, 222] width 294 height 52
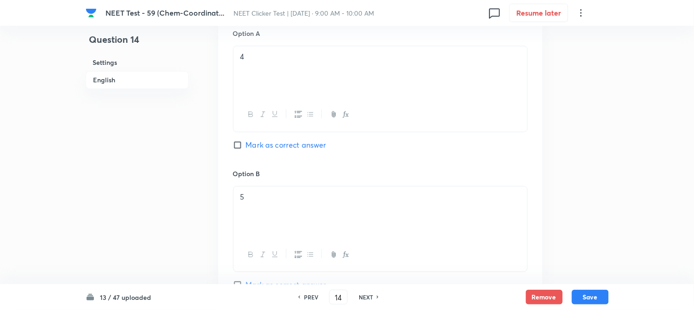
scroll to position [358, 0]
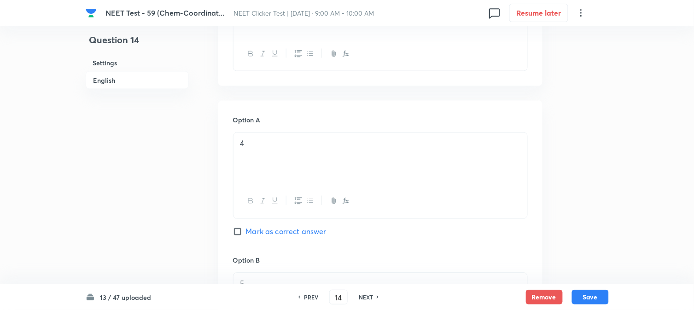
click at [237, 235] on input "Mark as correct answer" at bounding box center [239, 232] width 13 height 9
checkbox input "true"
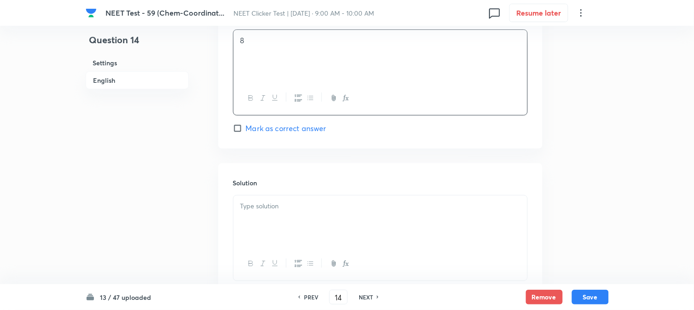
scroll to position [921, 0]
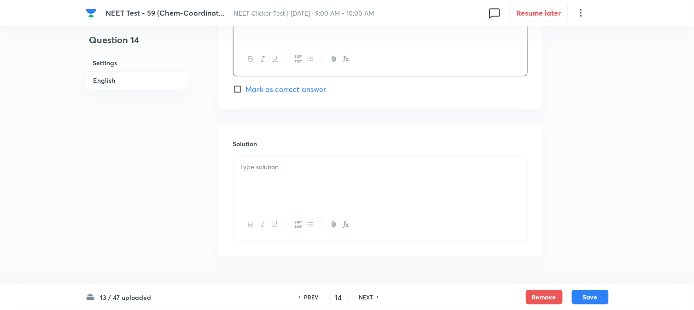
click at [294, 197] on div at bounding box center [381, 183] width 294 height 52
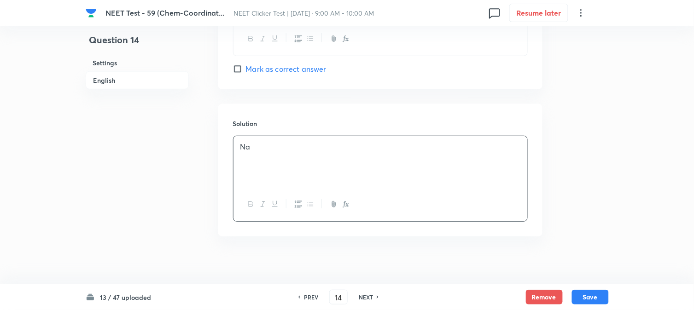
scroll to position [951, 0]
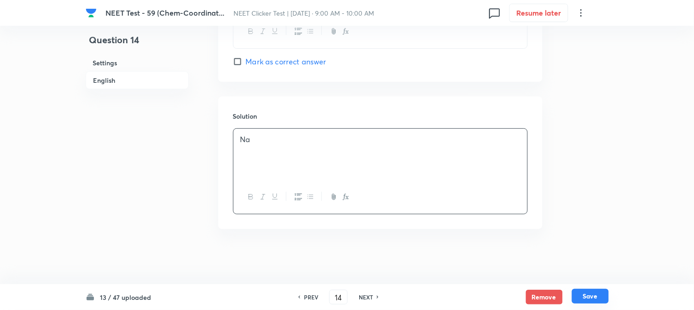
click at [592, 294] on button "Save" at bounding box center [590, 296] width 37 height 15
type input "15"
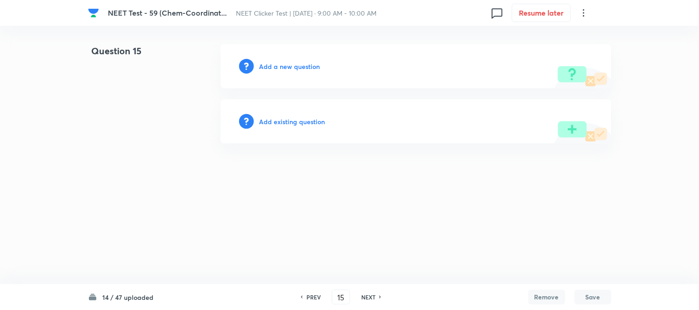
click at [268, 66] on h6 "Add a new question" at bounding box center [289, 67] width 61 height 10
click at [268, 66] on h6 "Choose a question type" at bounding box center [294, 67] width 71 height 10
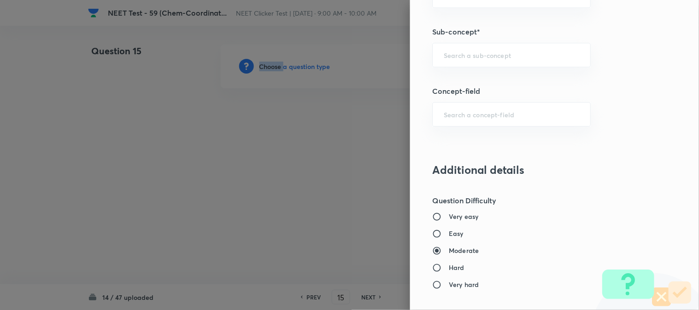
scroll to position [614, 0]
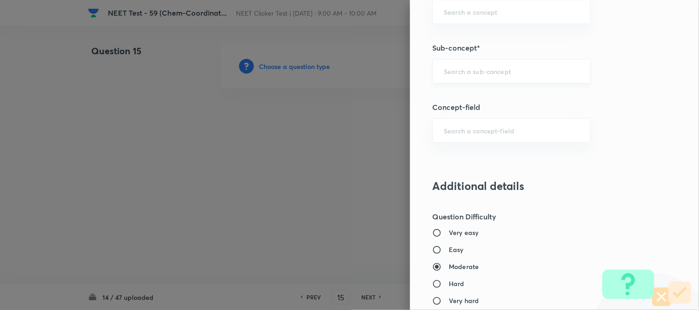
click at [459, 72] on input "text" at bounding box center [511, 71] width 135 height 9
type input "A"
click at [464, 96] on li "Double Salts And Coordination Compounds" at bounding box center [504, 103] width 158 height 28
type input "Double Salts And Coordination Compounds"
type input "Chemistry"
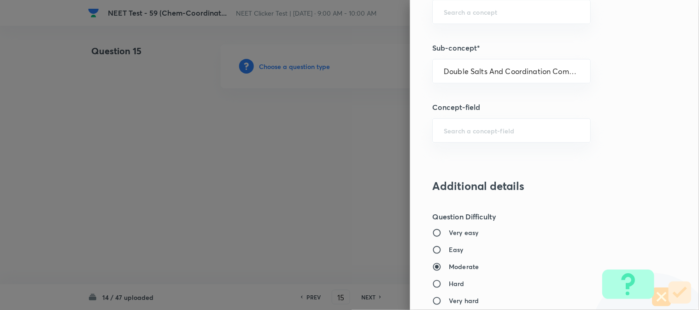
type input "Inorganic Chemistry"
type input "Co-ordination Compounds"
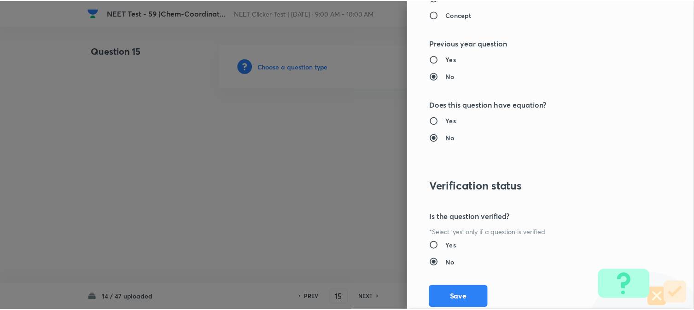
scroll to position [1007, 0]
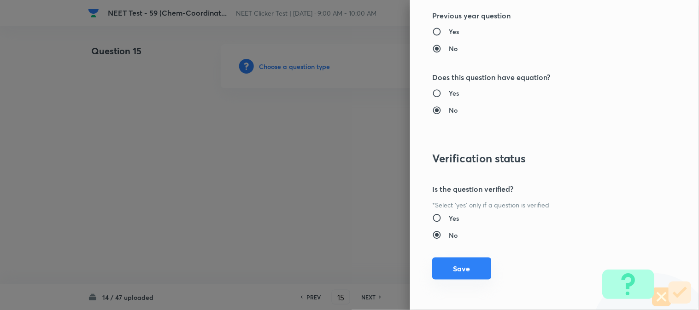
drag, startPoint x: 452, startPoint y: 272, endPoint x: 434, endPoint y: 261, distance: 21.5
click at [452, 272] on button "Save" at bounding box center [461, 269] width 59 height 22
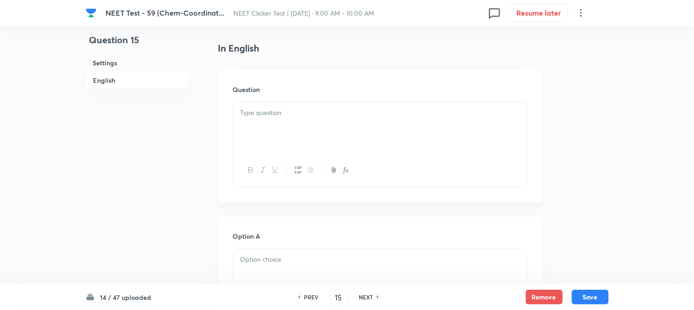
scroll to position [256, 0]
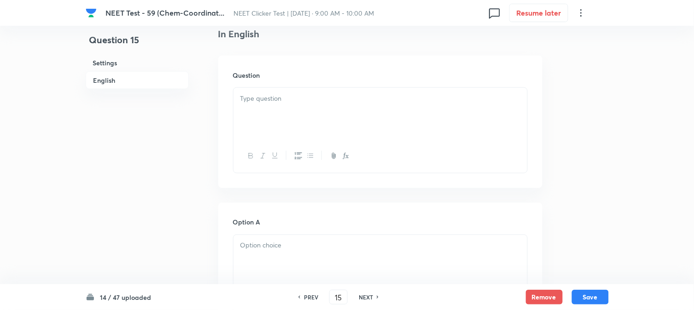
click at [287, 125] on div at bounding box center [381, 114] width 294 height 52
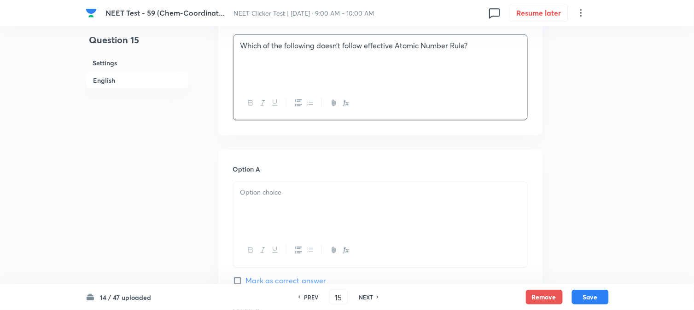
scroll to position [358, 0]
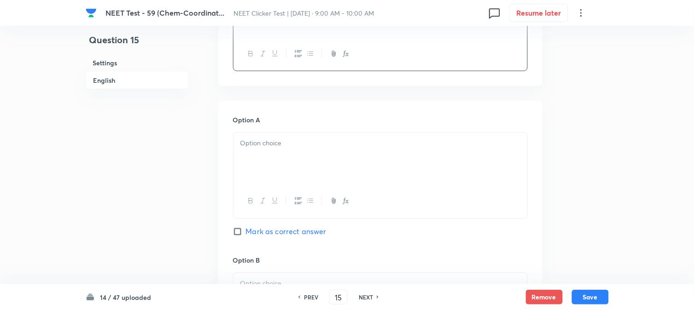
click at [280, 140] on p at bounding box center [380, 144] width 280 height 11
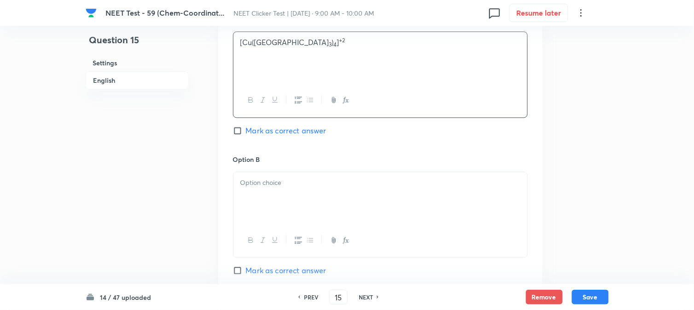
scroll to position [461, 0]
click at [307, 187] on p at bounding box center [380, 181] width 280 height 11
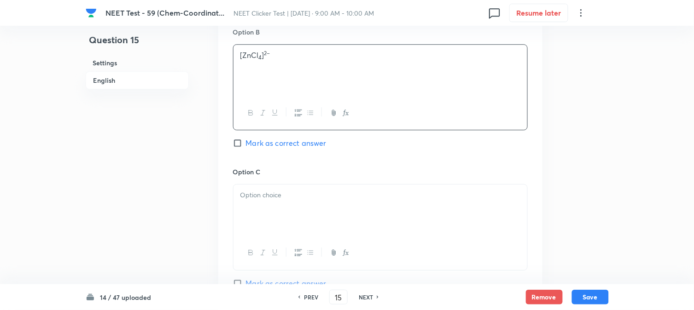
scroll to position [614, 0]
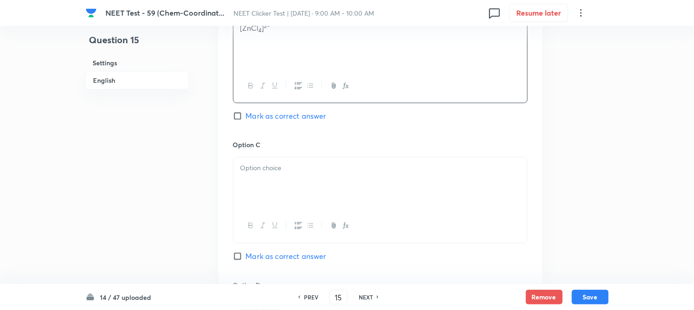
click at [274, 153] on div "Option C Mark as correct answer" at bounding box center [380, 210] width 295 height 140
click at [275, 173] on p at bounding box center [380, 168] width 280 height 11
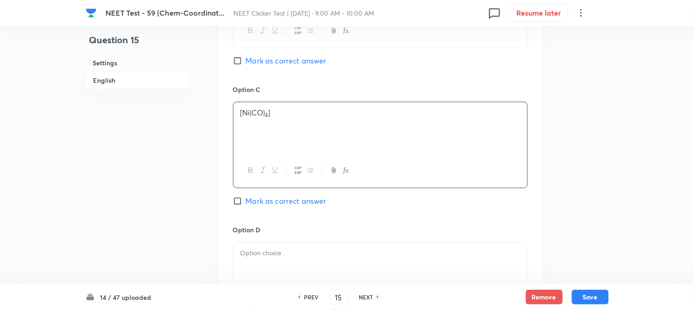
scroll to position [767, 0]
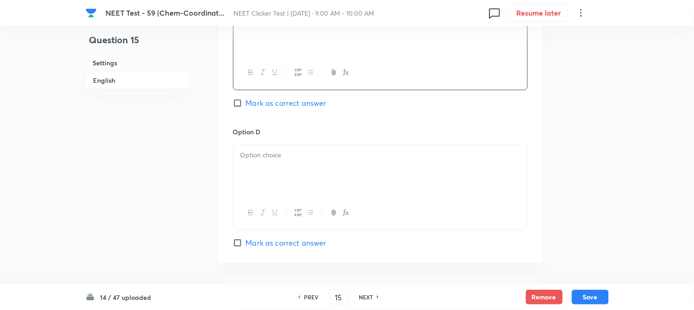
click at [279, 167] on div at bounding box center [381, 171] width 294 height 52
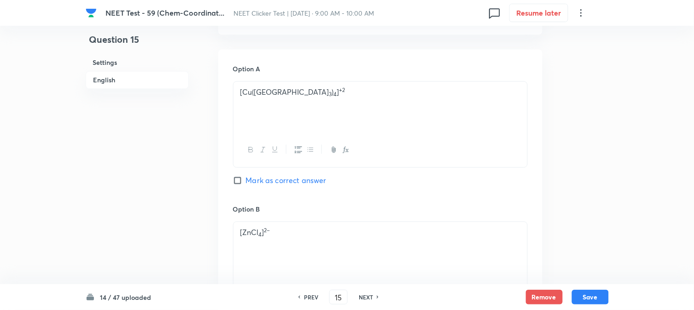
click at [249, 179] on span "Mark as correct answer" at bounding box center [286, 180] width 81 height 11
click at [246, 179] on input "Mark as correct answer" at bounding box center [239, 180] width 13 height 9
checkbox input "true"
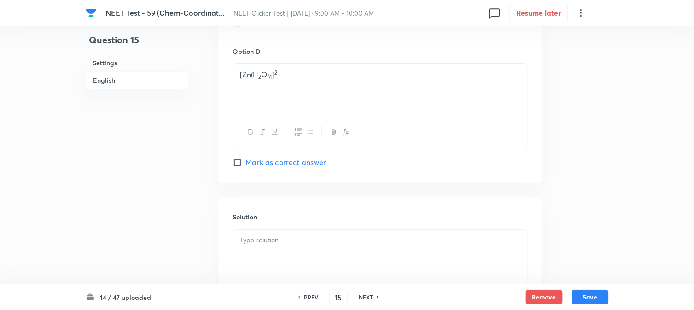
scroll to position [951, 0]
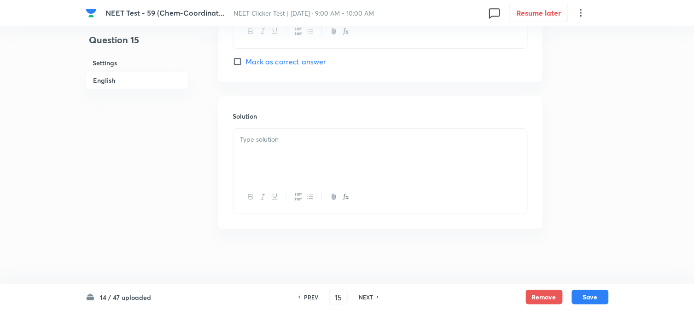
click at [287, 159] on div at bounding box center [381, 155] width 294 height 52
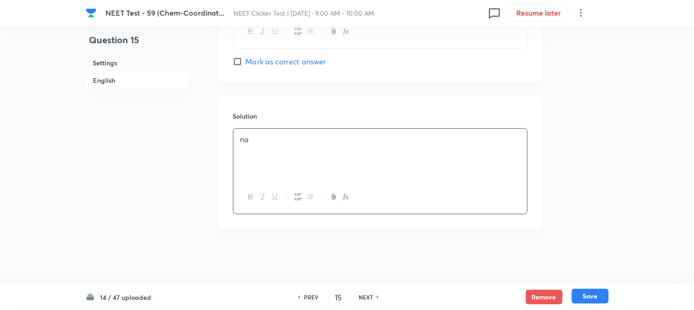
click at [590, 295] on button "Save" at bounding box center [590, 296] width 37 height 15
type input "16"
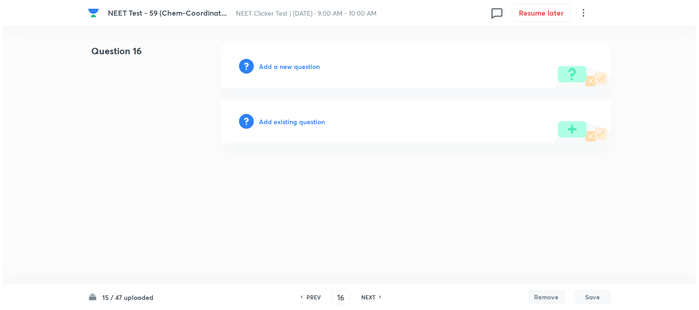
scroll to position [0, 0]
click at [287, 65] on h6 "Add a new question" at bounding box center [289, 67] width 61 height 10
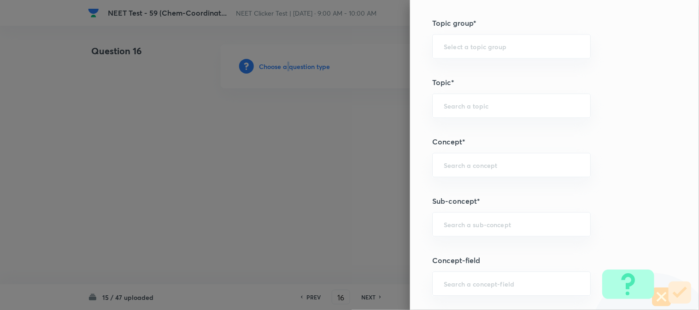
scroll to position [563, 0]
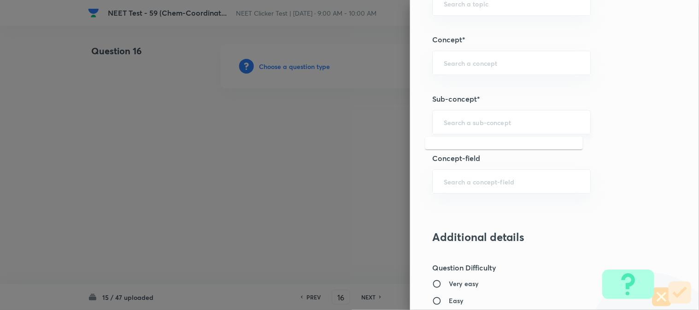
click at [463, 126] on input "text" at bounding box center [511, 122] width 135 height 9
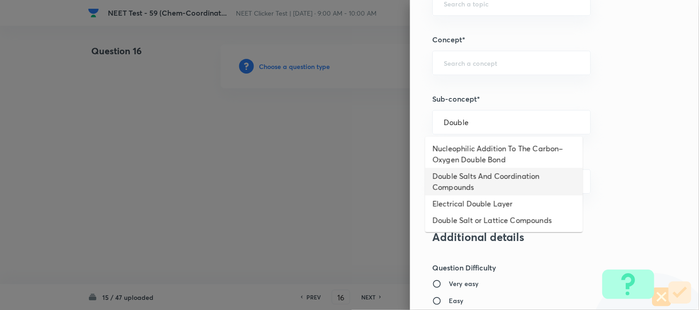
click at [468, 185] on li "Double Salts And Coordination Compounds" at bounding box center [504, 182] width 158 height 28
type input "Double Salts And Coordination Compounds"
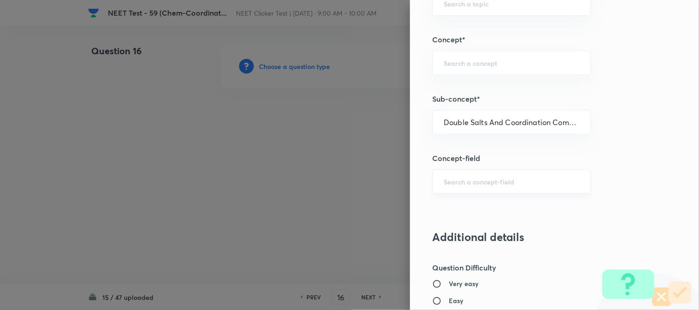
type input "Chemistry"
type input "Inorganic Chemistry"
type input "Co-ordination Compounds"
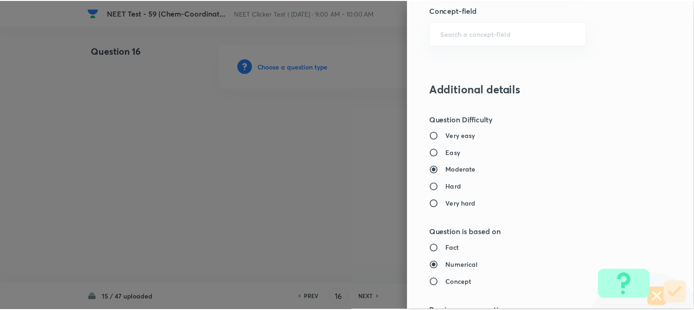
scroll to position [1007, 0]
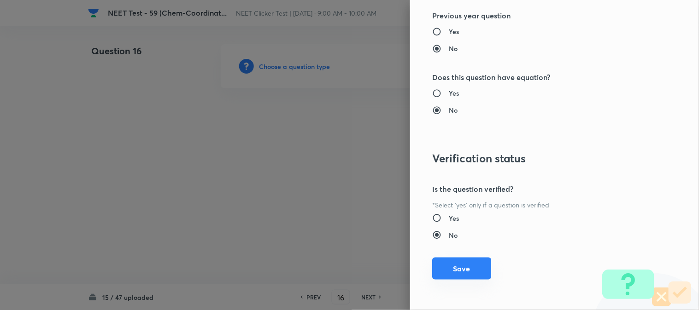
click at [464, 263] on button "Save" at bounding box center [461, 269] width 59 height 22
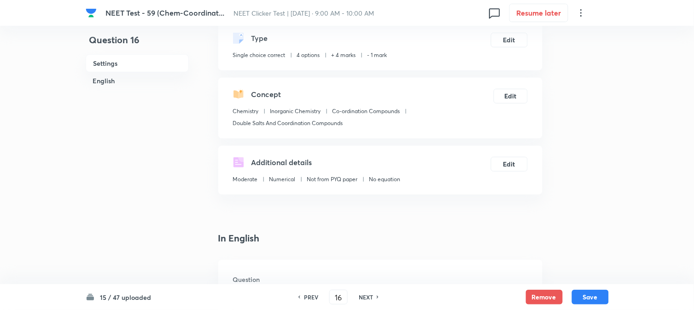
scroll to position [205, 0]
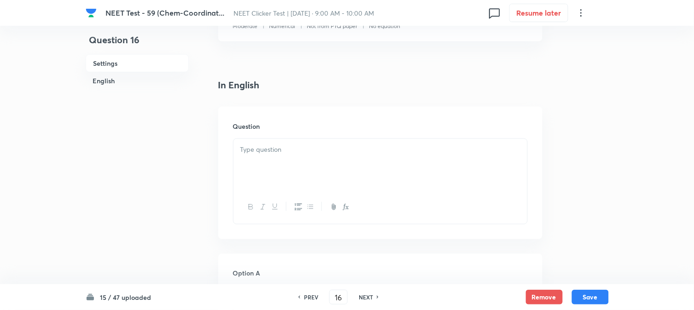
click at [293, 167] on div at bounding box center [381, 165] width 294 height 52
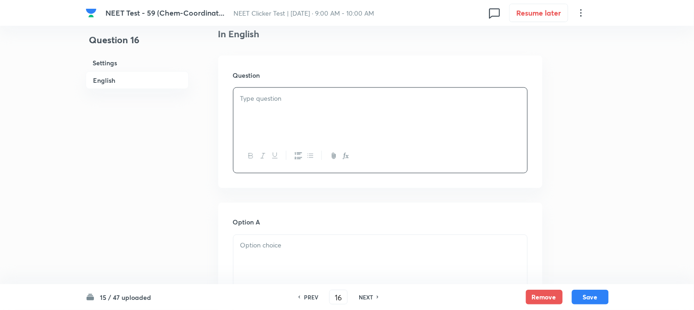
click at [309, 117] on div at bounding box center [381, 114] width 294 height 52
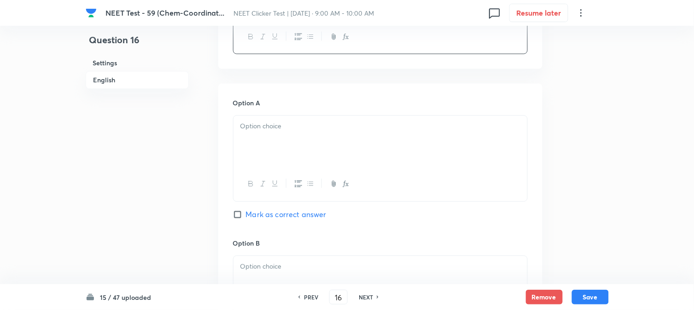
scroll to position [409, 0]
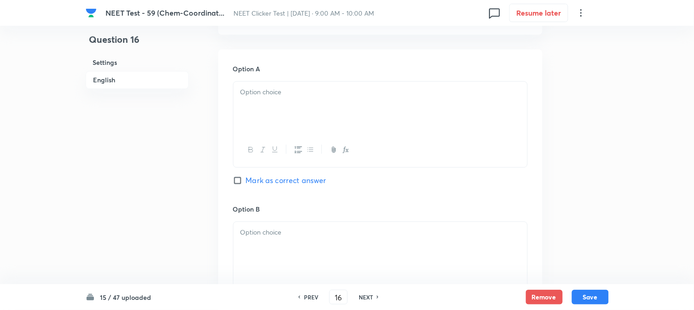
click at [291, 112] on div at bounding box center [381, 108] width 294 height 52
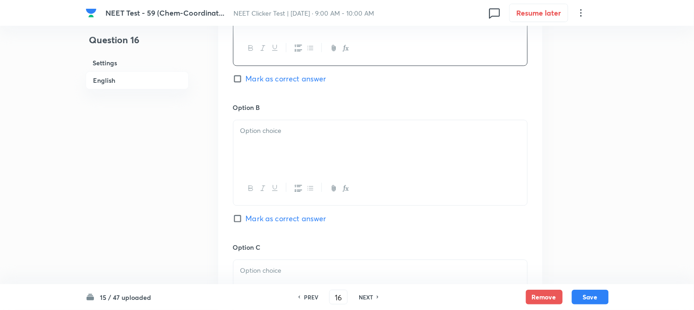
scroll to position [512, 0]
click at [297, 132] on p at bounding box center [380, 130] width 280 height 11
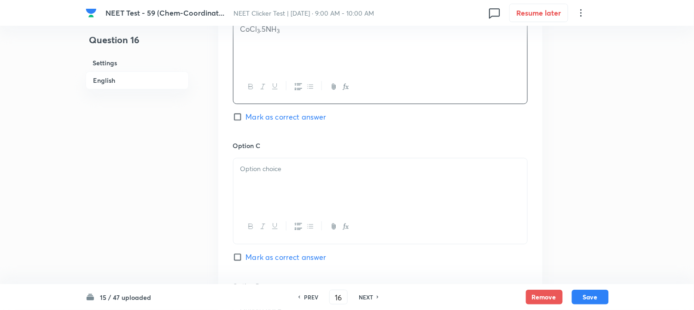
scroll to position [614, 0]
click at [275, 173] on p at bounding box center [380, 168] width 280 height 11
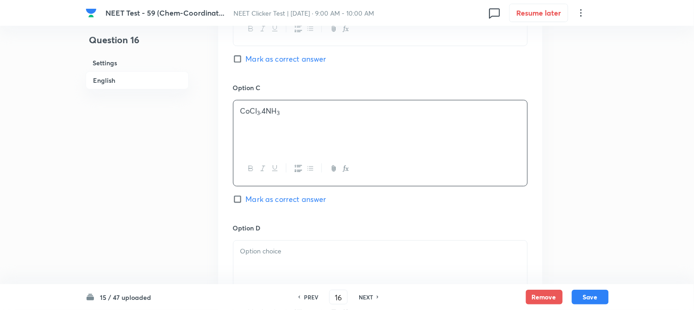
scroll to position [767, 0]
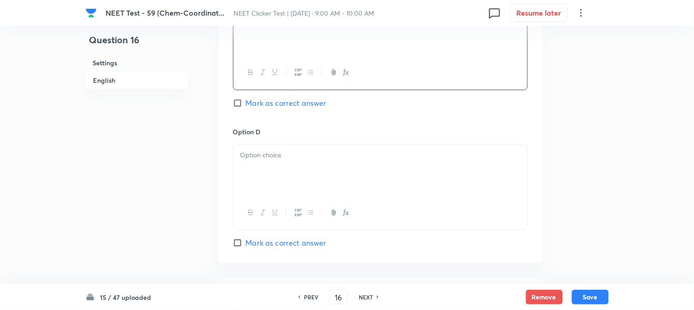
click at [281, 173] on div at bounding box center [381, 171] width 294 height 52
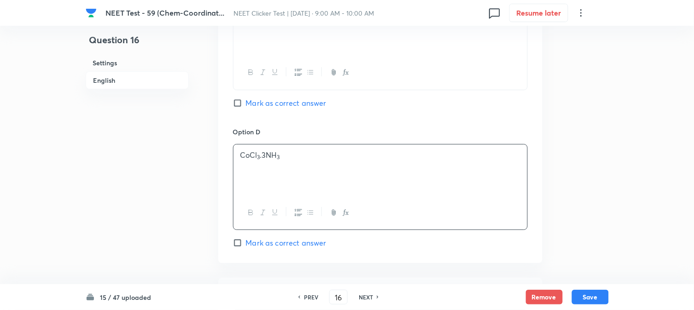
click at [251, 245] on span "Mark as correct answer" at bounding box center [286, 243] width 81 height 11
click at [246, 245] on input "Mark as correct answer" at bounding box center [239, 243] width 13 height 9
checkbox input "true"
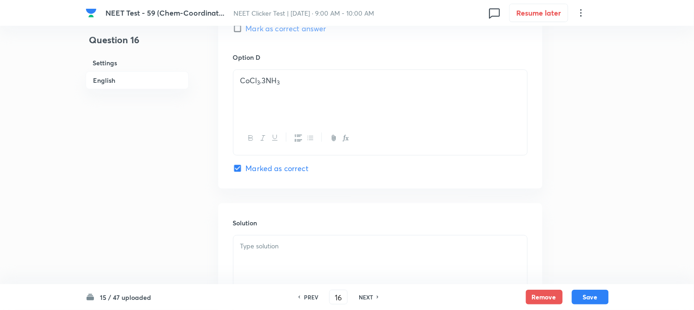
scroll to position [921, 0]
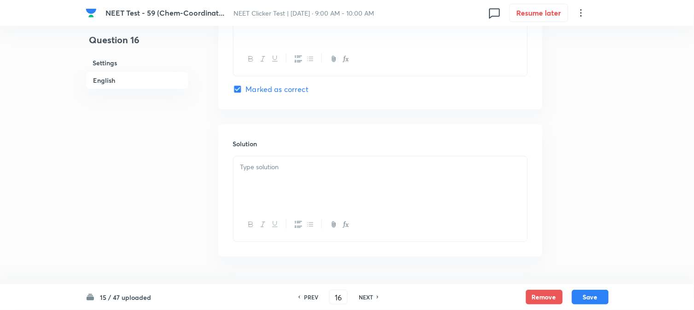
click at [287, 188] on div at bounding box center [381, 183] width 294 height 52
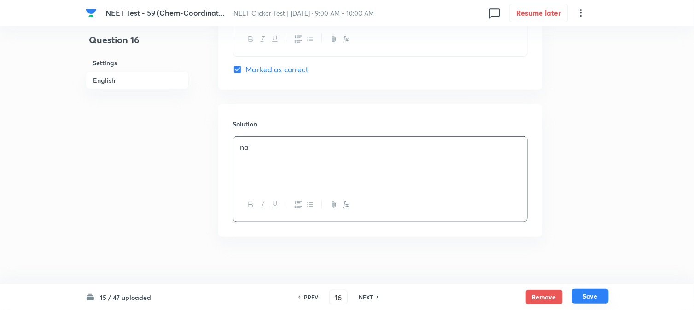
scroll to position [951, 0]
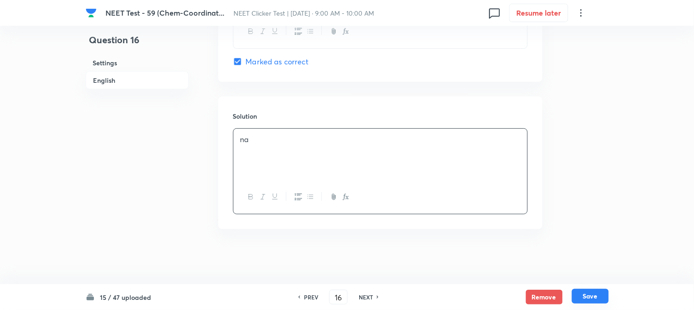
click at [601, 301] on button "Save" at bounding box center [590, 296] width 37 height 15
type input "17"
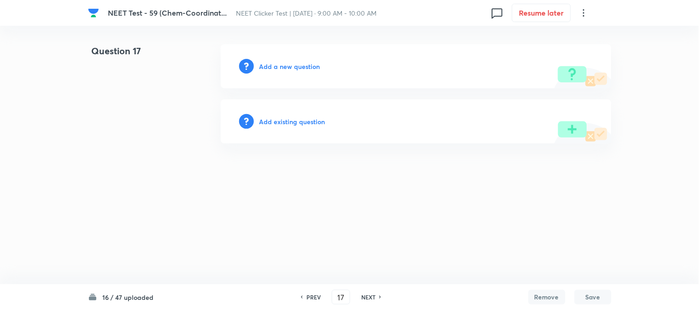
click at [270, 69] on h6 "Add a new question" at bounding box center [289, 67] width 61 height 10
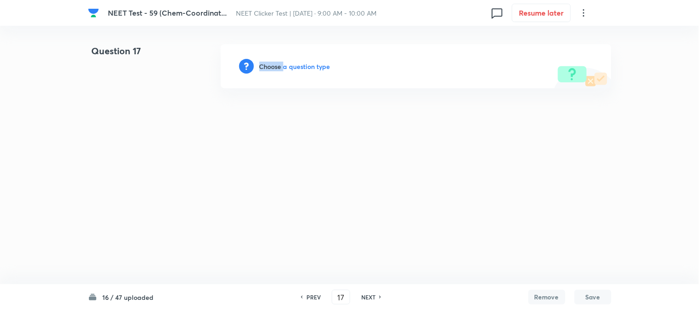
click at [270, 69] on h6 "Choose a question type" at bounding box center [294, 67] width 71 height 10
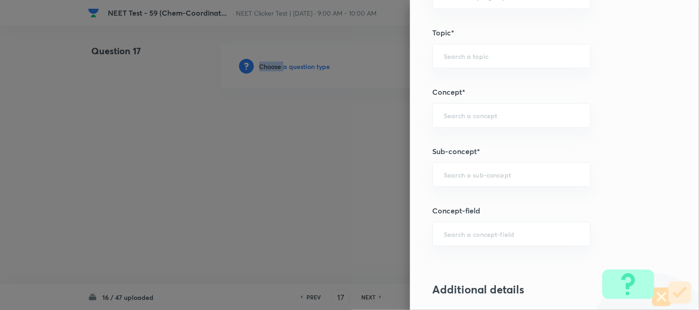
scroll to position [512, 0]
click at [470, 178] on div "​" at bounding box center [511, 173] width 158 height 24
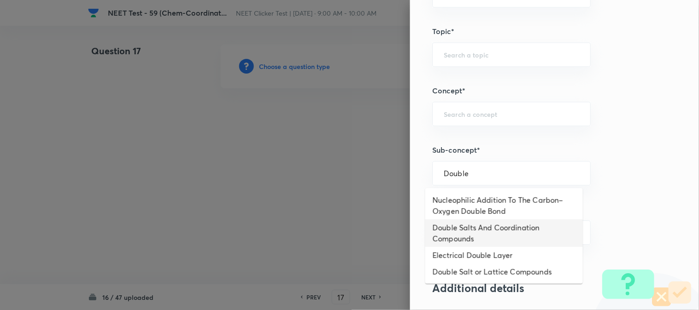
click at [448, 234] on li "Double Salts And Coordination Compounds" at bounding box center [504, 234] width 158 height 28
type input "Double Salts And Coordination Compounds"
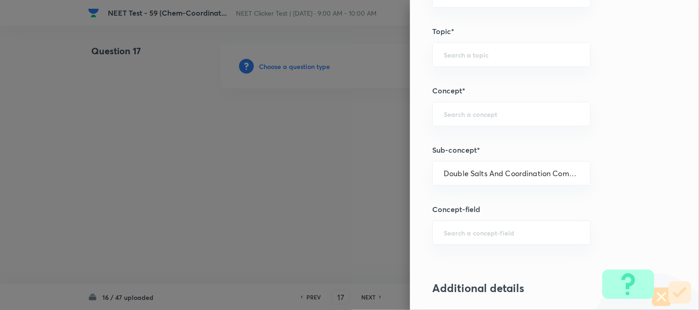
type input "Chemistry"
type input "Inorganic Chemistry"
type input "Co-ordination Compounds"
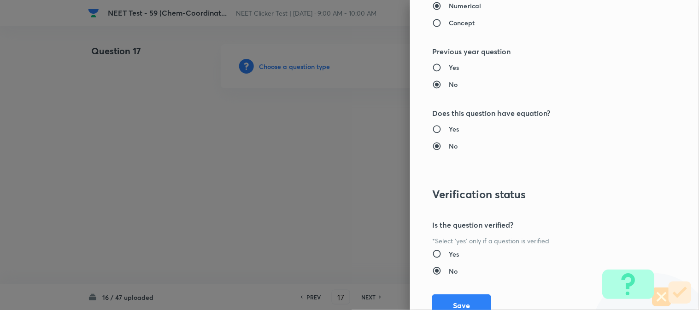
scroll to position [972, 0]
click at [446, 306] on button "Save" at bounding box center [461, 303] width 59 height 22
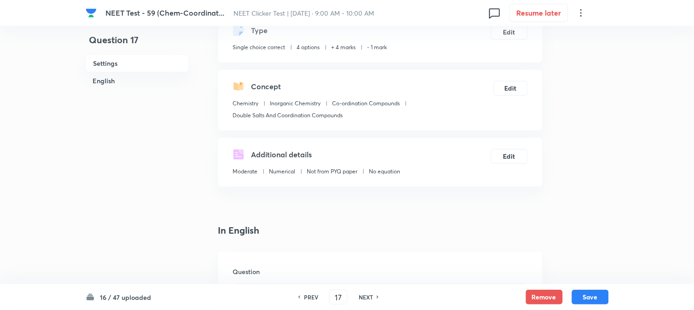
scroll to position [205, 0]
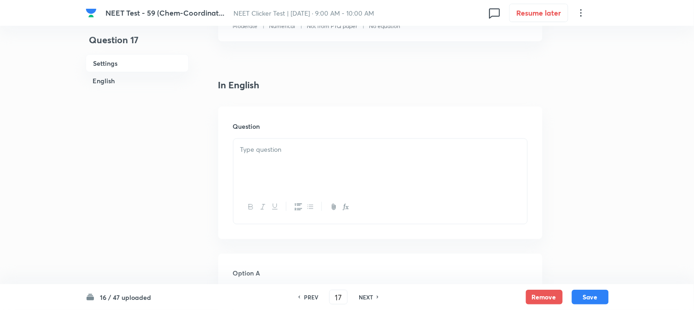
click at [320, 178] on div at bounding box center [381, 165] width 294 height 52
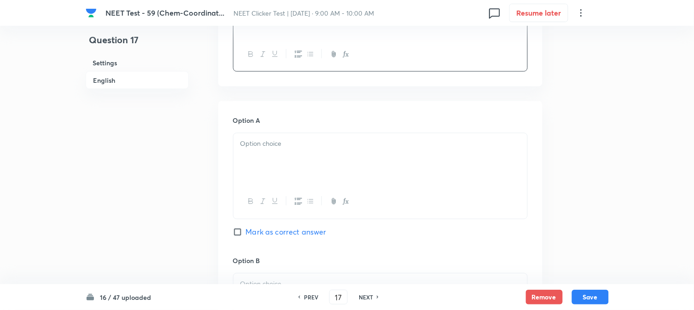
scroll to position [358, 0]
drag, startPoint x: 273, startPoint y: 129, endPoint x: 275, endPoint y: 146, distance: 16.6
click at [274, 129] on div "Option A Mark as correct answer" at bounding box center [380, 186] width 295 height 140
click at [273, 153] on div at bounding box center [381, 159] width 294 height 52
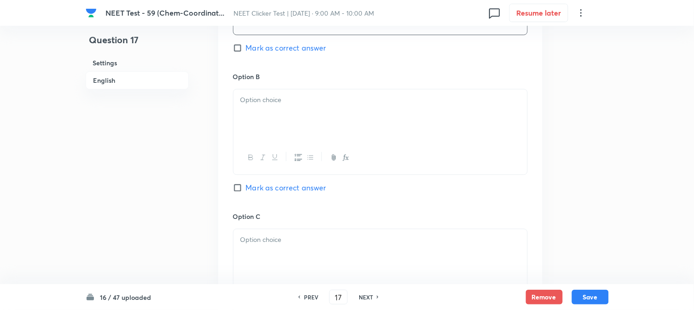
scroll to position [563, 0]
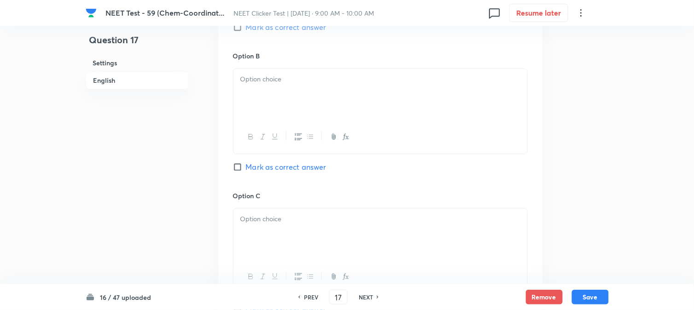
click at [297, 95] on div at bounding box center [381, 95] width 294 height 52
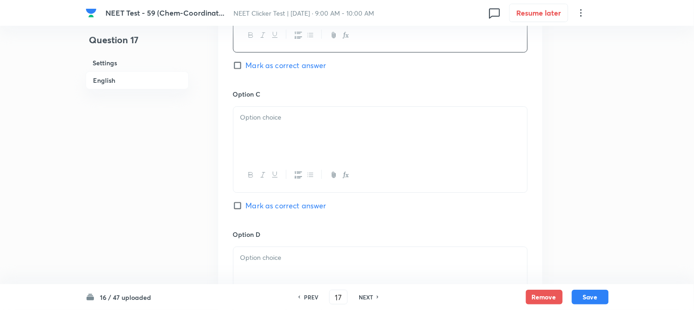
scroll to position [665, 0]
click at [269, 137] on div at bounding box center [381, 132] width 294 height 52
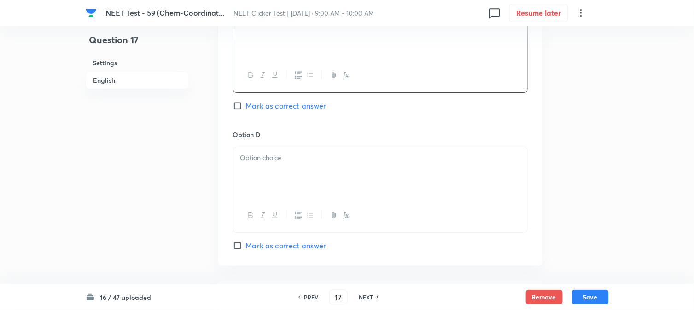
scroll to position [767, 0]
click at [289, 154] on p at bounding box center [380, 155] width 280 height 11
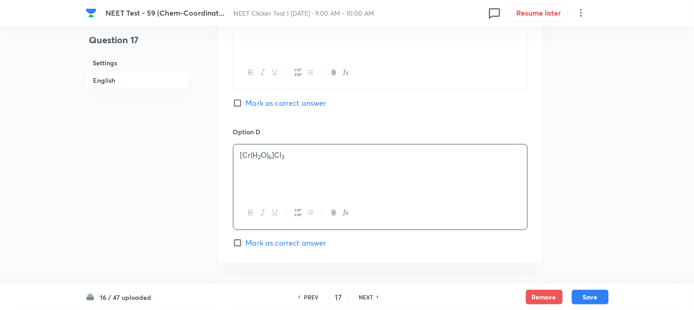
click at [263, 247] on span "Mark as correct answer" at bounding box center [286, 243] width 81 height 11
click at [246, 247] on input "Mark as correct answer" at bounding box center [239, 243] width 13 height 9
checkbox input "true"
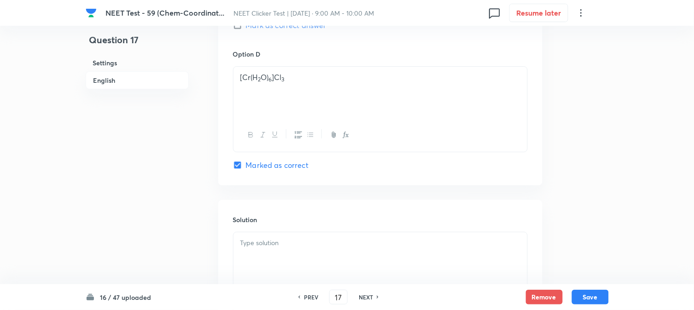
scroll to position [951, 0]
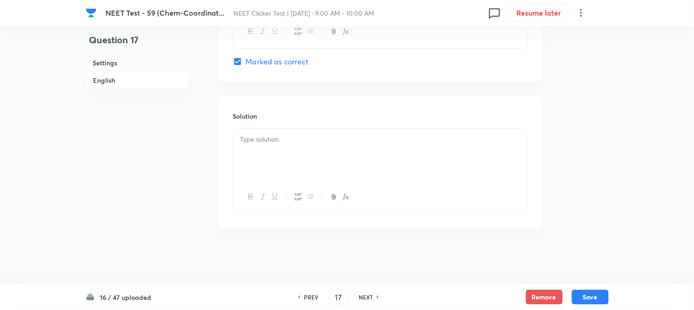
click at [333, 162] on div at bounding box center [381, 155] width 294 height 52
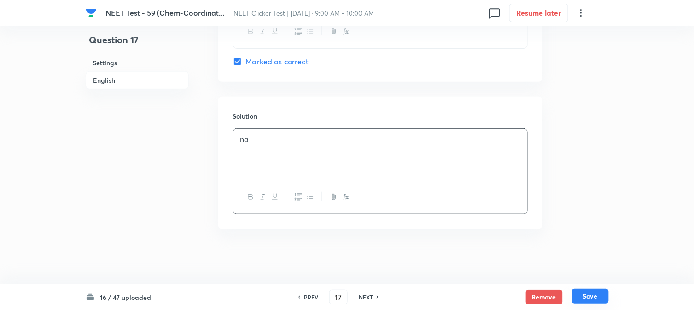
click at [597, 298] on button "Save" at bounding box center [590, 296] width 37 height 15
type input "18"
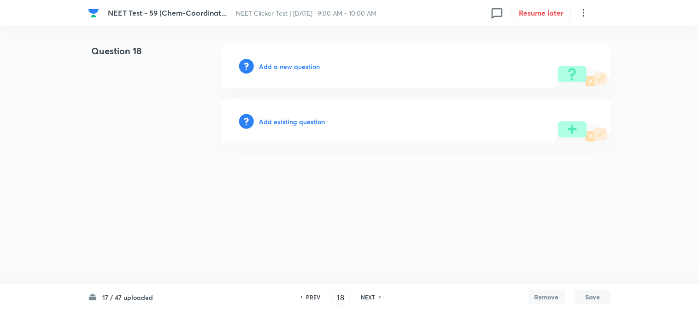
click at [273, 67] on h6 "Add a new question" at bounding box center [289, 67] width 61 height 10
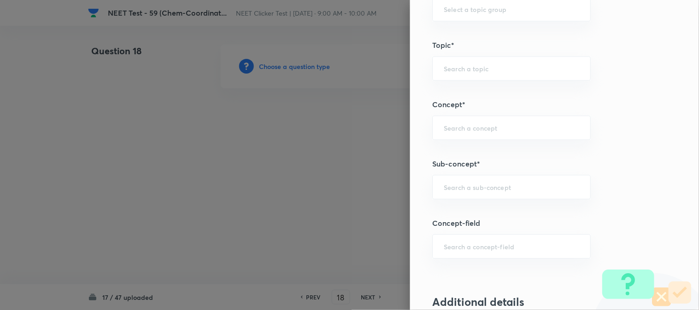
scroll to position [512, 0]
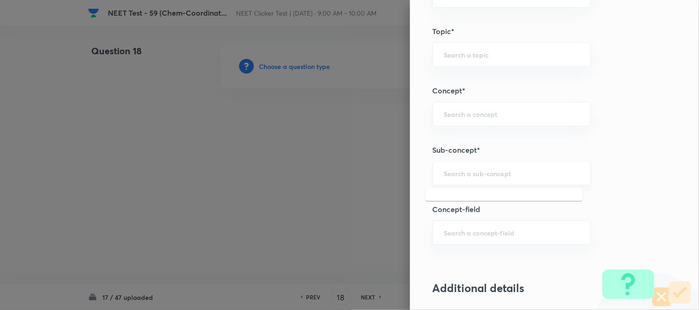
click at [480, 173] on input "text" at bounding box center [511, 173] width 135 height 9
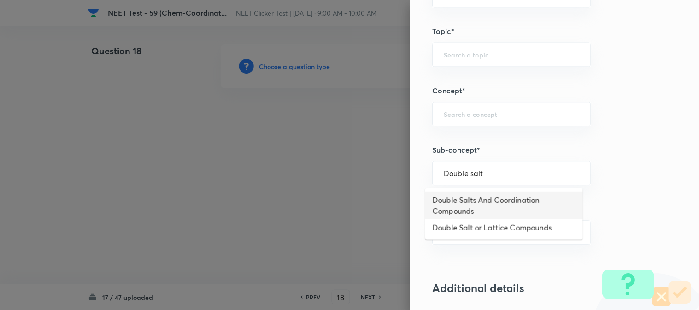
click at [473, 201] on li "Double Salts And Coordination Compounds" at bounding box center [504, 206] width 158 height 28
type input "Double Salts And Coordination Compounds"
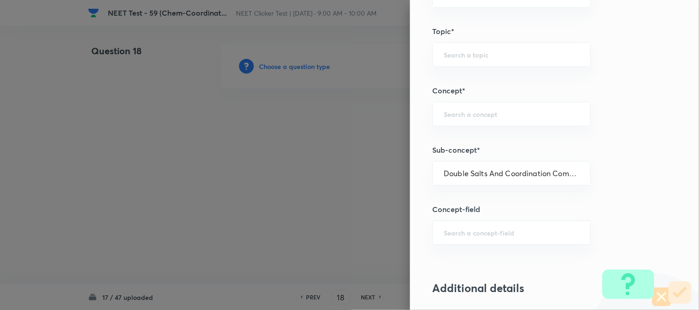
type input "Chemistry"
type input "Inorganic Chemistry"
type input "Co-ordination Compounds"
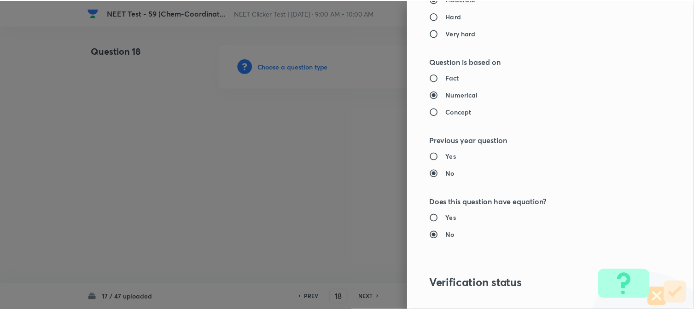
scroll to position [1007, 0]
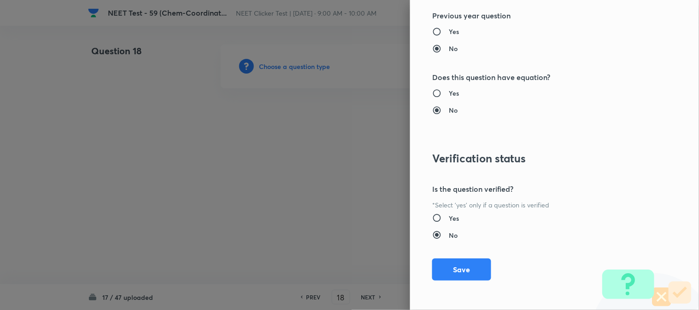
drag, startPoint x: 456, startPoint y: 266, endPoint x: 417, endPoint y: 247, distance: 43.3
click at [457, 266] on button "Save" at bounding box center [461, 270] width 59 height 22
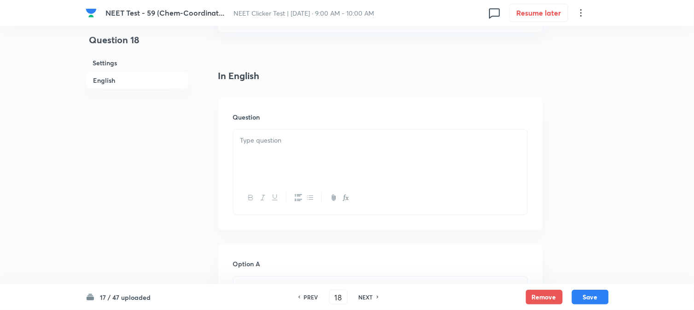
scroll to position [256, 0]
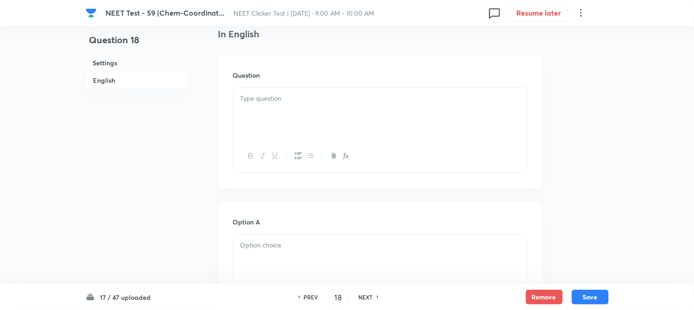
click at [284, 118] on div at bounding box center [381, 114] width 294 height 52
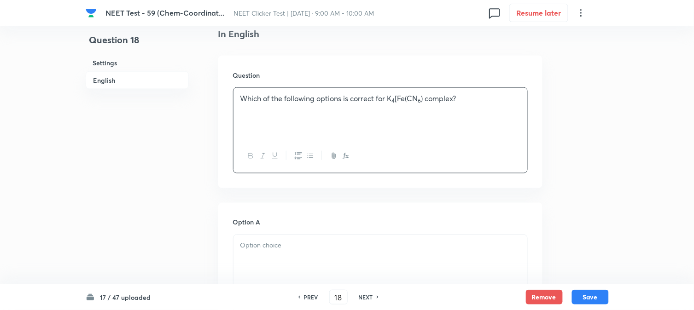
scroll to position [358, 0]
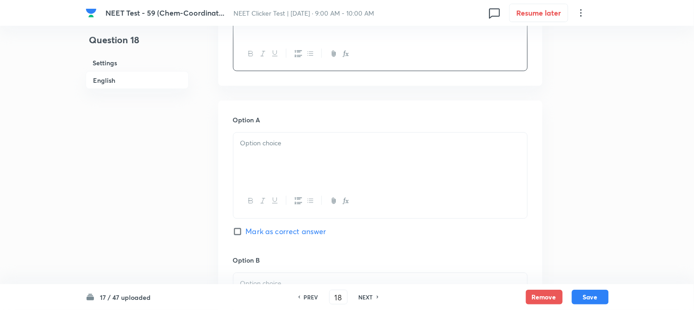
click at [278, 163] on div at bounding box center [381, 159] width 294 height 52
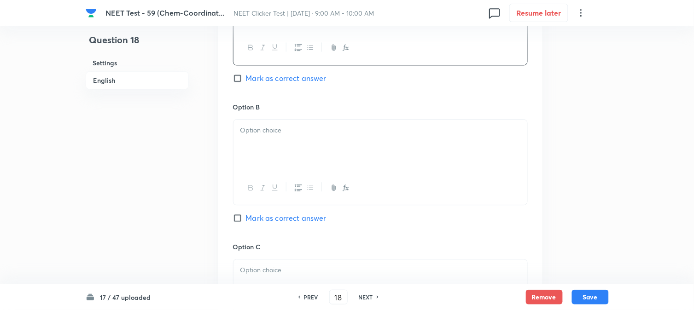
drag, startPoint x: 271, startPoint y: 154, endPoint x: 274, endPoint y: 143, distance: 11.5
click at [272, 150] on div at bounding box center [381, 146] width 294 height 52
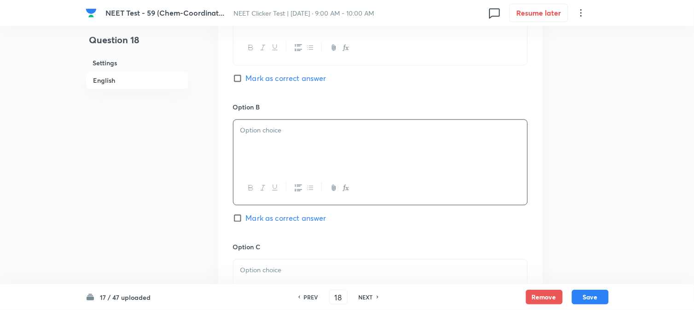
click at [274, 143] on div at bounding box center [381, 146] width 294 height 52
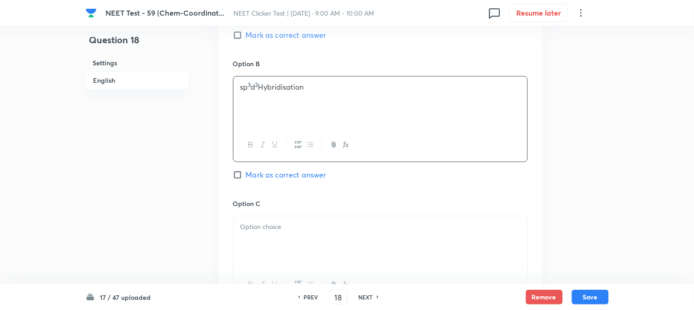
scroll to position [614, 0]
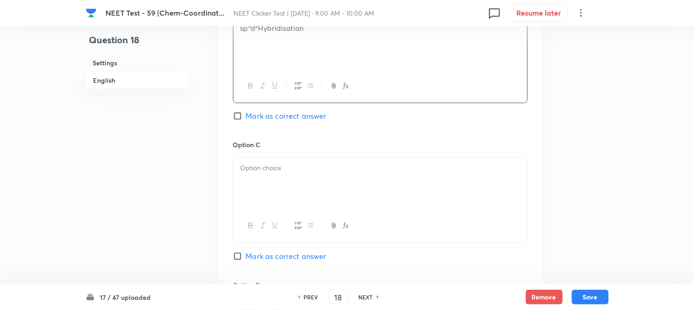
click at [271, 169] on p at bounding box center [380, 168] width 280 height 11
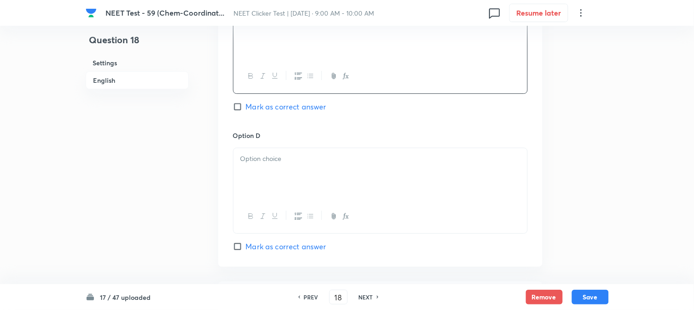
scroll to position [767, 0]
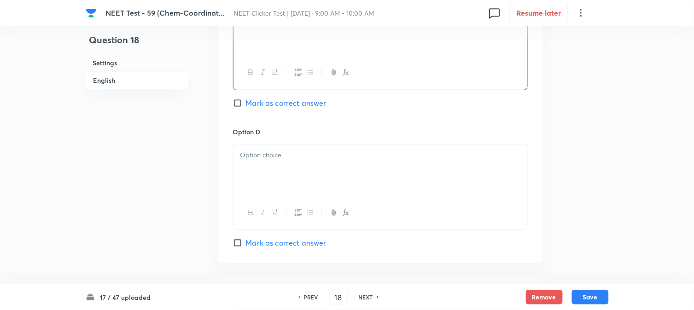
click at [264, 169] on div at bounding box center [381, 171] width 294 height 52
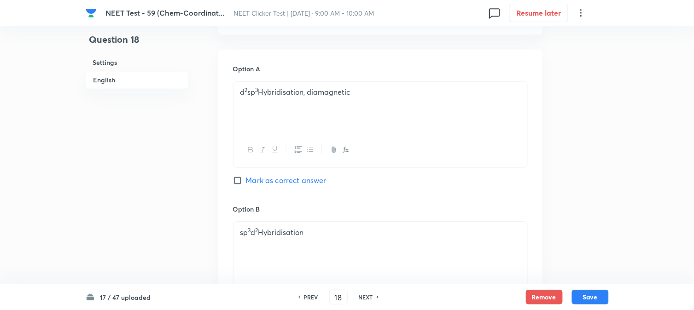
click at [245, 184] on input "Mark as correct answer" at bounding box center [239, 180] width 13 height 9
checkbox input "true"
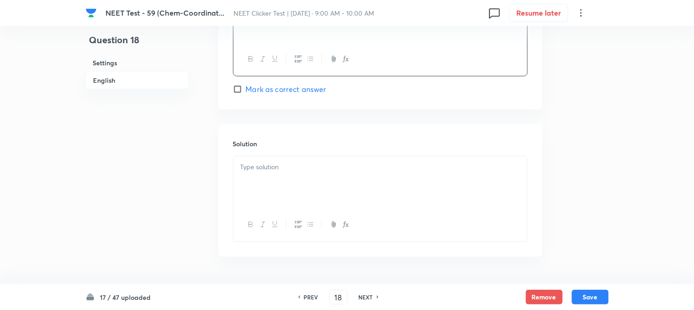
scroll to position [951, 0]
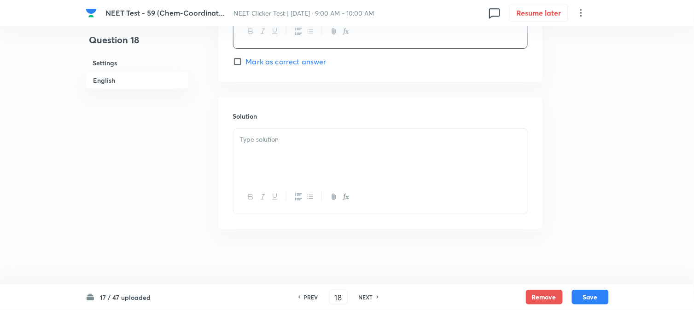
click at [288, 164] on div at bounding box center [381, 155] width 294 height 52
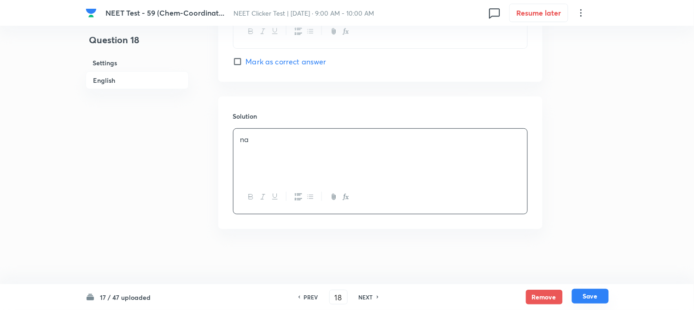
click at [598, 292] on button "Save" at bounding box center [590, 296] width 37 height 15
type input "19"
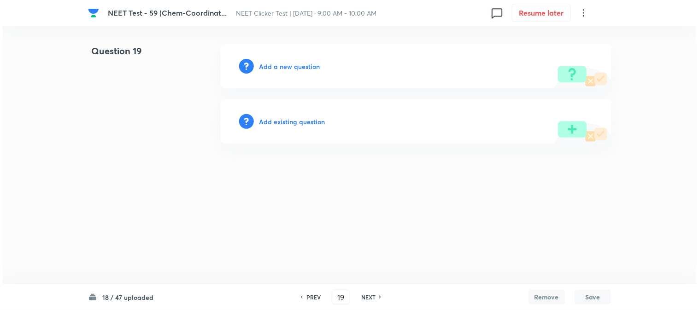
scroll to position [0, 0]
click at [272, 64] on h6 "Add a new question" at bounding box center [289, 67] width 61 height 10
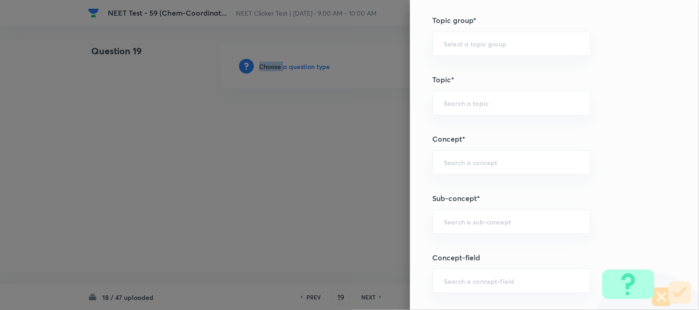
scroll to position [563, 0]
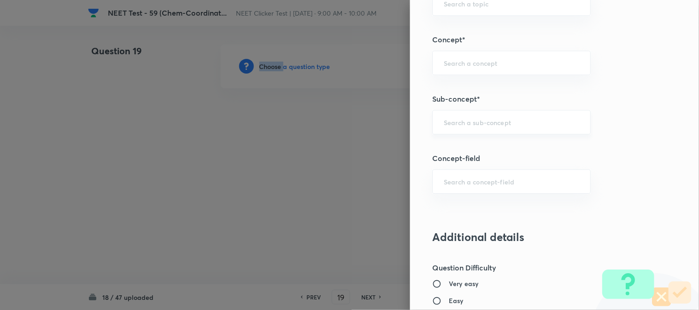
click at [459, 116] on div "​" at bounding box center [511, 122] width 158 height 24
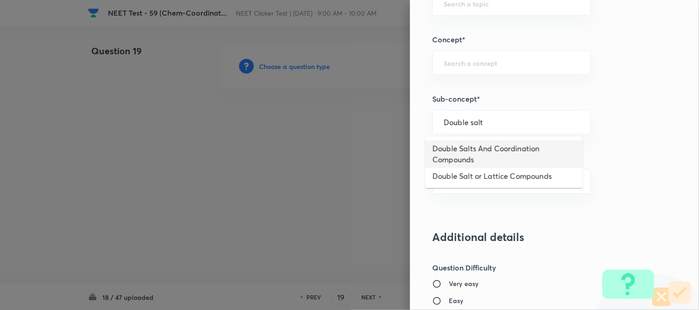
click at [476, 155] on li "Double Salts And Coordination Compounds" at bounding box center [504, 154] width 158 height 28
type input "Double Salts And Coordination Compounds"
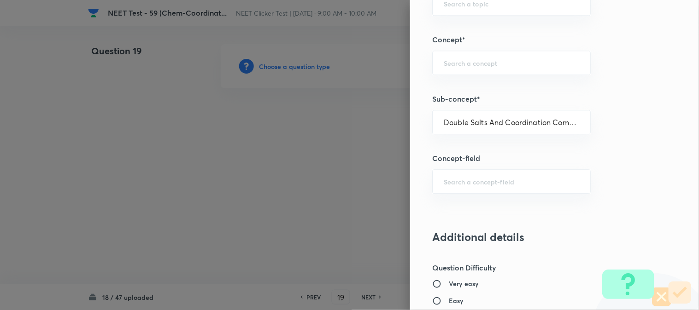
type input "Chemistry"
type input "Inorganic Chemistry"
type input "Co-ordination Compounds"
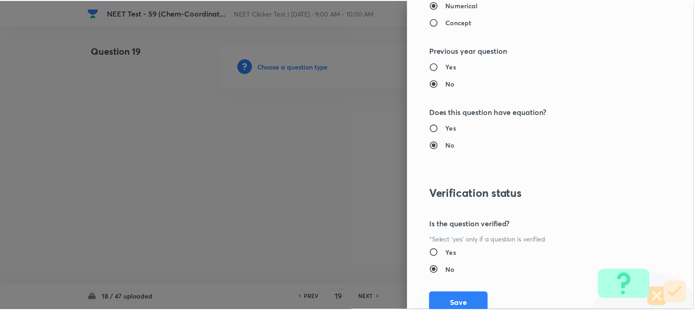
scroll to position [1007, 0]
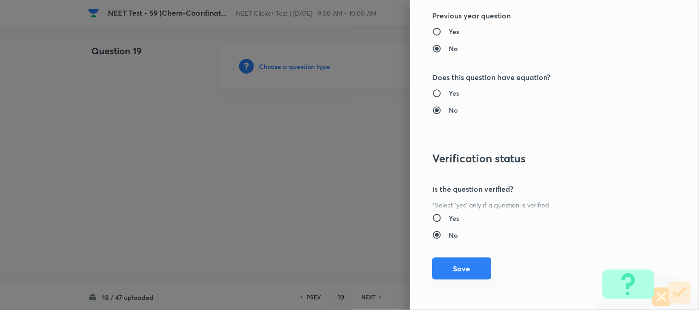
click at [458, 273] on button "Save" at bounding box center [461, 269] width 59 height 22
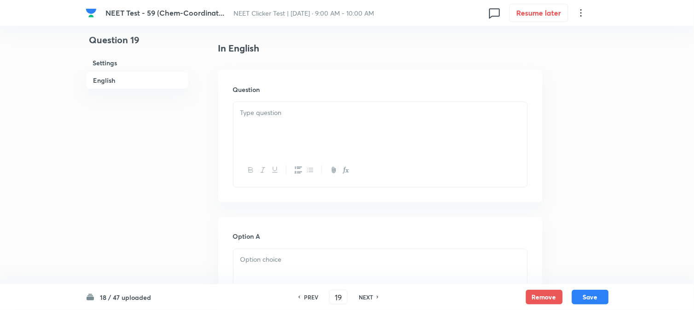
scroll to position [256, 0]
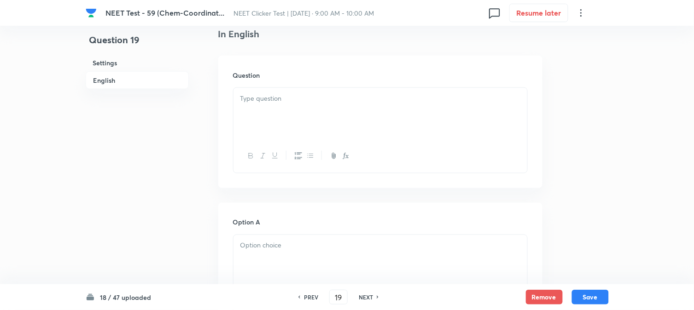
click at [303, 132] on div at bounding box center [381, 114] width 294 height 52
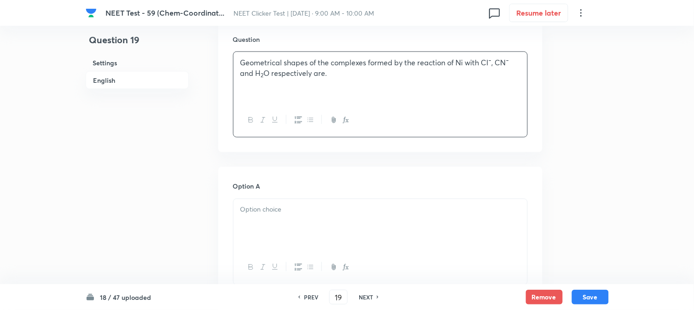
scroll to position [307, 0]
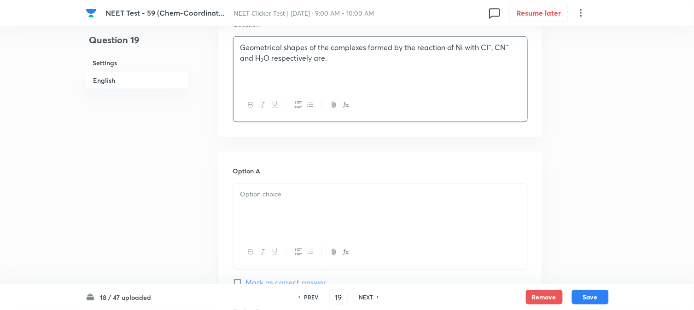
click at [288, 200] on div at bounding box center [381, 210] width 294 height 52
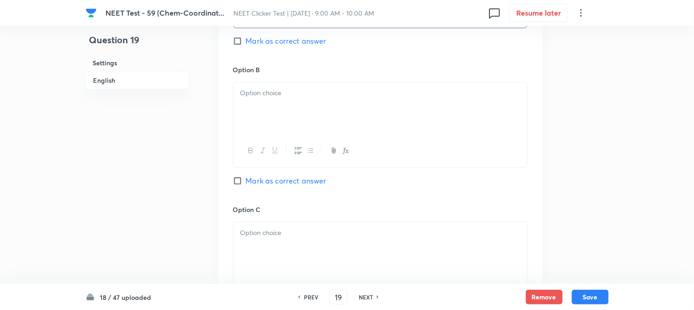
scroll to position [563, 0]
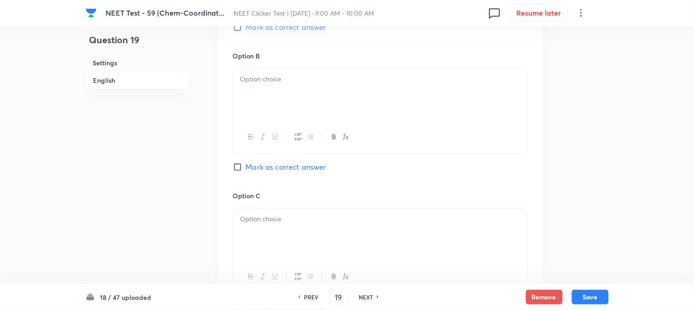
click at [283, 98] on div at bounding box center [381, 95] width 294 height 52
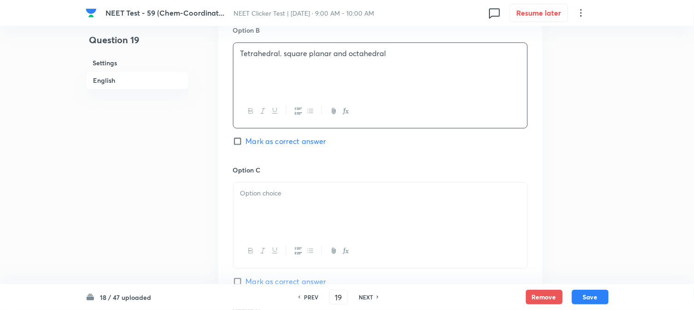
scroll to position [614, 0]
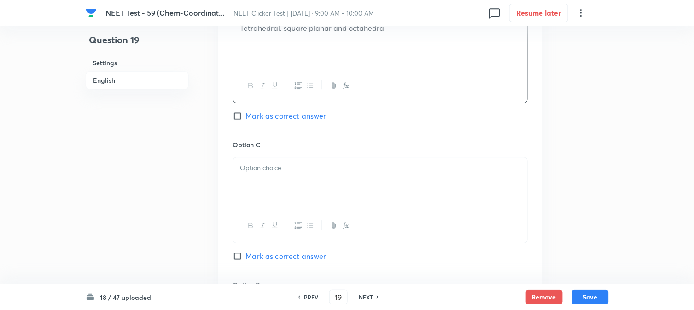
click at [274, 177] on div at bounding box center [381, 184] width 294 height 52
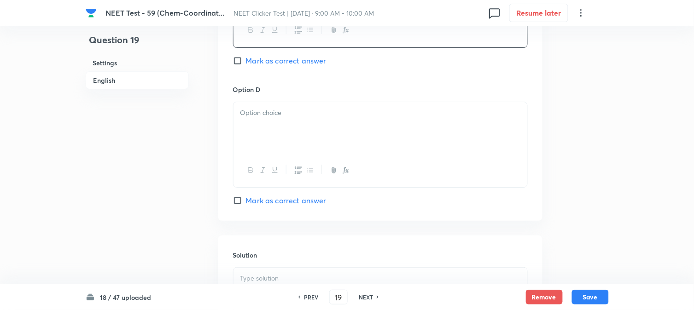
scroll to position [818, 0]
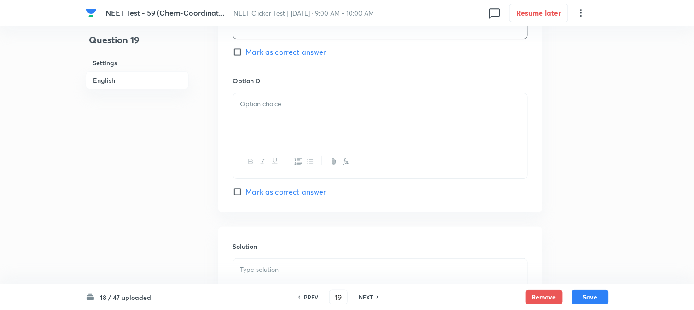
click at [288, 137] on div at bounding box center [381, 120] width 294 height 52
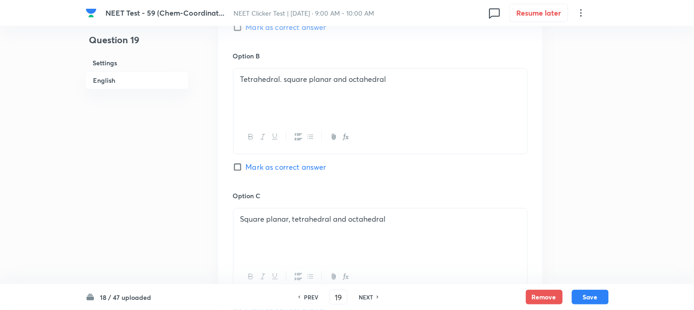
click at [244, 170] on input "Mark as correct answer" at bounding box center [239, 167] width 13 height 9
checkbox input "true"
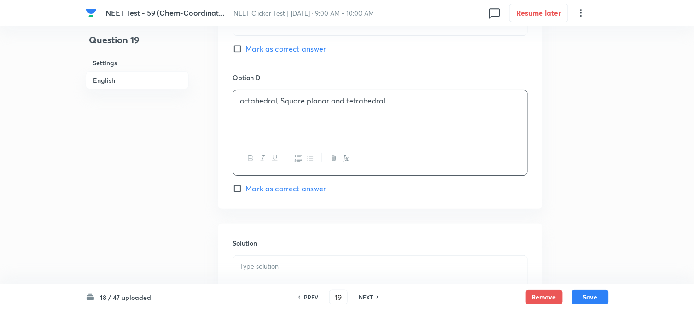
scroll to position [951, 0]
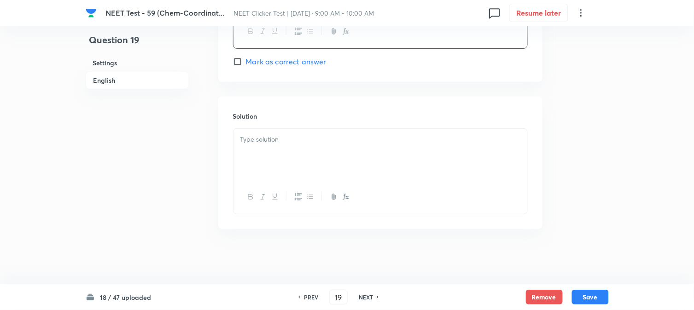
click at [281, 169] on div at bounding box center [381, 155] width 294 height 52
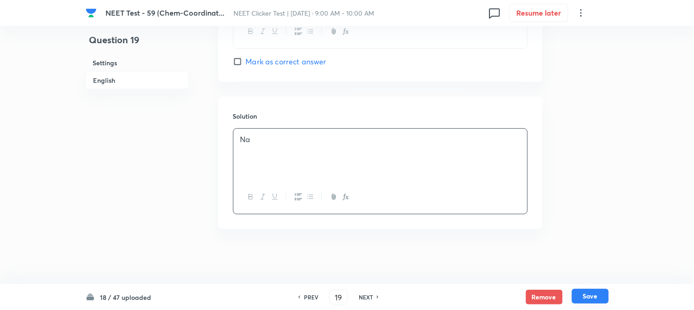
click at [602, 296] on button "Save" at bounding box center [590, 296] width 37 height 15
type input "20"
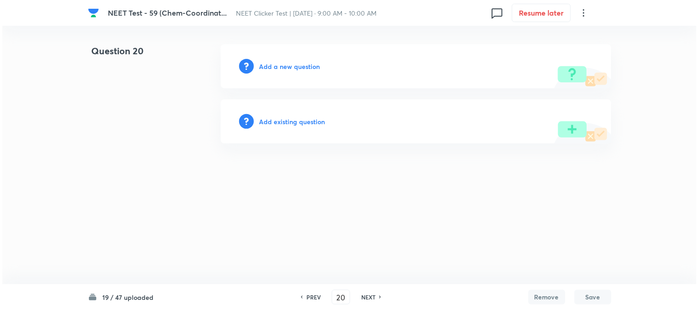
scroll to position [0, 0]
click at [271, 67] on h6 "Add a new question" at bounding box center [289, 67] width 61 height 10
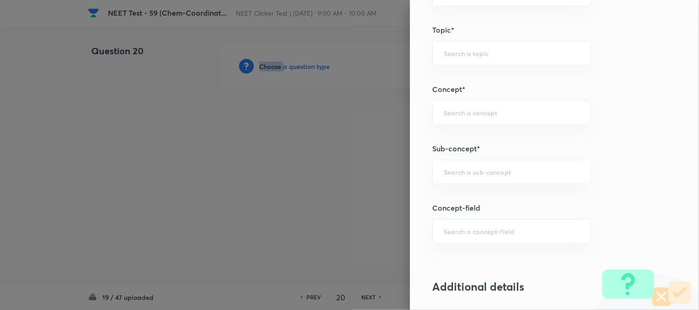
scroll to position [563, 0]
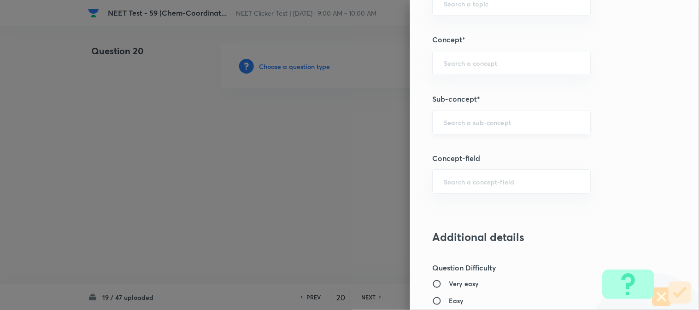
click at [477, 120] on input "text" at bounding box center [511, 122] width 135 height 9
click at [471, 149] on li "Double Salts And Coordination Compounds" at bounding box center [504, 154] width 158 height 28
type input "Double Salts And Coordination Compounds"
type input "Chemistry"
type input "Inorganic Chemistry"
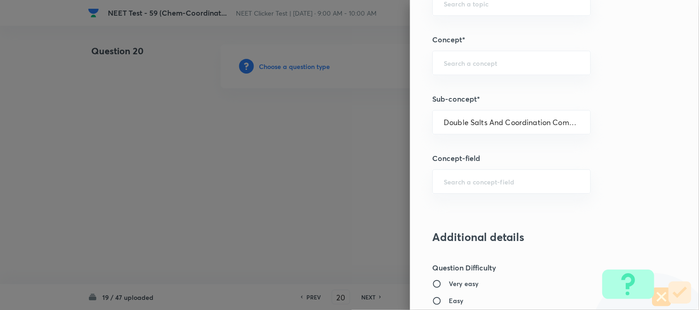
type input "Co-ordination Compounds"
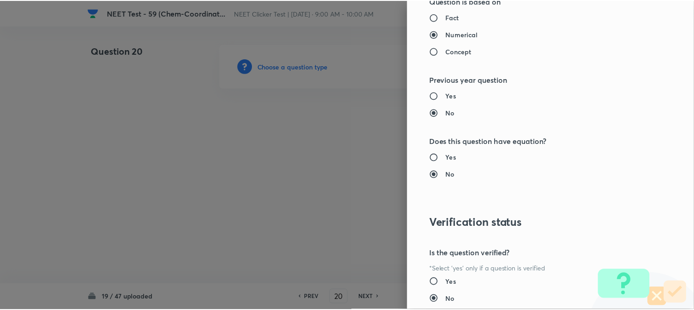
scroll to position [1007, 0]
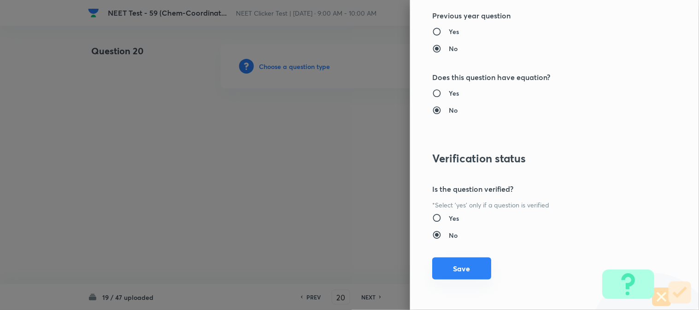
click at [464, 264] on button "Save" at bounding box center [461, 269] width 59 height 22
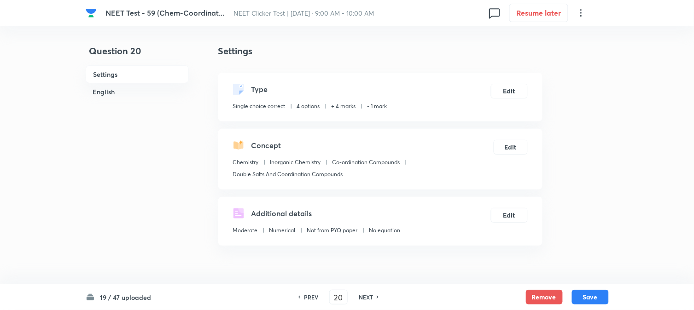
scroll to position [205, 0]
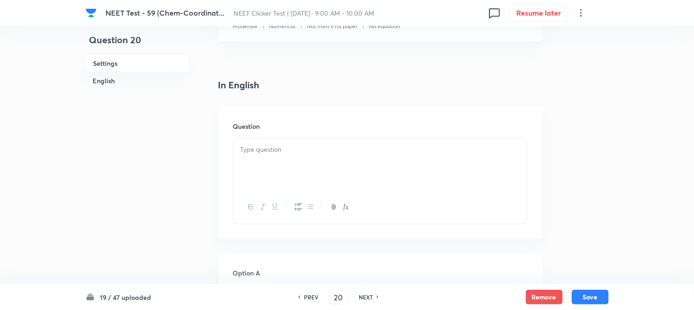
click at [297, 153] on p at bounding box center [380, 150] width 280 height 11
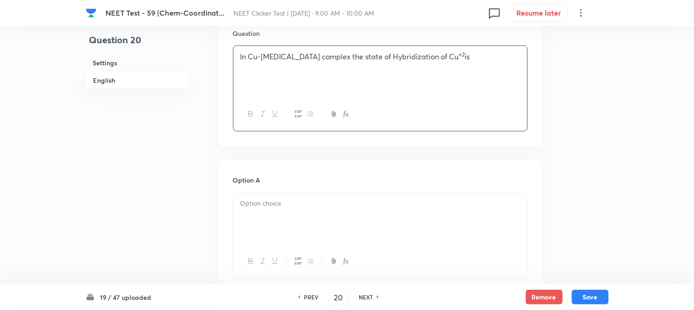
scroll to position [307, 0]
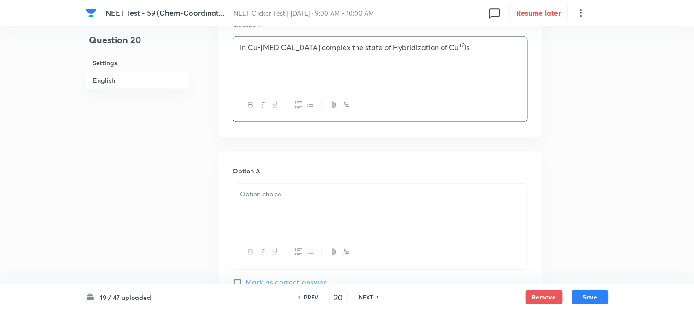
click at [280, 187] on div at bounding box center [381, 210] width 294 height 52
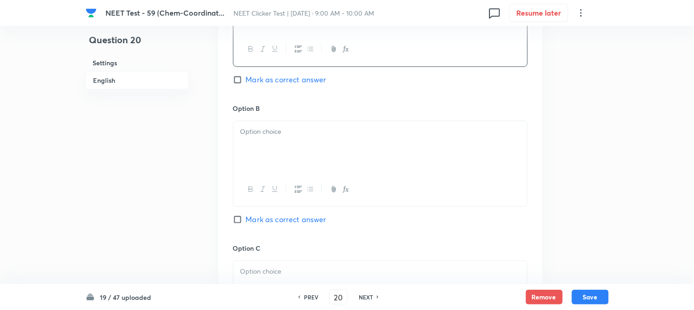
scroll to position [512, 0]
click at [277, 155] on div at bounding box center [381, 146] width 294 height 52
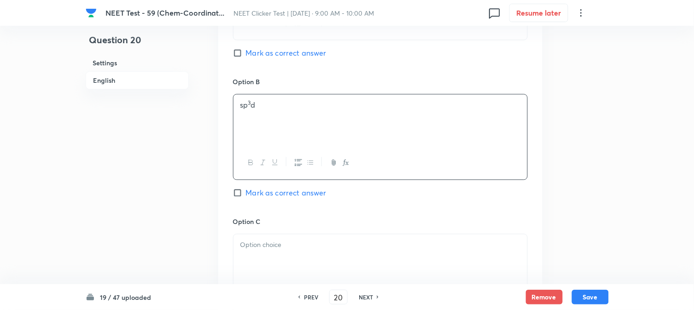
scroll to position [563, 0]
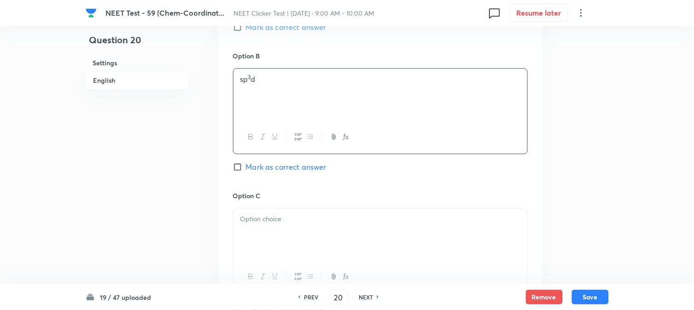
drag, startPoint x: 289, startPoint y: 217, endPoint x: 296, endPoint y: 222, distance: 8.3
click at [290, 217] on p at bounding box center [380, 219] width 280 height 11
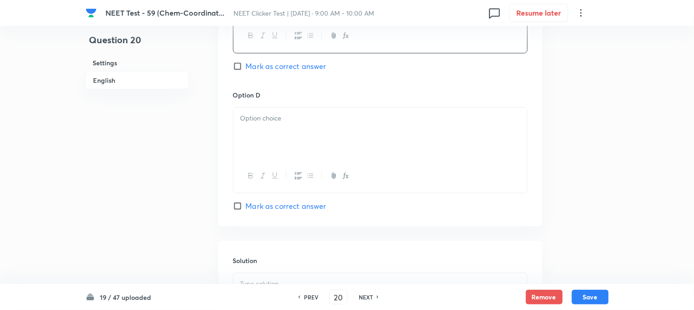
scroll to position [818, 0]
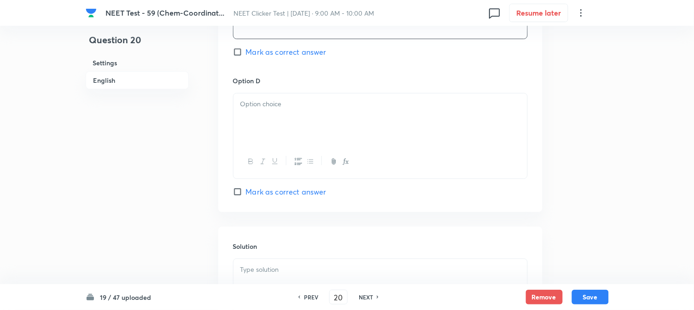
click at [300, 130] on div at bounding box center [381, 120] width 294 height 52
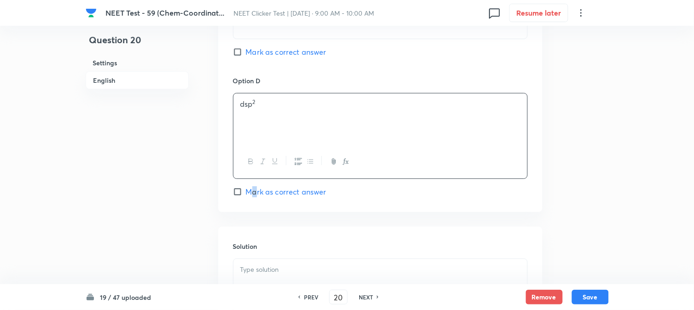
click at [255, 189] on span "Mark as correct answer" at bounding box center [286, 192] width 81 height 11
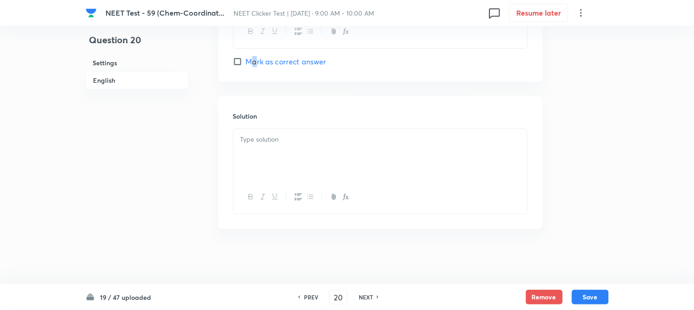
scroll to position [848, 0]
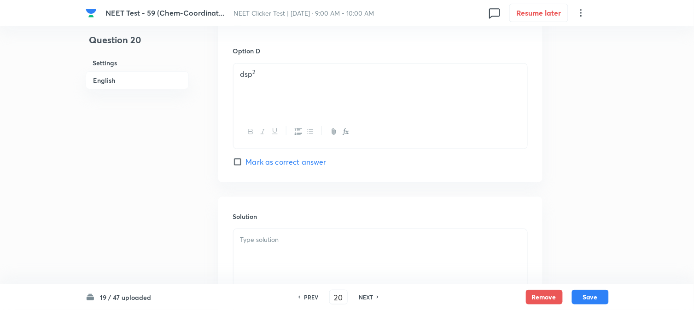
click at [238, 164] on input "Mark as correct answer" at bounding box center [239, 162] width 13 height 9
checkbox input "true"
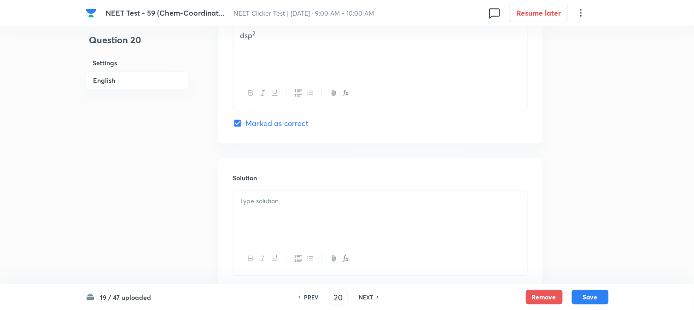
scroll to position [951, 0]
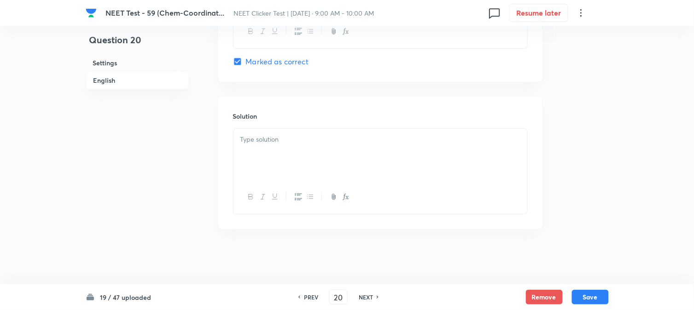
click at [320, 134] on p at bounding box center [380, 139] width 280 height 11
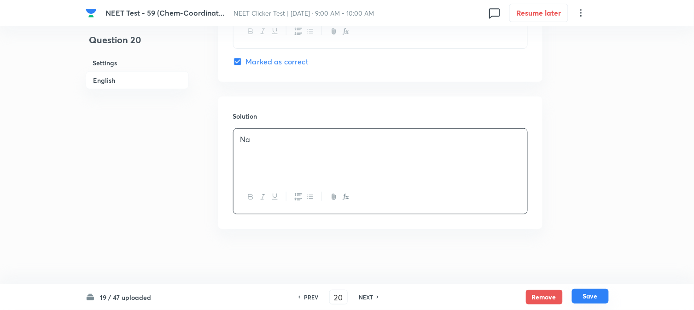
click at [592, 298] on button "Save" at bounding box center [590, 296] width 37 height 15
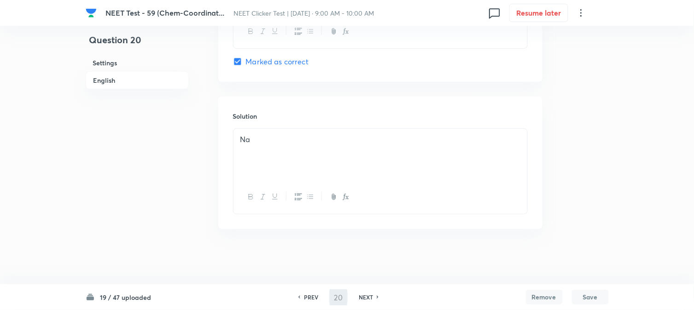
type input "21"
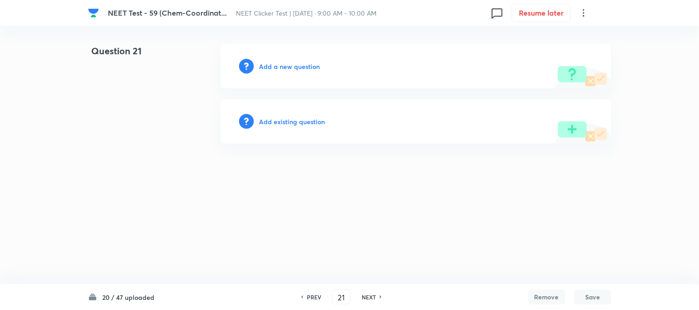
click at [284, 68] on h6 "Add a new question" at bounding box center [289, 67] width 61 height 10
click at [284, 68] on h6 "Choose a question type" at bounding box center [294, 67] width 71 height 10
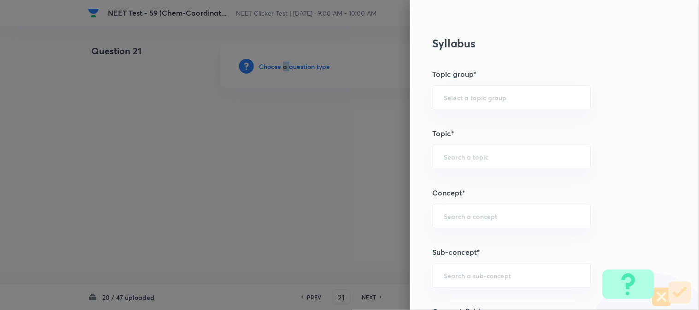
scroll to position [563, 0]
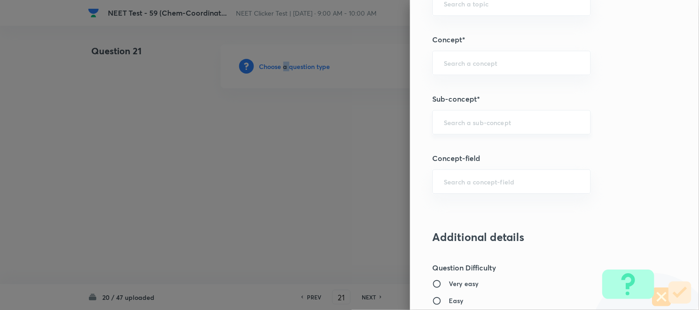
click at [467, 124] on input "text" at bounding box center [511, 122] width 135 height 9
type input "S"
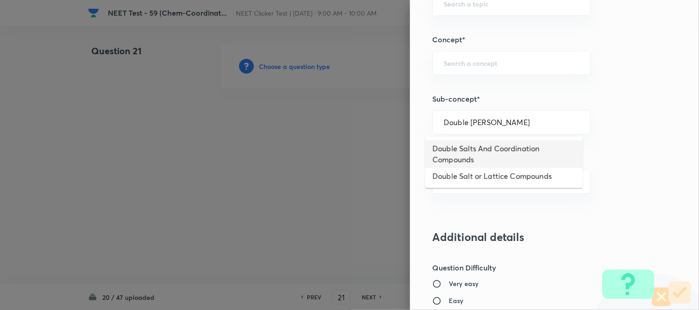
click at [510, 146] on li "Double Salts And Coordination Compounds" at bounding box center [504, 154] width 158 height 28
type input "Double Salts And Coordination Compounds"
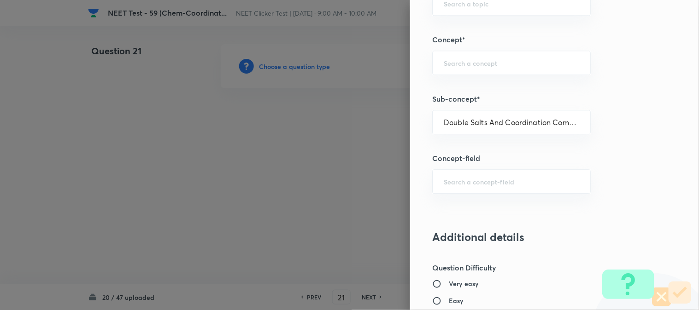
type input "Chemistry"
type input "Inorganic Chemistry"
type input "Co-ordination Compounds"
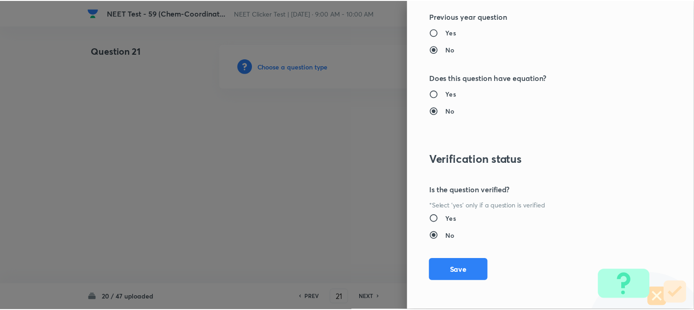
scroll to position [1007, 0]
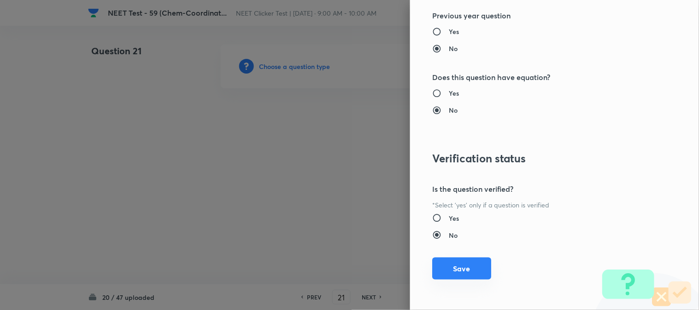
click at [463, 268] on button "Save" at bounding box center [461, 269] width 59 height 22
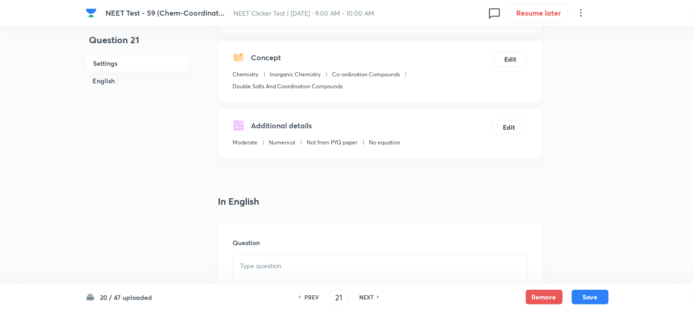
scroll to position [256, 0]
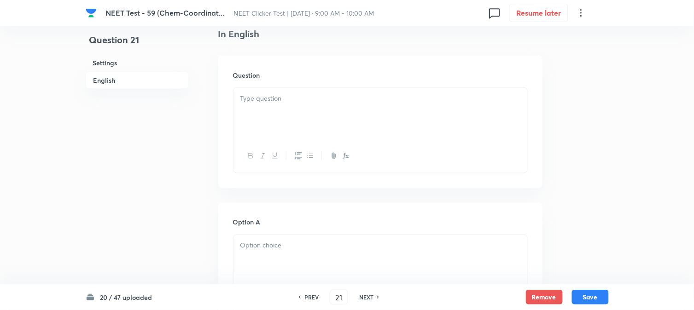
click at [291, 108] on div at bounding box center [381, 114] width 294 height 52
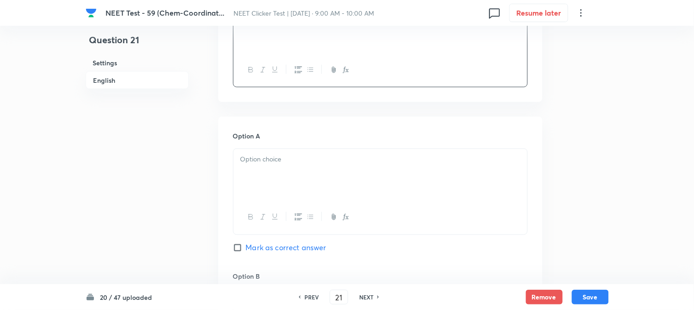
scroll to position [409, 0]
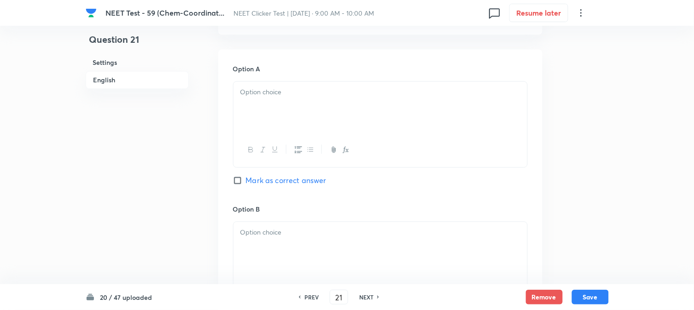
drag, startPoint x: 275, startPoint y: 118, endPoint x: 298, endPoint y: 149, distance: 38.8
click at [275, 117] on div at bounding box center [381, 108] width 294 height 52
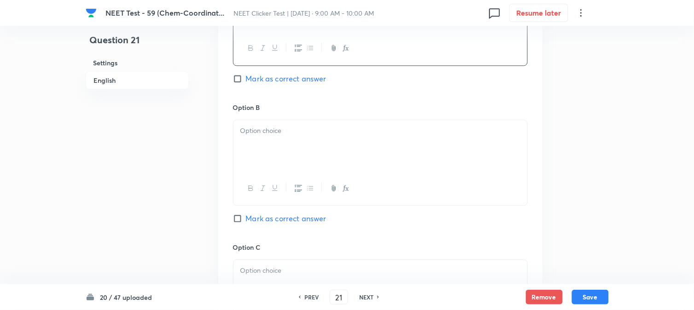
scroll to position [512, 0]
click at [290, 141] on div at bounding box center [381, 146] width 294 height 52
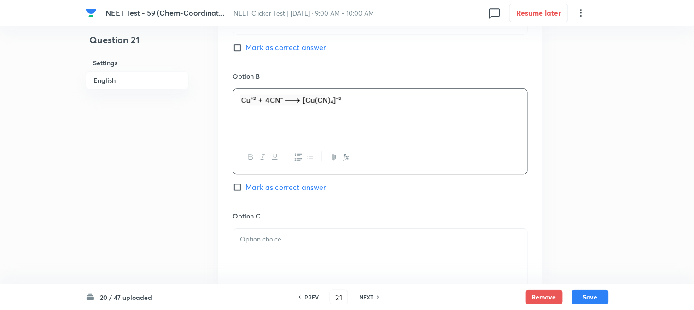
scroll to position [614, 0]
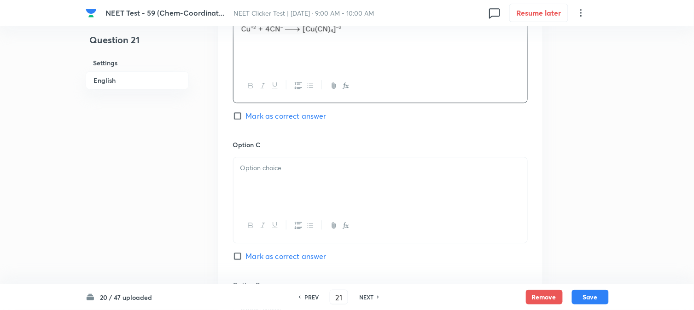
click at [274, 181] on div at bounding box center [381, 184] width 294 height 52
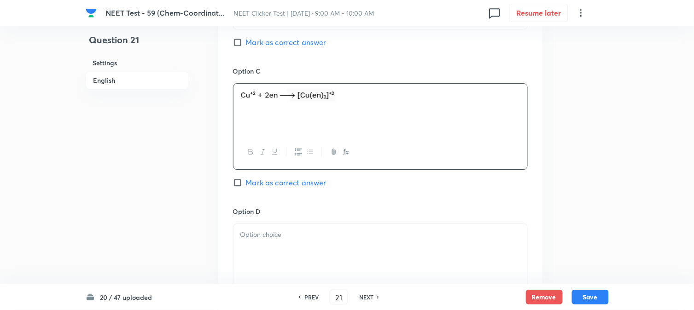
scroll to position [767, 0]
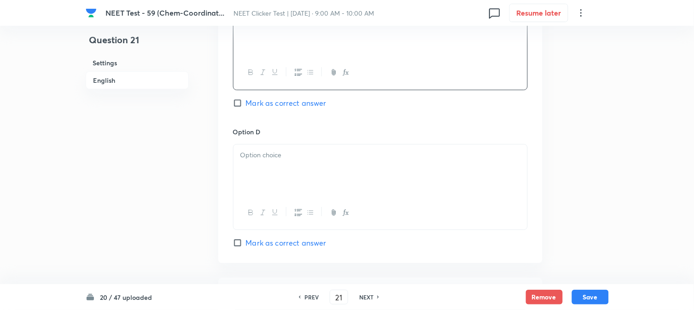
click at [301, 167] on div at bounding box center [381, 171] width 294 height 52
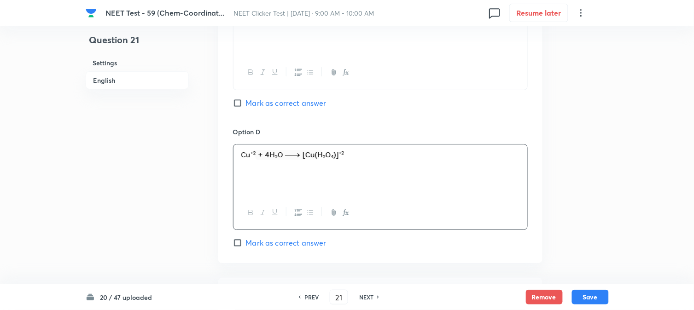
click at [237, 109] on div "Option C Mark as correct answer" at bounding box center [380, 57] width 295 height 140
click at [252, 103] on span "Mark as correct answer" at bounding box center [286, 103] width 81 height 11
click at [246, 103] on input "Mark as correct answer" at bounding box center [239, 103] width 13 height 9
checkbox input "true"
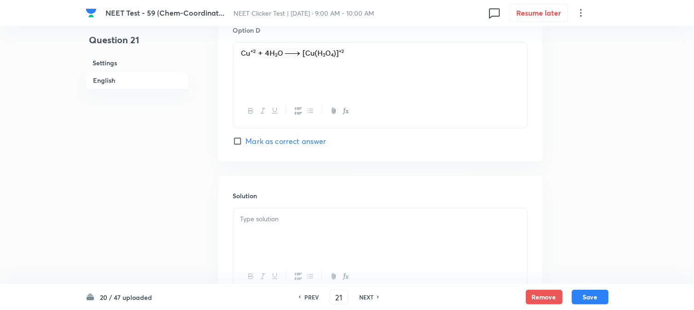
scroll to position [870, 0]
click at [290, 203] on div "Solution" at bounding box center [380, 242] width 324 height 133
click at [298, 231] on div at bounding box center [381, 234] width 294 height 52
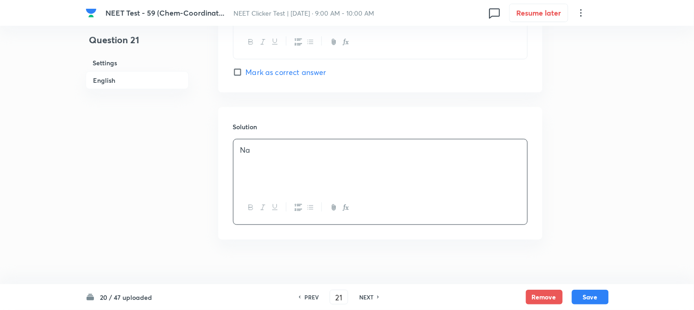
scroll to position [951, 0]
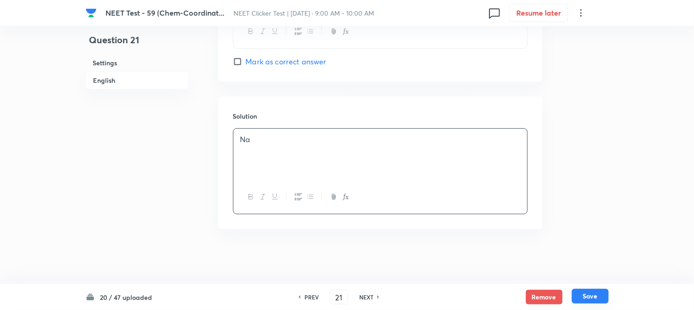
click at [596, 291] on button "Save" at bounding box center [590, 296] width 37 height 15
type input "22"
